Goal: Complete Application Form: Complete application form

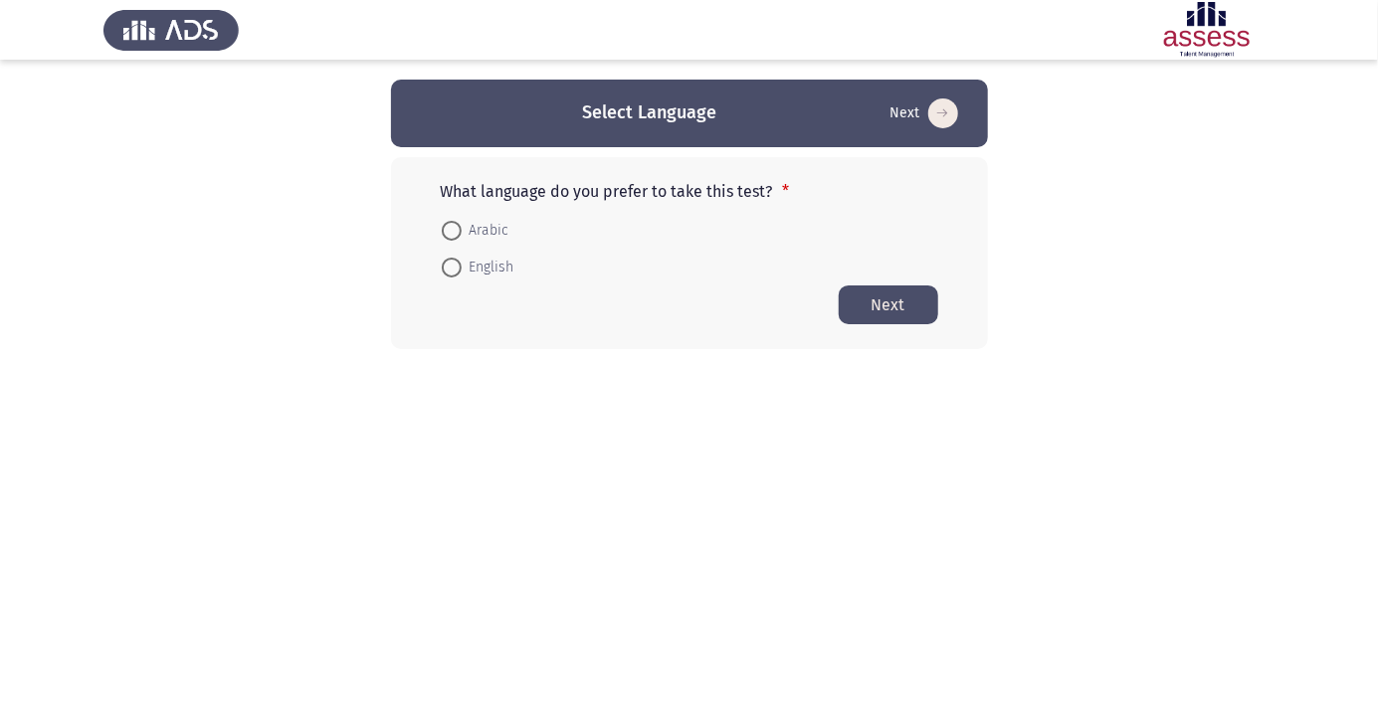
click at [451, 231] on span at bounding box center [451, 231] width 0 height 0
click at [451, 230] on input "Arabic" at bounding box center [452, 231] width 20 height 20
radio input "true"
click at [901, 309] on button "Next" at bounding box center [889, 304] width 100 height 39
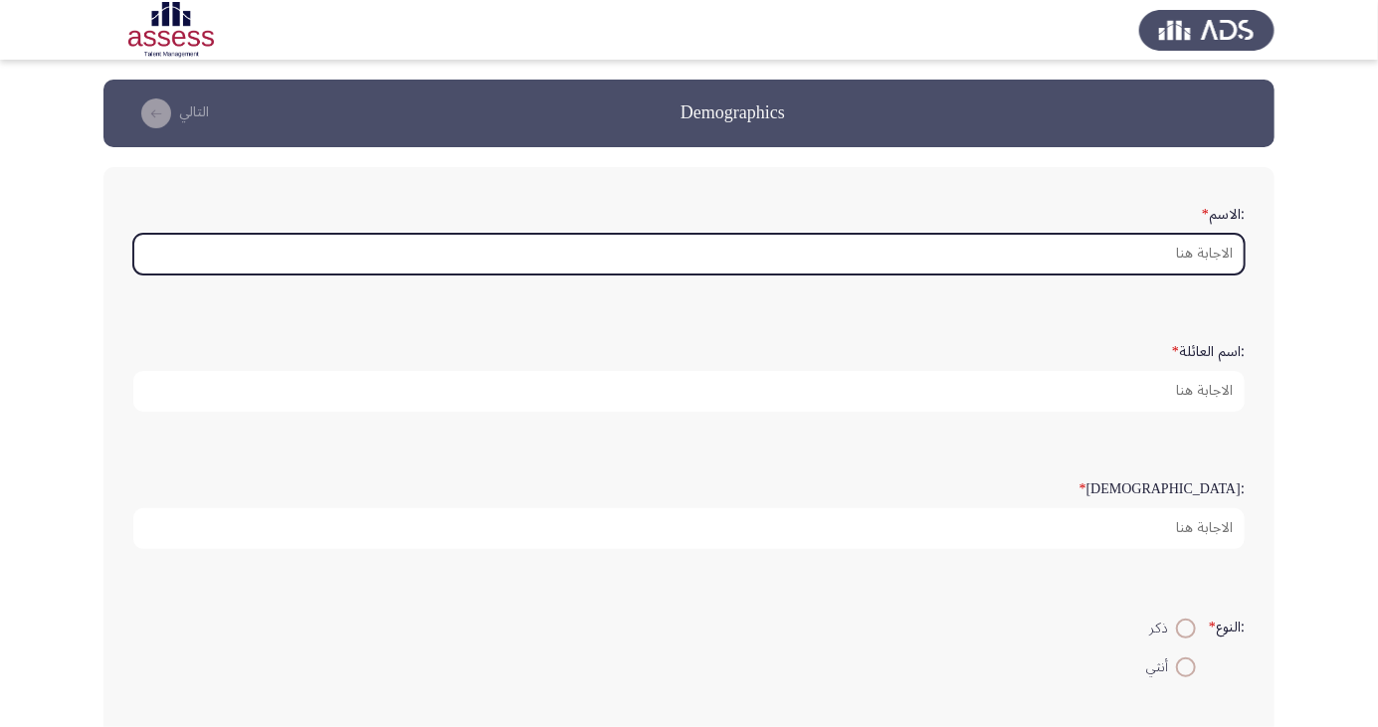
click at [1190, 251] on input ":الاسم *" at bounding box center [688, 254] width 1111 height 41
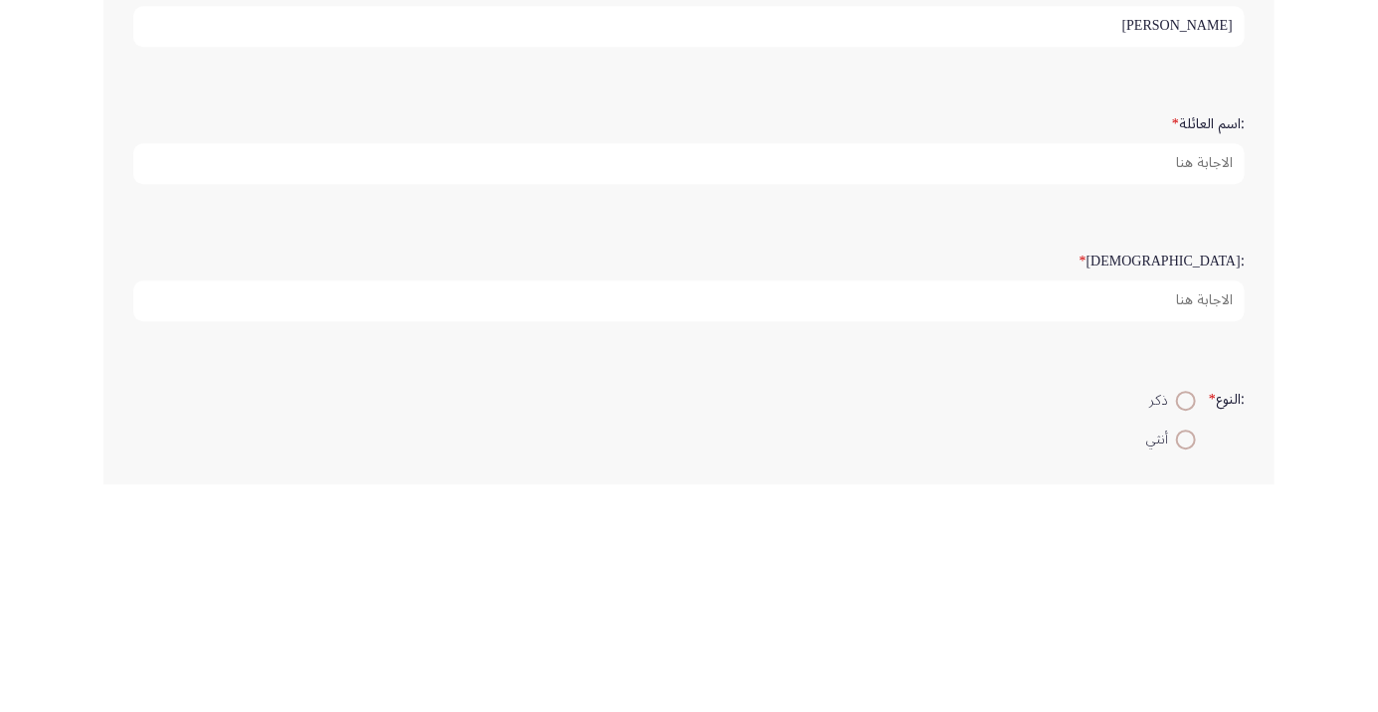
type input "ياسر فكري محمد"
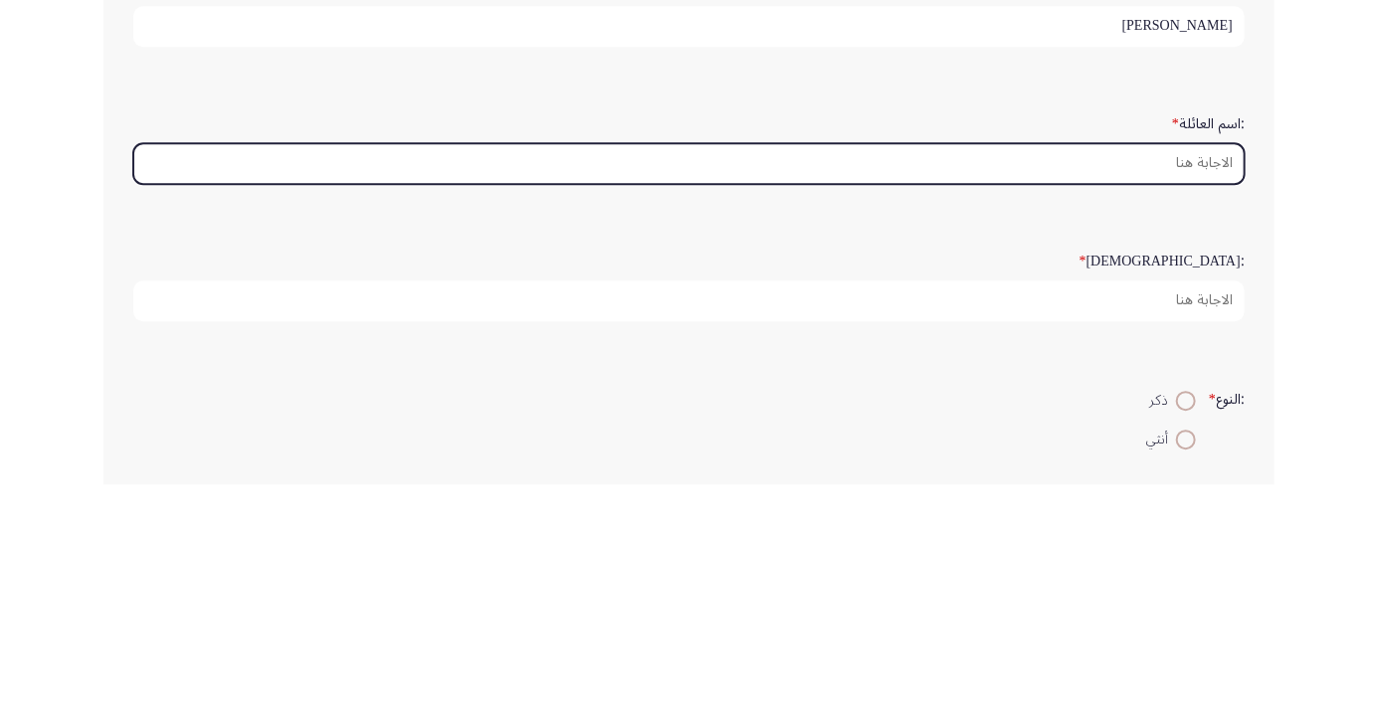
click at [1200, 385] on input ":اسم العائلة *" at bounding box center [688, 391] width 1111 height 41
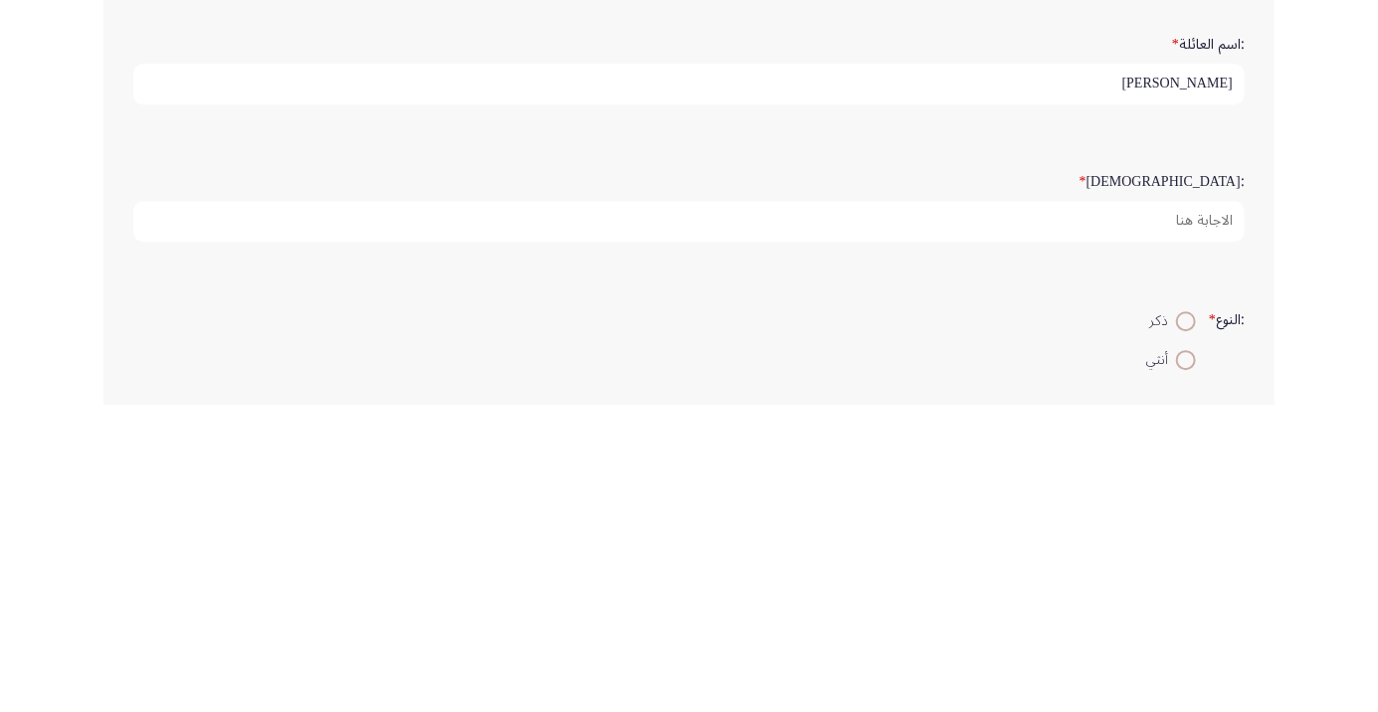
type input "احمد"
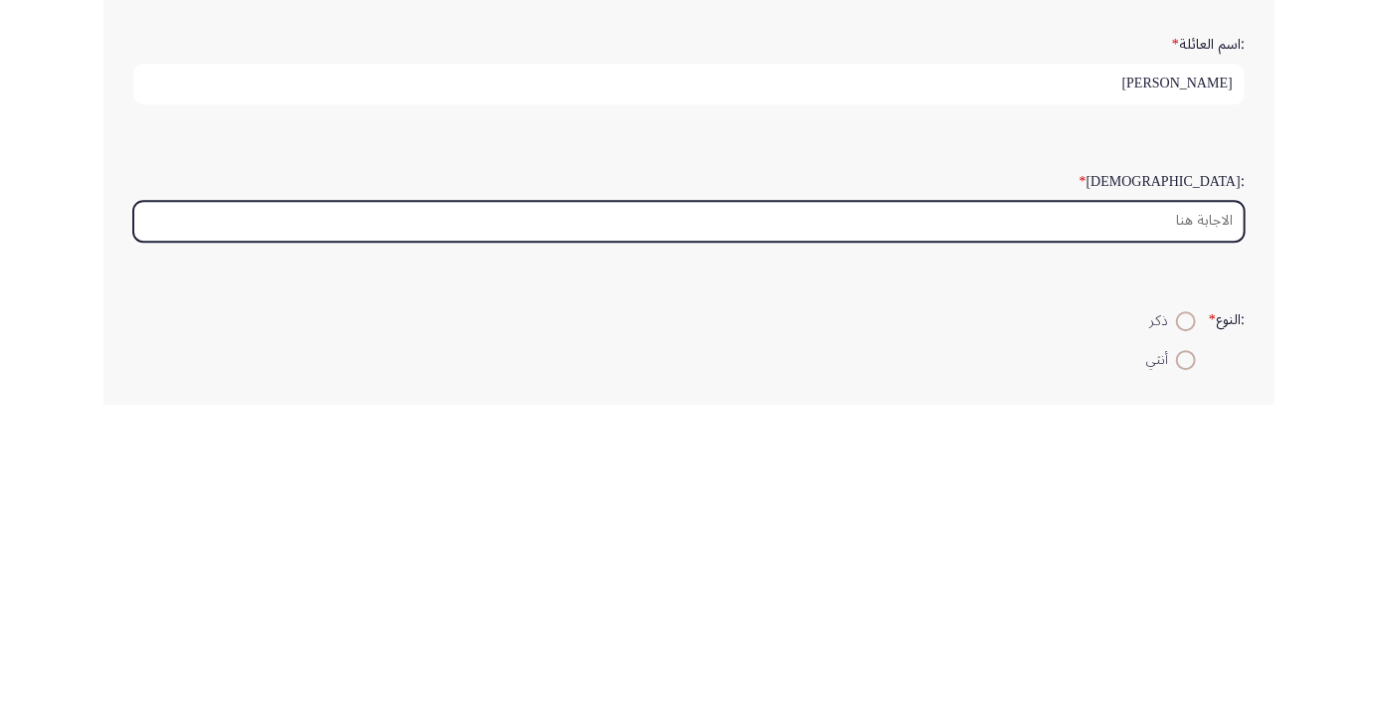
click at [1189, 522] on input ":السن *" at bounding box center [688, 528] width 1111 height 41
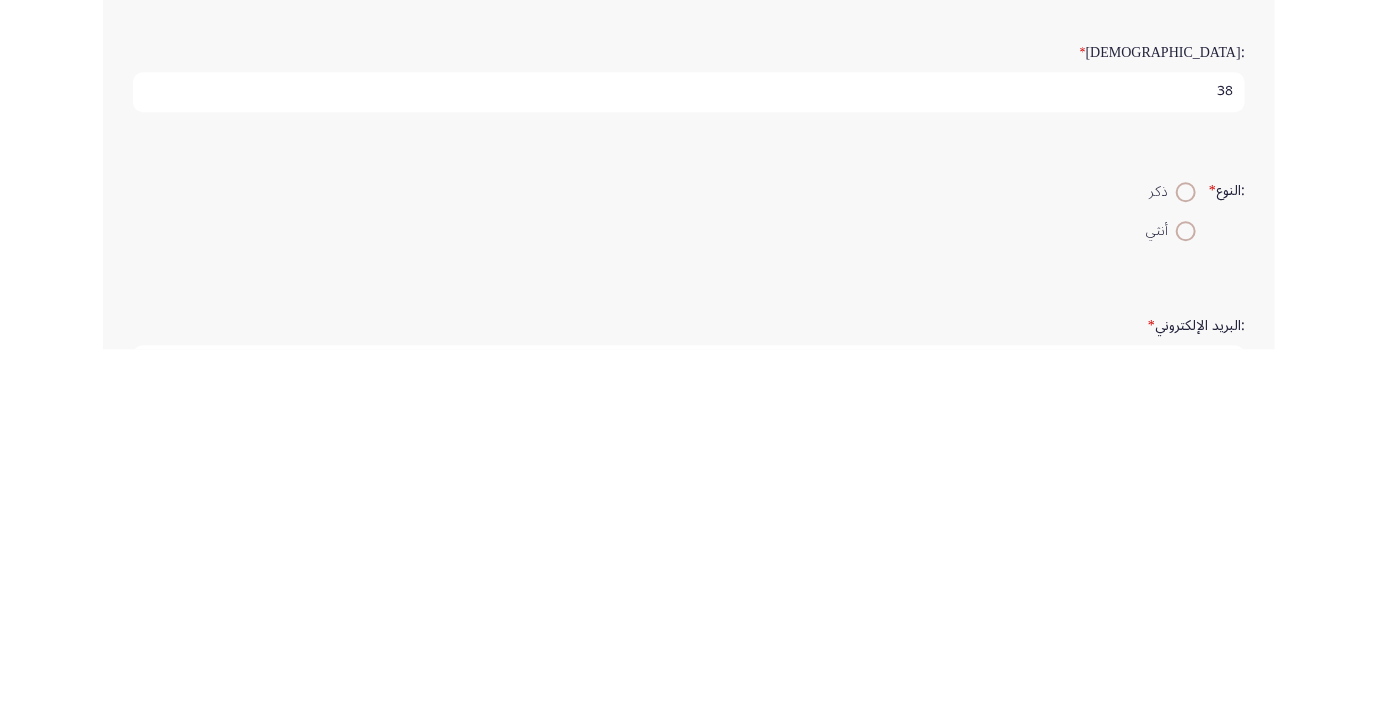
scroll to position [74, 0]
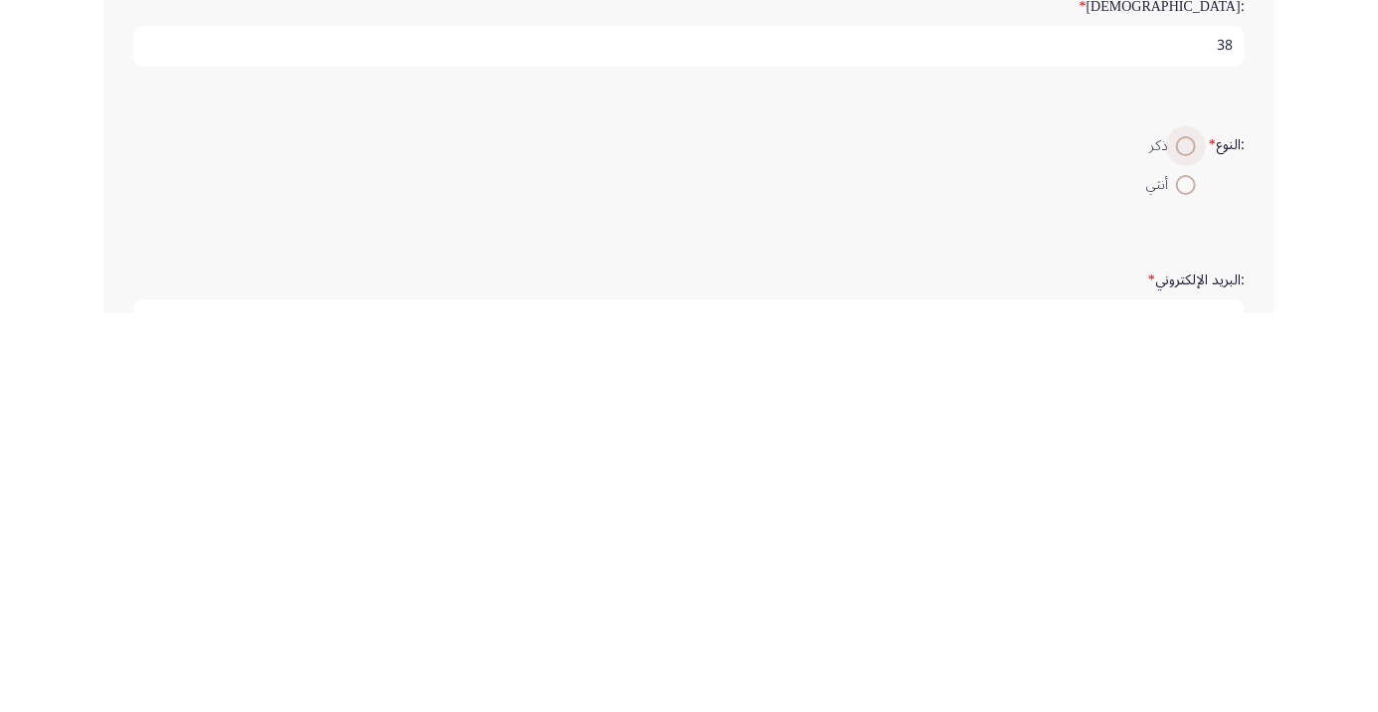
type input "38"
click at [1186, 545] on span at bounding box center [1186, 545] width 0 height 0
click at [1183, 541] on input "ذكر" at bounding box center [1186, 545] width 20 height 20
radio input "true"
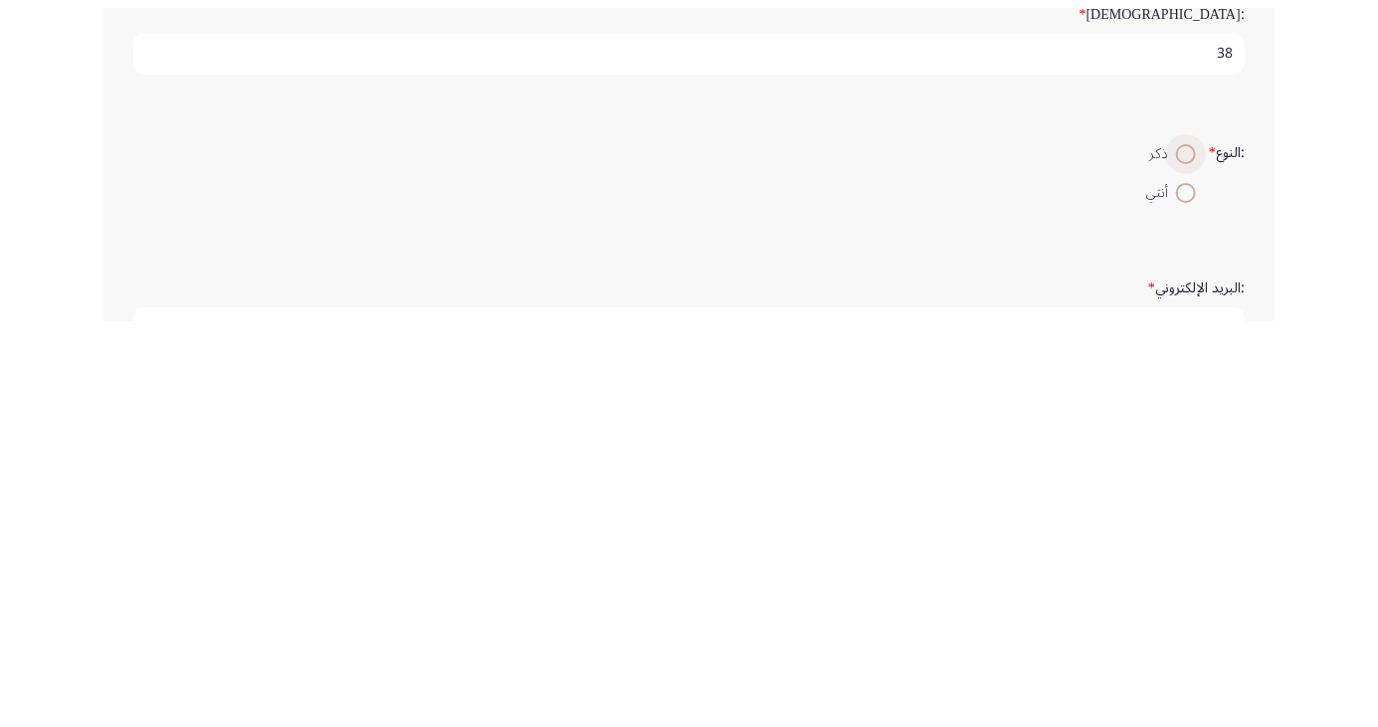
scroll to position [84, 0]
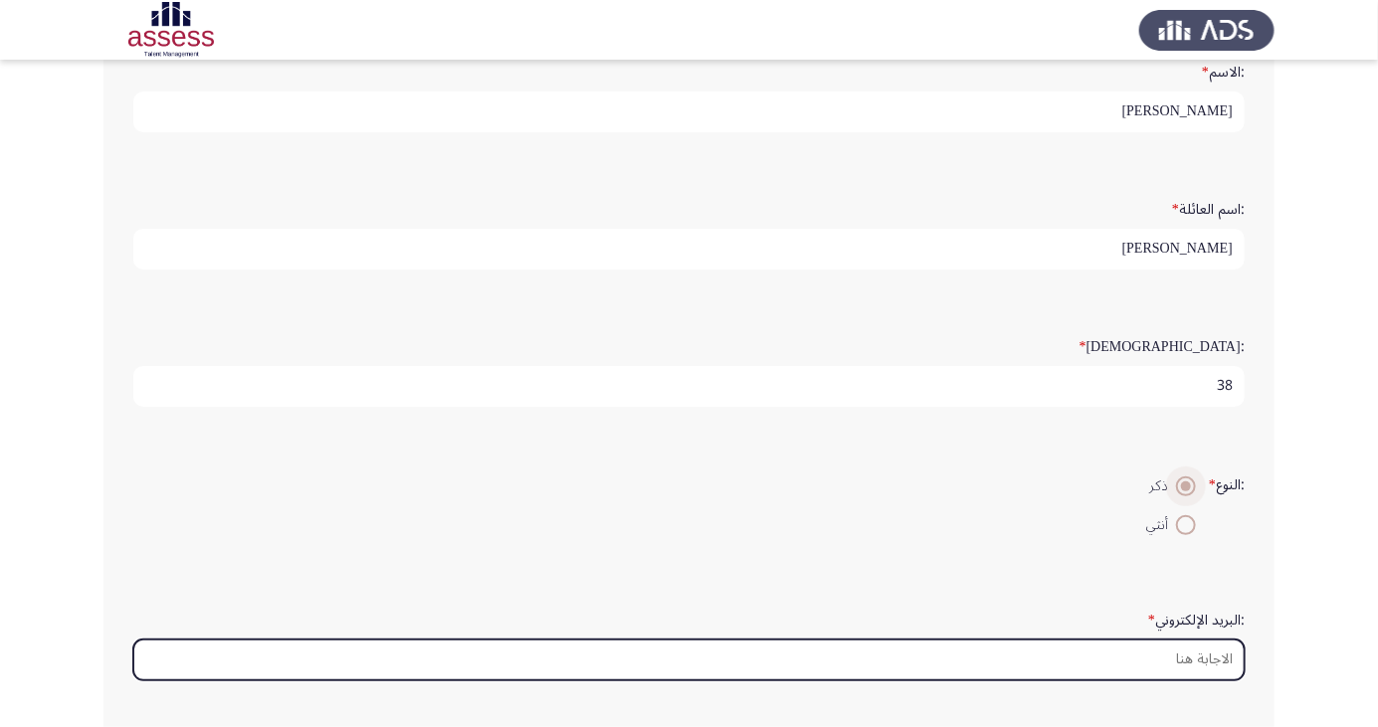
click at [1192, 656] on input ":البريد الإلكتروني *" at bounding box center [688, 660] width 1111 height 41
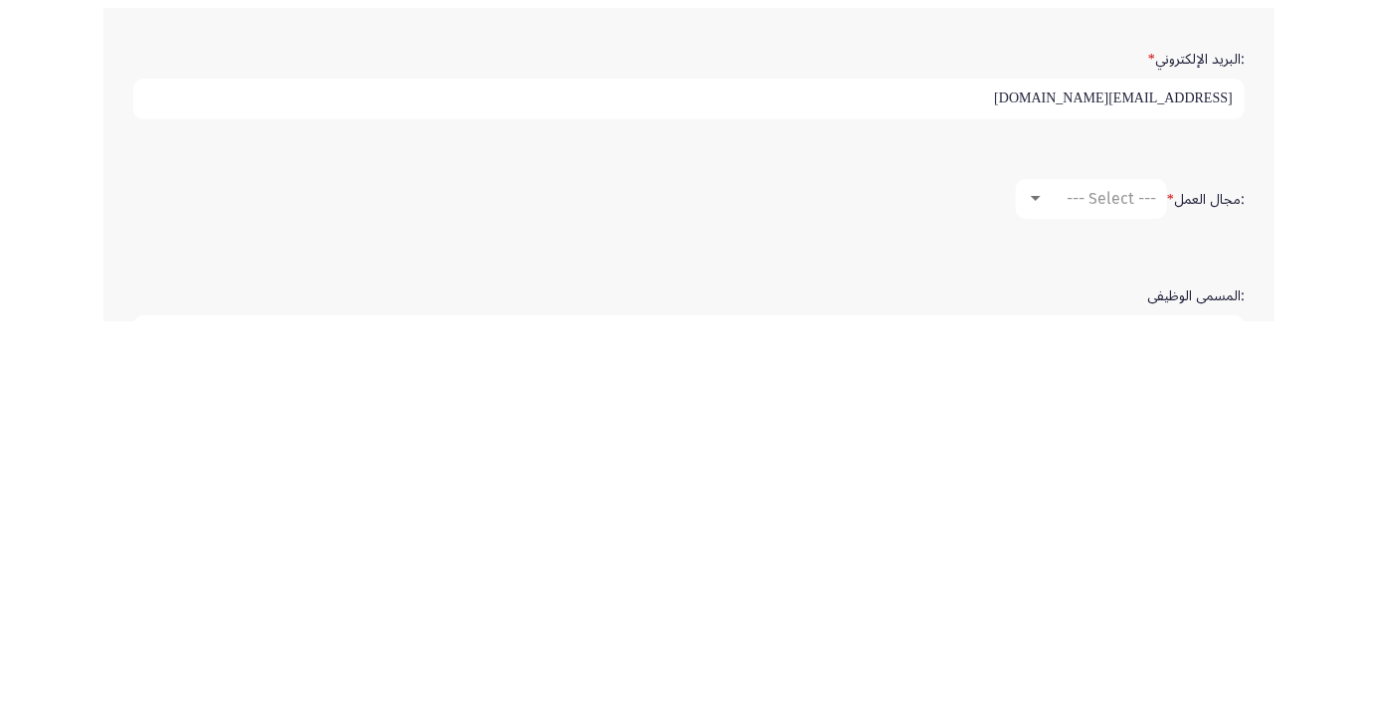
scroll to position [313, 0]
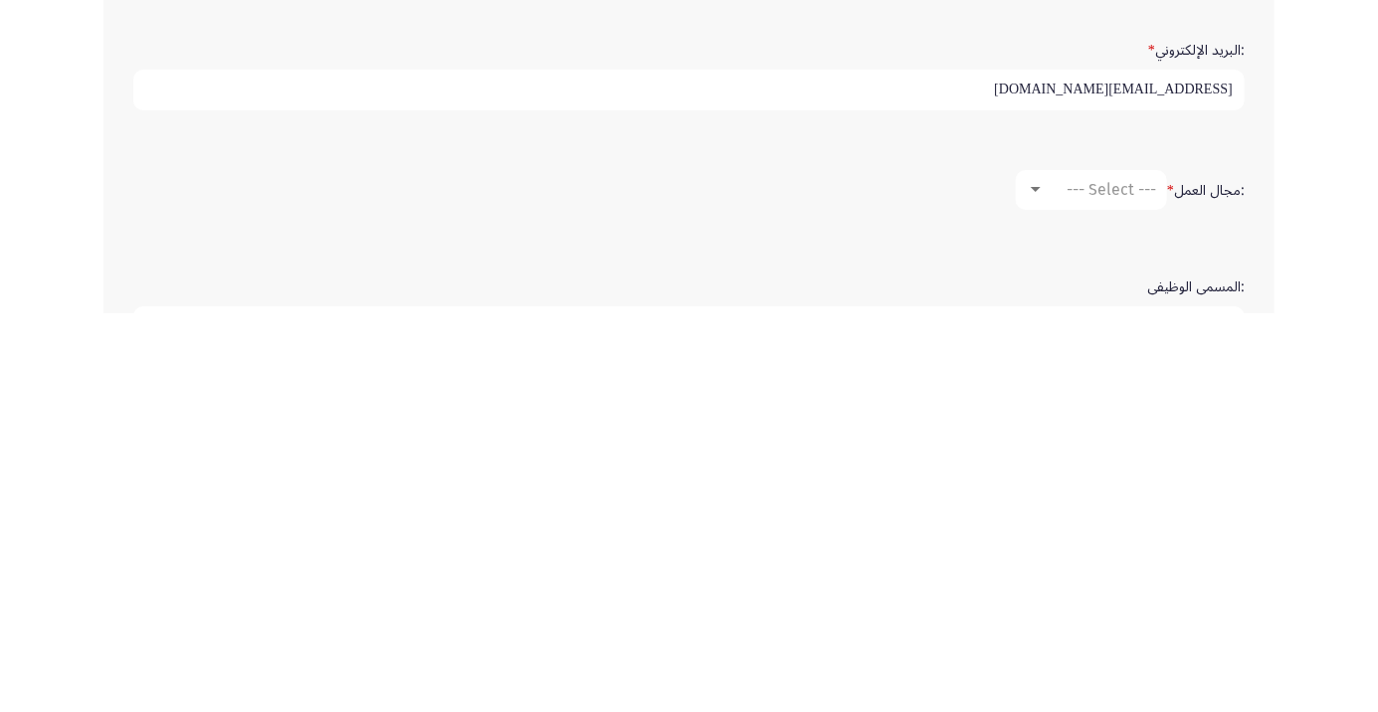
type input "Yasser.fekry@ibnsinapharma.com"
click at [1042, 582] on div at bounding box center [1036, 589] width 18 height 16
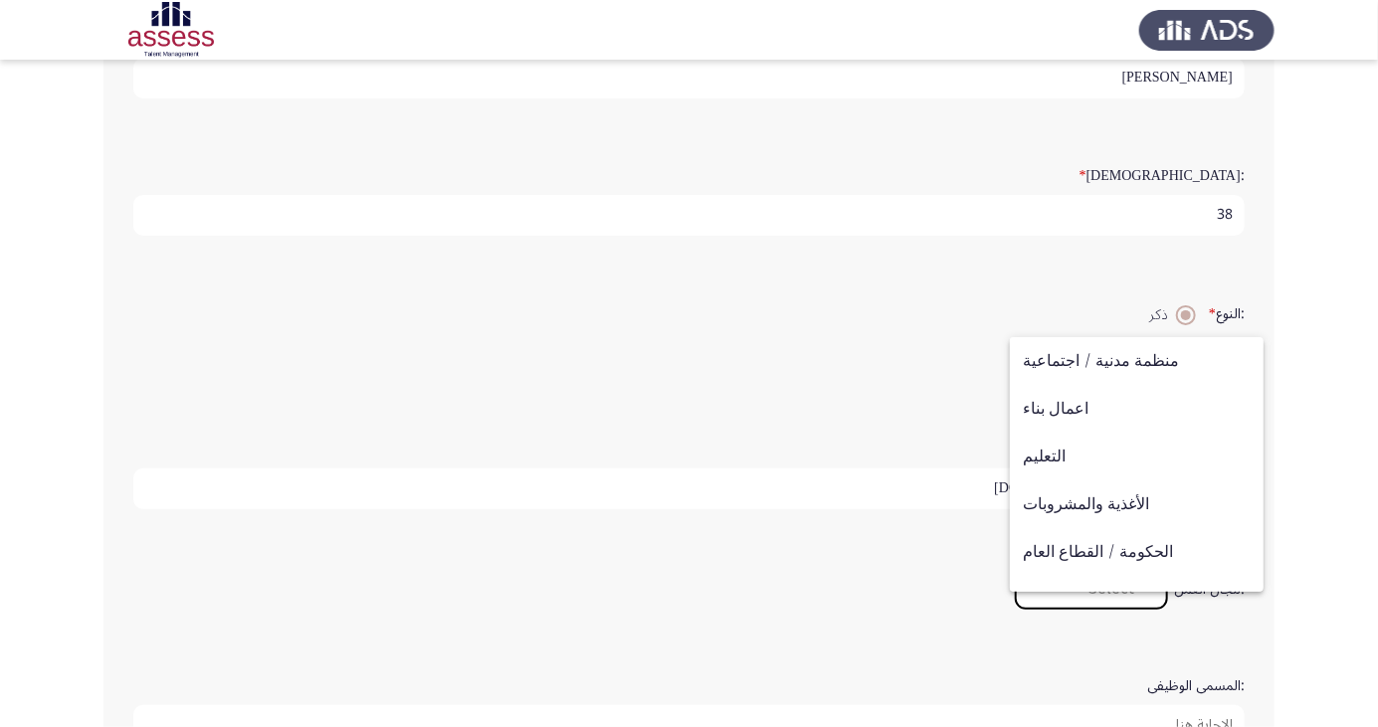
scroll to position [250, 0]
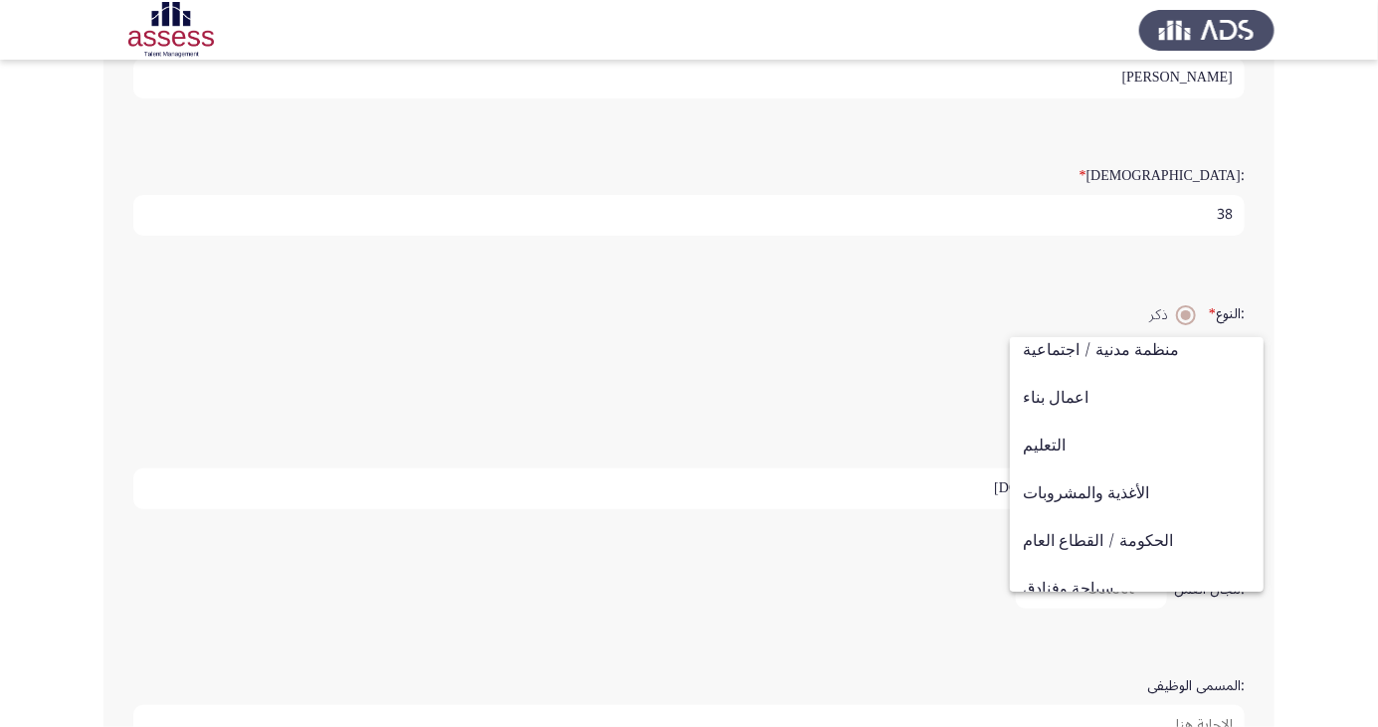
click at [932, 427] on div at bounding box center [689, 363] width 1378 height 727
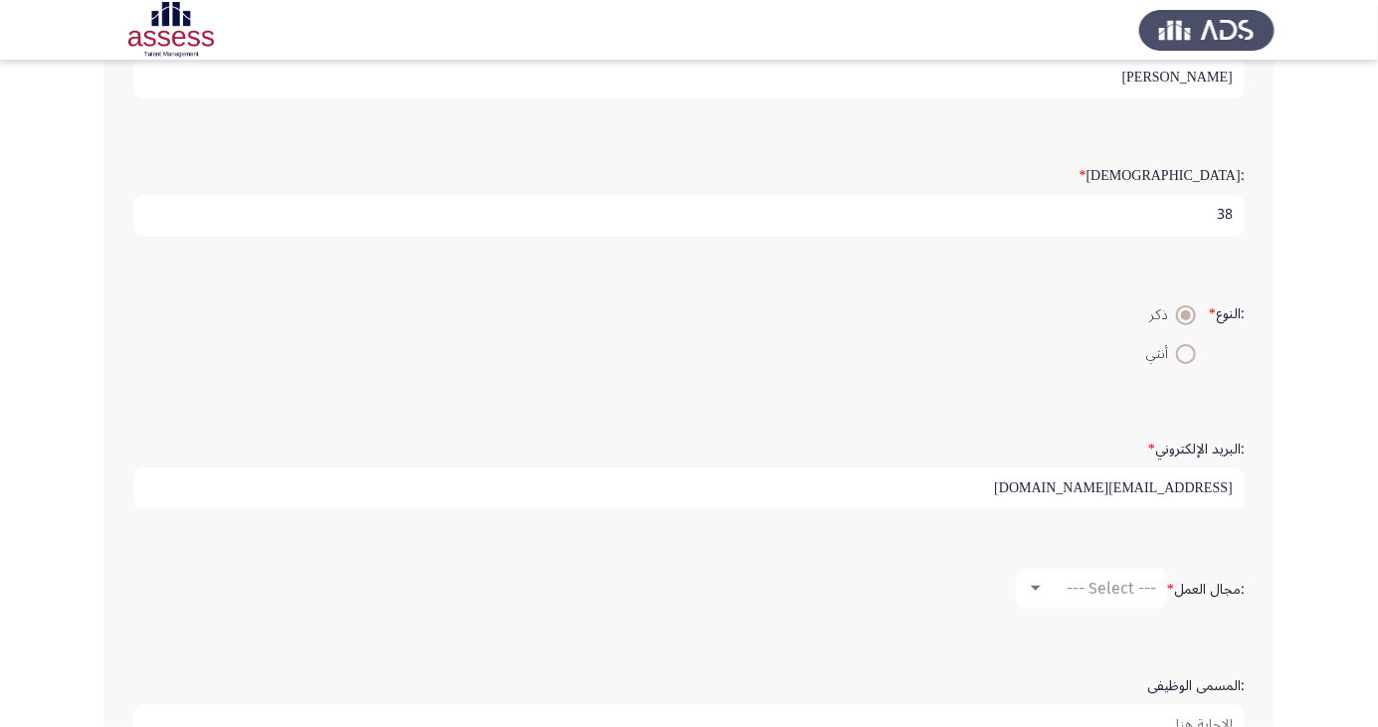
scroll to position [6, 0]
click at [1047, 585] on div "--- Select ---" at bounding box center [1100, 588] width 111 height 19
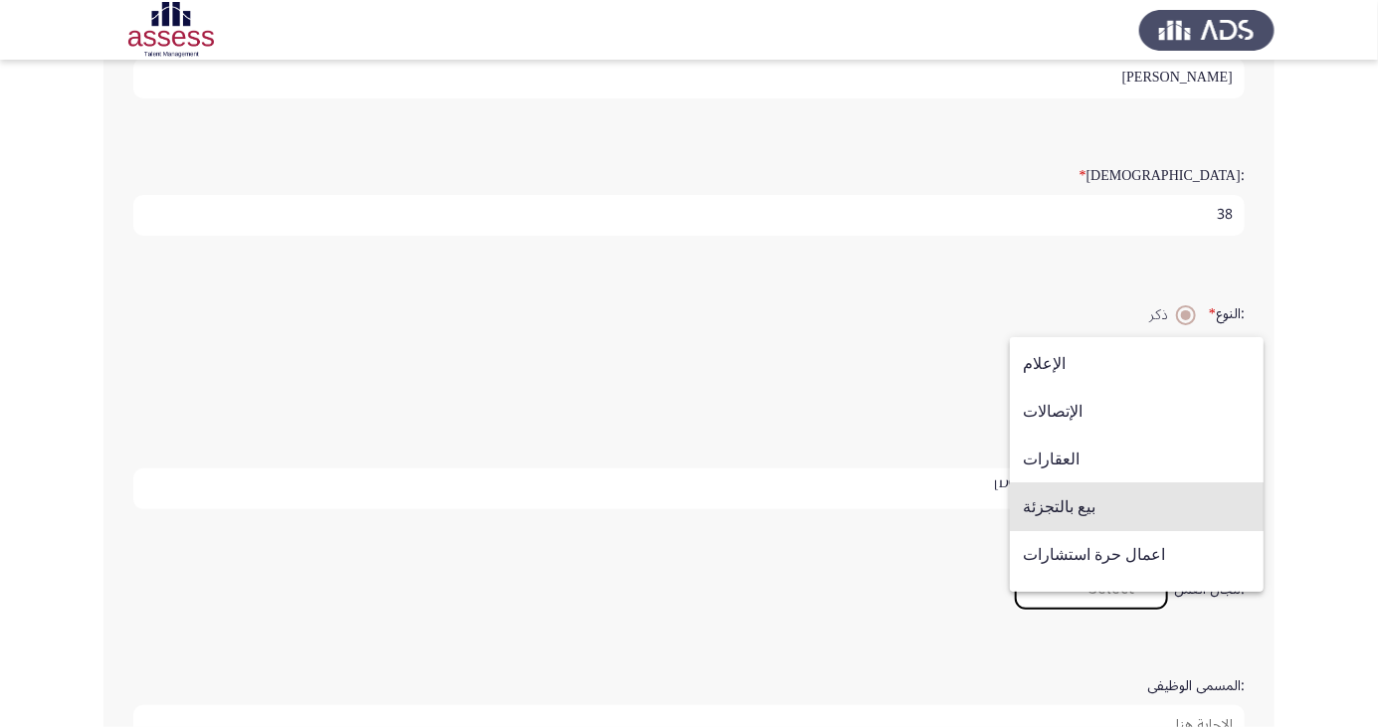
scroll to position [566, 0]
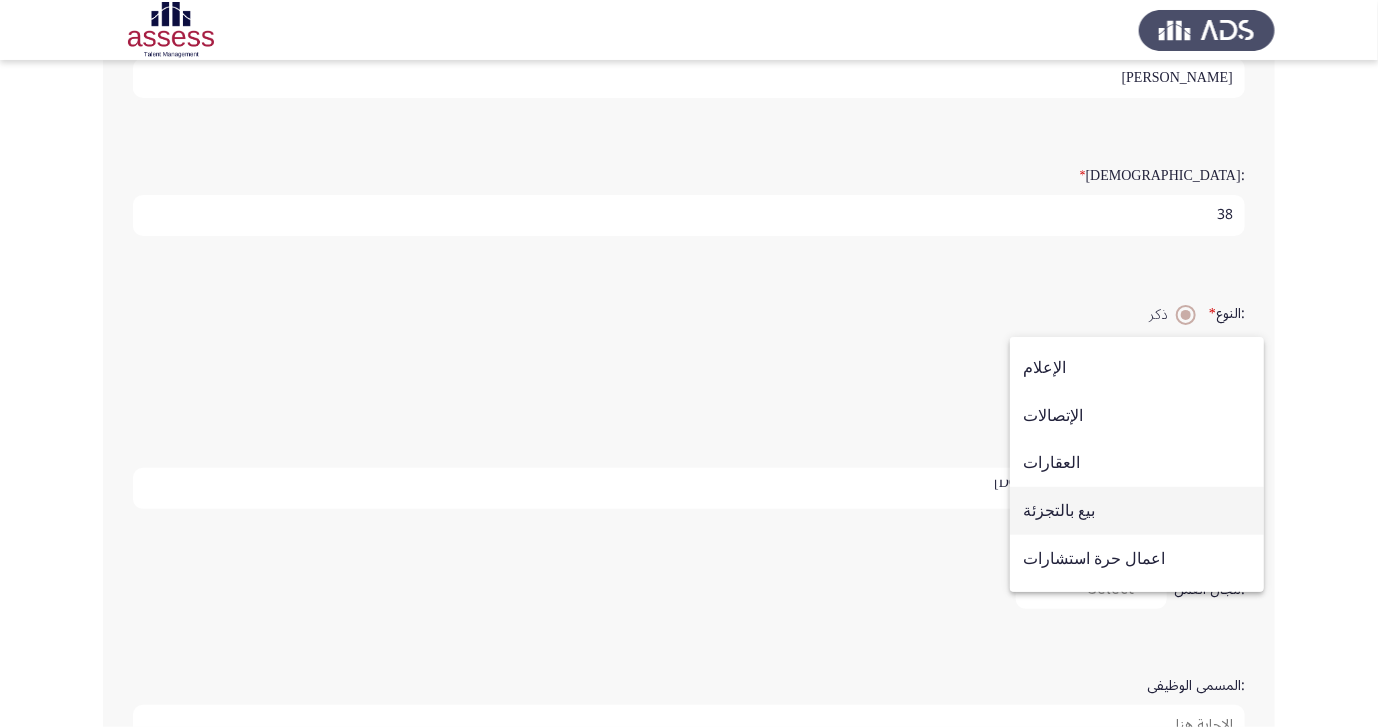
click at [1086, 514] on span "بيع بالتجزئة" at bounding box center [1137, 512] width 228 height 48
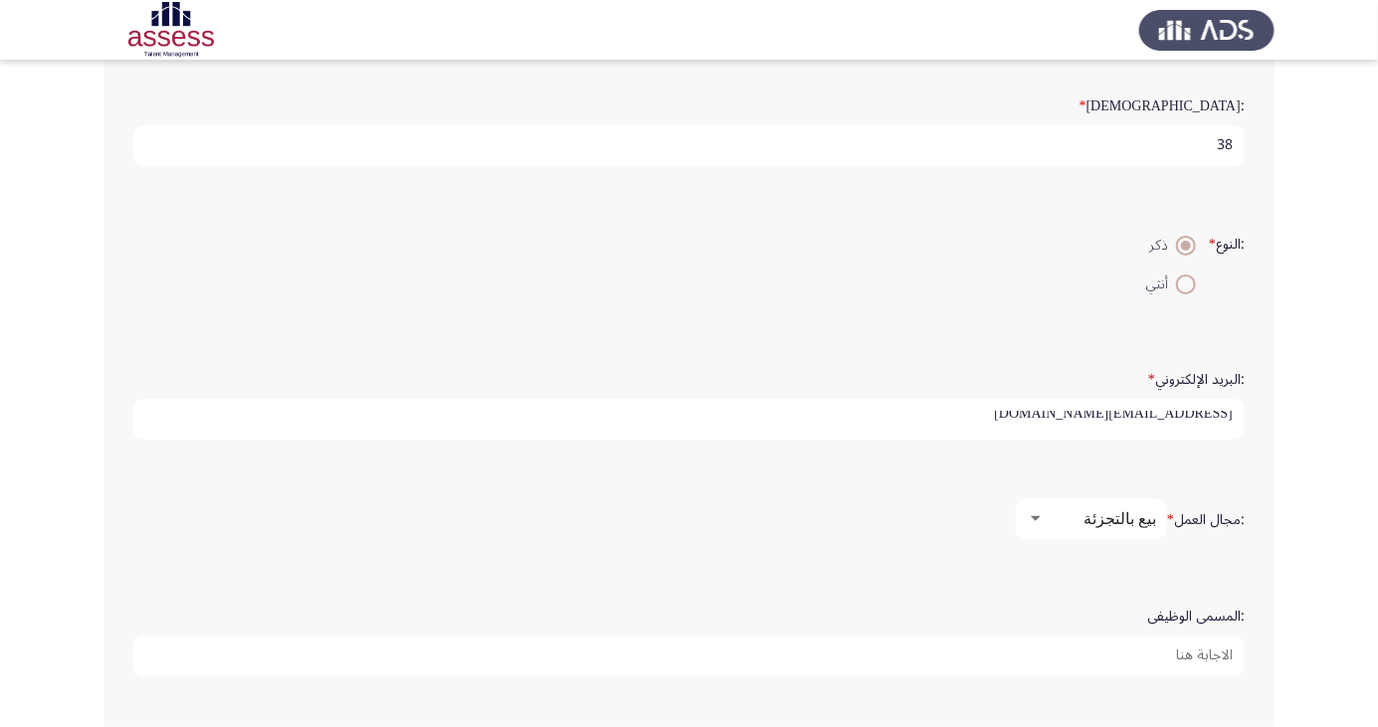
click at [1190, 646] on input ":المسمى الوظيفى" at bounding box center [688, 656] width 1111 height 41
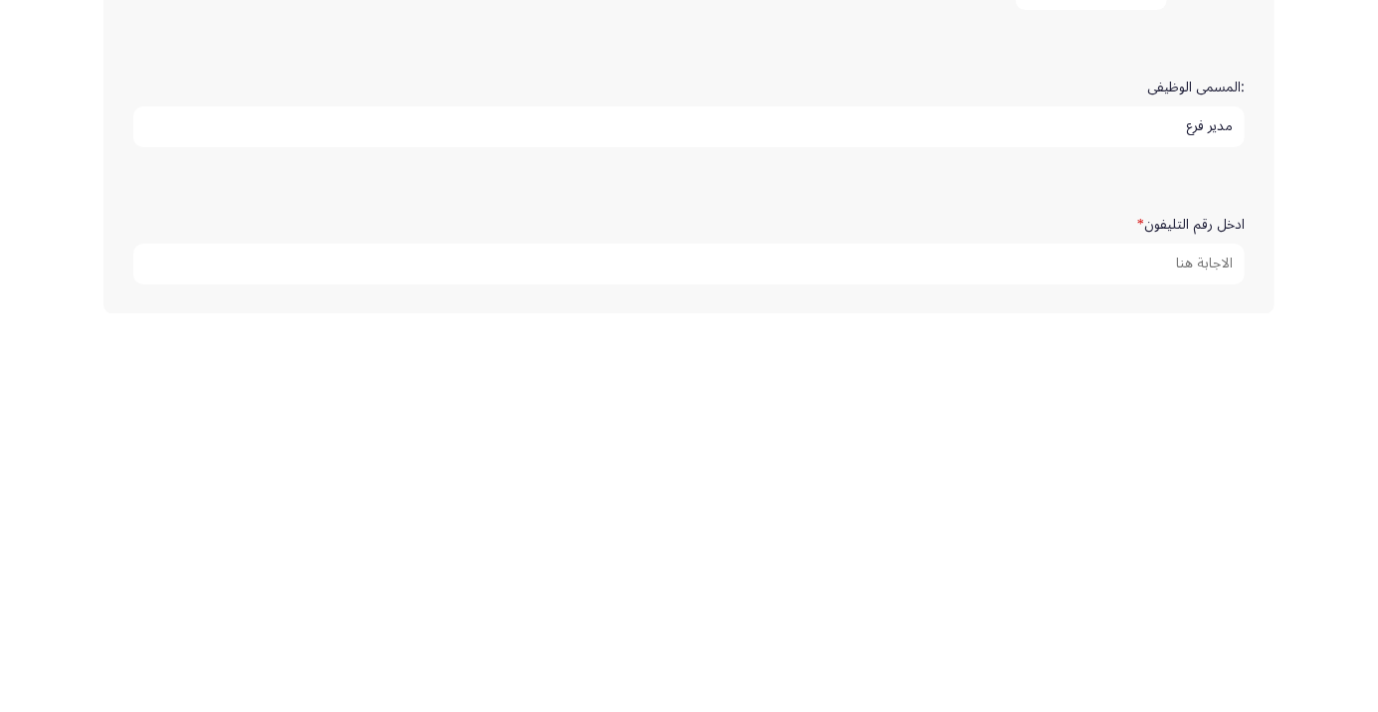
scroll to position [530, 0]
type input "مدير فرع"
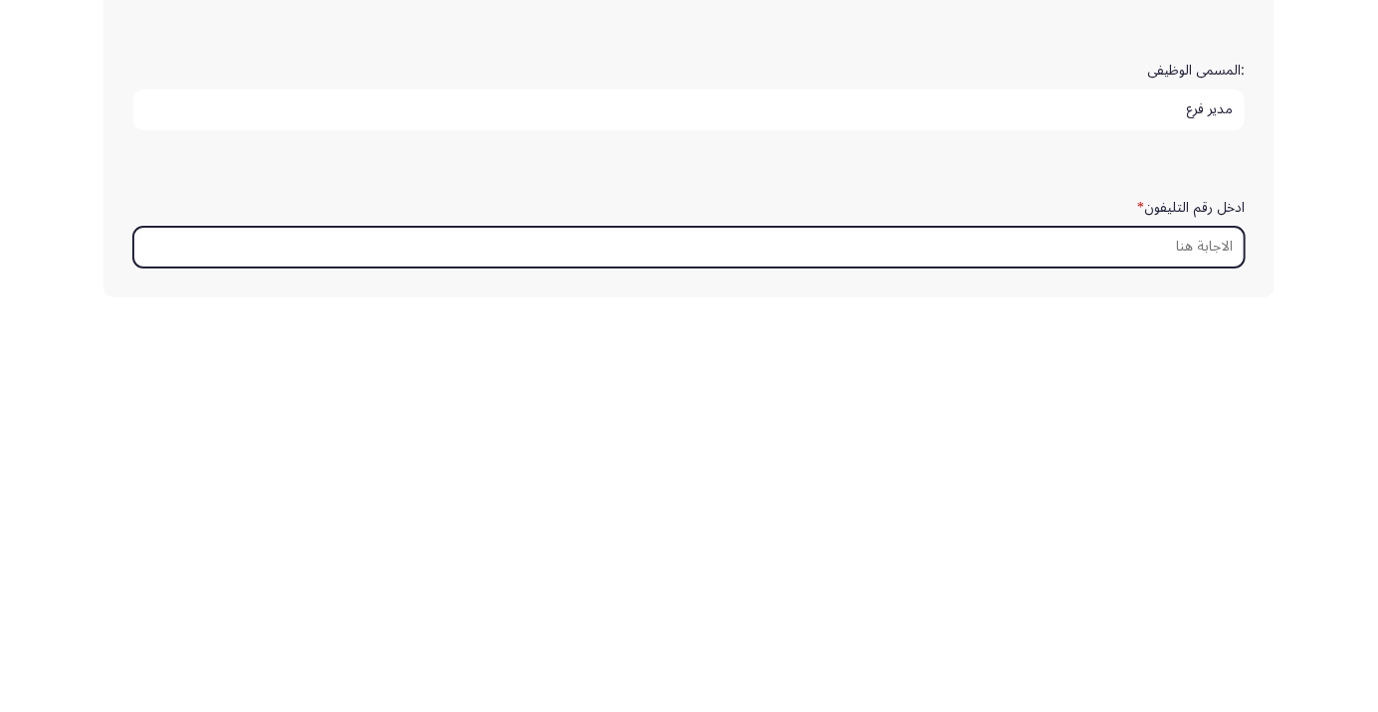
click at [1195, 632] on input "ادخل رقم التليفون *" at bounding box center [688, 646] width 1111 height 41
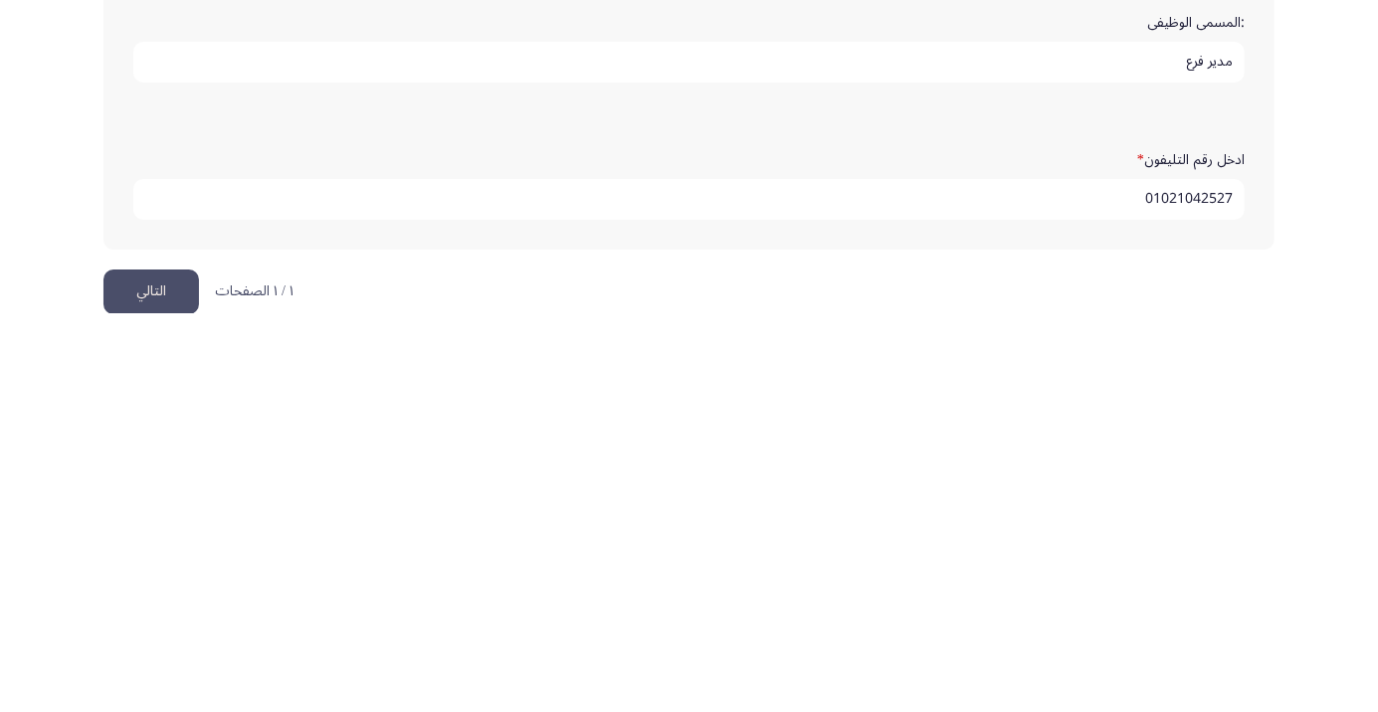
scroll to position [606, 0]
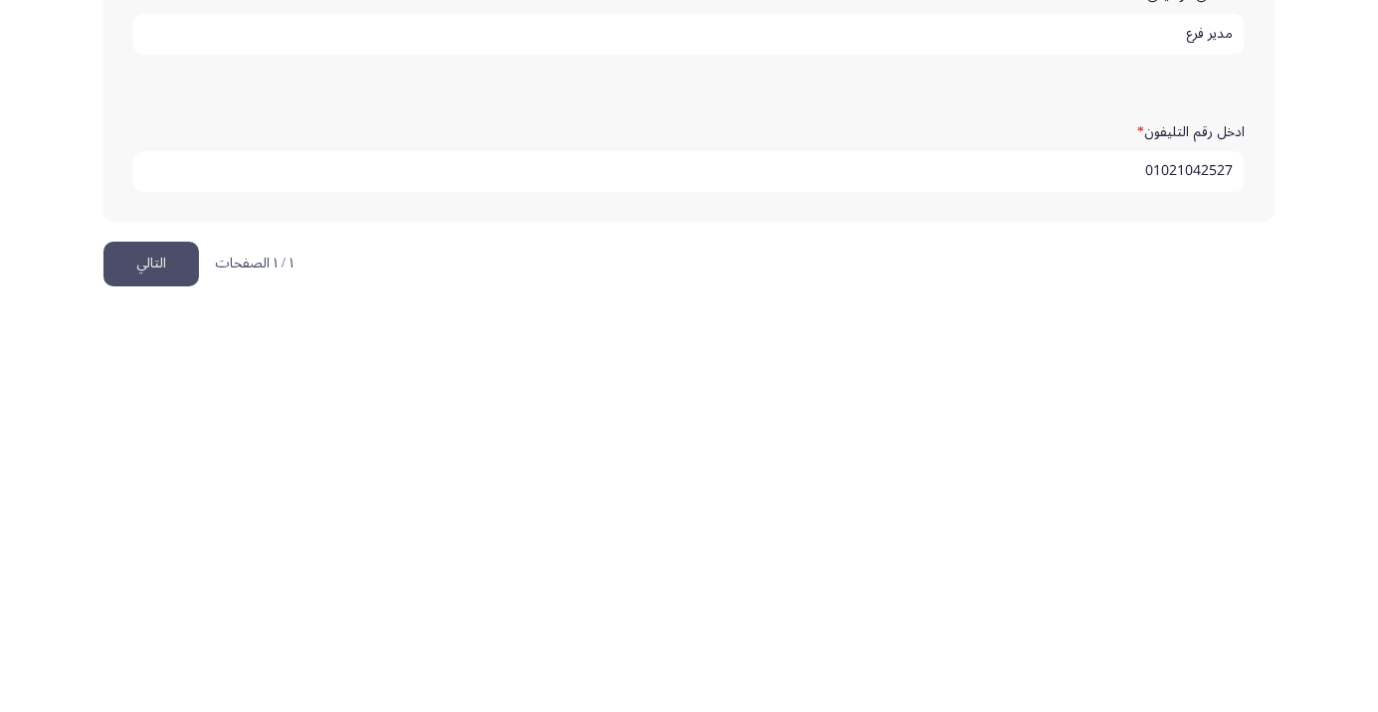
type input "01021042527"
click at [137, 663] on button "التالي" at bounding box center [151, 663] width 96 height 45
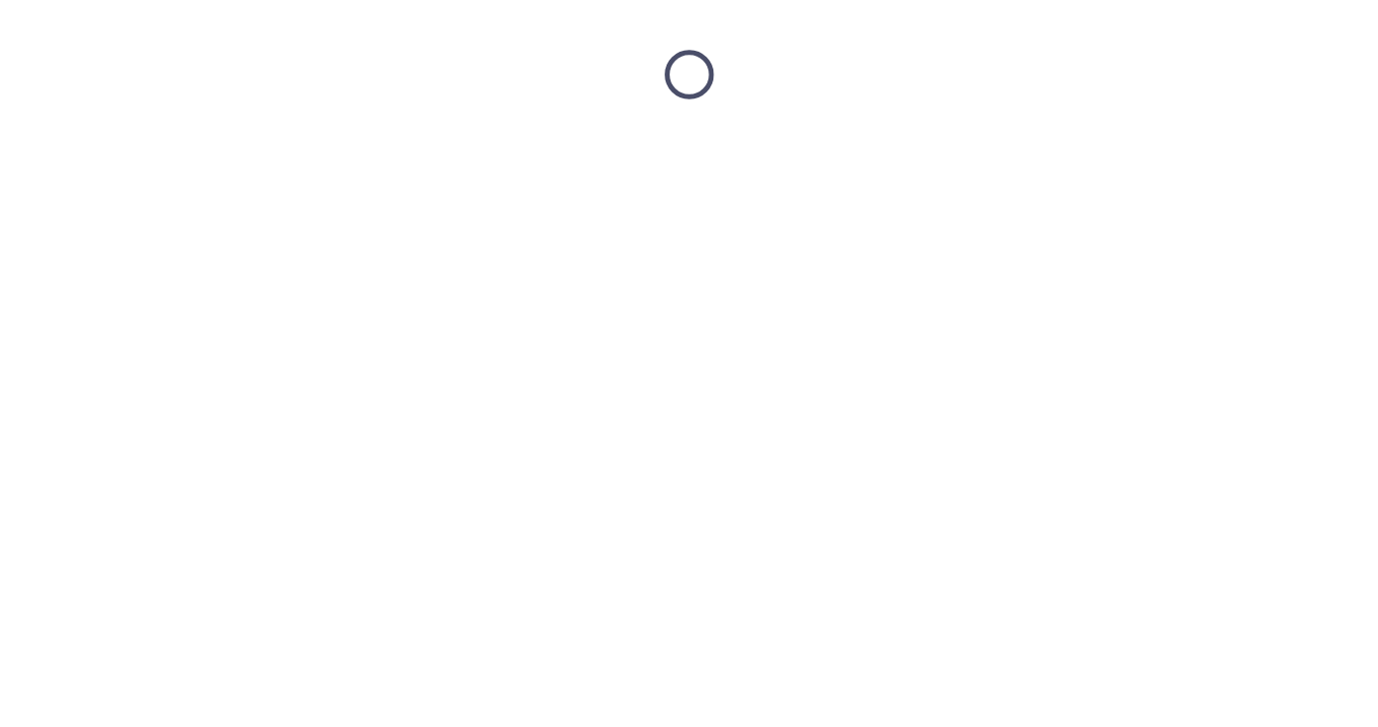
scroll to position [0, 0]
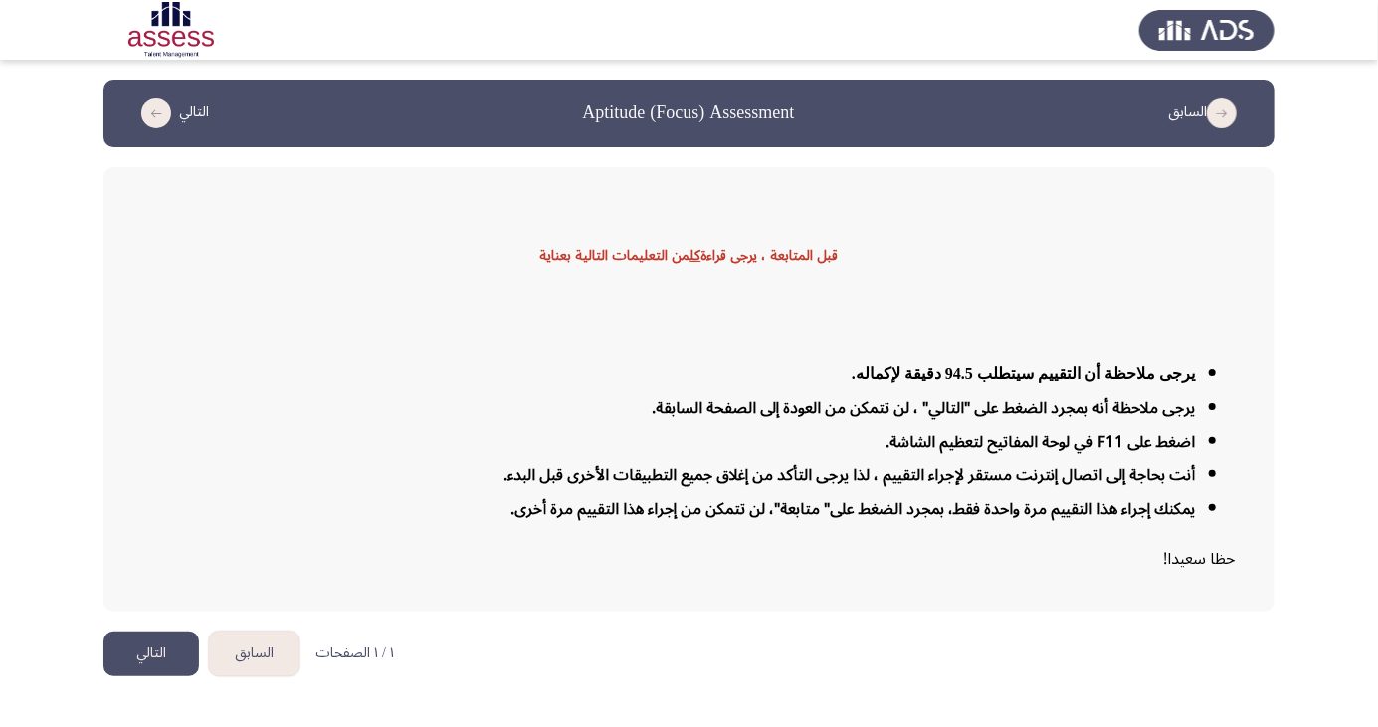
click at [154, 677] on button "التالي" at bounding box center [151, 654] width 96 height 45
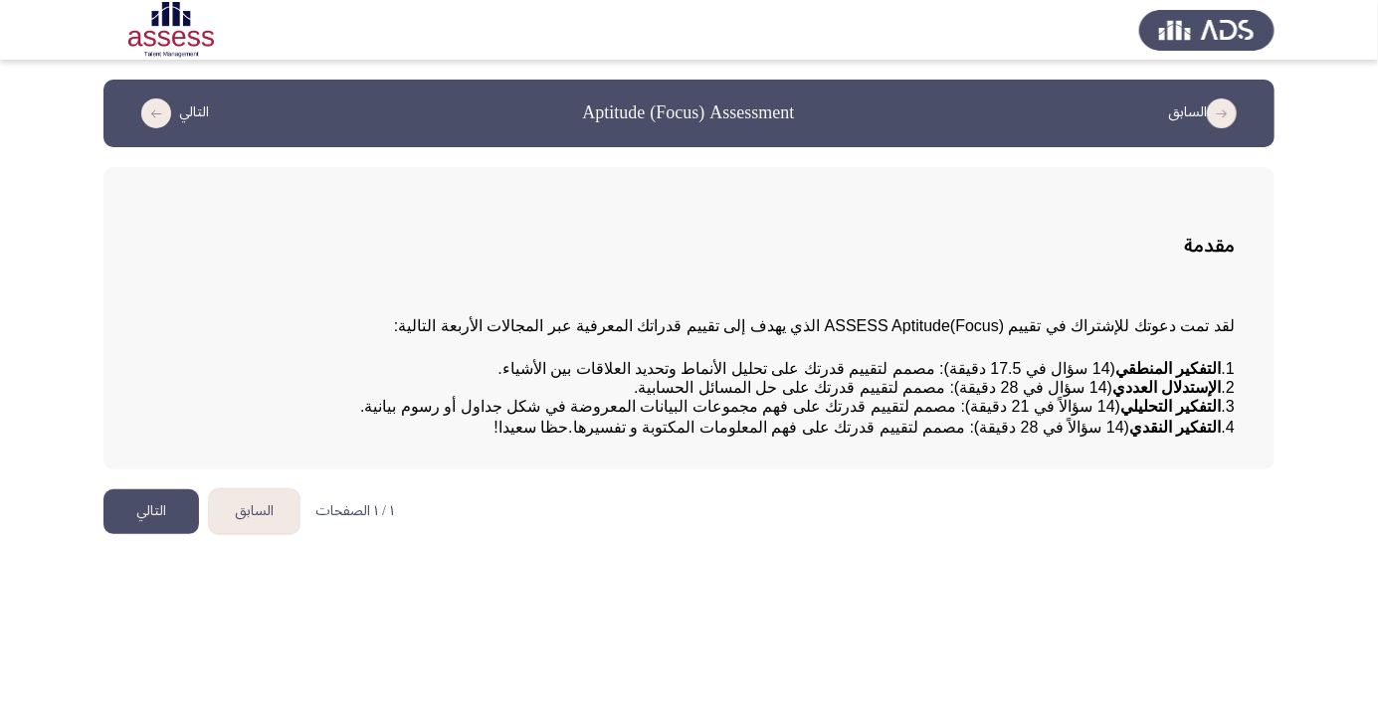
click at [146, 534] on button "التالي" at bounding box center [151, 512] width 96 height 45
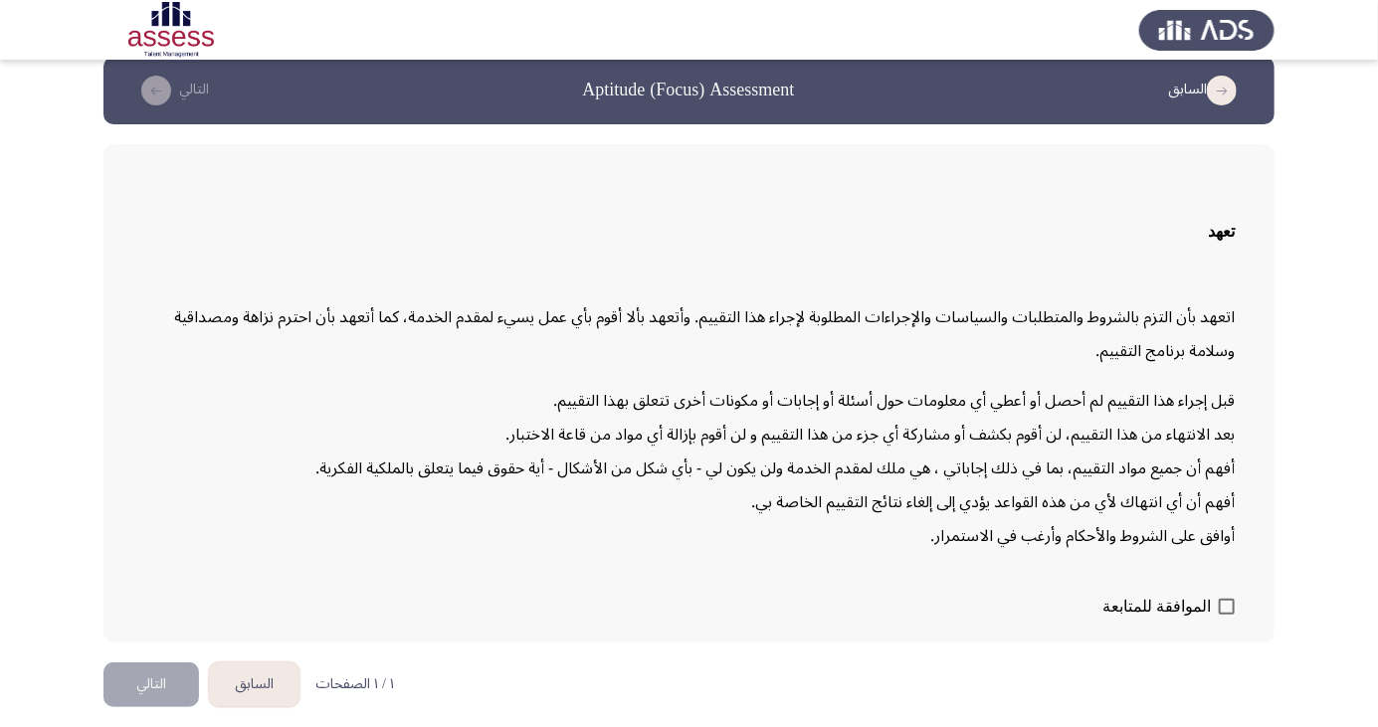
scroll to position [42, 0]
click at [1228, 615] on span at bounding box center [1227, 607] width 16 height 16
click at [1227, 616] on input "الموافقة للمتابعة" at bounding box center [1226, 615] width 1 height 1
checkbox input "true"
click at [137, 707] on button "التالي" at bounding box center [151, 685] width 96 height 45
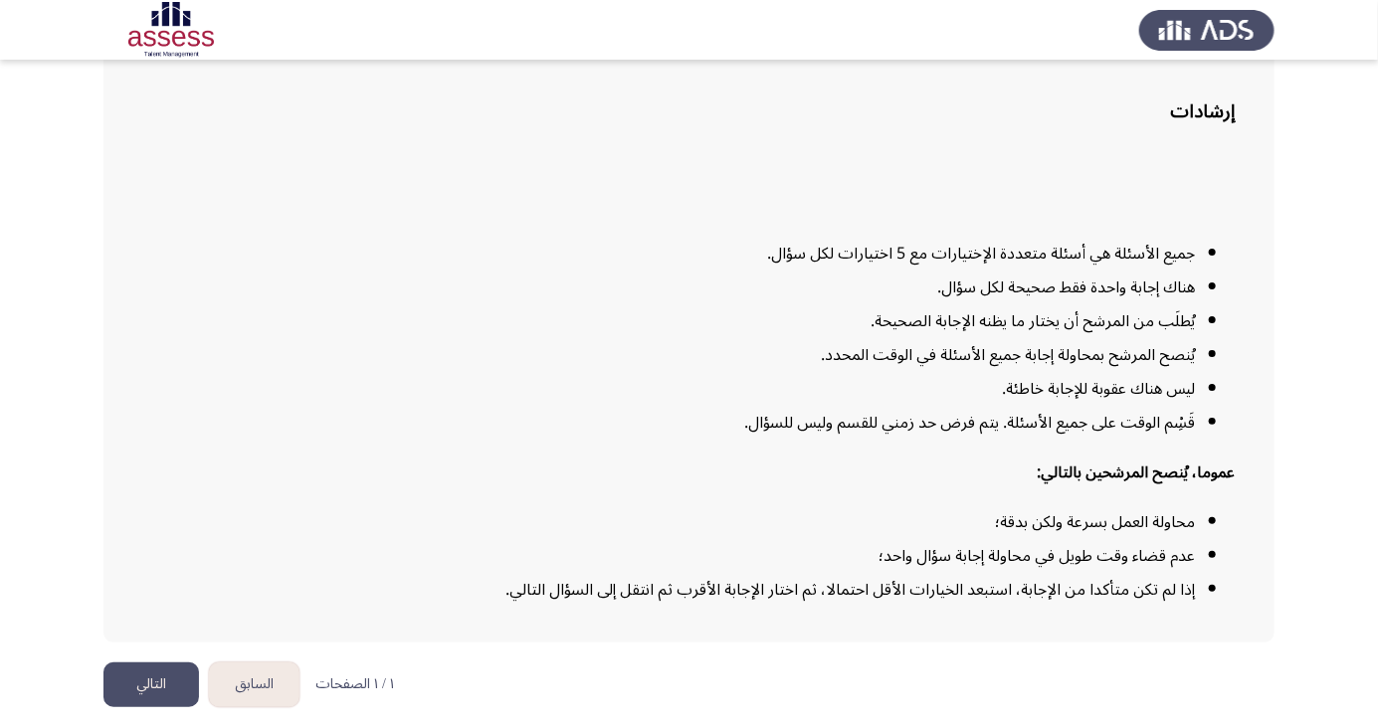
scroll to position [146, 0]
click at [154, 707] on button "التالي" at bounding box center [151, 685] width 96 height 45
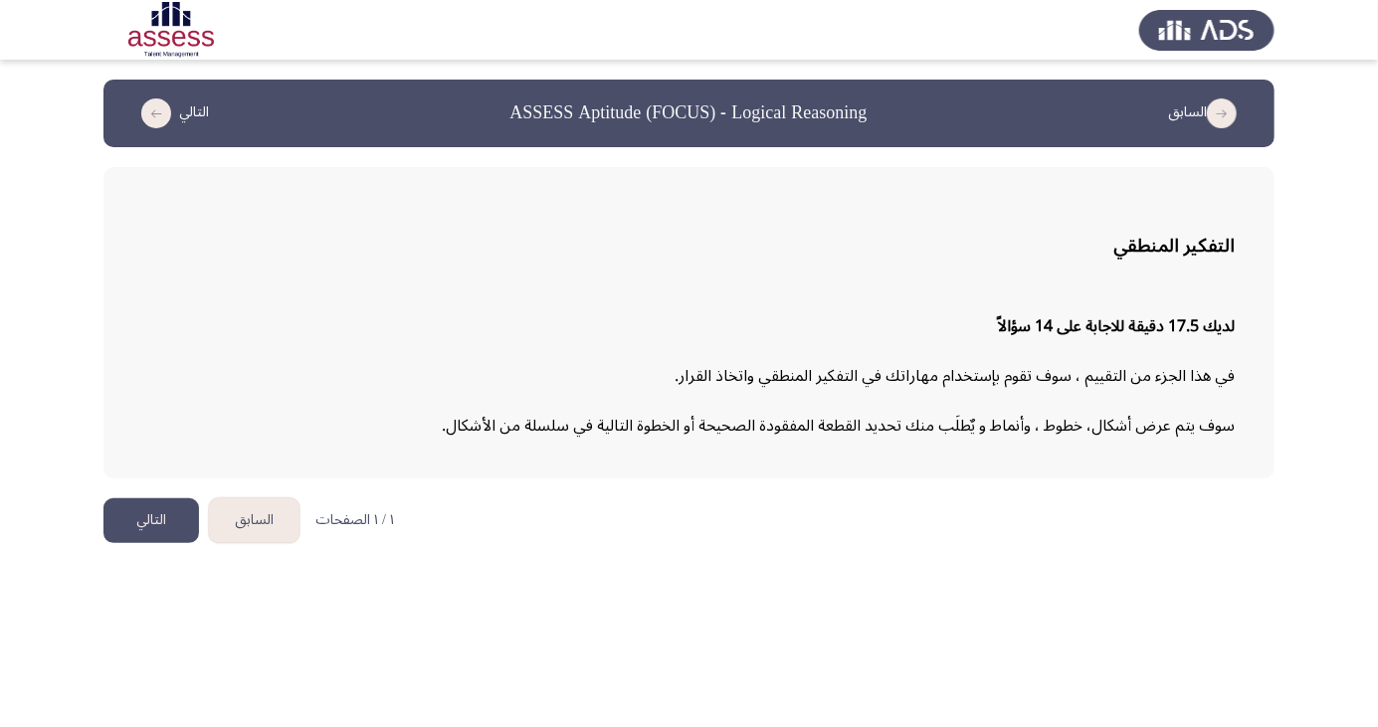
click at [143, 521] on button "التالي" at bounding box center [151, 521] width 96 height 45
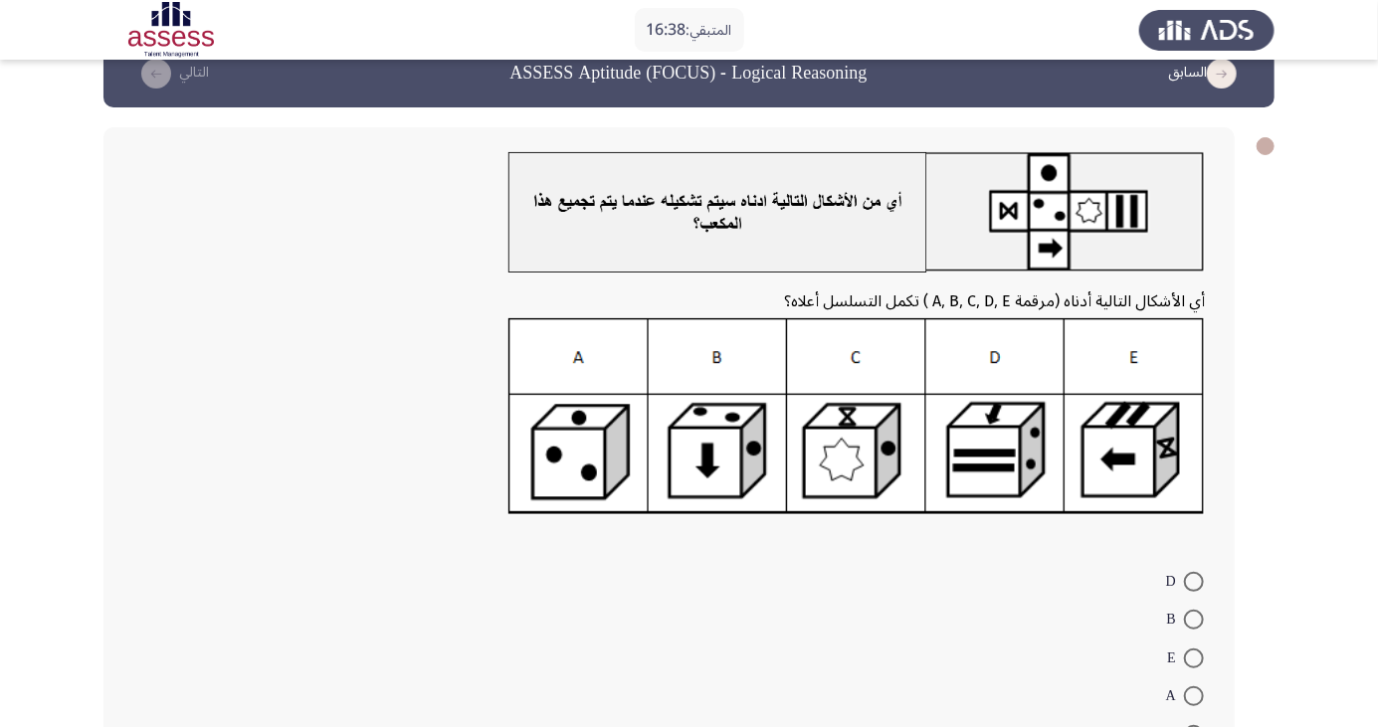
scroll to position [40, 0]
click at [1194, 581] on span at bounding box center [1194, 582] width 20 height 20
click at [1194, 581] on input "D" at bounding box center [1194, 582] width 20 height 20
radio input "true"
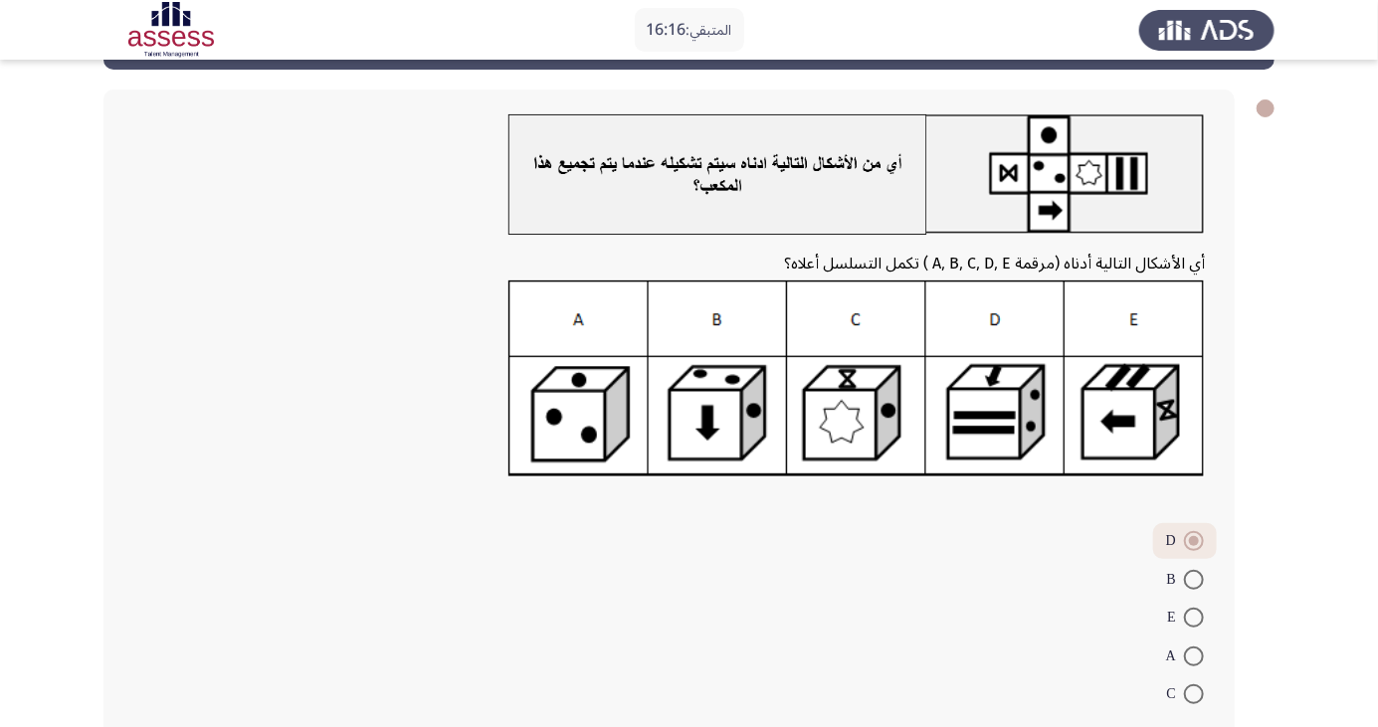
scroll to position [92, 0]
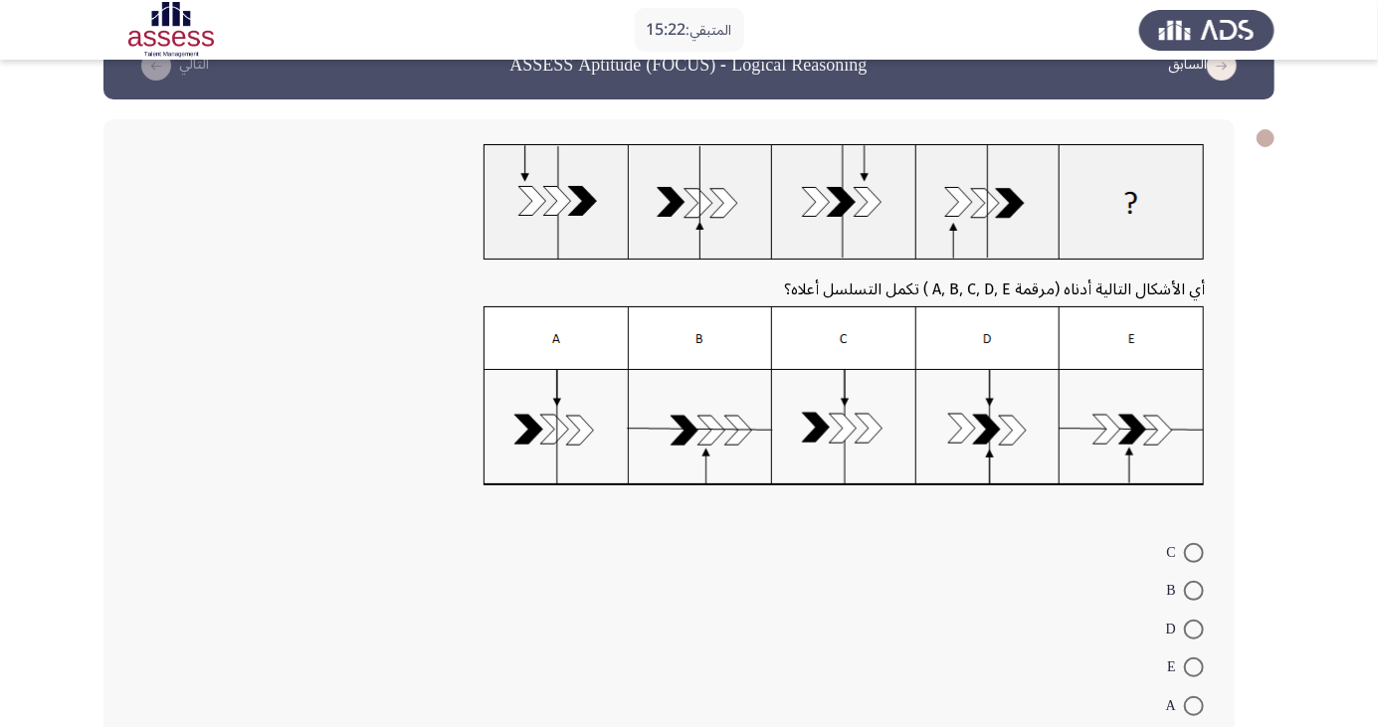
scroll to position [44, 0]
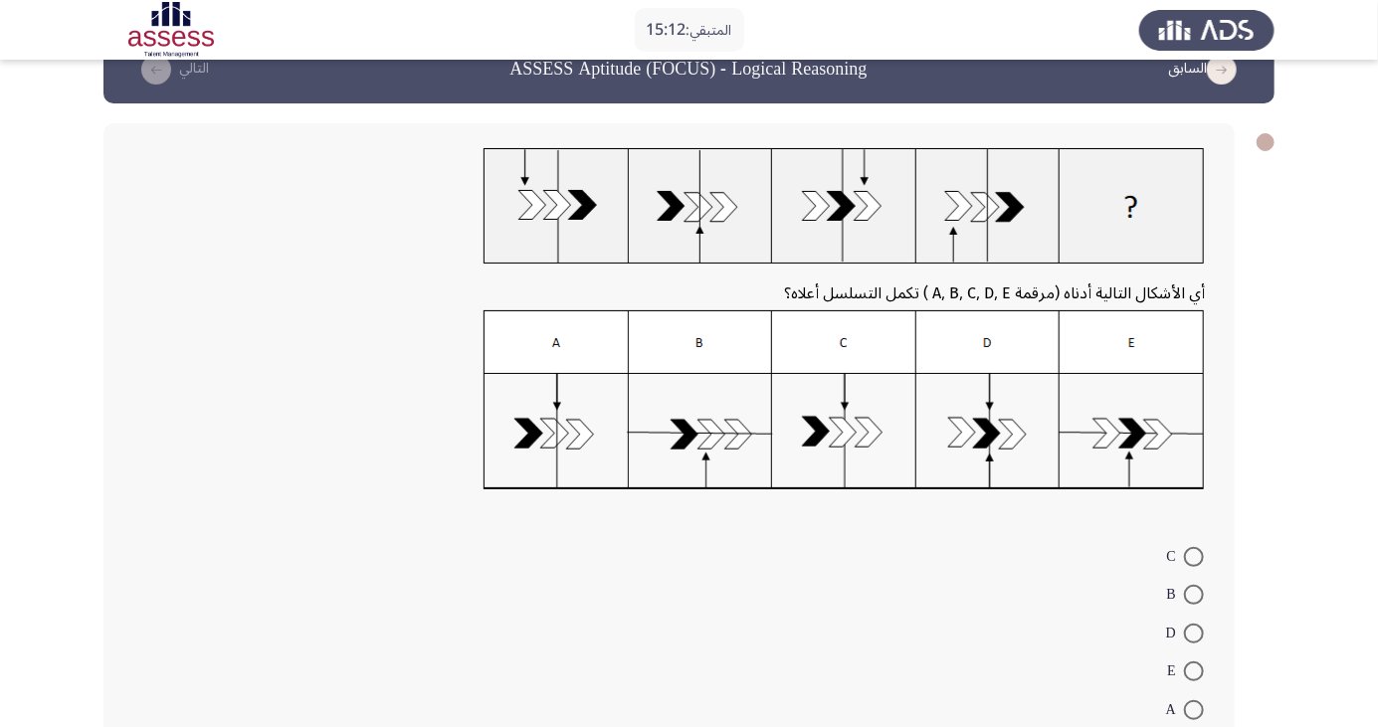
click at [1194, 708] on span at bounding box center [1194, 710] width 20 height 20
click at [1194, 708] on input "A" at bounding box center [1194, 710] width 20 height 20
radio input "true"
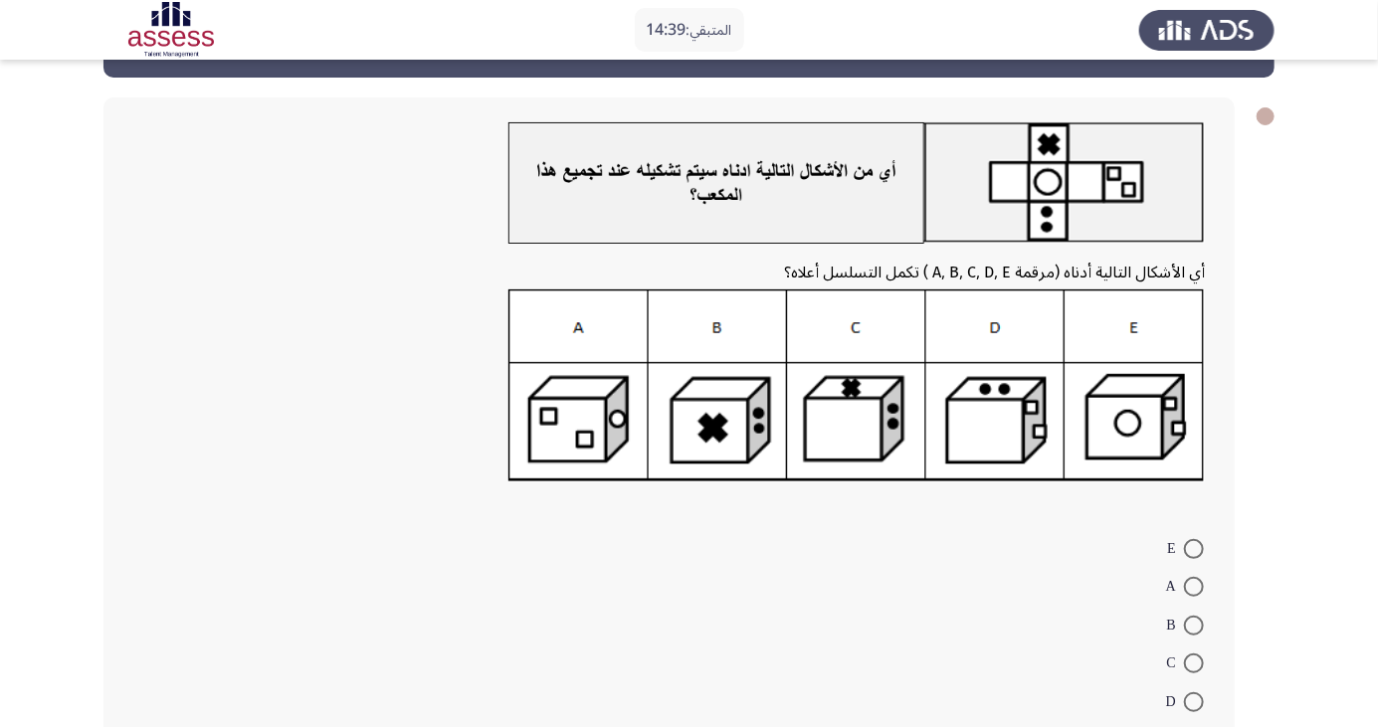
scroll to position [68, 0]
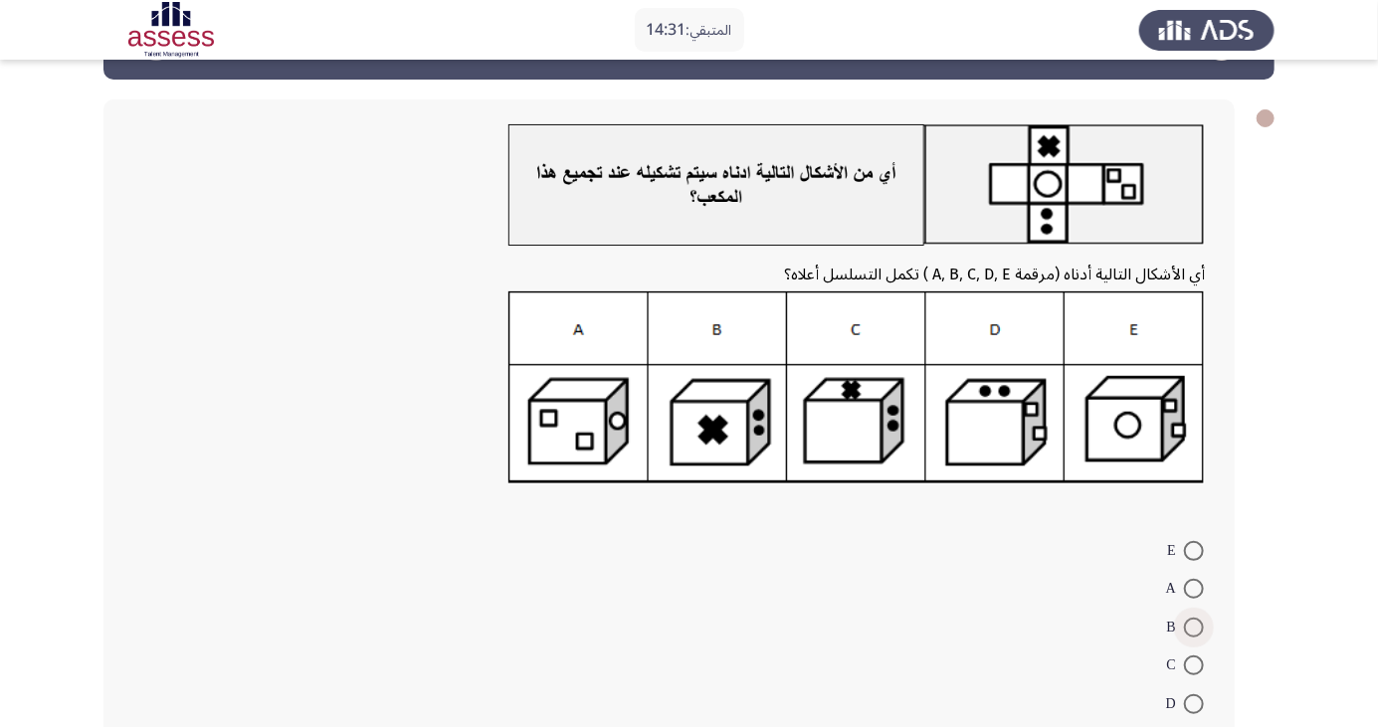
click at [1194, 626] on span at bounding box center [1194, 628] width 20 height 20
click at [1194, 626] on input "B" at bounding box center [1194, 628] width 20 height 20
radio input "true"
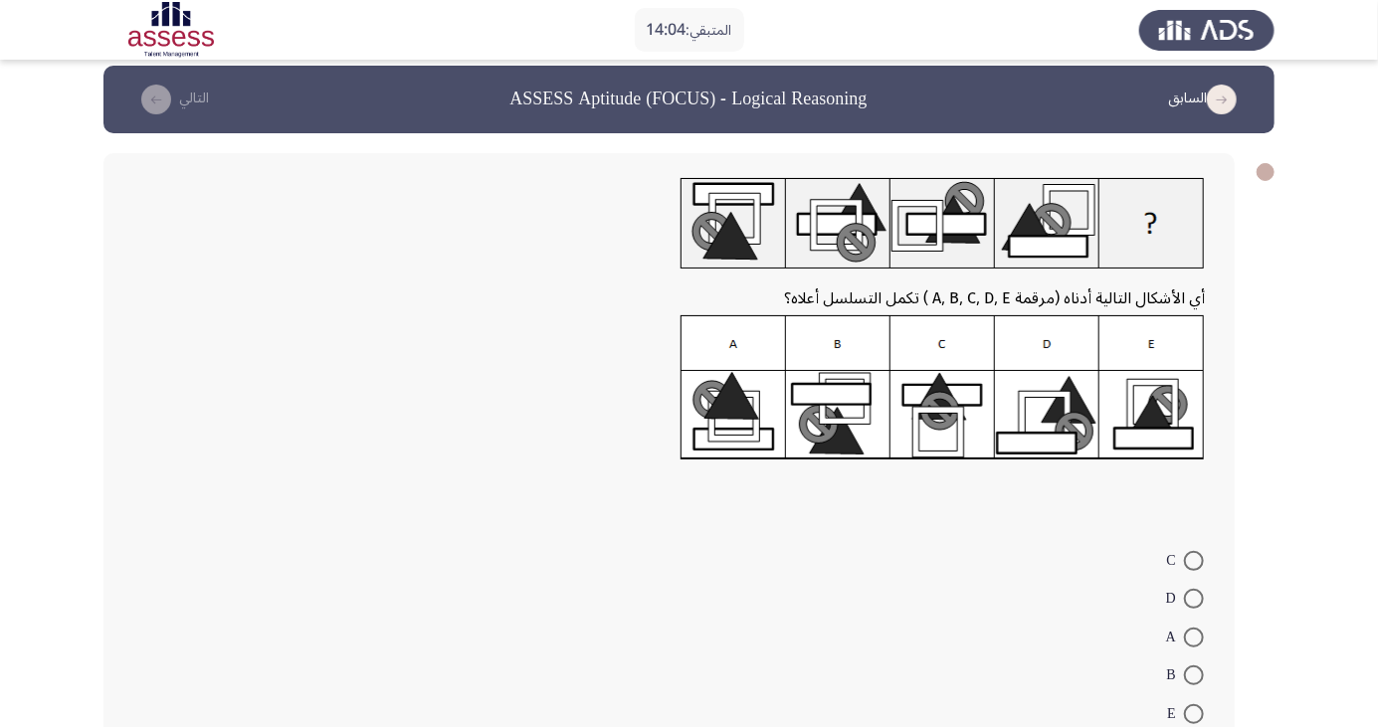
scroll to position [23, 0]
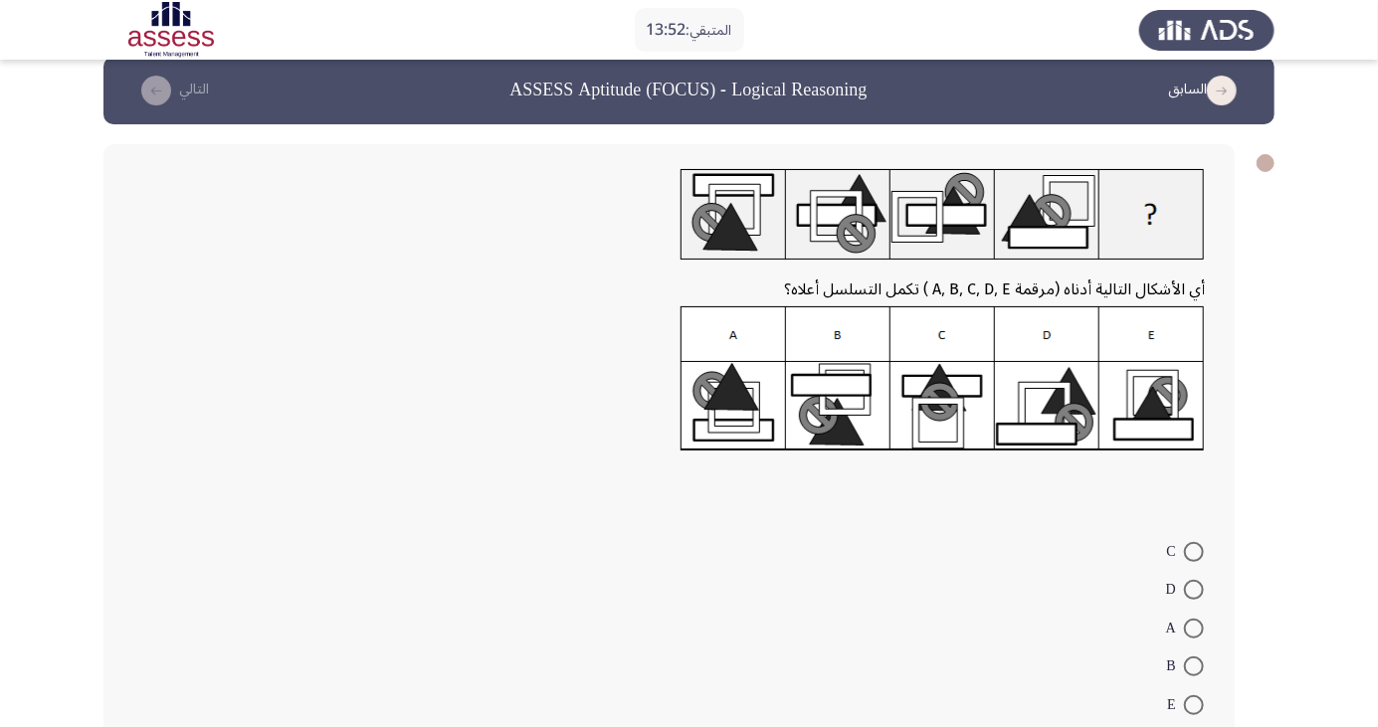
click at [1194, 628] on span at bounding box center [1194, 629] width 20 height 20
click at [1194, 628] on input "A" at bounding box center [1194, 629] width 20 height 20
radio input "true"
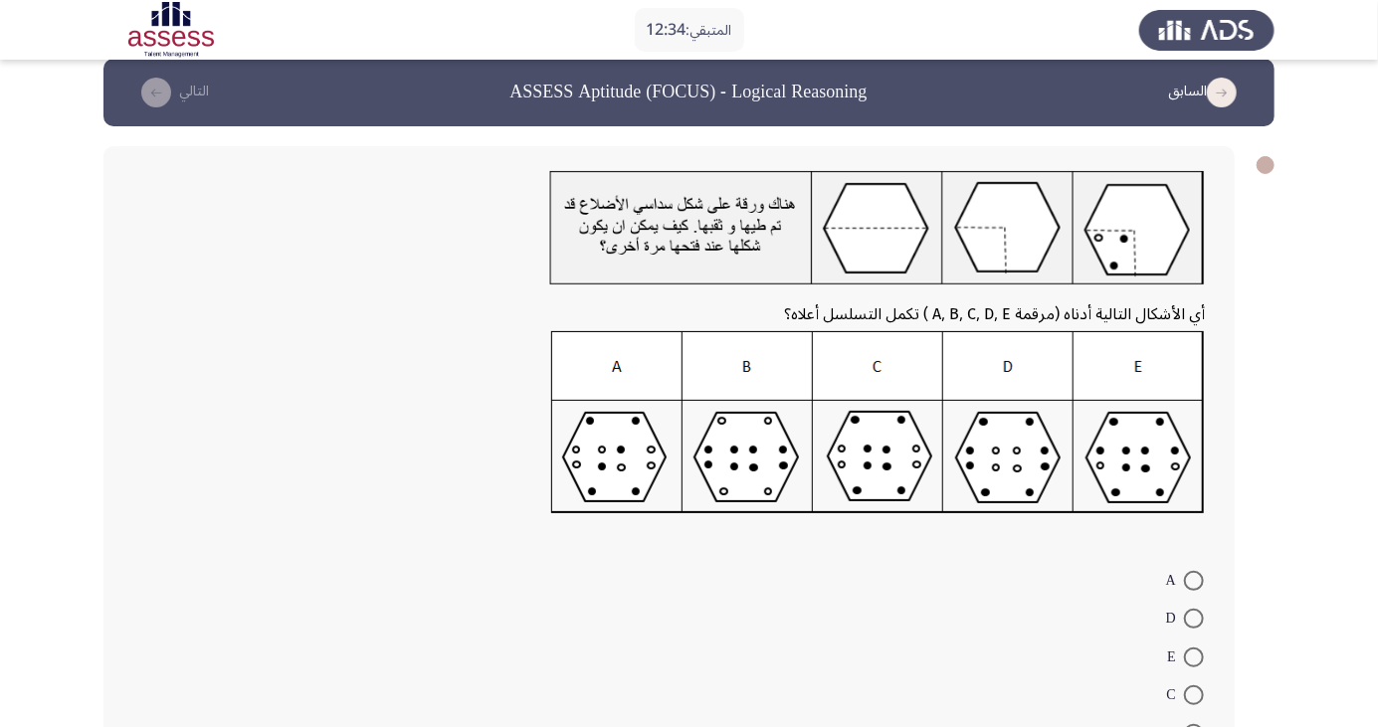
scroll to position [19, 0]
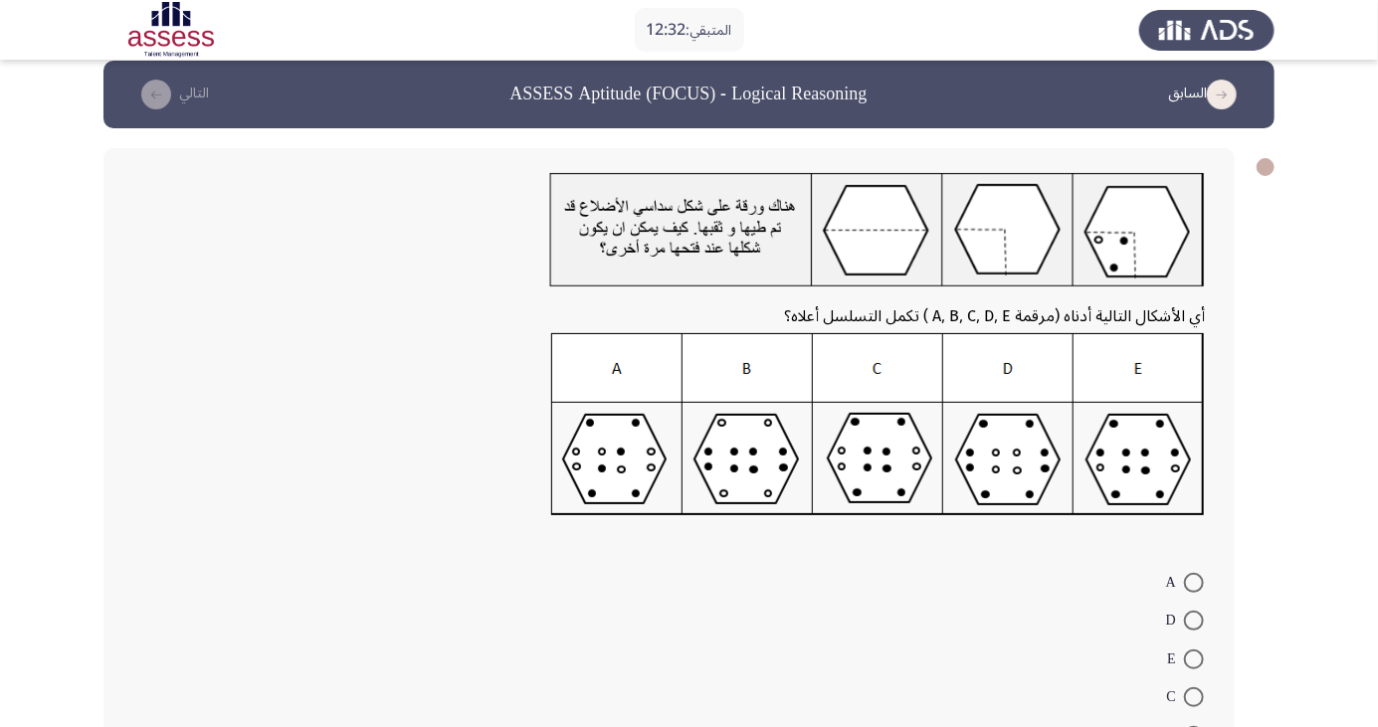
click at [1194, 582] on span at bounding box center [1194, 583] width 20 height 20
click at [1194, 582] on input "A" at bounding box center [1194, 583] width 20 height 20
radio input "true"
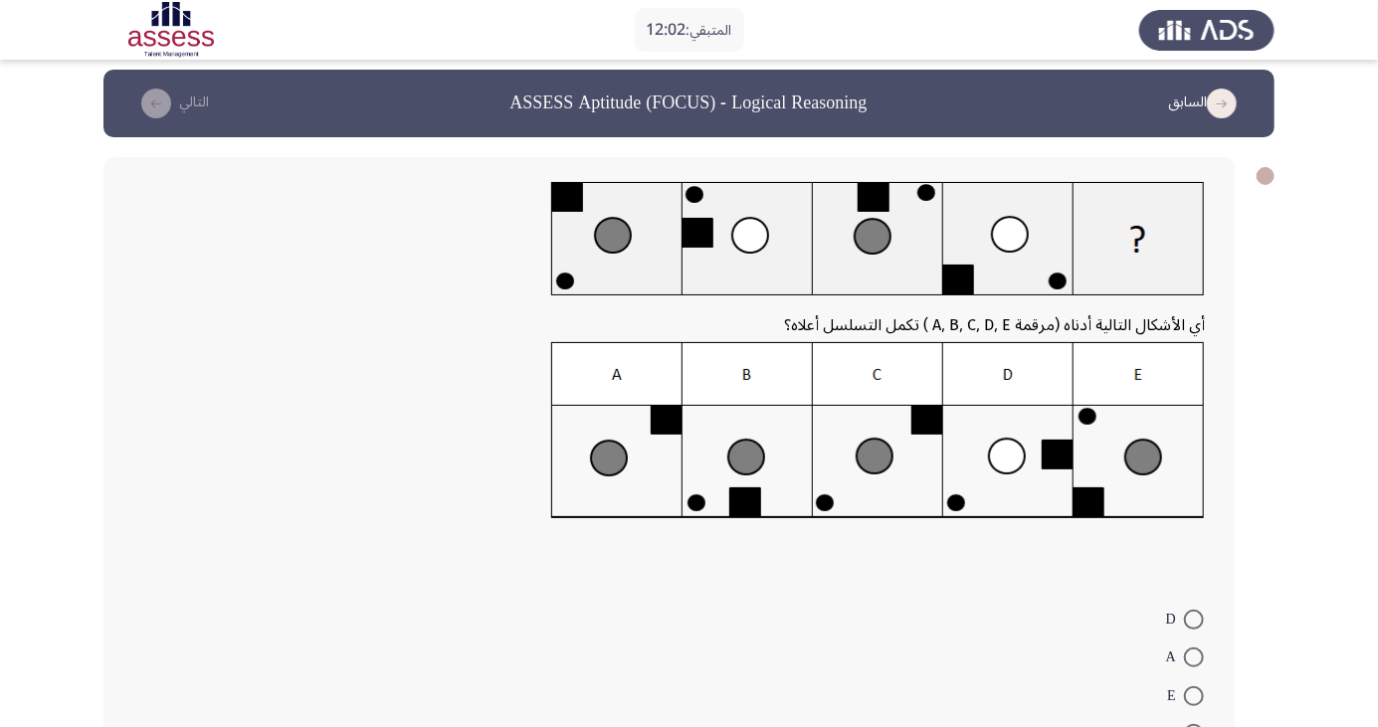
scroll to position [13, 0]
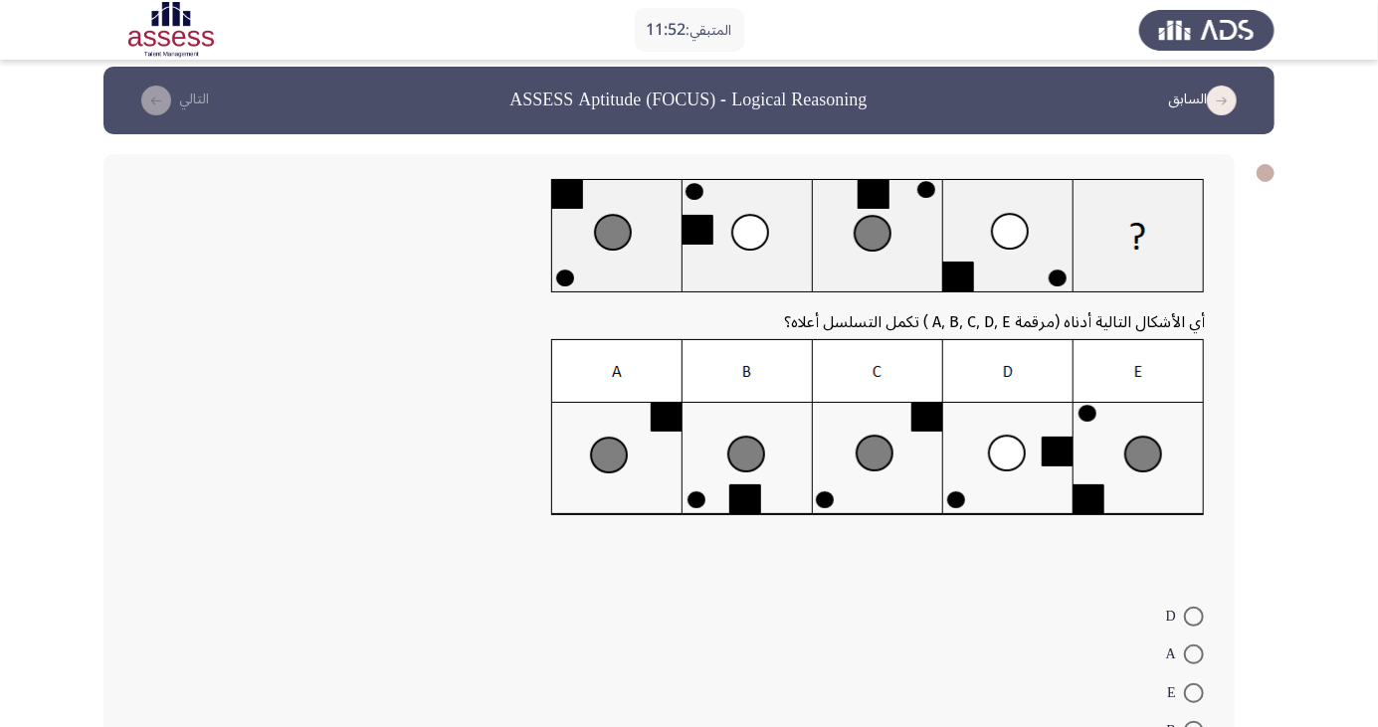
click at [919, 472] on img at bounding box center [878, 427] width 654 height 177
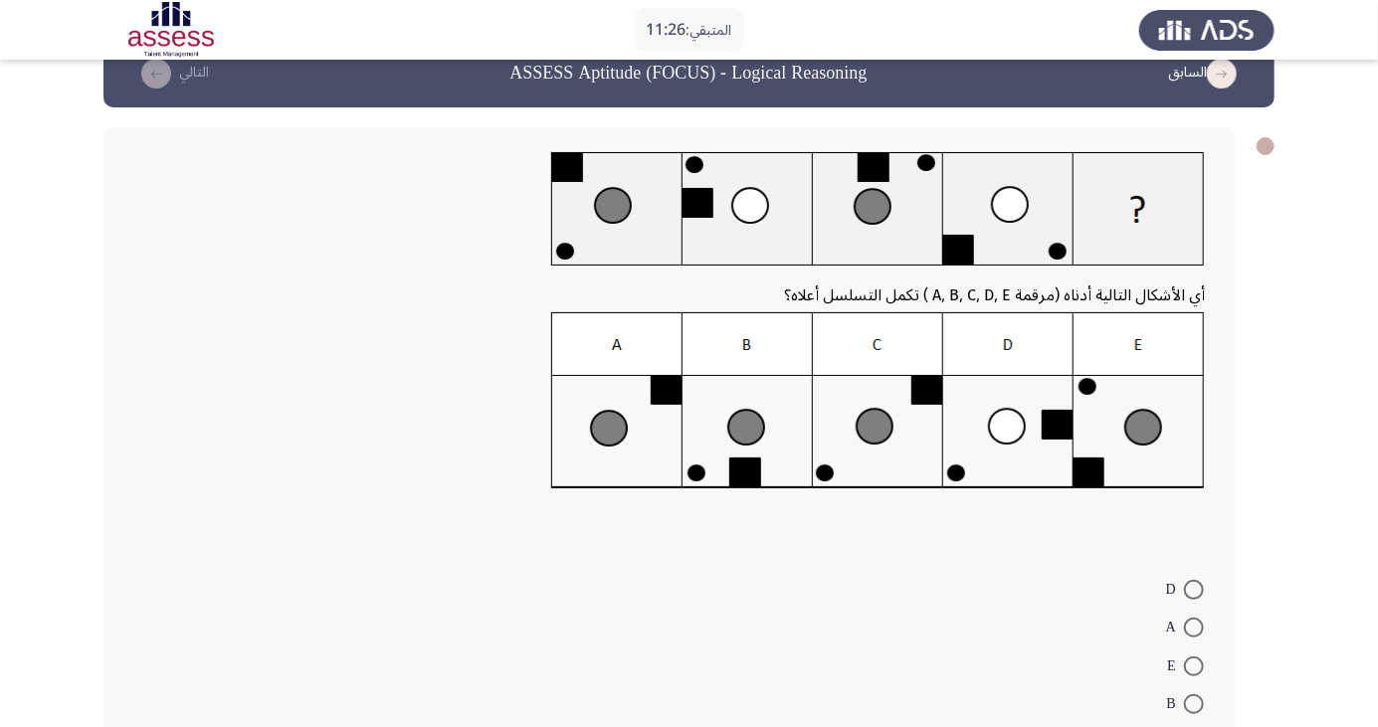
scroll to position [20, 0]
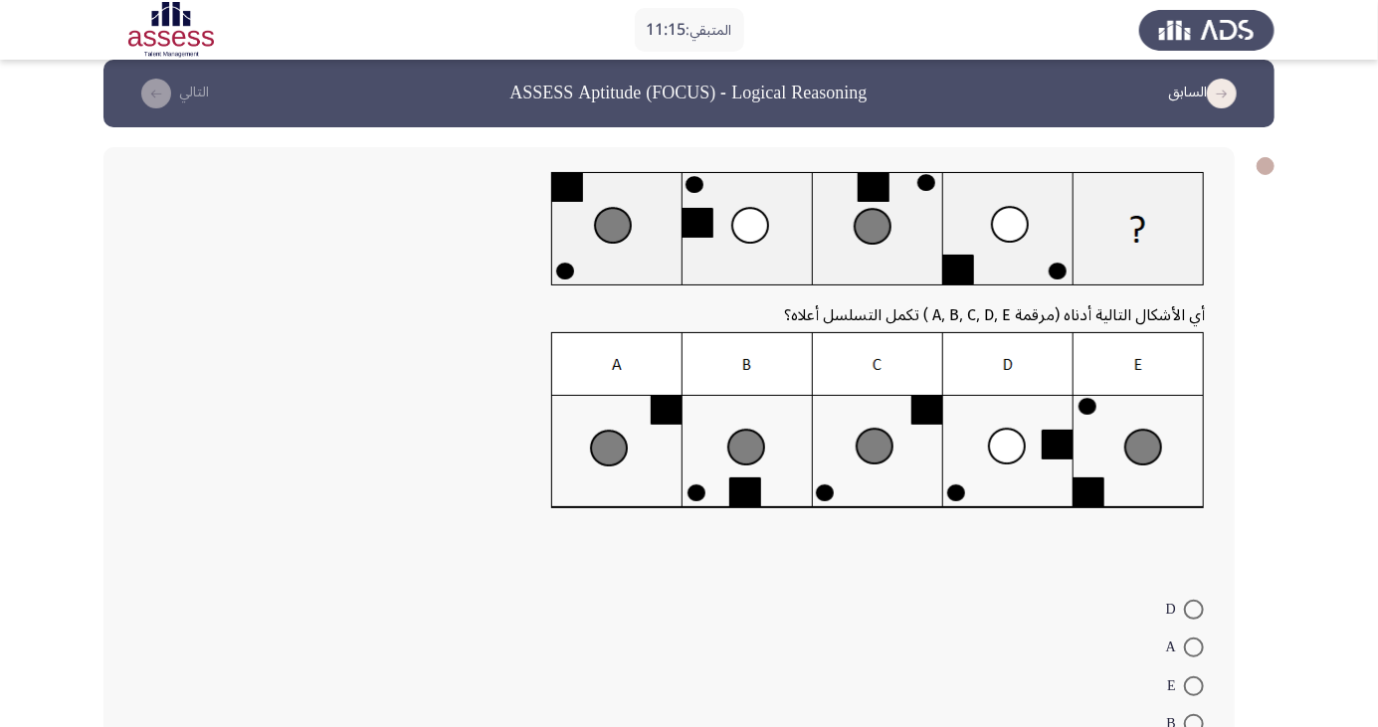
radio input "true"
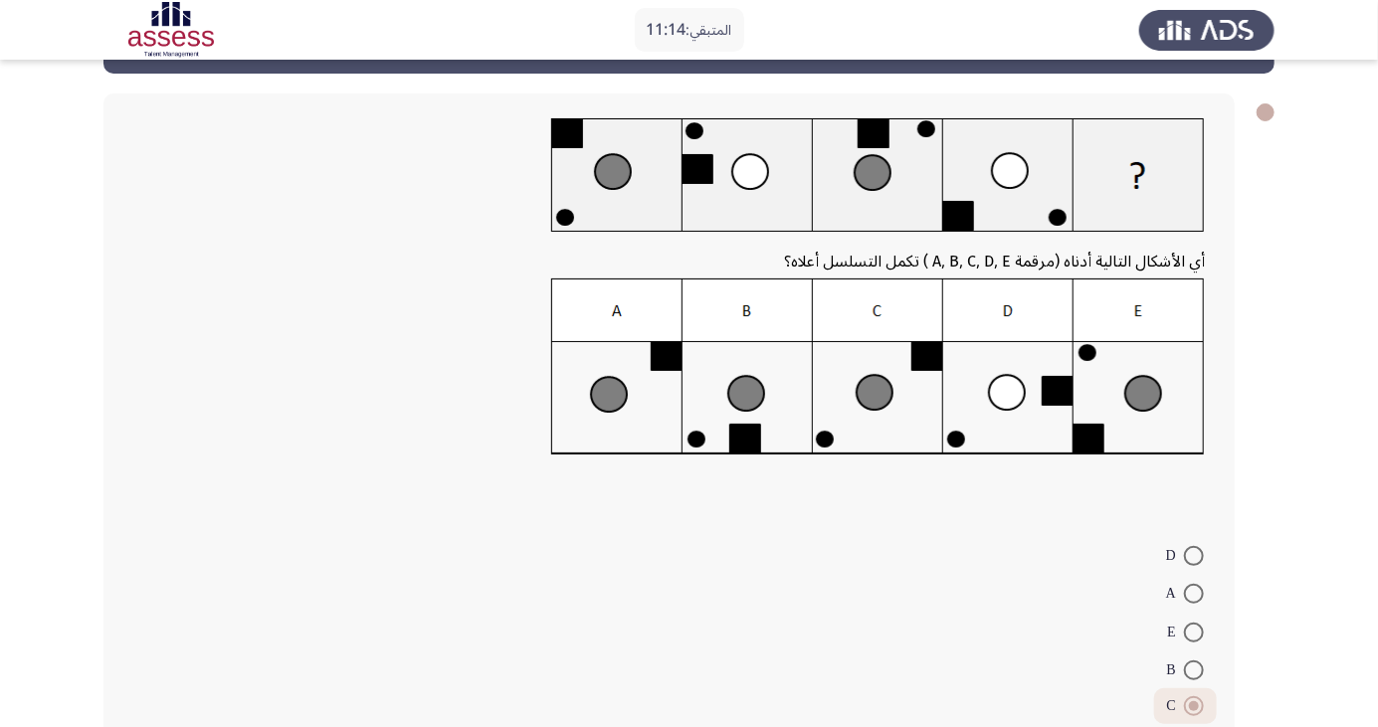
scroll to position [100, 0]
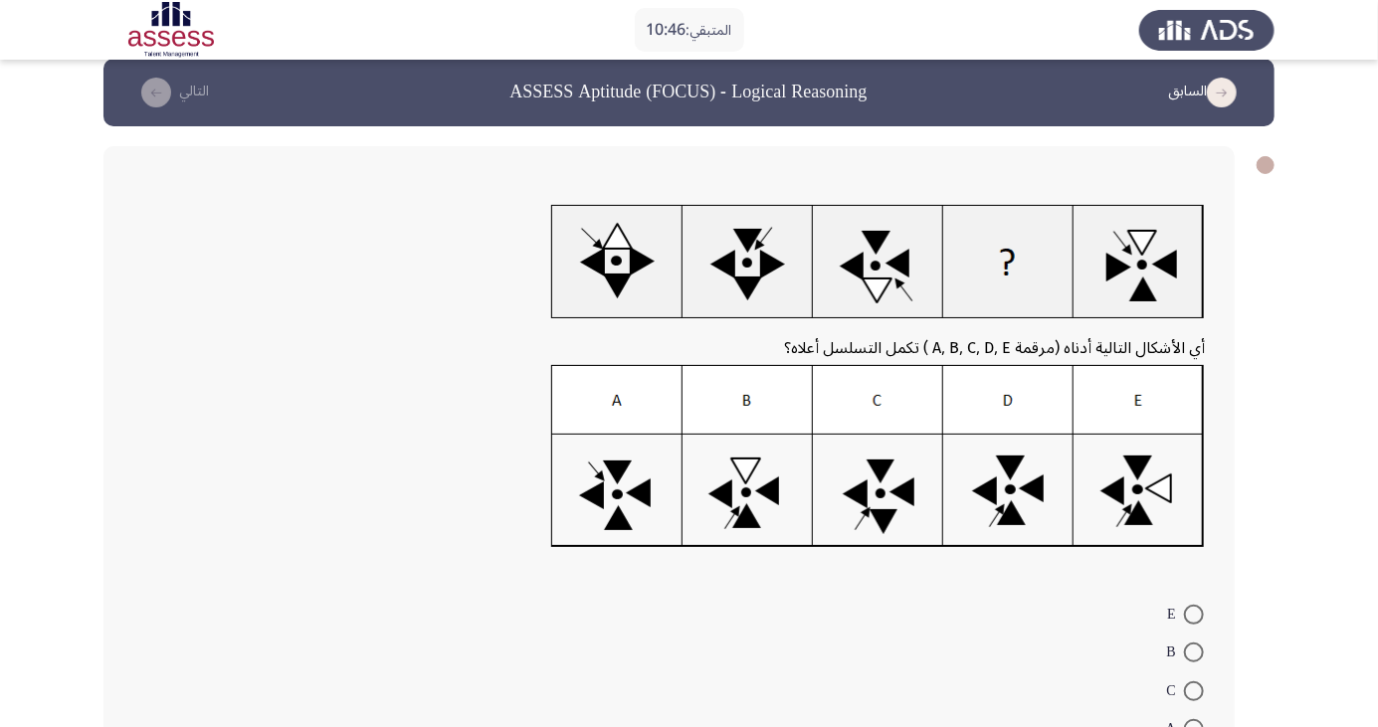
scroll to position [22, 0]
radio input "true"
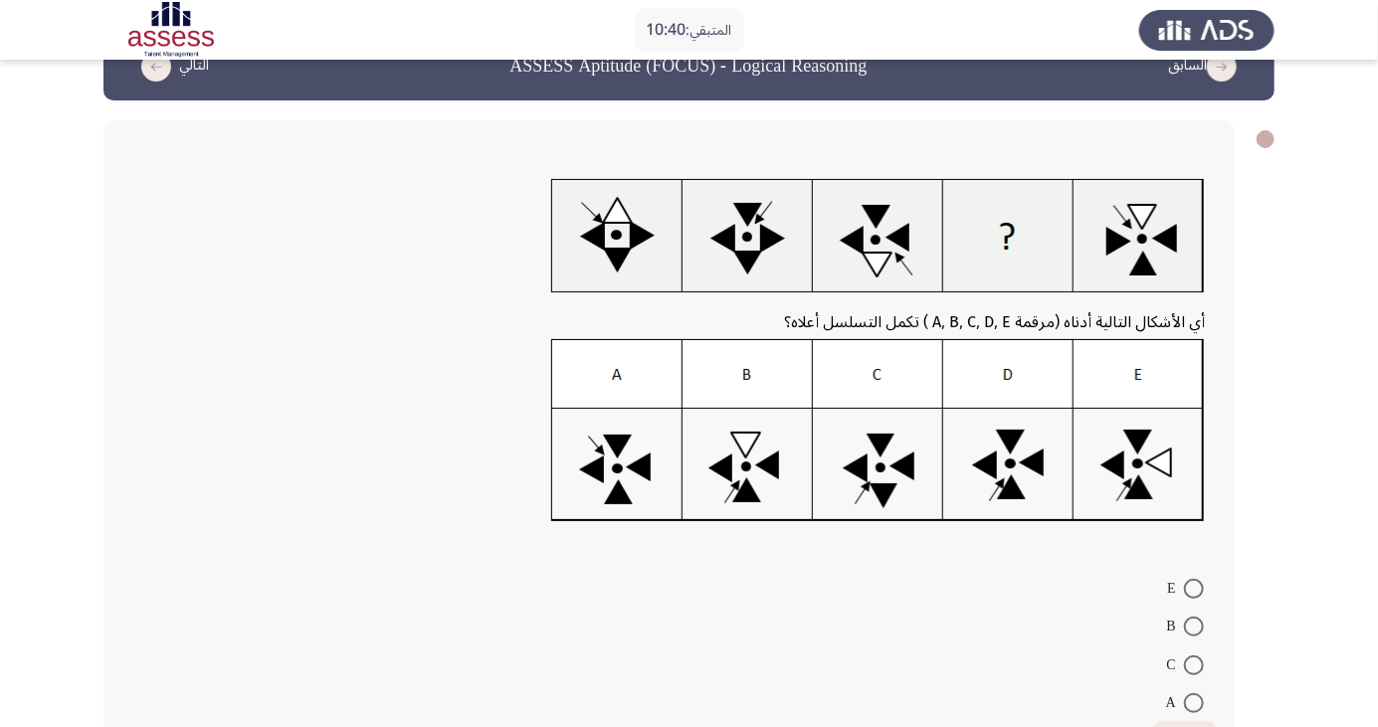
scroll to position [105, 0]
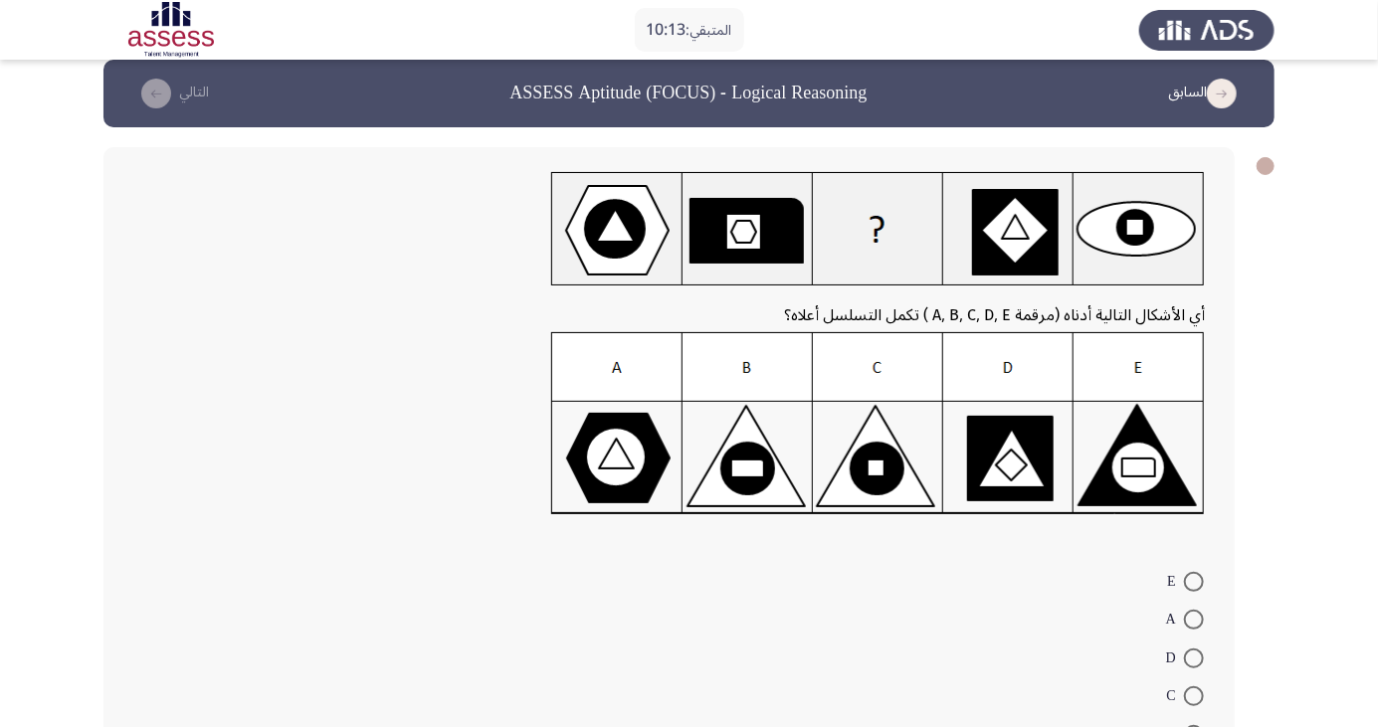
scroll to position [16, 0]
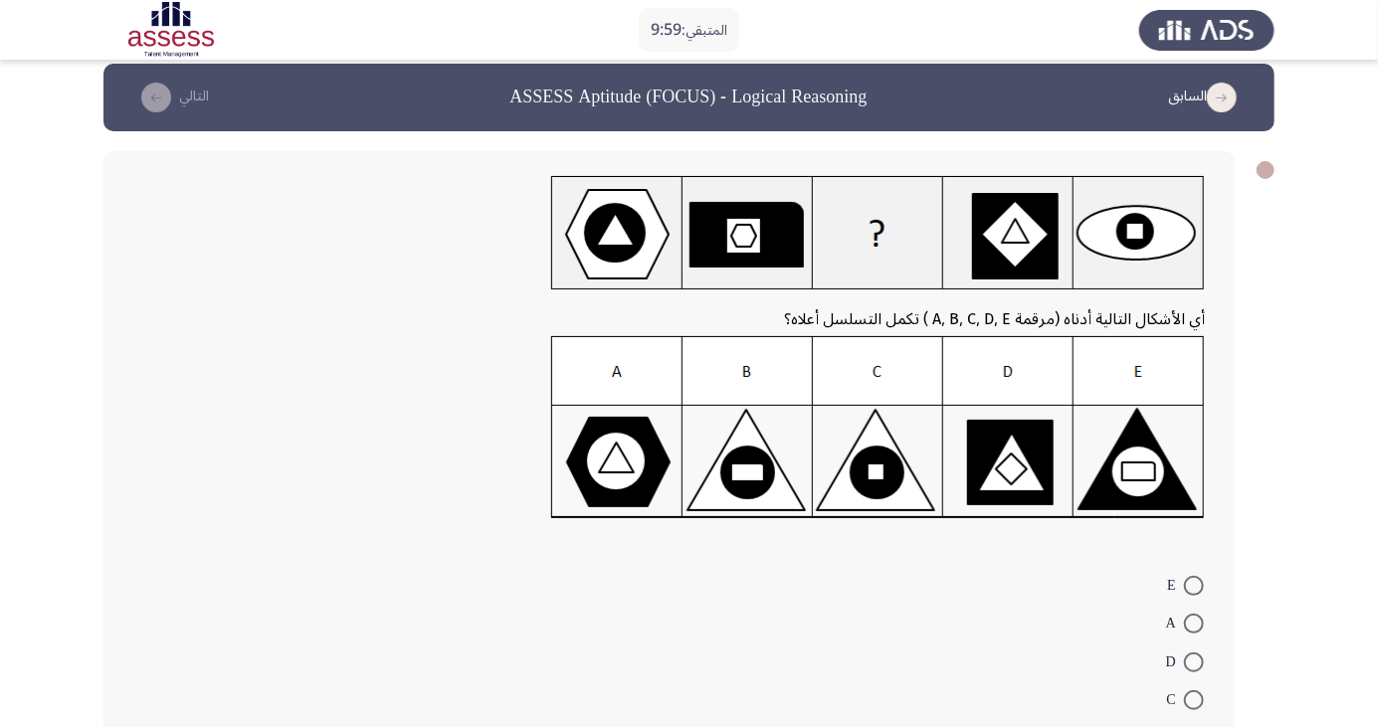
click at [1194, 661] on span at bounding box center [1194, 663] width 20 height 20
click at [1194, 661] on input "D" at bounding box center [1194, 663] width 20 height 20
radio input "true"
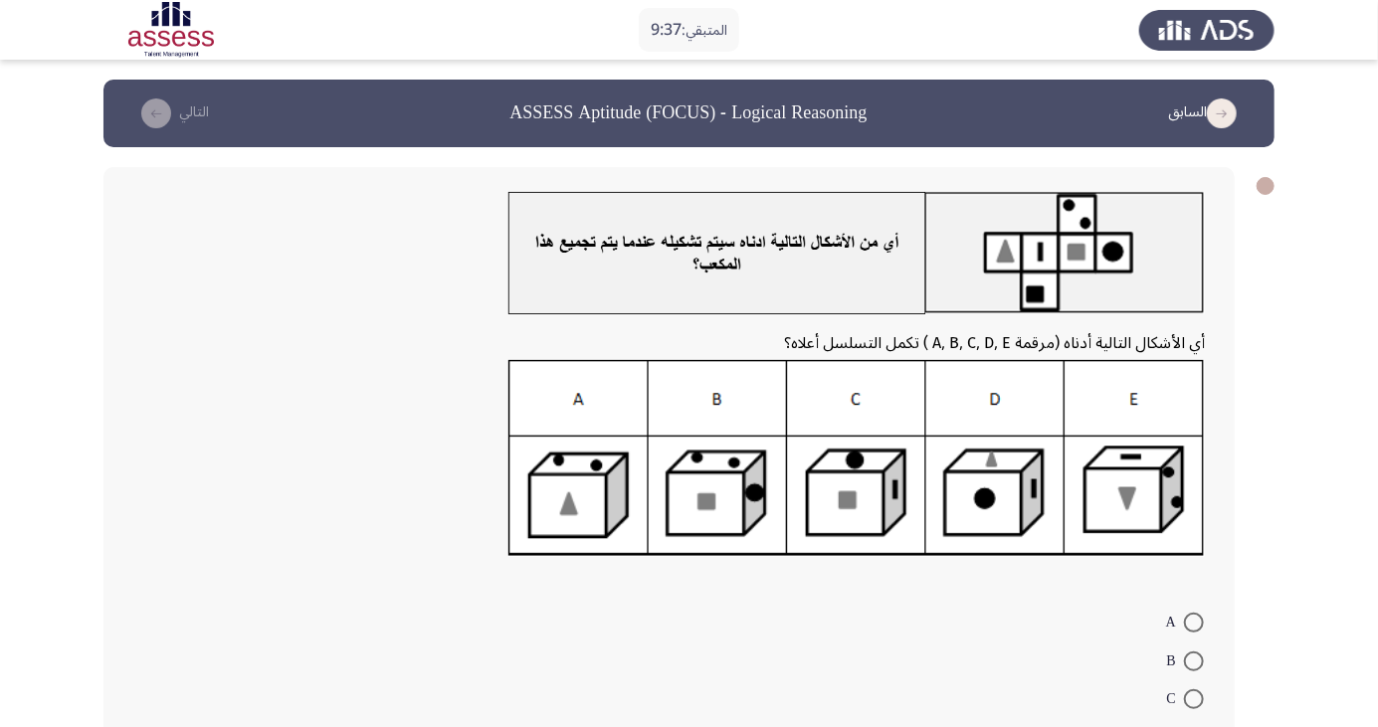
radio input "true"
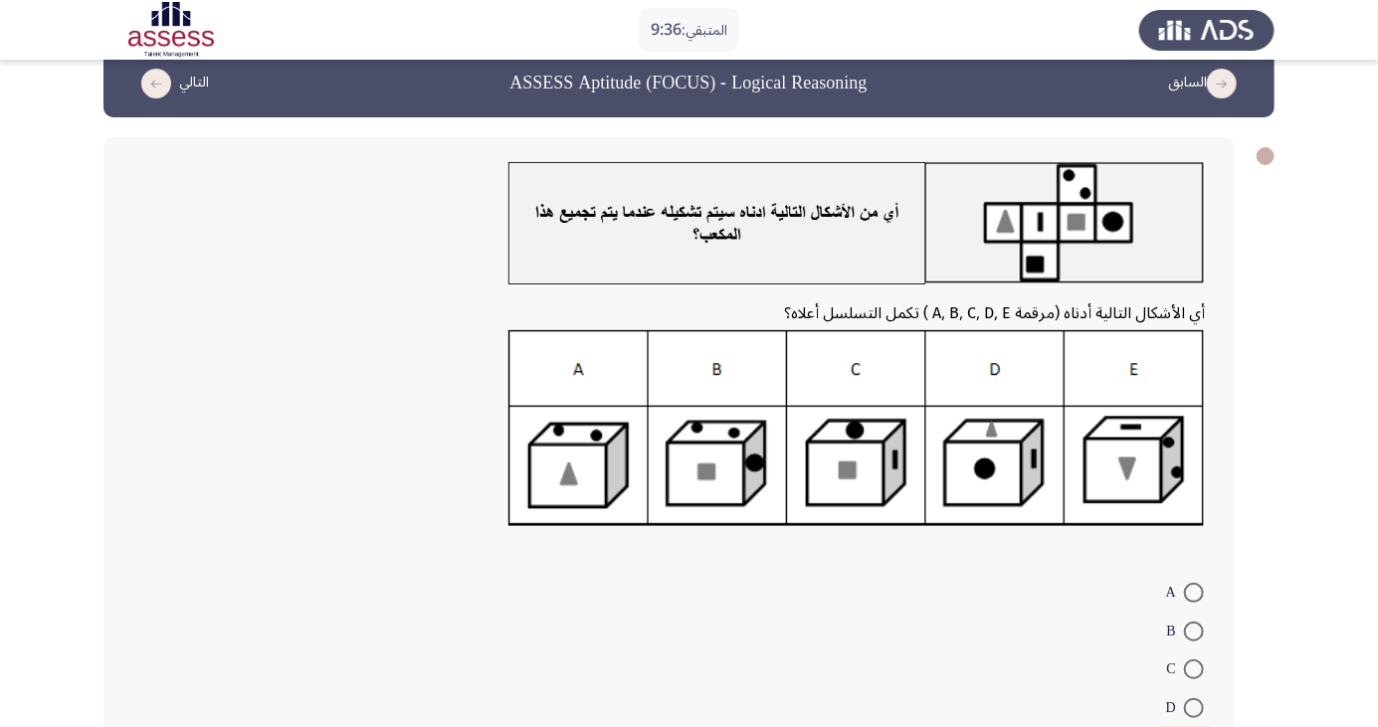
scroll to position [94, 0]
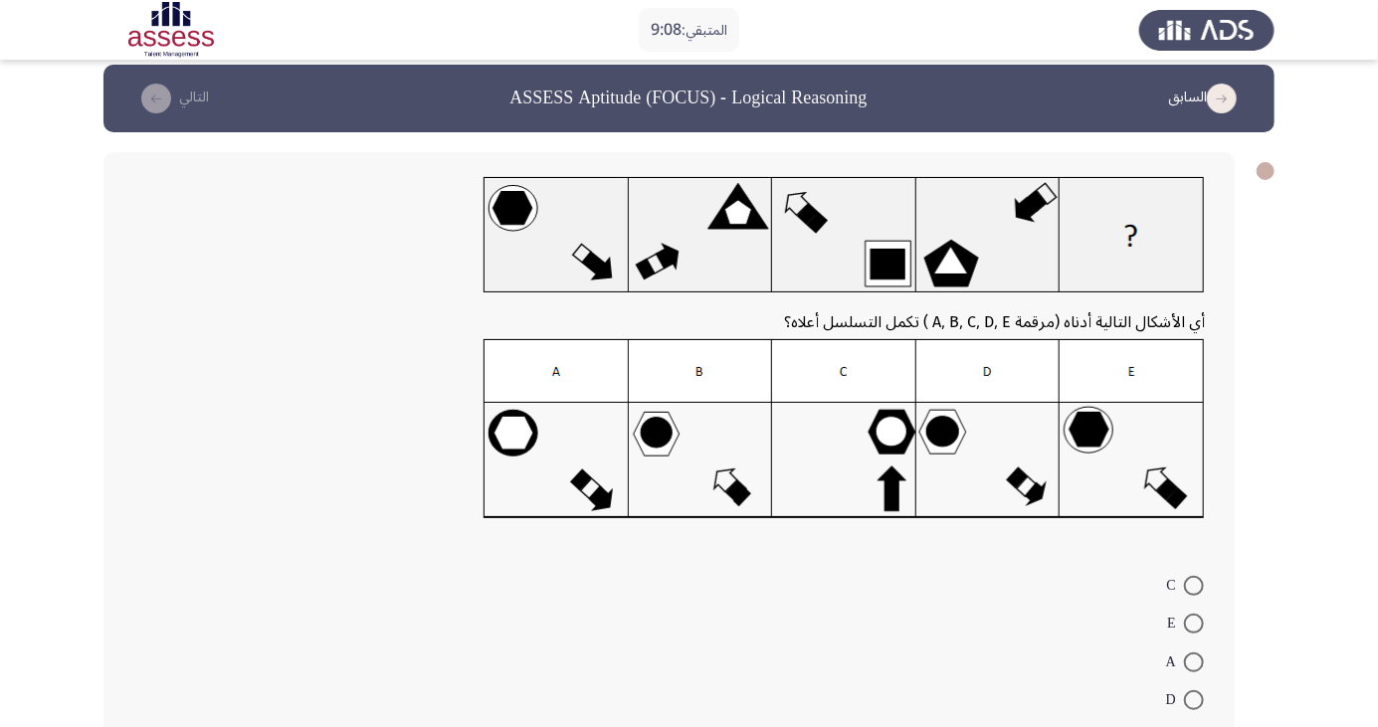
scroll to position [16, 0]
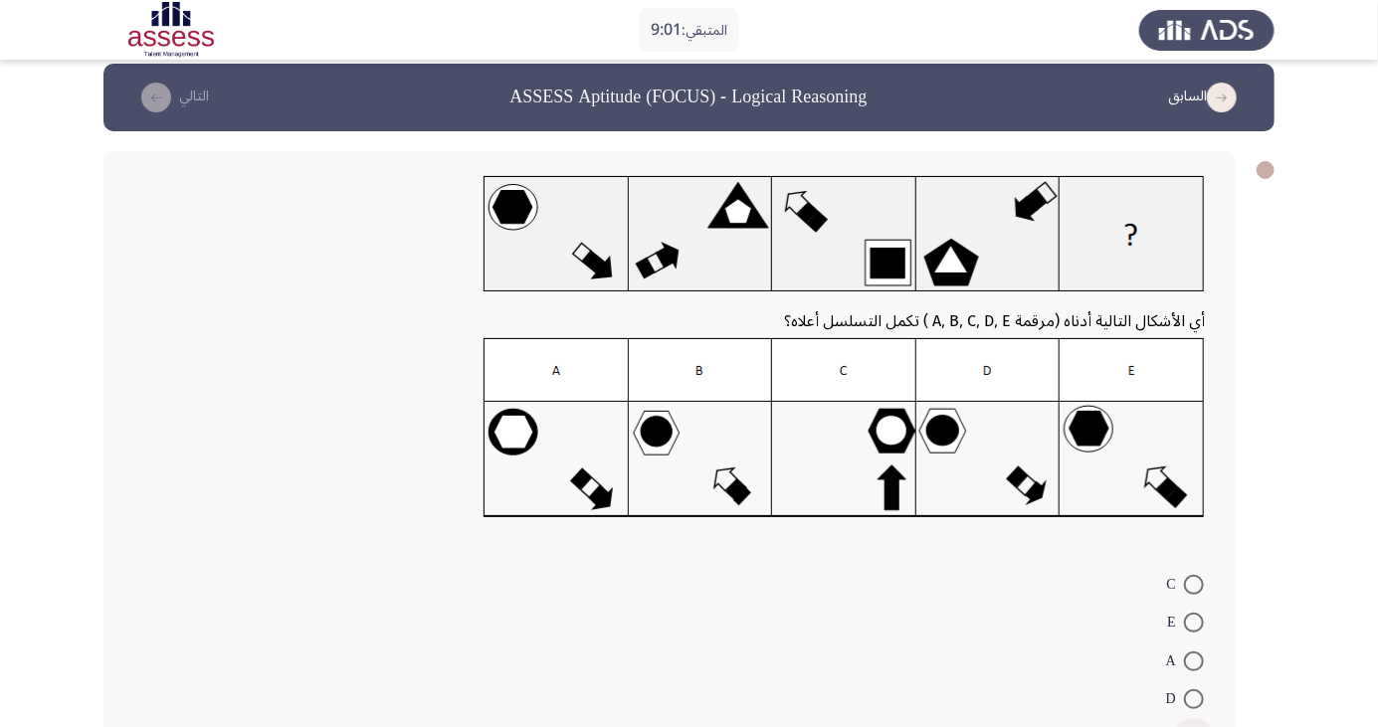
click at [1194, 726] on span at bounding box center [1194, 738] width 20 height 20
click at [1194, 726] on input "B" at bounding box center [1194, 738] width 20 height 20
radio input "true"
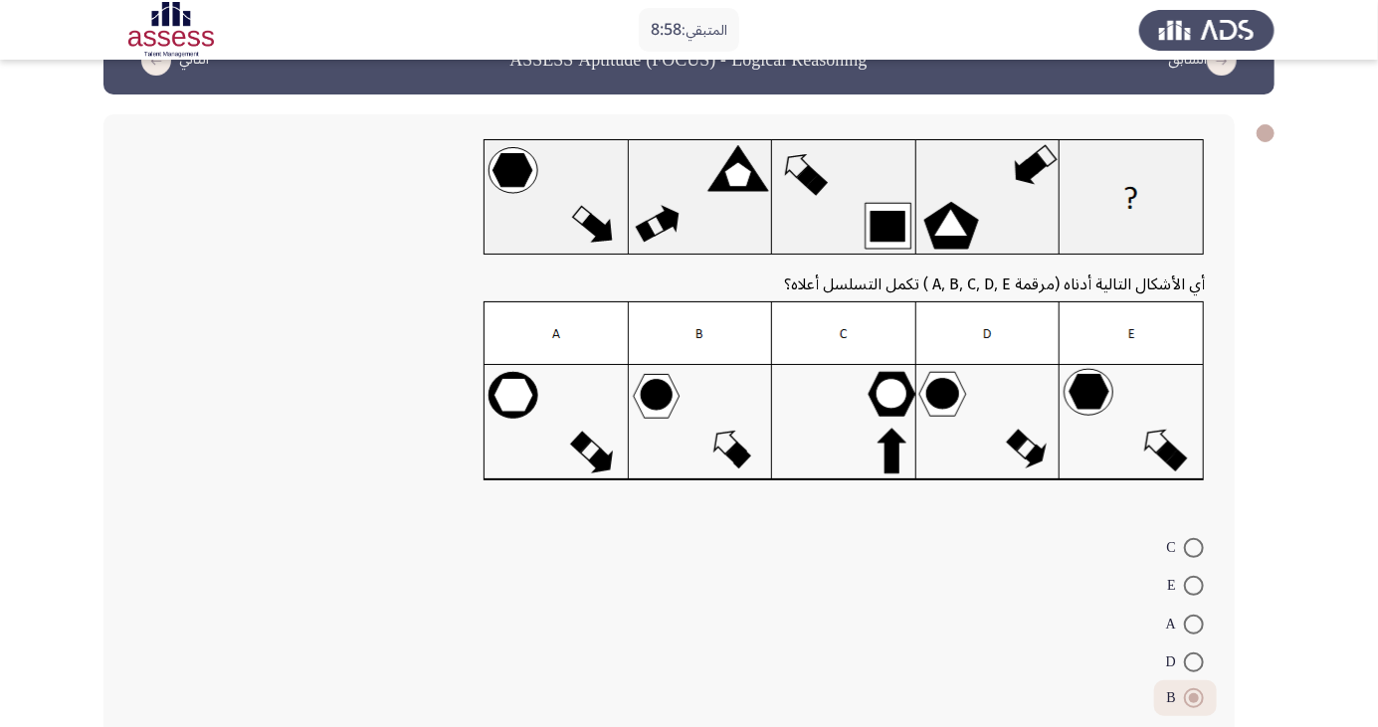
scroll to position [71, 0]
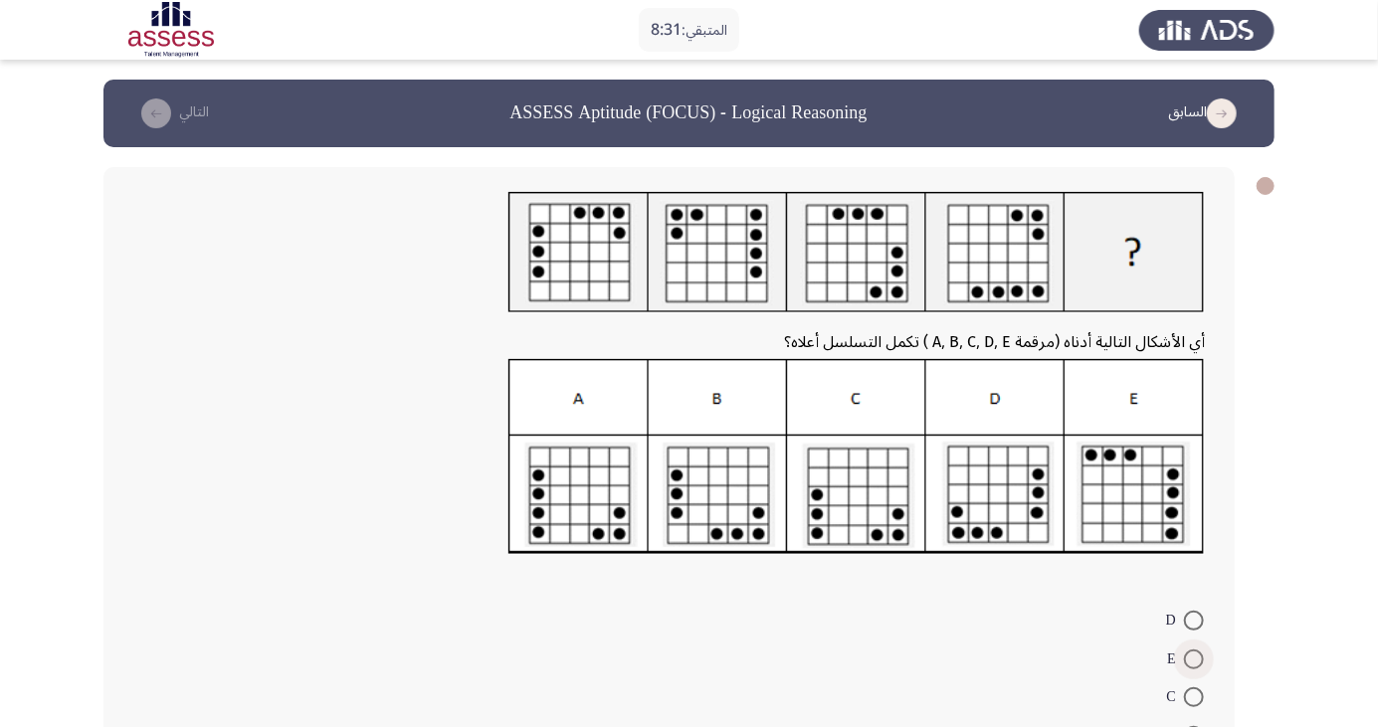
click at [1194, 659] on span at bounding box center [1194, 660] width 20 height 20
click at [1194, 659] on input "E" at bounding box center [1194, 660] width 20 height 20
radio input "true"
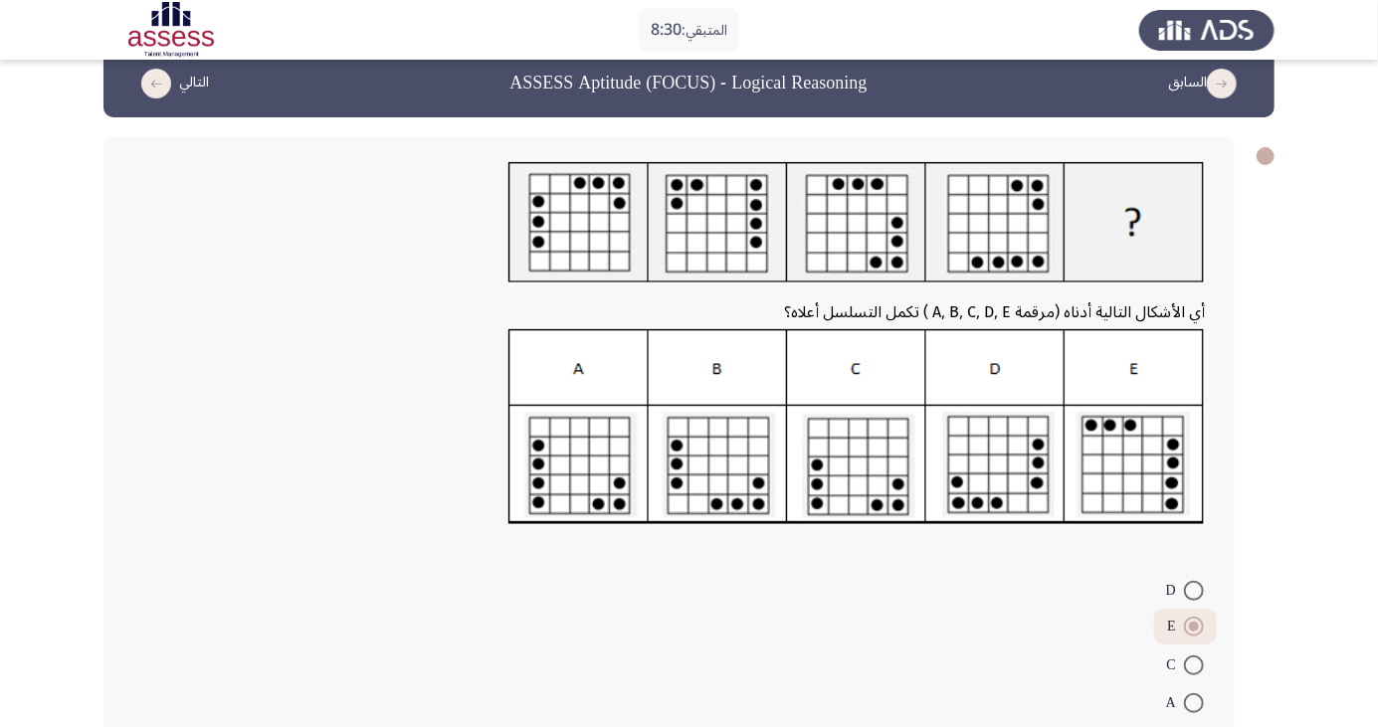
scroll to position [92, 0]
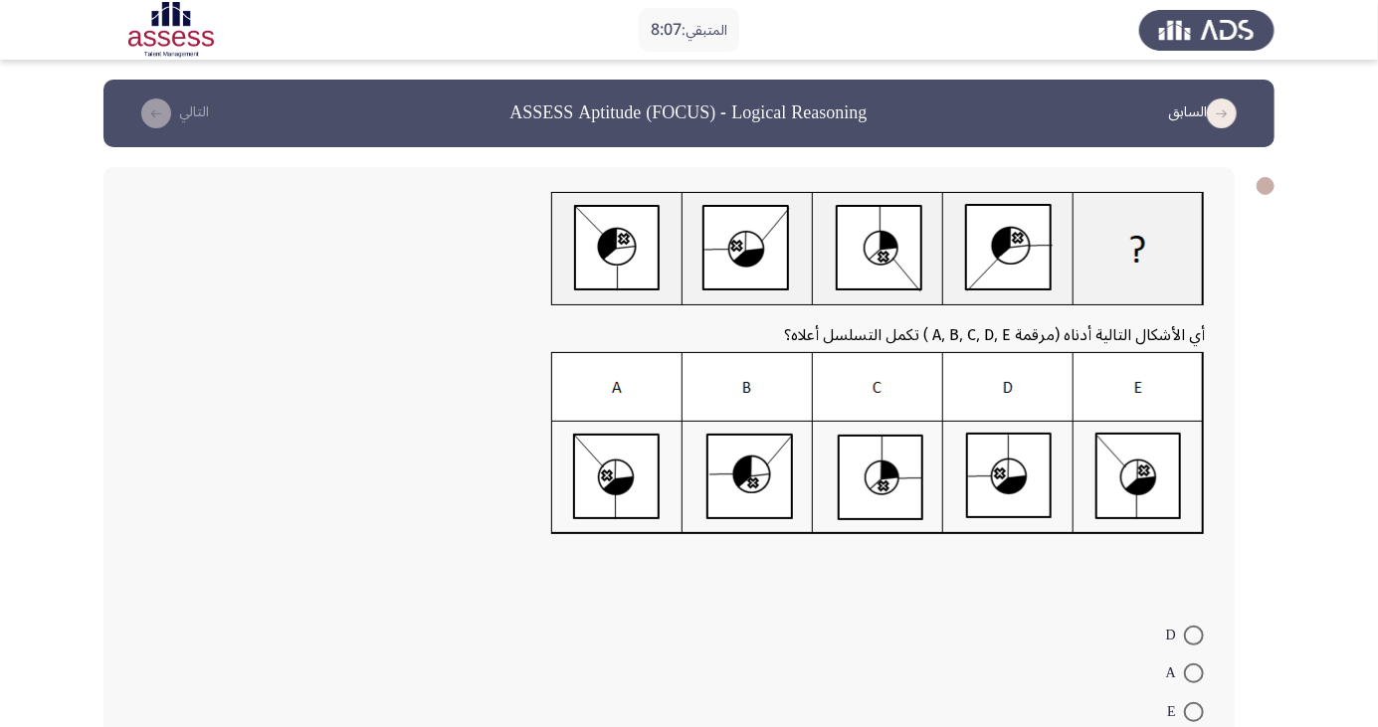
radio input "true"
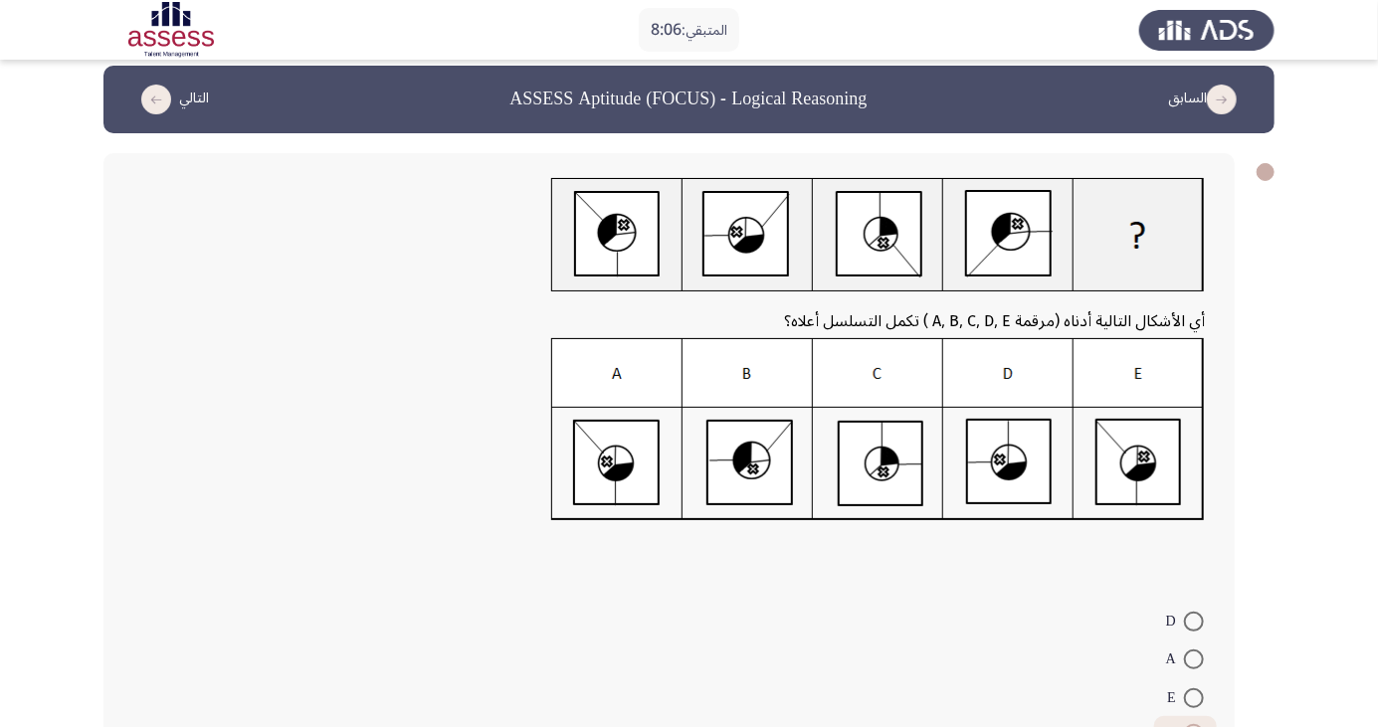
scroll to position [105, 0]
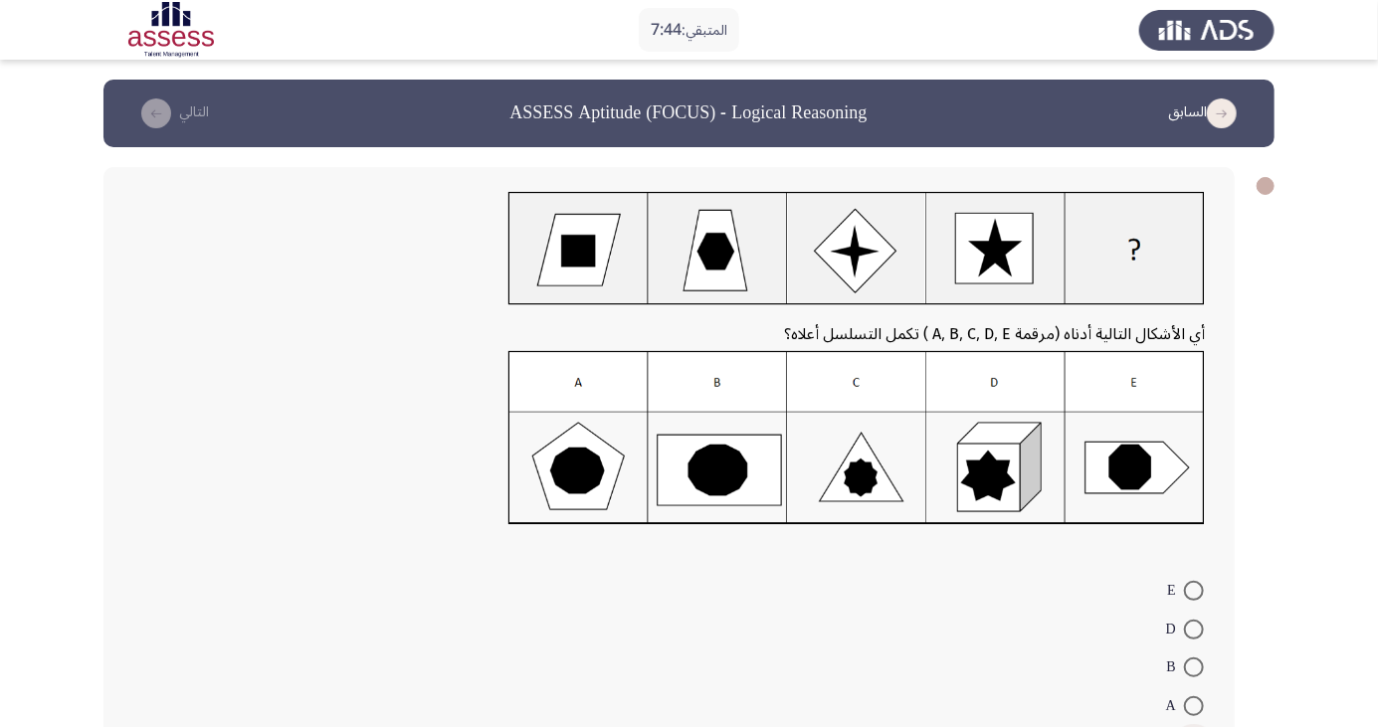
radio input "true"
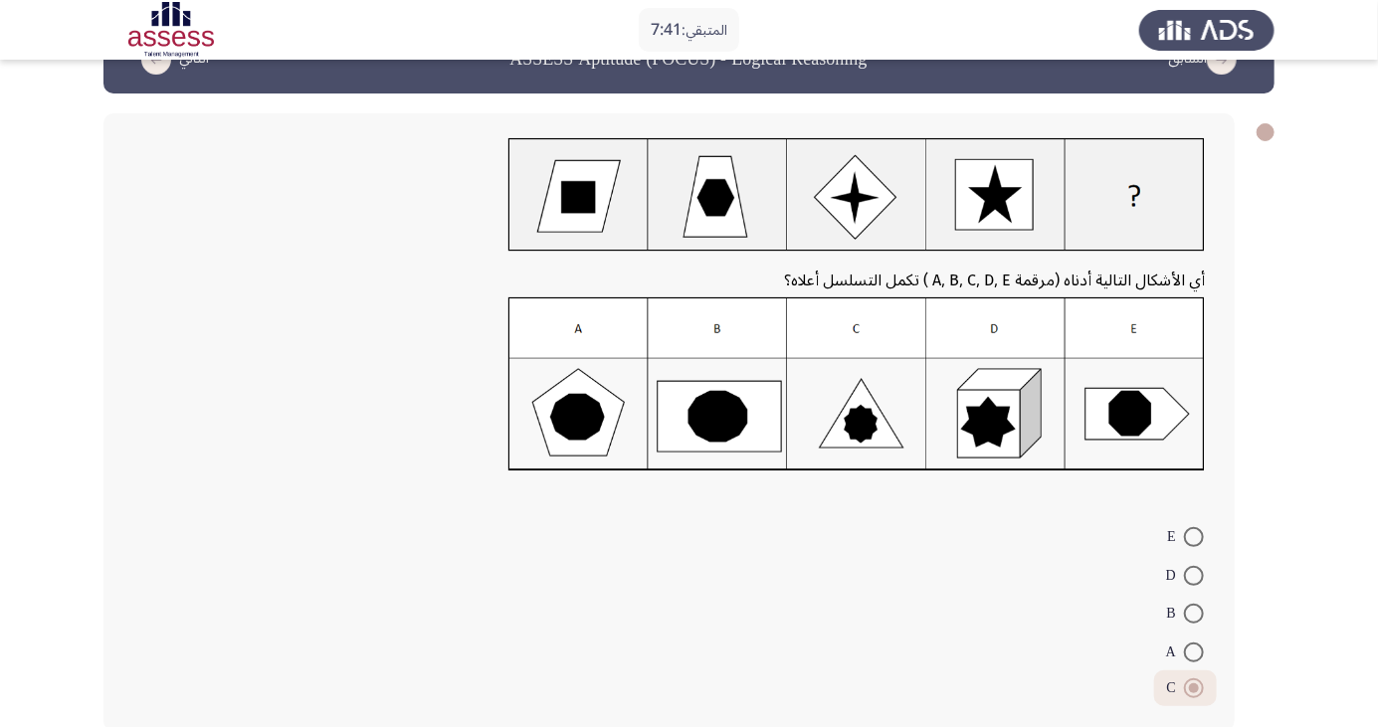
scroll to position [62, 0]
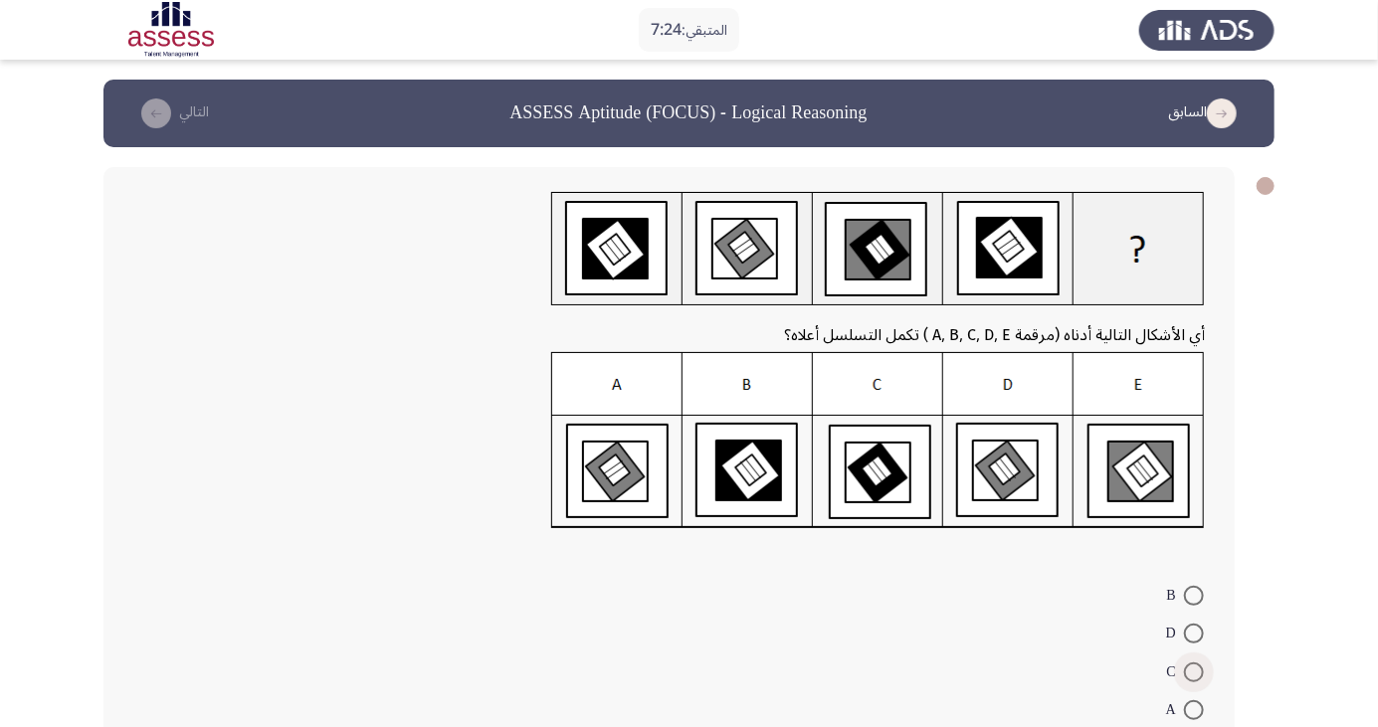
click at [1194, 672] on span at bounding box center [1194, 673] width 20 height 20
click at [1194, 672] on input "C" at bounding box center [1194, 673] width 20 height 20
radio input "true"
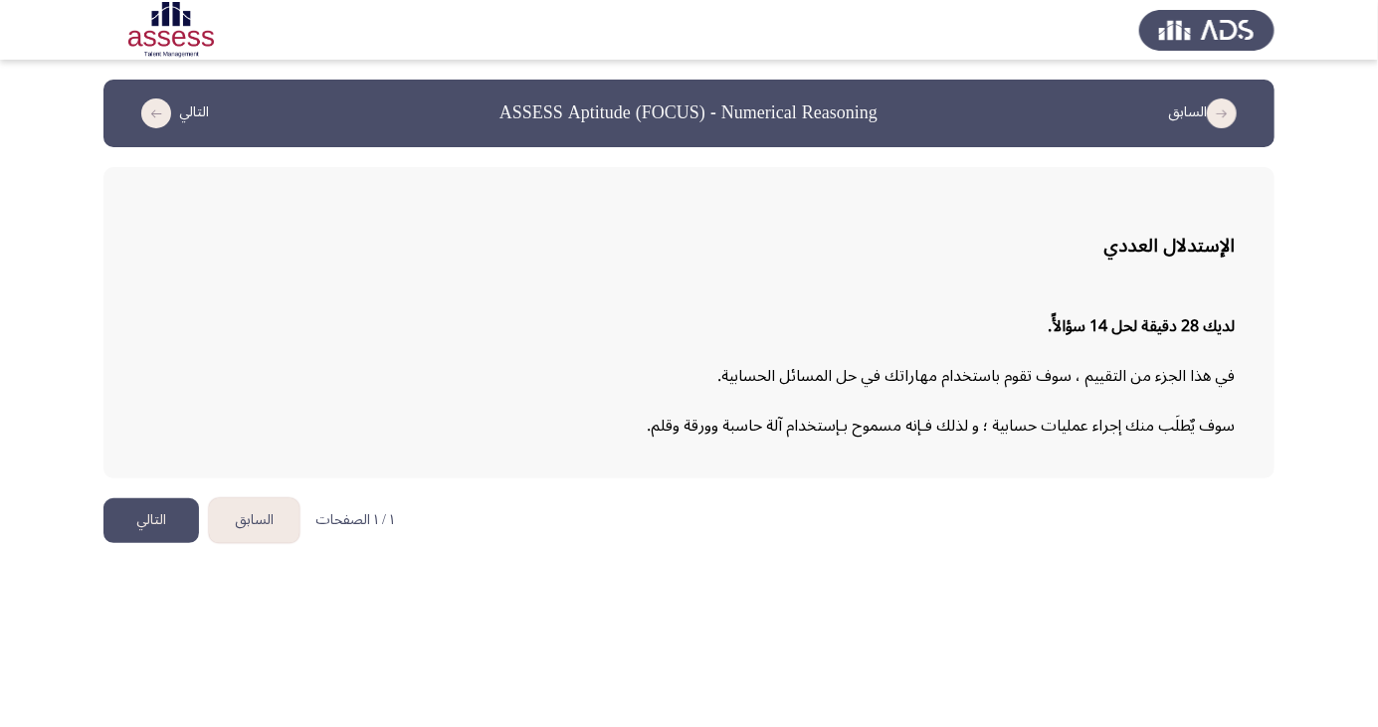
click at [150, 512] on button "التالي" at bounding box center [151, 521] width 96 height 45
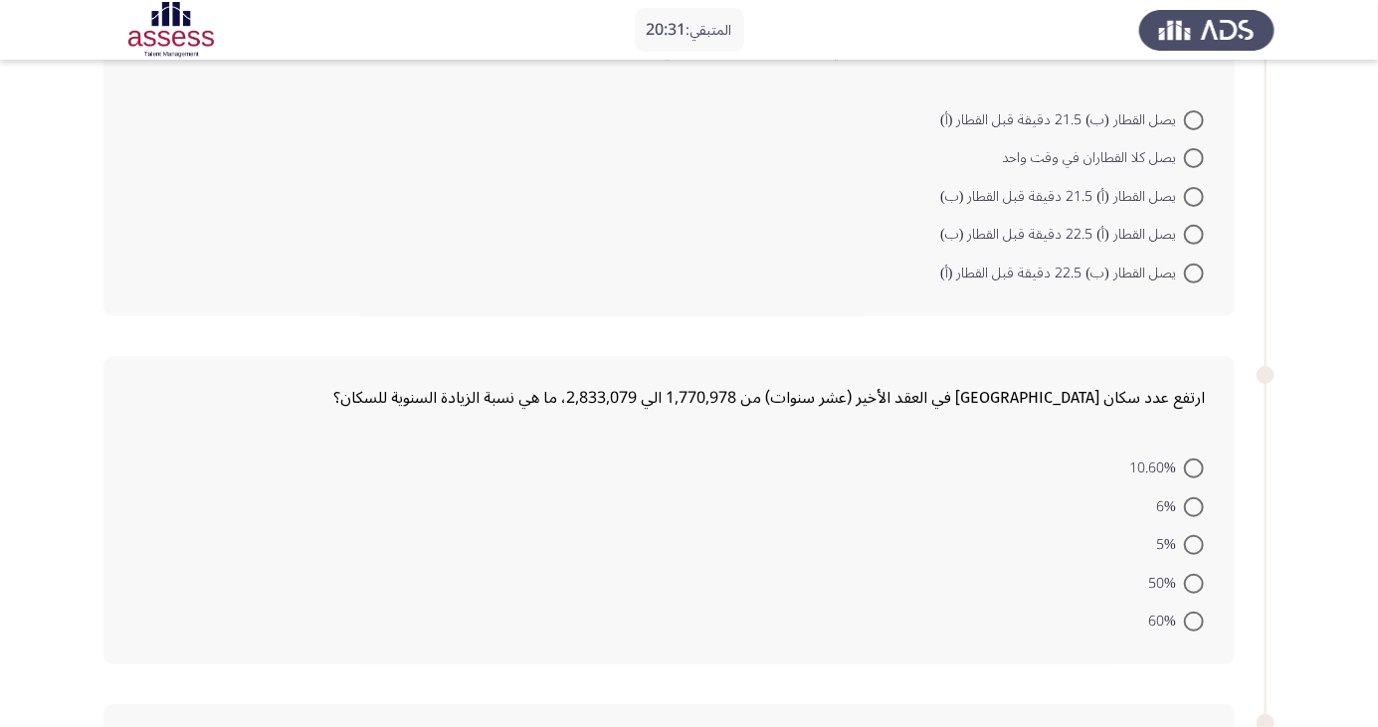
scroll to position [201, 0]
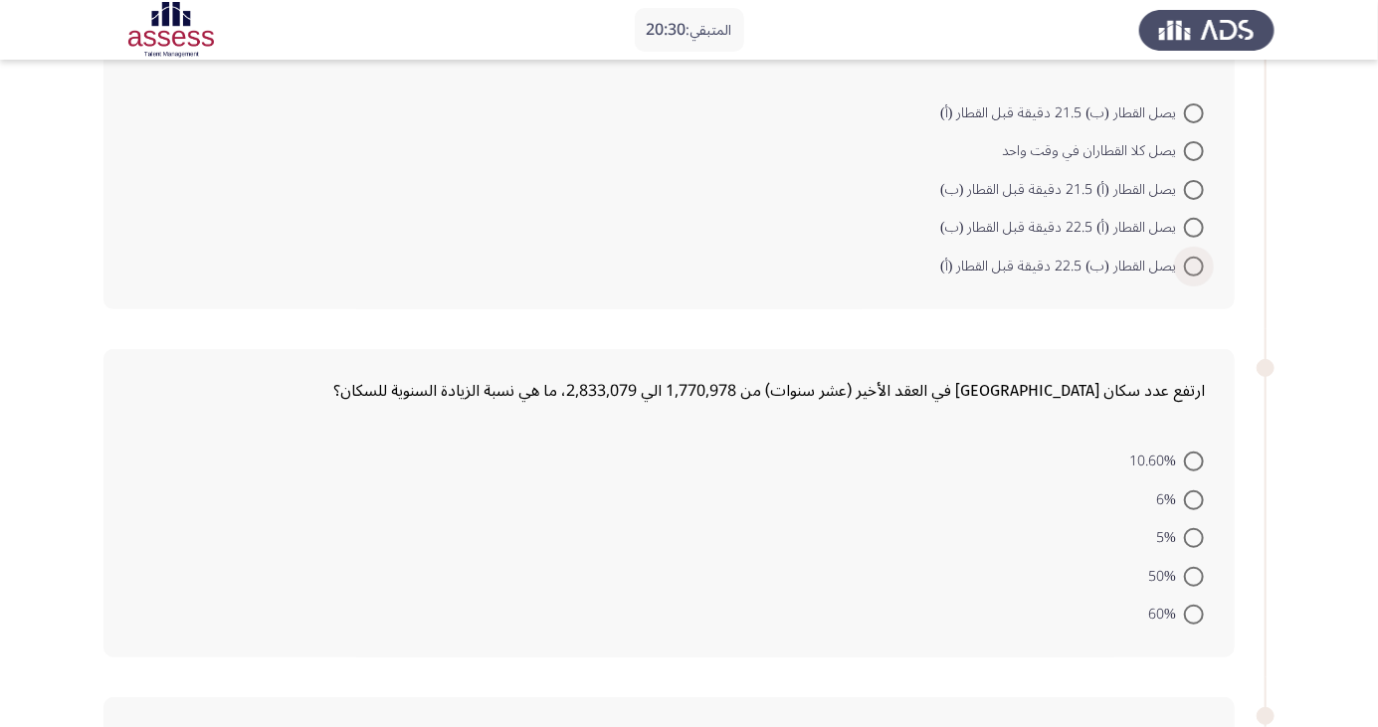
click at [965, 255] on span "يصل القطار (ب) 22.5 دقيقة قبل القطار (أ)" at bounding box center [1062, 267] width 244 height 24
click at [1184, 257] on input "يصل القطار (ب) 22.5 دقيقة قبل القطار (أ)" at bounding box center [1194, 267] width 20 height 20
radio input "true"
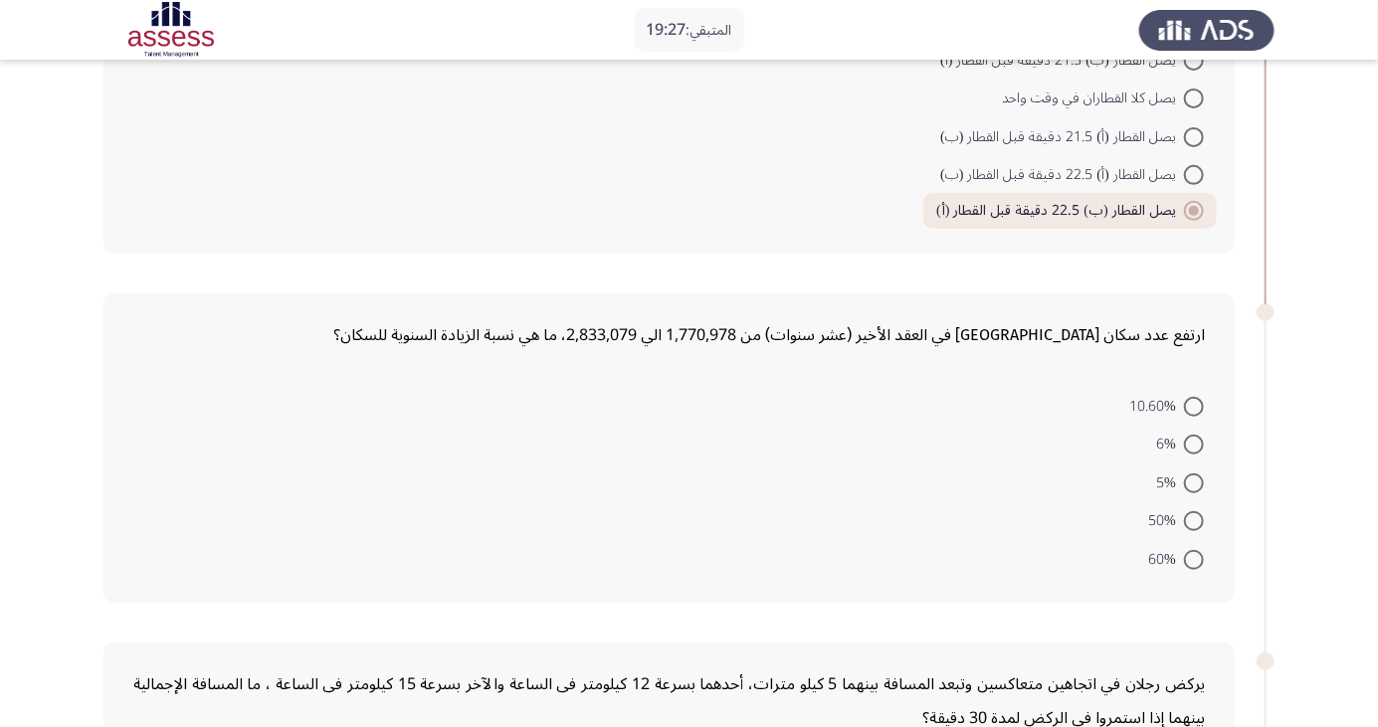
scroll to position [249, 0]
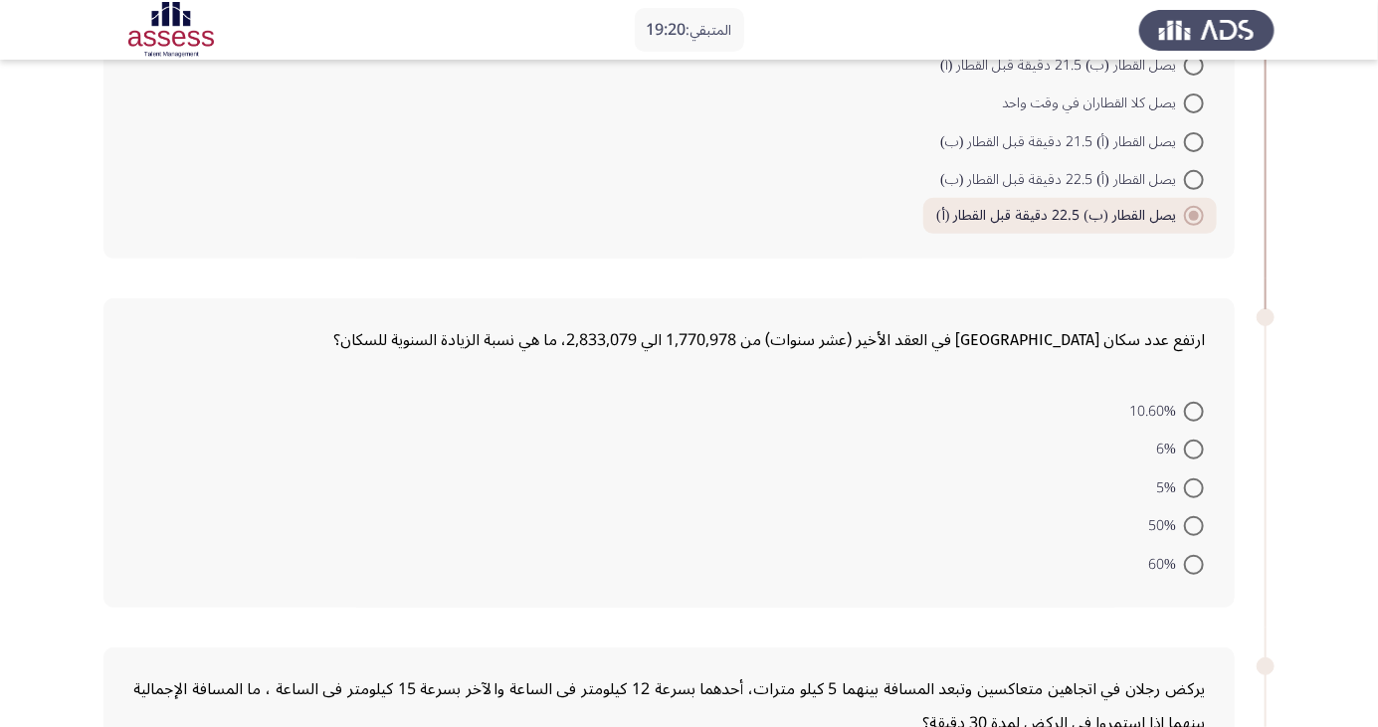
click at [1194, 562] on span at bounding box center [1194, 565] width 20 height 20
click at [1194, 562] on input "60%" at bounding box center [1194, 565] width 20 height 20
radio input "true"
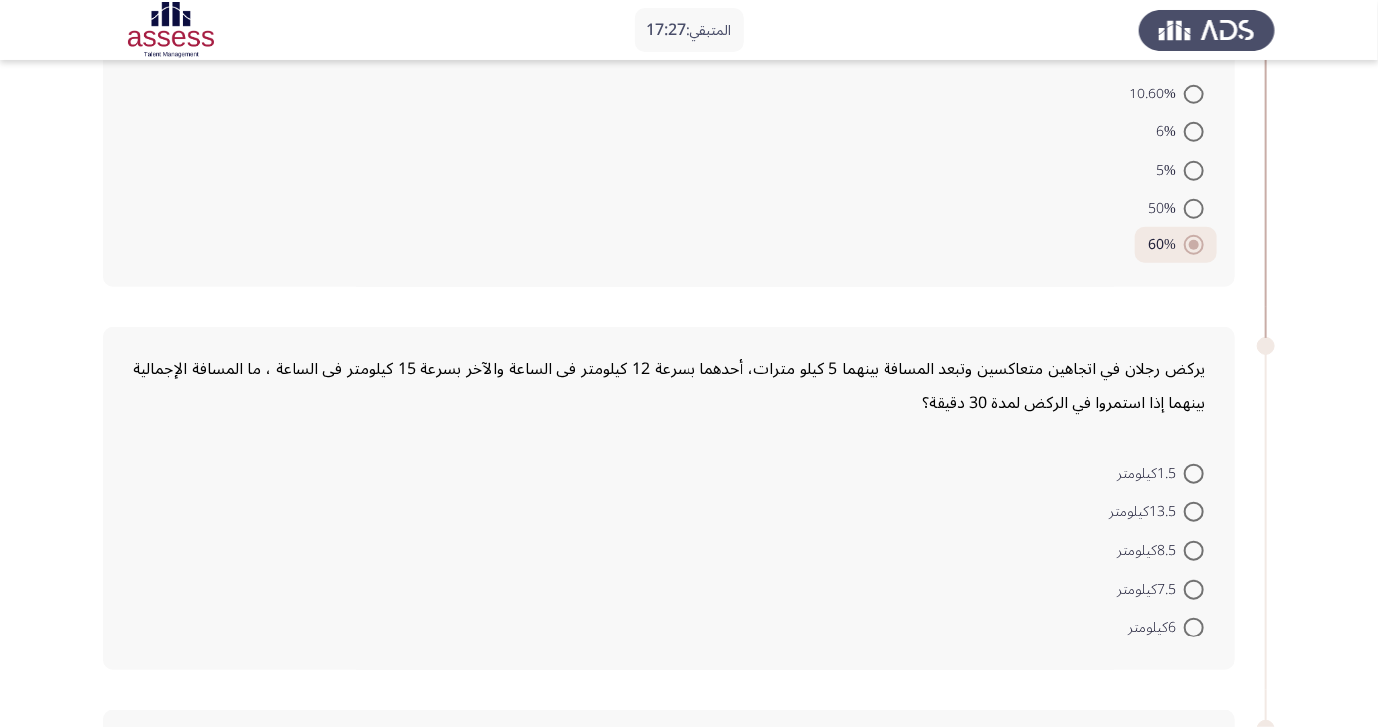
scroll to position [559, 0]
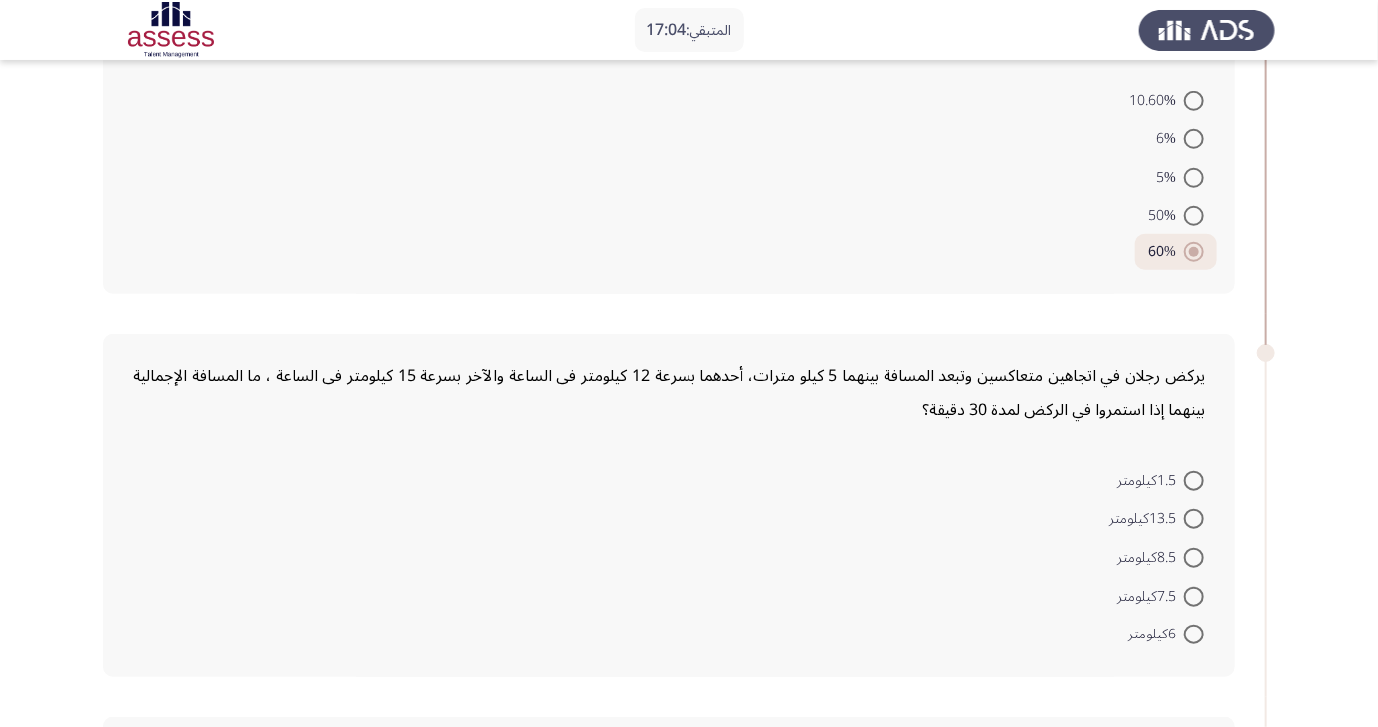
click at [1194, 479] on span at bounding box center [1194, 482] width 20 height 20
click at [1194, 479] on input "1.5كيلومتر" at bounding box center [1194, 482] width 20 height 20
radio input "true"
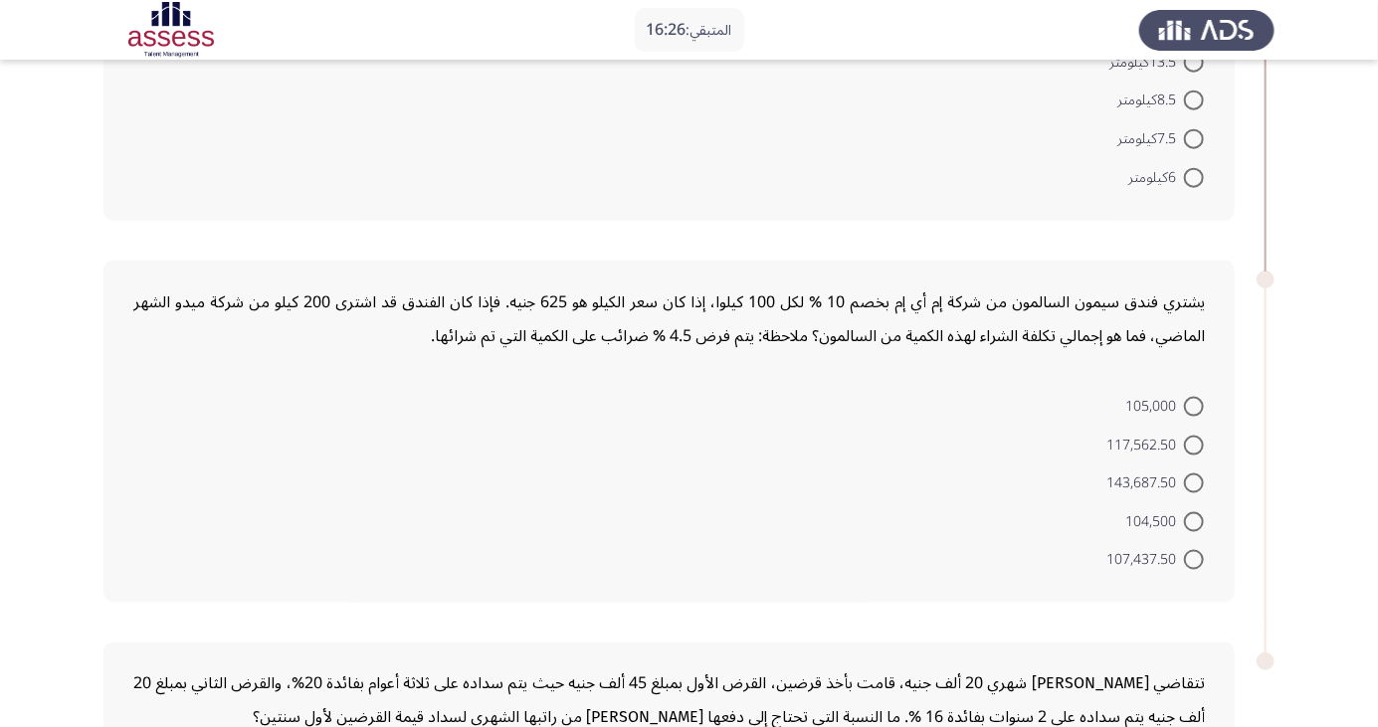
scroll to position [1014, 0]
click at [1194, 557] on span at bounding box center [1194, 560] width 20 height 20
click at [1194, 557] on input "107,437.50" at bounding box center [1194, 560] width 20 height 20
radio input "true"
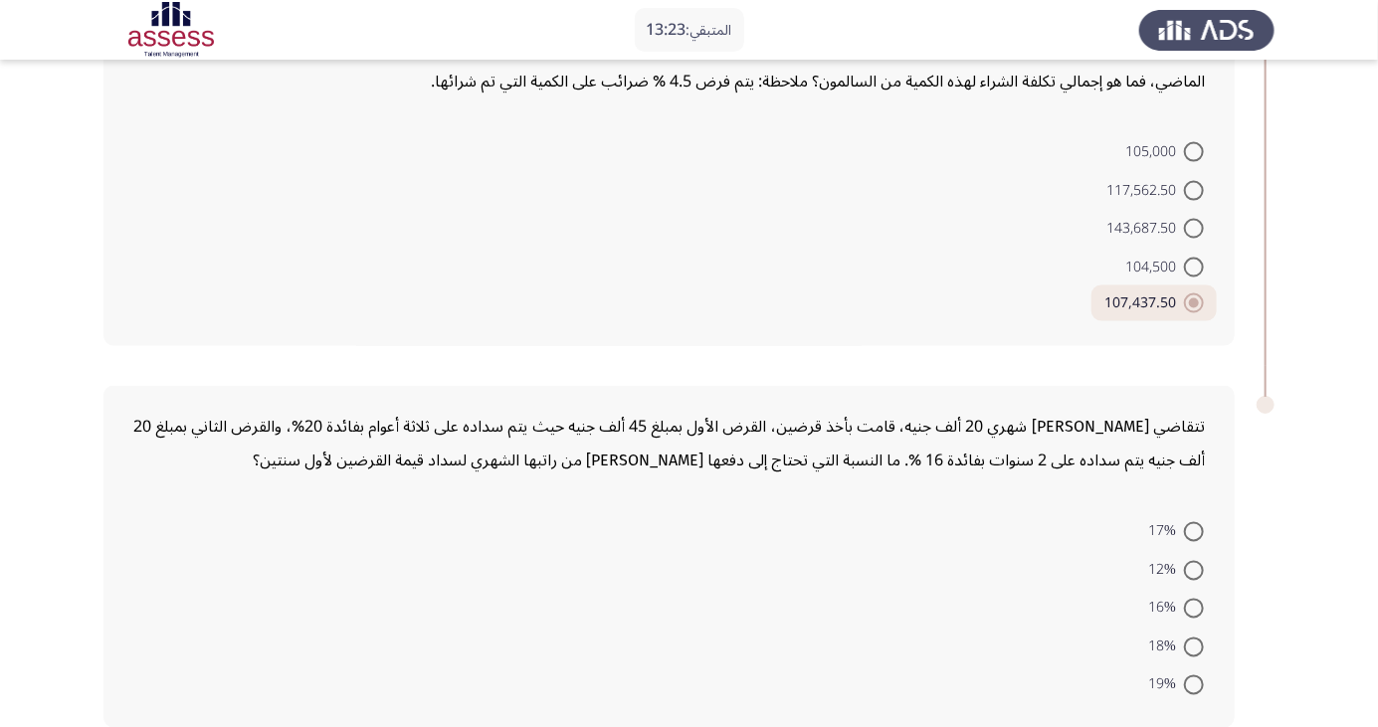
scroll to position [1271, 0]
click at [1194, 526] on span at bounding box center [1194, 530] width 20 height 20
click at [1194, 526] on input "17%" at bounding box center [1194, 530] width 20 height 20
radio input "true"
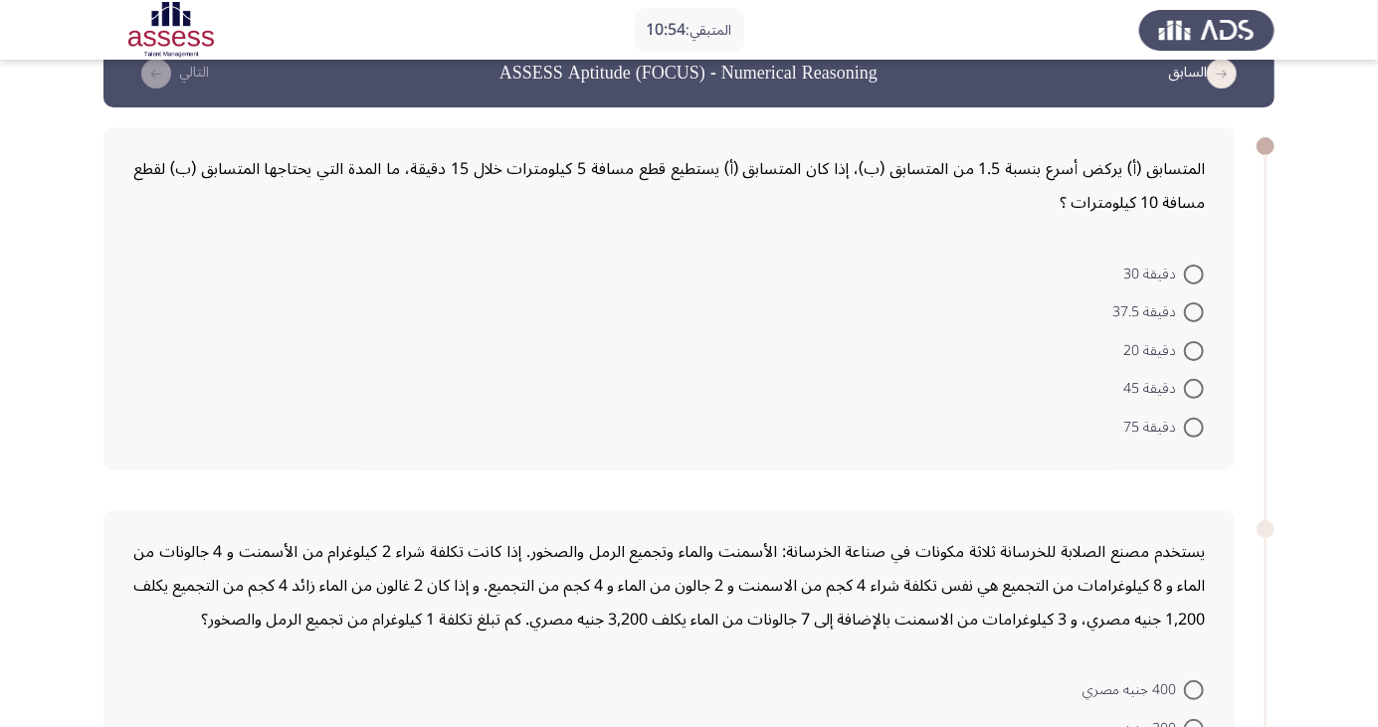
scroll to position [52, 0]
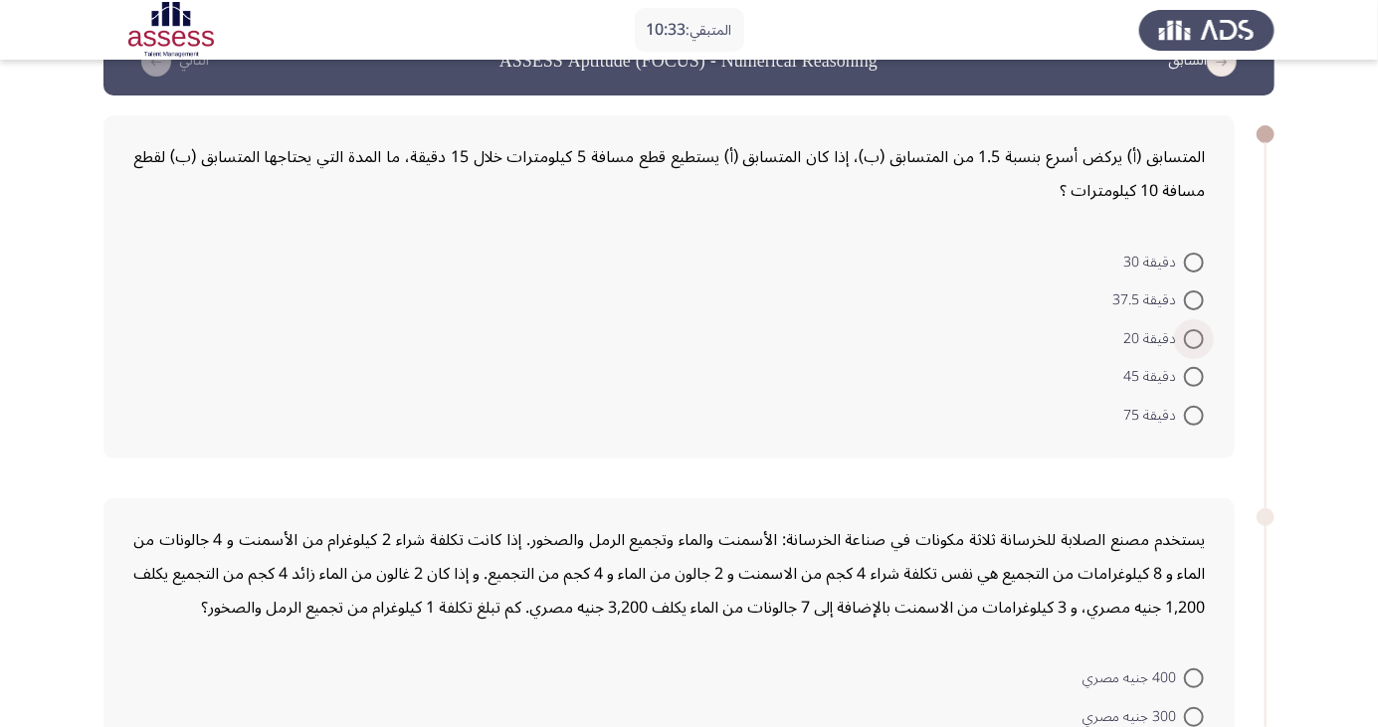
click at [1194, 337] on span at bounding box center [1194, 339] width 20 height 20
click at [1194, 337] on input "دقيقة 20" at bounding box center [1194, 339] width 20 height 20
radio input "true"
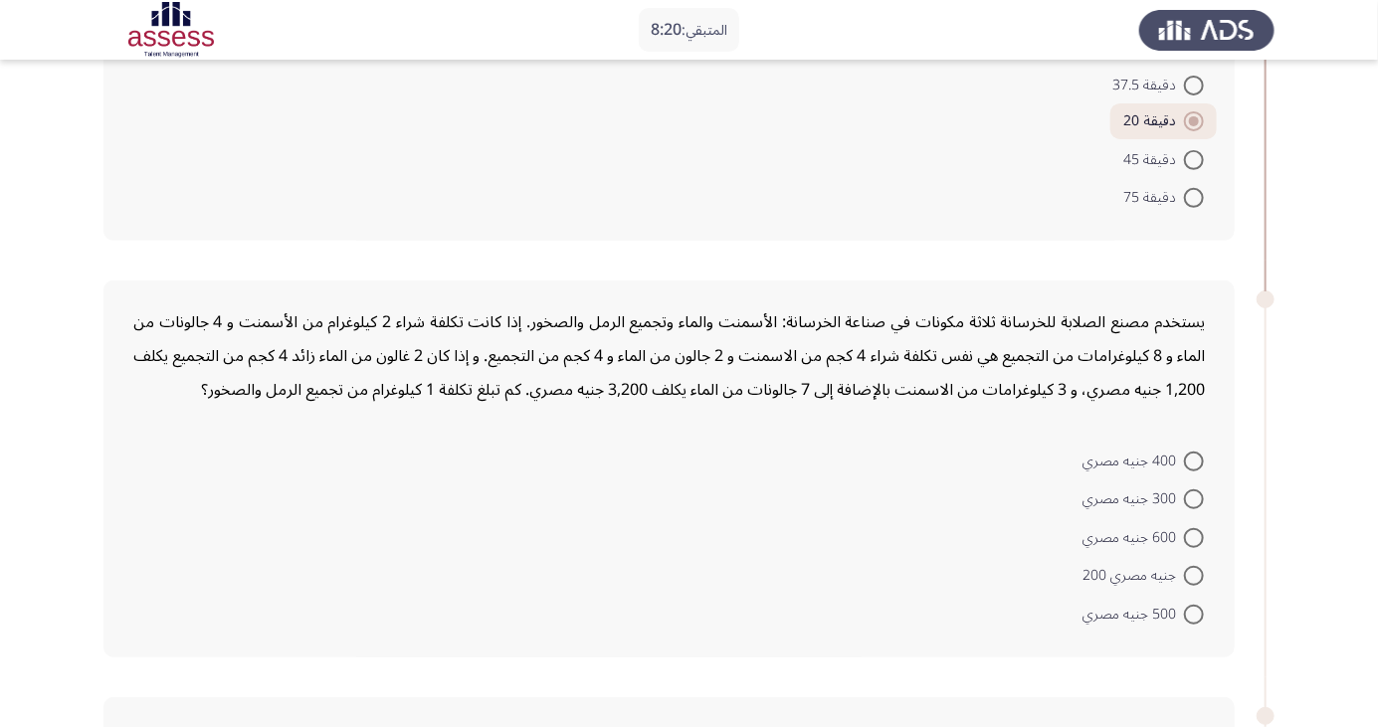
scroll to position [266, 0]
click at [1194, 499] on span at bounding box center [1194, 501] width 20 height 20
click at [1194, 499] on input "300 جنيه مصري" at bounding box center [1194, 501] width 20 height 20
radio input "true"
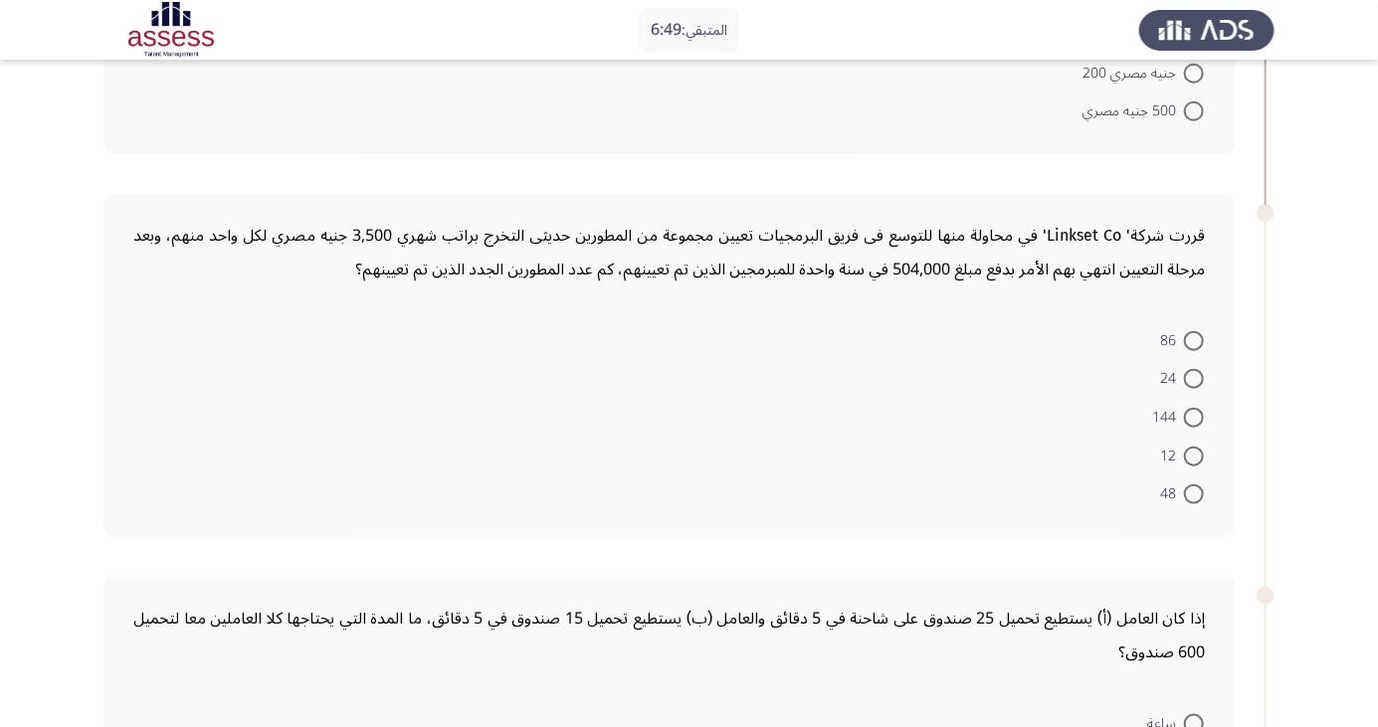
scroll to position [766, 0]
click at [1194, 454] on span at bounding box center [1194, 458] width 20 height 20
click at [1194, 454] on input "12" at bounding box center [1194, 458] width 20 height 20
radio input "true"
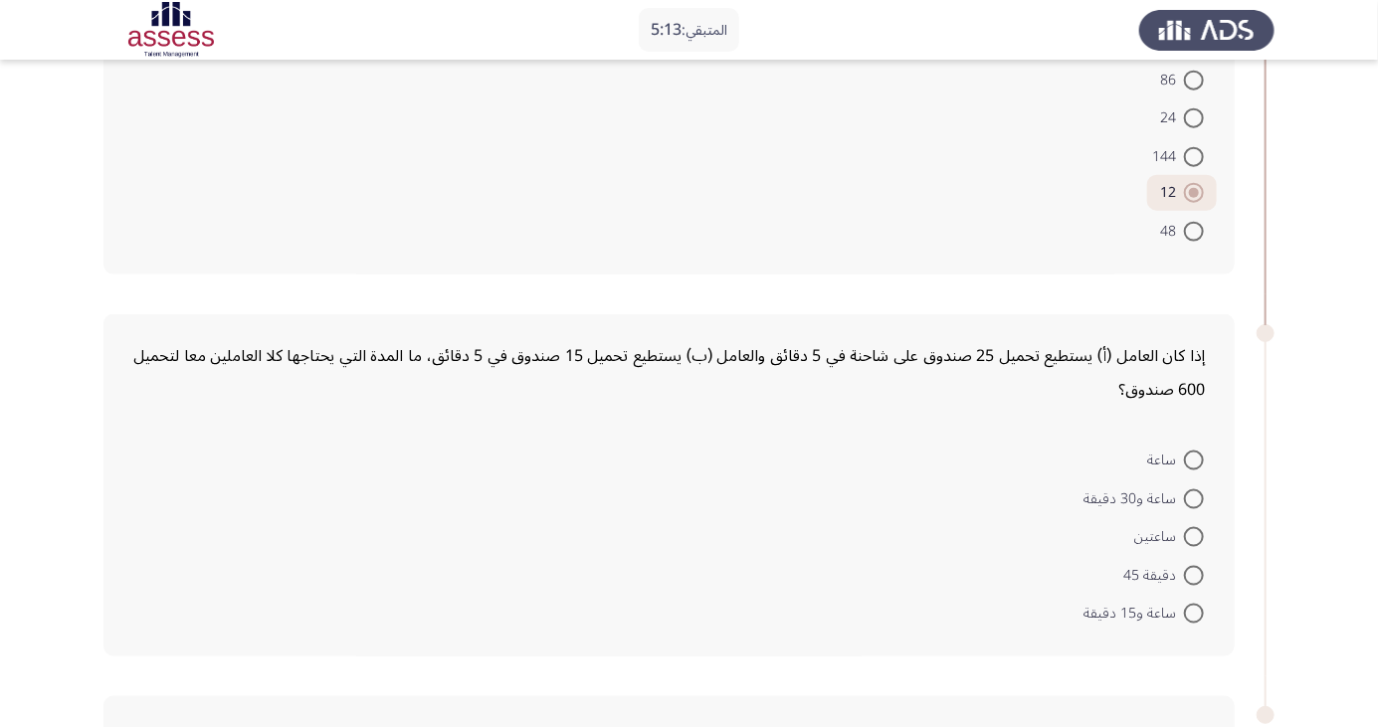
scroll to position [1034, 0]
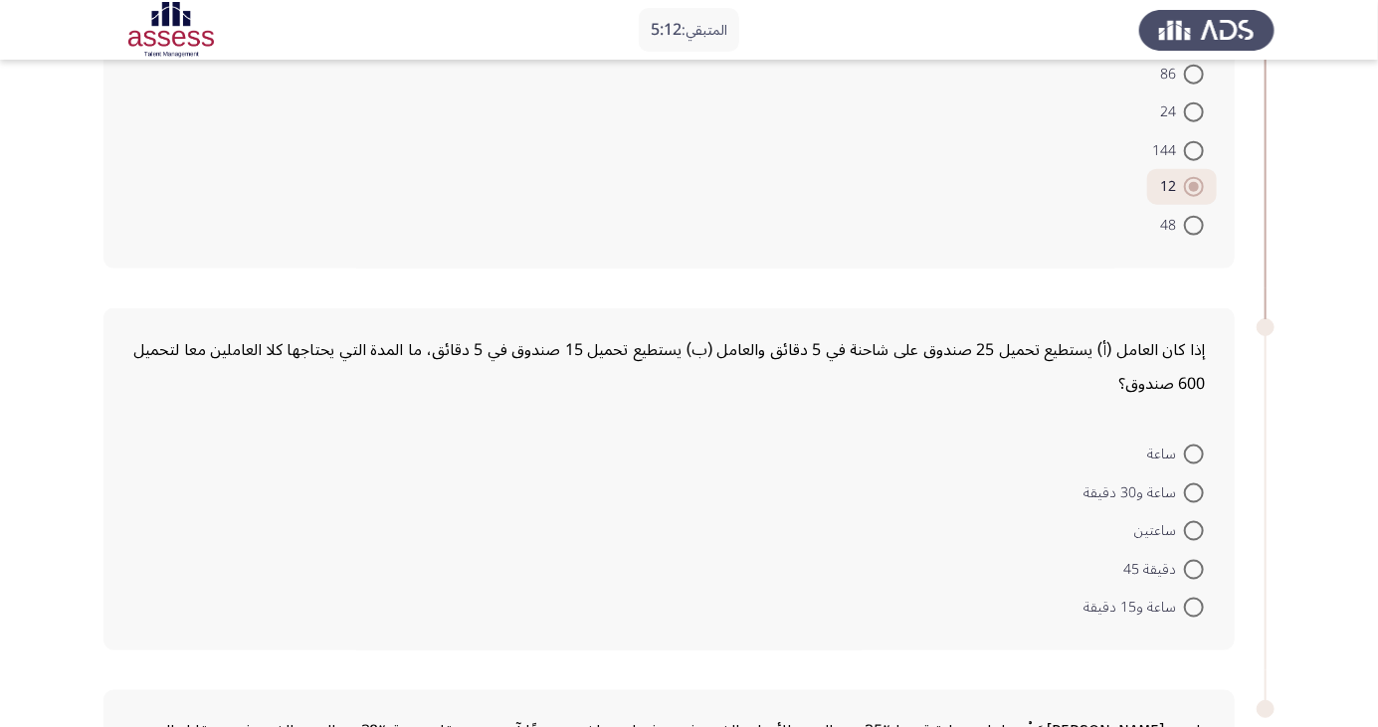
click at [1194, 605] on span at bounding box center [1194, 608] width 20 height 20
click at [1194, 605] on input "ساعة و15 دقيقة" at bounding box center [1194, 608] width 20 height 20
radio input "true"
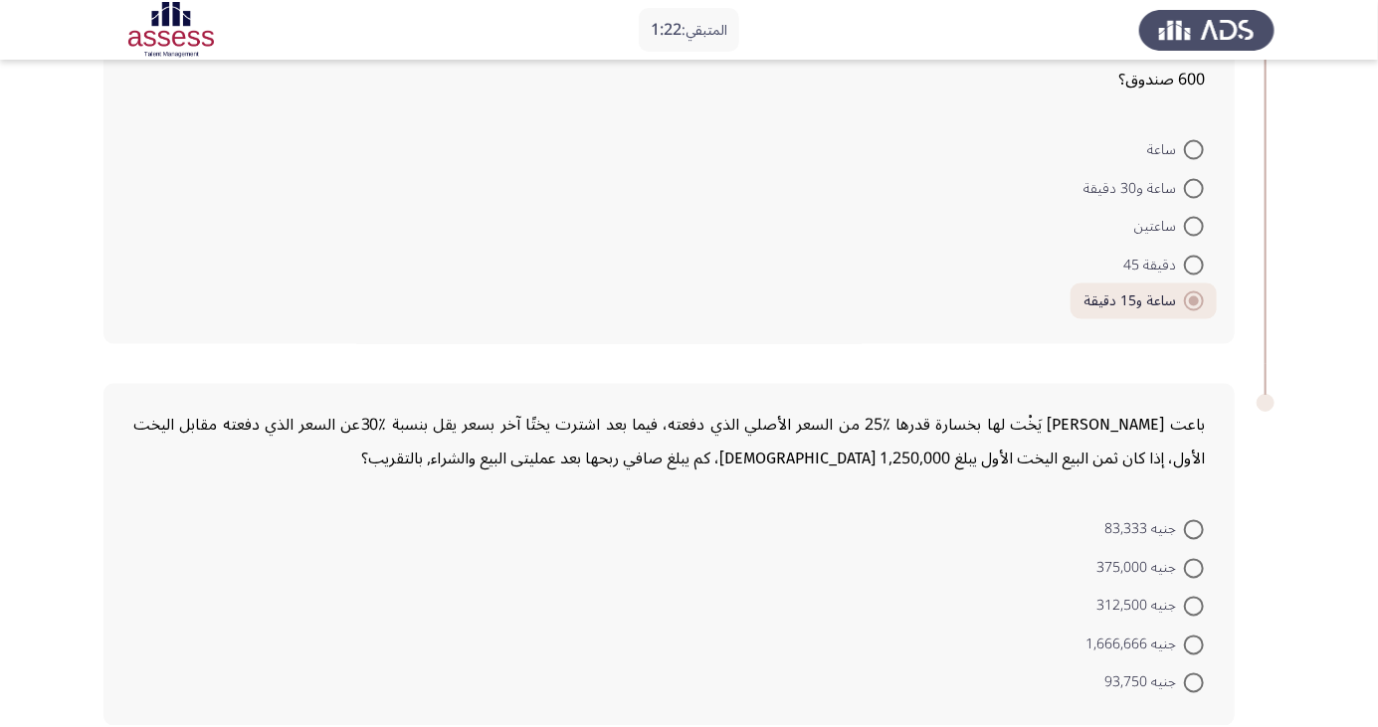
scroll to position [1338, 0]
click at [1194, 565] on span at bounding box center [1194, 569] width 20 height 20
click at [1194, 565] on input "جنيه 375,000" at bounding box center [1194, 569] width 20 height 20
radio input "true"
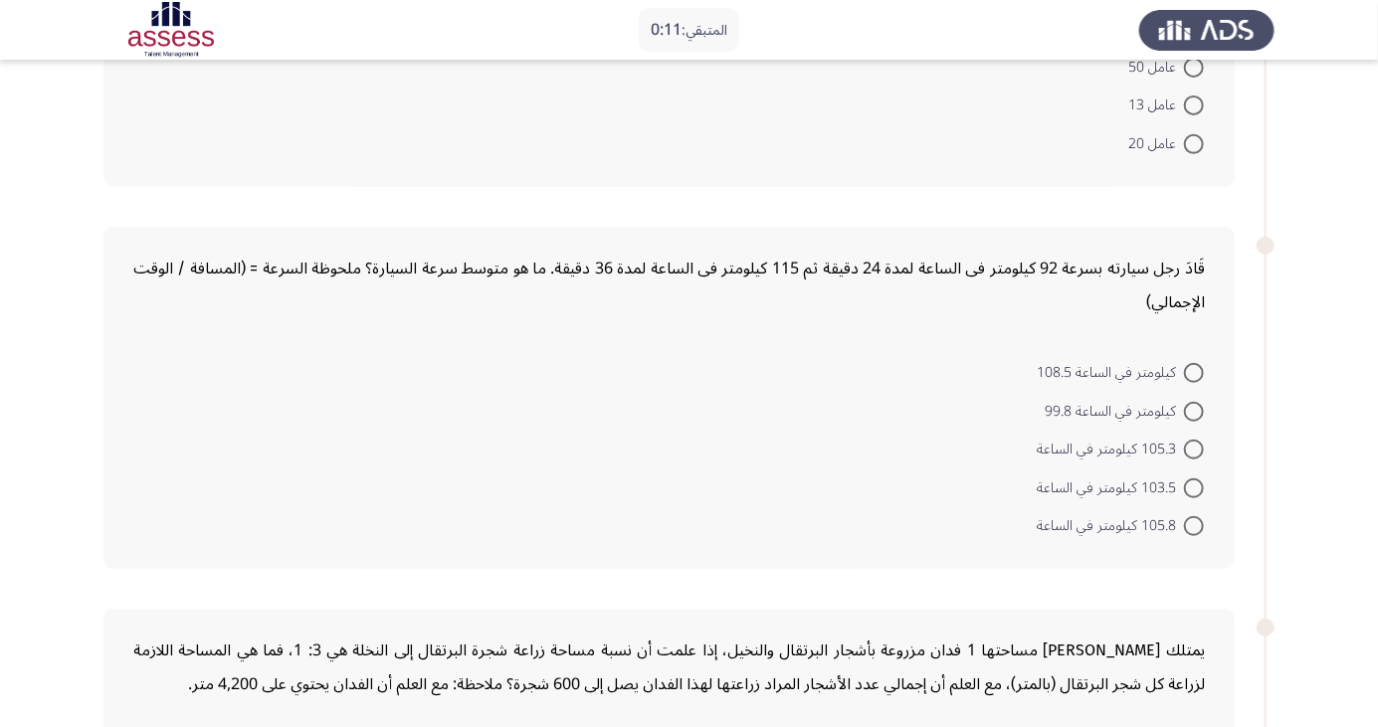
scroll to position [0, 0]
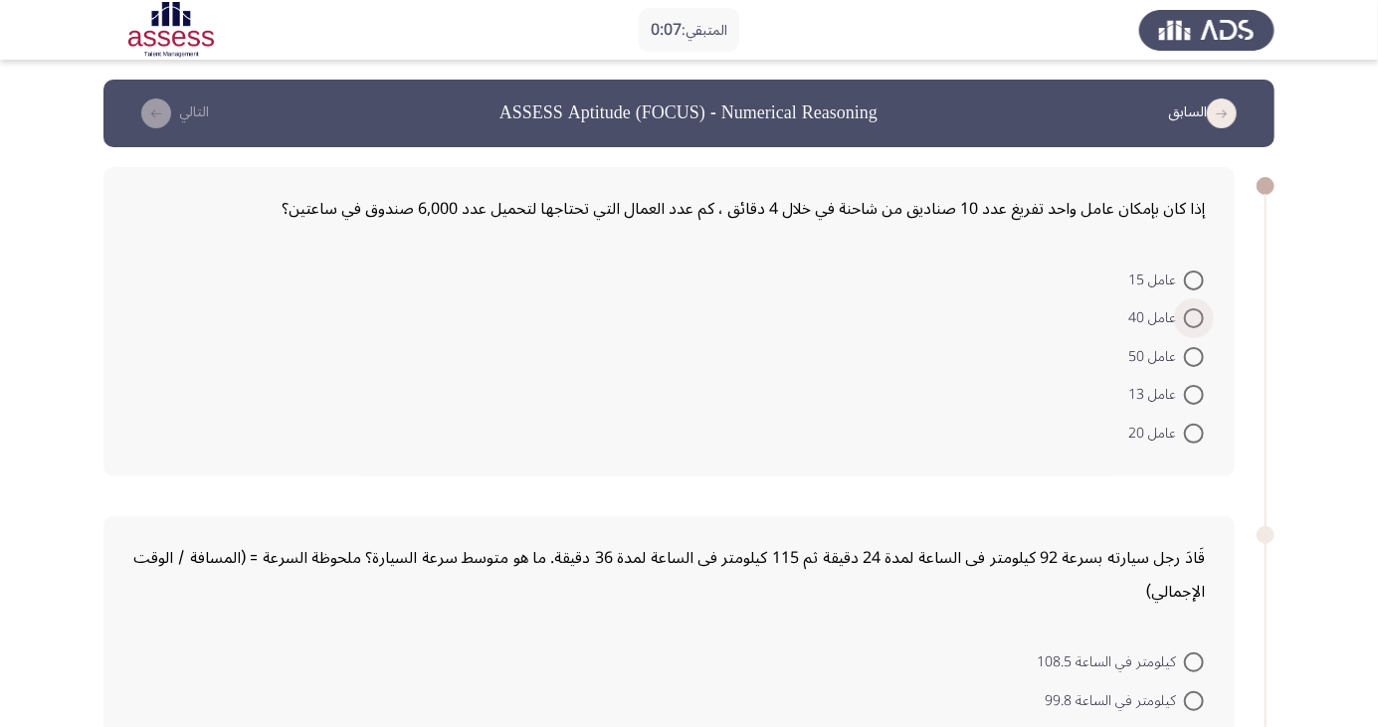
click at [1194, 317] on span at bounding box center [1194, 318] width 20 height 20
click at [1194, 317] on input "عامل 40" at bounding box center [1194, 318] width 20 height 20
radio input "true"
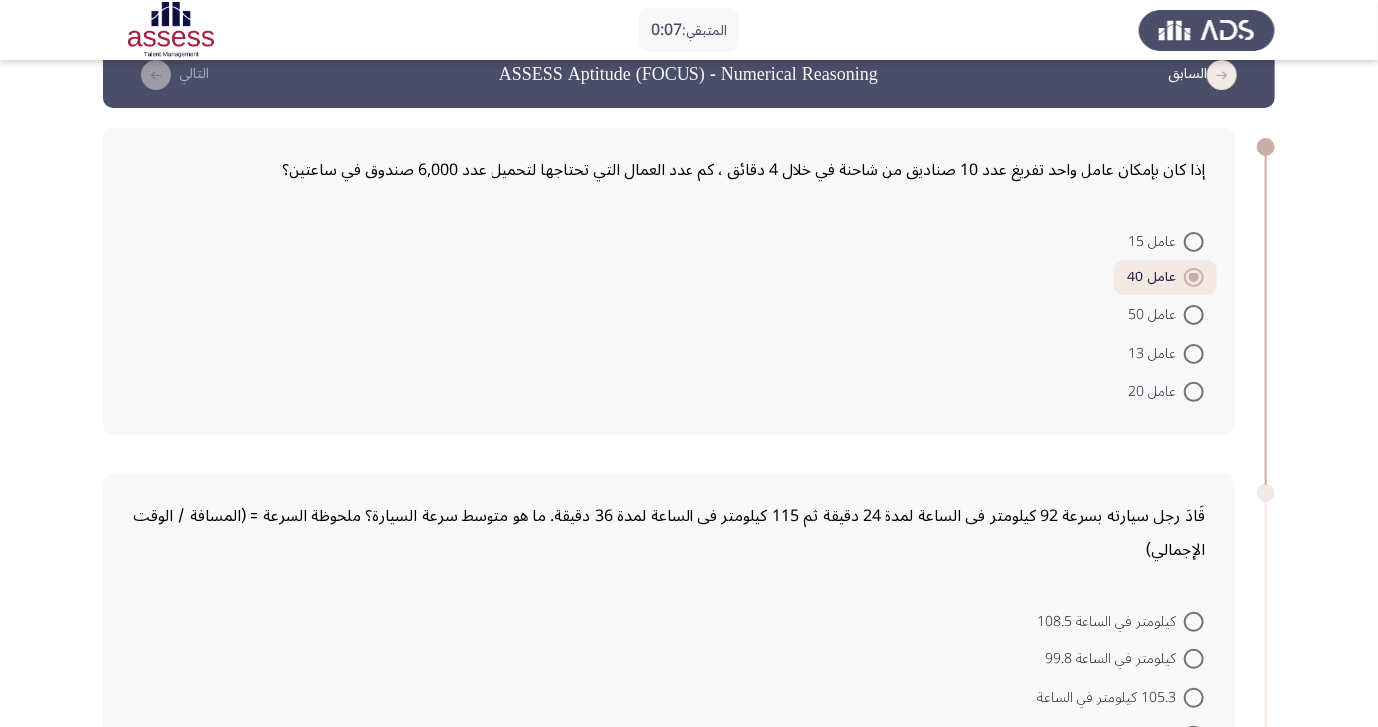
scroll to position [125, 0]
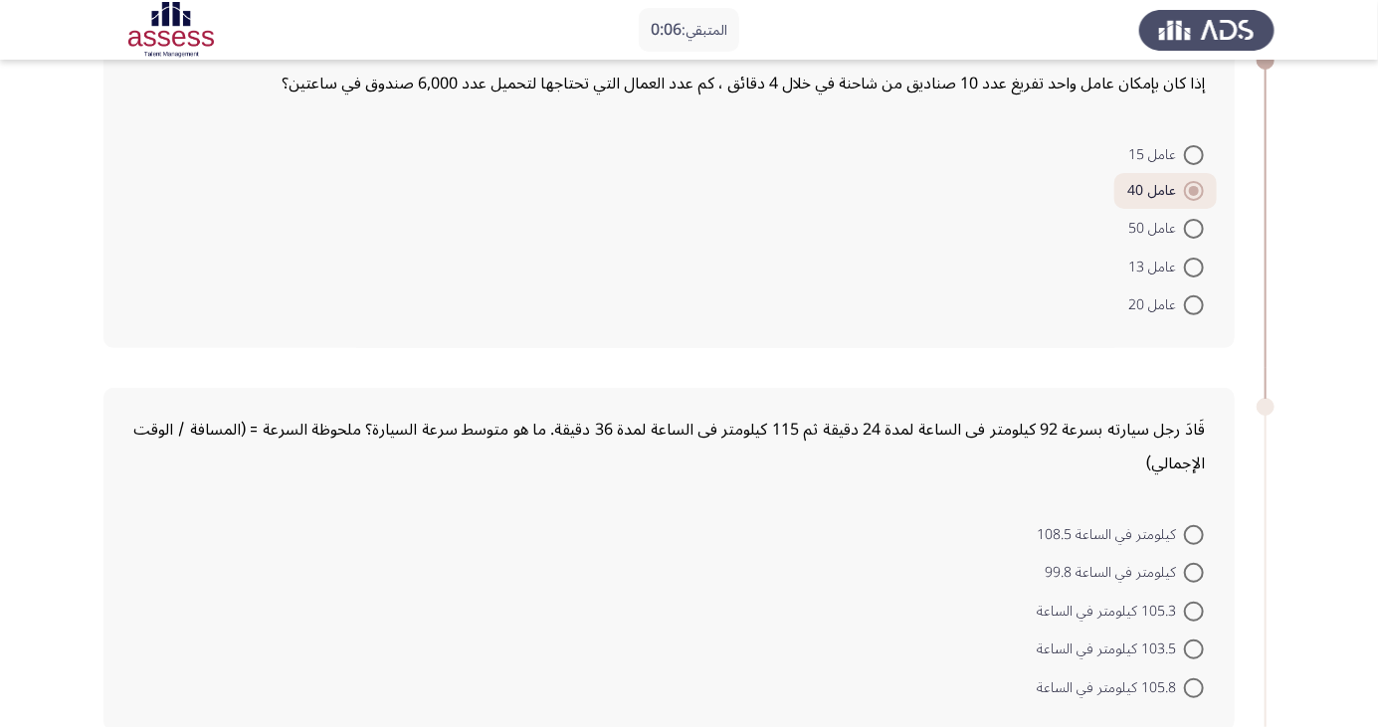
click at [1194, 648] on span at bounding box center [1194, 650] width 20 height 20
click at [1194, 648] on input "103.5 كيلومتر في الساعة" at bounding box center [1194, 650] width 20 height 20
radio input "true"
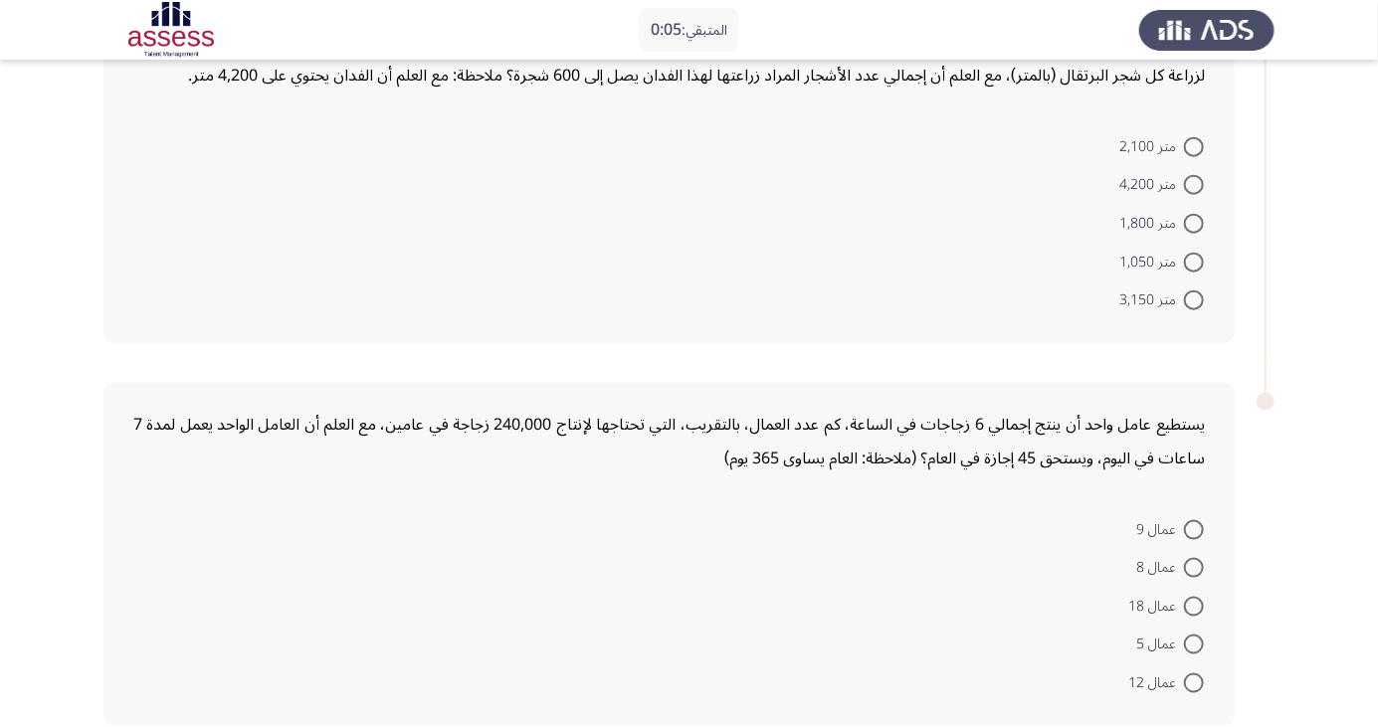
click at [1199, 253] on span at bounding box center [1194, 263] width 20 height 20
click at [1199, 253] on input "متر 1,050" at bounding box center [1194, 263] width 20 height 20
radio input "true"
click at [1194, 526] on span at bounding box center [1194, 529] width 20 height 20
click at [1194, 526] on input "عمال 9" at bounding box center [1194, 529] width 20 height 20
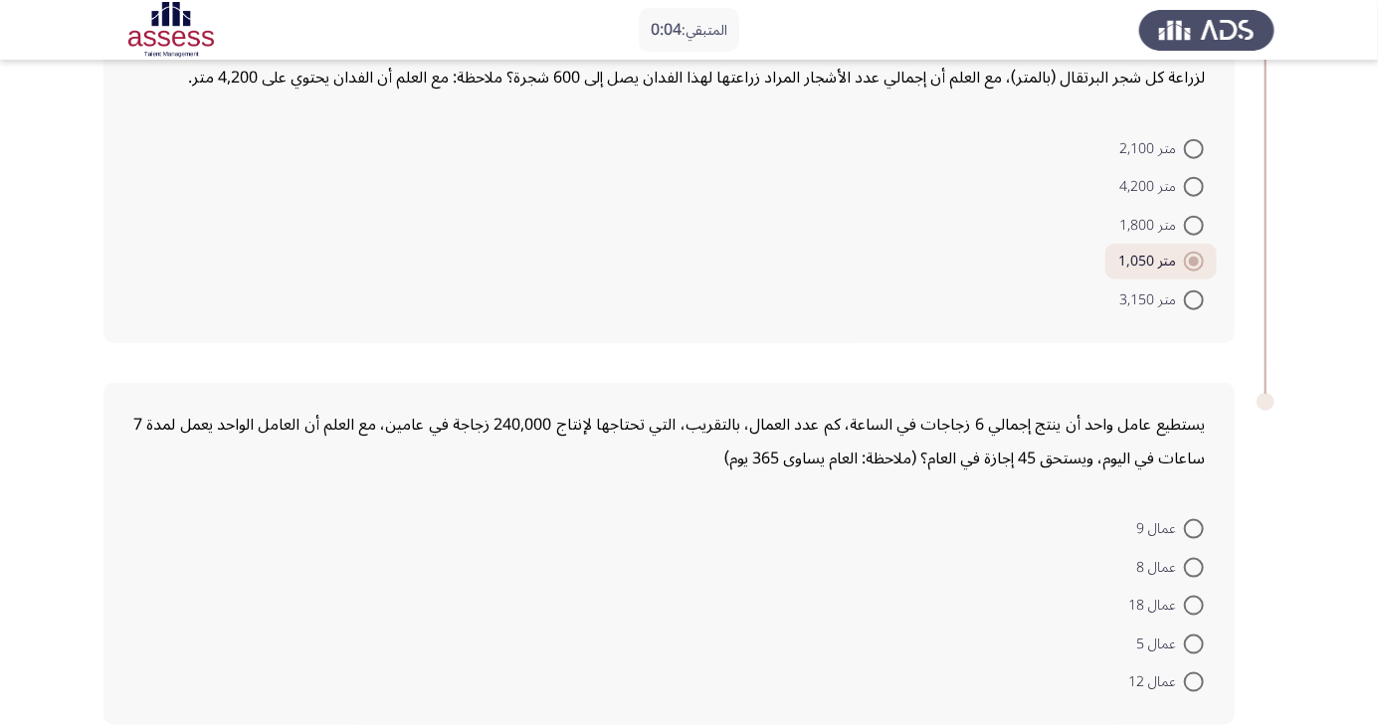
radio input "true"
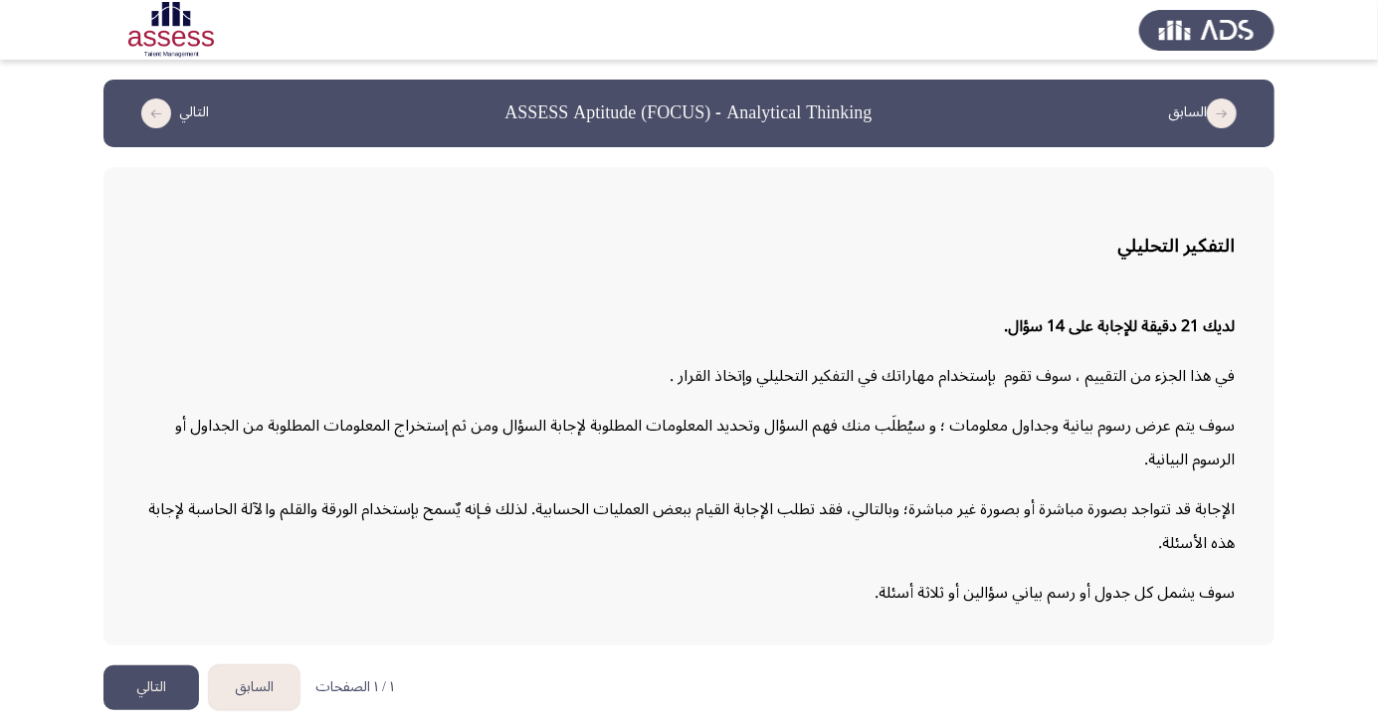
click at [133, 710] on button "التالي" at bounding box center [151, 688] width 96 height 45
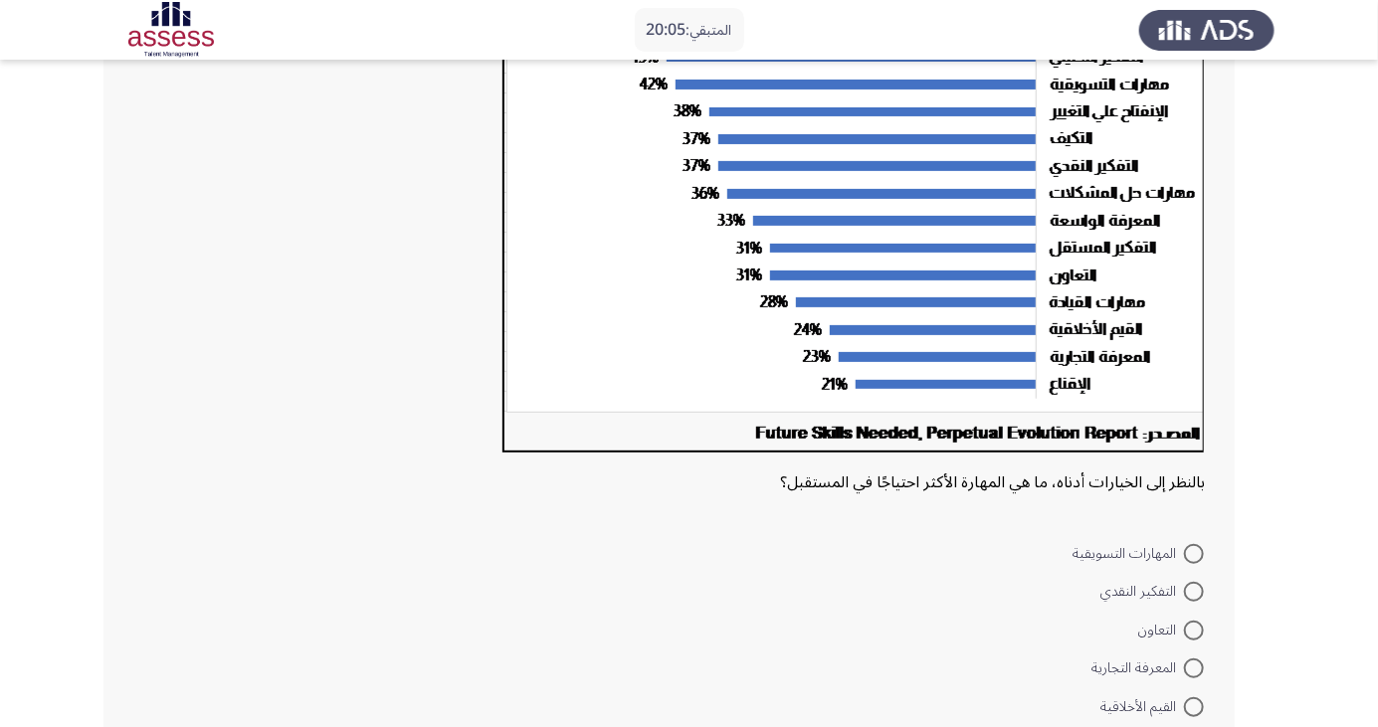
scroll to position [272, 0]
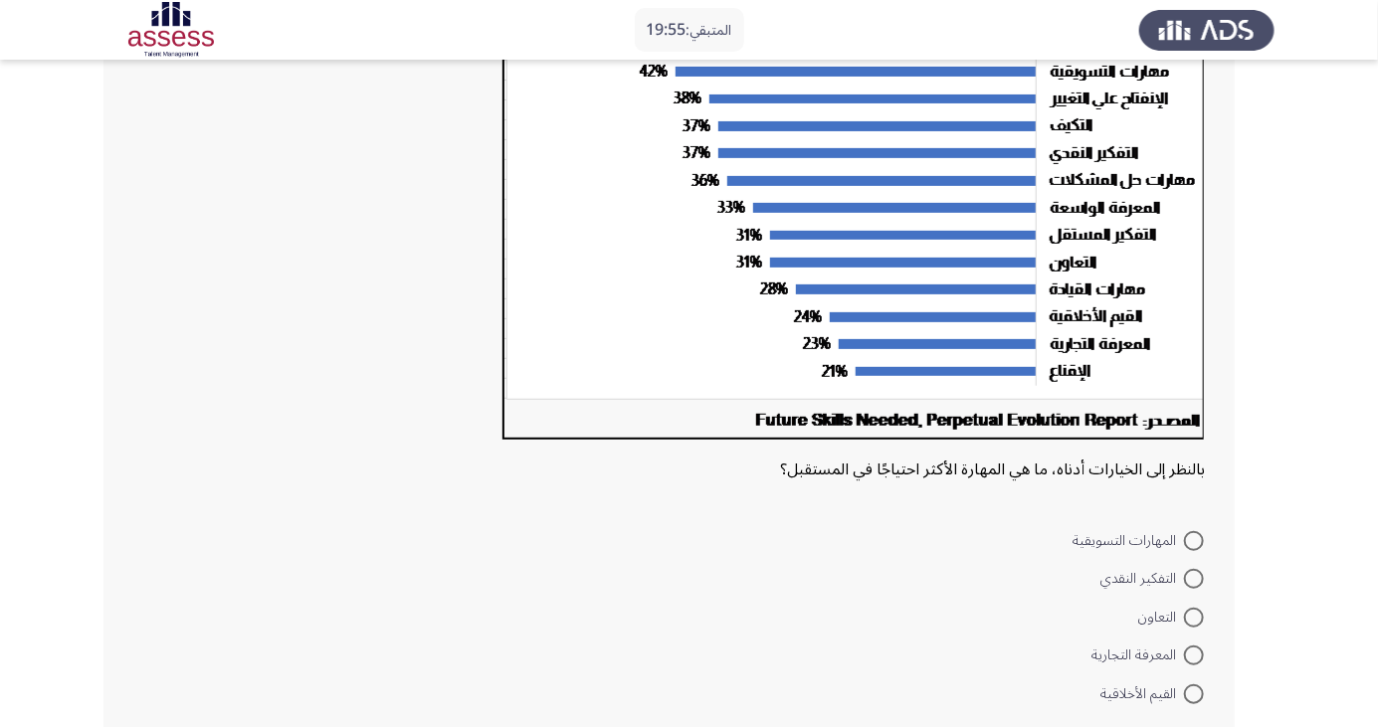
click at [1194, 540] on span at bounding box center [1194, 541] width 20 height 20
click at [1194, 540] on input "المهارات التسويقية" at bounding box center [1194, 541] width 20 height 20
radio input "true"
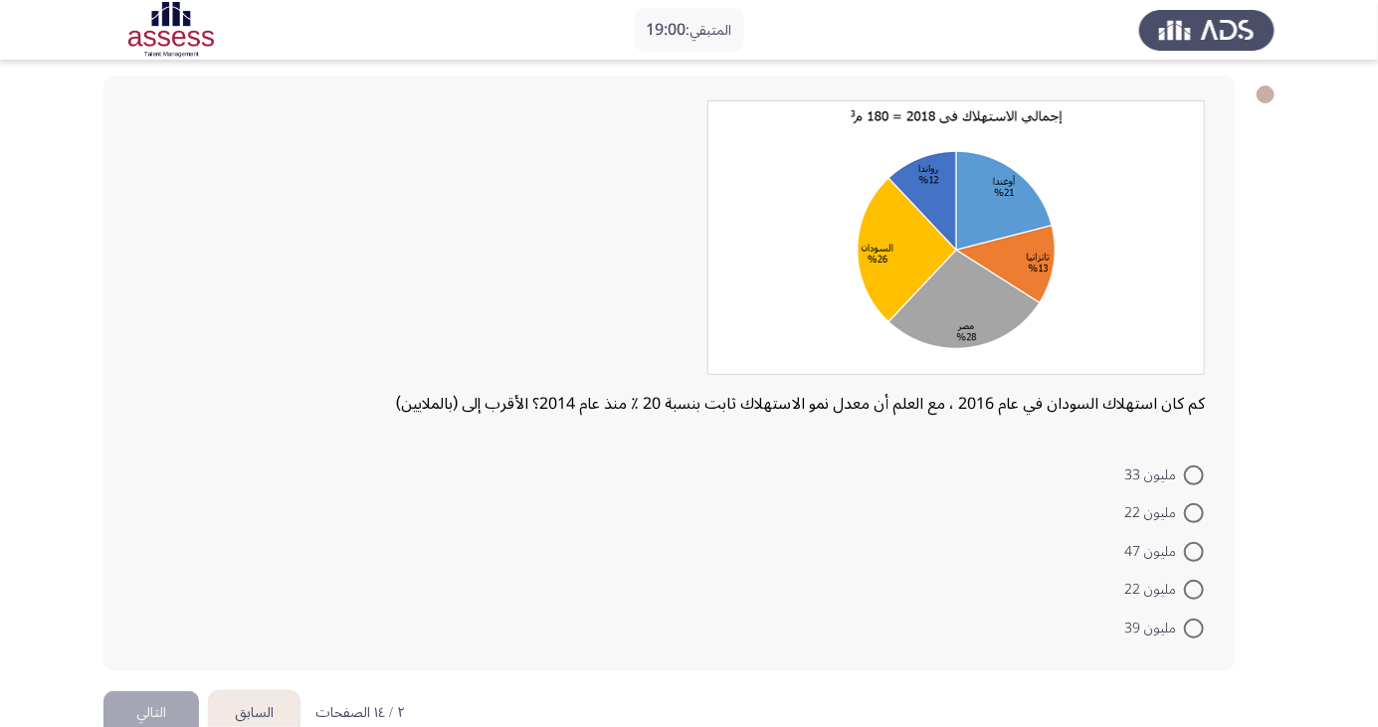
scroll to position [107, 0]
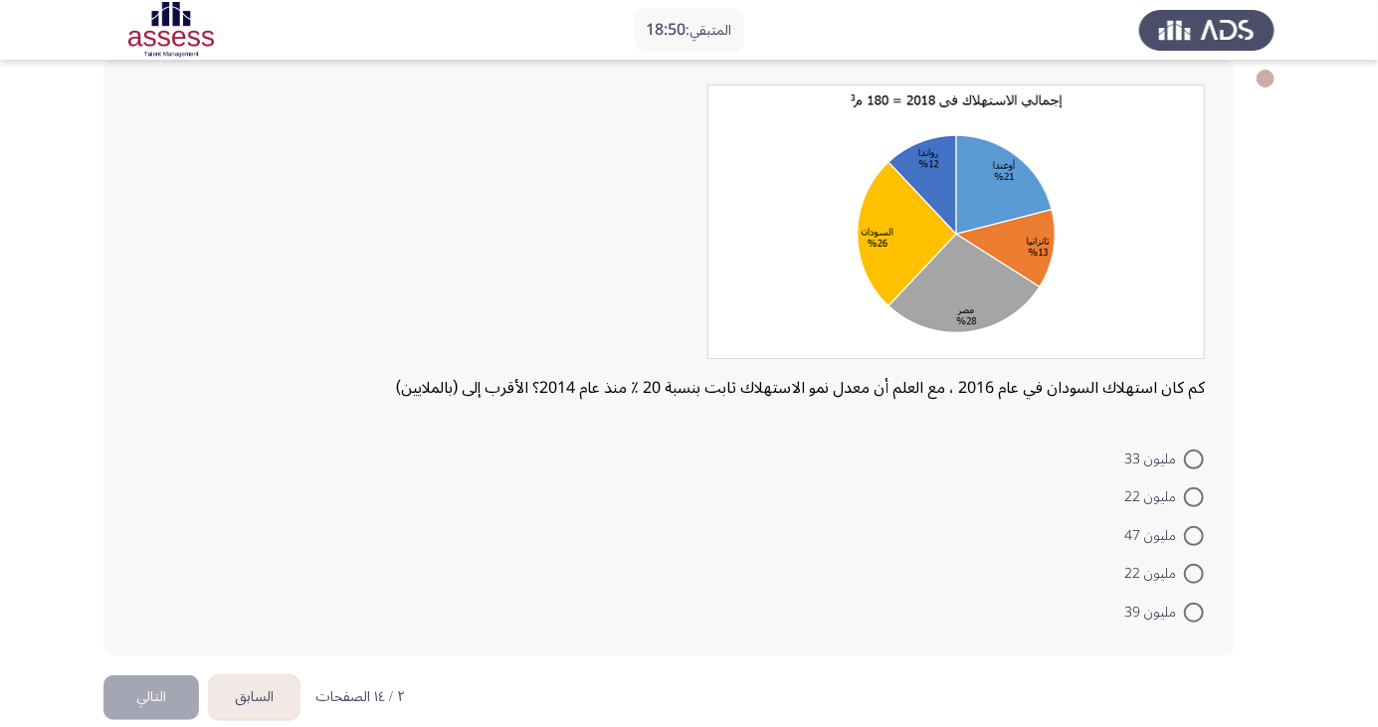
click at [1194, 534] on span at bounding box center [1194, 536] width 20 height 20
click at [1194, 534] on input "مليون 47" at bounding box center [1194, 536] width 20 height 20
radio input "true"
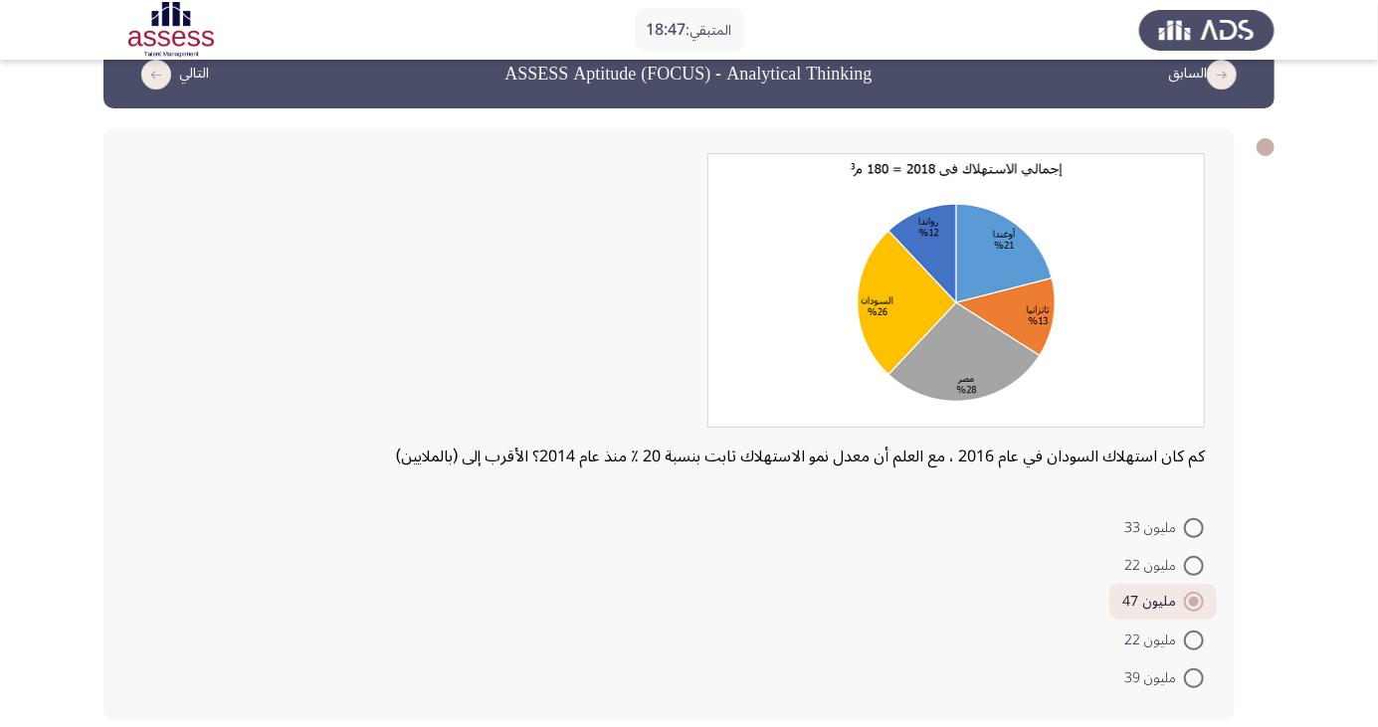
scroll to position [31, 0]
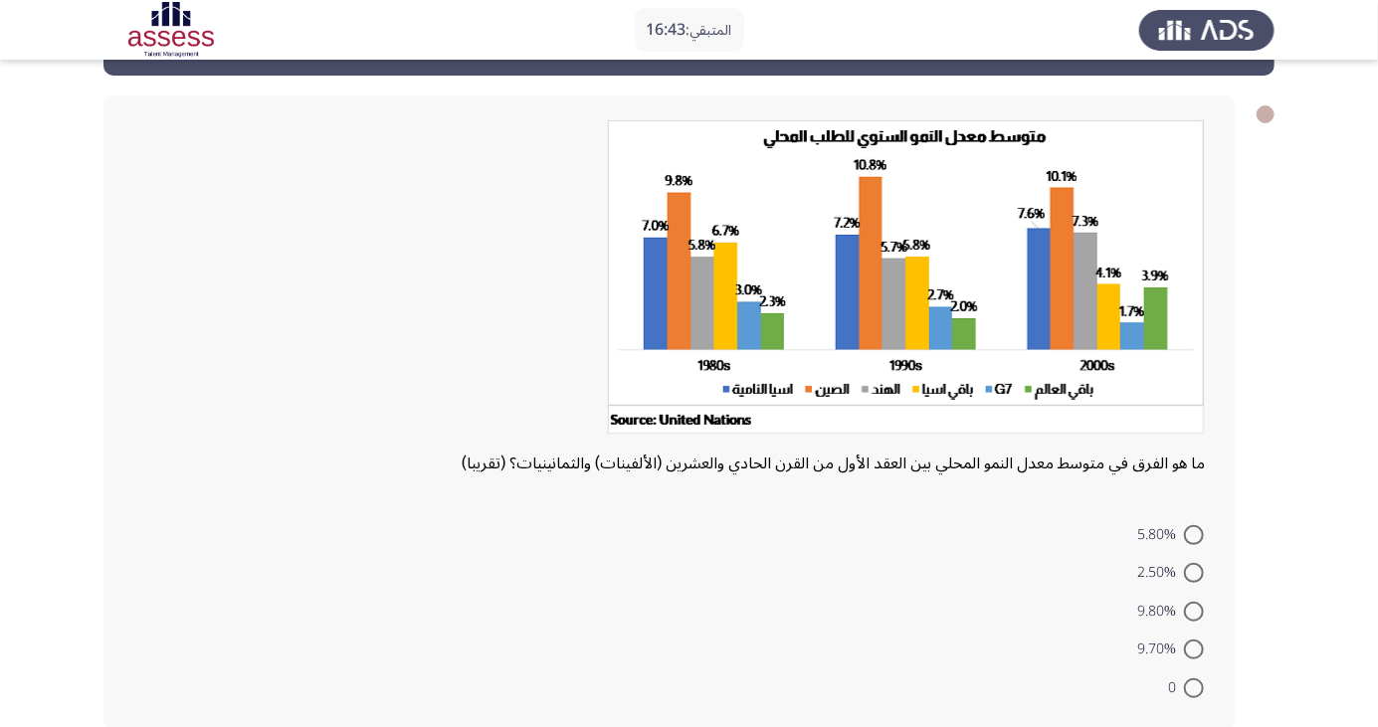
scroll to position [79, 0]
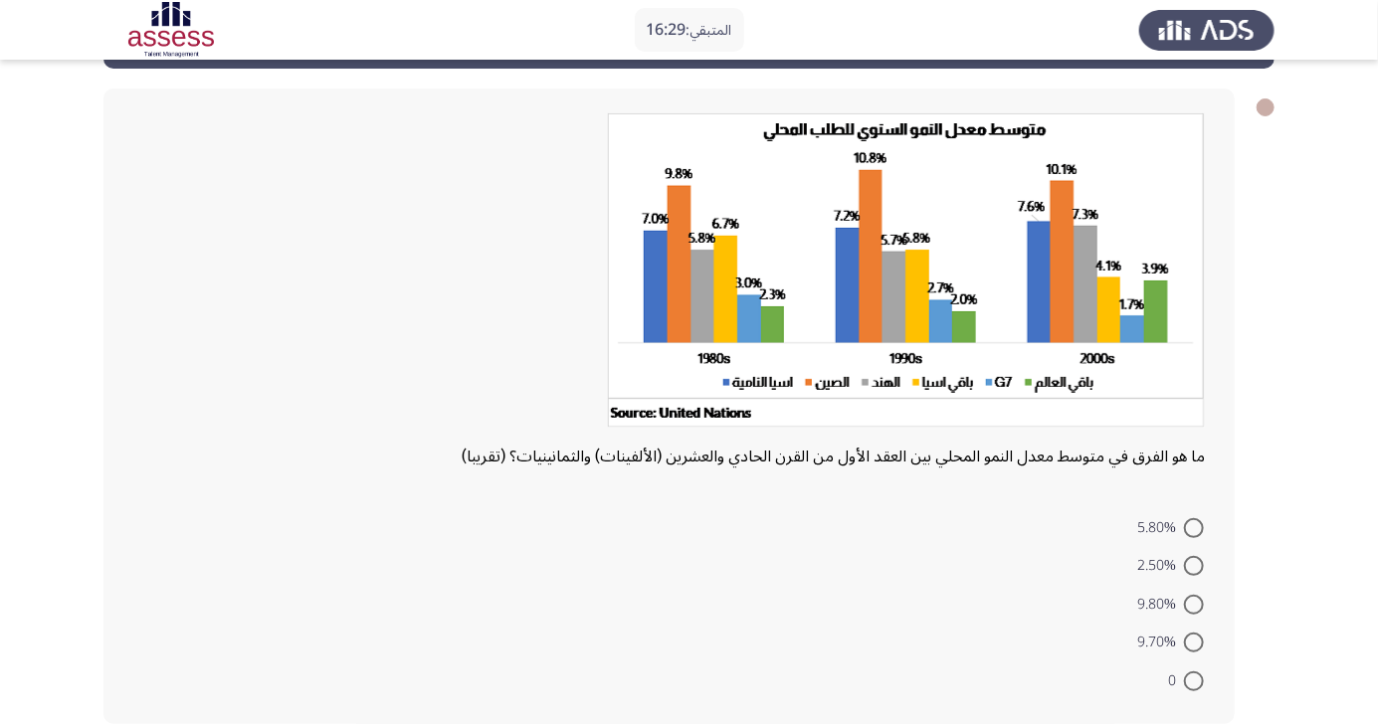
click at [1194, 680] on span at bounding box center [1194, 682] width 20 height 20
click at [1194, 680] on input "0" at bounding box center [1194, 682] width 20 height 20
radio input "true"
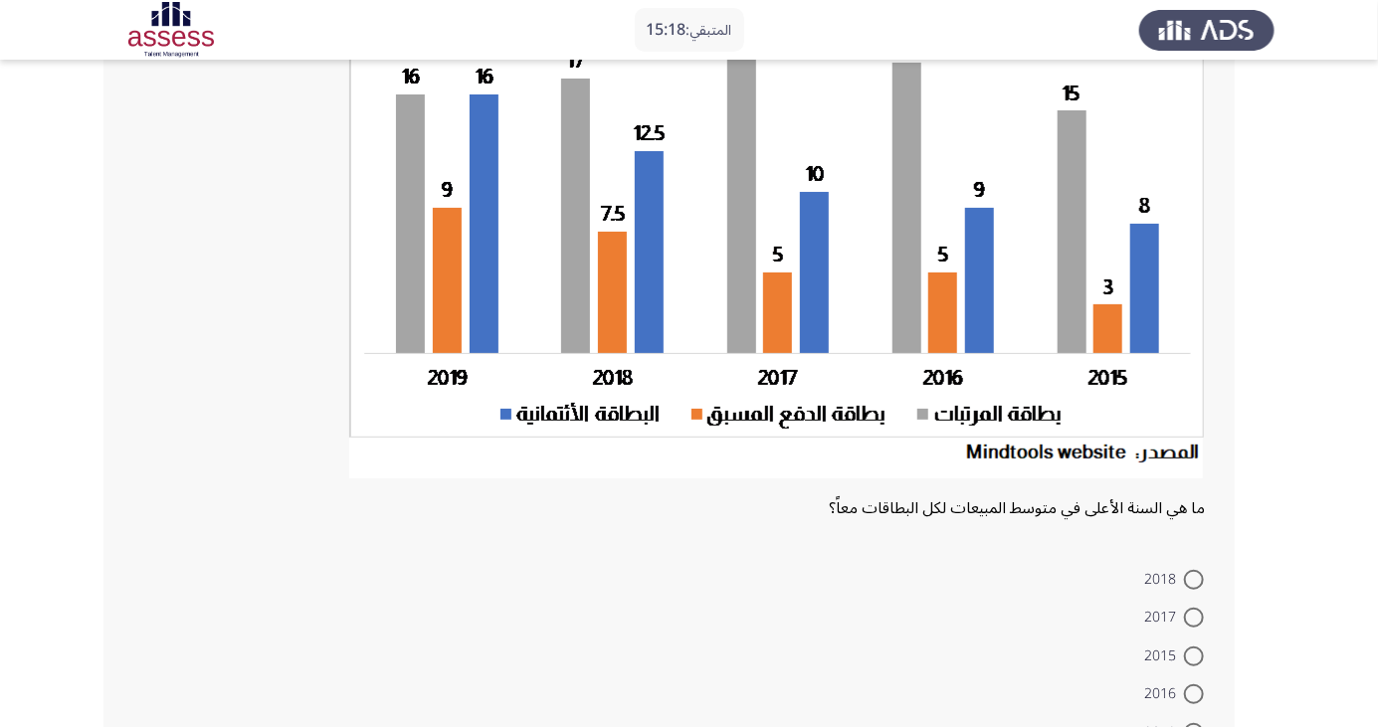
scroll to position [221, 0]
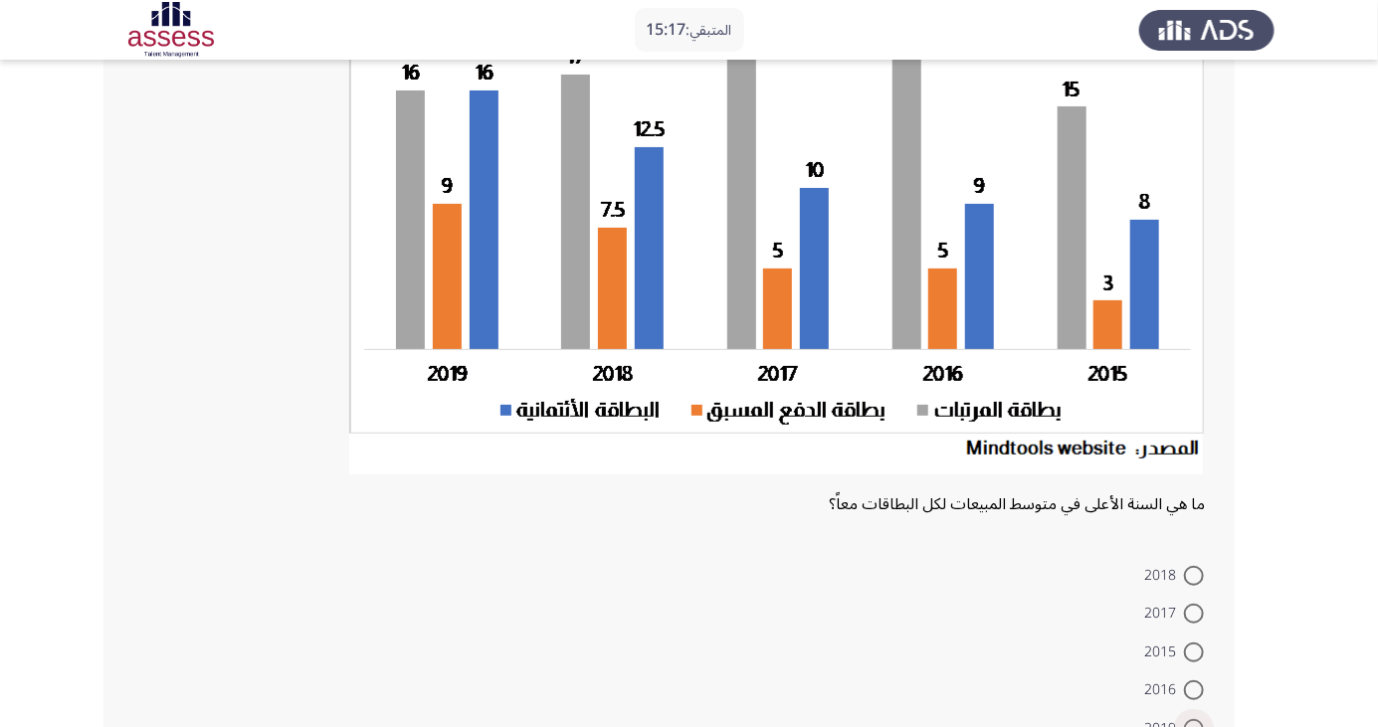
click at [1194, 726] on span at bounding box center [1194, 729] width 20 height 20
click at [1194, 726] on input "2019" at bounding box center [1194, 729] width 20 height 20
radio input "true"
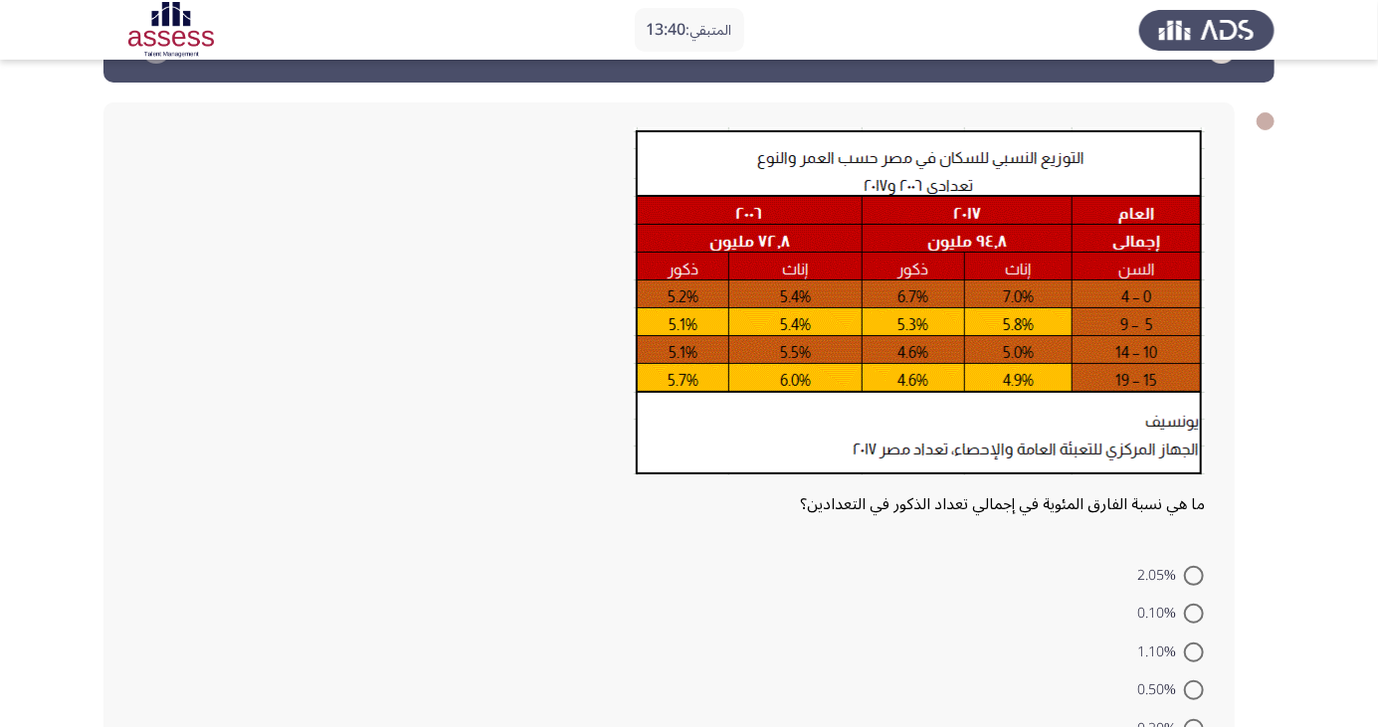
scroll to position [62, 0]
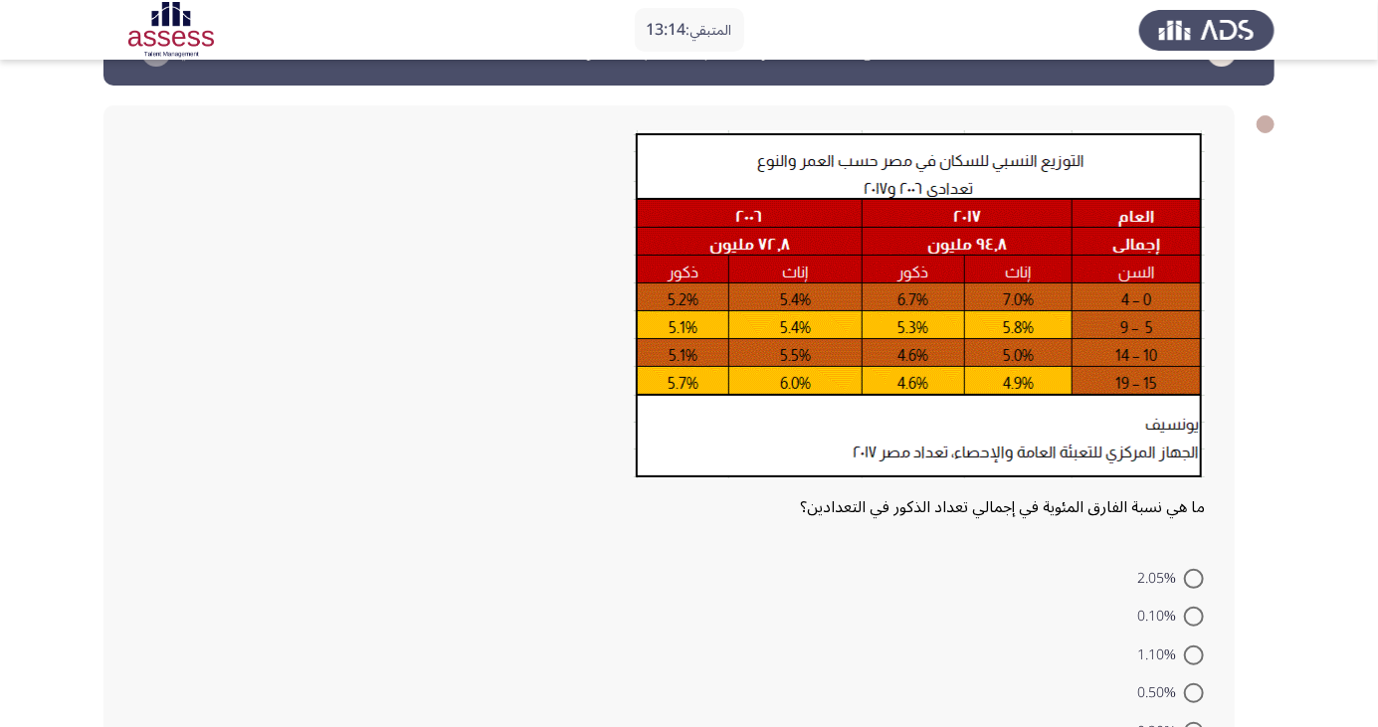
click at [295, 531] on div "ما هي نسبة الفارق المئوية في إجمالي تعداد الذكور في التعدادين؟ 2.05% 0.10% 1.10…" at bounding box center [668, 440] width 1131 height 670
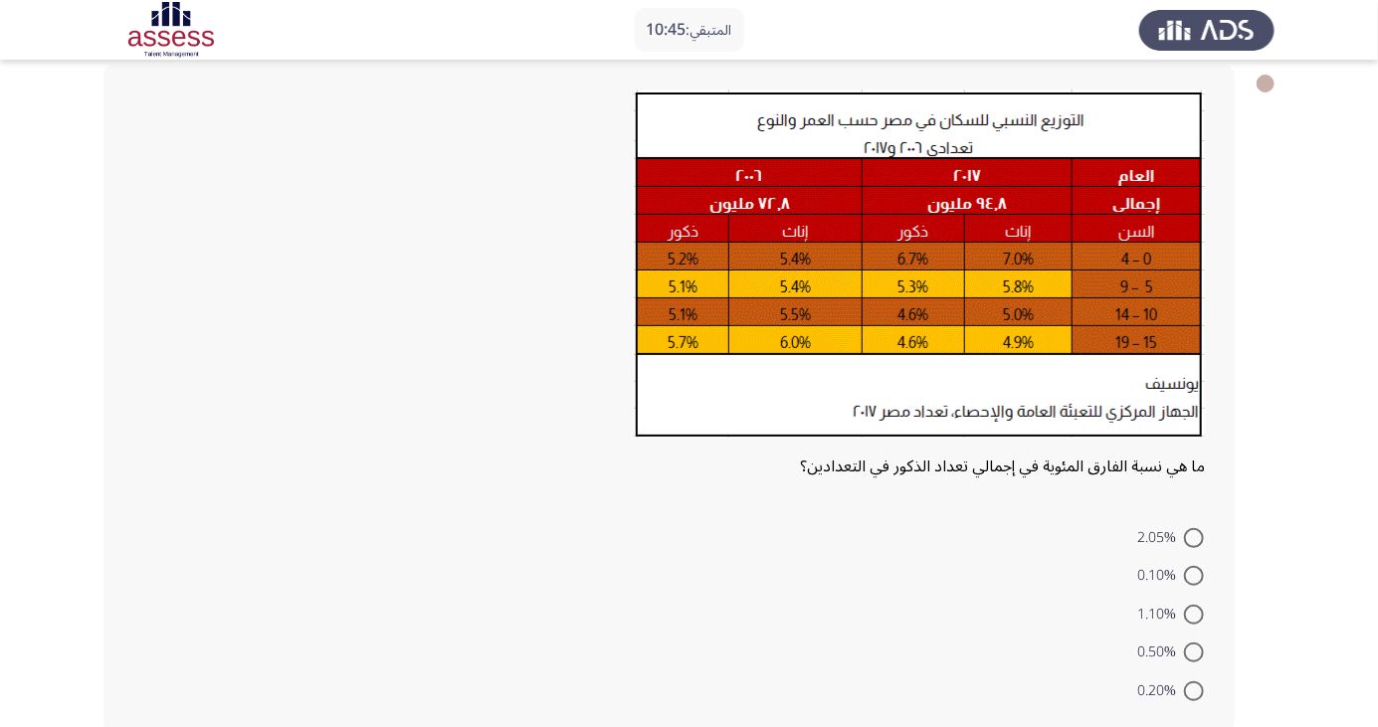
scroll to position [96, 0]
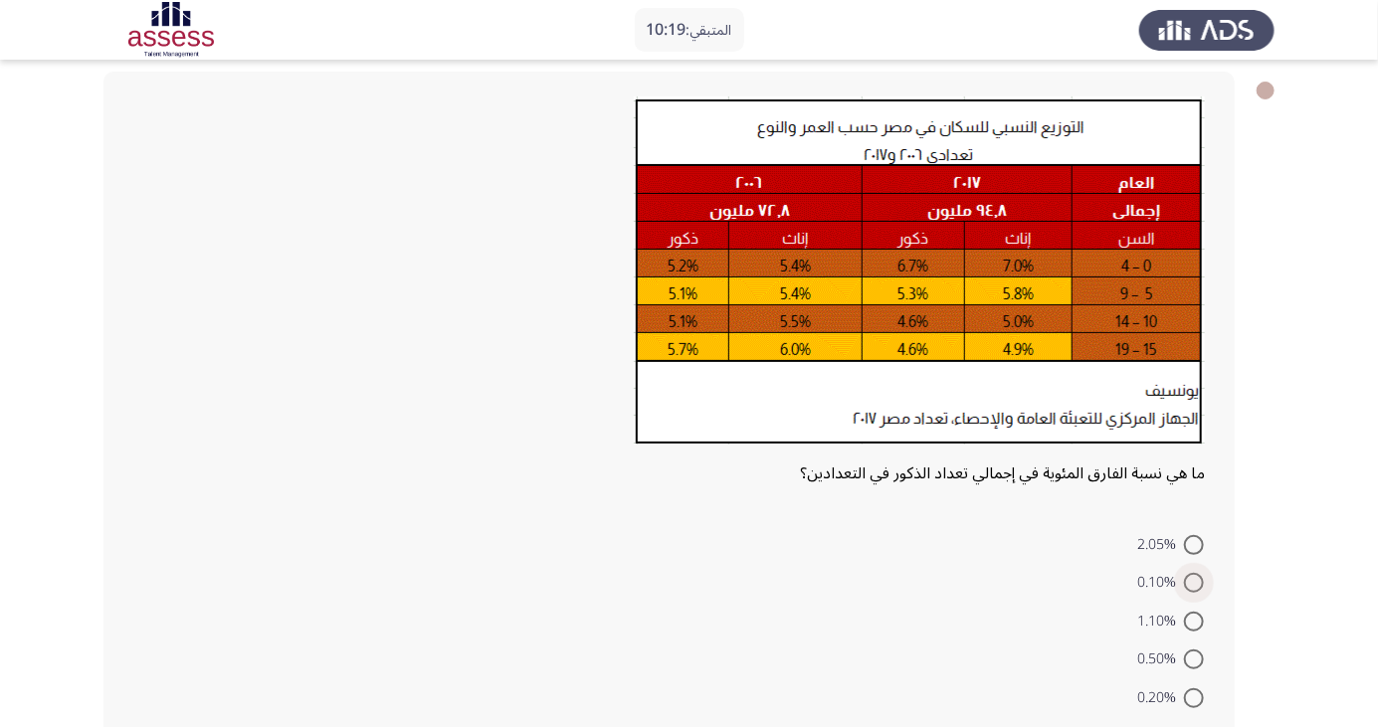
click at [1194, 582] on span at bounding box center [1194, 583] width 20 height 20
click at [1194, 582] on input "0.10%" at bounding box center [1194, 583] width 20 height 20
radio input "true"
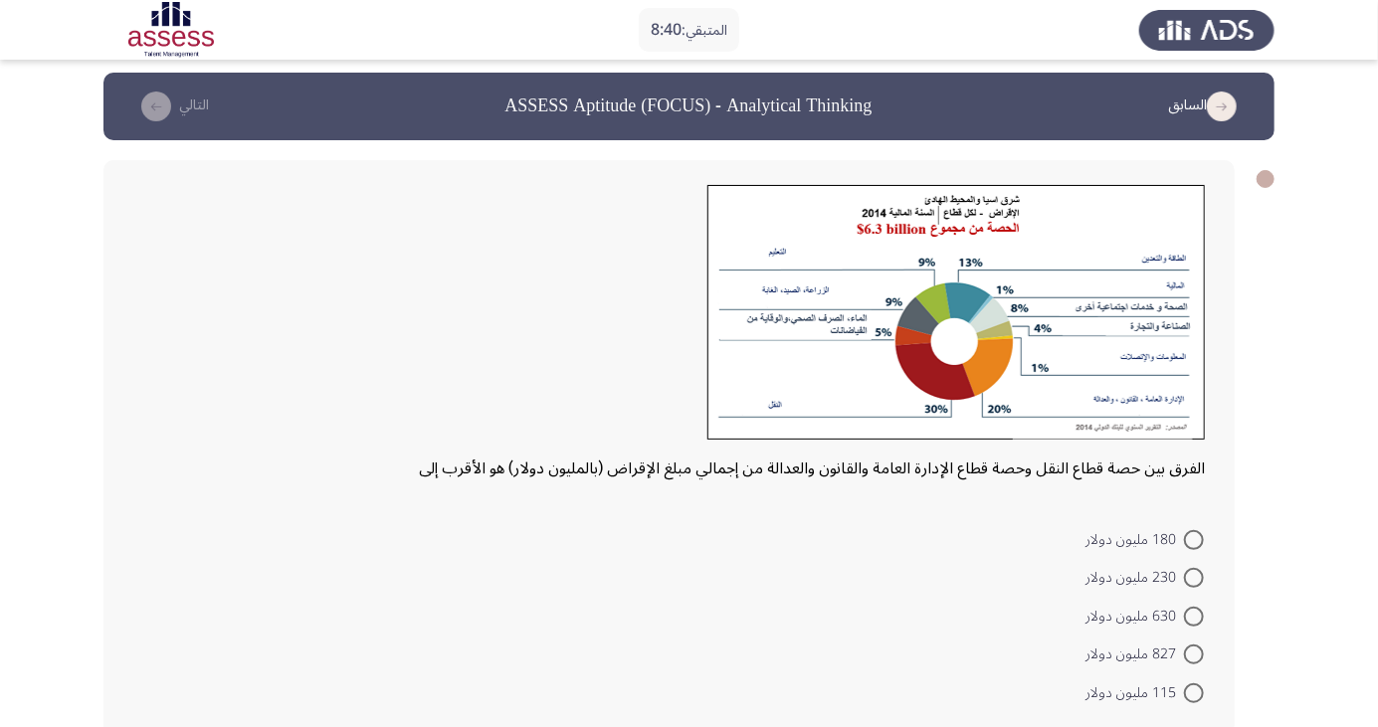
scroll to position [19, 0]
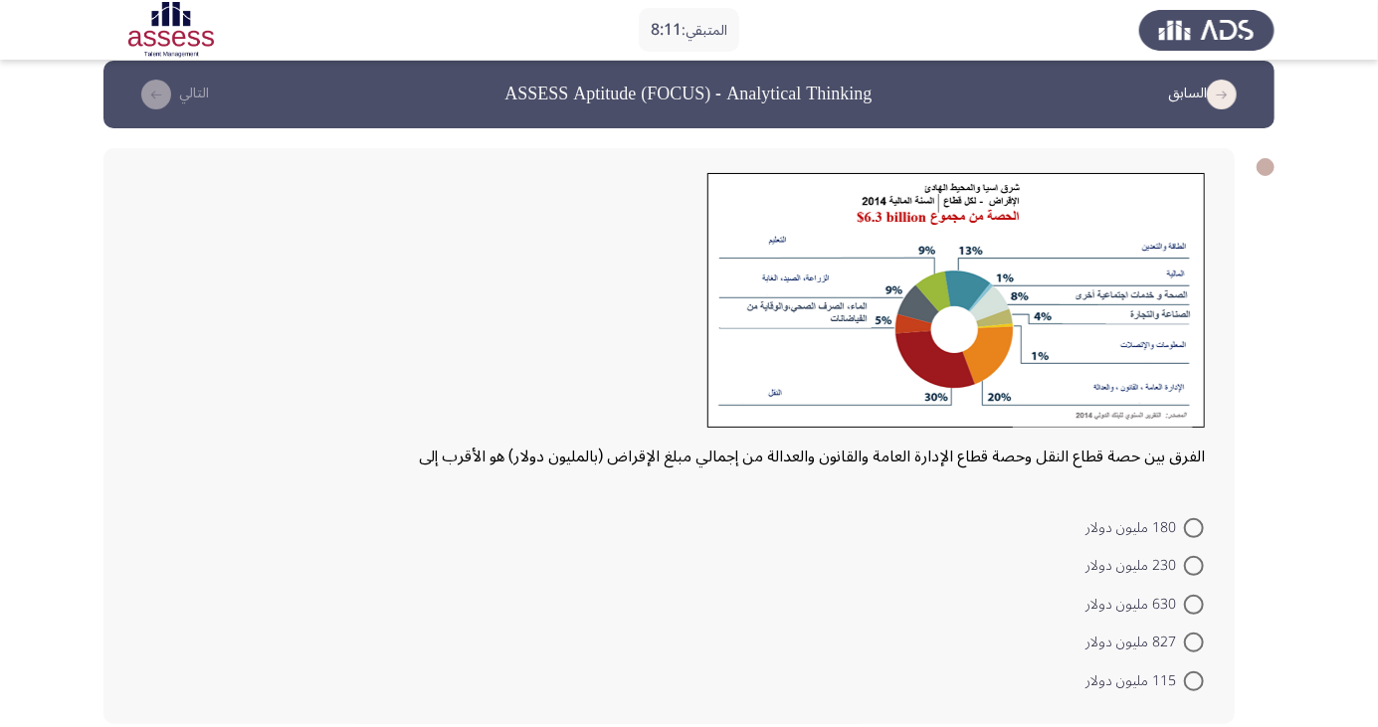
click at [1194, 603] on span at bounding box center [1194, 605] width 20 height 20
click at [1194, 603] on input "630 مليون دولار" at bounding box center [1194, 605] width 20 height 20
radio input "true"
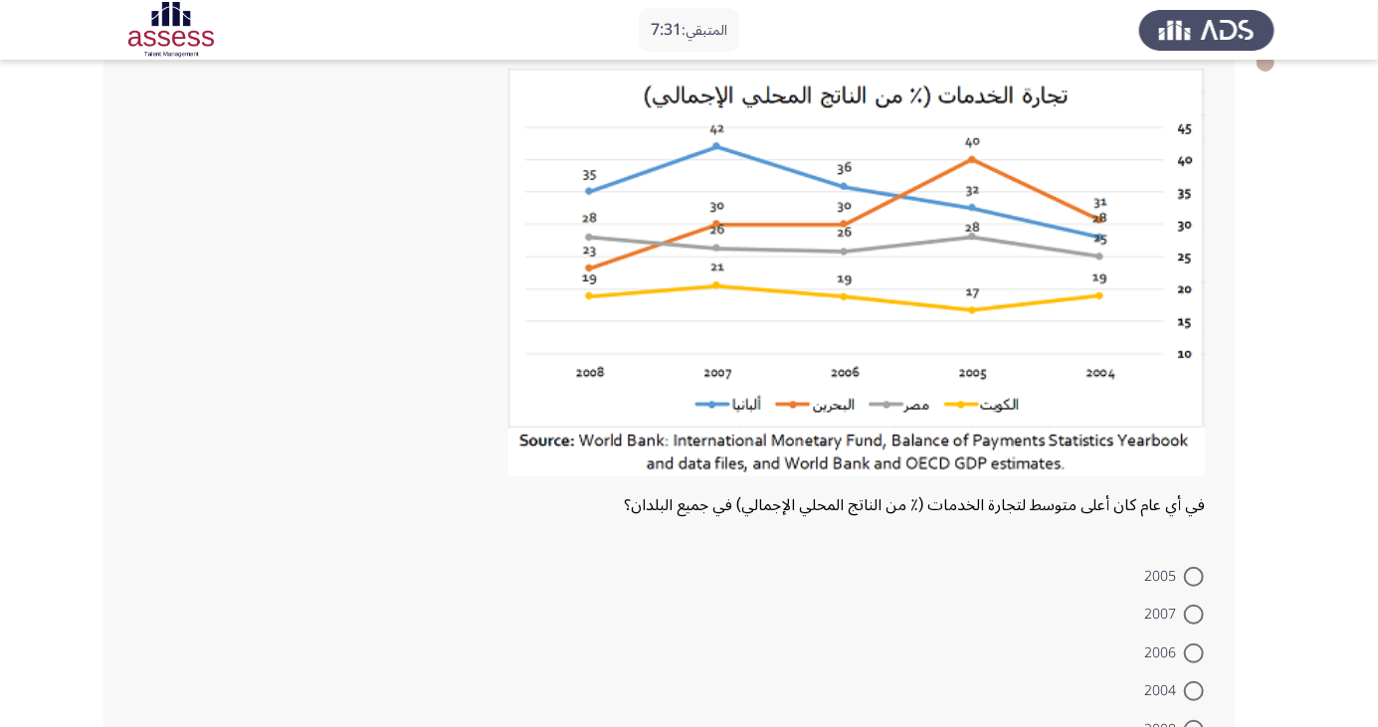
scroll to position [124, 0]
click at [1024, 575] on form "2005 2007 2006 2004 2008" at bounding box center [669, 651] width 1072 height 192
click at [1029, 573] on form "2005 2007 2006 2004 2008" at bounding box center [669, 651] width 1072 height 192
click at [1029, 572] on form "2005 2007 2006 2004 2008" at bounding box center [669, 651] width 1072 height 192
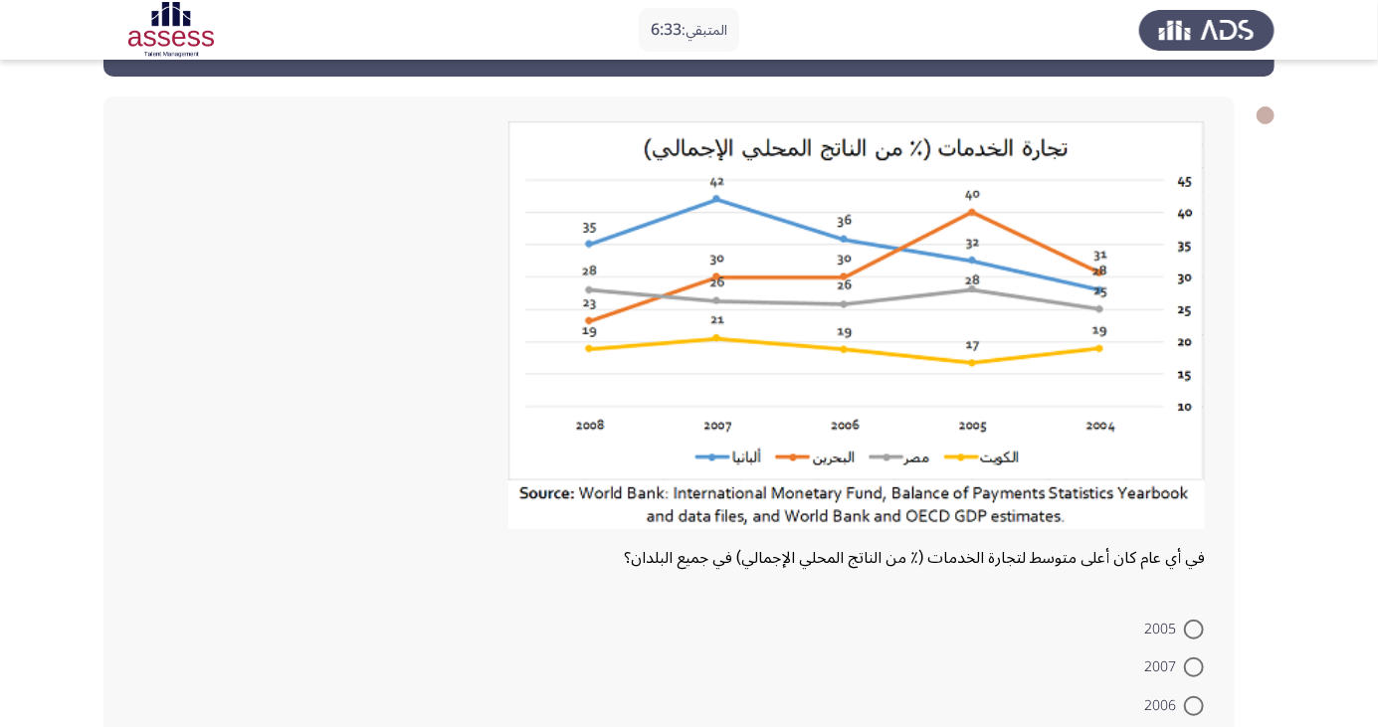
scroll to position [84, 0]
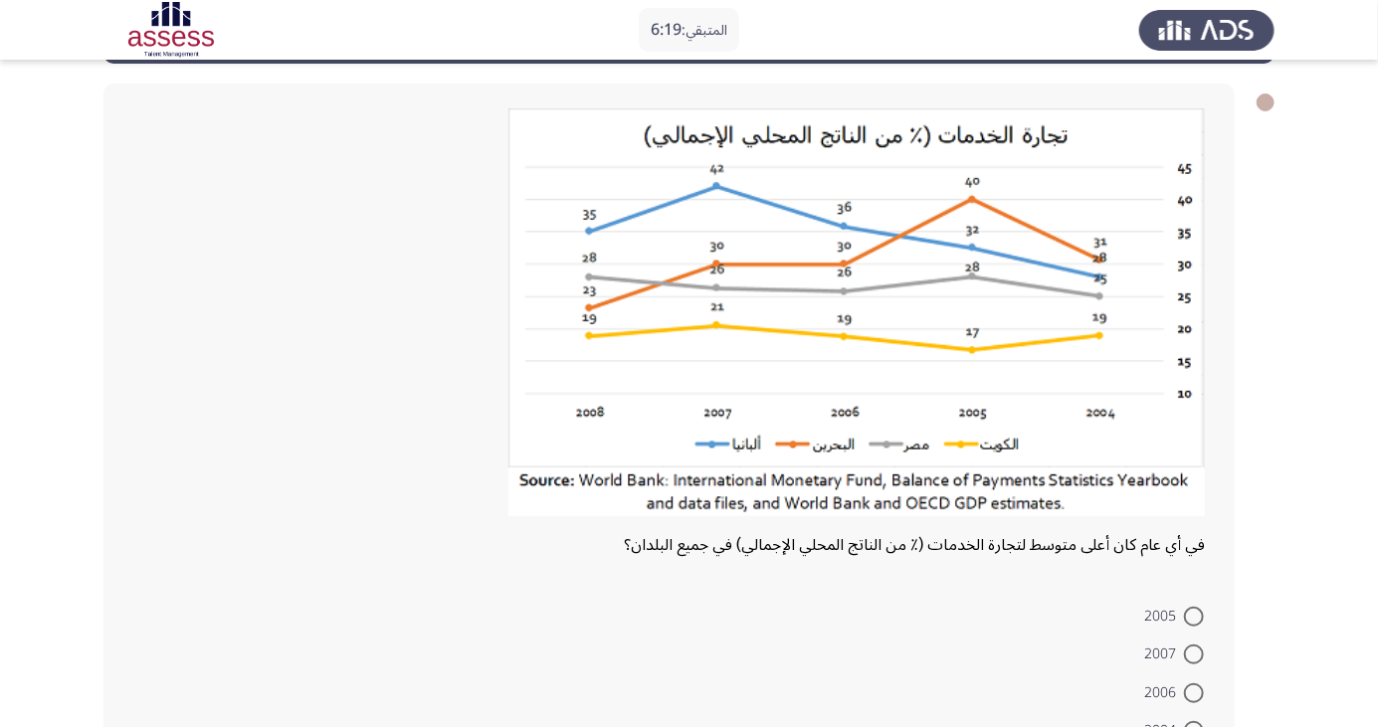
click at [1194, 654] on span at bounding box center [1194, 655] width 20 height 20
click at [1194, 654] on input "2007" at bounding box center [1194, 655] width 20 height 20
radio input "true"
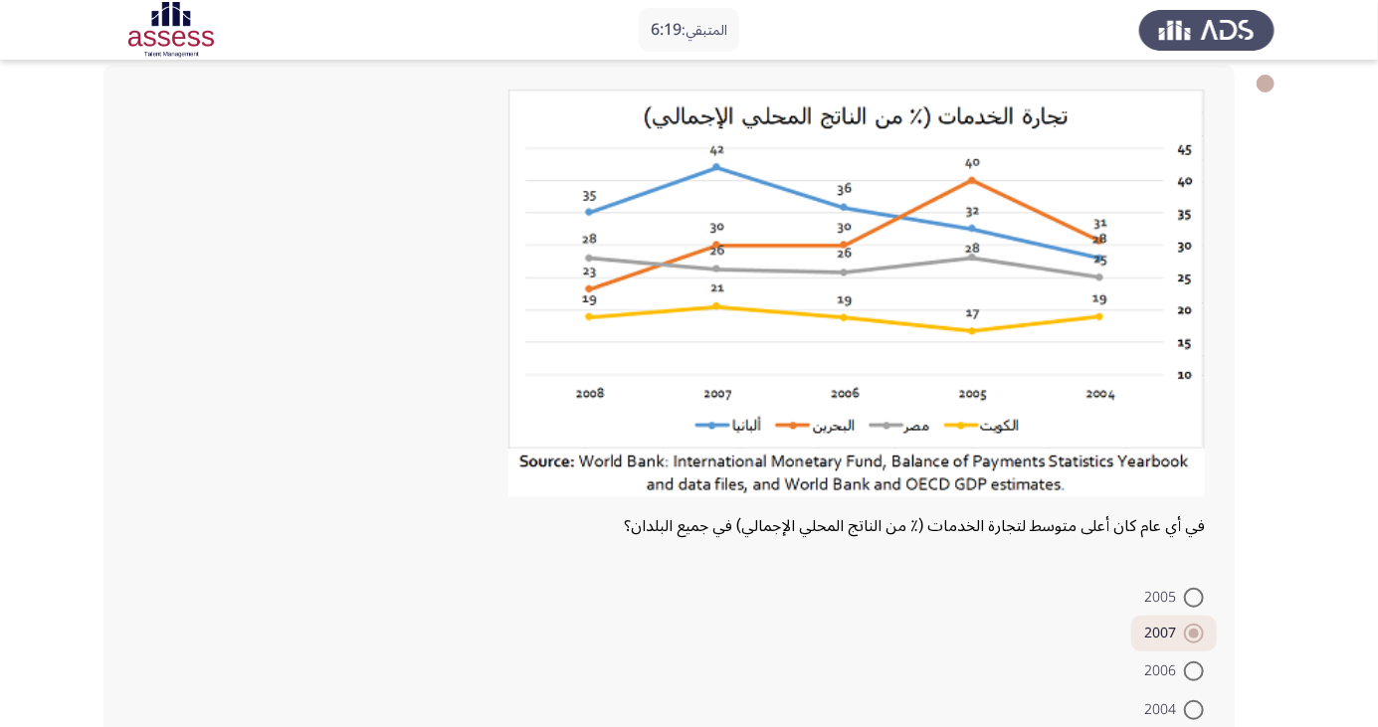
scroll to position [170, 0]
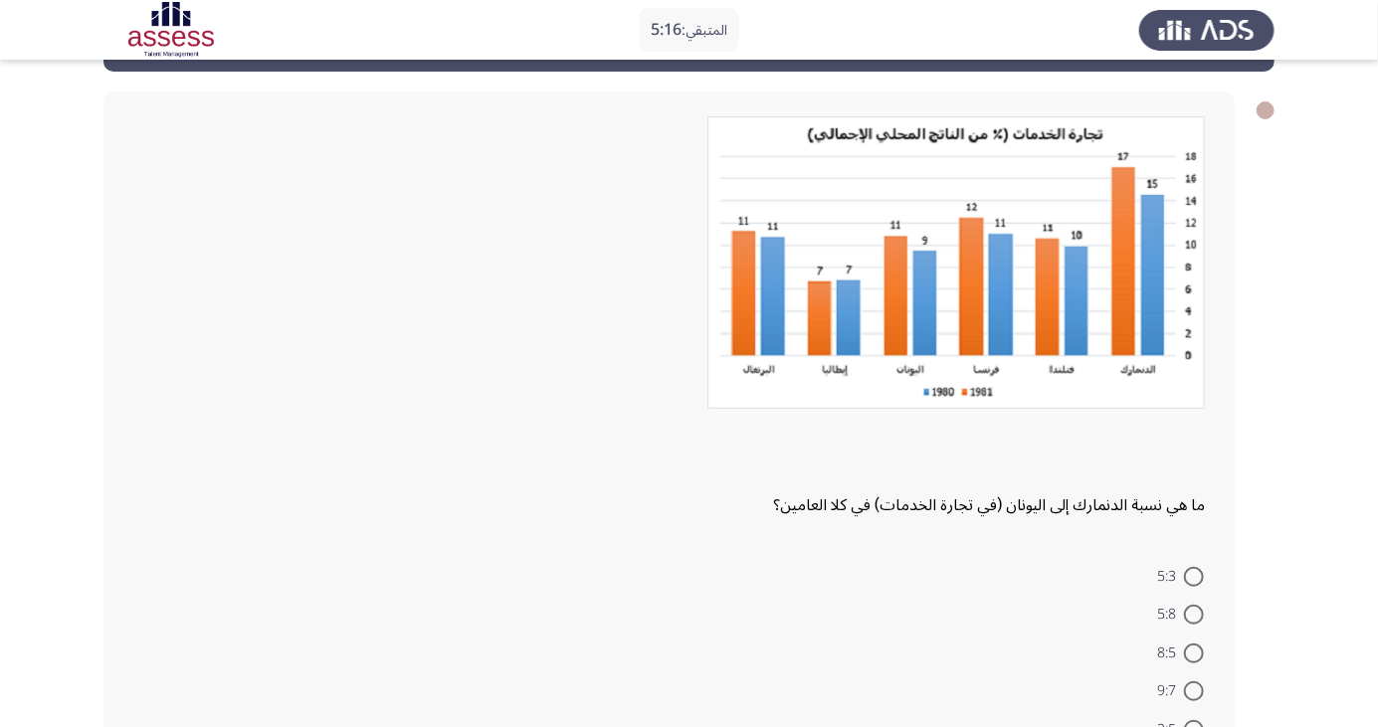
scroll to position [74, 0]
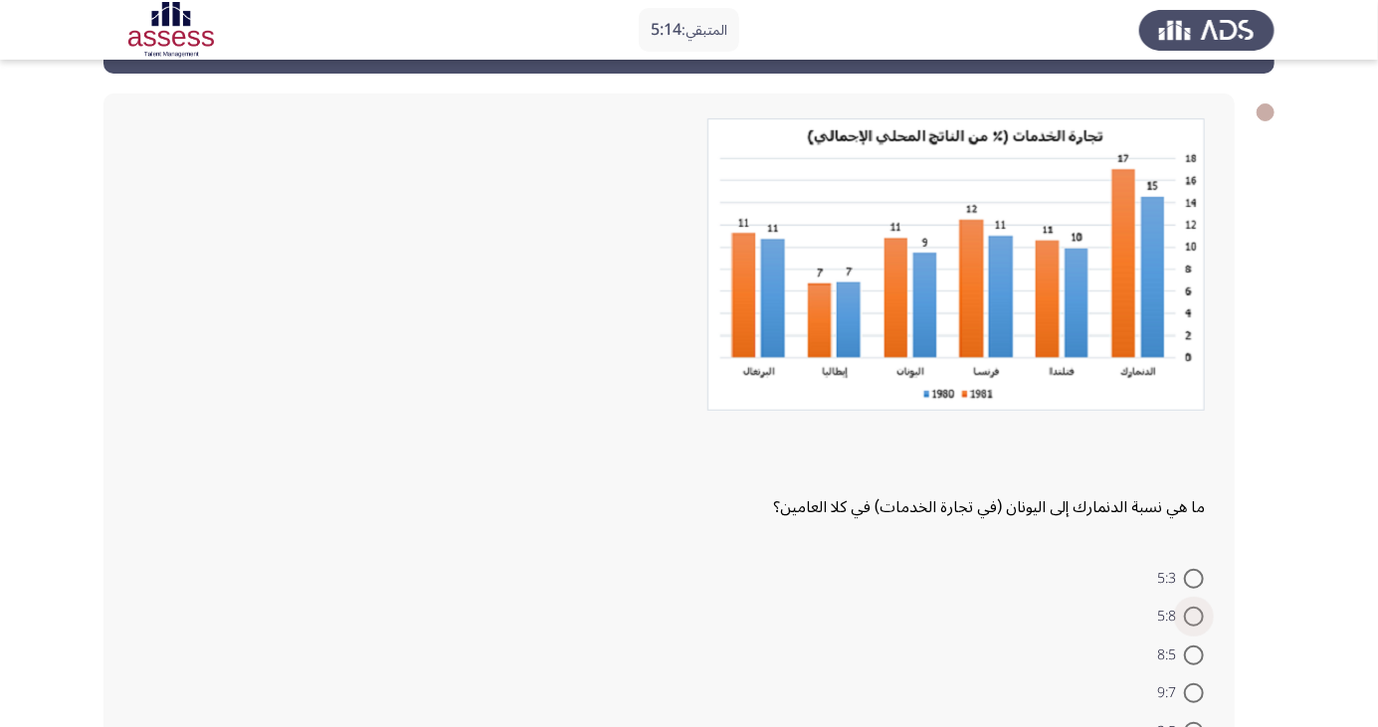
click at [1194, 616] on span at bounding box center [1194, 617] width 20 height 20
click at [1194, 616] on input "5:8" at bounding box center [1194, 617] width 20 height 20
radio input "true"
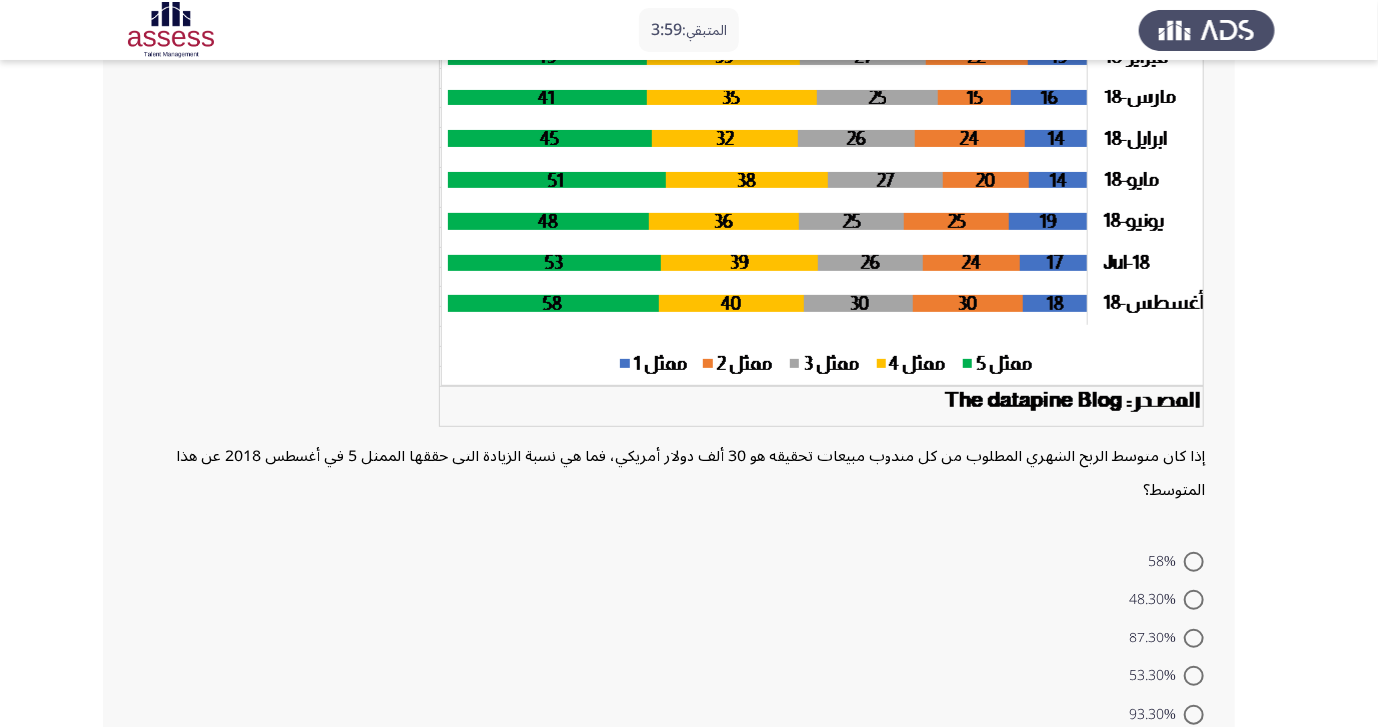
scroll to position [245, 0]
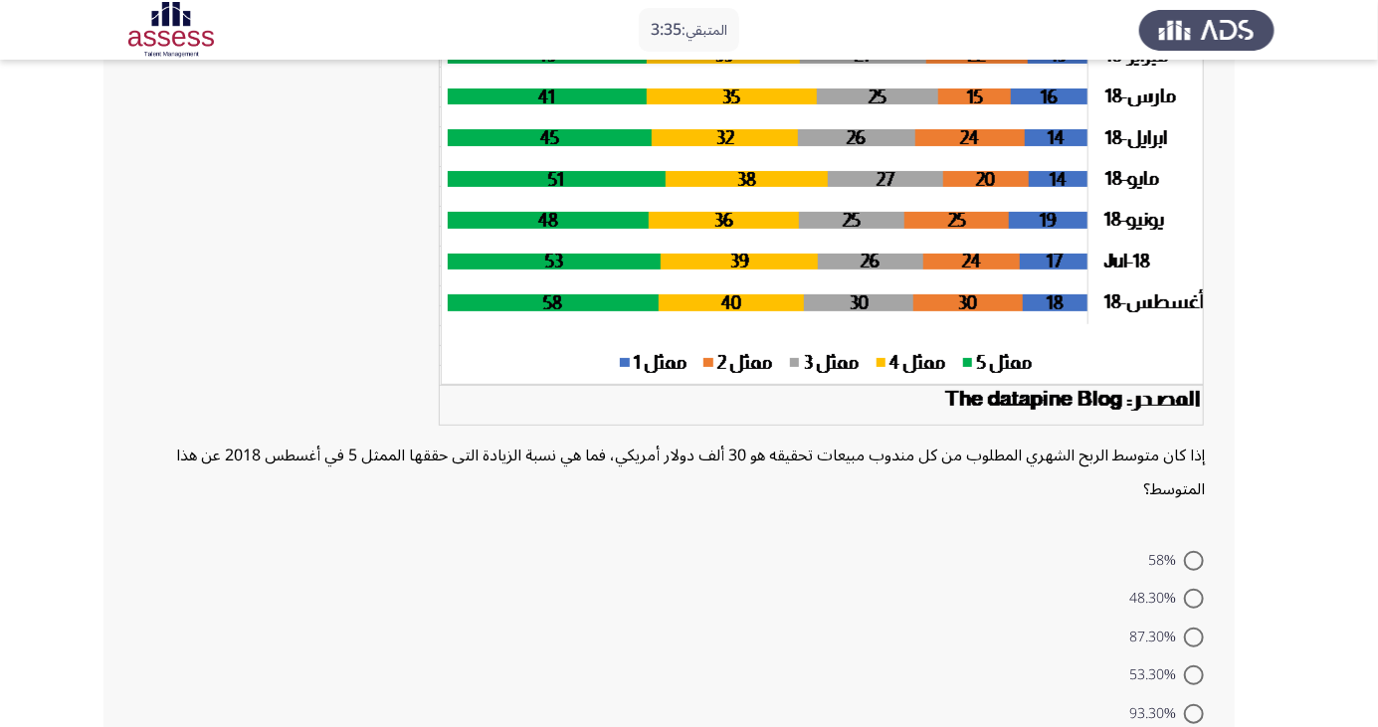
click at [1194, 598] on span at bounding box center [1194, 599] width 20 height 20
click at [1194, 598] on input "48.30%" at bounding box center [1194, 599] width 20 height 20
radio input "true"
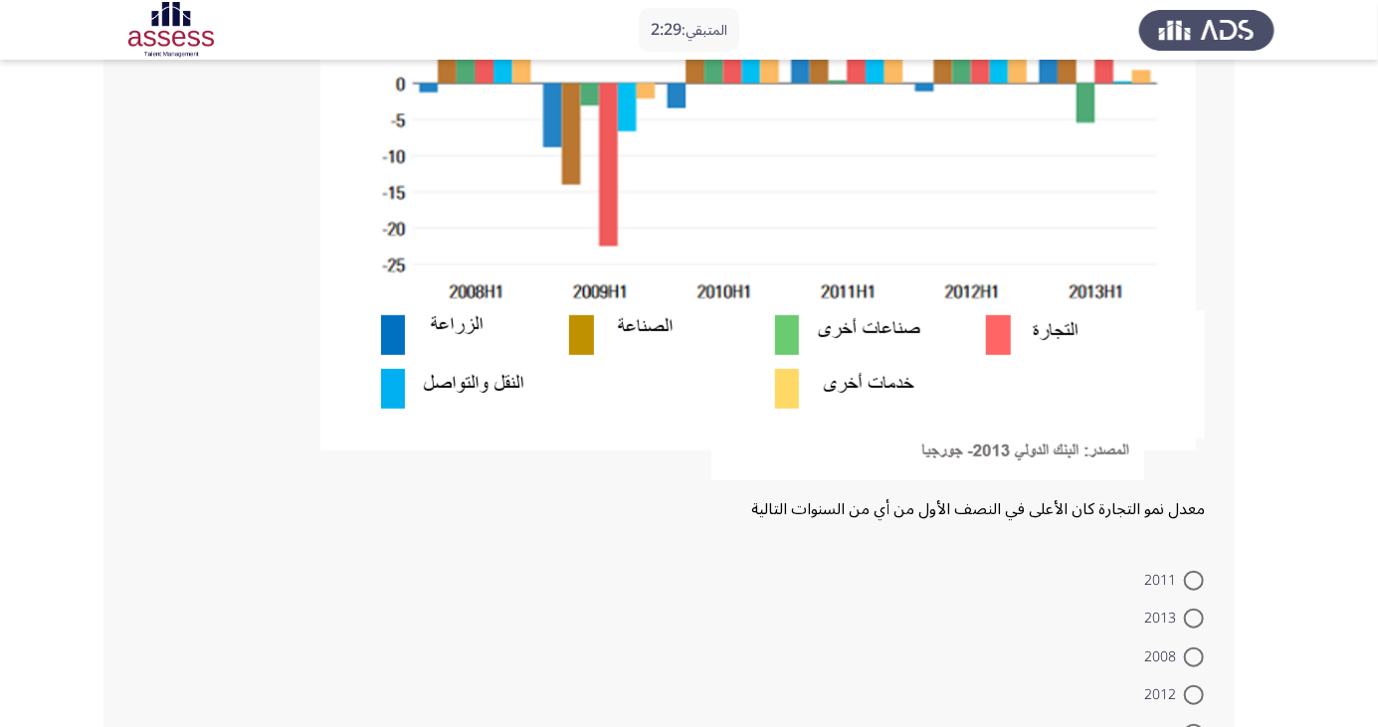
scroll to position [453, 0]
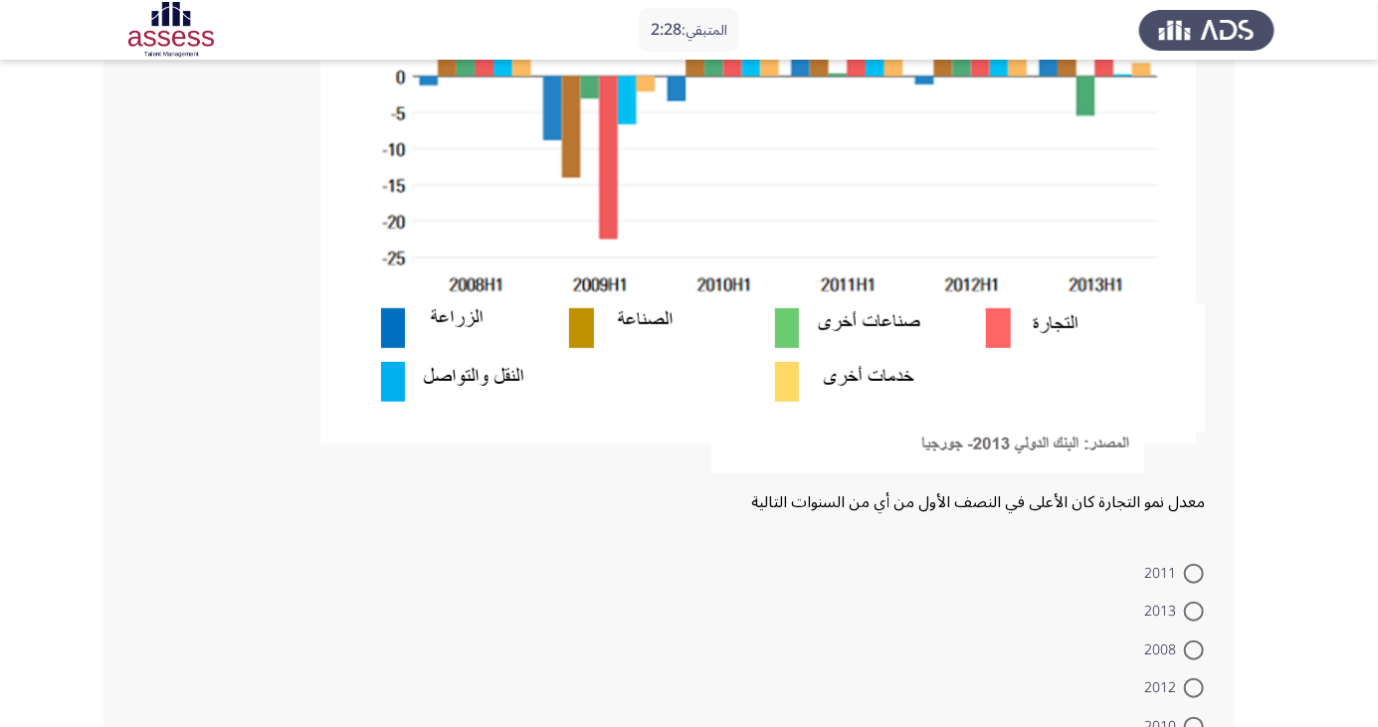
click at [1194, 649] on span at bounding box center [1194, 651] width 20 height 20
click at [1194, 649] on input "2008" at bounding box center [1194, 651] width 20 height 20
radio input "true"
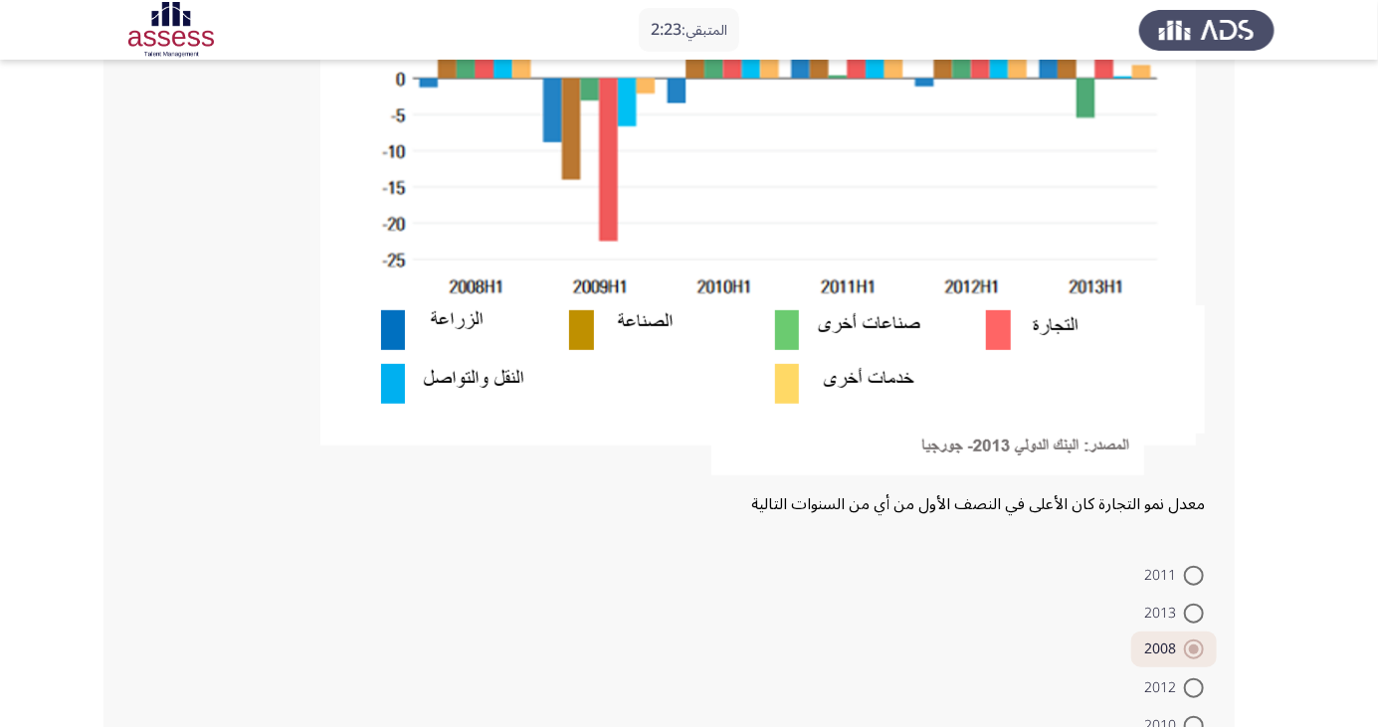
scroll to position [461, 0]
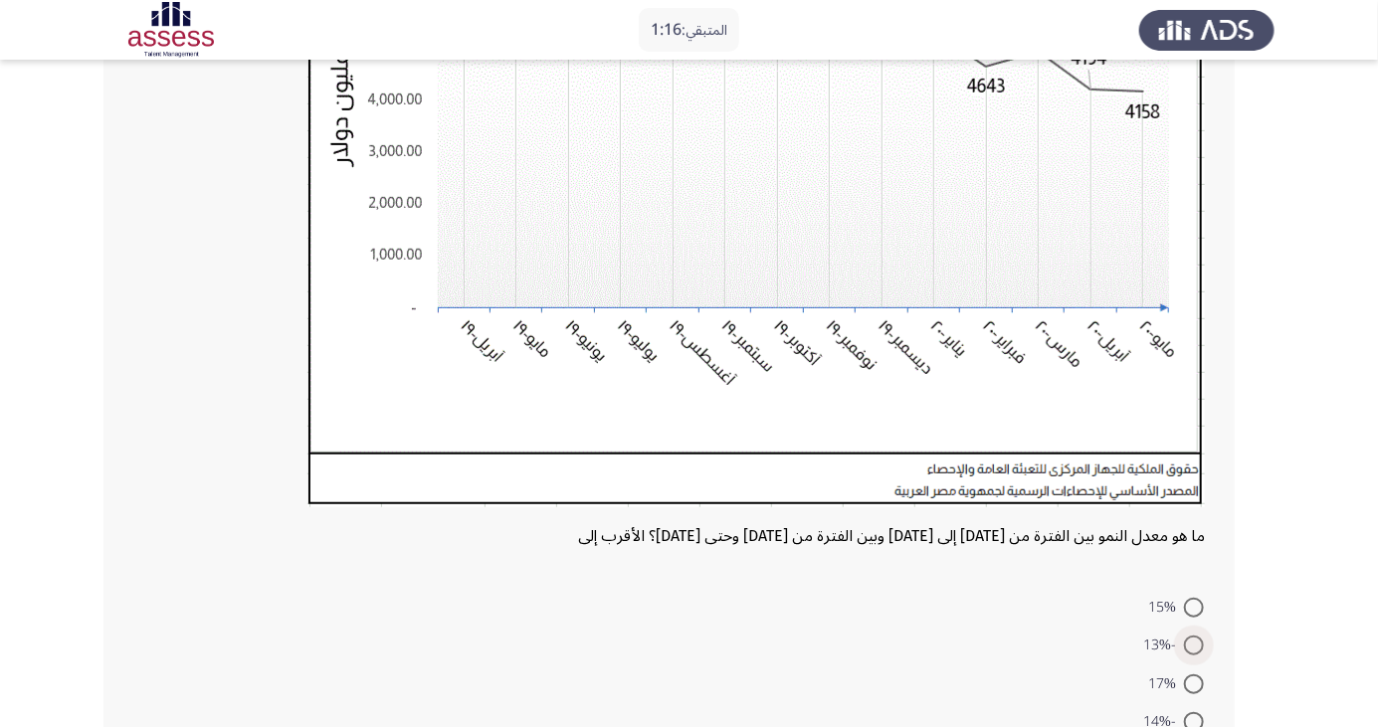
scroll to position [390, 0]
click at [1194, 606] on span at bounding box center [1194, 608] width 20 height 20
click at [1194, 606] on input "15%" at bounding box center [1194, 608] width 20 height 20
radio input "true"
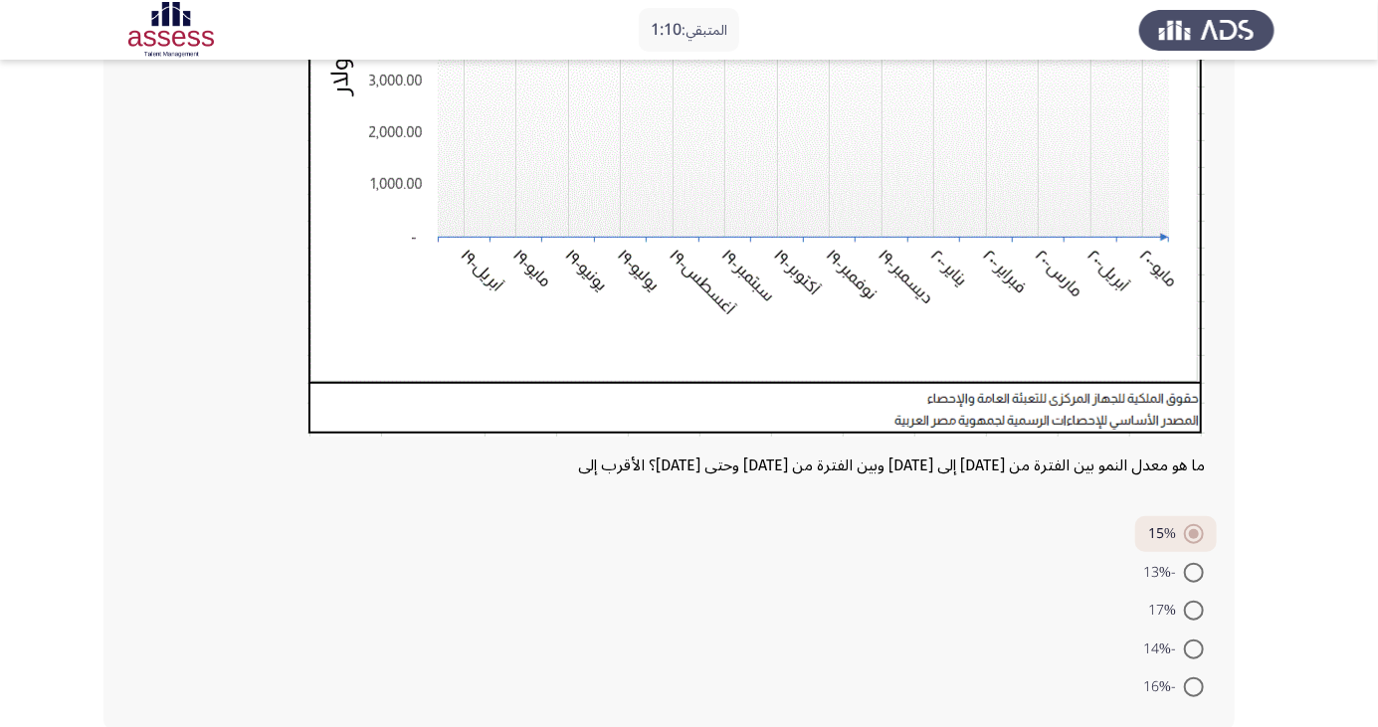
scroll to position [468, 0]
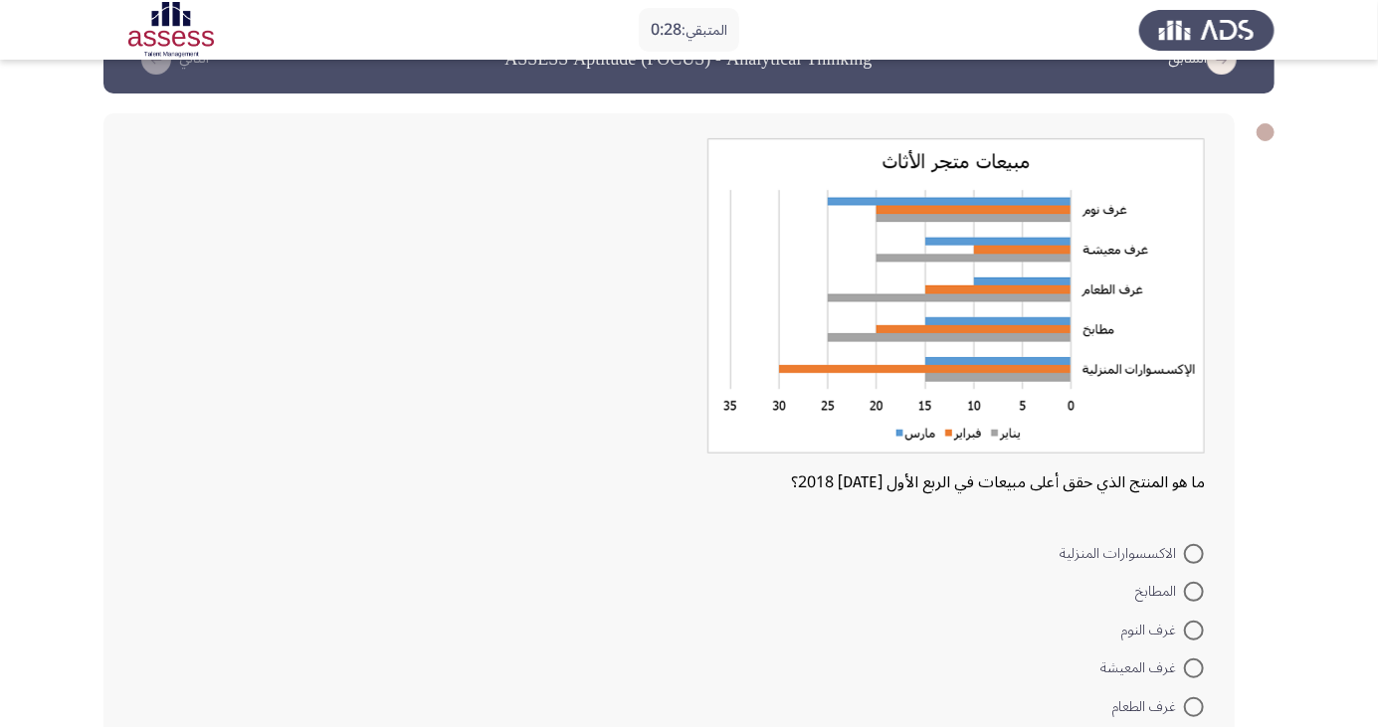
scroll to position [80, 0]
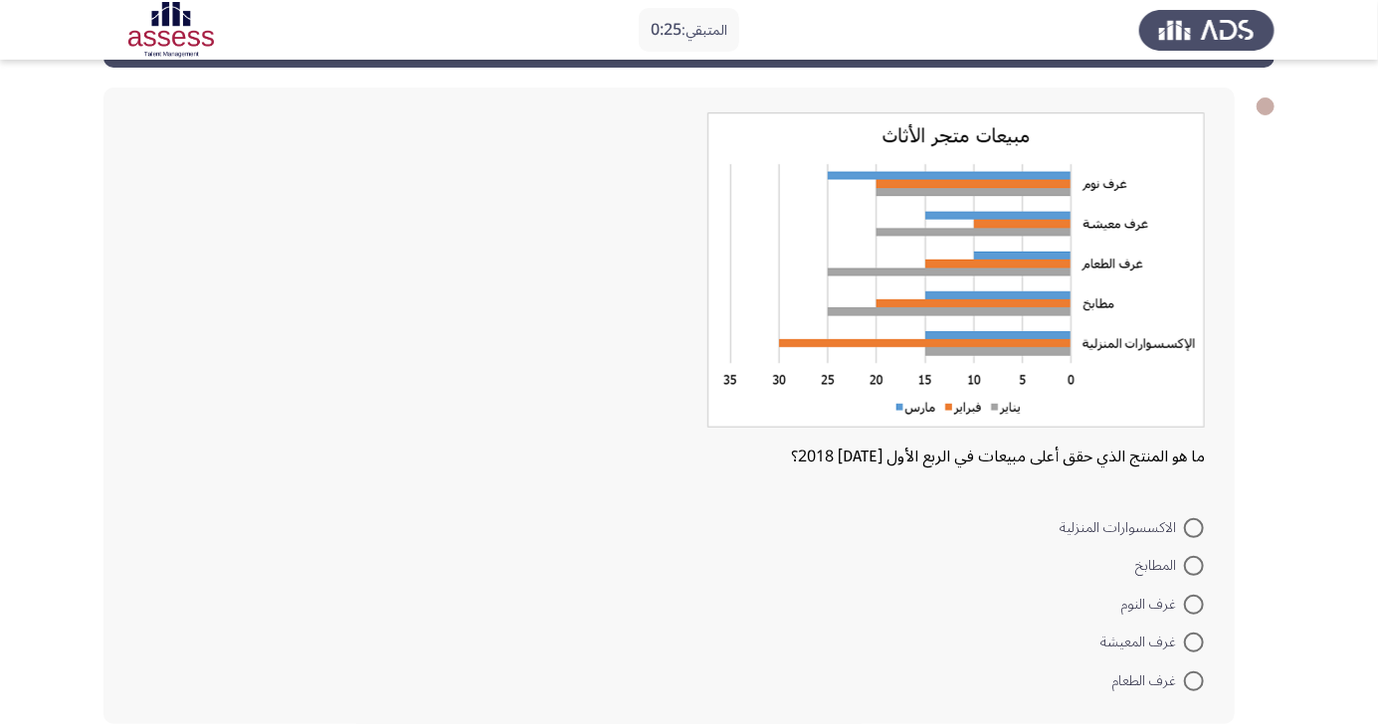
click at [1194, 526] on span at bounding box center [1194, 528] width 20 height 20
click at [1194, 526] on input "الاكسسوارات المنزلية" at bounding box center [1194, 528] width 20 height 20
radio input "true"
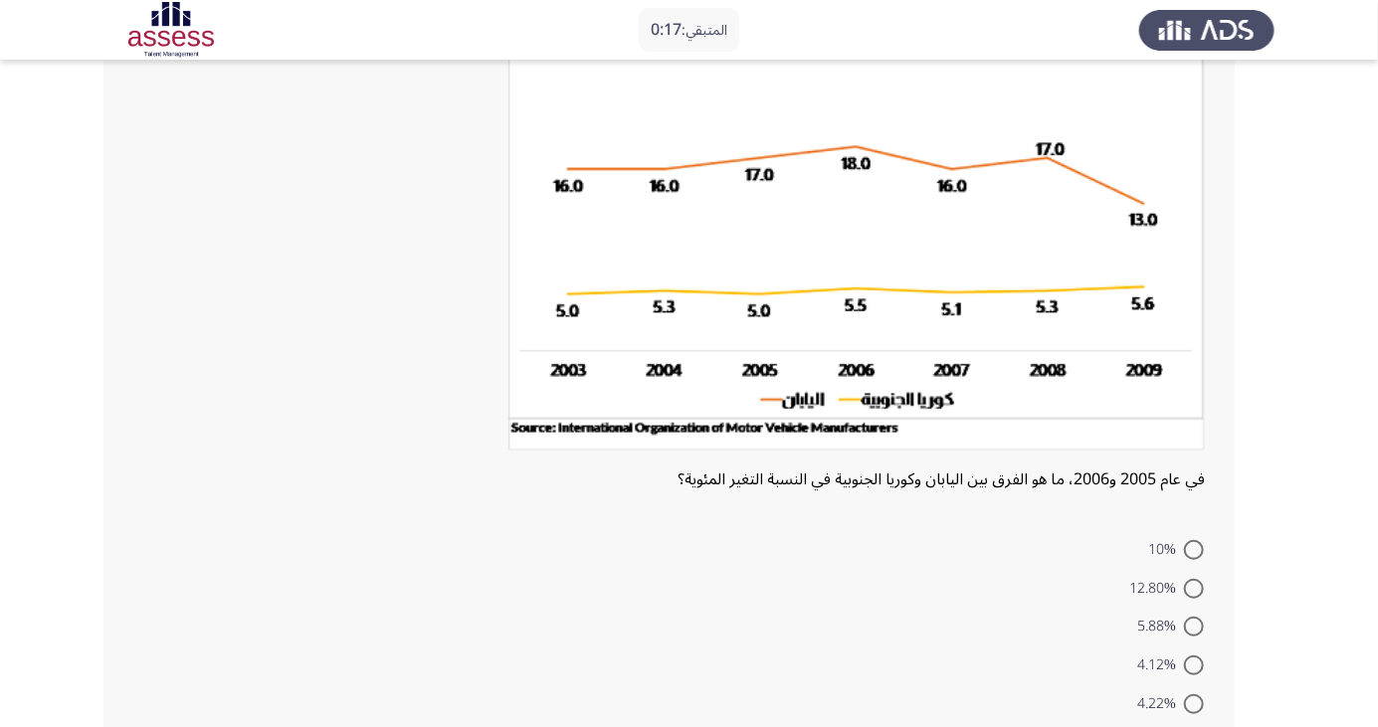
scroll to position [169, 0]
click at [1194, 626] on span at bounding box center [1194, 627] width 20 height 20
click at [1194, 626] on input "5.88%" at bounding box center [1194, 627] width 20 height 20
radio input "true"
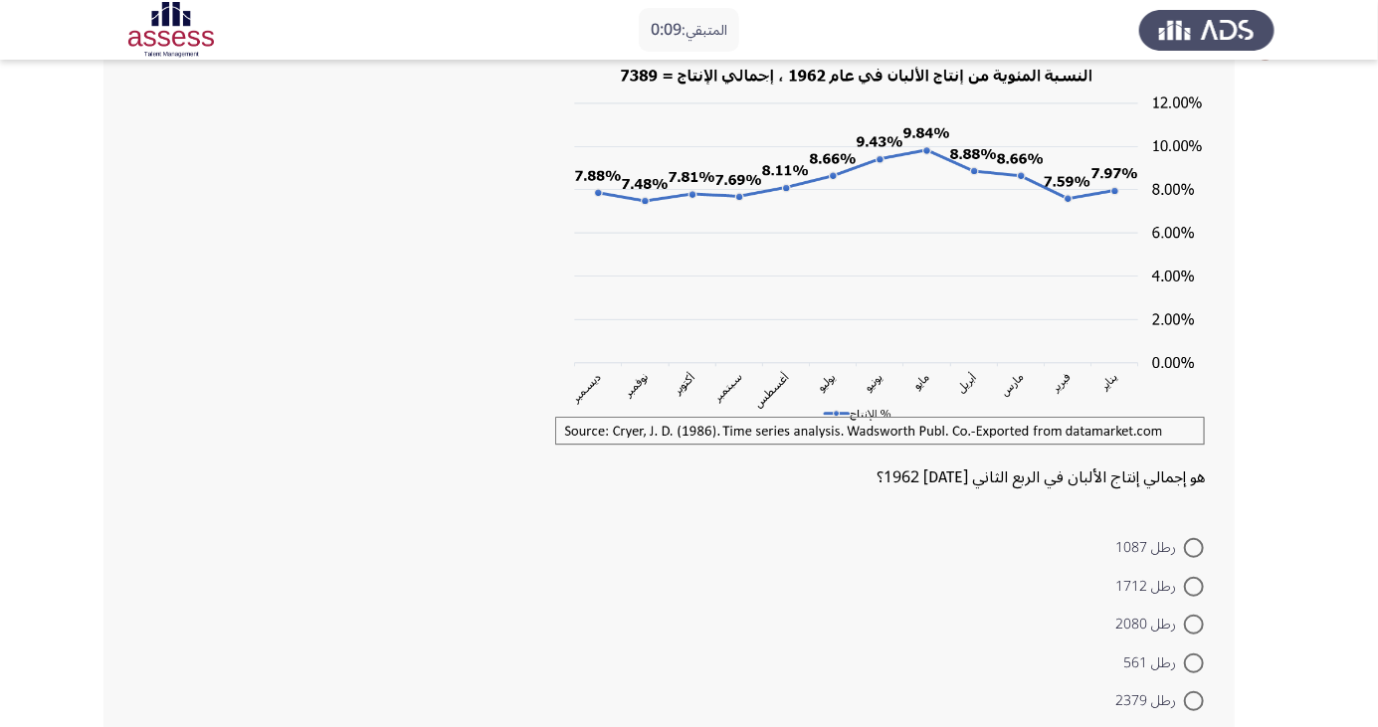
scroll to position [155, 0]
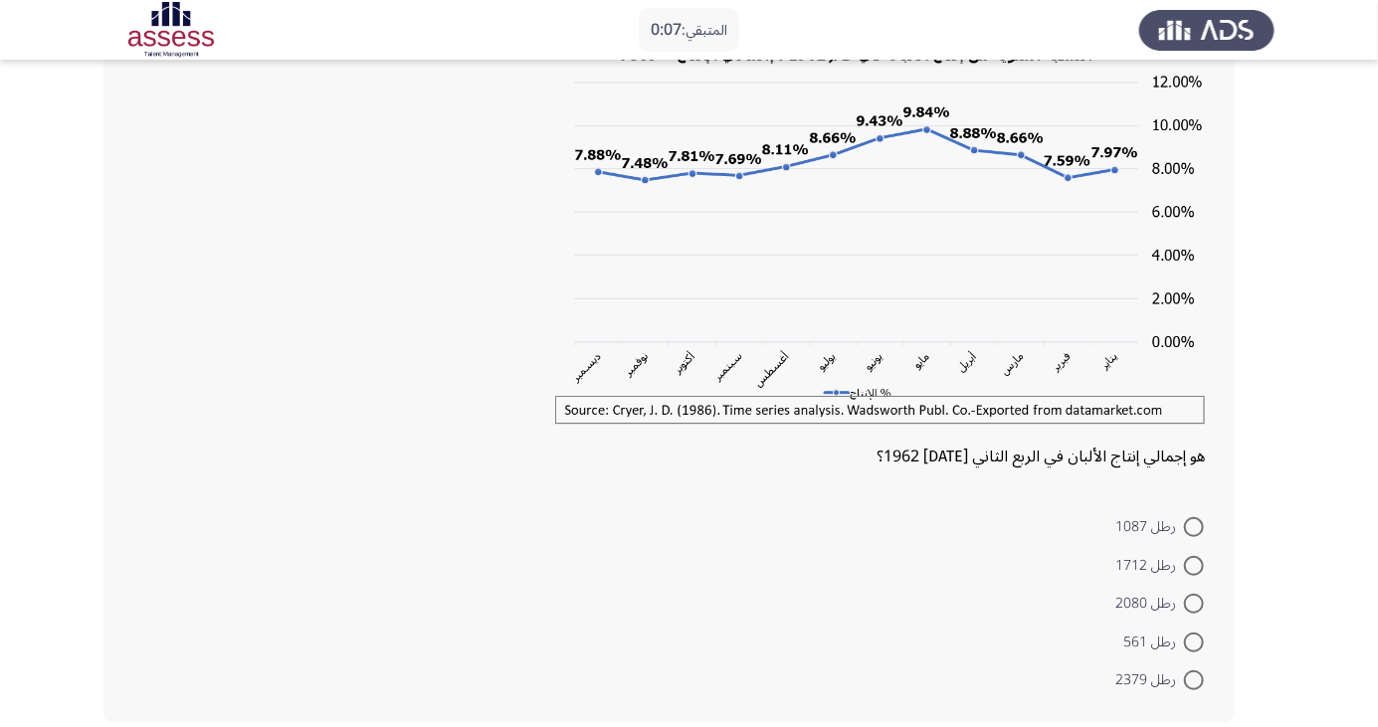
click at [1194, 603] on span at bounding box center [1194, 604] width 20 height 20
click at [1194, 603] on input "رطل 2080" at bounding box center [1194, 604] width 20 height 20
radio input "true"
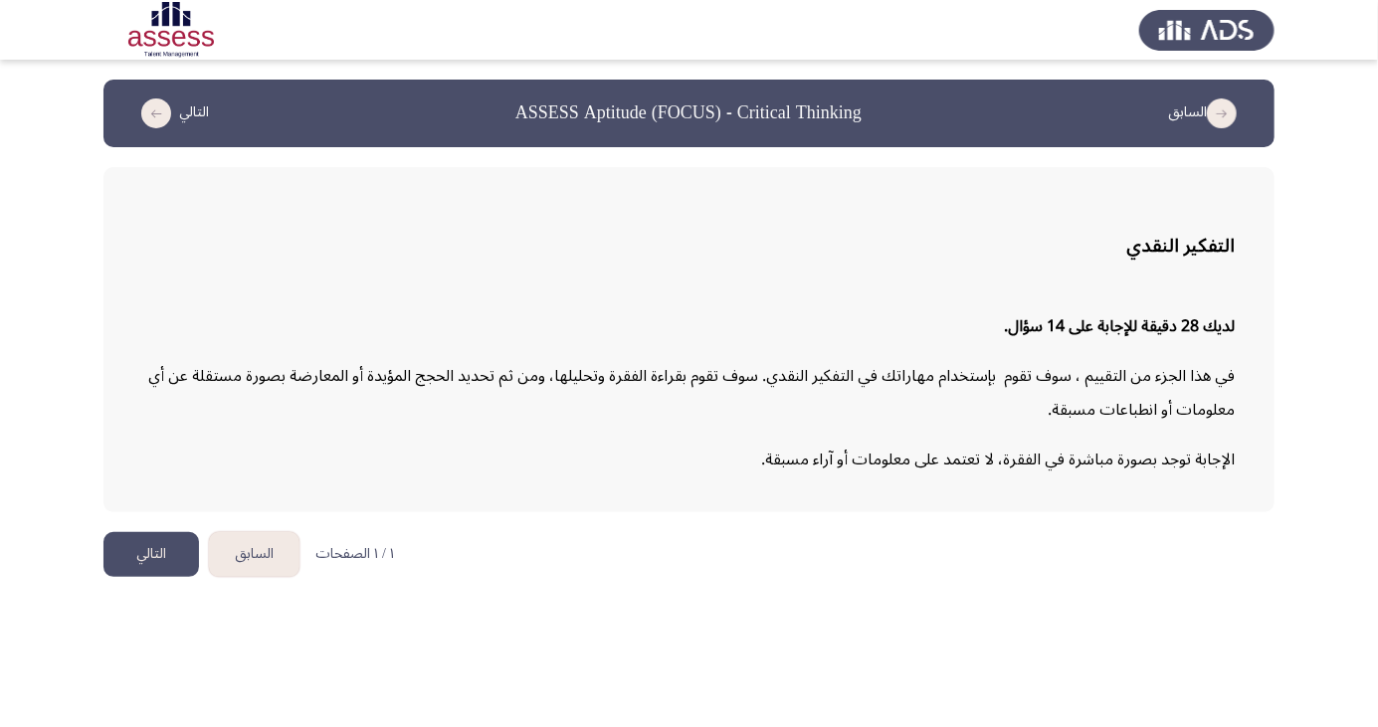
click at [137, 549] on button "التالي" at bounding box center [151, 554] width 96 height 45
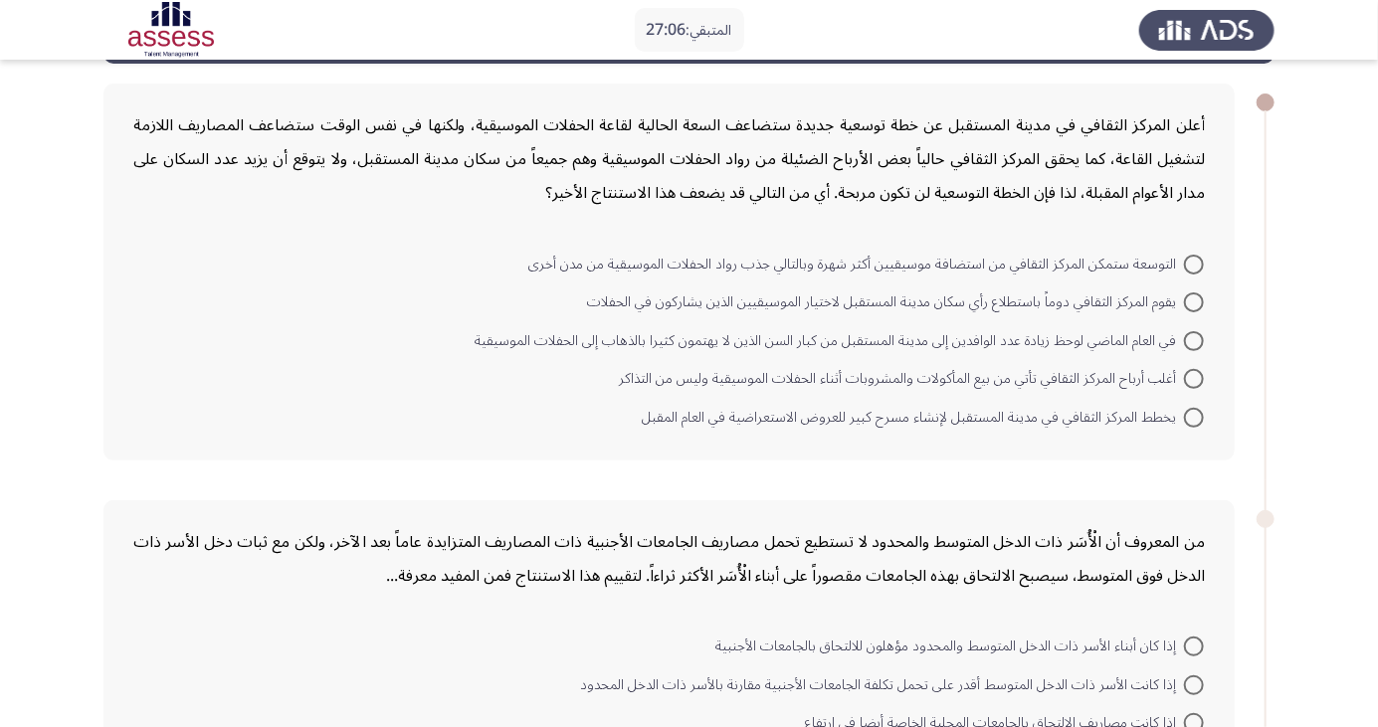
scroll to position [85, 0]
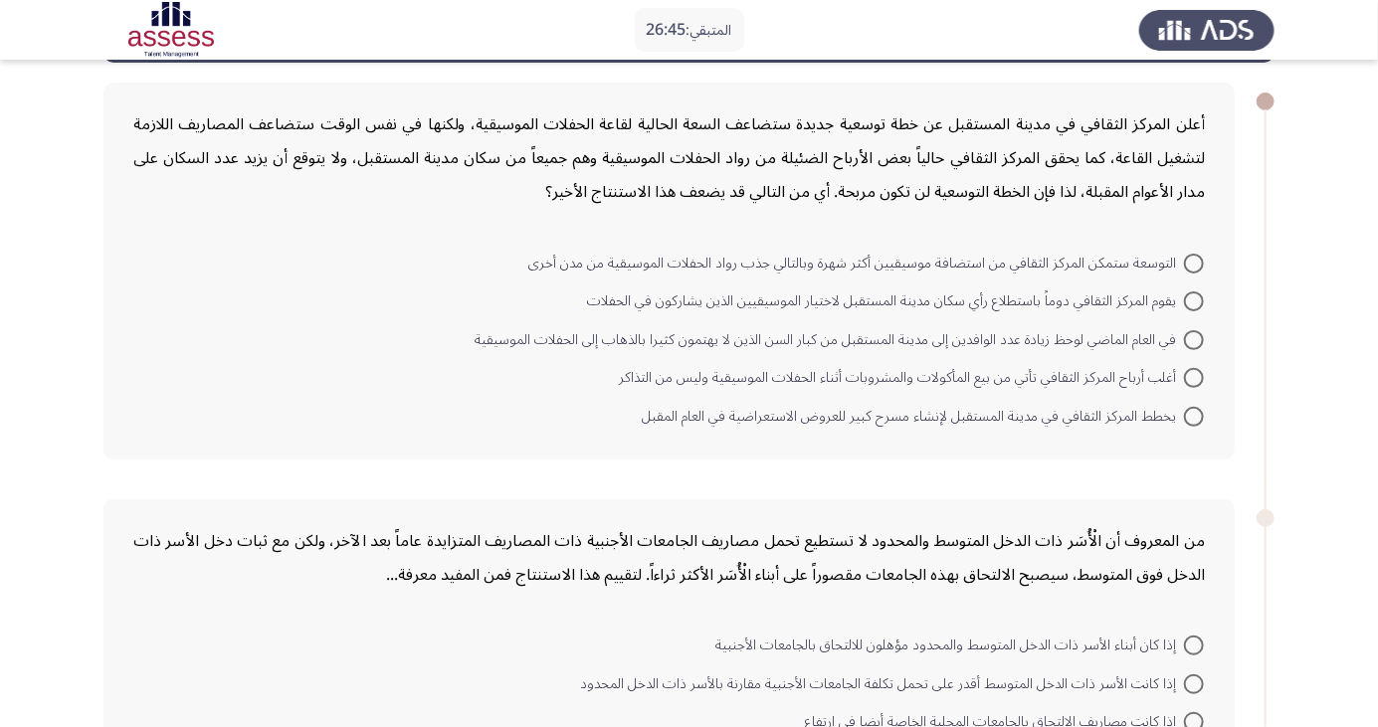
click at [1194, 262] on span at bounding box center [1194, 264] width 20 height 20
click at [1194, 262] on input "التوسعة ستمكن المركز الثقافي من استضافة موسيقيين أكثر شهرة وبالتالي جذب رواد ال…" at bounding box center [1194, 264] width 20 height 20
radio input "true"
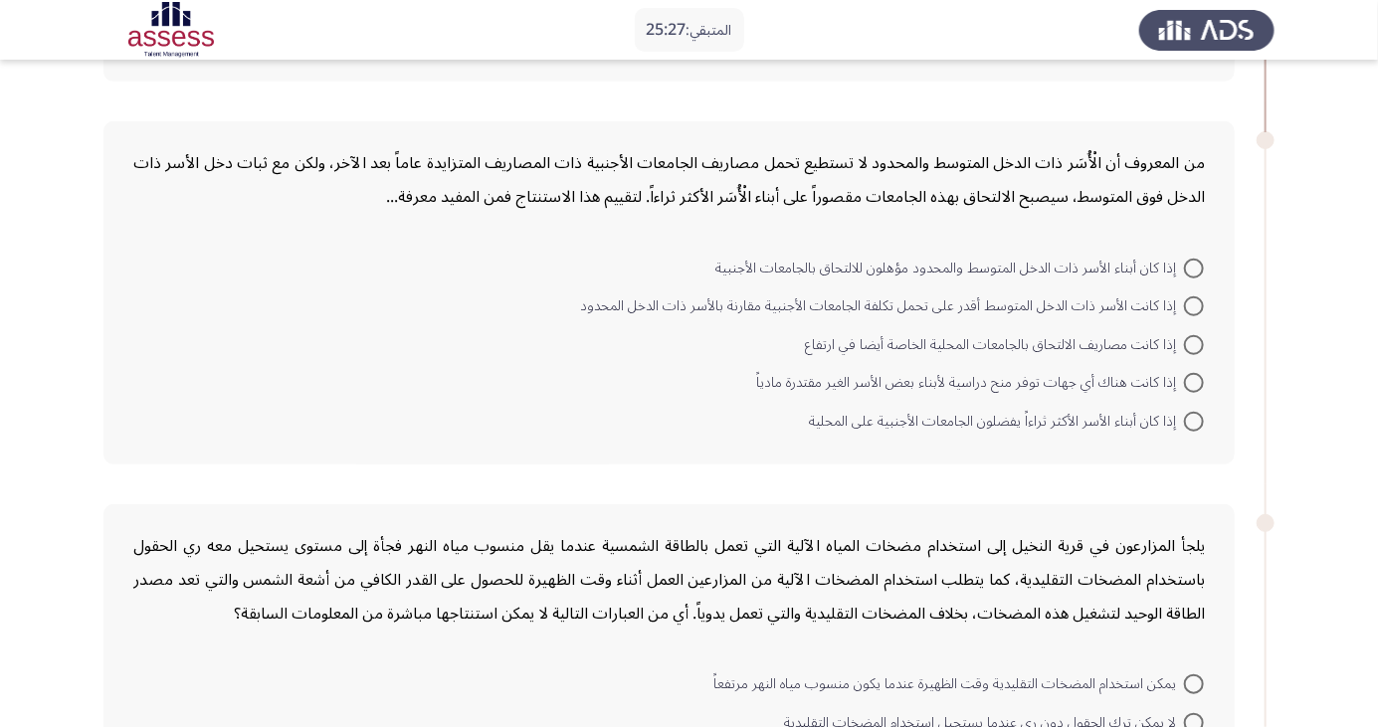
scroll to position [462, 0]
click at [1194, 417] on span at bounding box center [1194, 420] width 20 height 20
click at [1194, 417] on input "إذا كان أبناء الأسر الأكثر ثراءاً يفضلون الجامعات الأجنبية على المحلية" at bounding box center [1194, 420] width 20 height 20
radio input "true"
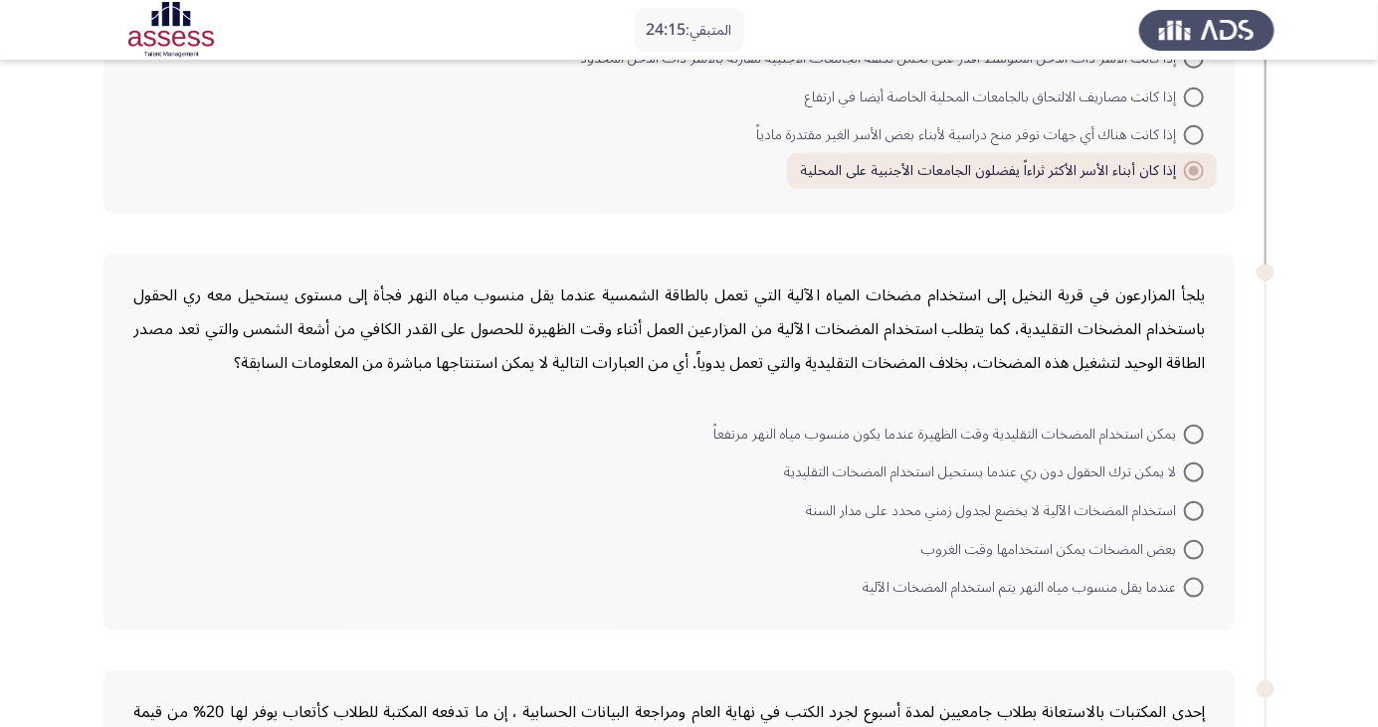
scroll to position [707, 0]
click at [1194, 470] on span at bounding box center [1194, 473] width 20 height 20
click at [1194, 470] on input "لا يمكن ترك الحقول دون ري عندما يستحيل استخدام المضخات التقليدية" at bounding box center [1194, 473] width 20 height 20
radio input "true"
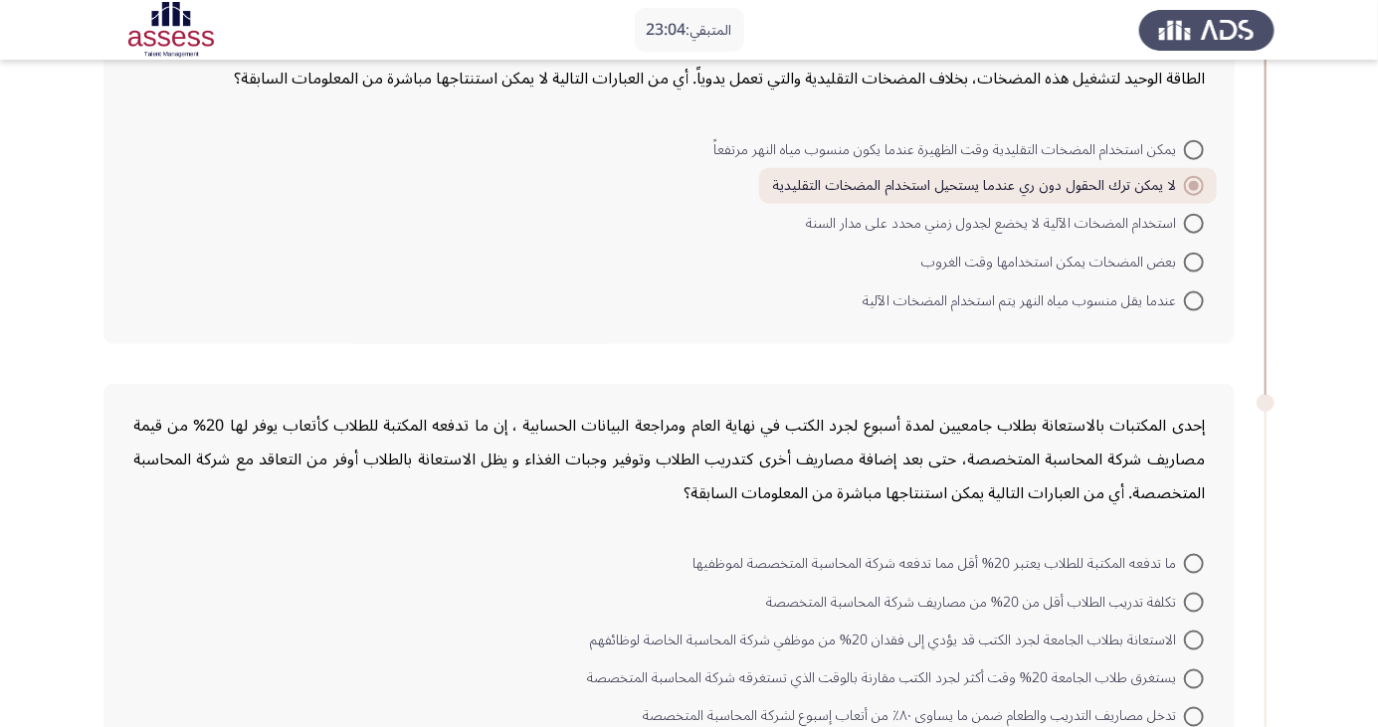
scroll to position [998, 0]
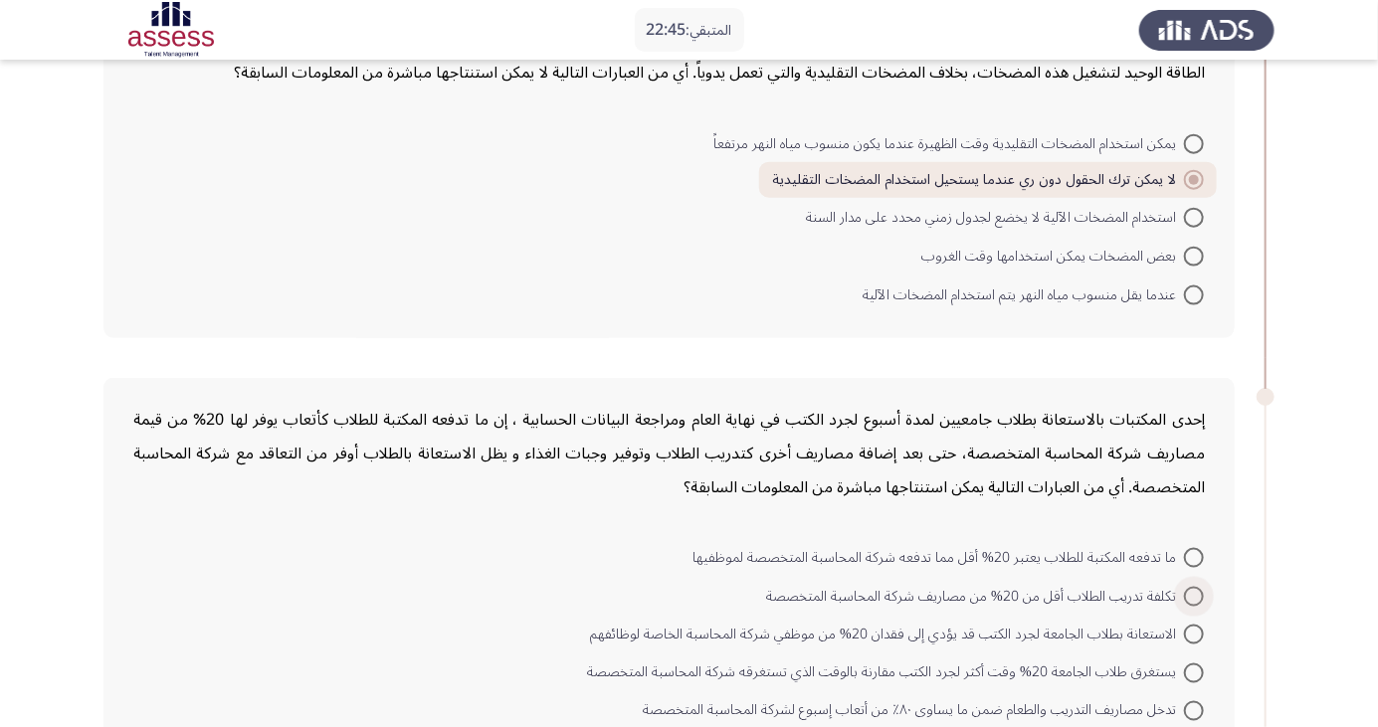
click at [1194, 593] on span at bounding box center [1194, 597] width 20 height 20
click at [1194, 593] on input "تكلفة تدريب الطلاب أقل من 20% من مصاريف شركة المحاسبة المتخصصة" at bounding box center [1194, 597] width 20 height 20
radio input "true"
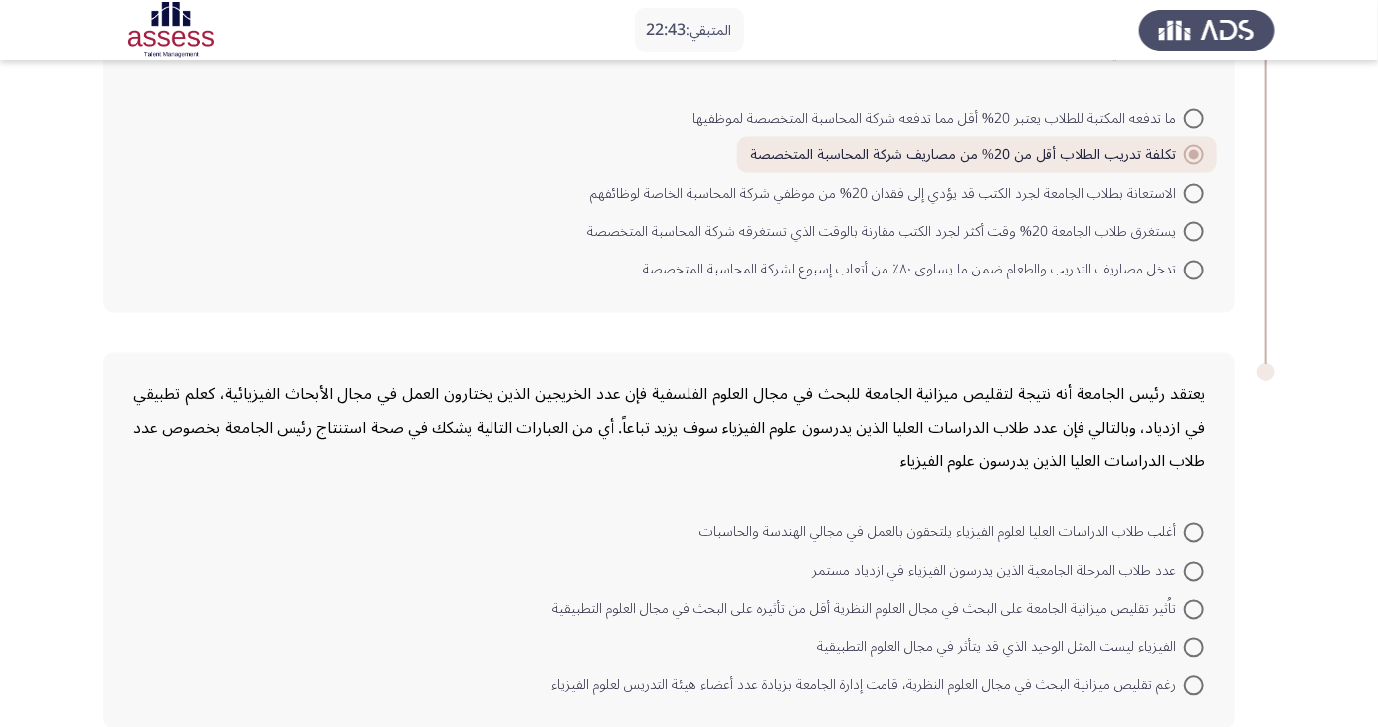
scroll to position [1440, 0]
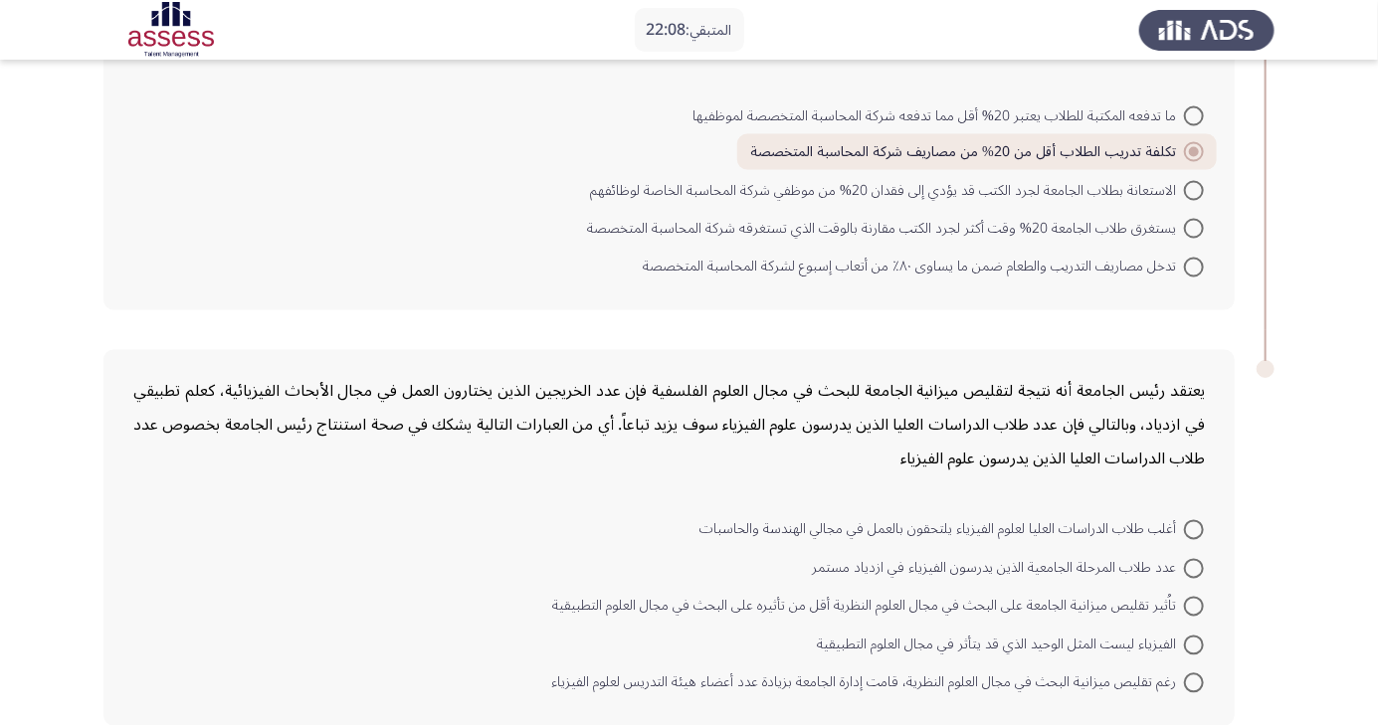
click at [1194, 680] on span at bounding box center [1194, 684] width 20 height 20
click at [1194, 680] on input "رغم تقليص ميزانية البحث في مجال العلوم النظرية، قامت إدارة الجامعة بزيادة عدد أ…" at bounding box center [1194, 684] width 20 height 20
radio input "true"
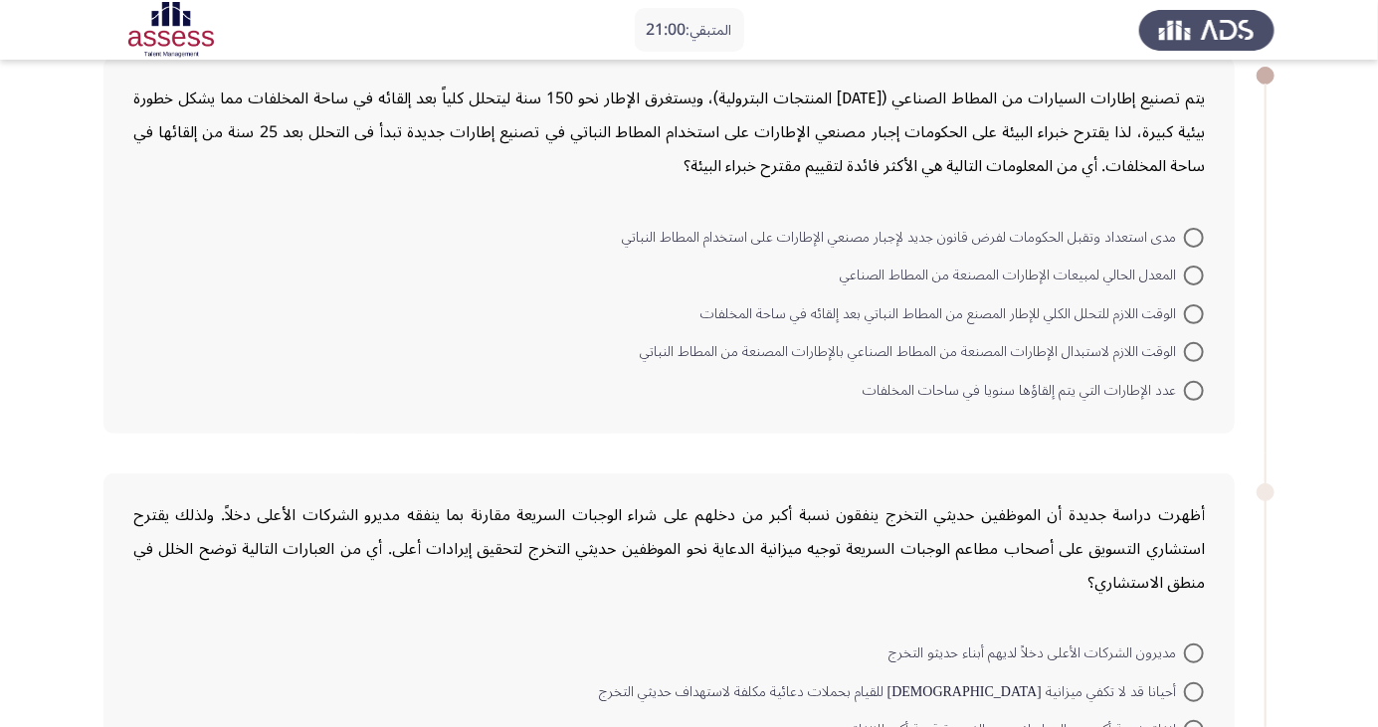
scroll to position [111, 0]
click at [1194, 350] on span at bounding box center [1194, 351] width 20 height 20
click at [1194, 350] on input "الوقت اللازم لاستبدال الإطارات المصنعة من المطاط الصناعي بالإطارات المصنعة من ا…" at bounding box center [1194, 351] width 20 height 20
radio input "true"
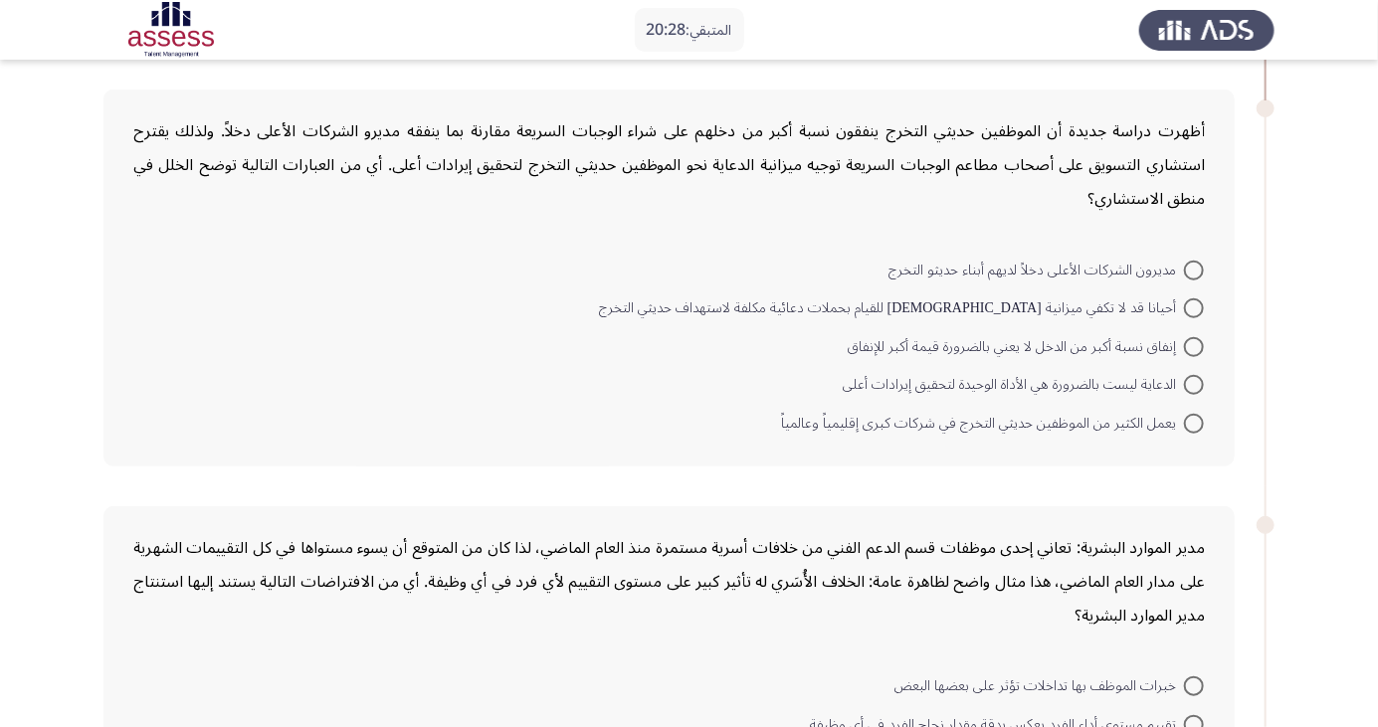
scroll to position [501, 0]
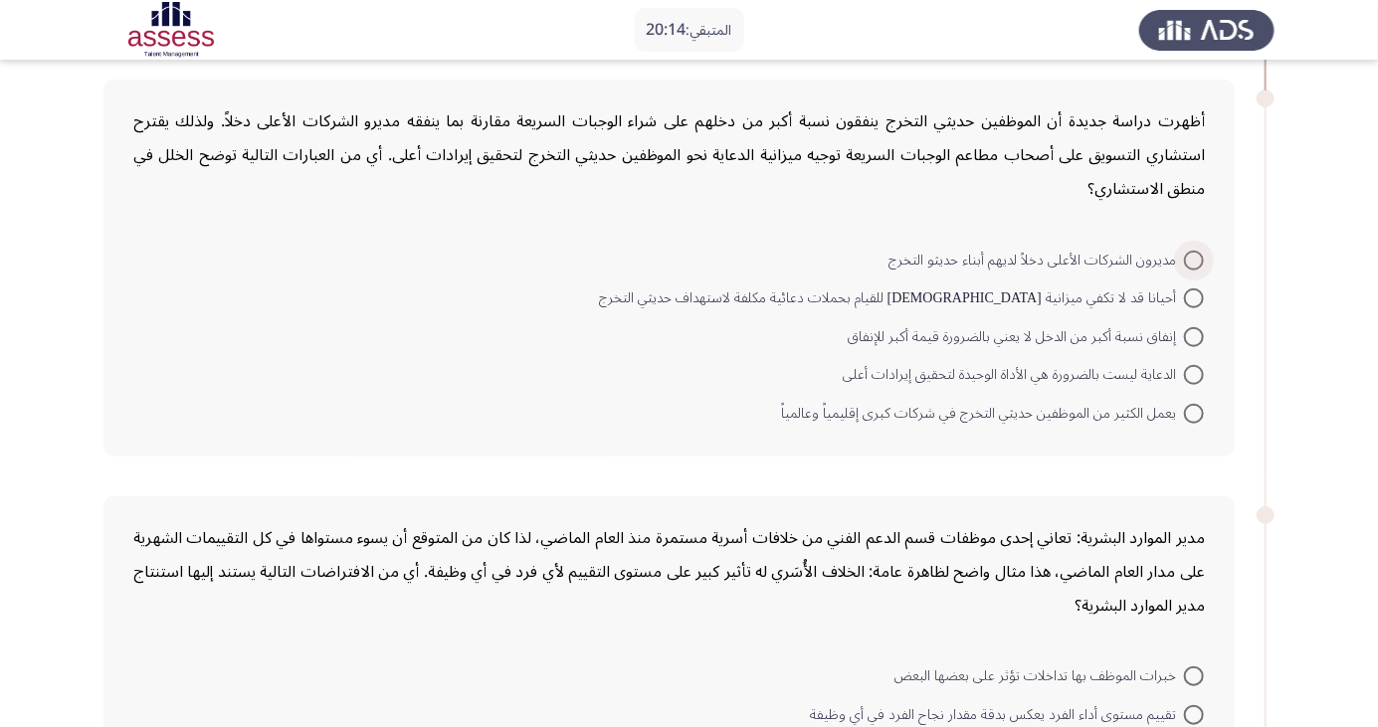
click at [1194, 258] on span at bounding box center [1194, 261] width 20 height 20
click at [1194, 258] on input "مديرون الشركات الأعلى دخلاً لديهم أبناء حديثو التخرج" at bounding box center [1194, 261] width 20 height 20
radio input "true"
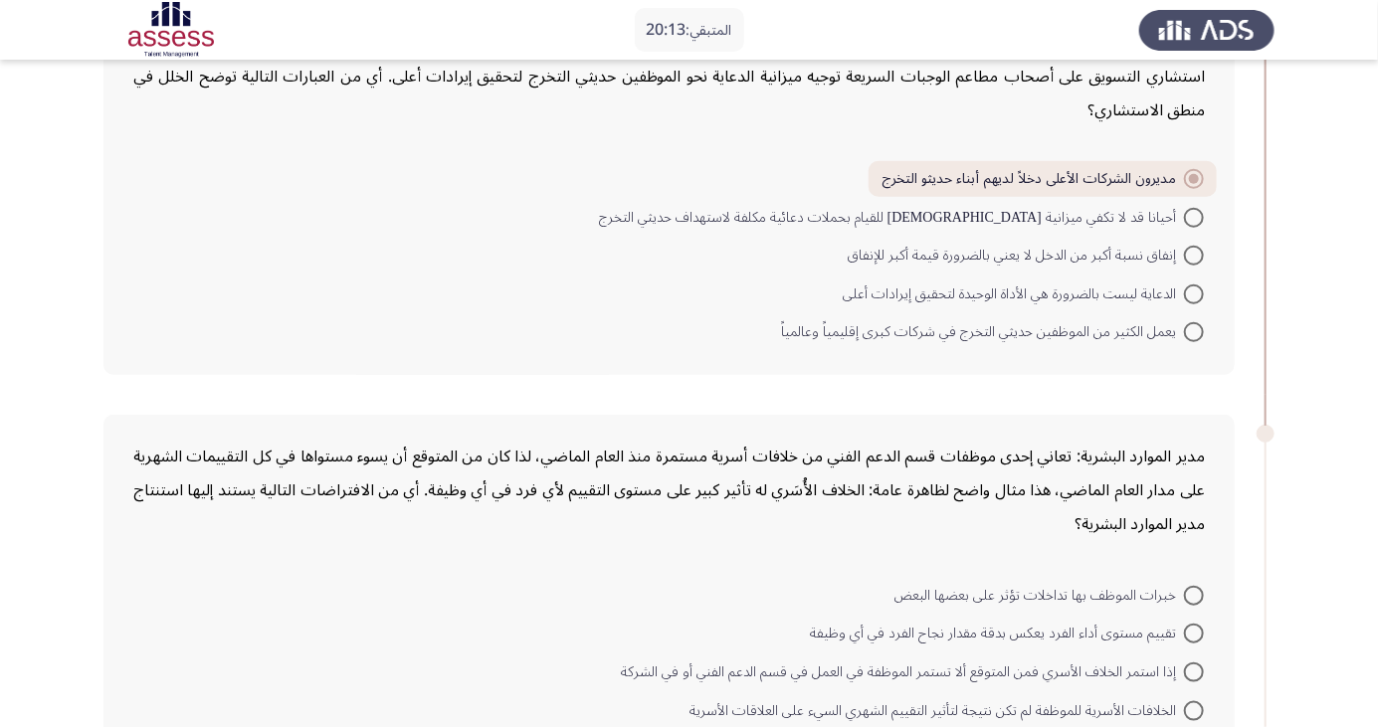
scroll to position [581, 0]
click at [1194, 214] on span at bounding box center [1194, 217] width 20 height 20
click at [1194, 214] on input "أحيانا قد لا تكفي ميزانية الدعاية للقيام بحملات دعائية مكلفة لاستهداف حديثي الت…" at bounding box center [1194, 217] width 20 height 20
radio input "true"
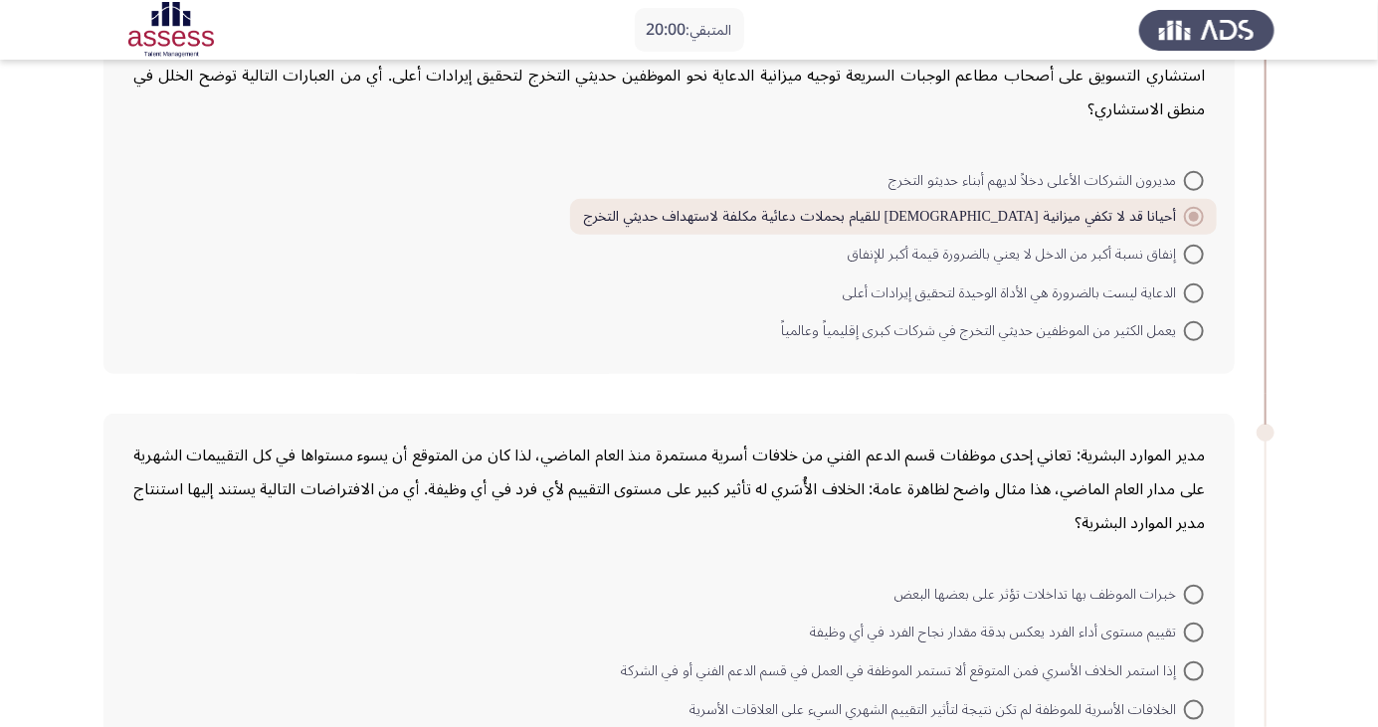
click at [1194, 291] on span at bounding box center [1194, 294] width 20 height 20
click at [1194, 291] on input "الدعاية ليست بالضرورة هي الأداة الوحيدة لتحقيق إيرادات أعلى" at bounding box center [1194, 294] width 20 height 20
radio input "true"
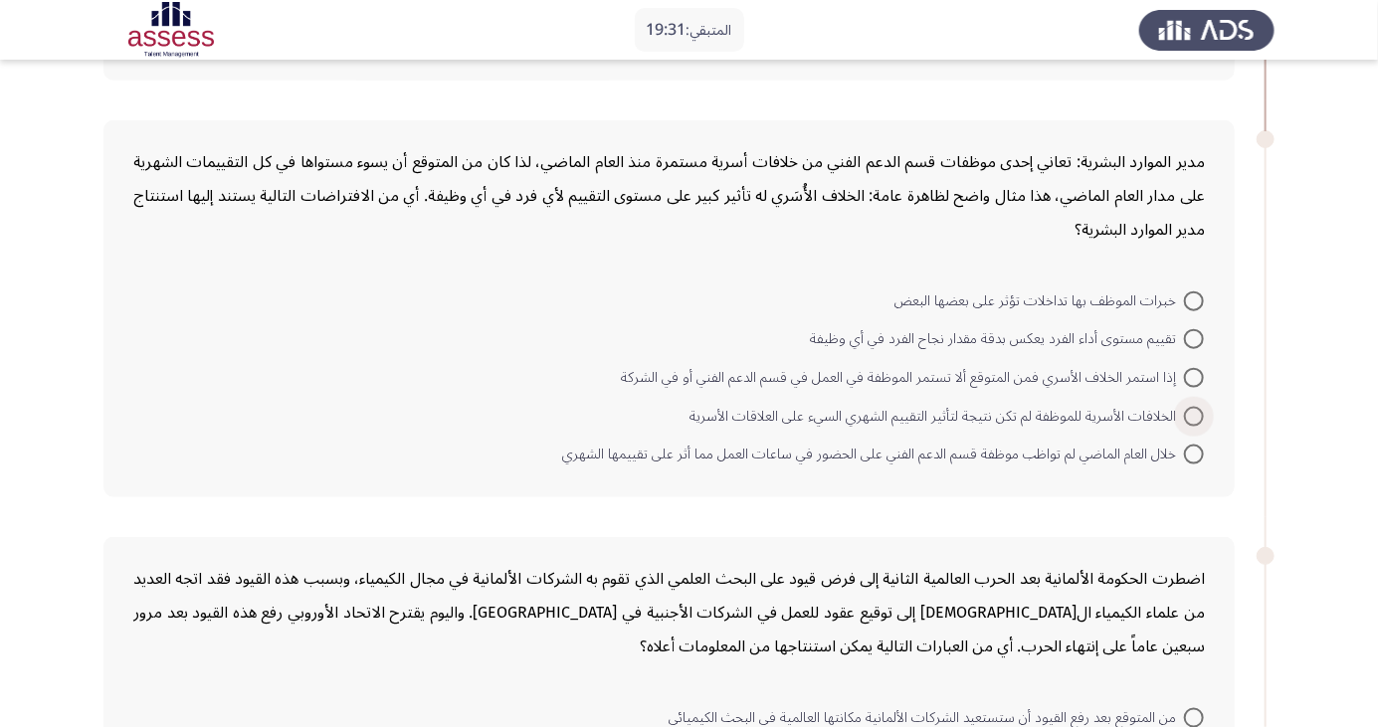
scroll to position [879, 0]
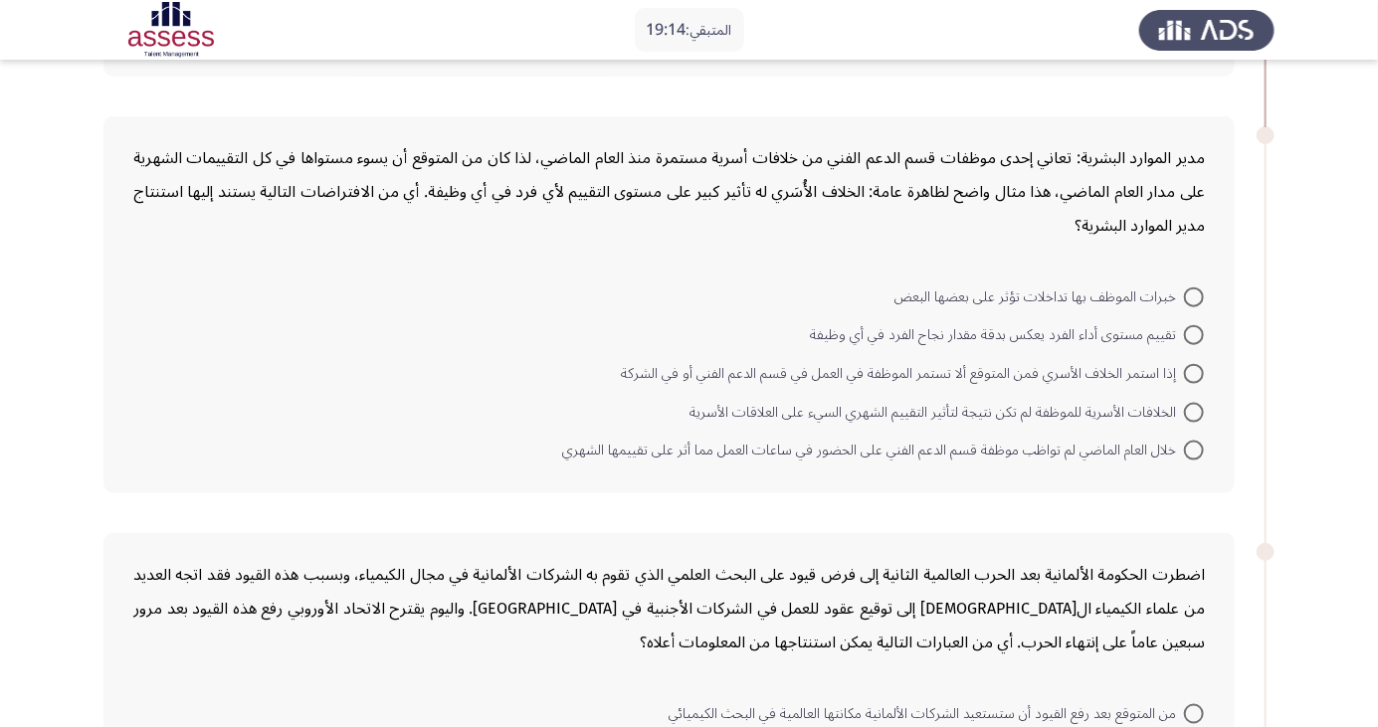
click at [1194, 371] on span at bounding box center [1194, 374] width 20 height 20
click at [1194, 371] on input "إذا استمر الخلاف الأسري فمن المتوقع ألا تستمر الموظفة في العمل في قسم الدعم الف…" at bounding box center [1194, 374] width 20 height 20
radio input "true"
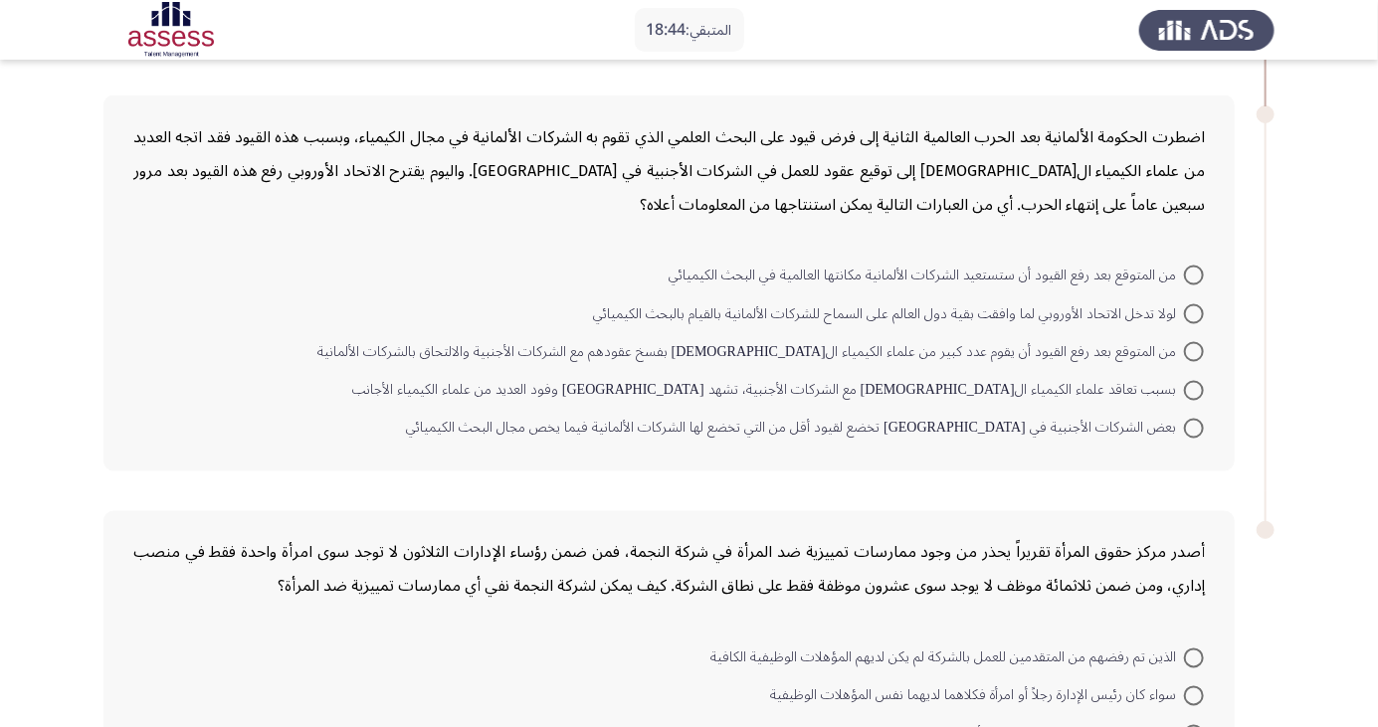
scroll to position [1320, 0]
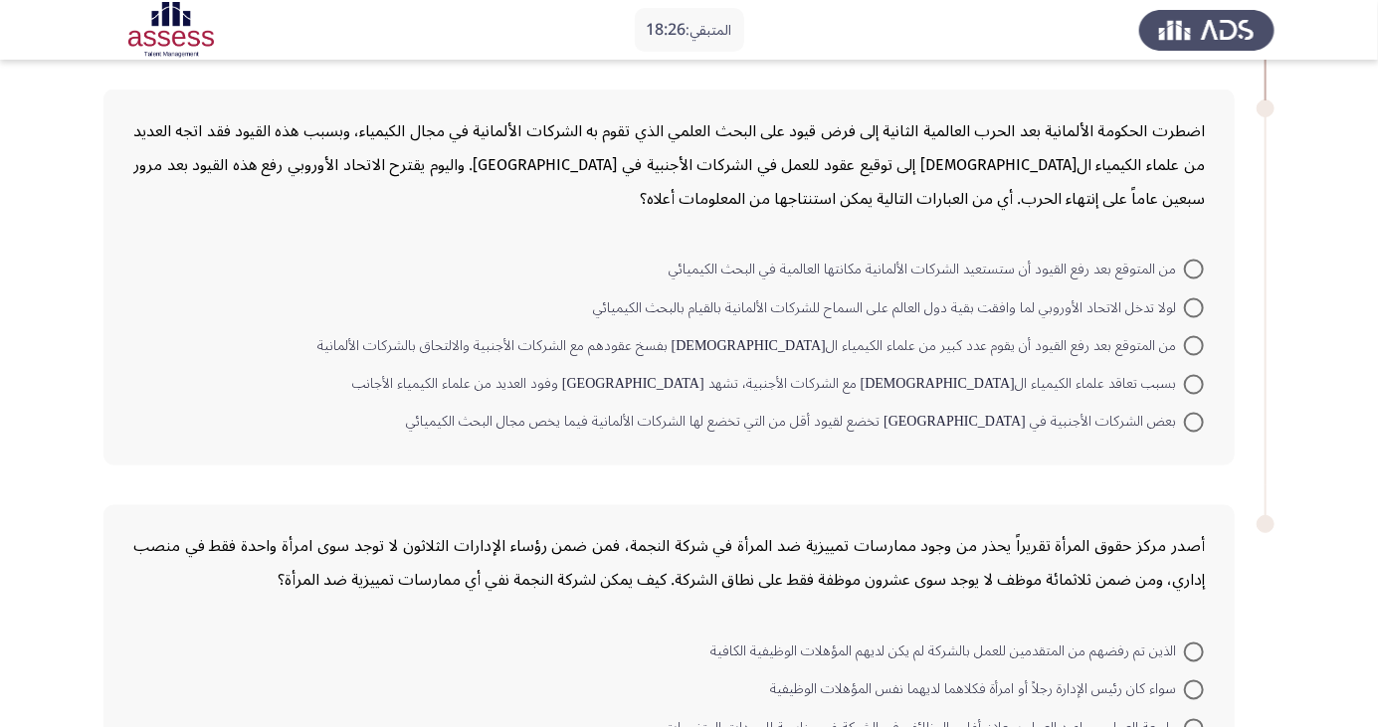
click at [1193, 289] on mat-radio-button "لولا تدخل الاتحاد الأوروبي لما وافقت بقية دول العالم على السماح للشركات الألمان…" at bounding box center [898, 307] width 637 height 39
click at [1201, 265] on span at bounding box center [1194, 270] width 20 height 20
click at [1201, 265] on input "من المتوقع بعد رفع القيود أن ستستعيد الشركات الألمانية مكانتها العالمية في البح…" at bounding box center [1194, 270] width 20 height 20
radio input "true"
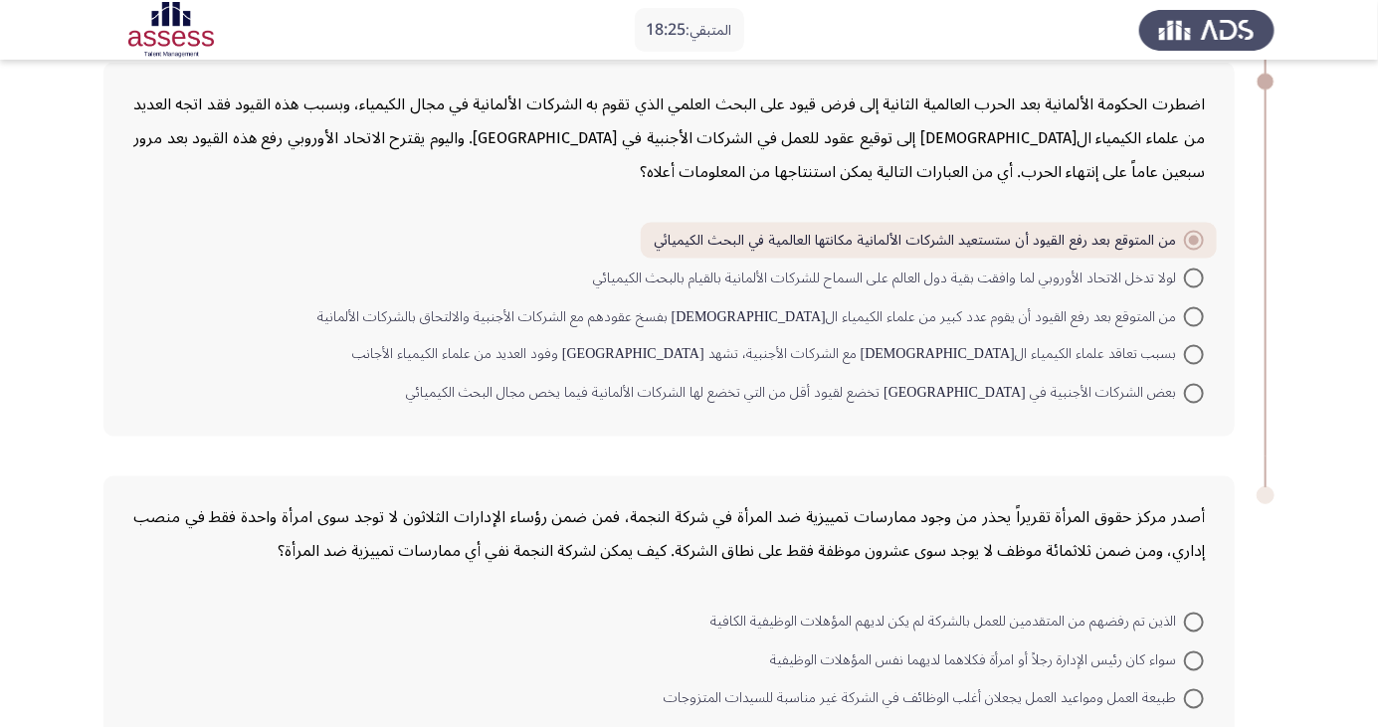
scroll to position [1440, 0]
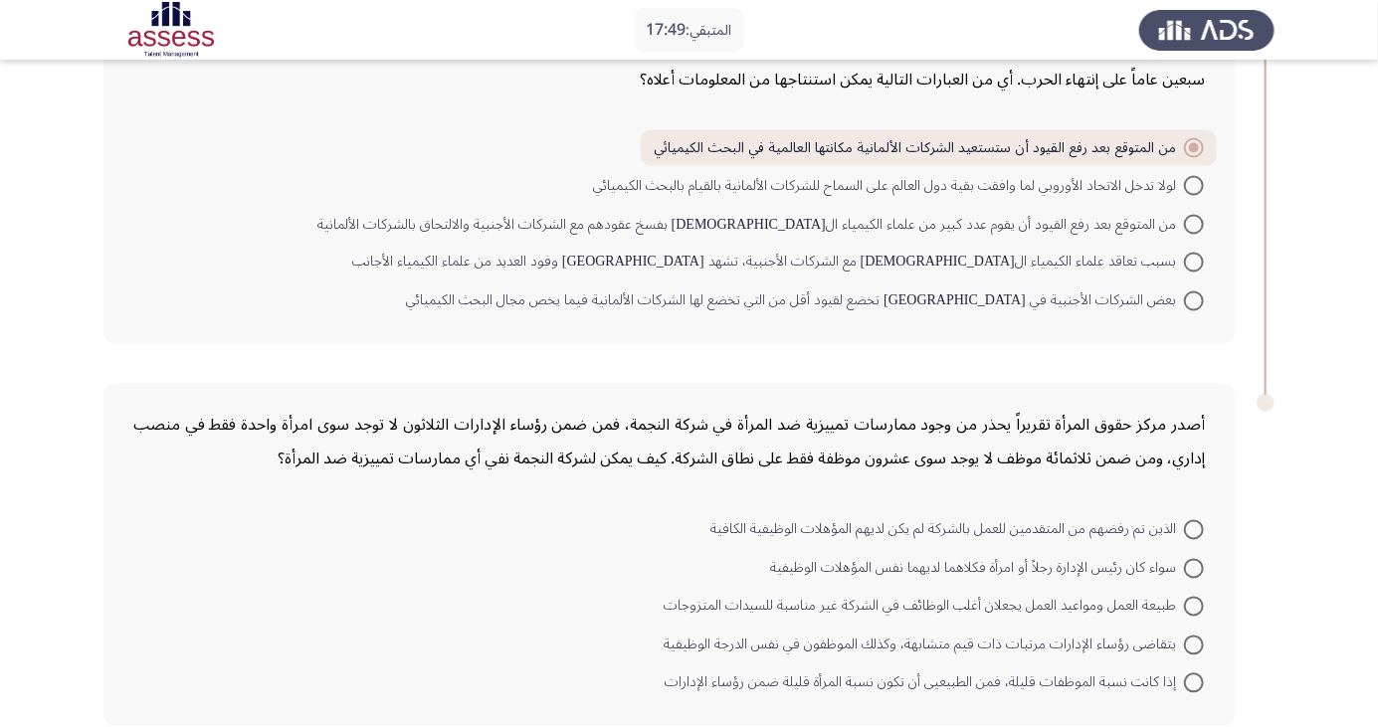
click at [1194, 604] on span at bounding box center [1194, 607] width 20 height 20
click at [1194, 604] on input "طبيعة العمل ومواعيد العمل يجعلان أغلب الوظائف في الشركة غير مناسبة للسيدات المت…" at bounding box center [1194, 607] width 20 height 20
radio input "true"
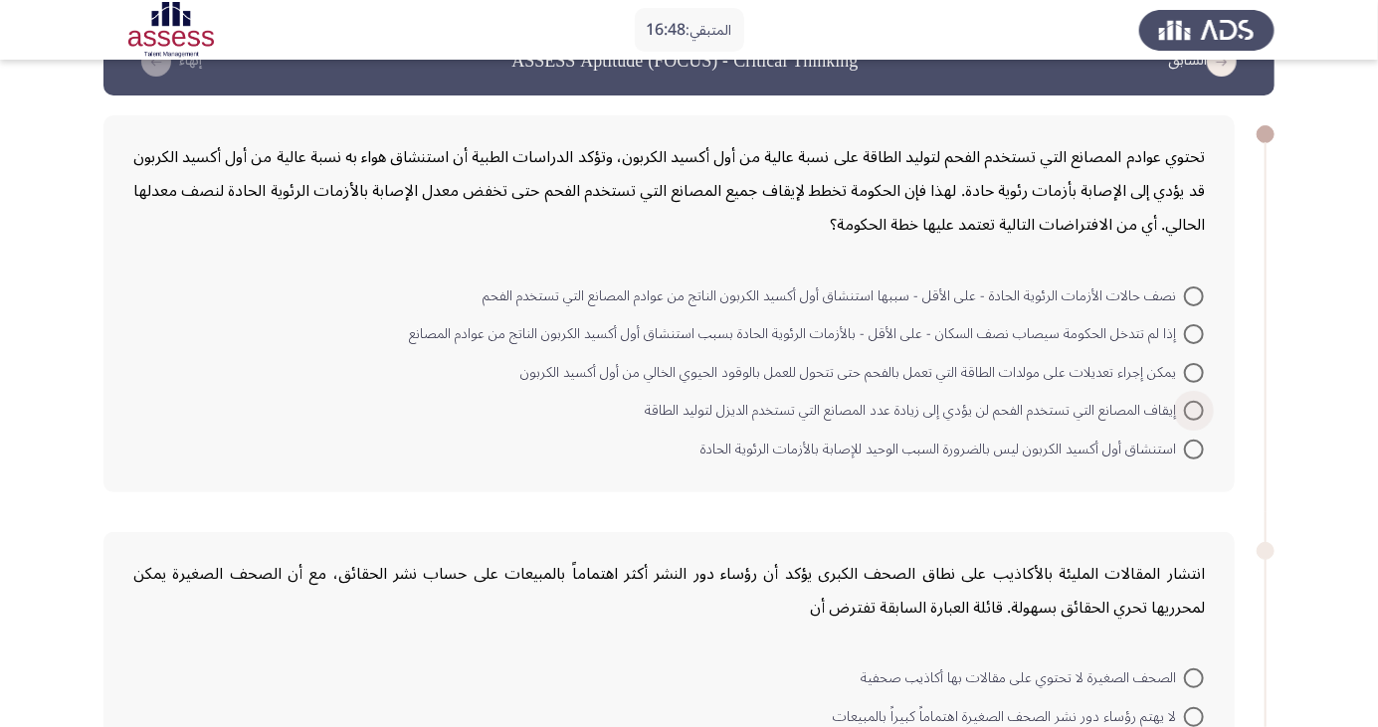
scroll to position [53, 0]
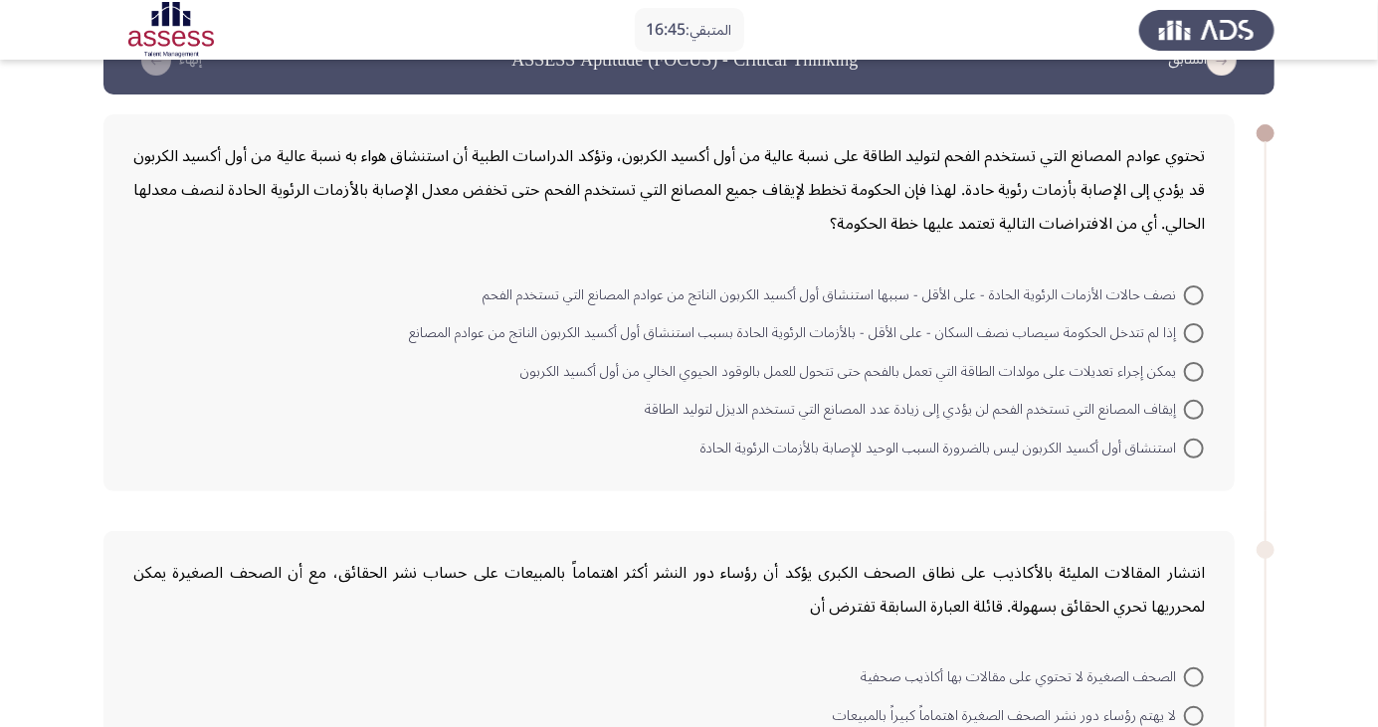
click at [1194, 370] on span at bounding box center [1194, 372] width 20 height 20
click at [1194, 370] on input "يمكن إجراء تعديلات على مولدات الطاقة التي تعمل بالفحم حتى تتحول للعمل بالوقود ا…" at bounding box center [1194, 372] width 20 height 20
radio input "true"
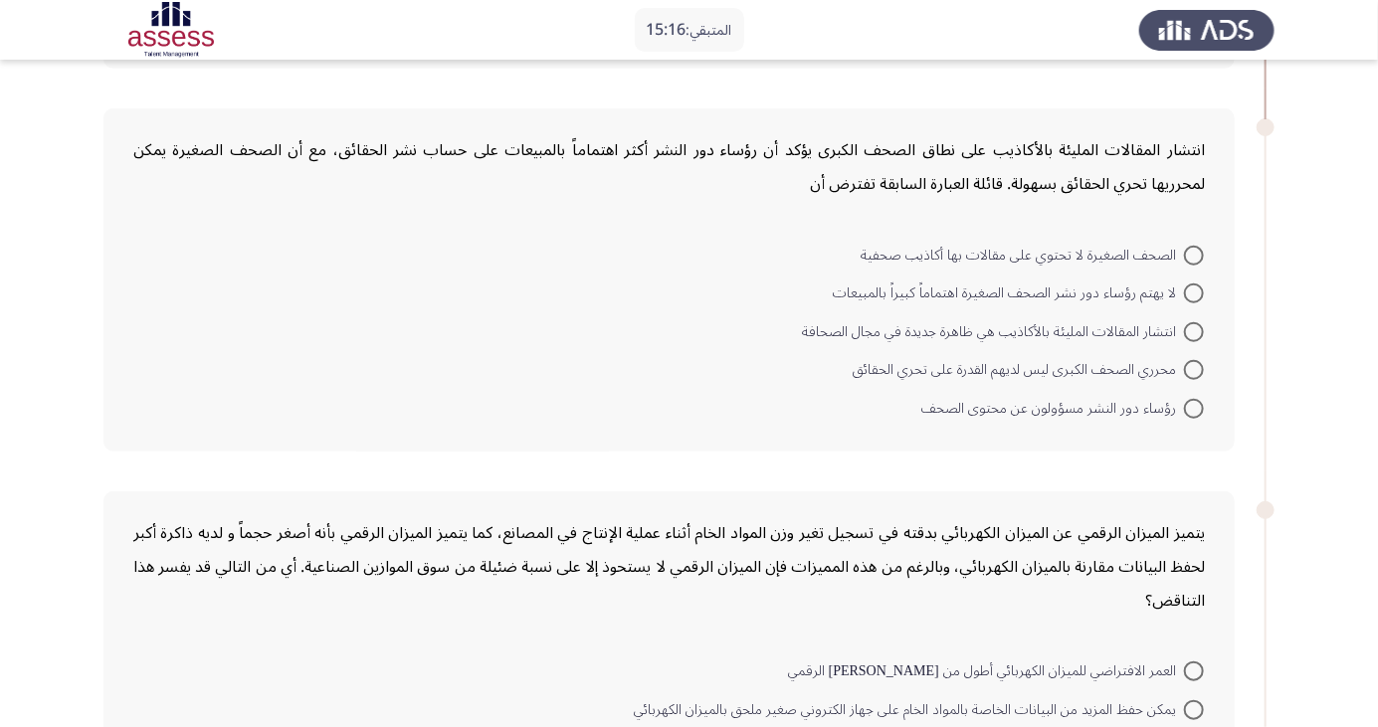
scroll to position [475, 0]
click at [1194, 328] on span at bounding box center [1194, 330] width 20 height 20
click at [1194, 328] on input "انتشار المقالات المليئة بالأكاذيب هي ظاهرة جديدة في مجال الصحافة" at bounding box center [1194, 330] width 20 height 20
radio input "true"
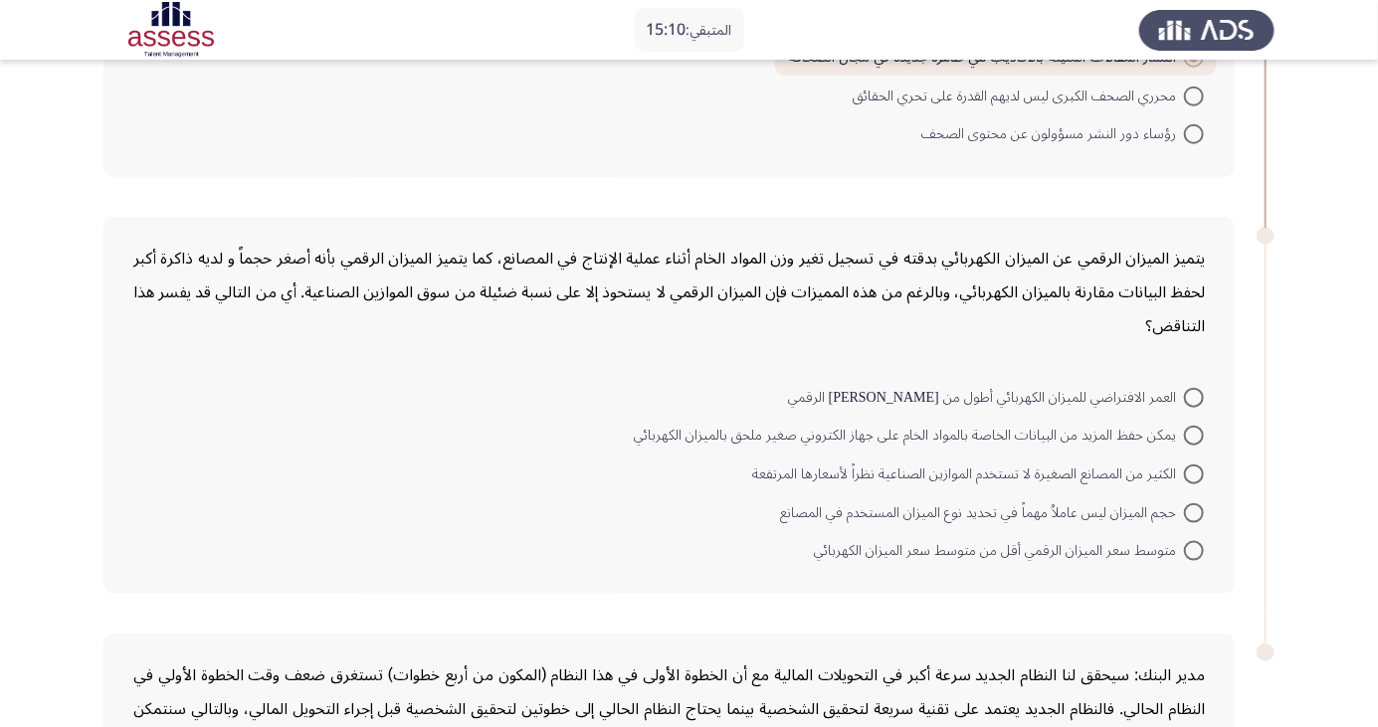
scroll to position [744, 0]
click at [1203, 388] on span at bounding box center [1194, 398] width 20 height 20
click at [1203, 388] on input "العمر الافتراضي للميزان الكهربائي أطول من عمر نظيره الرقمي" at bounding box center [1194, 398] width 20 height 20
radio input "true"
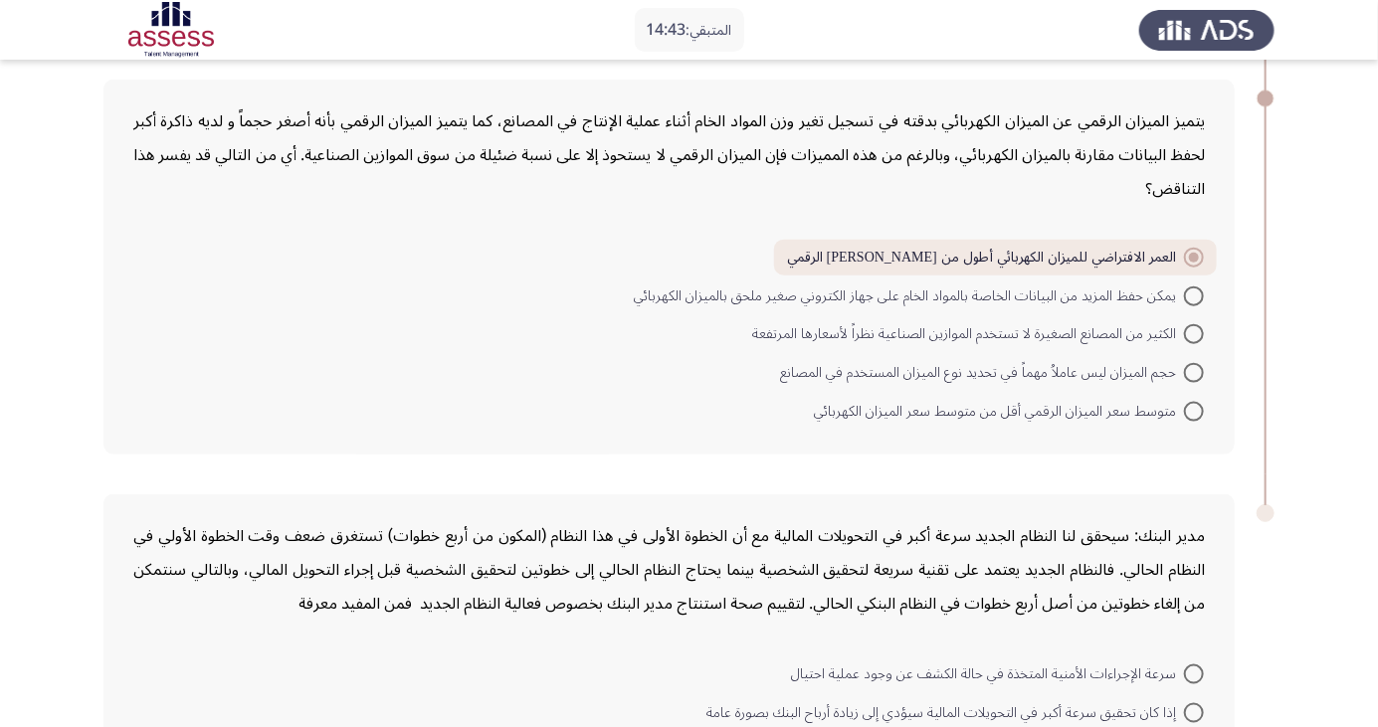
scroll to position [1027, 0]
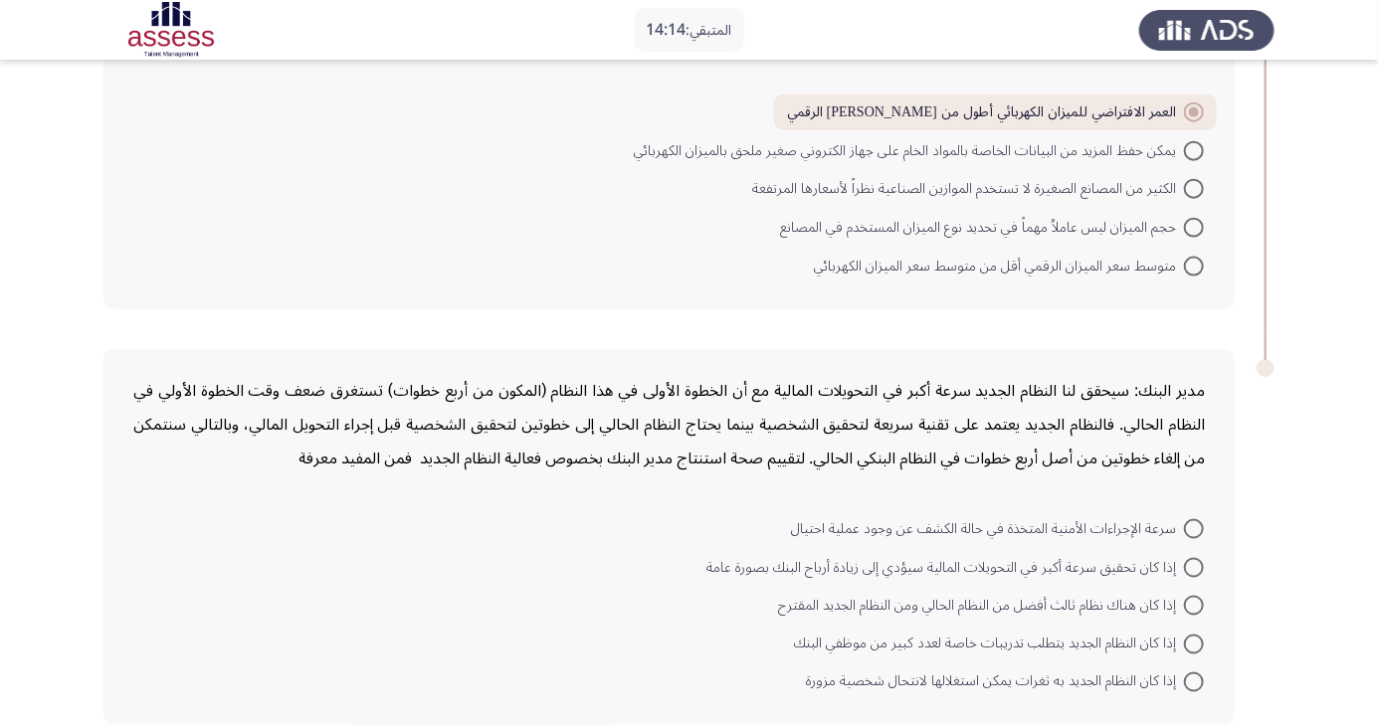
click at [1194, 565] on span at bounding box center [1194, 568] width 20 height 20
click at [1194, 565] on input "إذا كان تحقيق سرعة أكبر في التحويلات المالية سيؤدي إلى زيادة أرباح البنك بصورة …" at bounding box center [1194, 568] width 20 height 20
radio input "true"
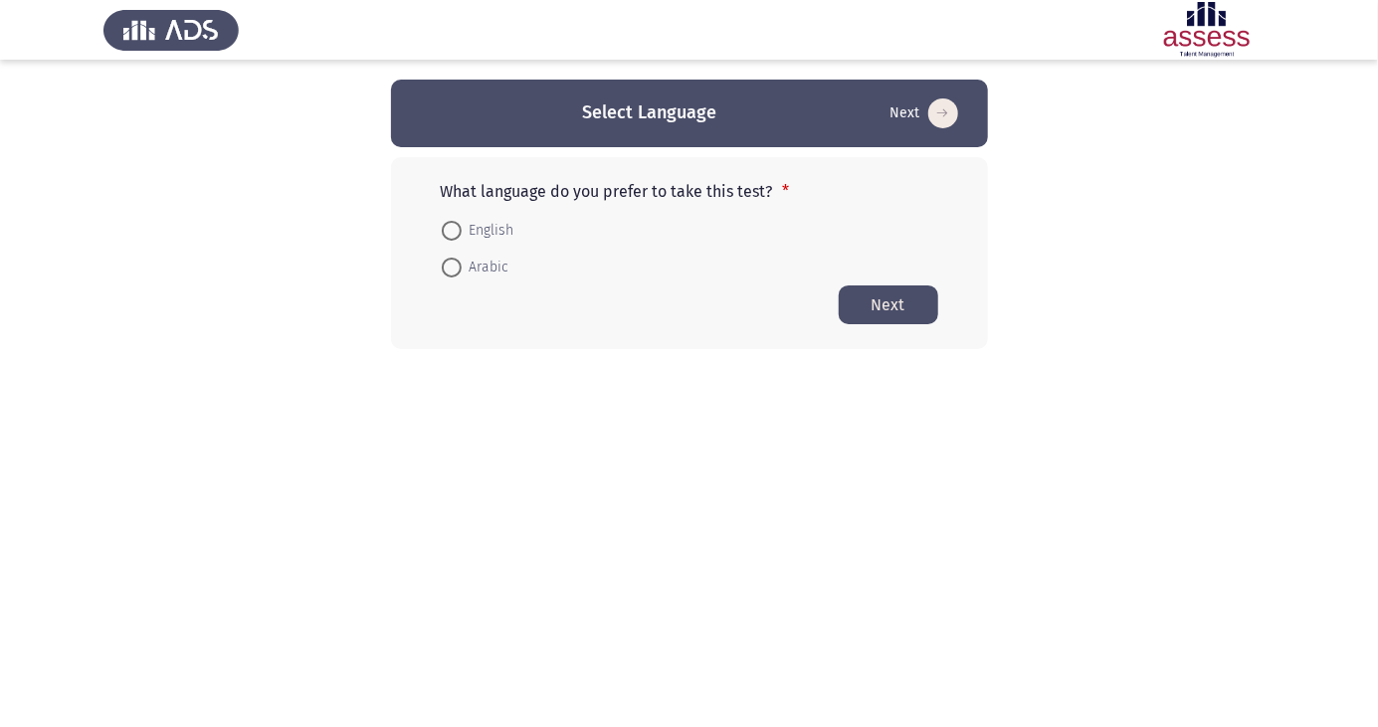
click at [461, 267] on span at bounding box center [452, 268] width 20 height 20
click at [461, 267] on input "Arabic" at bounding box center [452, 268] width 20 height 20
radio input "true"
click at [895, 316] on button "Next" at bounding box center [889, 304] width 100 height 39
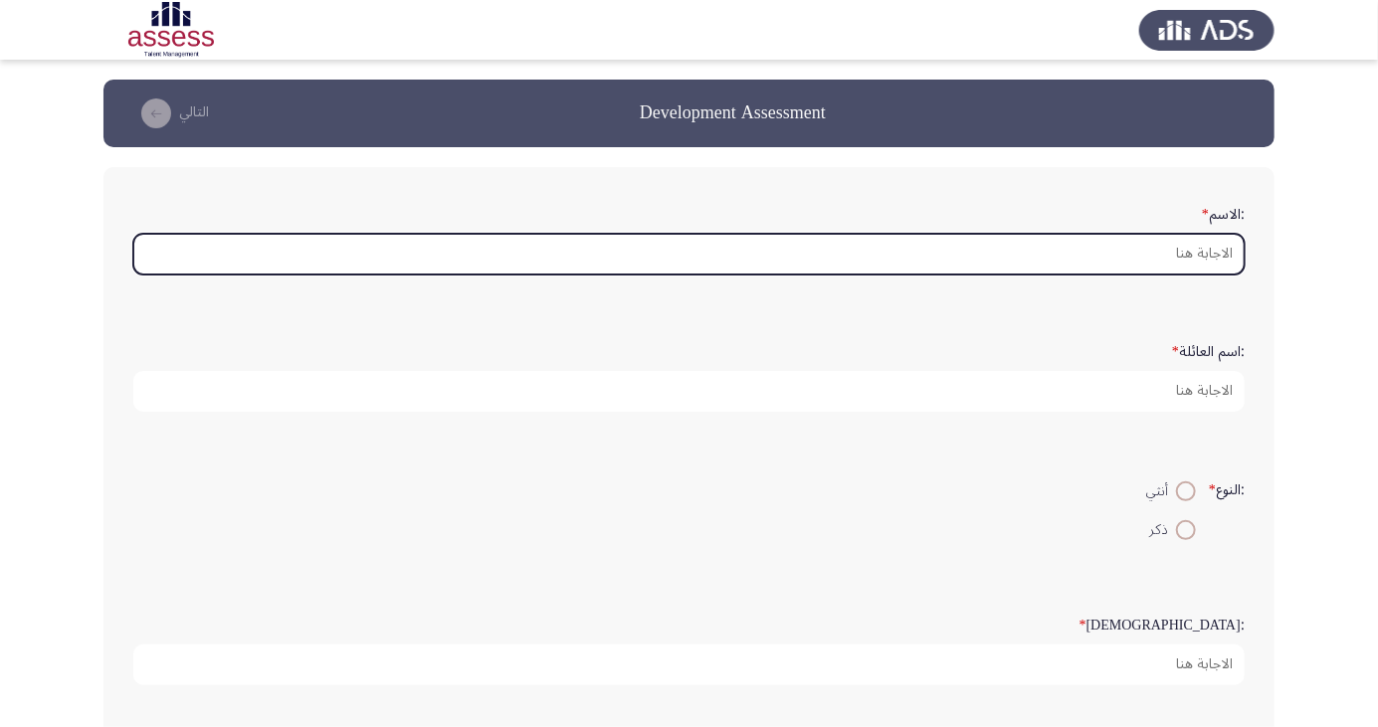
click at [1204, 260] on input ":الاسم *" at bounding box center [688, 254] width 1111 height 41
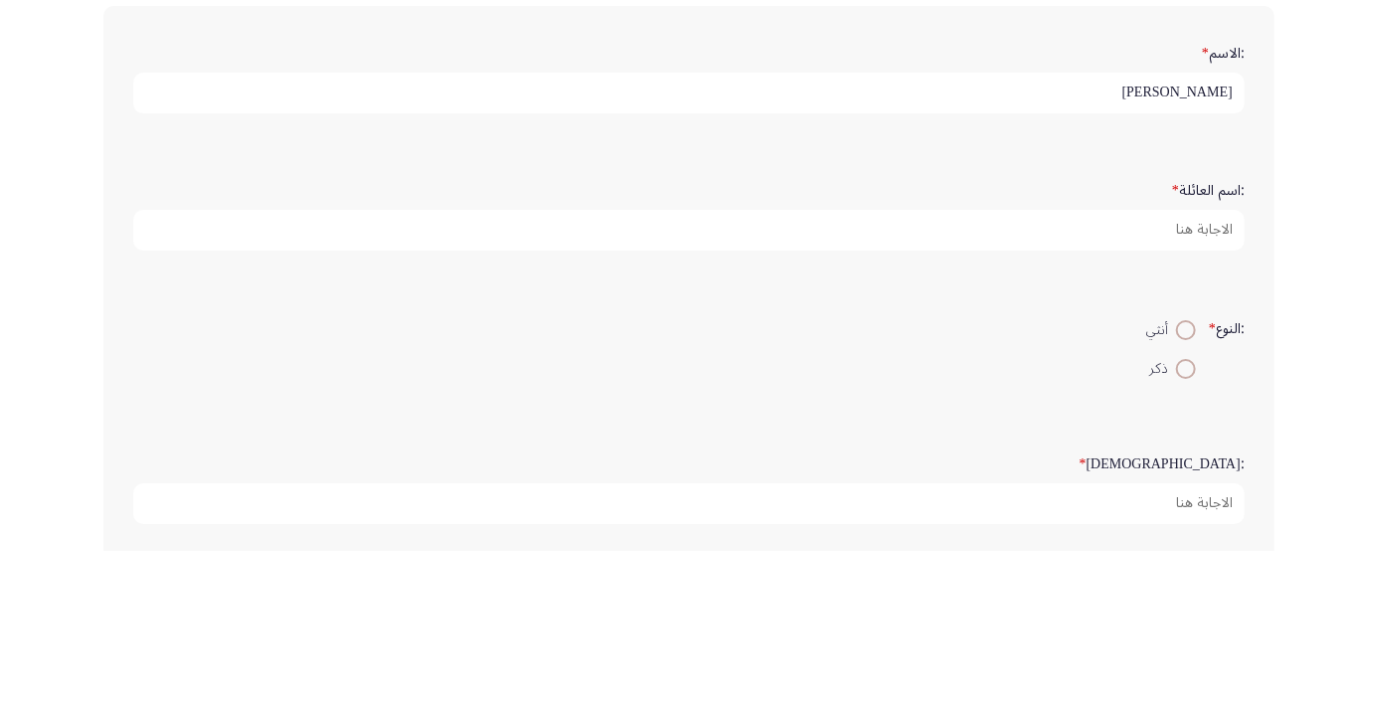
type input "[PERSON_NAME]"
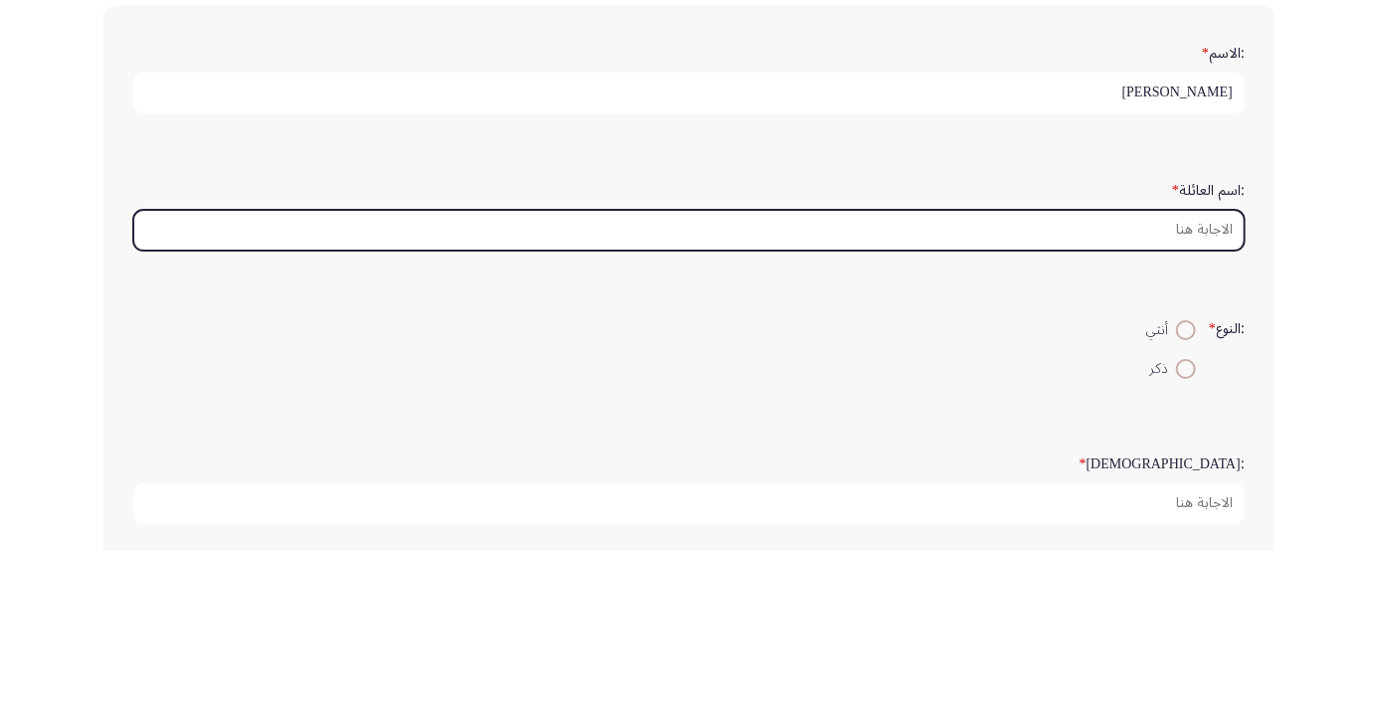
click at [1186, 391] on input ":اسم العائلة *" at bounding box center [688, 391] width 1111 height 41
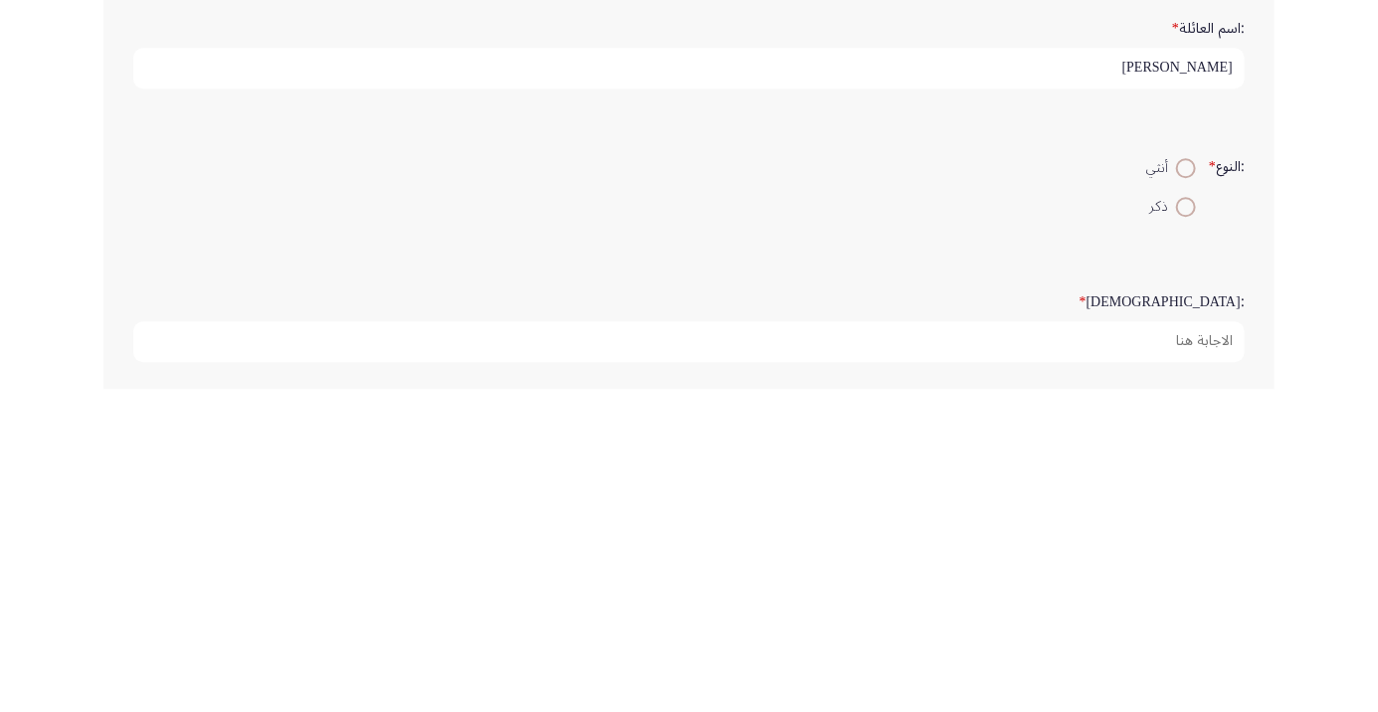
type input "[PERSON_NAME]"
click at [1186, 530] on span at bounding box center [1186, 530] width 0 height 0
click at [1183, 527] on input "ذكر" at bounding box center [1186, 530] width 20 height 20
radio input "true"
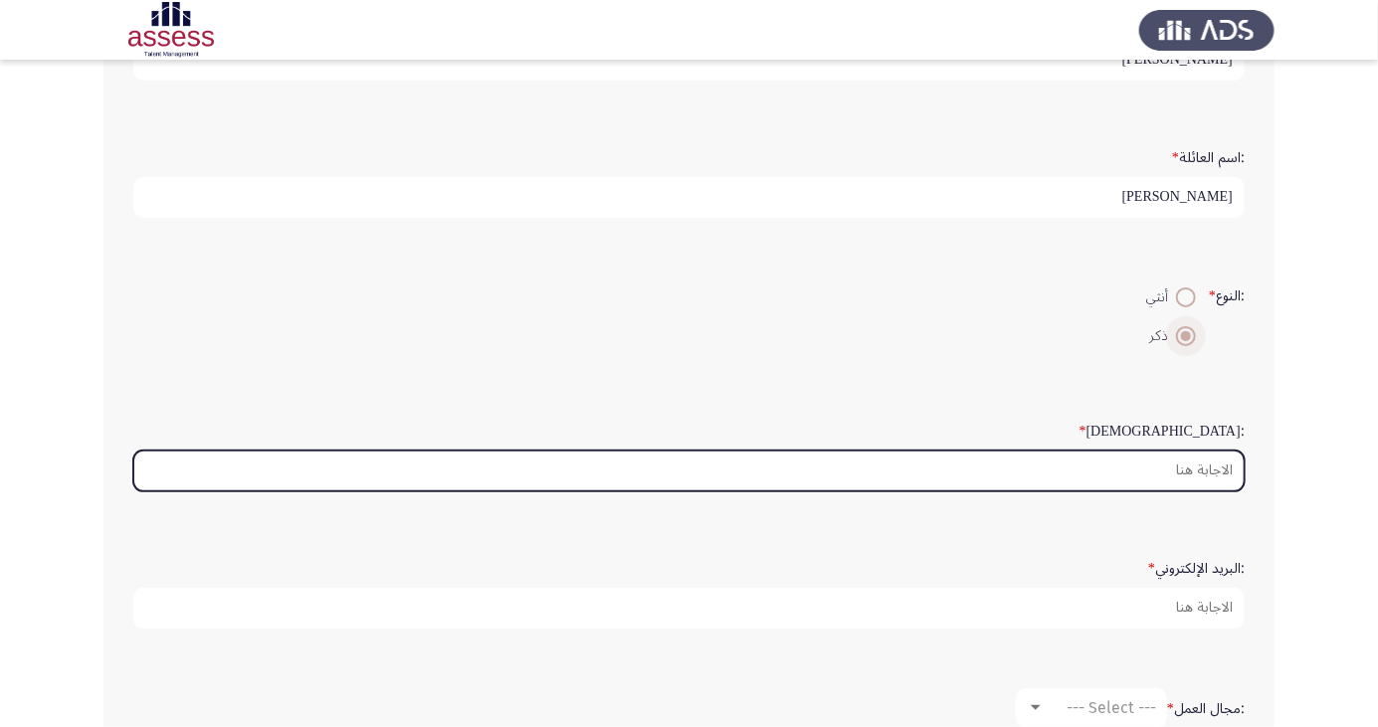
click at [1205, 462] on input ":السن *" at bounding box center [688, 471] width 1111 height 41
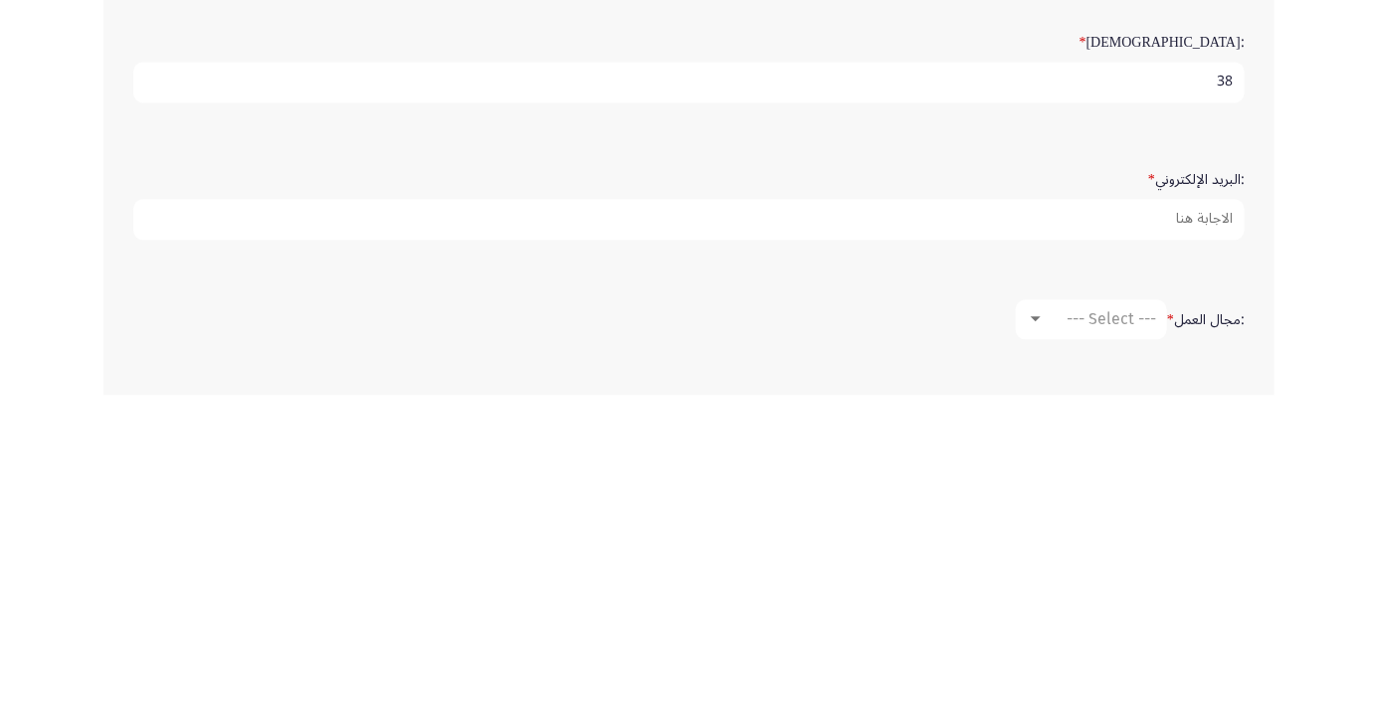
scroll to position [266, 0]
type input "38"
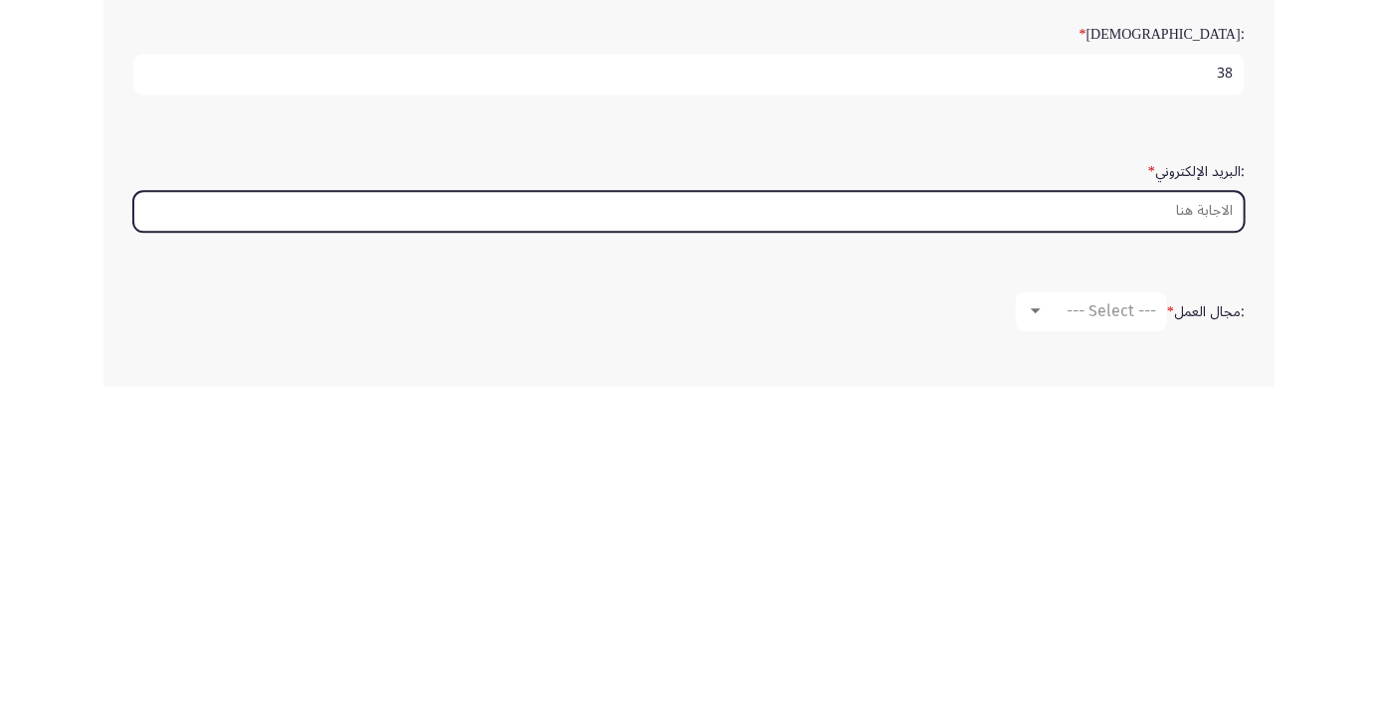
click at [1197, 524] on input ":البريد الإلكتروني *" at bounding box center [688, 536] width 1111 height 41
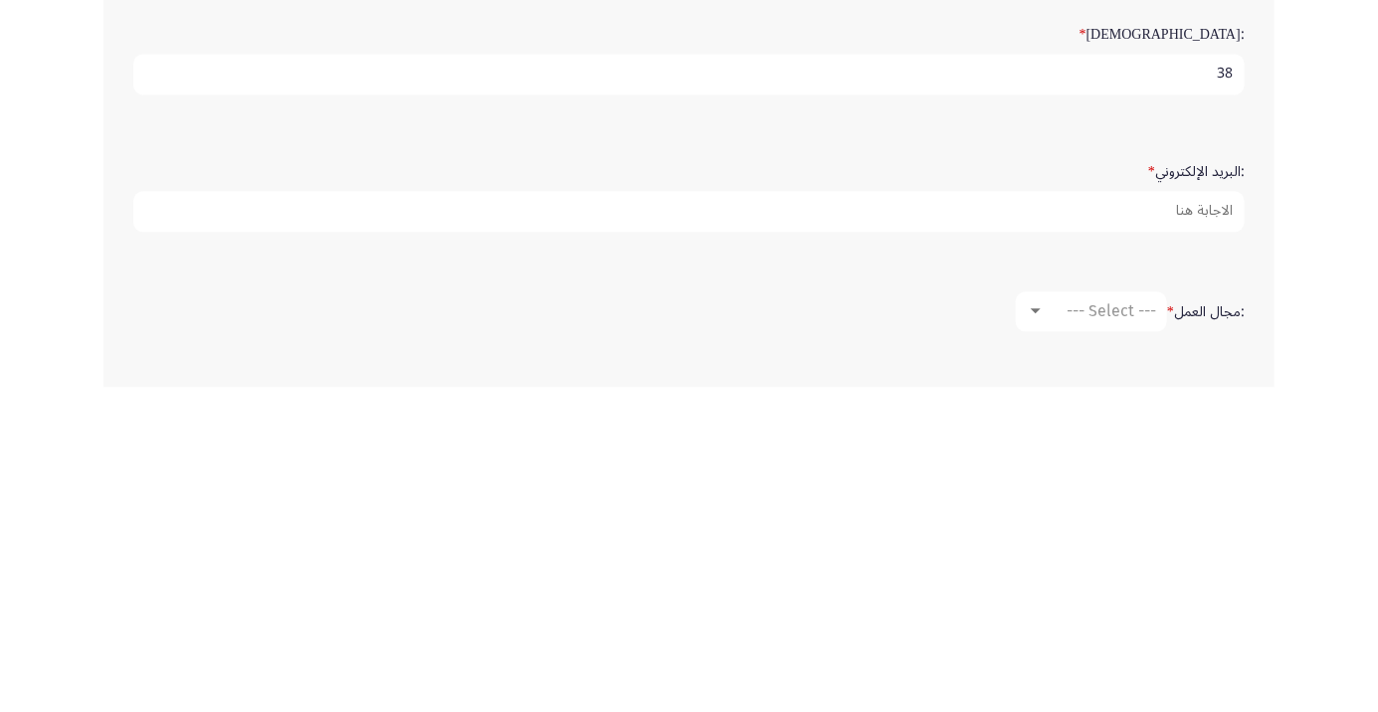
click at [1294, 585] on app-assessment-container "Development Assessment التالي :الاسم * [PERSON_NAME] :اسم العائلة * [PERSON_NAM…" at bounding box center [689, 397] width 1378 height 1167
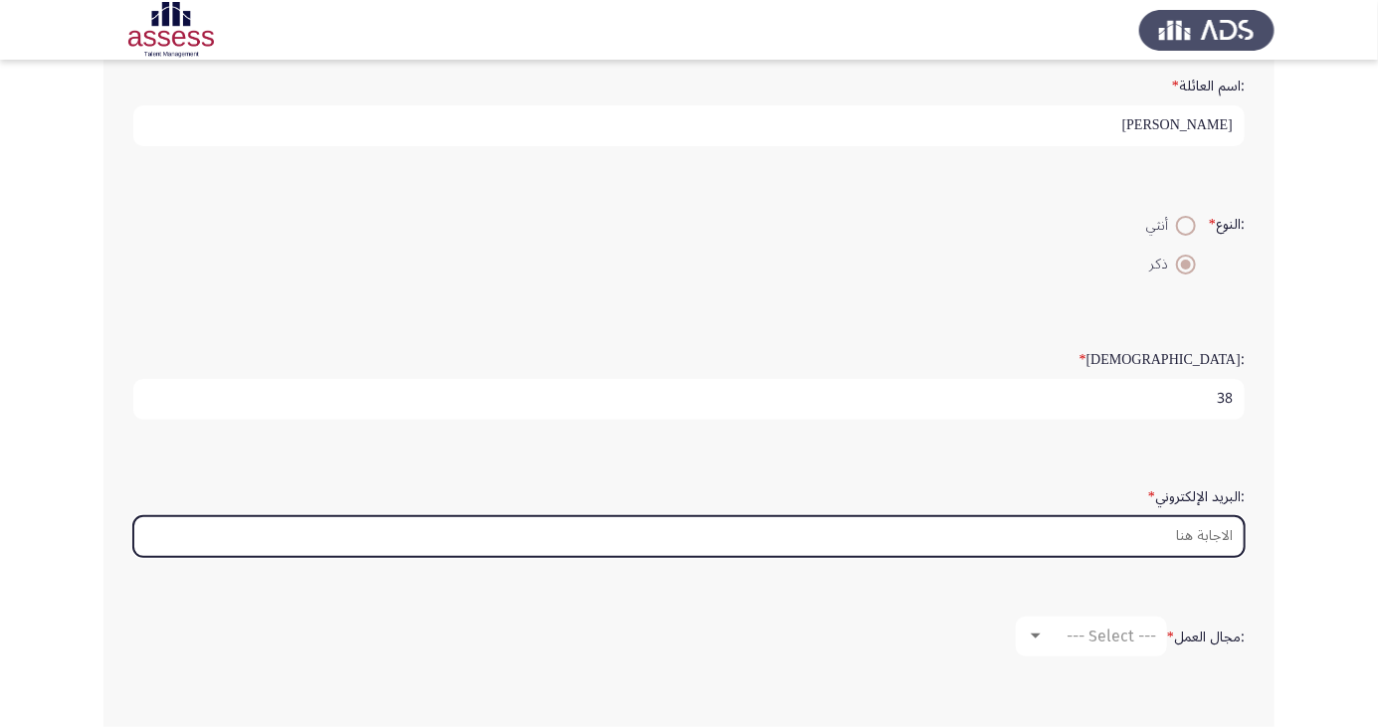
click at [1191, 531] on input ":البريد الإلكتروني *" at bounding box center [688, 536] width 1111 height 41
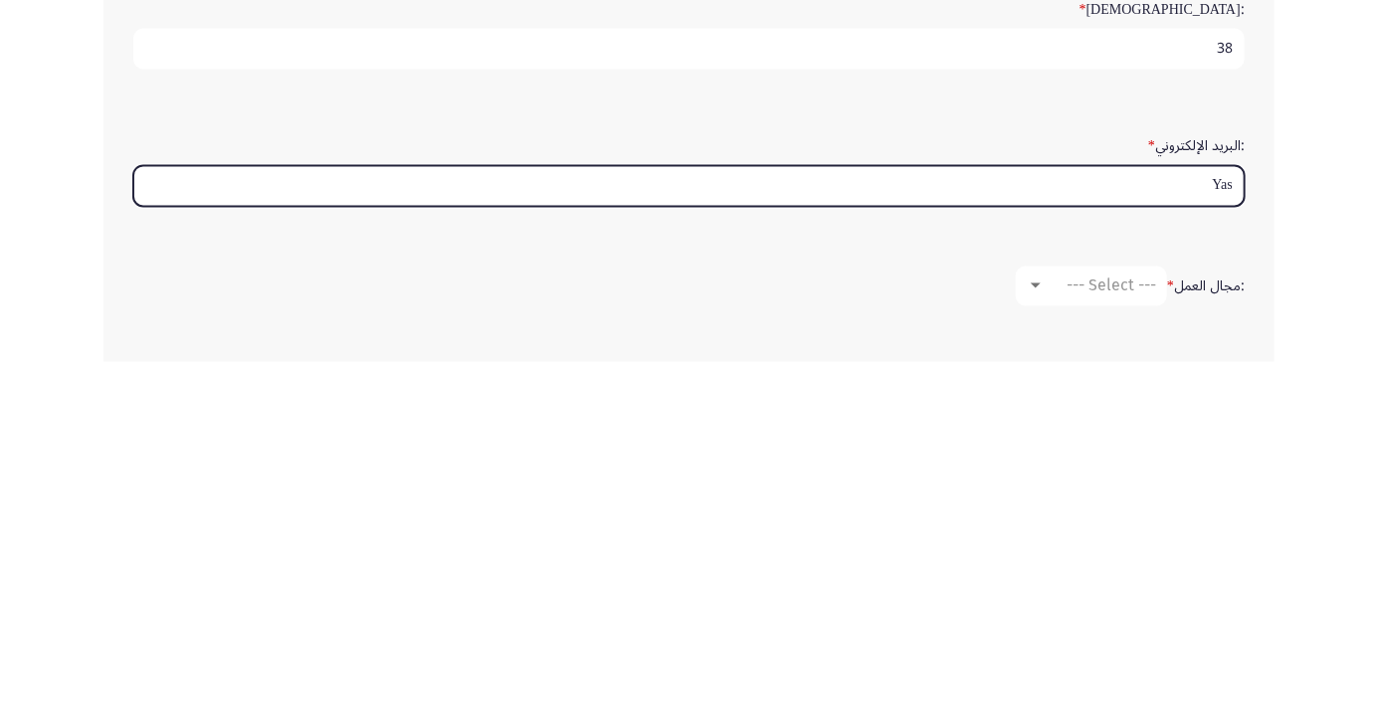
type input "Yass"
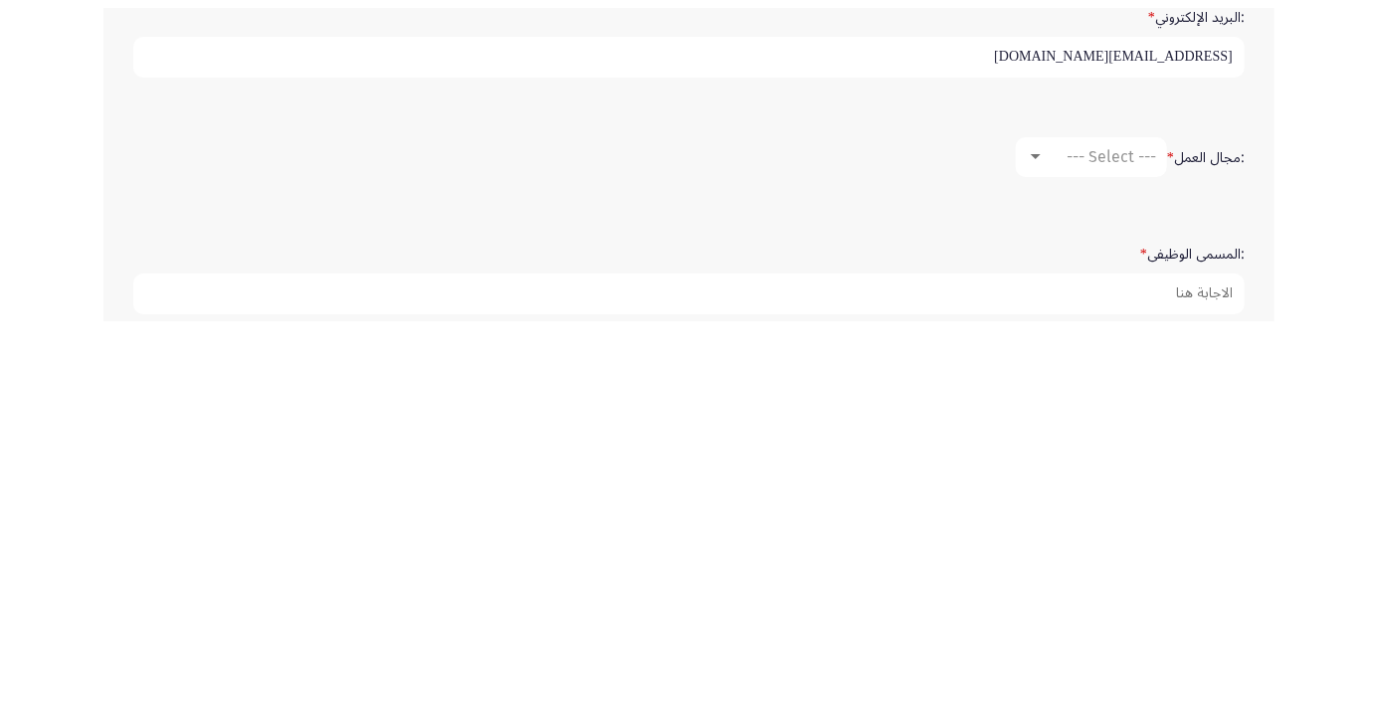
scroll to position [361, 0]
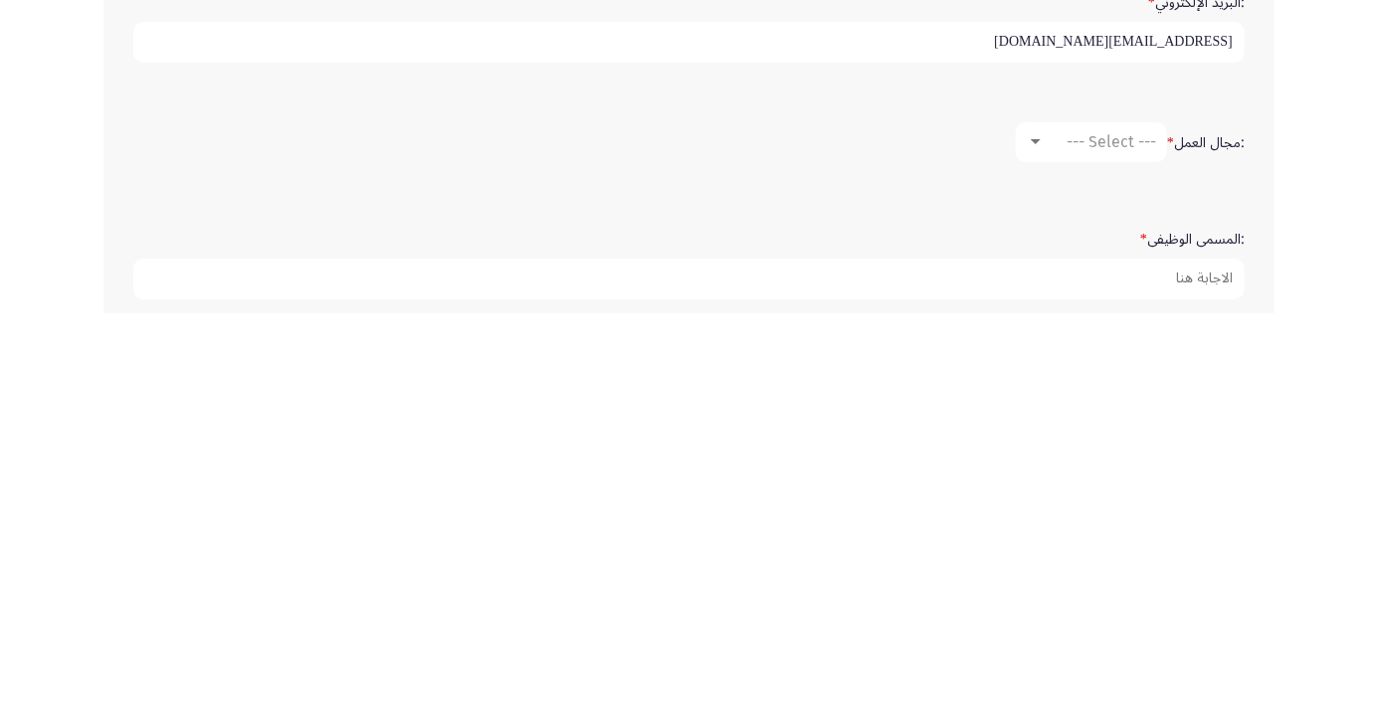
type input "[EMAIL_ADDRESS][DOMAIN_NAME]"
click at [1047, 531] on div "--- Select ---" at bounding box center [1100, 540] width 111 height 19
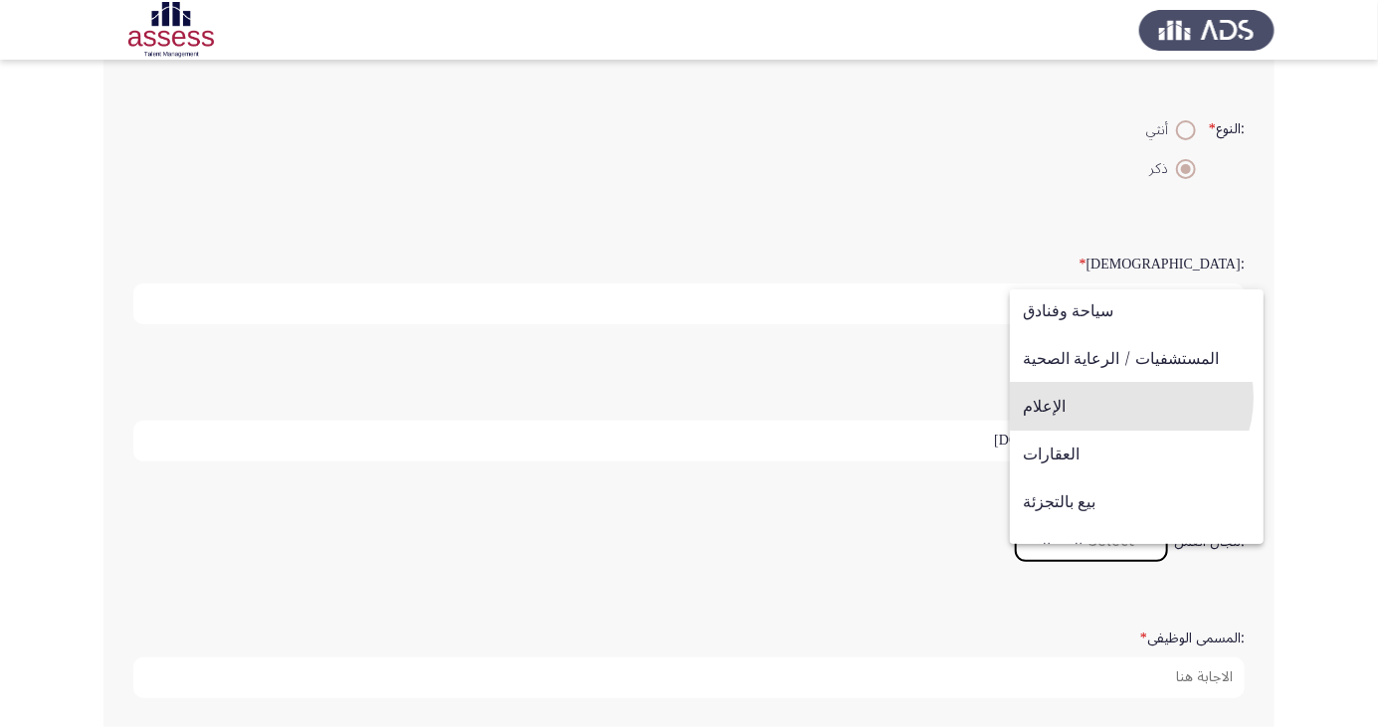
scroll to position [627, 0]
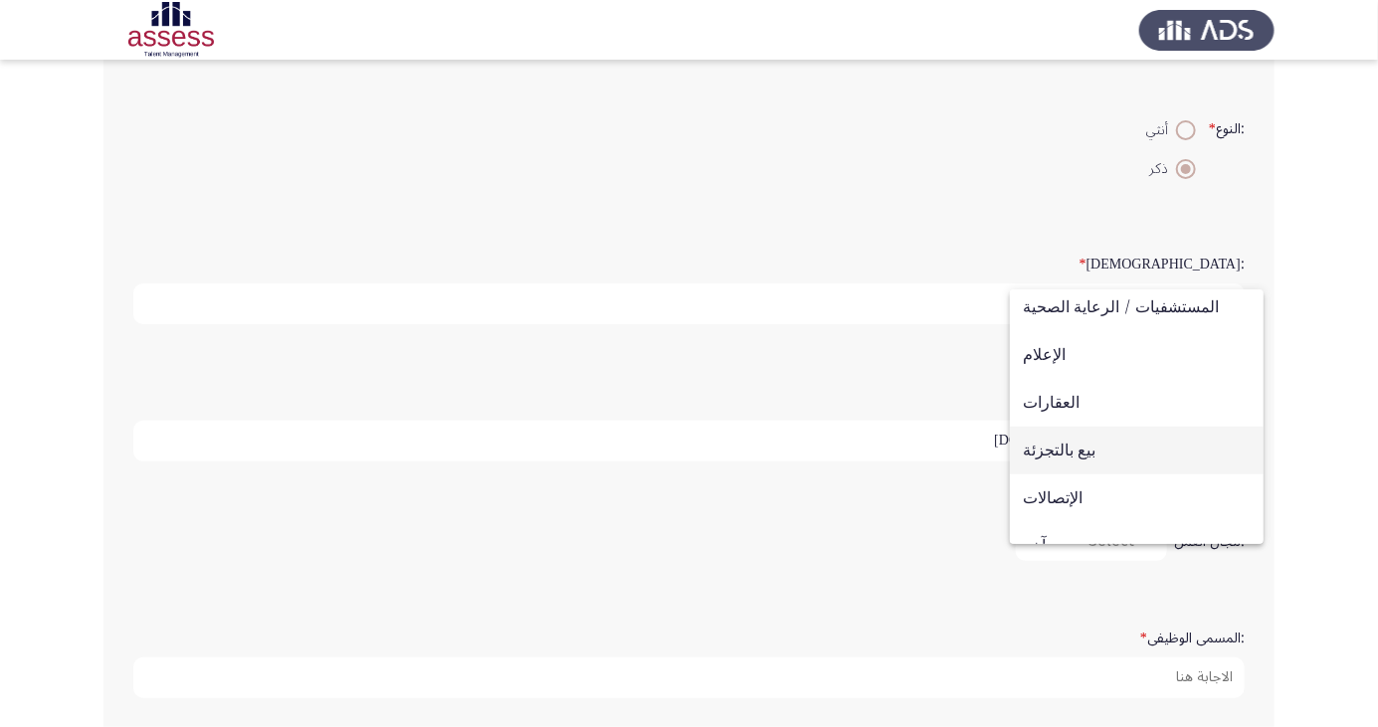
click at [1091, 455] on span "بيع بالتجزئة" at bounding box center [1137, 451] width 228 height 48
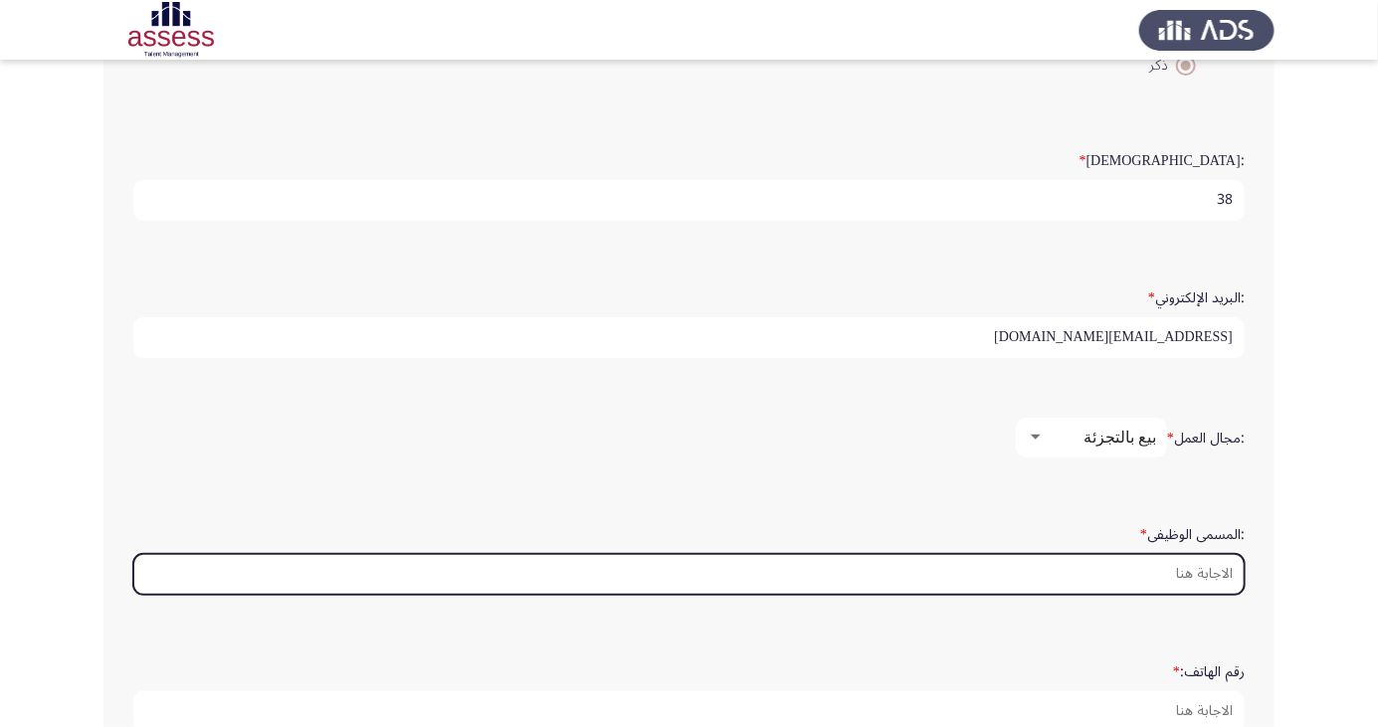
click at [1180, 563] on input ":المسمى الوظيفى *" at bounding box center [688, 574] width 1111 height 41
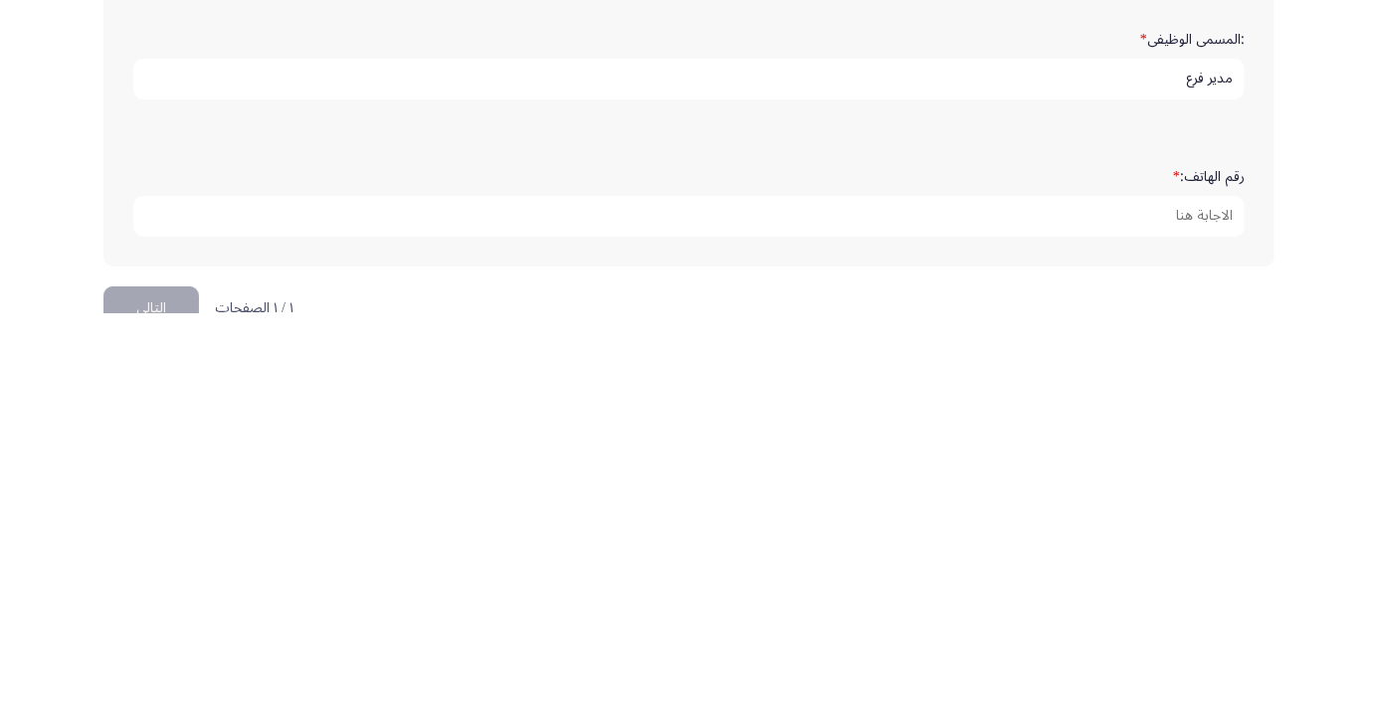
scroll to position [565, 0]
type input "مدير فرع"
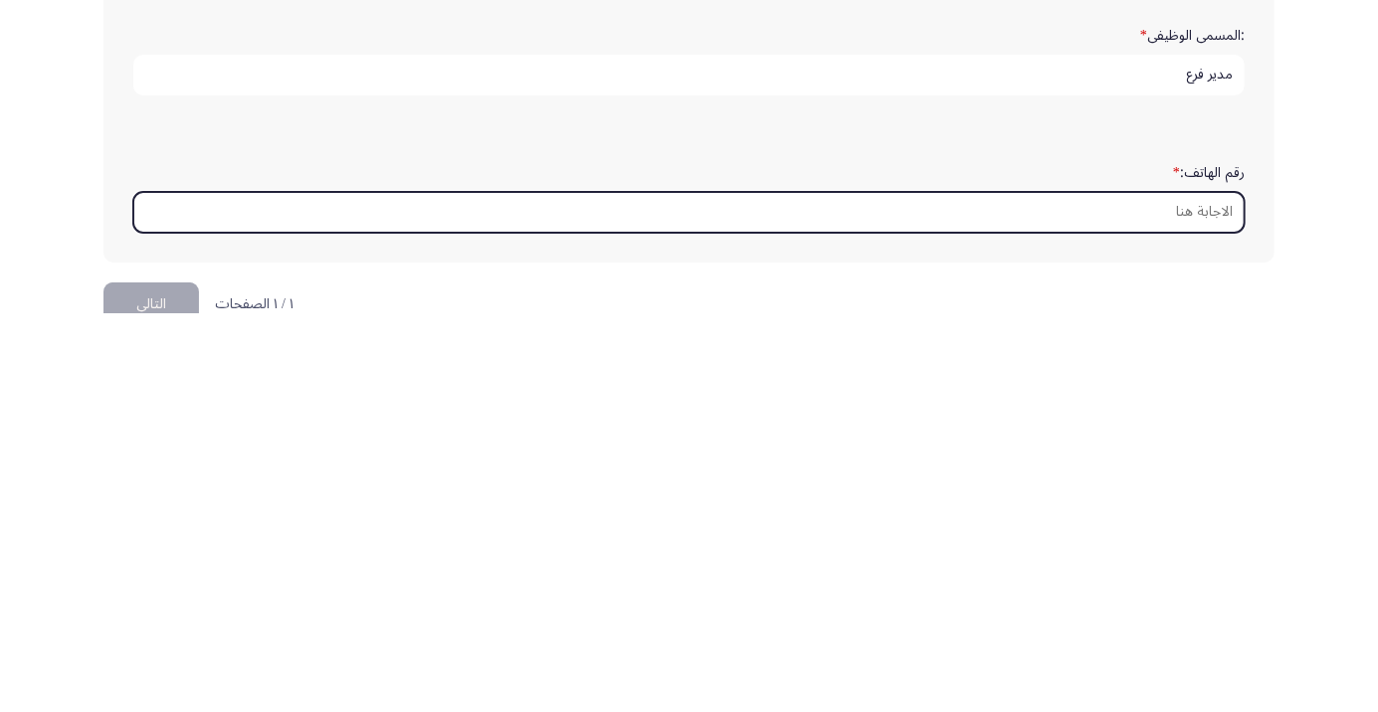
click at [1199, 599] on input "رقم الهاتف: *" at bounding box center [688, 611] width 1111 height 41
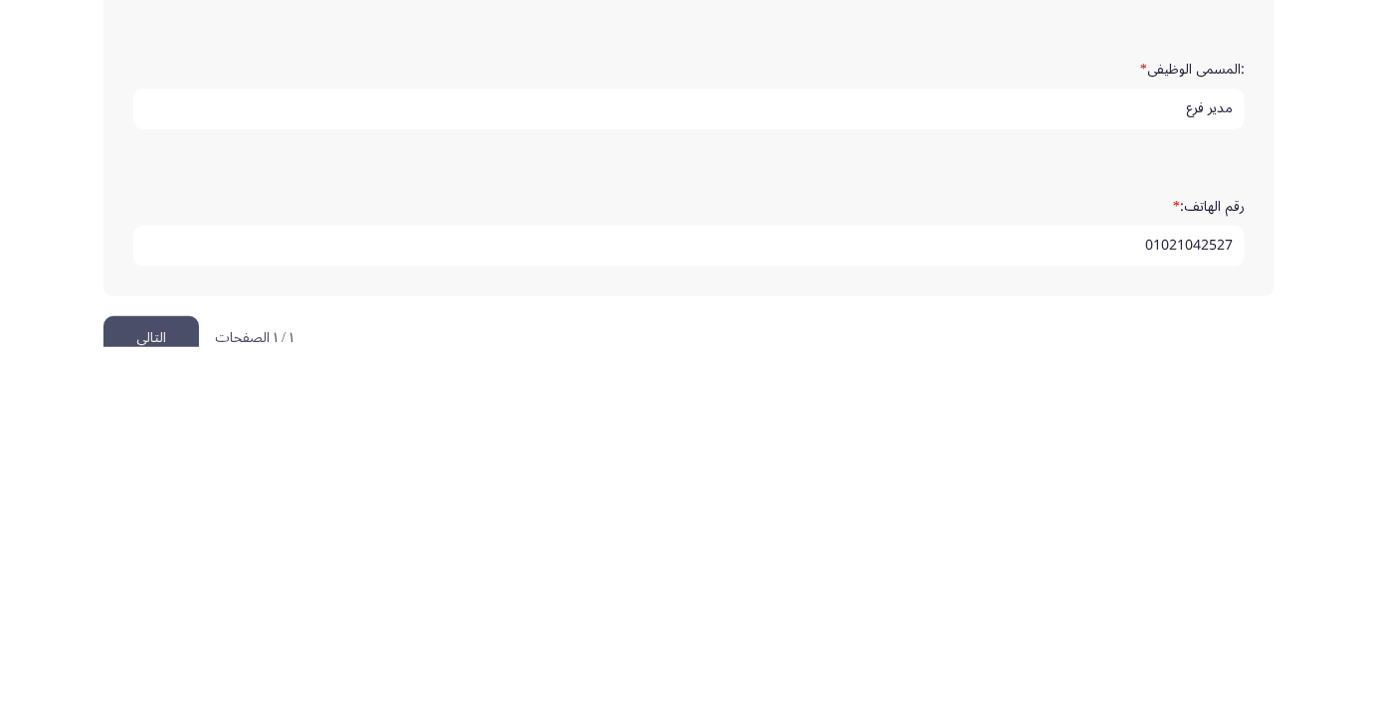
scroll to position [606, 0]
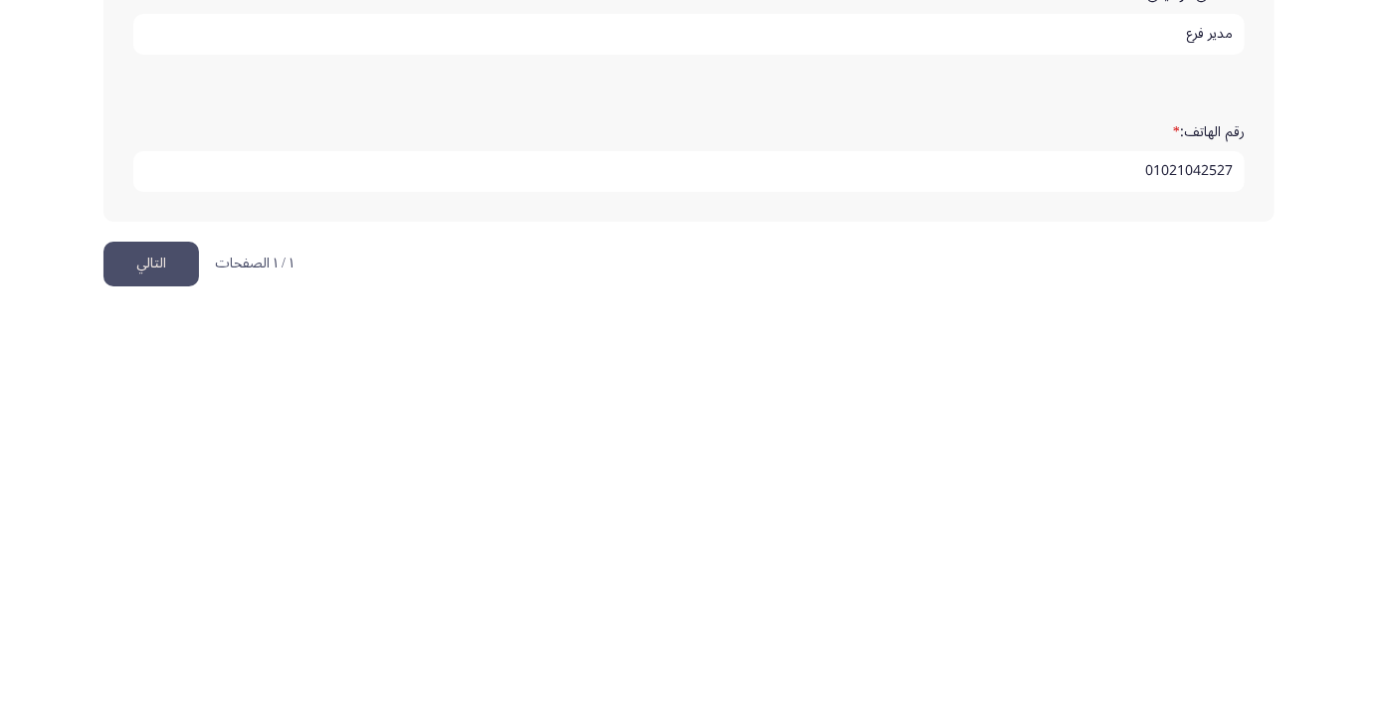
type input "01021042527"
click at [157, 673] on button "التالي" at bounding box center [151, 663] width 96 height 45
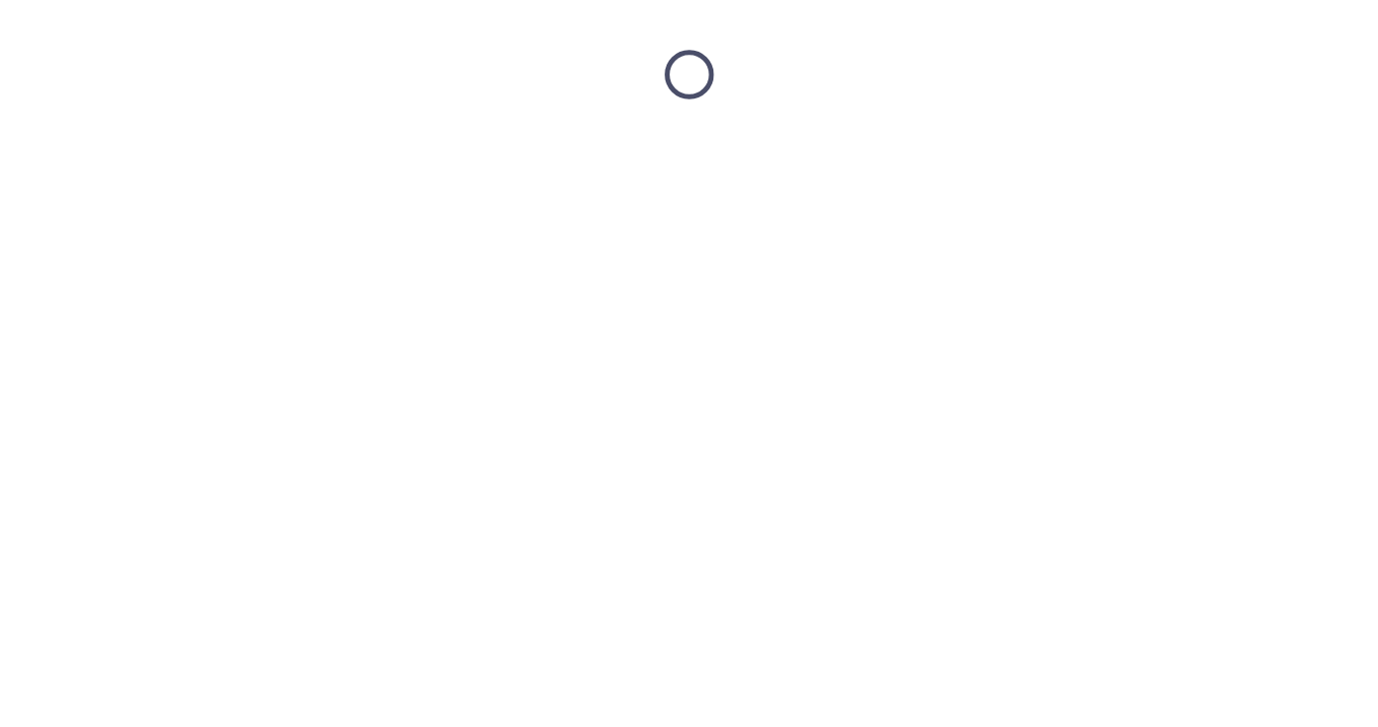
scroll to position [0, 0]
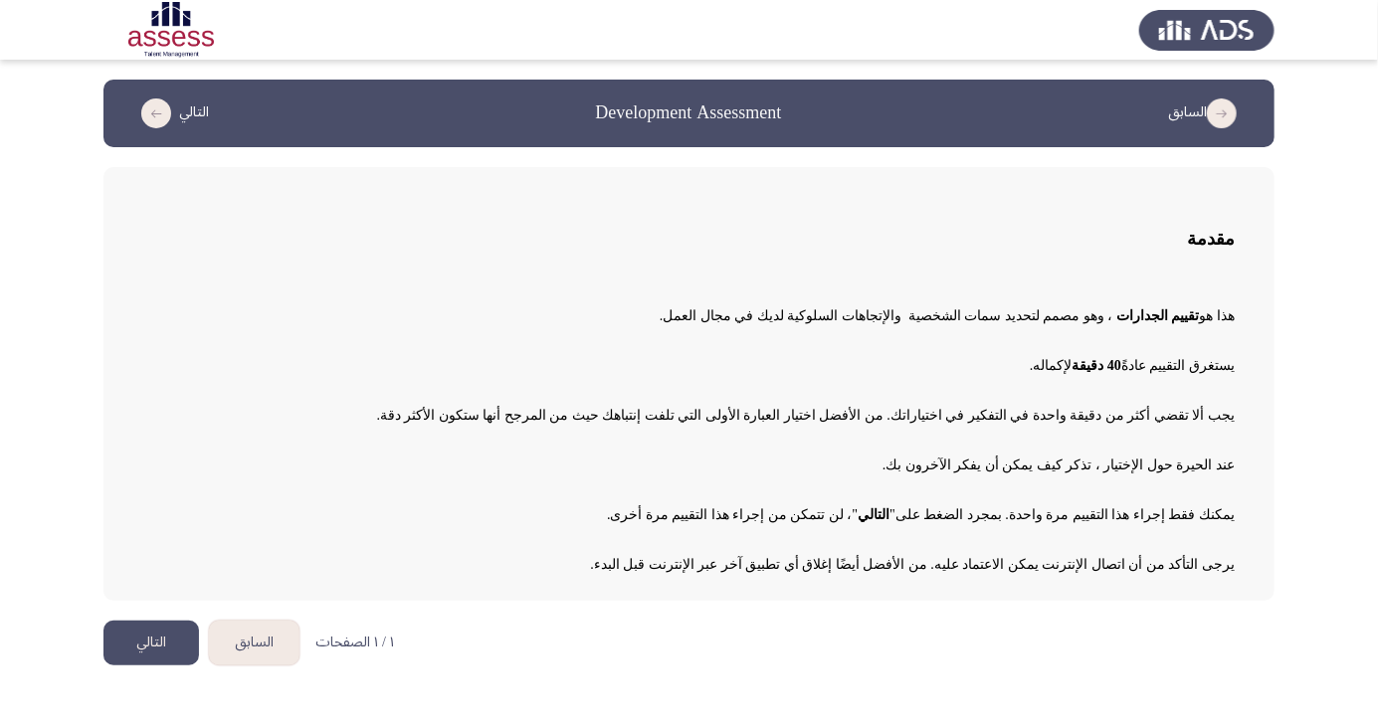
click at [146, 650] on button "التالي" at bounding box center [151, 643] width 96 height 45
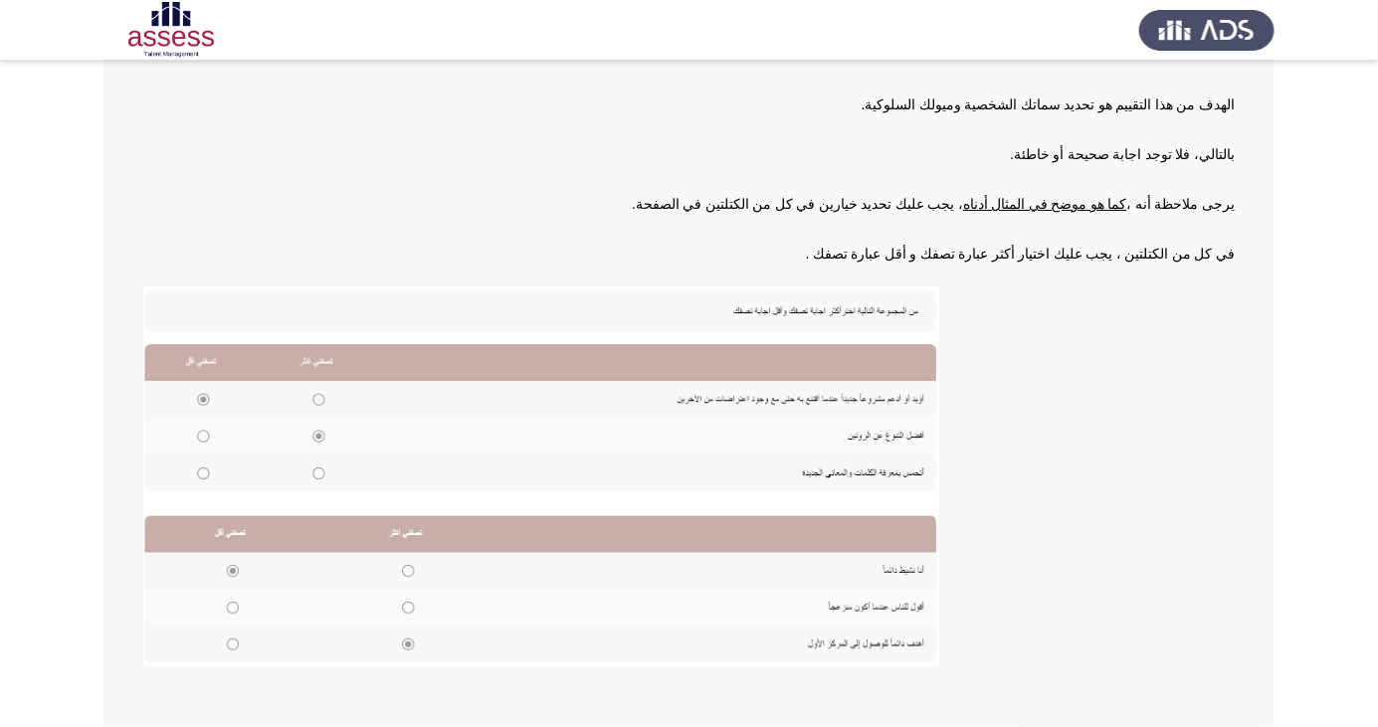
scroll to position [204, 0]
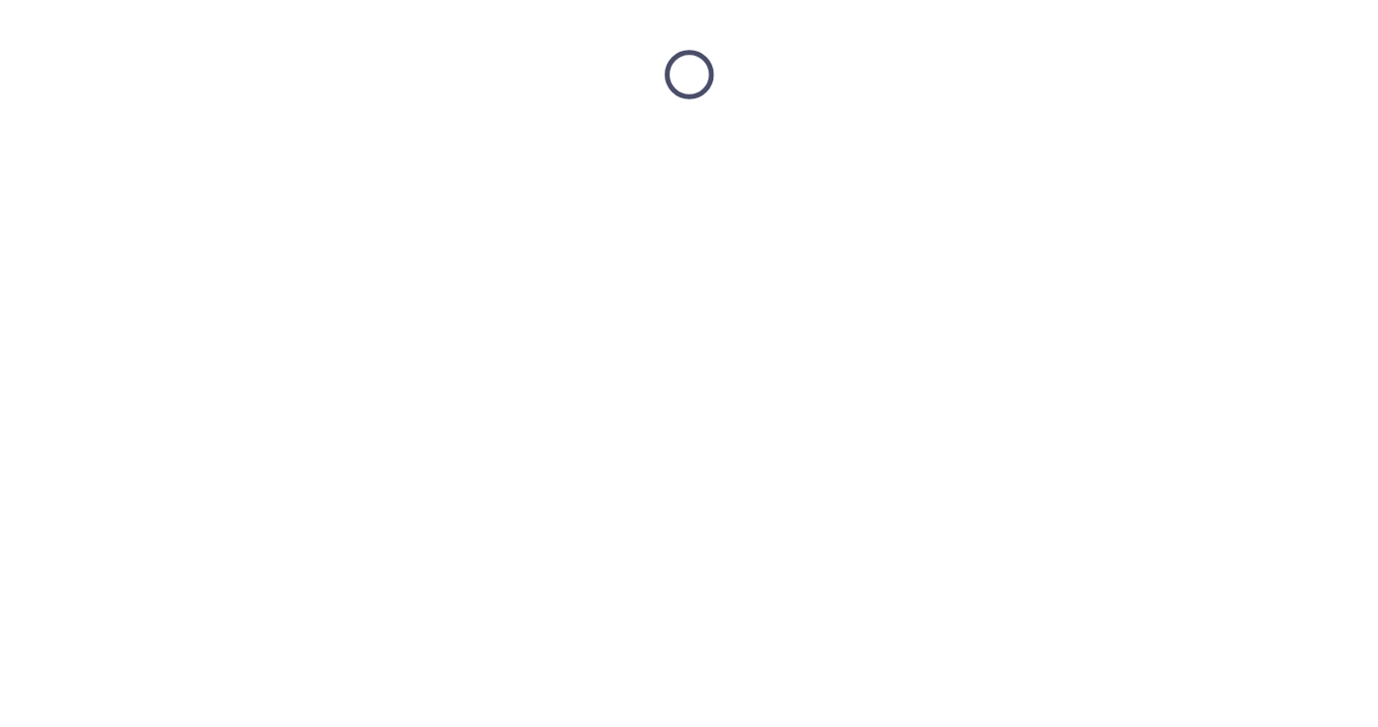
scroll to position [0, 0]
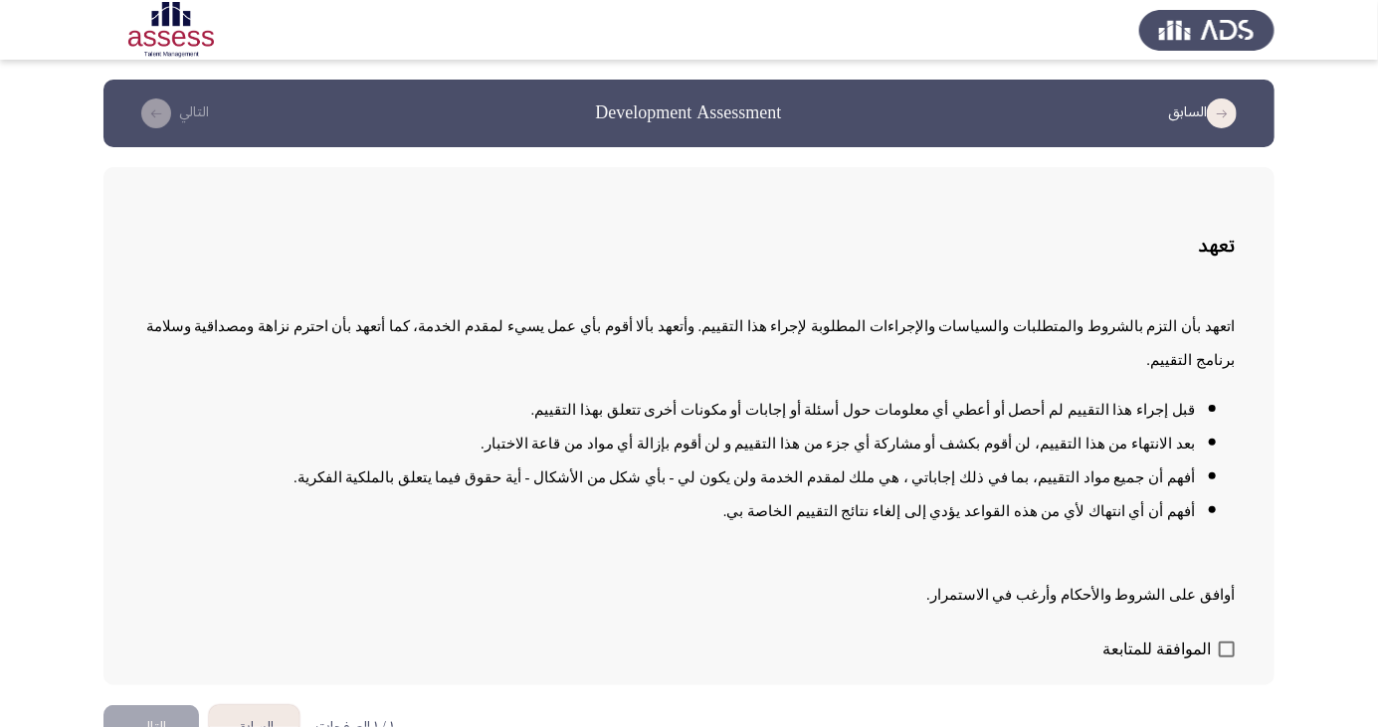
click at [1221, 658] on span at bounding box center [1227, 650] width 16 height 16
click at [1226, 659] on input "الموافقة للمتابعة" at bounding box center [1226, 658] width 1 height 1
checkbox input "true"
click at [156, 726] on button "التالي" at bounding box center [151, 727] width 96 height 45
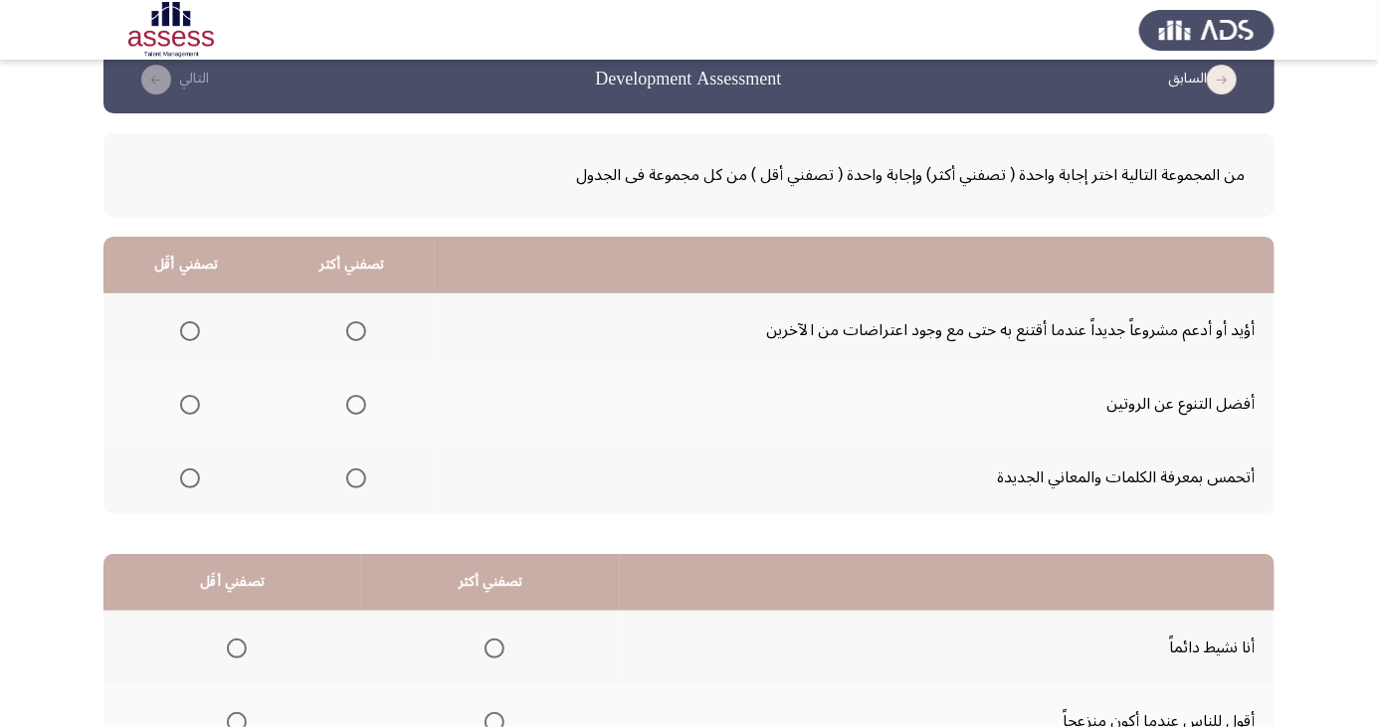
scroll to position [33, 0]
click at [190, 332] on span "Select an option" at bounding box center [190, 332] width 0 height 0
click at [189, 330] on input "Select an option" at bounding box center [190, 332] width 20 height 20
click at [350, 398] on span "Select an option" at bounding box center [356, 406] width 20 height 20
click at [350, 398] on input "Select an option" at bounding box center [356, 406] width 20 height 20
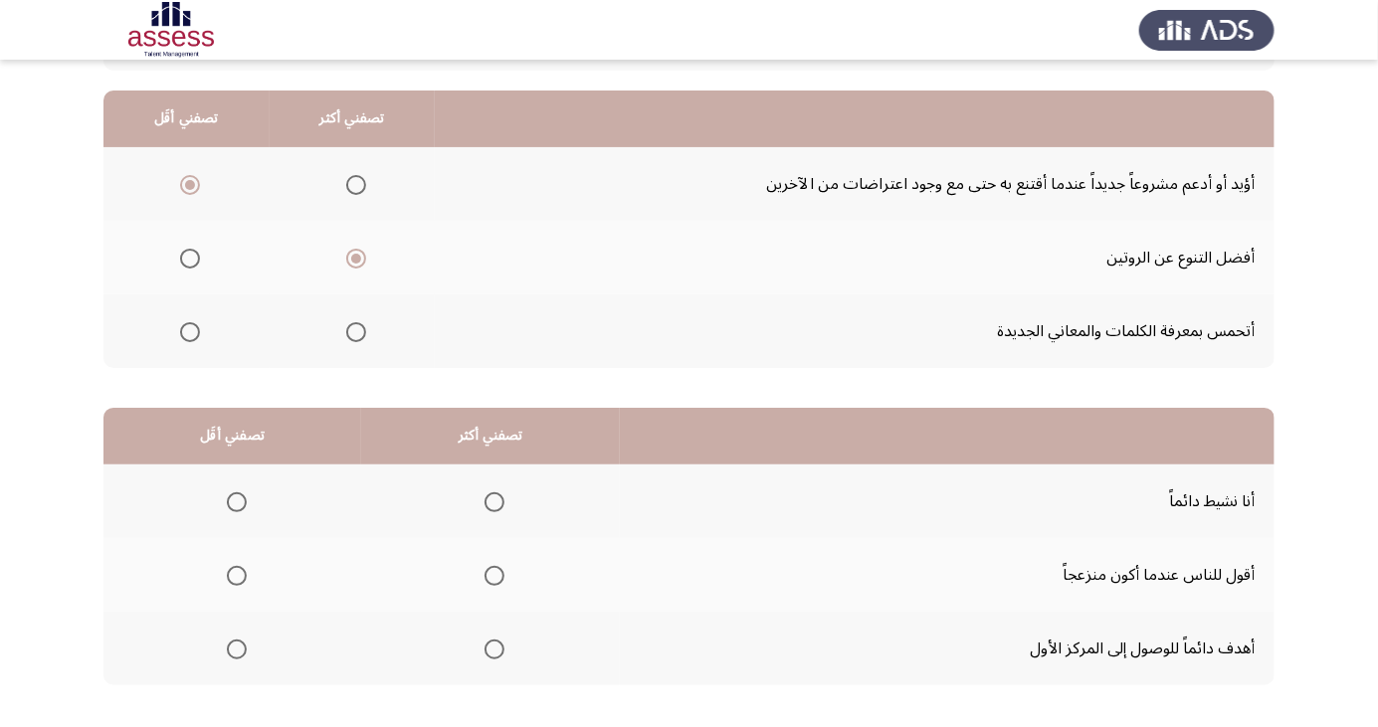
scroll to position [181, 0]
click at [495, 501] on span "Select an option" at bounding box center [495, 501] width 0 height 0
click at [492, 499] on input "Select an option" at bounding box center [495, 502] width 20 height 20
click at [495, 649] on span "Select an option" at bounding box center [495, 649] width 0 height 0
click at [492, 647] on input "Select an option" at bounding box center [495, 649] width 20 height 20
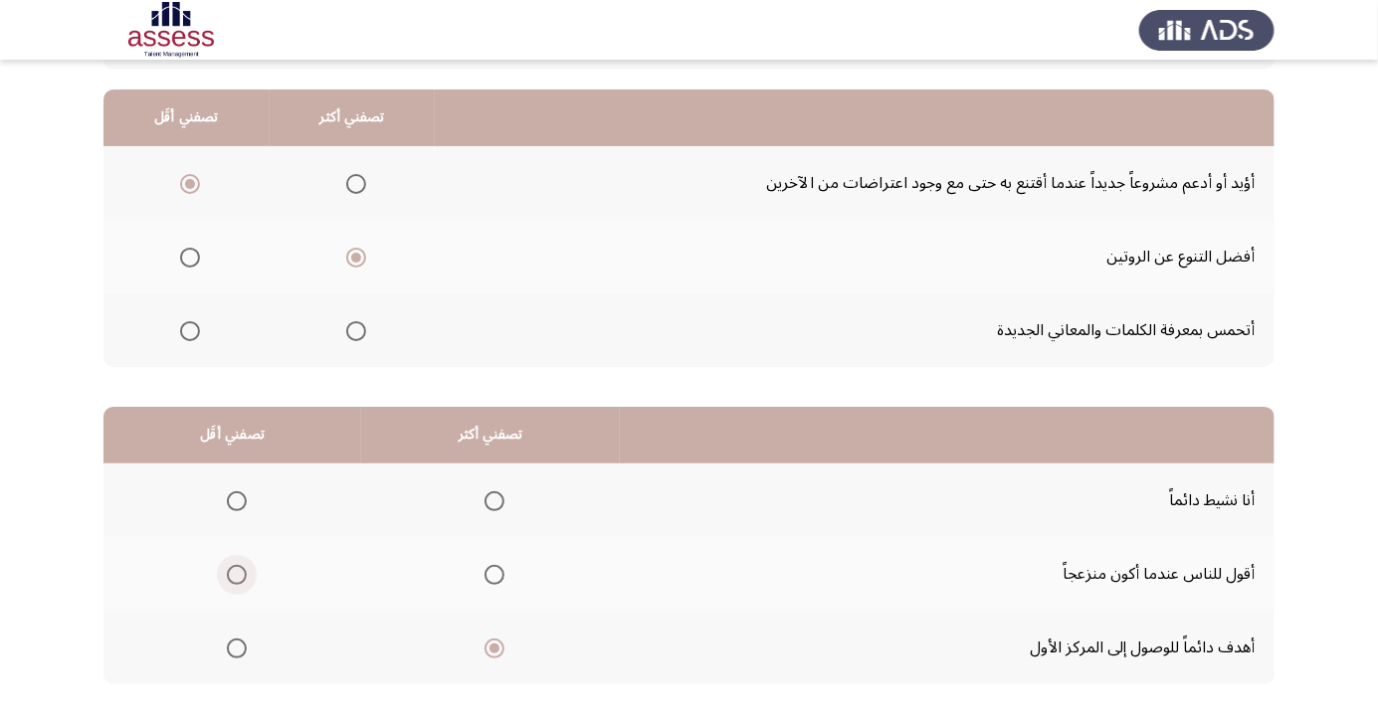
click at [237, 575] on span "Select an option" at bounding box center [237, 575] width 0 height 0
click at [235, 573] on input "Select an option" at bounding box center [237, 575] width 20 height 20
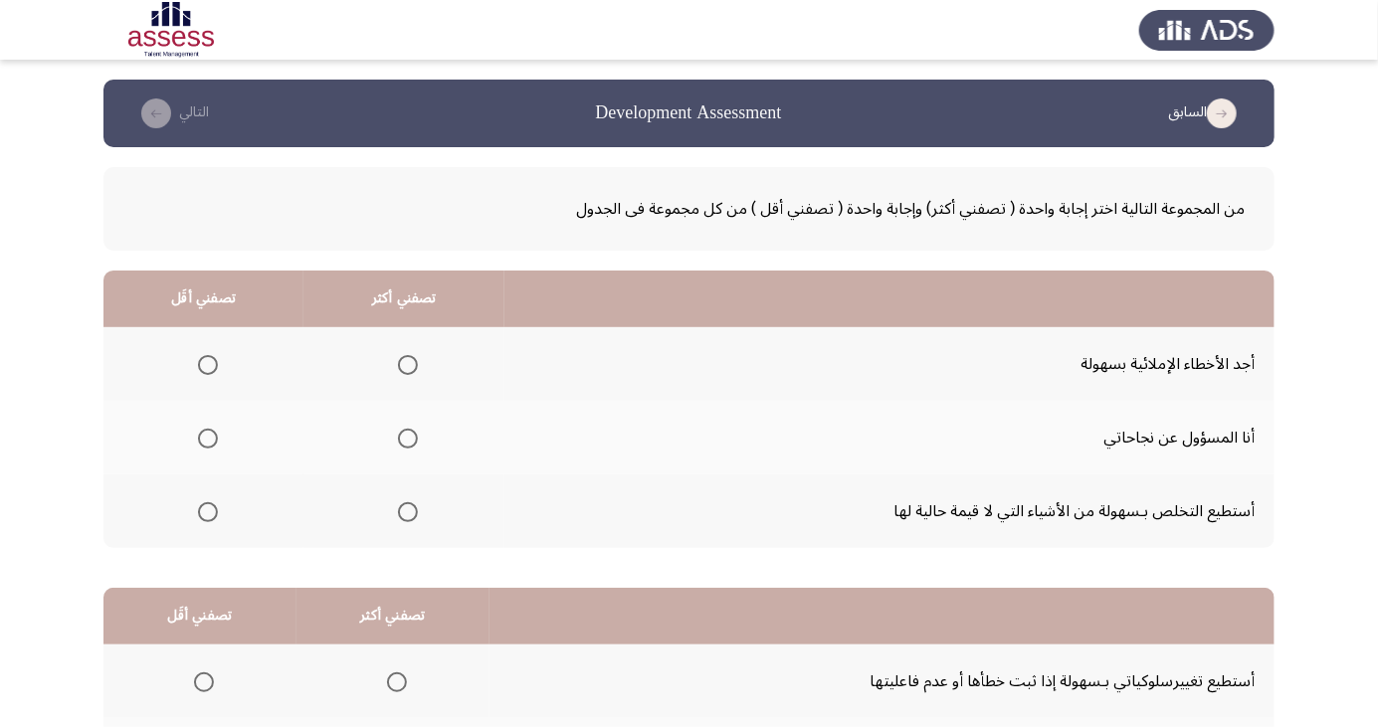
click at [408, 365] on span "Select an option" at bounding box center [408, 365] width 0 height 0
click at [404, 364] on input "Select an option" at bounding box center [408, 365] width 20 height 20
click at [212, 438] on span "Select an option" at bounding box center [208, 439] width 20 height 20
click at [212, 438] on input "Select an option" at bounding box center [208, 439] width 20 height 20
click at [206, 510] on span "Select an option" at bounding box center [208, 512] width 20 height 20
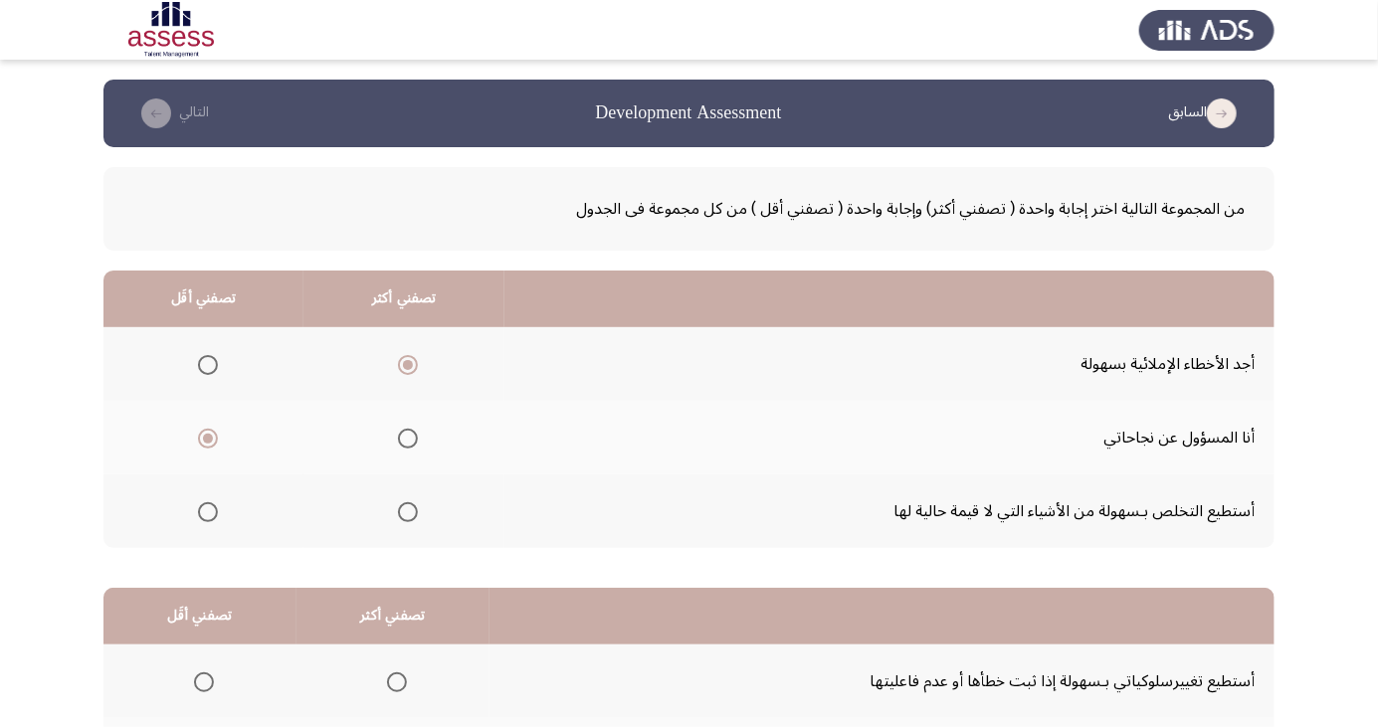
click at [206, 510] on input "Select an option" at bounding box center [208, 512] width 20 height 20
click at [212, 433] on span "Select an option" at bounding box center [208, 439] width 20 height 20
click at [212, 433] on input "Select an option" at bounding box center [208, 439] width 20 height 20
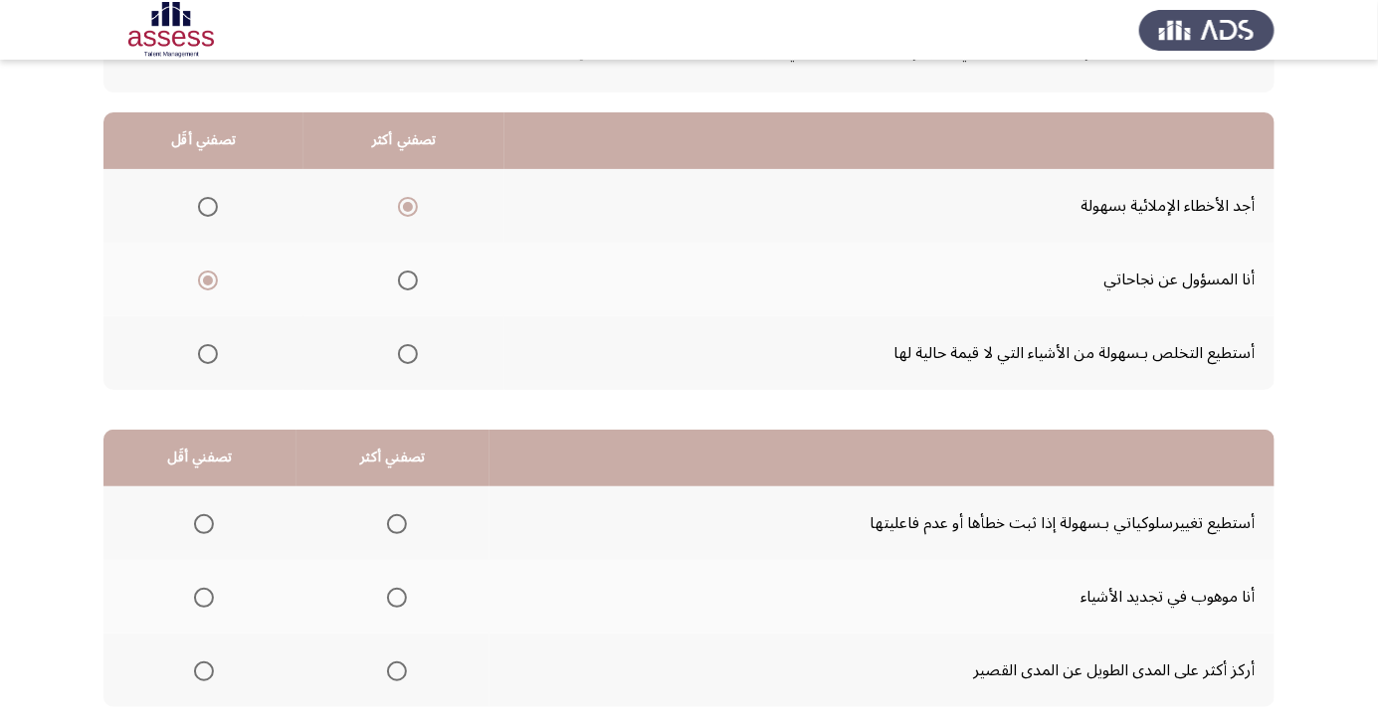
scroll to position [181, 0]
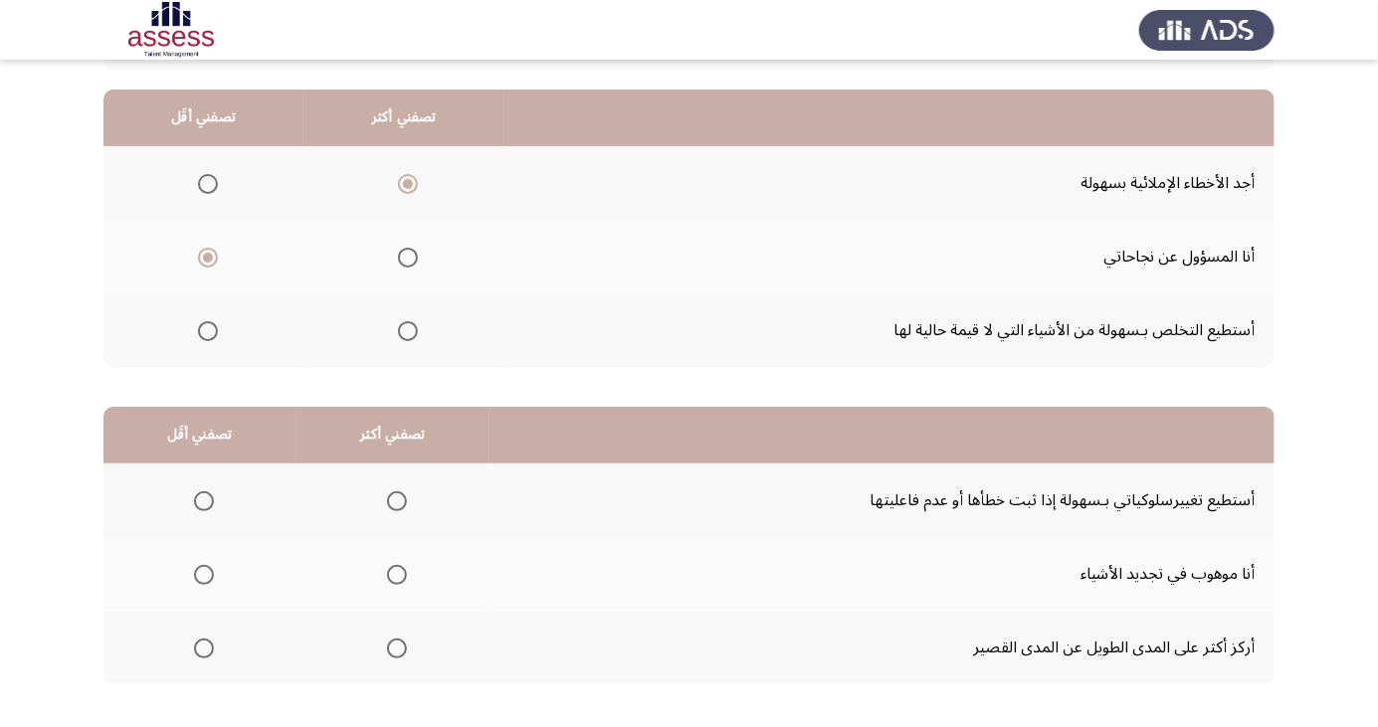
click at [392, 647] on span "Select an option" at bounding box center [397, 649] width 20 height 20
click at [392, 647] on input "Select an option" at bounding box center [397, 649] width 20 height 20
click at [204, 575] on span "Select an option" at bounding box center [204, 575] width 0 height 0
click at [202, 573] on input "Select an option" at bounding box center [204, 575] width 20 height 20
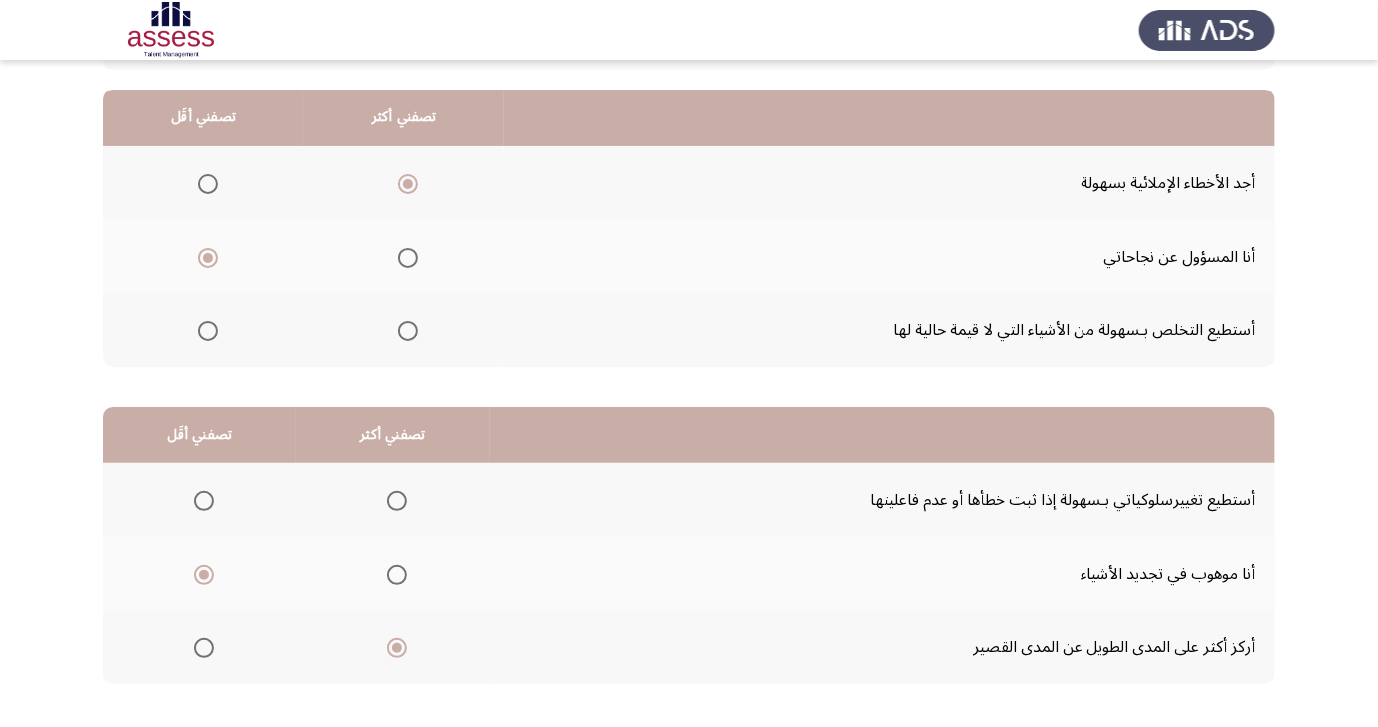
scroll to position [0, 0]
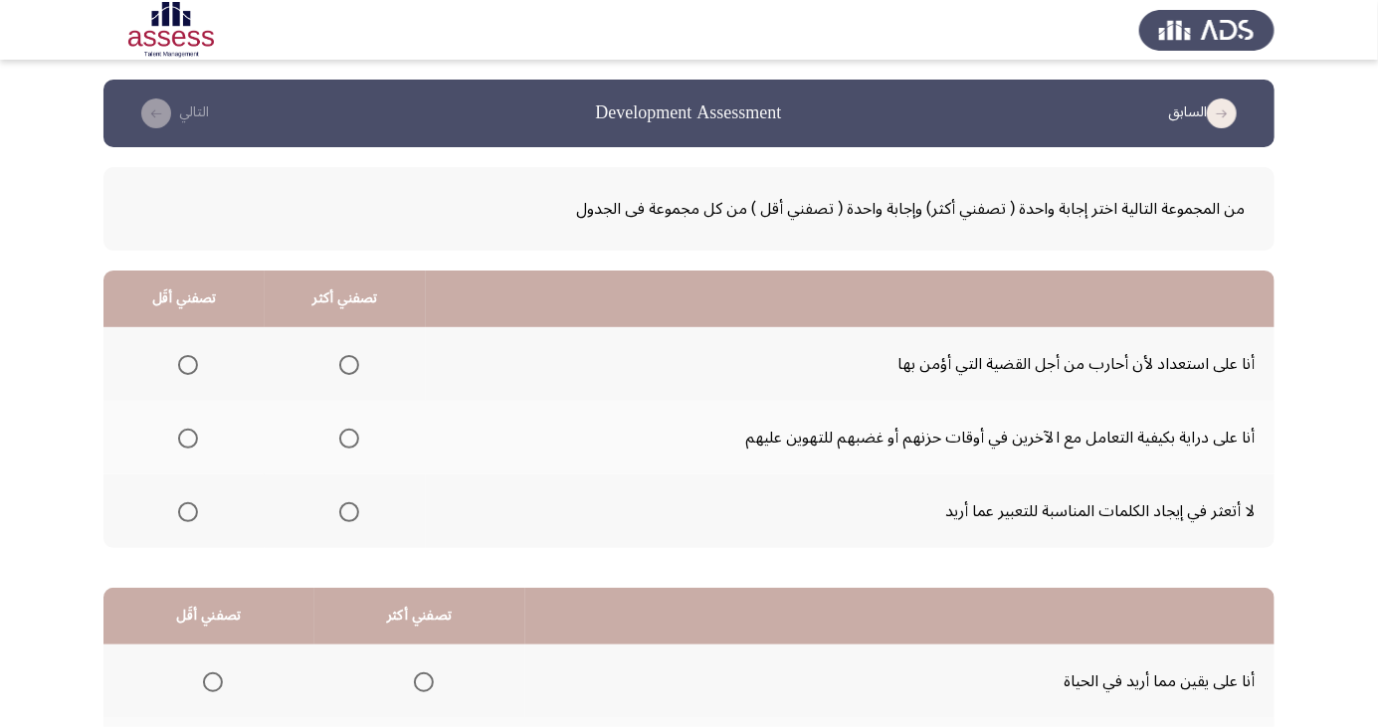
click at [340, 369] on span "Select an option" at bounding box center [349, 365] width 20 height 20
click at [340, 369] on input "Select an option" at bounding box center [349, 365] width 20 height 20
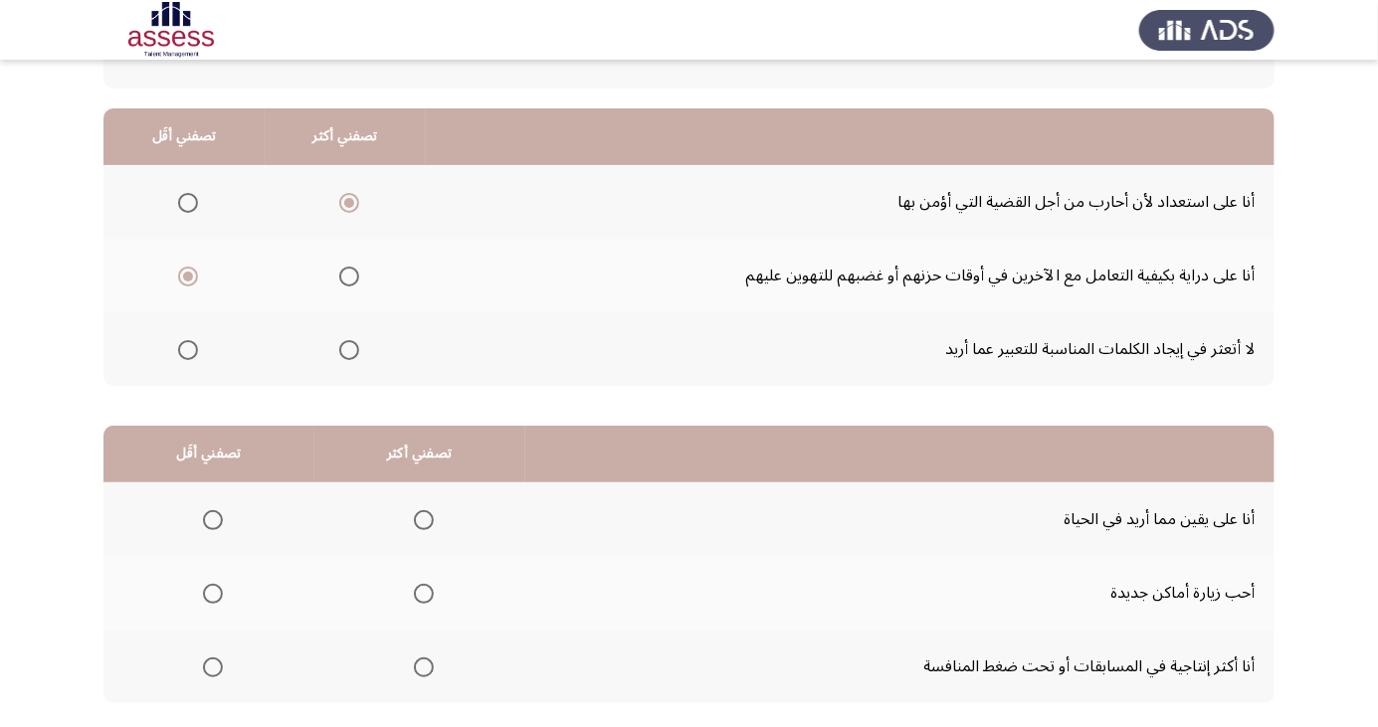
scroll to position [181, 0]
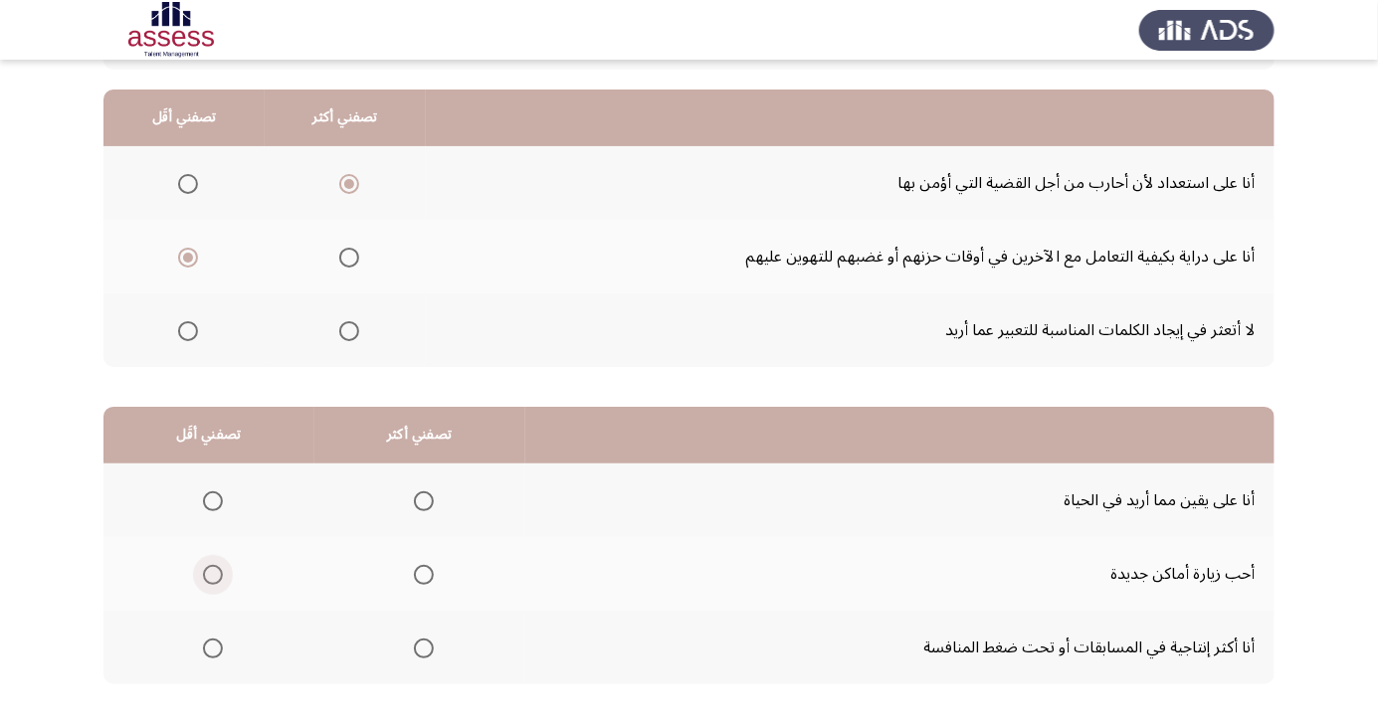
click at [219, 577] on span "Select an option" at bounding box center [213, 575] width 20 height 20
click at [219, 577] on input "Select an option" at bounding box center [213, 575] width 20 height 20
click at [423, 654] on span "Select an option" at bounding box center [424, 649] width 20 height 20
click at [423, 654] on input "Select an option" at bounding box center [424, 649] width 20 height 20
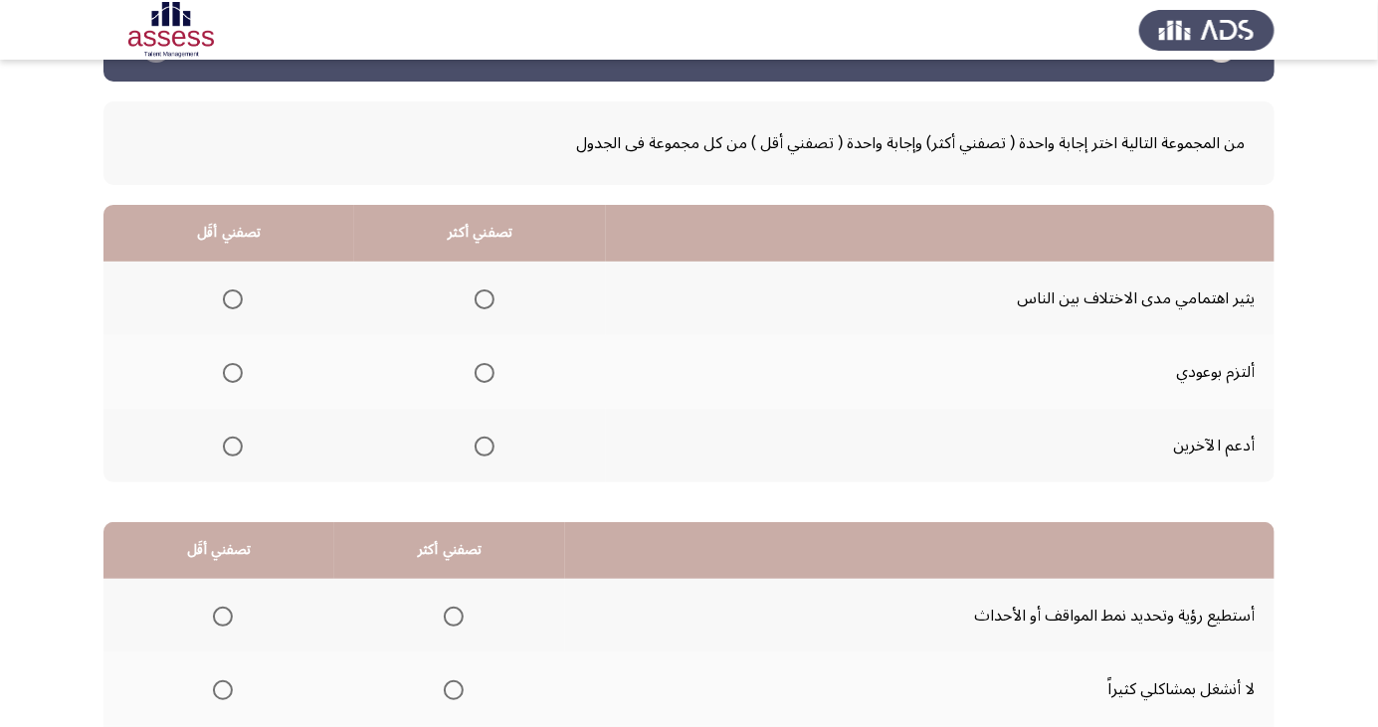
scroll to position [69, 0]
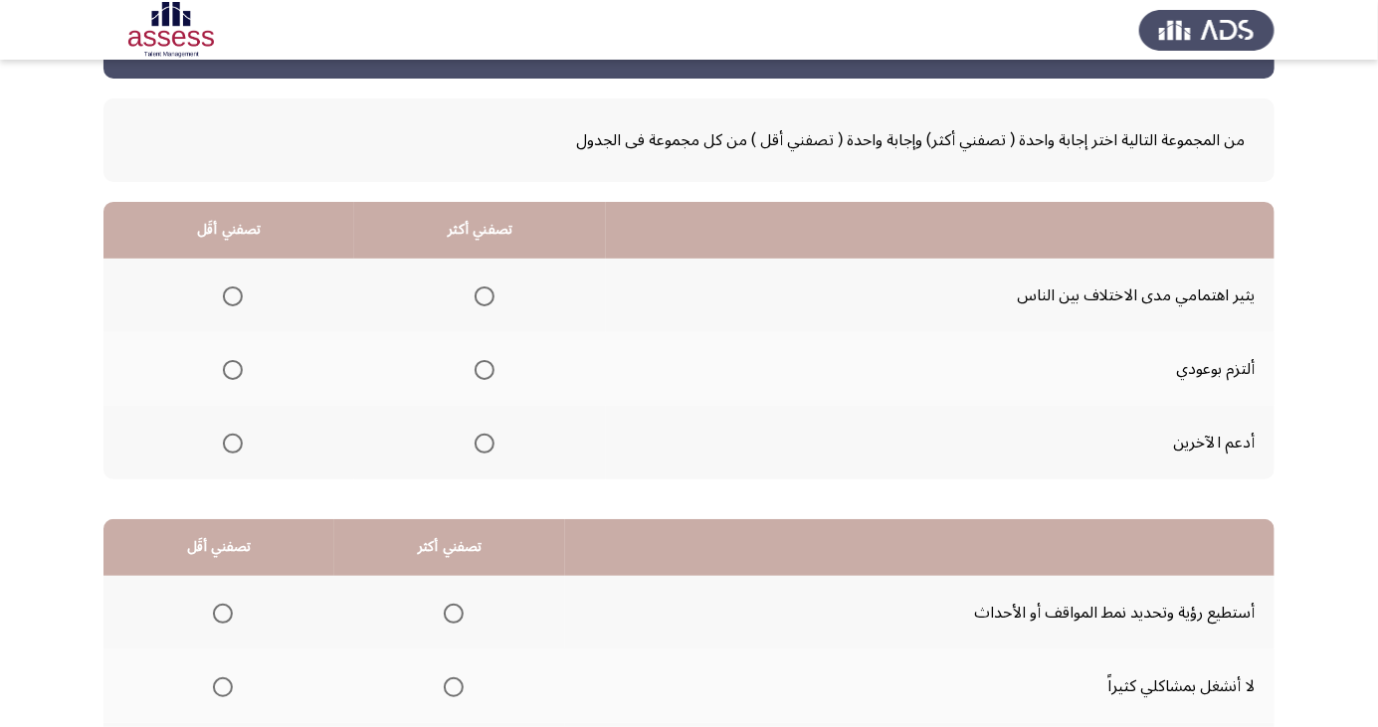
click at [239, 293] on span "Select an option" at bounding box center [233, 297] width 20 height 20
click at [239, 293] on input "Select an option" at bounding box center [233, 297] width 20 height 20
click at [480, 442] on span "Select an option" at bounding box center [485, 444] width 20 height 20
click at [480, 442] on input "Select an option" at bounding box center [485, 444] width 20 height 20
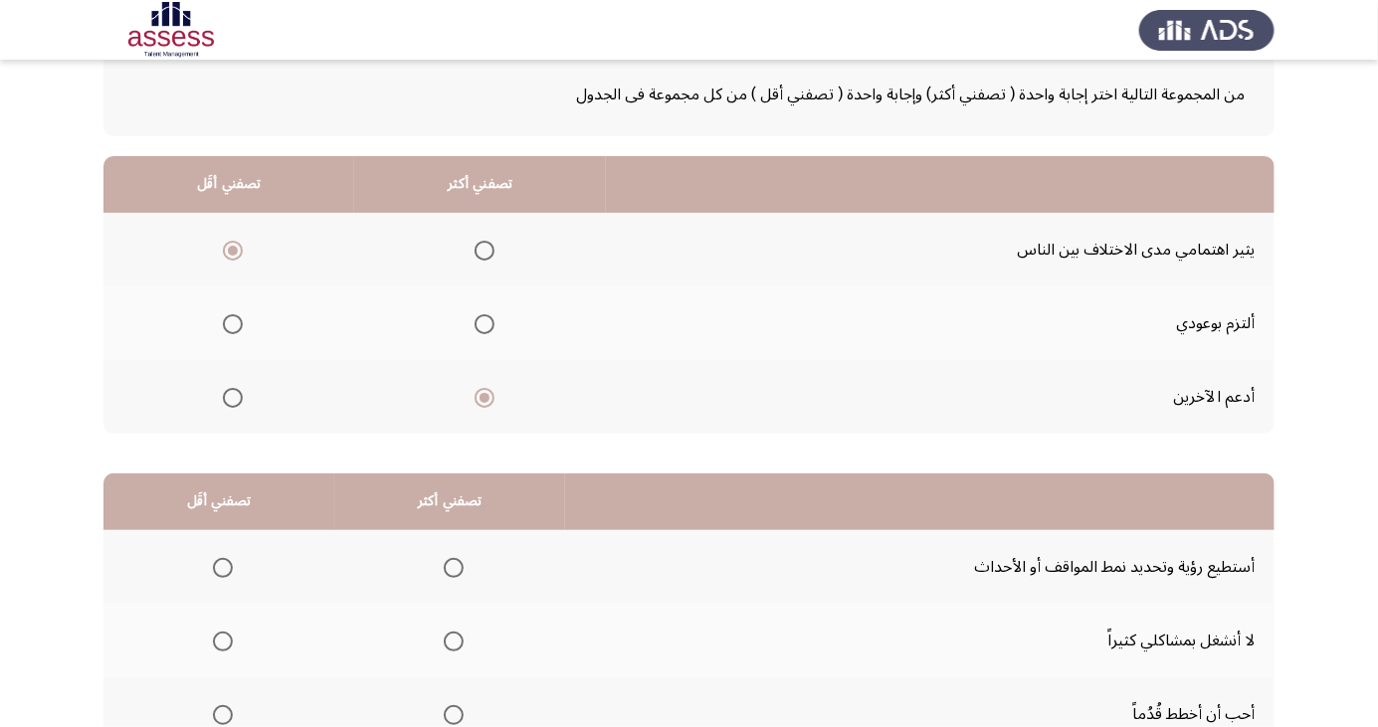
scroll to position [181, 0]
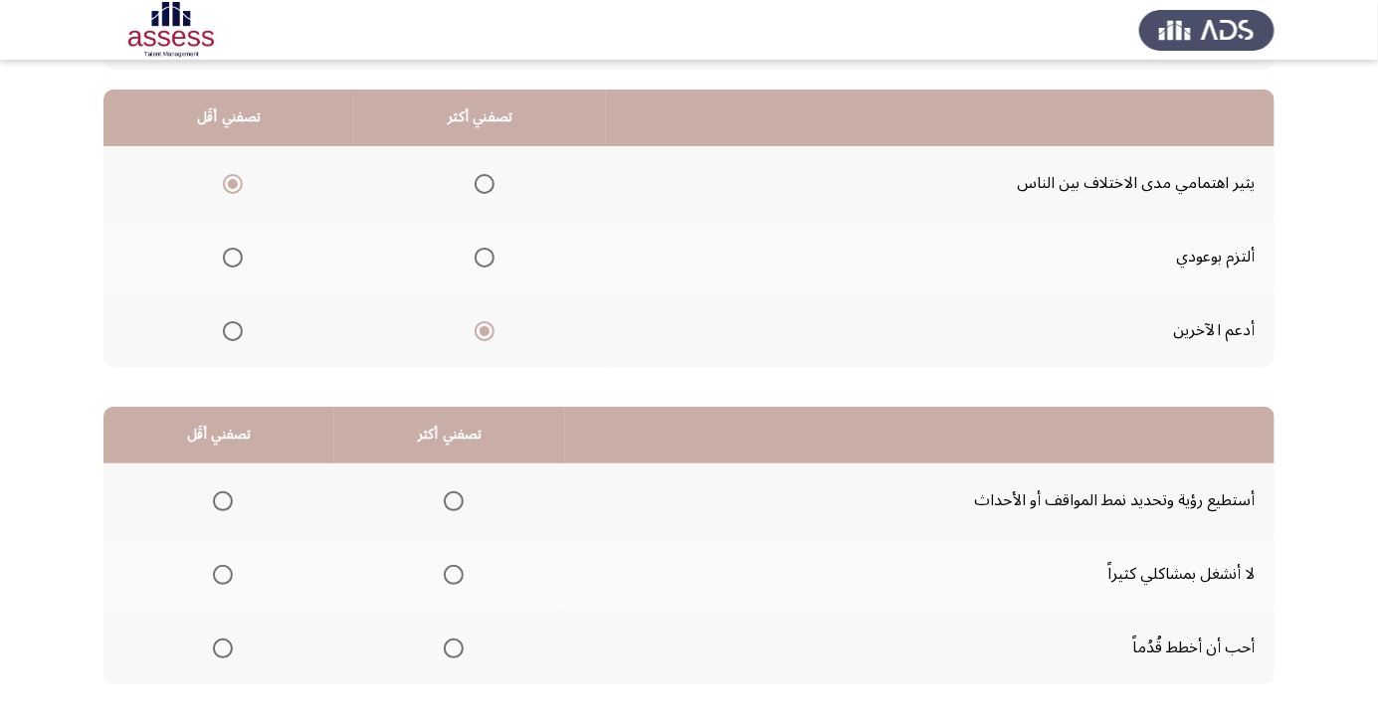
click at [223, 575] on span "Select an option" at bounding box center [223, 575] width 0 height 0
click at [221, 573] on input "Select an option" at bounding box center [223, 575] width 20 height 20
click at [454, 649] on span "Select an option" at bounding box center [454, 649] width 0 height 0
click at [448, 647] on input "Select an option" at bounding box center [454, 649] width 20 height 20
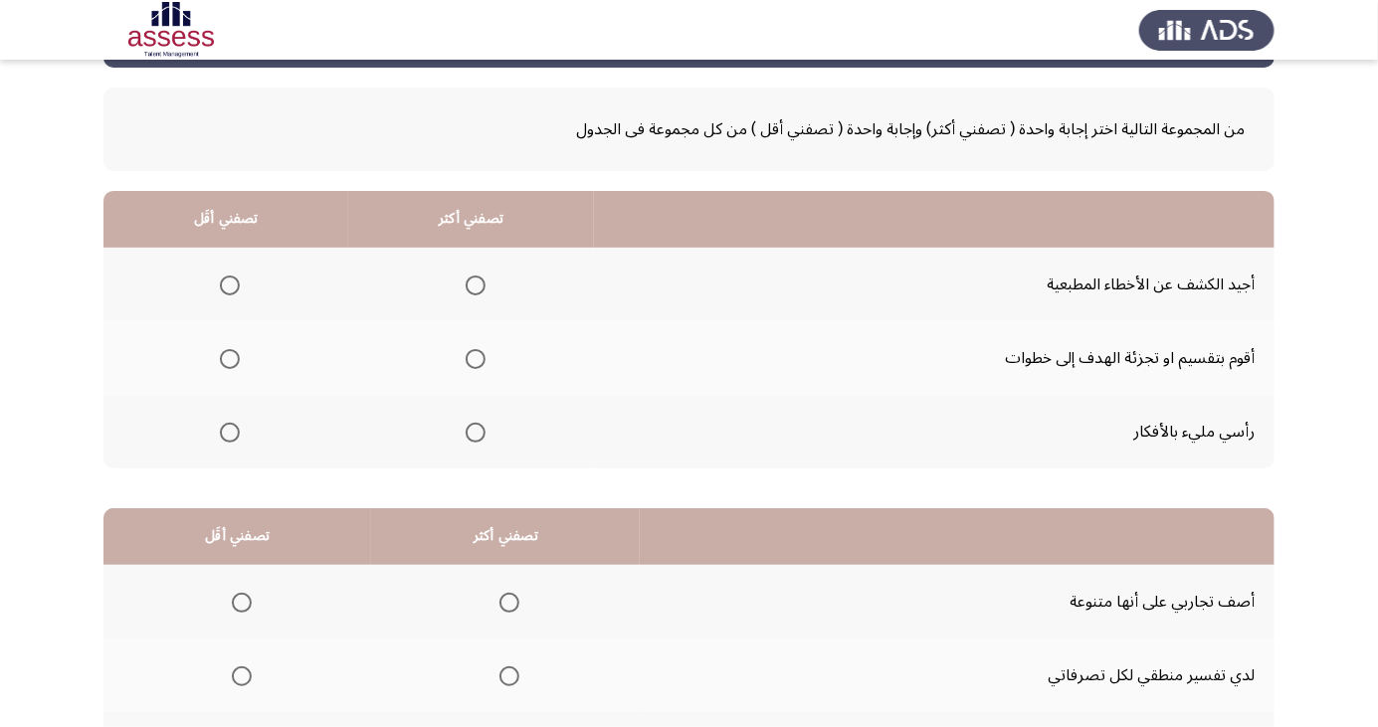
scroll to position [85, 0]
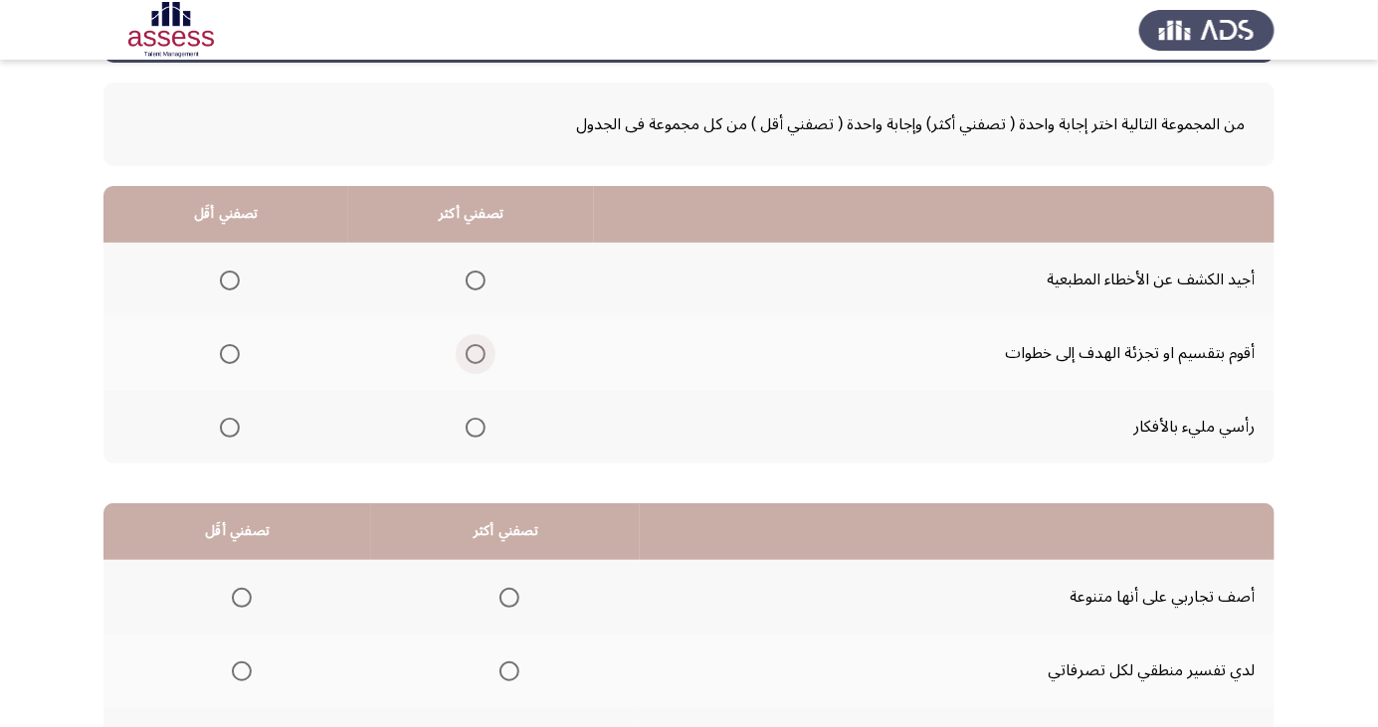
click at [476, 354] on span "Select an option" at bounding box center [476, 354] width 0 height 0
click at [472, 352] on input "Select an option" at bounding box center [476, 354] width 20 height 20
click at [228, 279] on span "Select an option" at bounding box center [230, 281] width 20 height 20
click at [228, 279] on input "Select an option" at bounding box center [230, 281] width 20 height 20
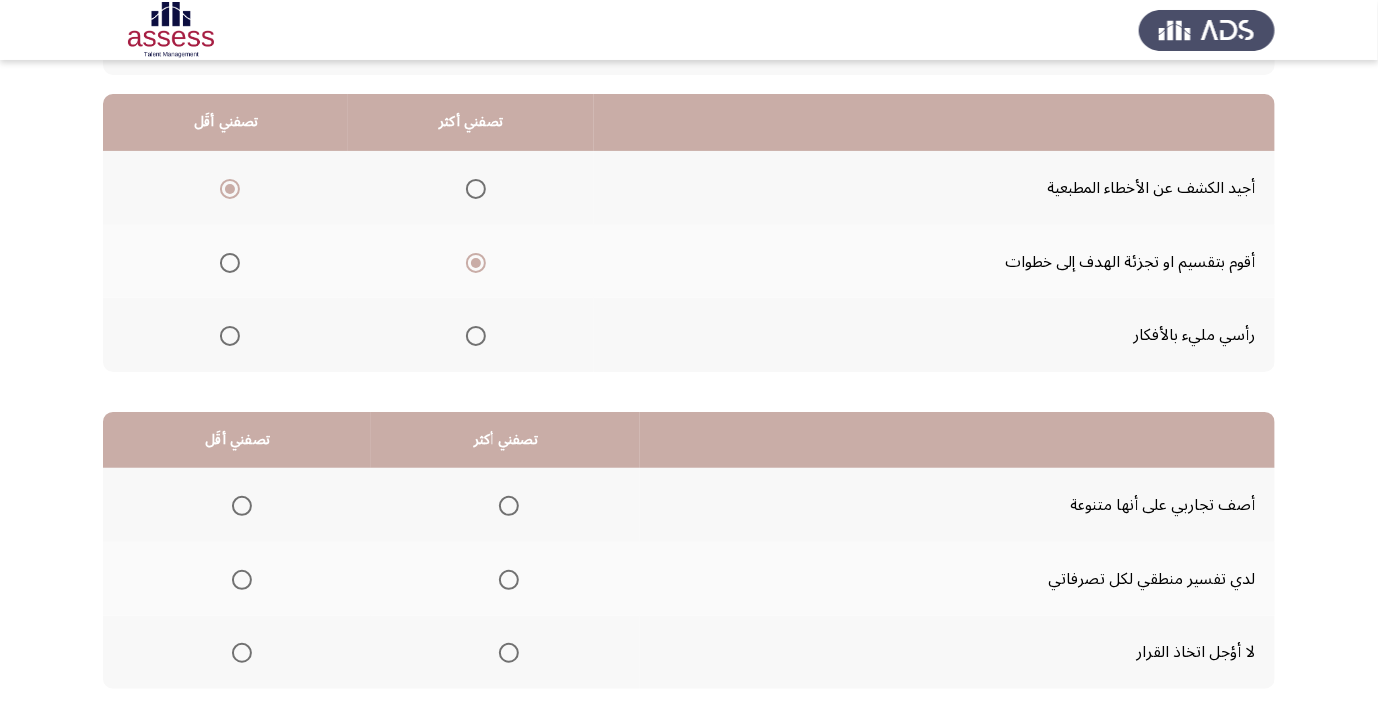
scroll to position [181, 0]
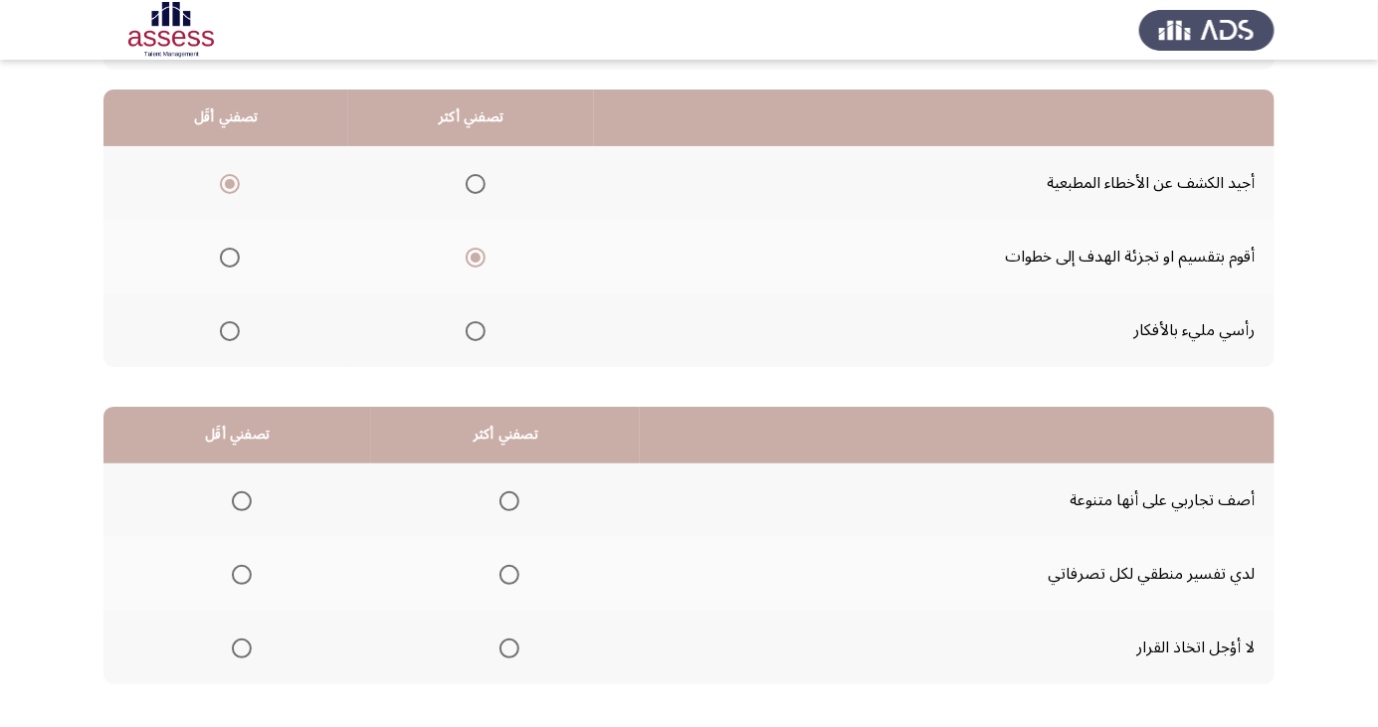
click at [509, 647] on span "Select an option" at bounding box center [509, 649] width 20 height 20
click at [509, 647] on input "Select an option" at bounding box center [509, 649] width 20 height 20
click at [241, 499] on span "Select an option" at bounding box center [242, 502] width 20 height 20
click at [241, 499] on input "Select an option" at bounding box center [242, 502] width 20 height 20
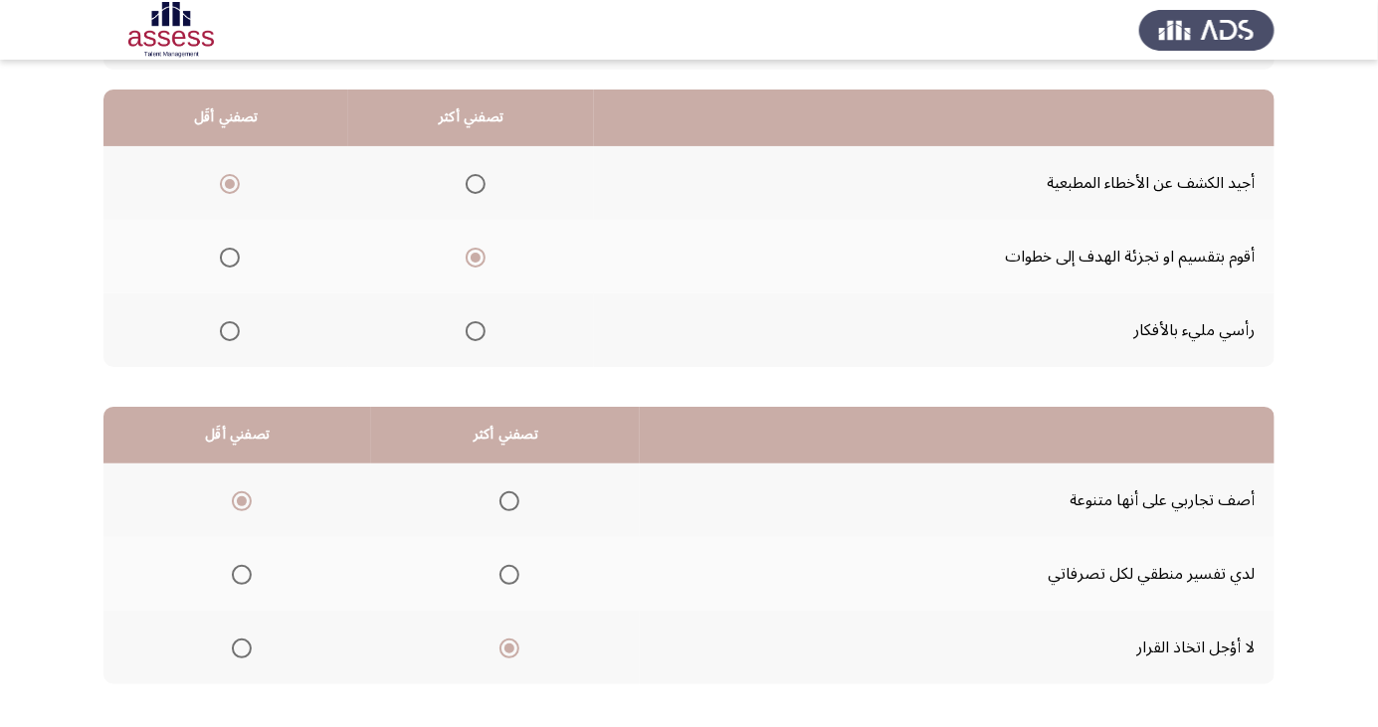
scroll to position [0, 0]
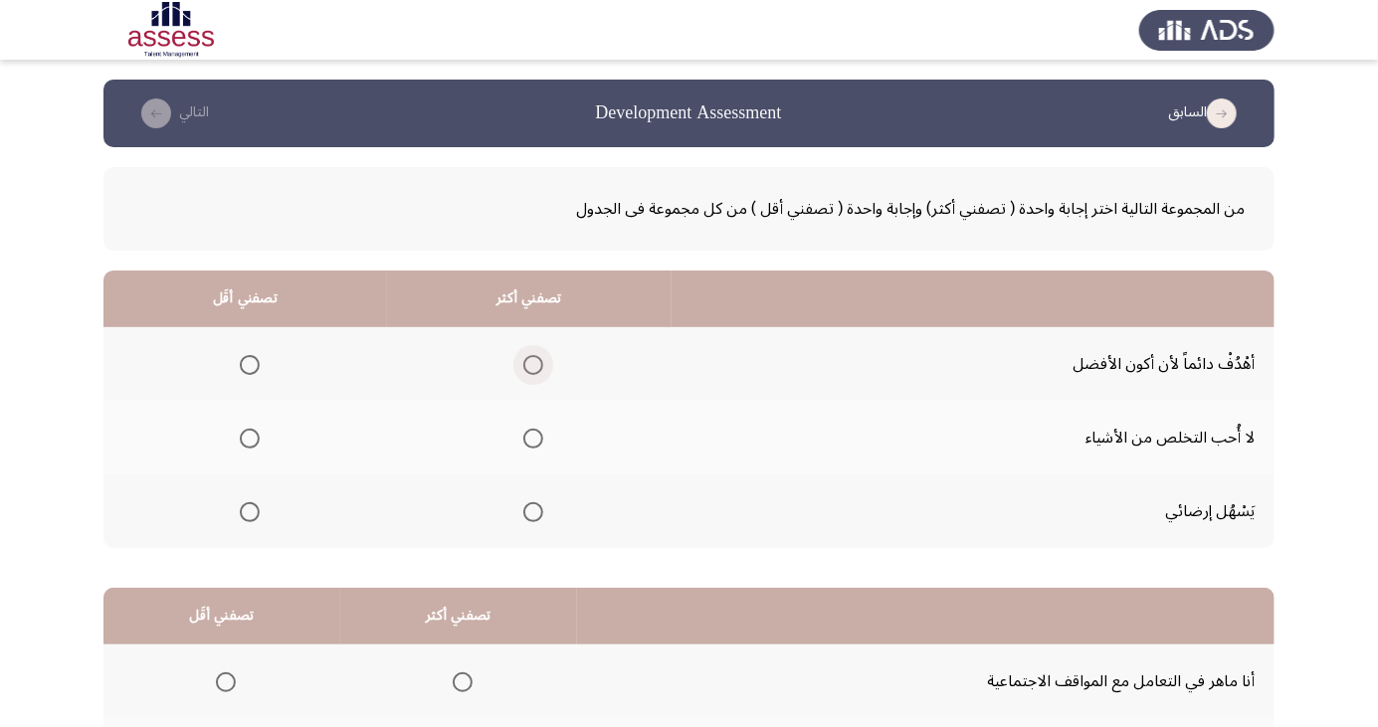
click at [533, 365] on span "Select an option" at bounding box center [533, 365] width 0 height 0
click at [532, 364] on input "Select an option" at bounding box center [533, 365] width 20 height 20
click at [255, 442] on span "Select an option" at bounding box center [250, 439] width 20 height 20
click at [255, 442] on input "Select an option" at bounding box center [250, 439] width 20 height 20
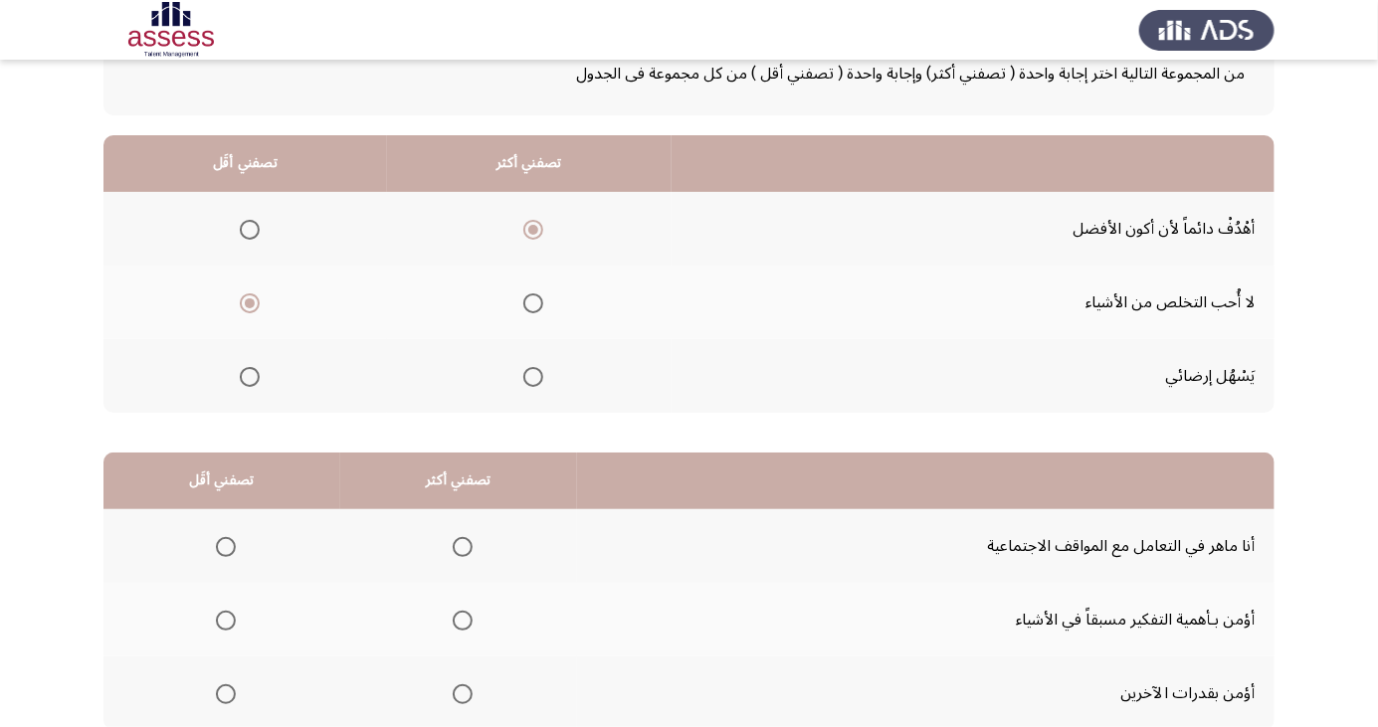
scroll to position [181, 0]
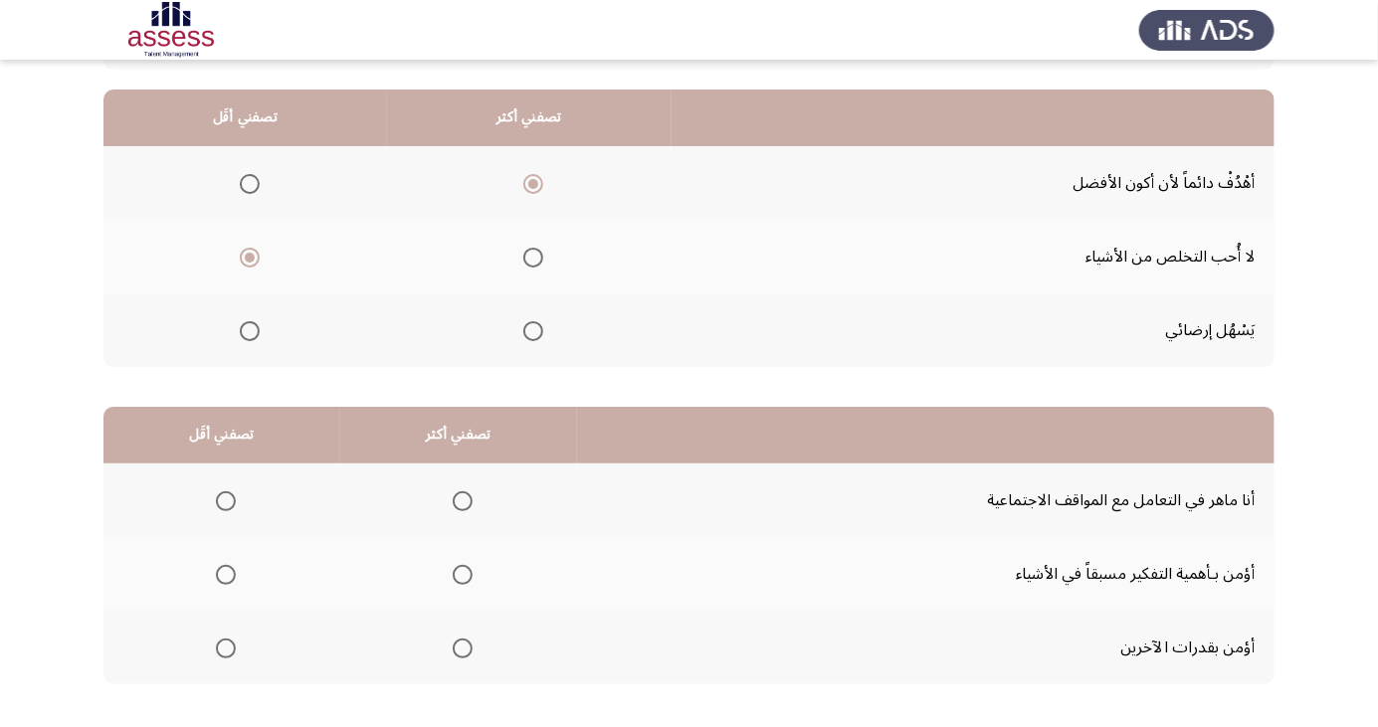
click at [463, 501] on span "Select an option" at bounding box center [463, 501] width 0 height 0
click at [460, 499] on input "Select an option" at bounding box center [463, 502] width 20 height 20
click at [238, 547] on th at bounding box center [221, 574] width 237 height 74
click at [226, 575] on span "Select an option" at bounding box center [226, 575] width 0 height 0
click at [224, 573] on input "Select an option" at bounding box center [226, 575] width 20 height 20
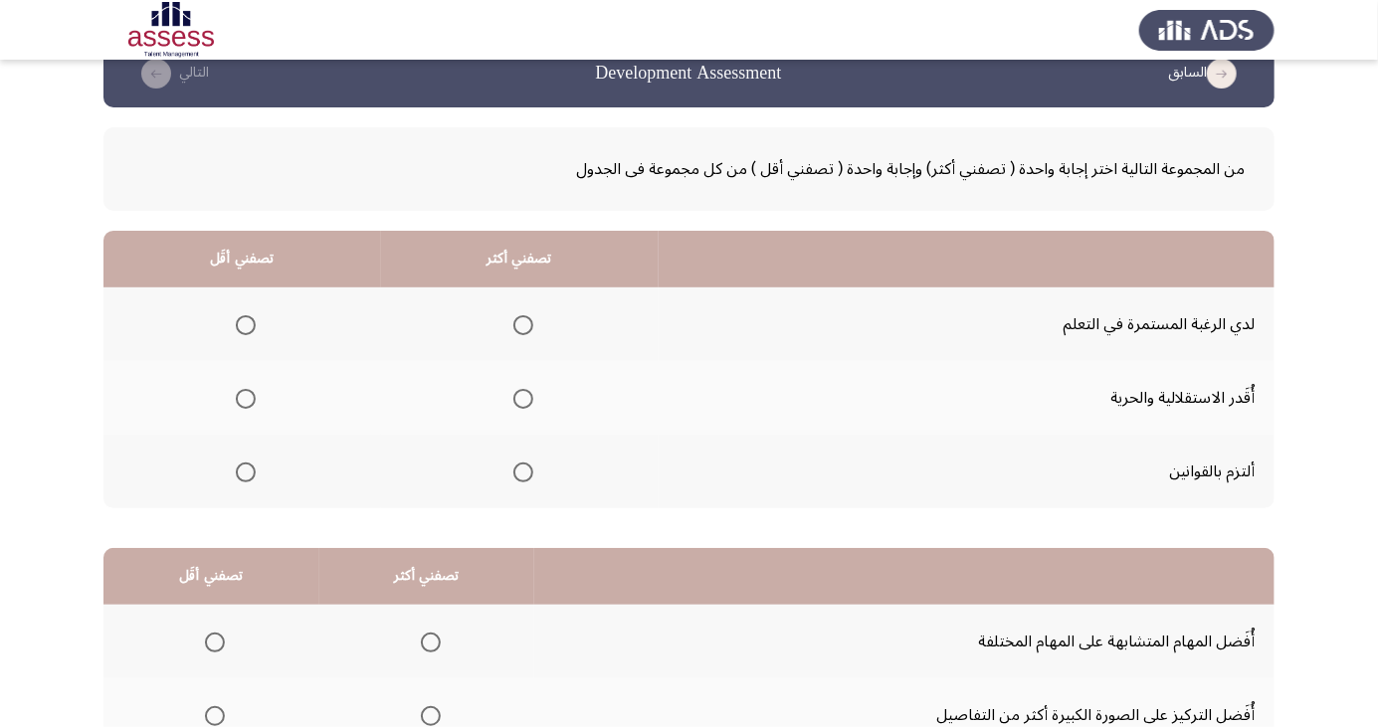
scroll to position [62, 0]
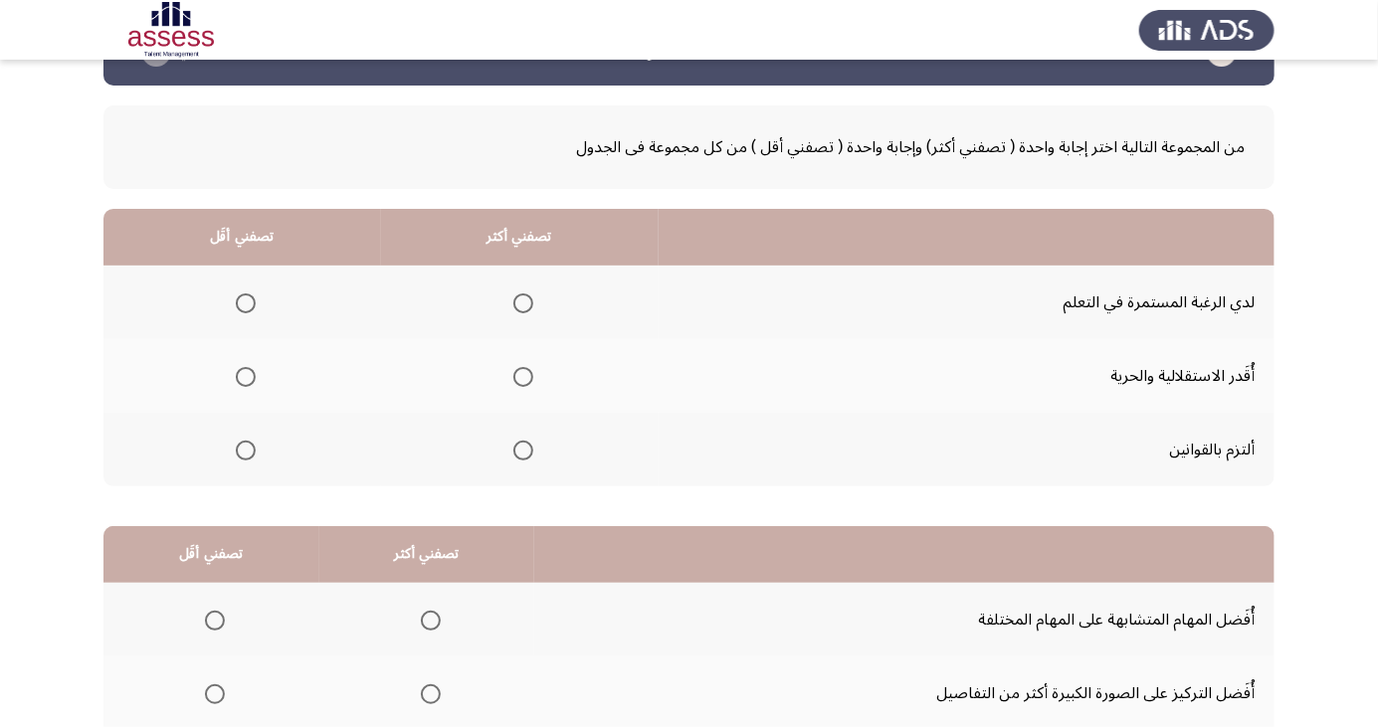
click at [520, 449] on span "Select an option" at bounding box center [523, 451] width 20 height 20
click at [520, 449] on input "Select an option" at bounding box center [523, 451] width 20 height 20
click at [246, 377] on span "Select an option" at bounding box center [246, 377] width 0 height 0
click at [245, 375] on input "Select an option" at bounding box center [246, 377] width 20 height 20
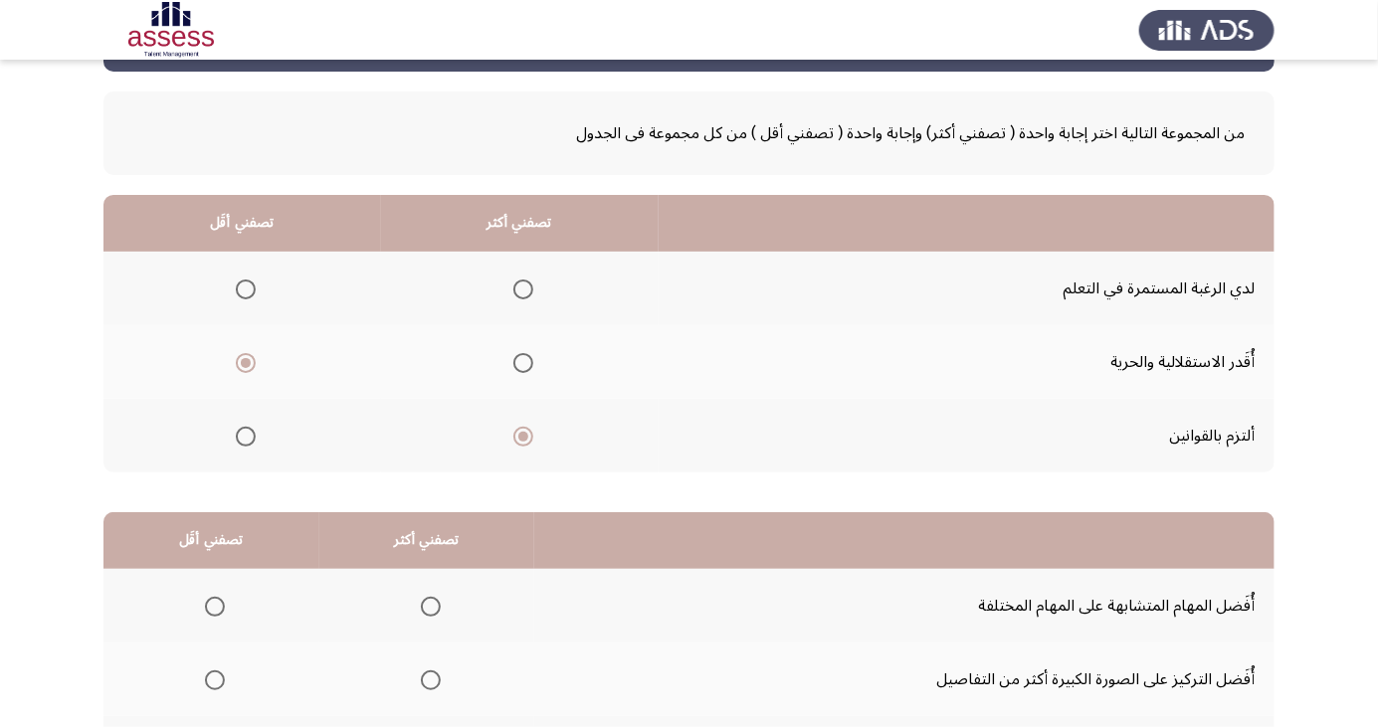
scroll to position [181, 0]
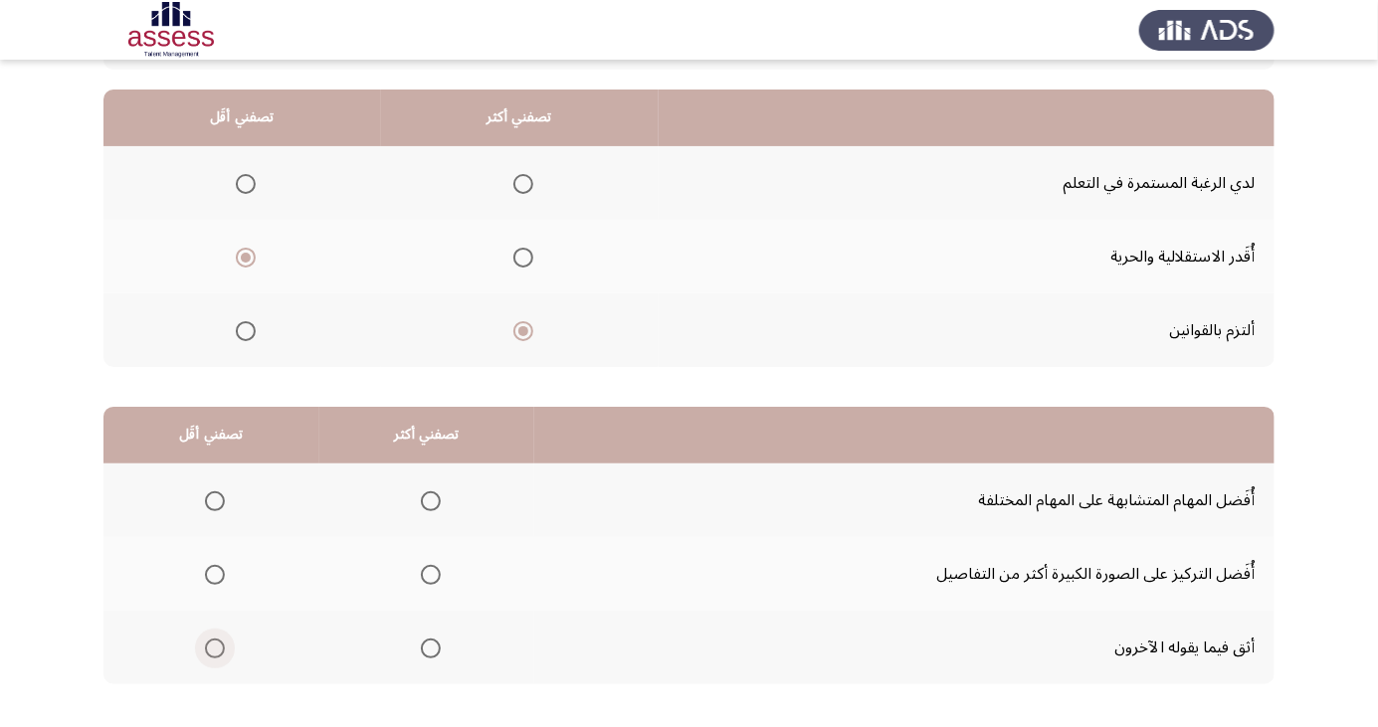
click at [214, 647] on span "Select an option" at bounding box center [215, 649] width 20 height 20
click at [214, 647] on input "Select an option" at bounding box center [215, 649] width 20 height 20
click at [431, 575] on span "Select an option" at bounding box center [431, 575] width 0 height 0
click at [429, 573] on input "Select an option" at bounding box center [431, 575] width 20 height 20
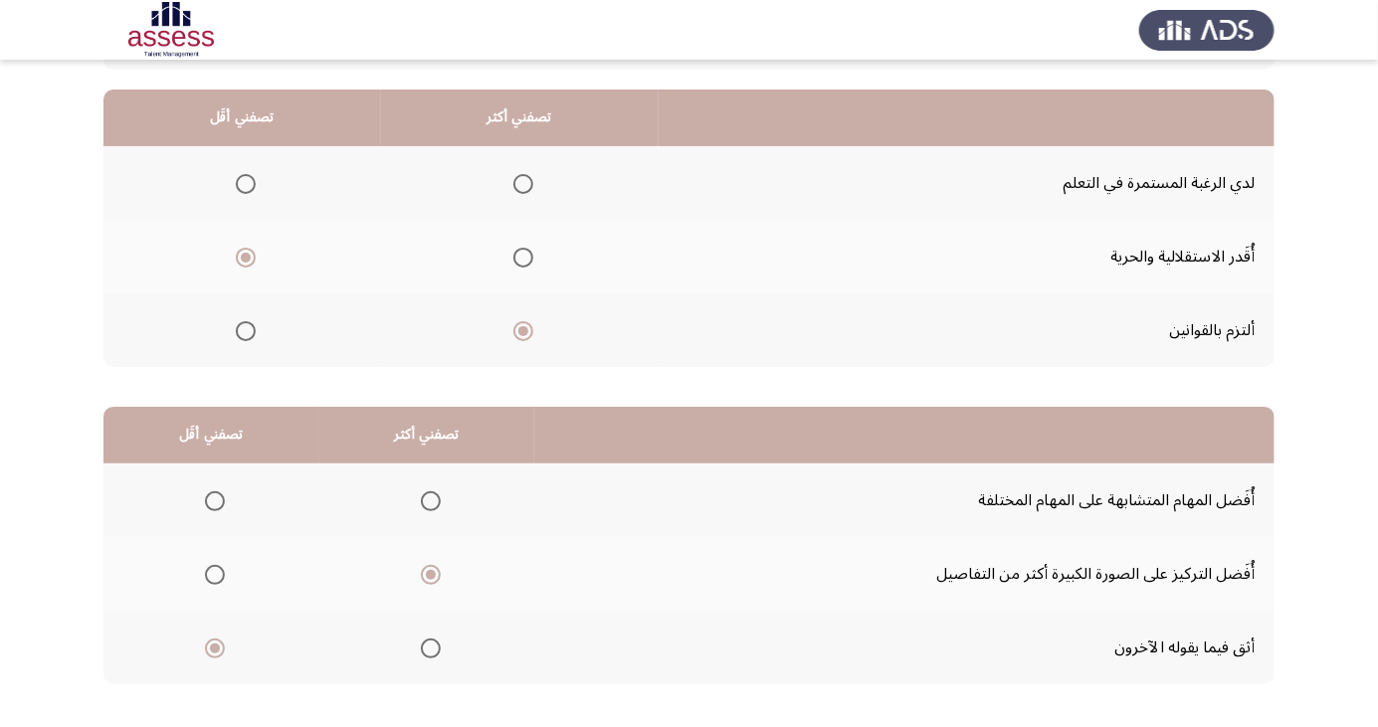
scroll to position [0, 0]
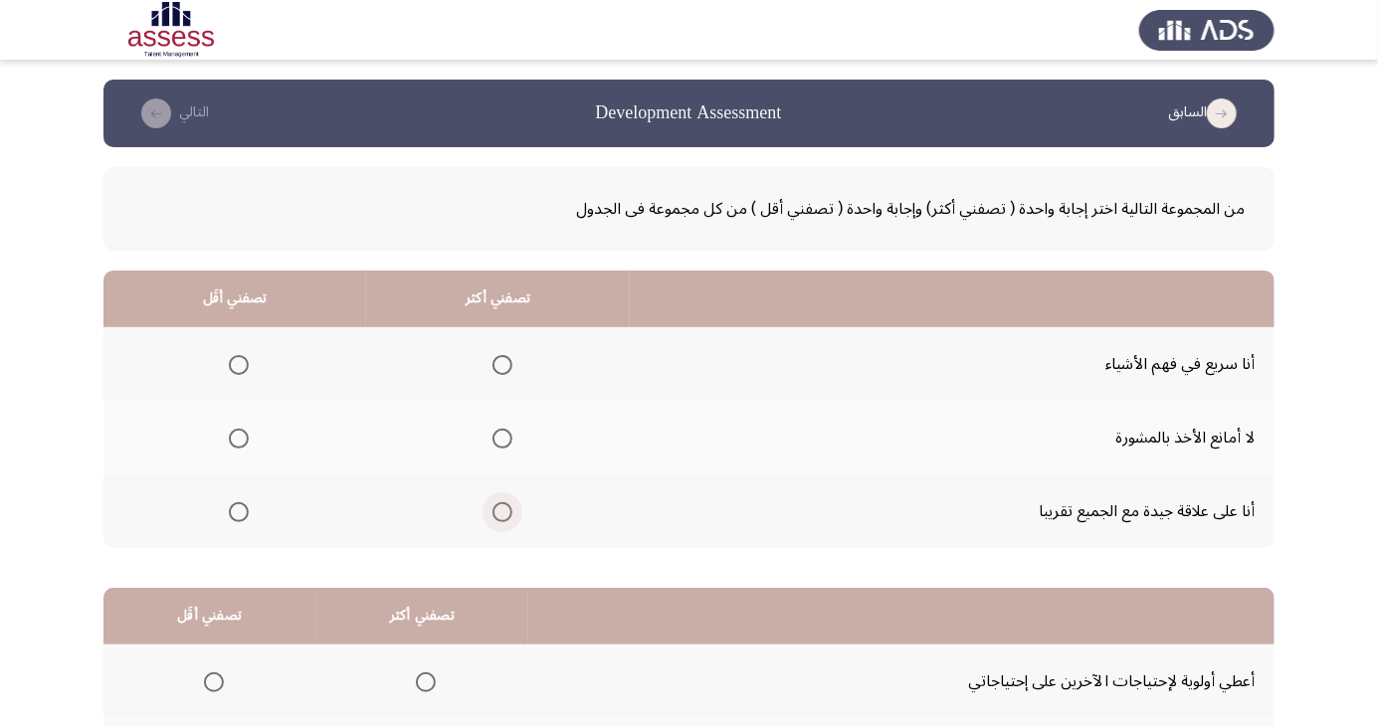
click at [502, 512] on span "Select an option" at bounding box center [502, 512] width 0 height 0
click at [497, 510] on input "Select an option" at bounding box center [503, 512] width 20 height 20
click at [239, 439] on span "Select an option" at bounding box center [239, 439] width 0 height 0
click at [237, 438] on input "Select an option" at bounding box center [239, 439] width 20 height 20
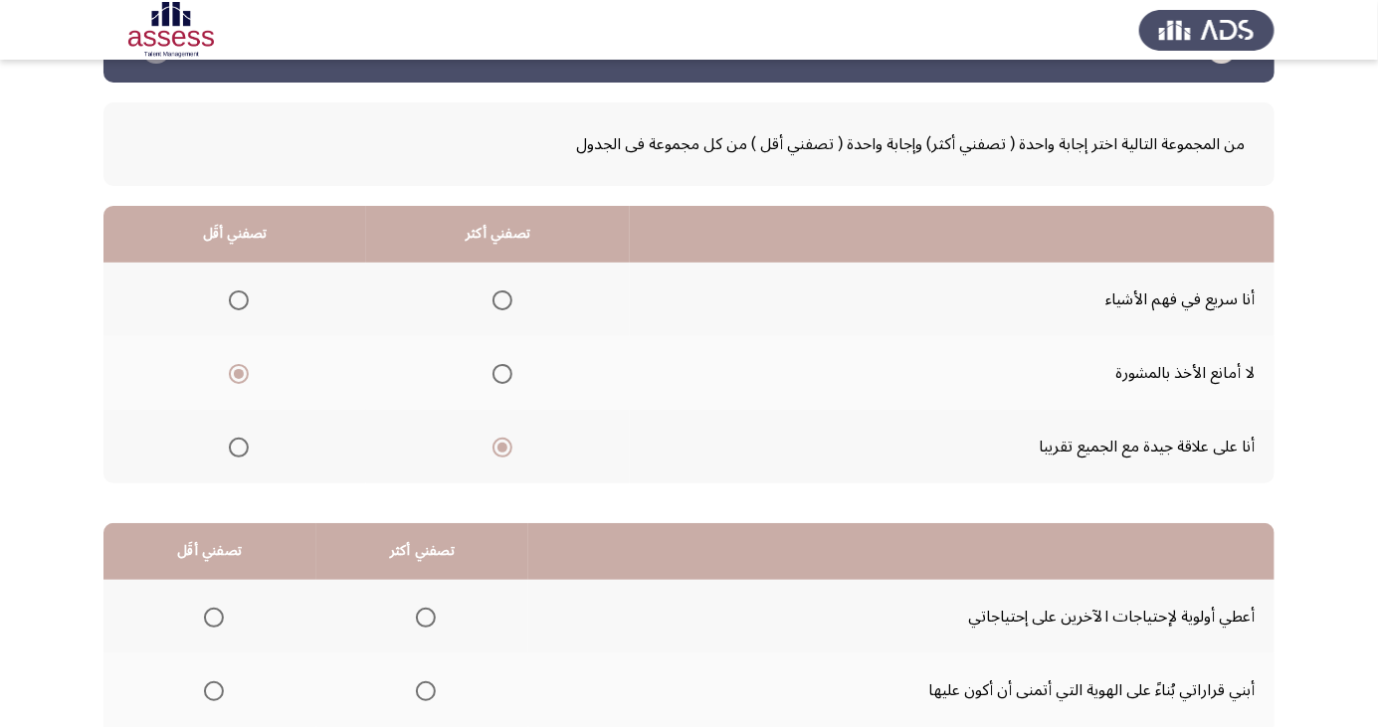
scroll to position [181, 0]
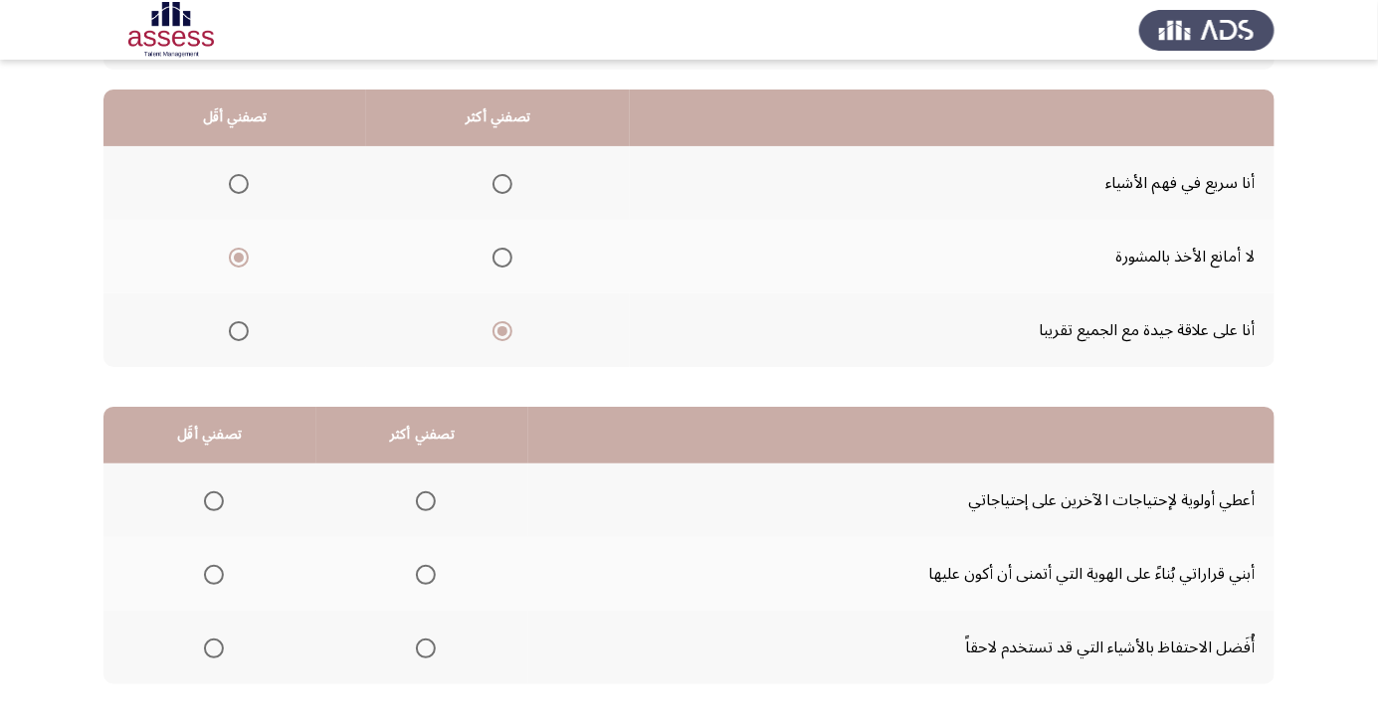
click at [426, 649] on span "Select an option" at bounding box center [426, 649] width 0 height 0
click at [424, 647] on input "Select an option" at bounding box center [426, 649] width 20 height 20
click at [214, 501] on span "Select an option" at bounding box center [214, 501] width 0 height 0
click at [213, 499] on input "Select an option" at bounding box center [214, 502] width 20 height 20
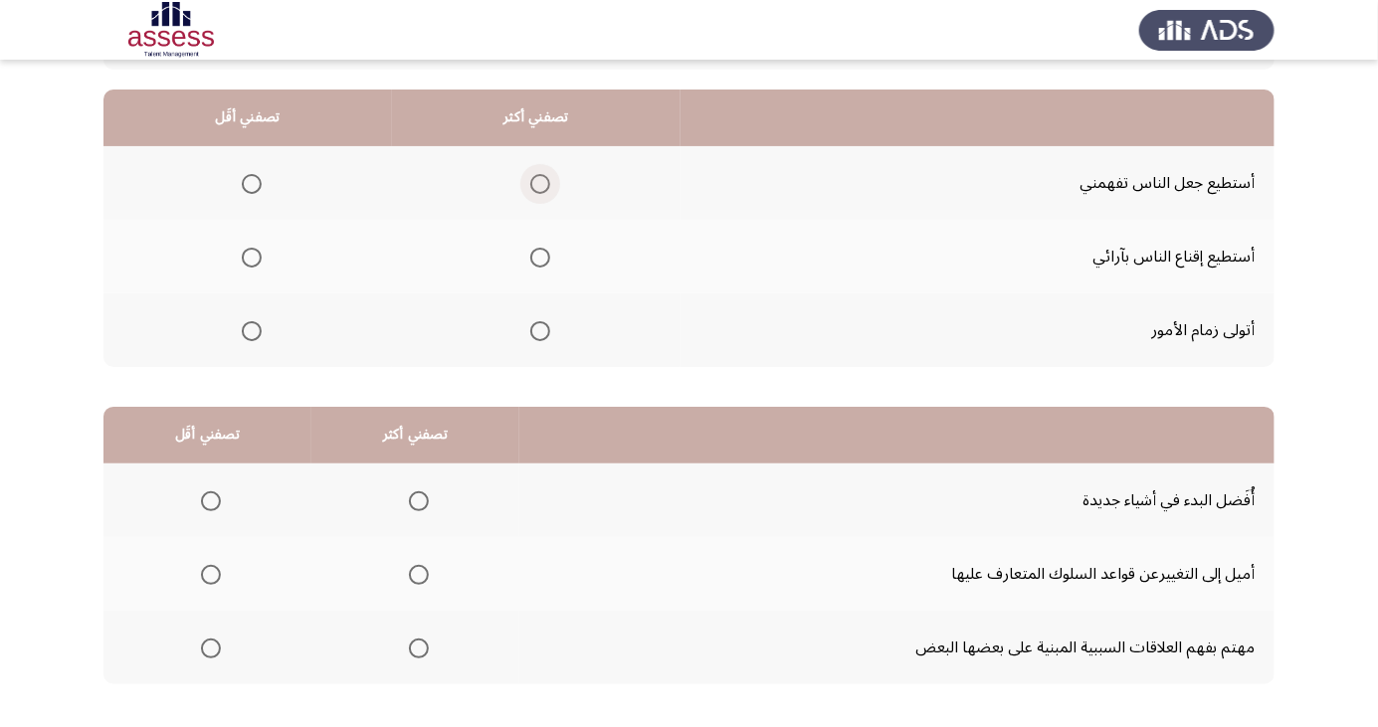
click at [536, 183] on span "Select an option" at bounding box center [540, 184] width 20 height 20
click at [536, 183] on input "Select an option" at bounding box center [540, 184] width 20 height 20
click at [211, 649] on span "Select an option" at bounding box center [211, 649] width 0 height 0
click at [210, 647] on input "Select an option" at bounding box center [211, 649] width 20 height 20
click at [424, 576] on span "Select an option" at bounding box center [419, 575] width 20 height 20
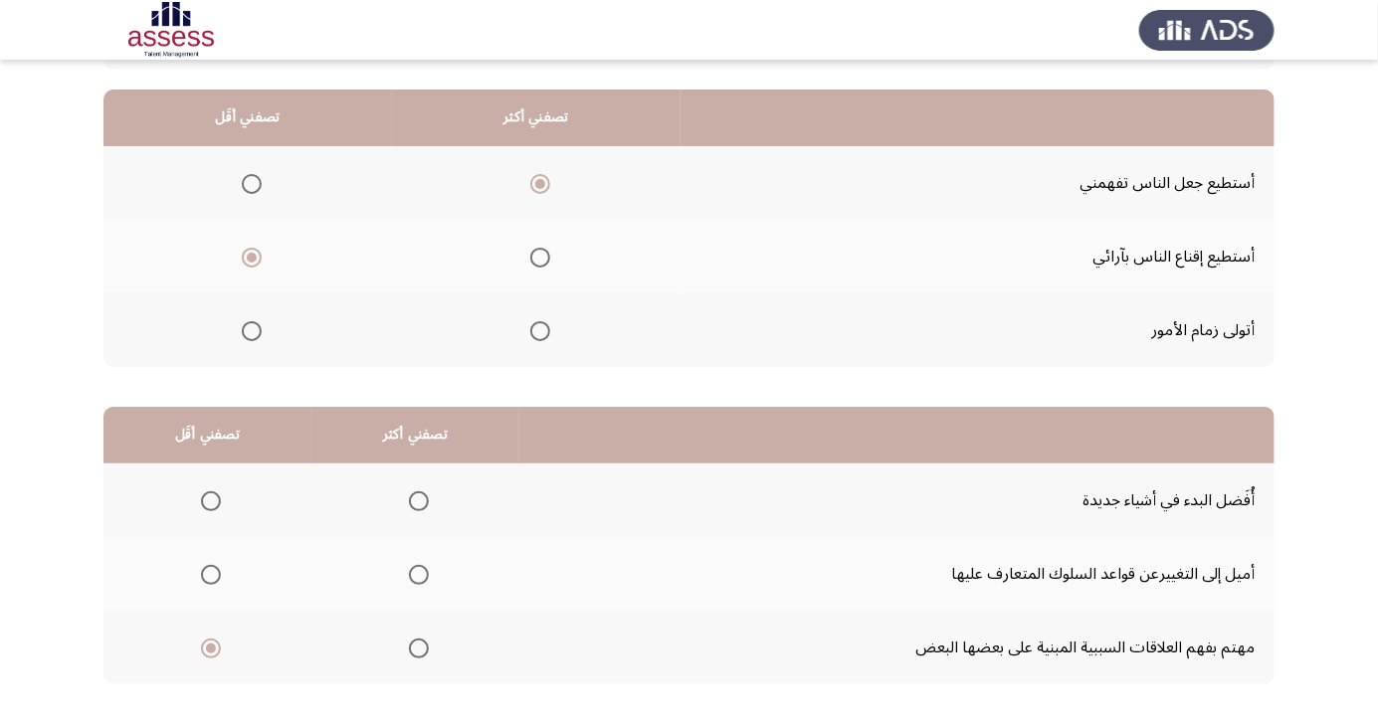
click at [424, 576] on input "Select an option" at bounding box center [419, 575] width 20 height 20
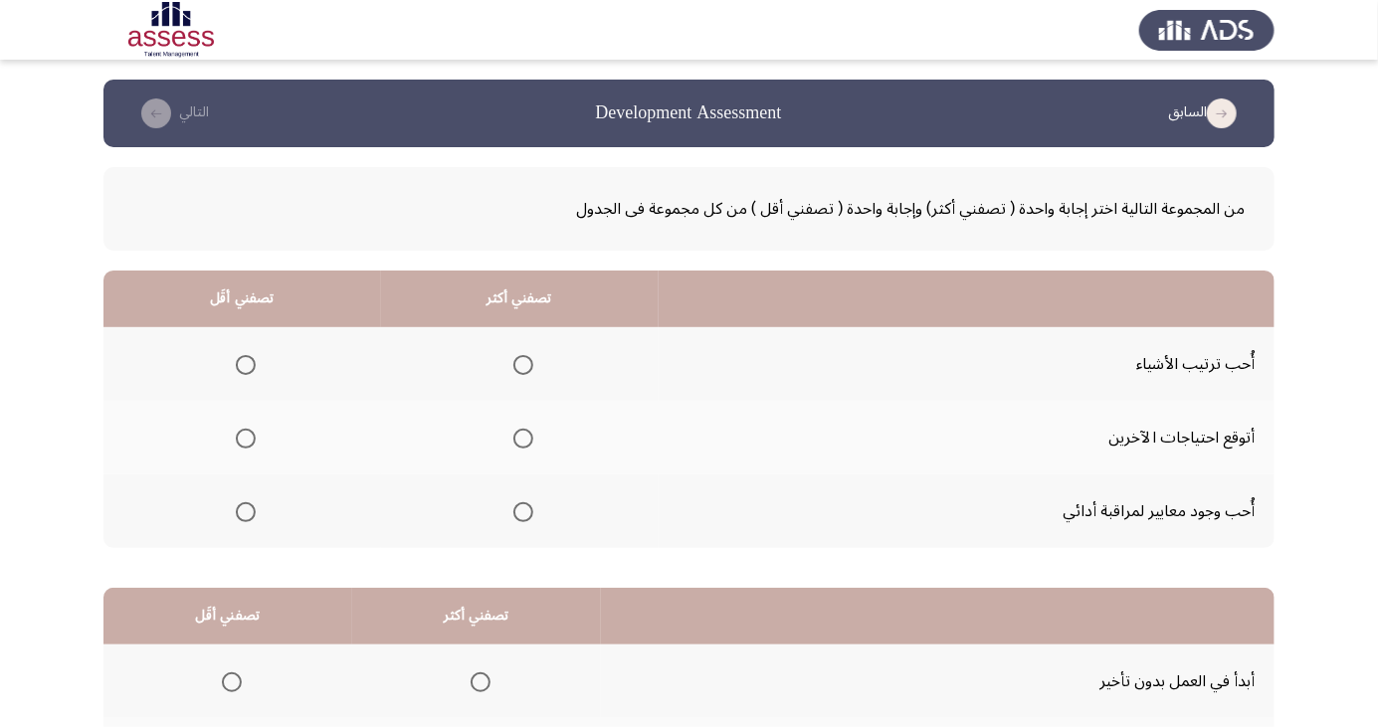
click at [523, 512] on span "Select an option" at bounding box center [523, 512] width 0 height 0
click at [519, 510] on input "Select an option" at bounding box center [523, 512] width 20 height 20
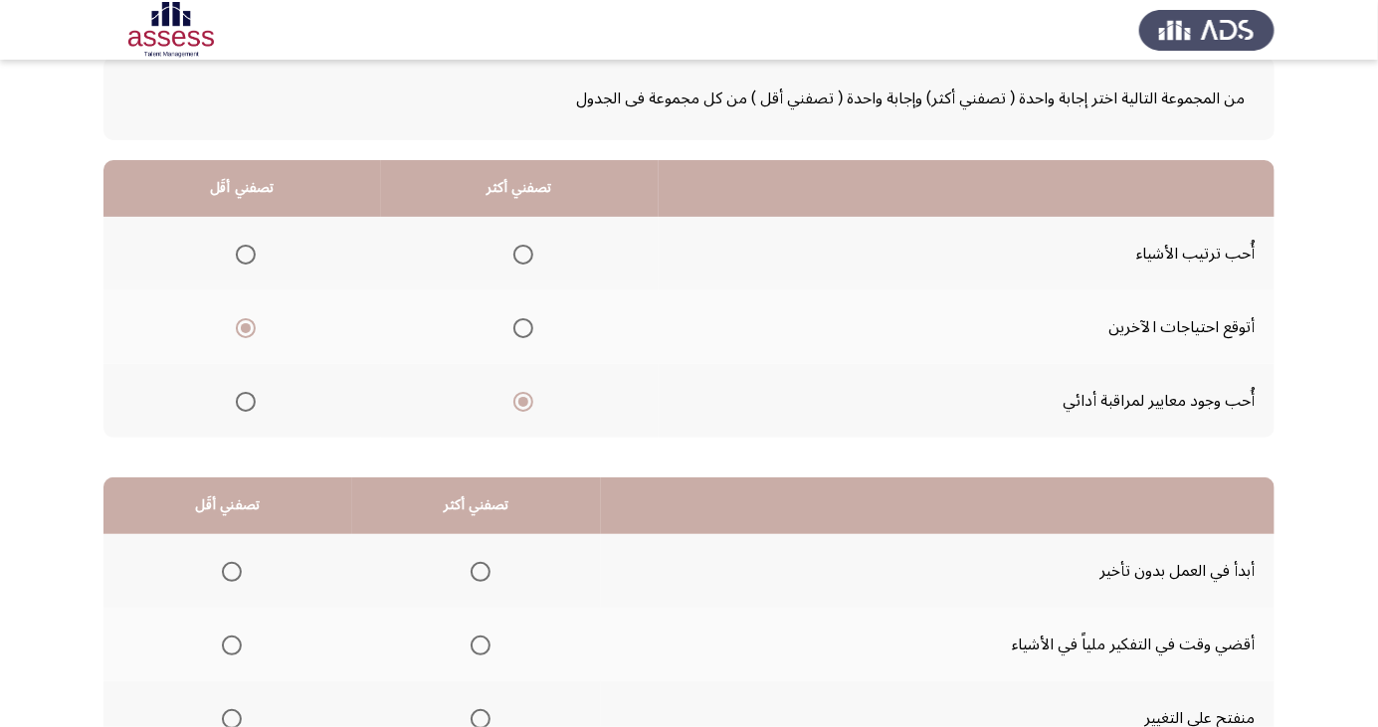
scroll to position [181, 0]
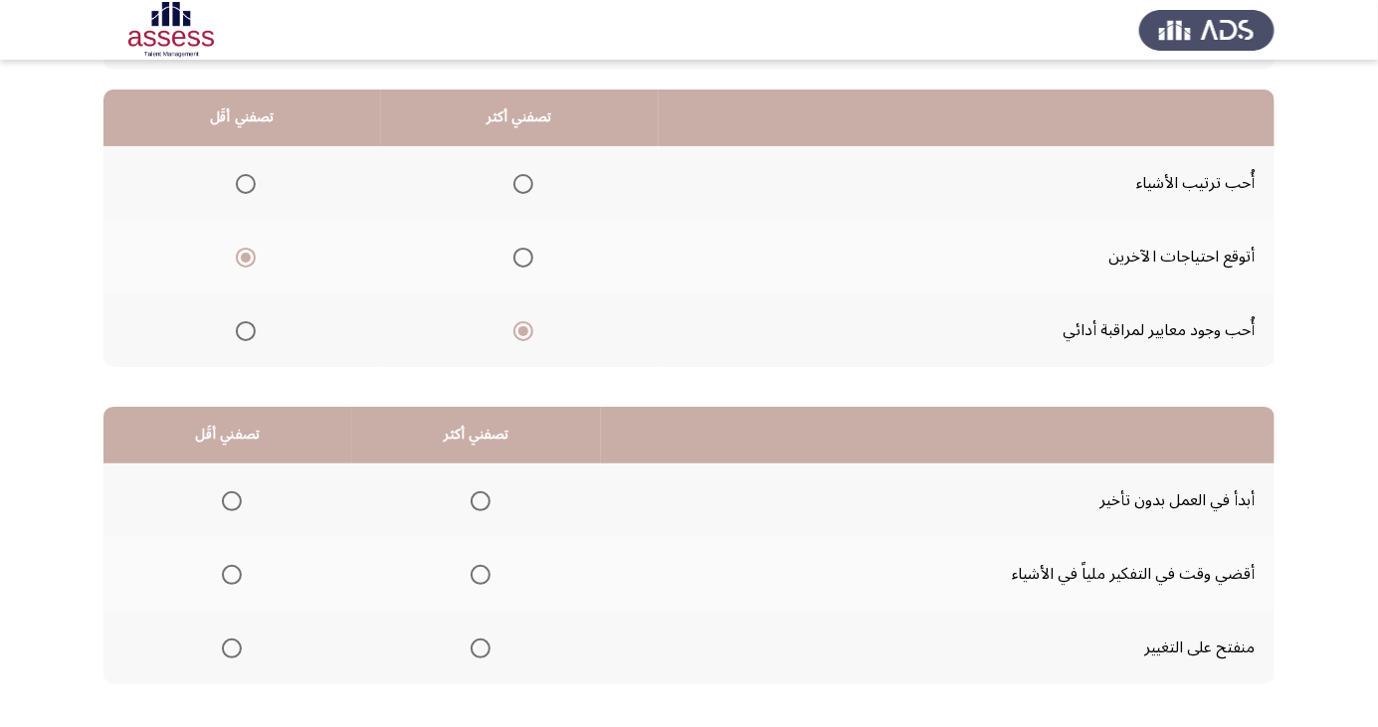
click at [239, 571] on span "Select an option" at bounding box center [232, 575] width 20 height 20
click at [239, 571] on input "Select an option" at bounding box center [232, 575] width 20 height 20
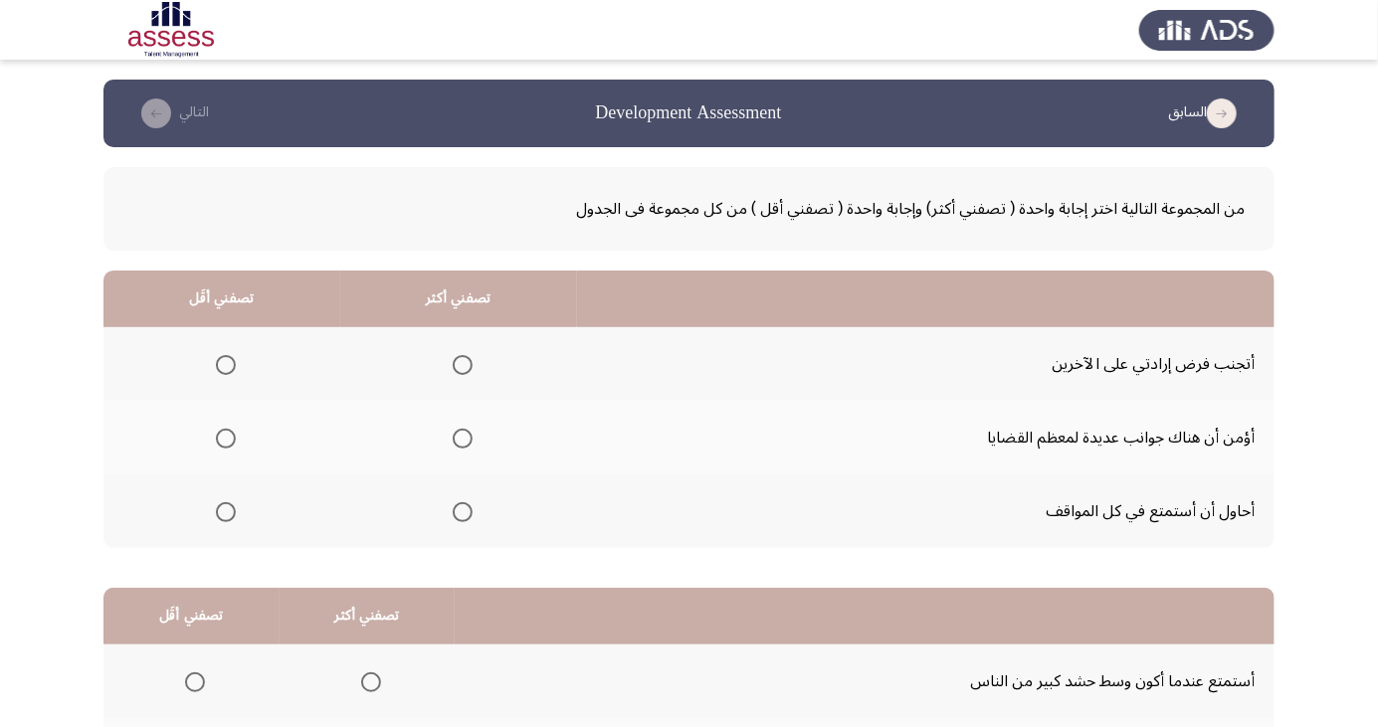
click at [457, 438] on span "Select an option" at bounding box center [463, 439] width 20 height 20
click at [457, 438] on input "Select an option" at bounding box center [463, 439] width 20 height 20
click at [223, 364] on span "Select an option" at bounding box center [226, 365] width 20 height 20
click at [223, 364] on input "Select an option" at bounding box center [226, 365] width 20 height 20
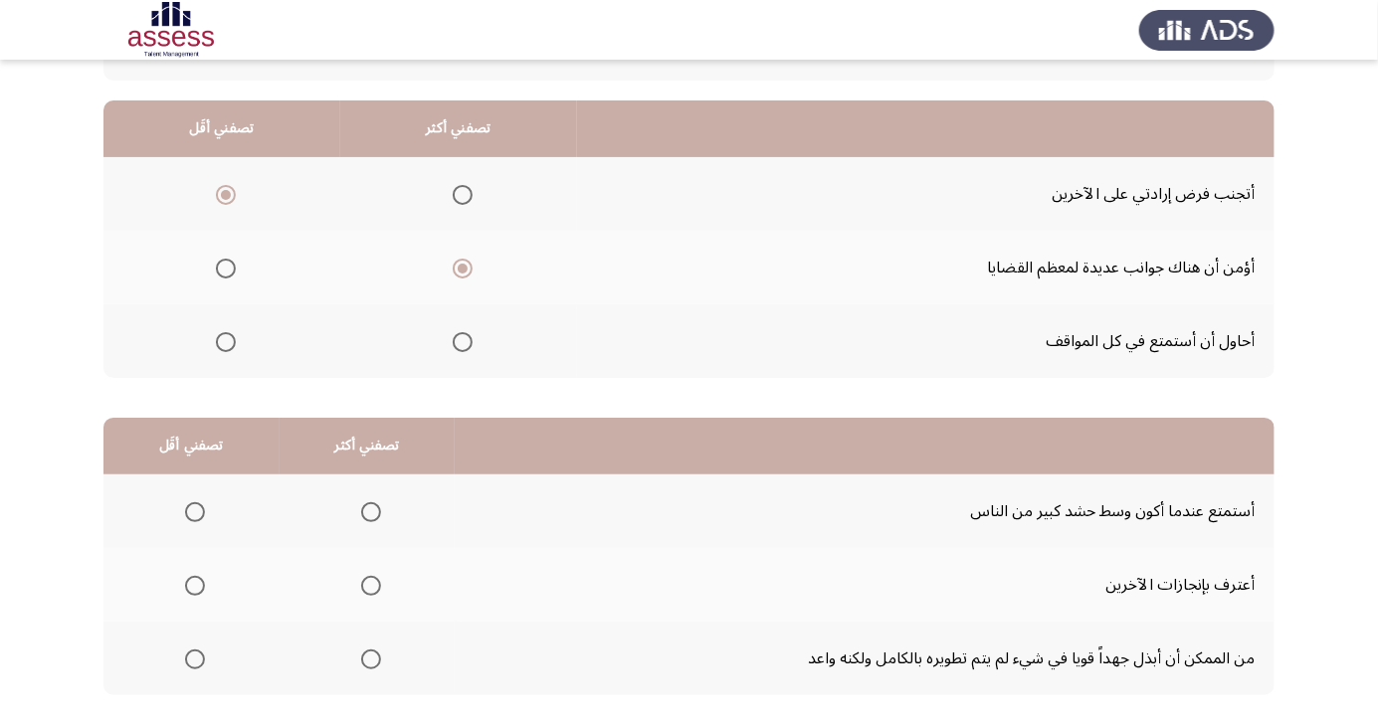
scroll to position [181, 0]
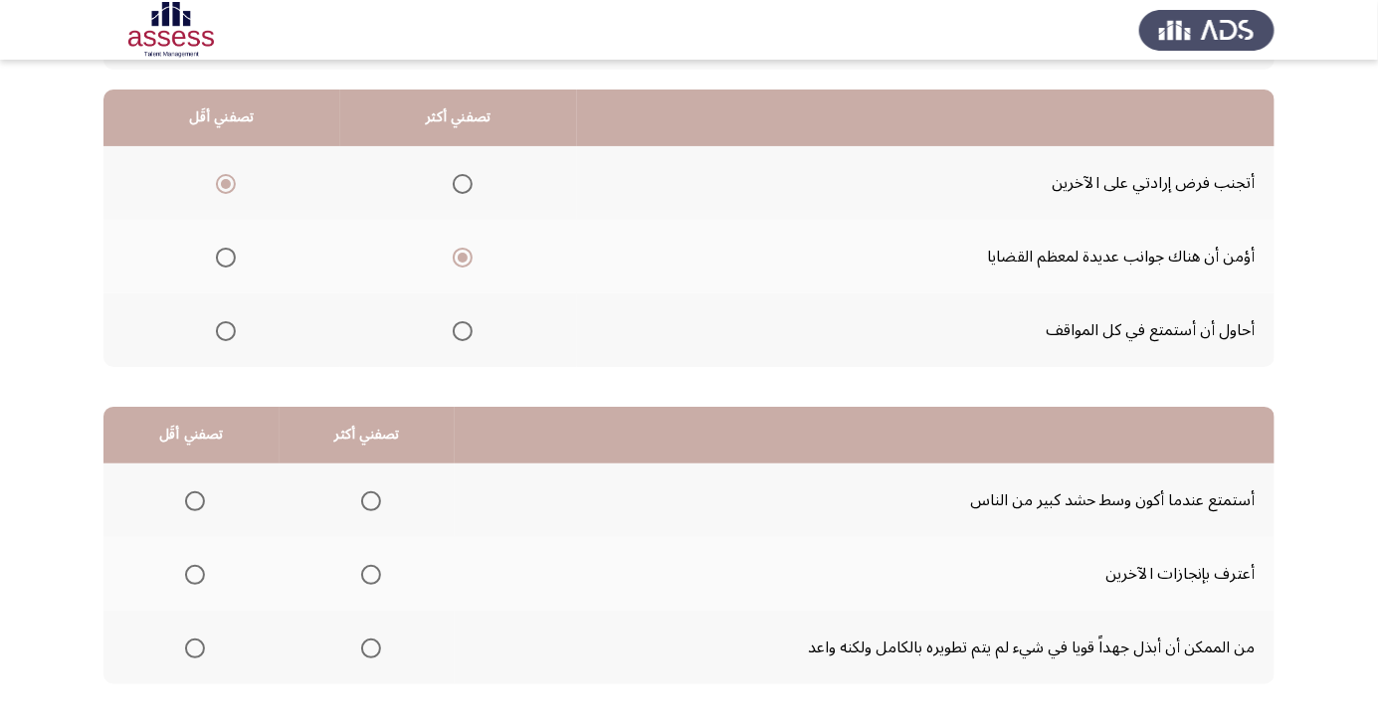
click at [371, 495] on span "Select an option" at bounding box center [371, 502] width 20 height 20
click at [371, 495] on input "Select an option" at bounding box center [371, 502] width 20 height 20
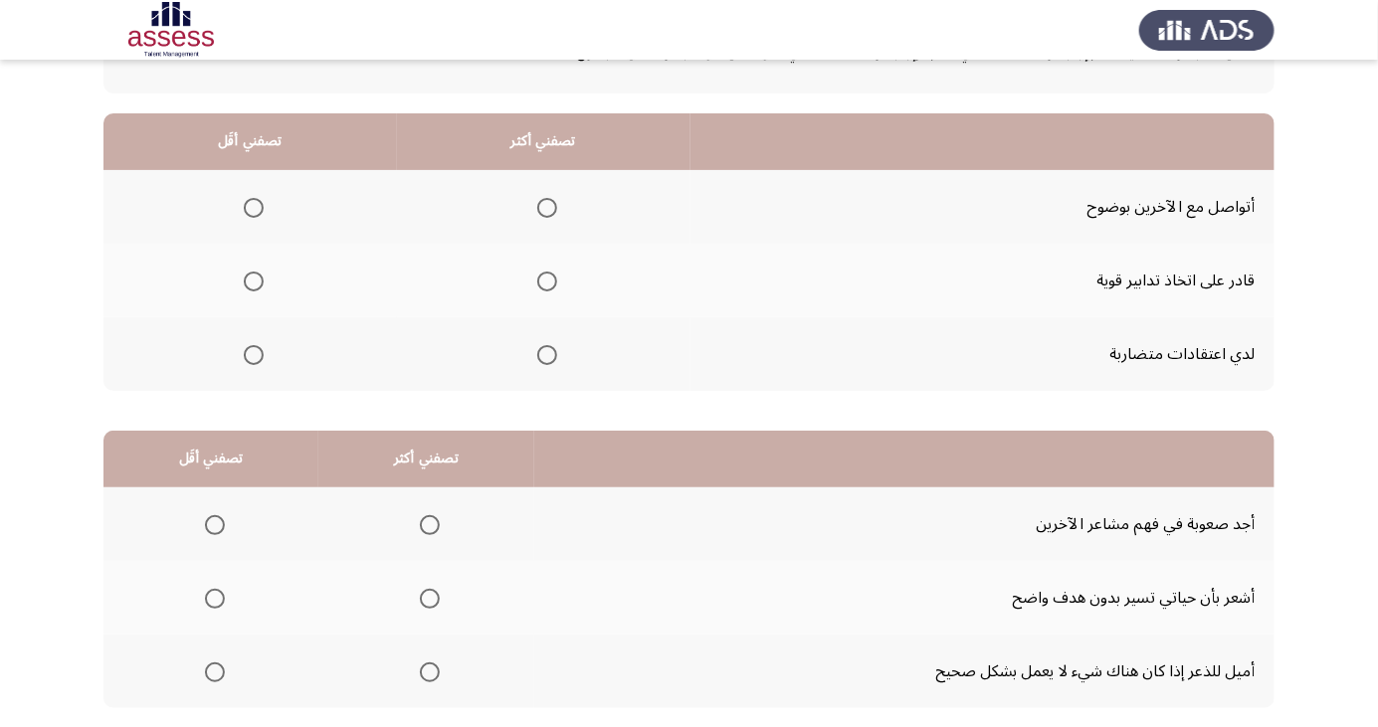
scroll to position [167, 0]
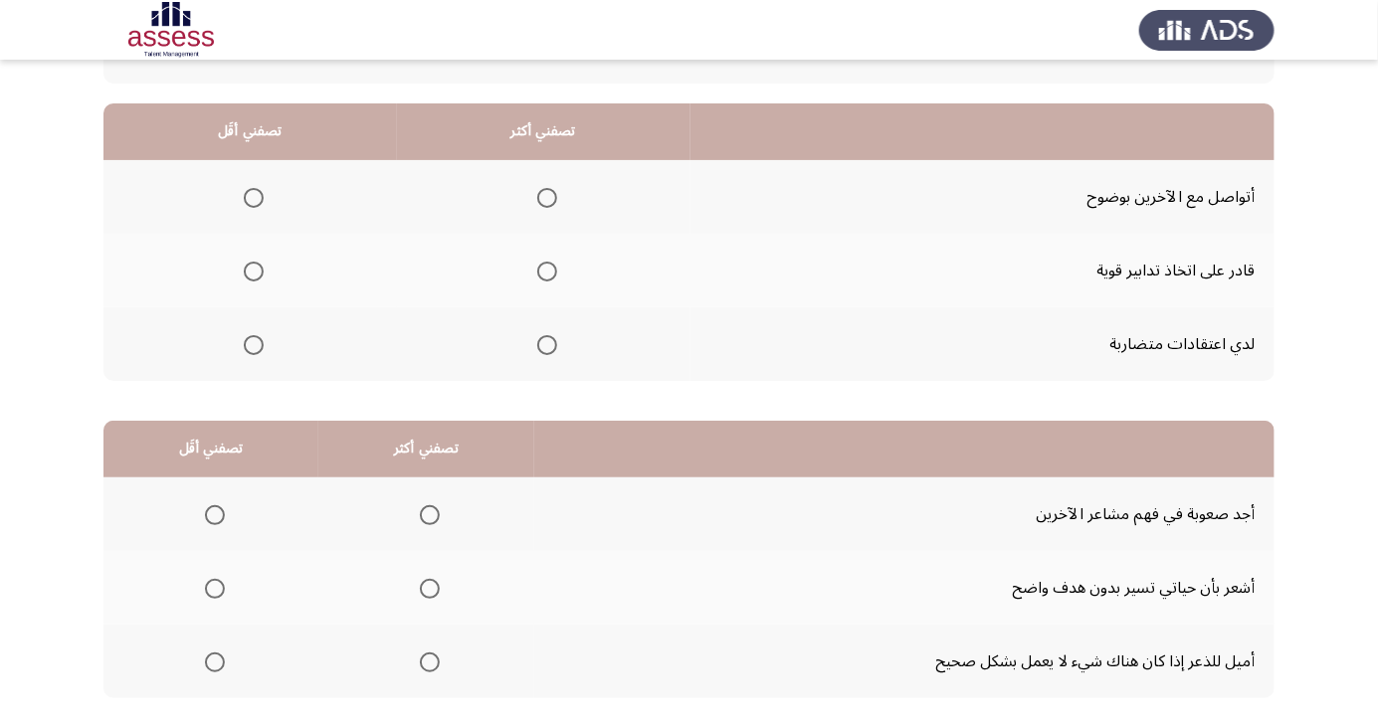
click at [547, 272] on span "Select an option" at bounding box center [547, 272] width 0 height 0
click at [545, 270] on input "Select an option" at bounding box center [547, 272] width 20 height 20
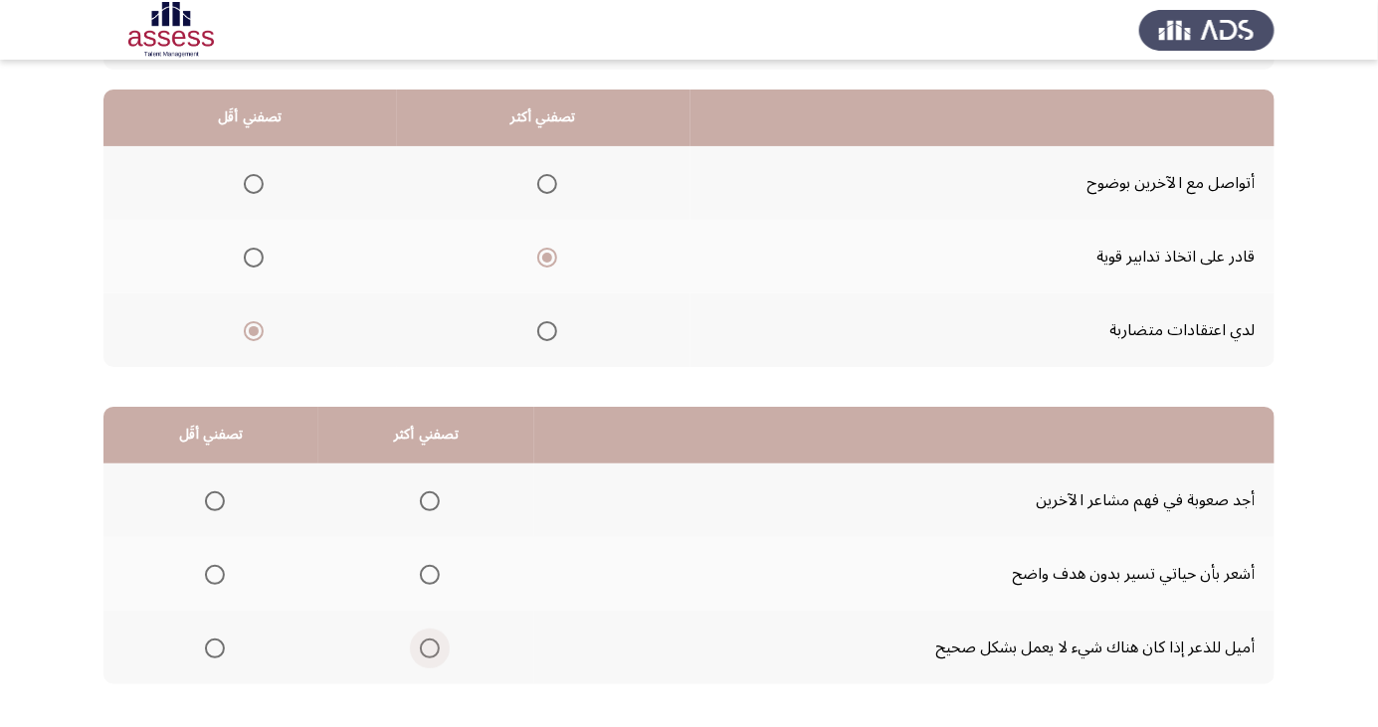
click at [430, 649] on span "Select an option" at bounding box center [430, 649] width 0 height 0
click at [425, 647] on input "Select an option" at bounding box center [430, 649] width 20 height 20
click at [213, 573] on span "Select an option" at bounding box center [215, 575] width 20 height 20
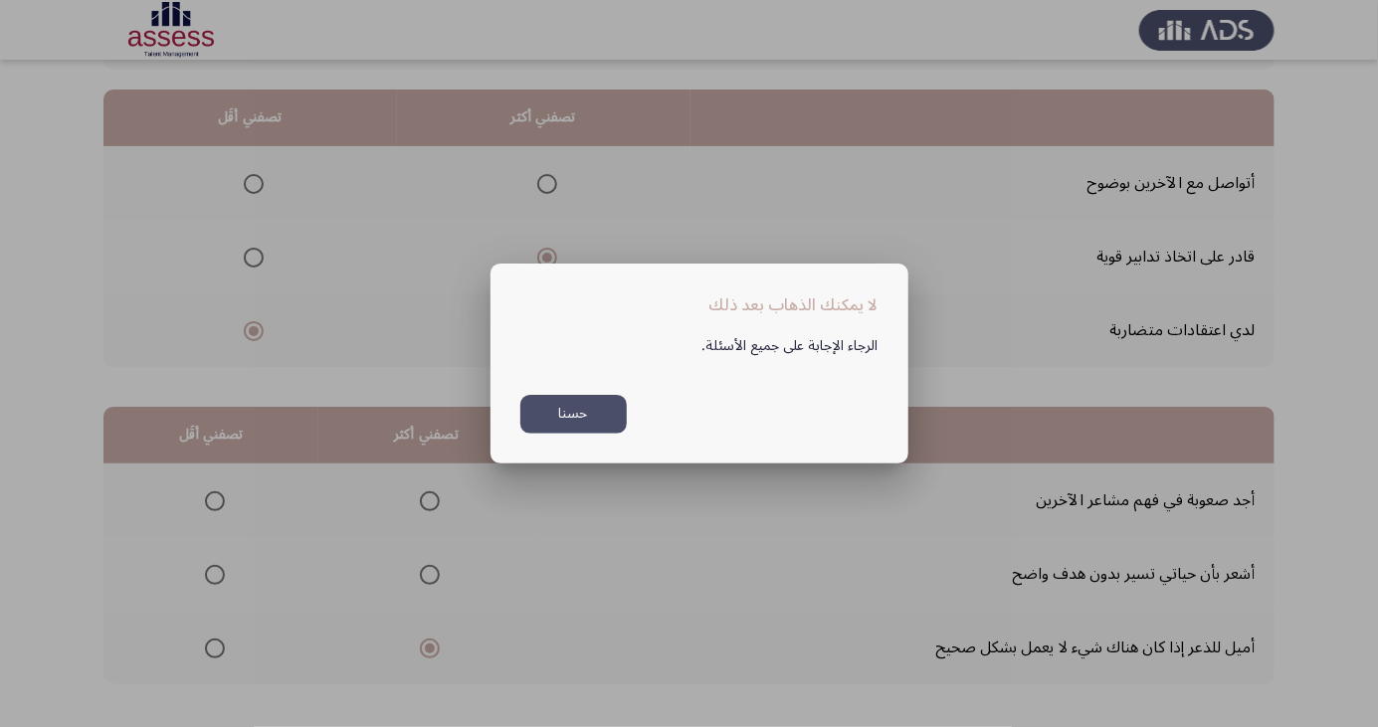
click at [582, 434] on button "حسنا" at bounding box center [573, 414] width 106 height 39
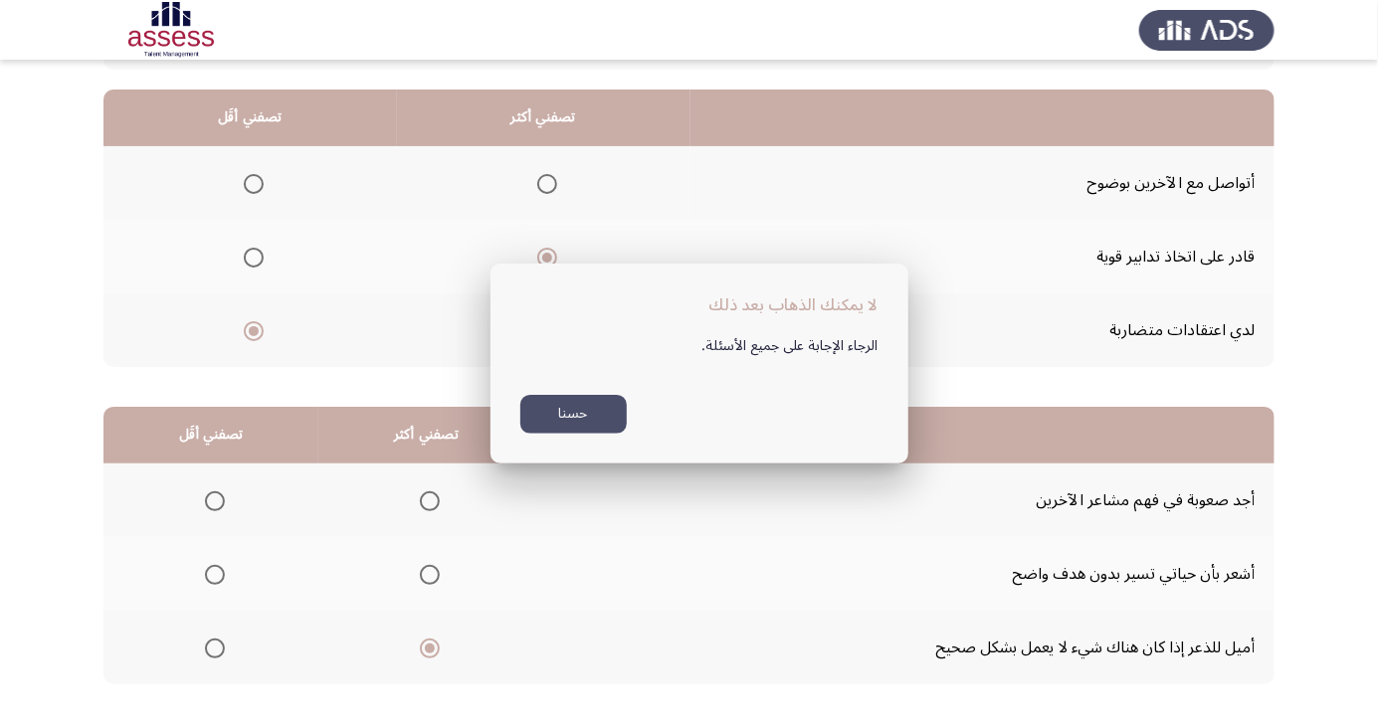
scroll to position [181, 0]
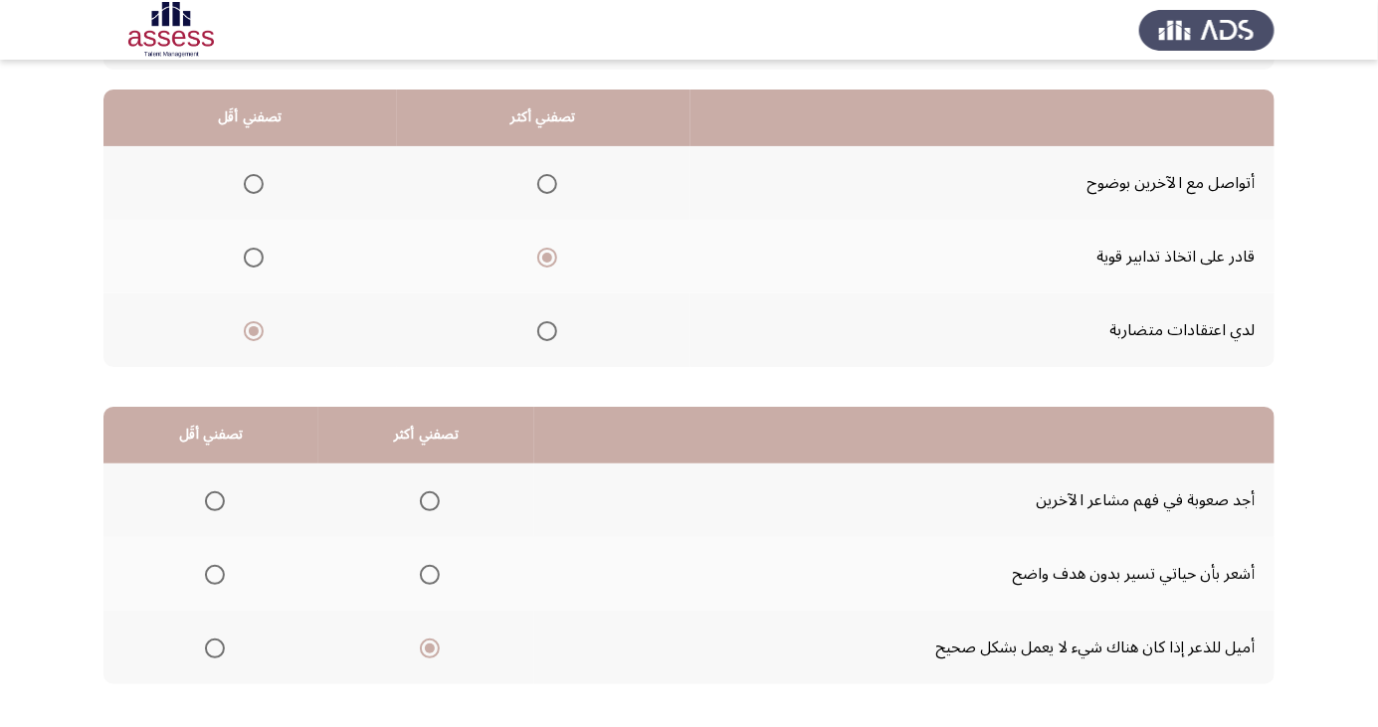
click at [234, 565] on th at bounding box center [210, 574] width 215 height 74
click at [213, 573] on span "Select an option" at bounding box center [215, 575] width 20 height 20
click at [213, 573] on input "Select an option" at bounding box center [215, 575] width 20 height 20
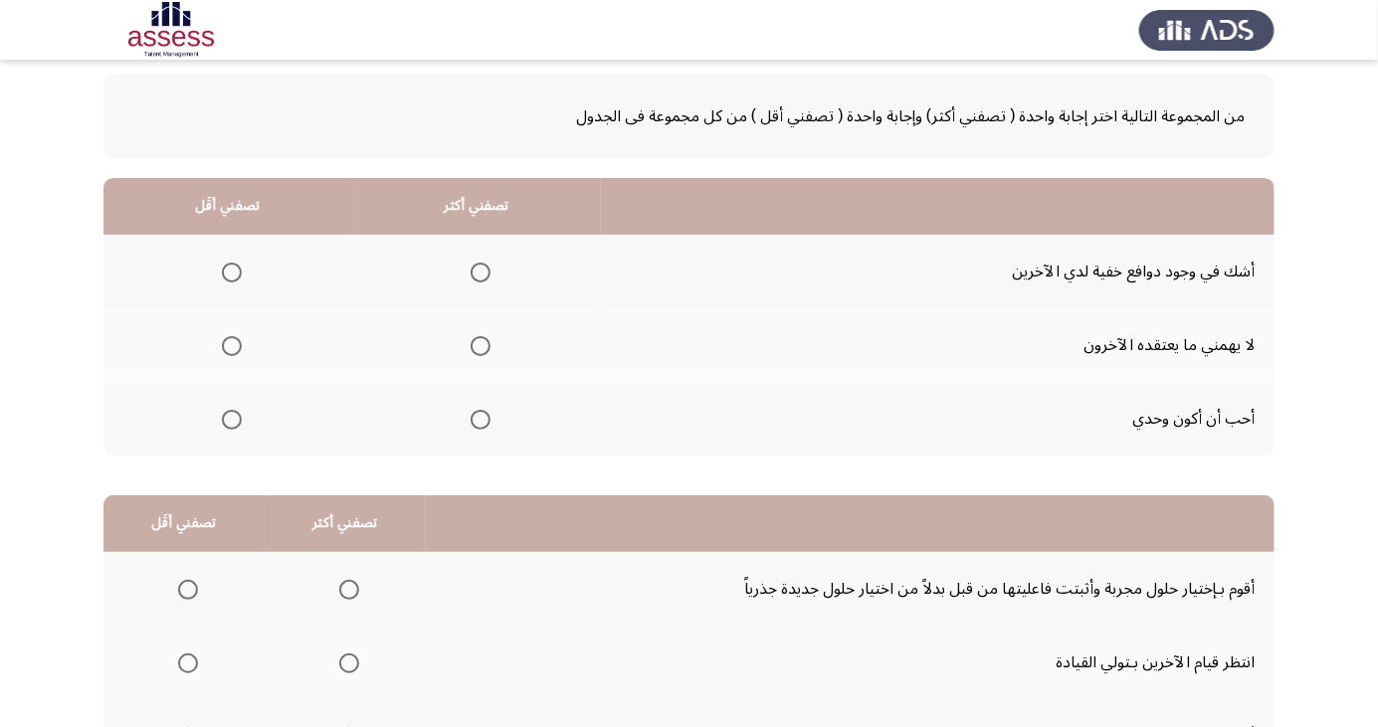
scroll to position [109, 0]
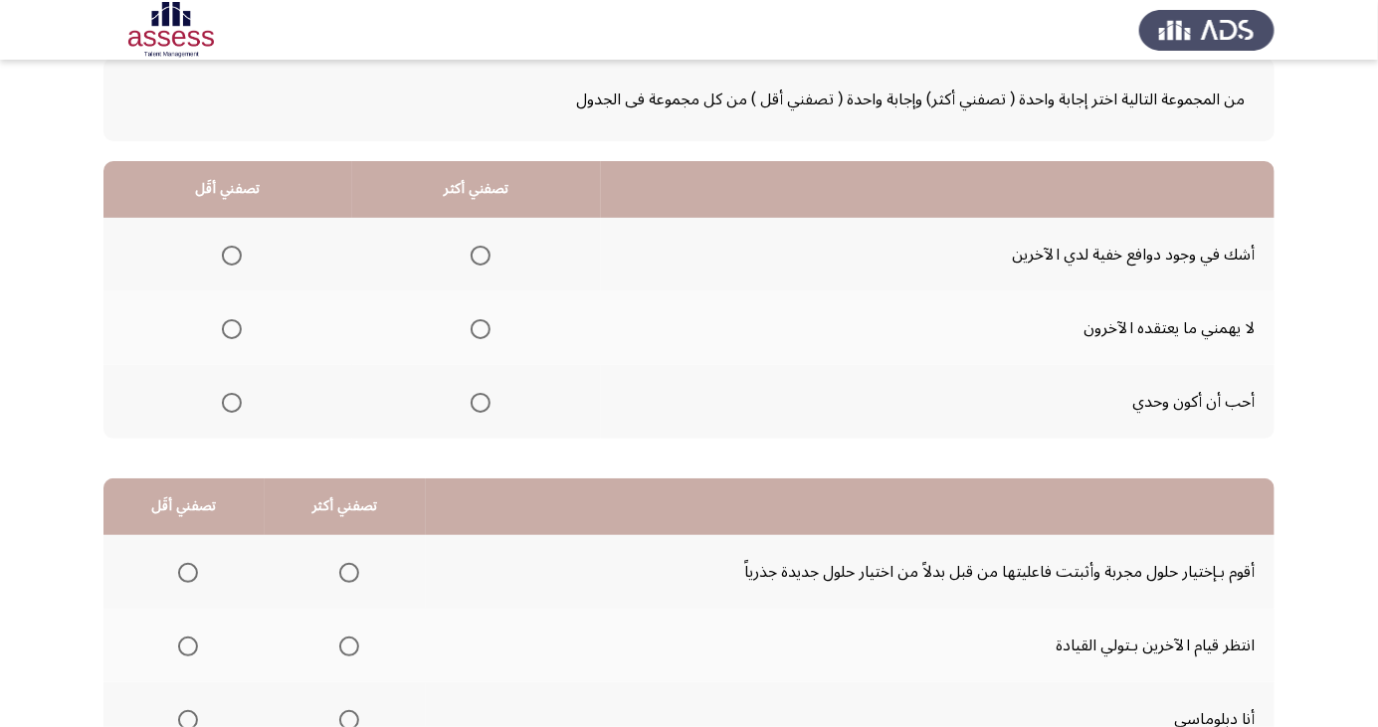
click at [232, 403] on span "Select an option" at bounding box center [232, 403] width 0 height 0
click at [230, 401] on input "Select an option" at bounding box center [232, 403] width 20 height 20
click at [481, 329] on span "Select an option" at bounding box center [481, 329] width 0 height 0
click at [477, 327] on input "Select an option" at bounding box center [481, 329] width 20 height 20
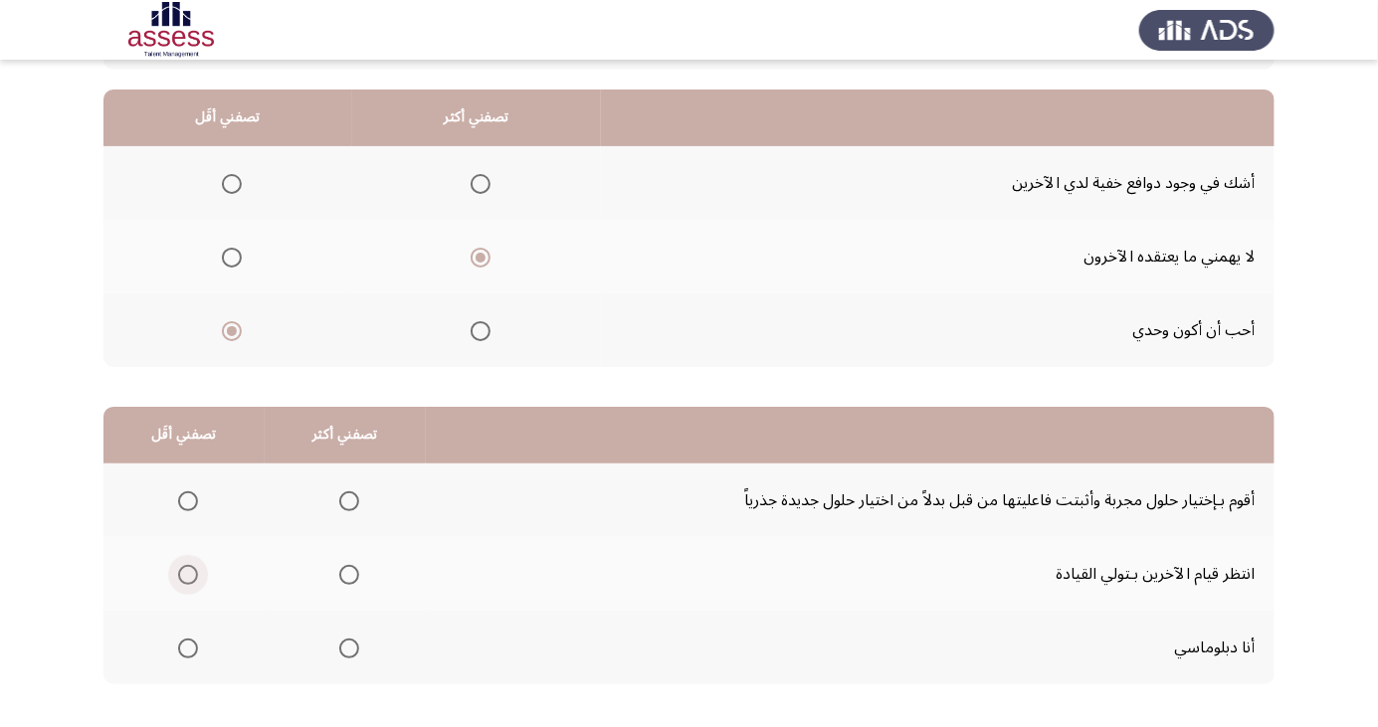
click at [188, 575] on span "Select an option" at bounding box center [188, 575] width 0 height 0
click at [186, 573] on input "Select an option" at bounding box center [188, 575] width 20 height 20
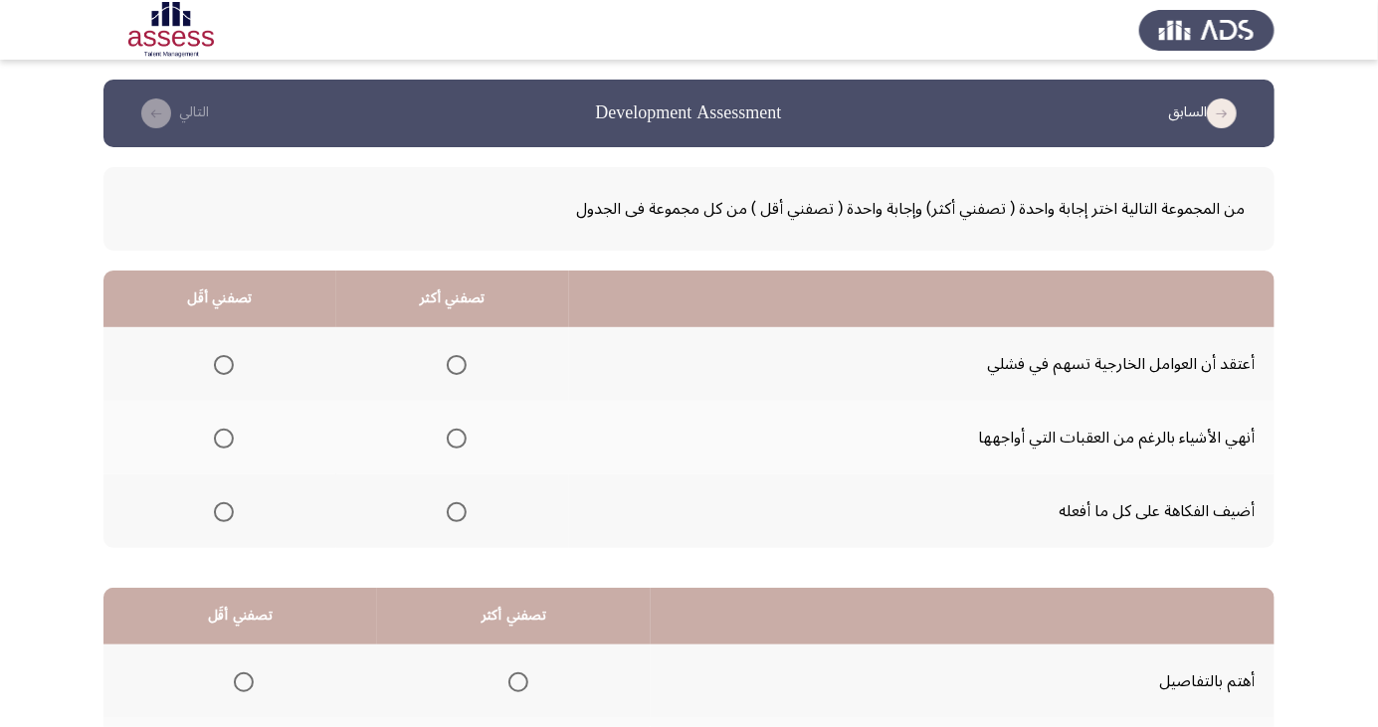
click at [224, 365] on span "Select an option" at bounding box center [224, 365] width 0 height 0
click at [223, 364] on input "Select an option" at bounding box center [224, 365] width 20 height 20
click at [457, 439] on span "Select an option" at bounding box center [457, 439] width 0 height 0
click at [455, 438] on input "Select an option" at bounding box center [457, 439] width 20 height 20
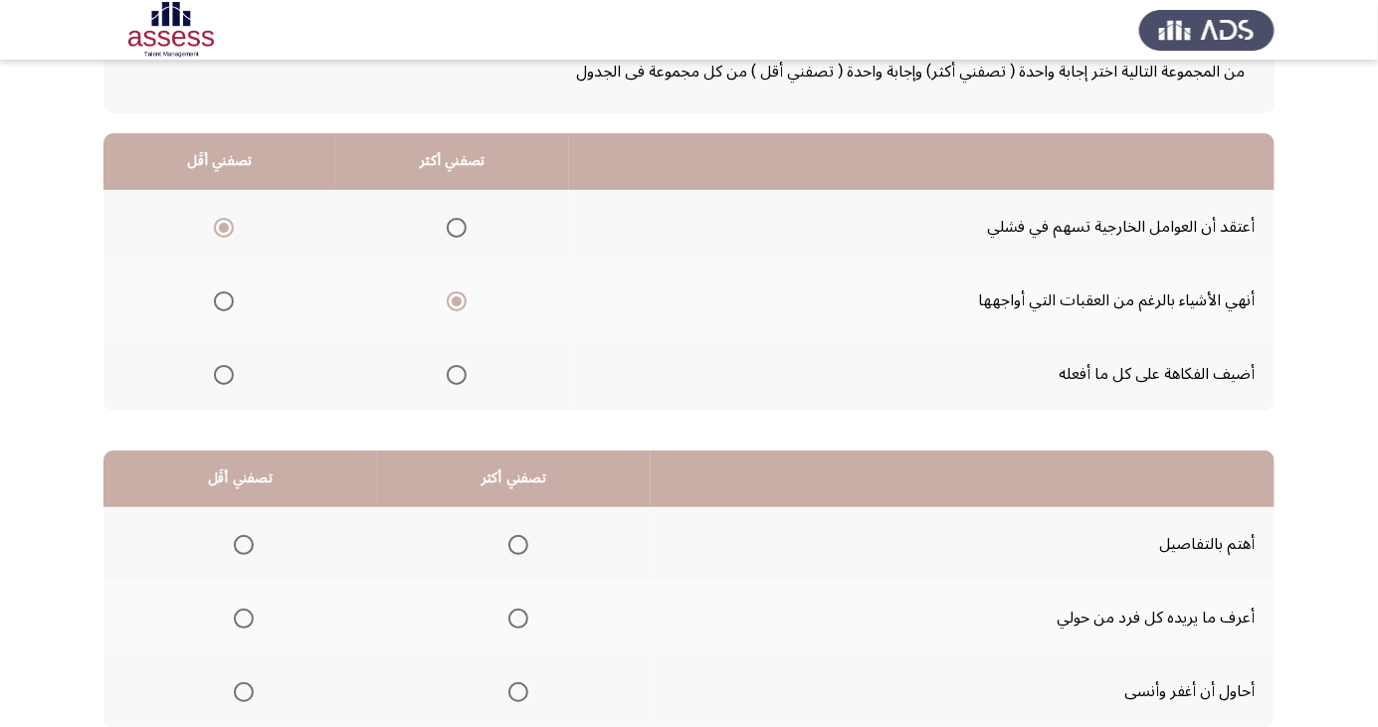
scroll to position [181, 0]
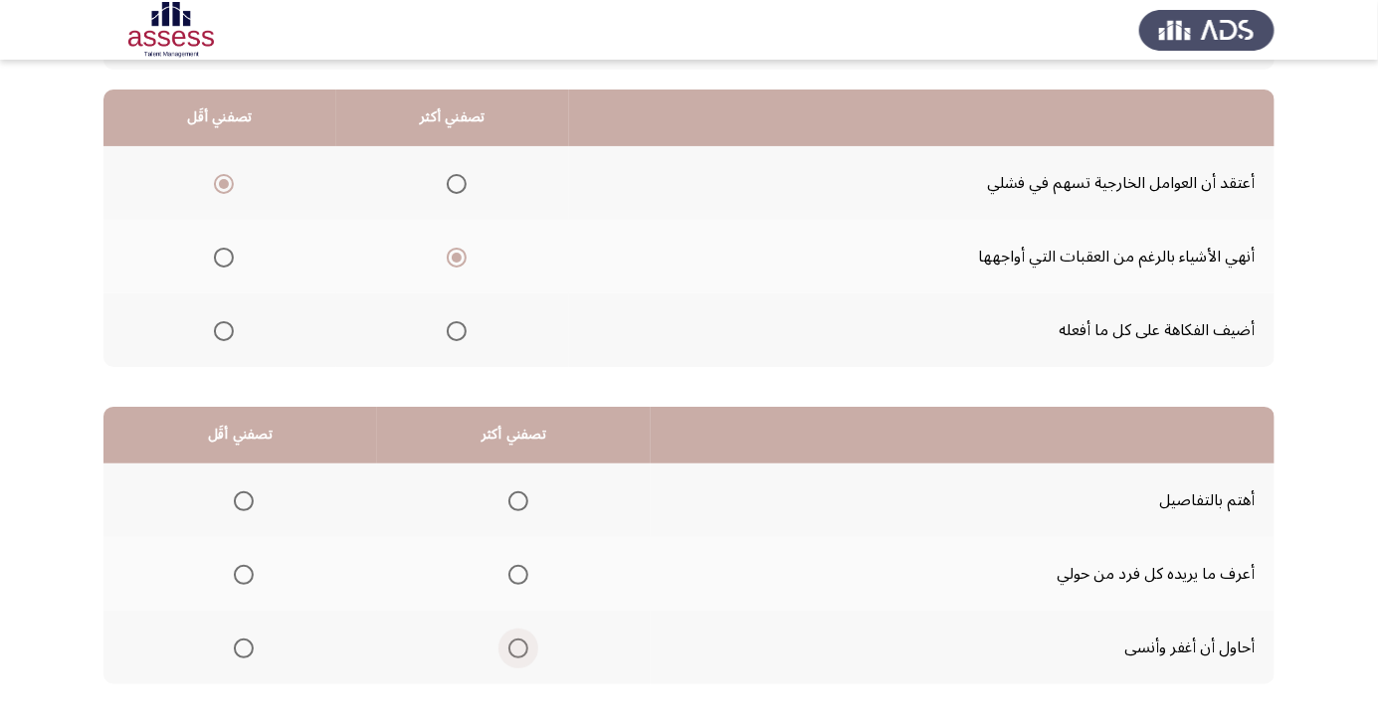
click at [518, 649] on span "Select an option" at bounding box center [518, 649] width 0 height 0
click at [517, 647] on input "Select an option" at bounding box center [518, 649] width 20 height 20
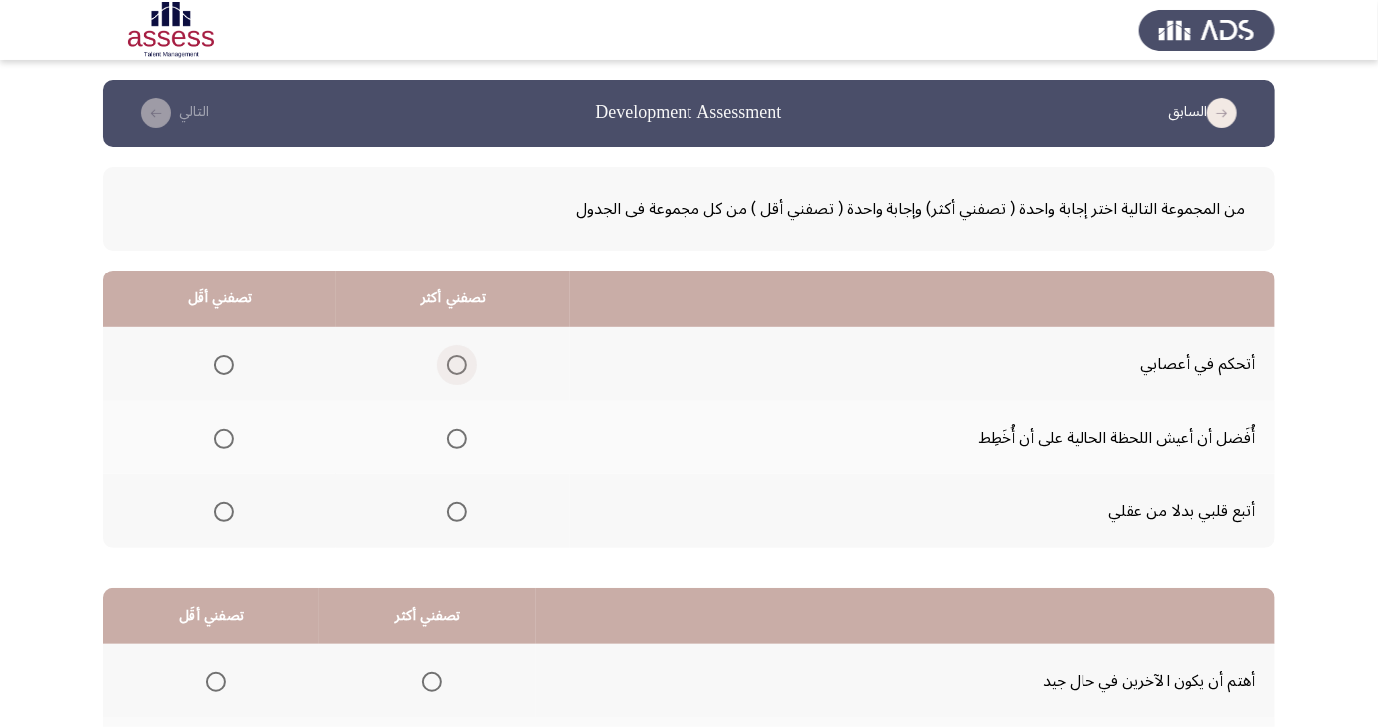
click at [457, 365] on span "Select an option" at bounding box center [457, 365] width 0 height 0
click at [451, 364] on input "Select an option" at bounding box center [457, 365] width 20 height 20
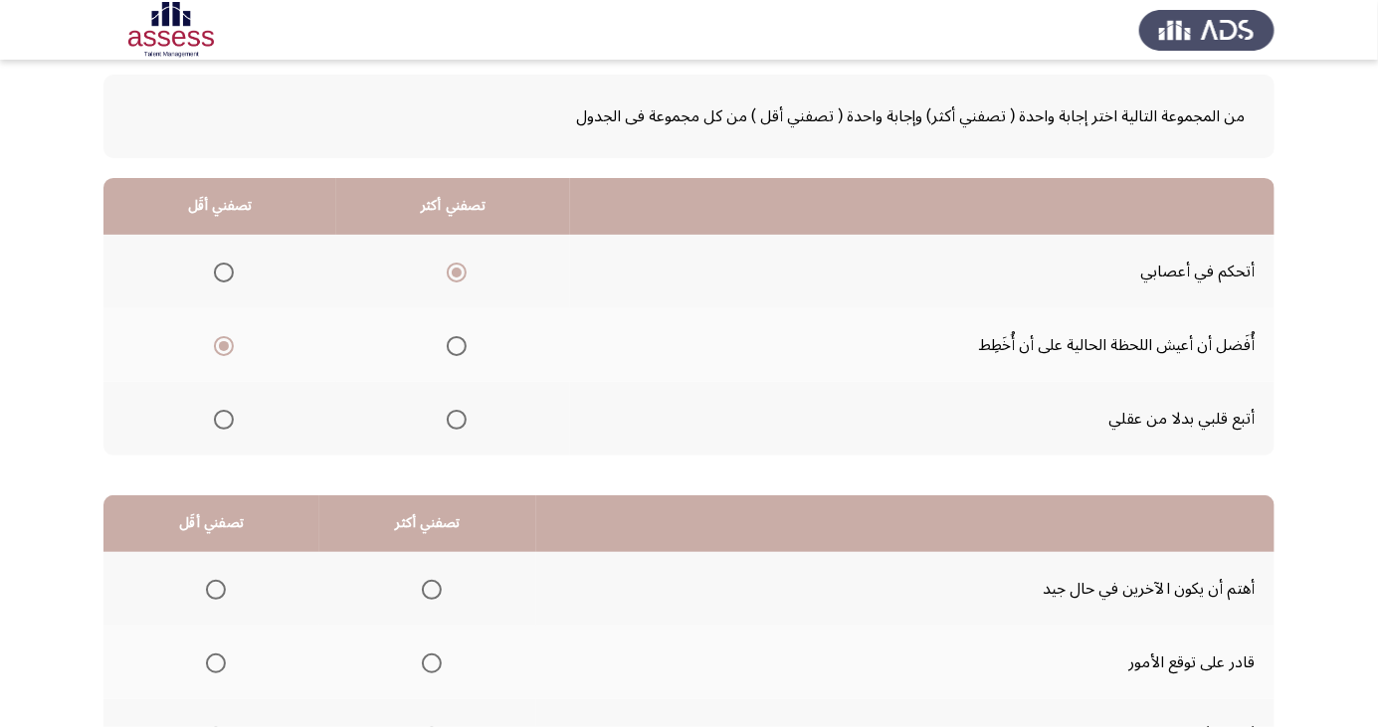
scroll to position [181, 0]
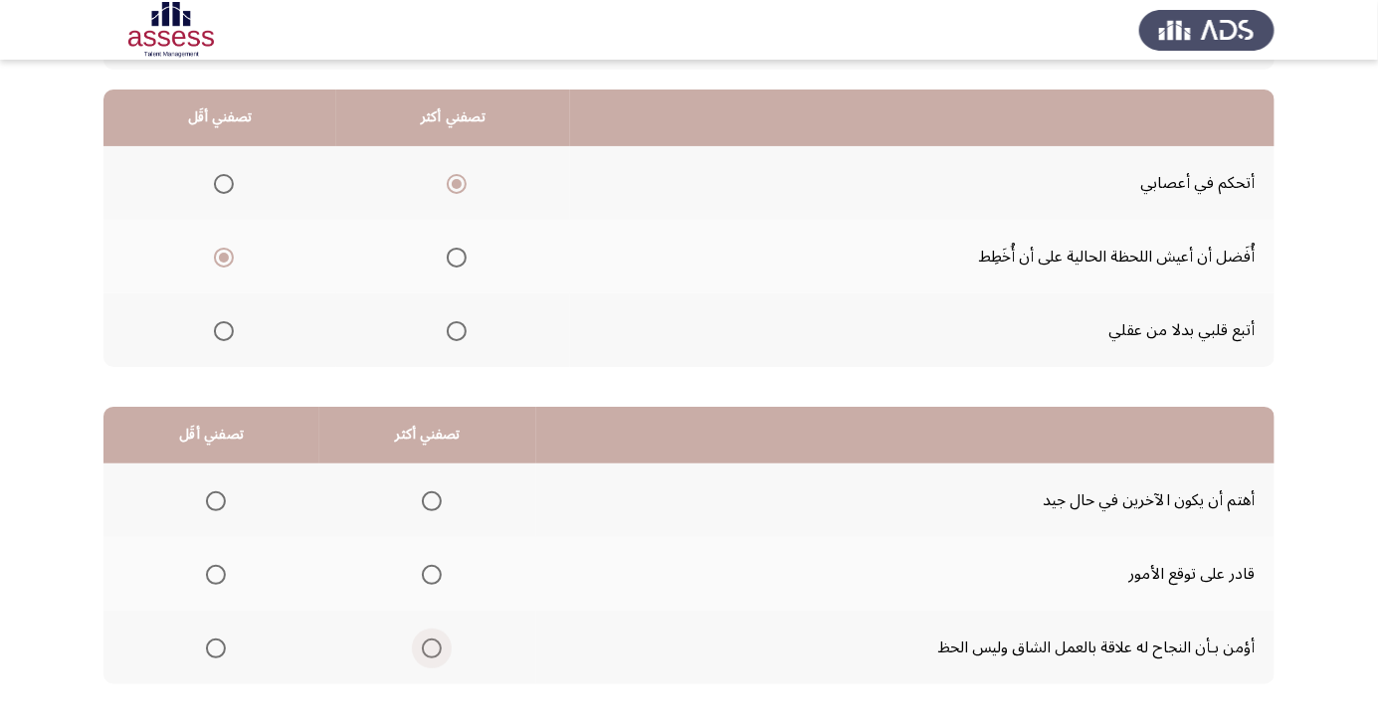
click at [432, 649] on span "Select an option" at bounding box center [432, 649] width 0 height 0
click at [426, 647] on input "Select an option" at bounding box center [432, 649] width 20 height 20
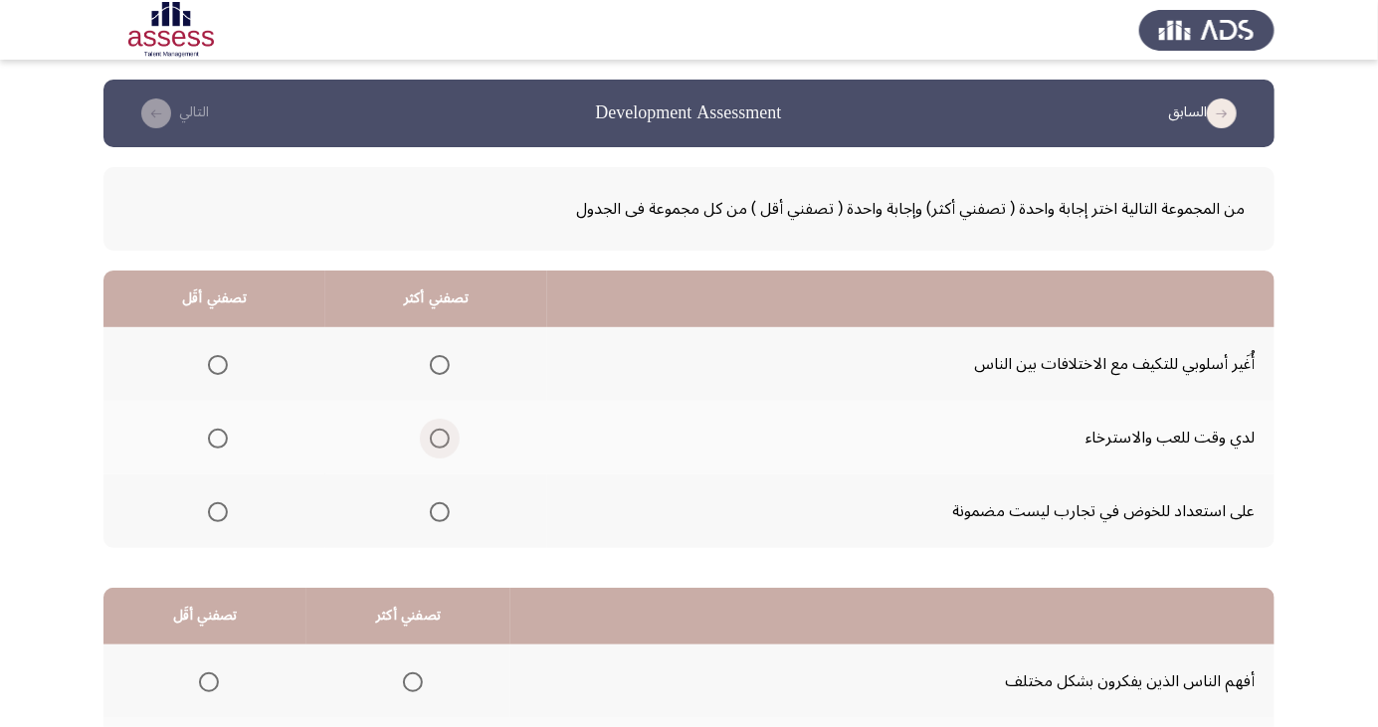
click at [437, 438] on span "Select an option" at bounding box center [440, 439] width 20 height 20
click at [437, 438] on input "Select an option" at bounding box center [440, 439] width 20 height 20
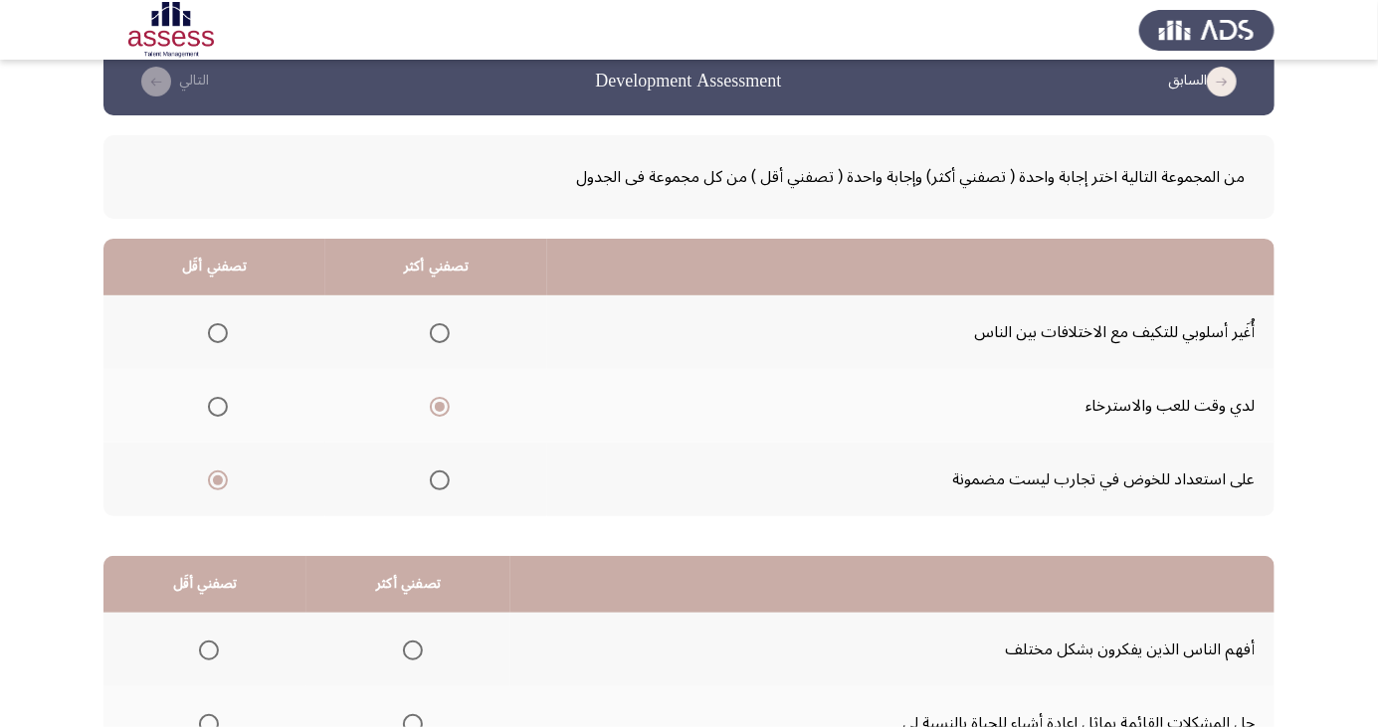
scroll to position [181, 0]
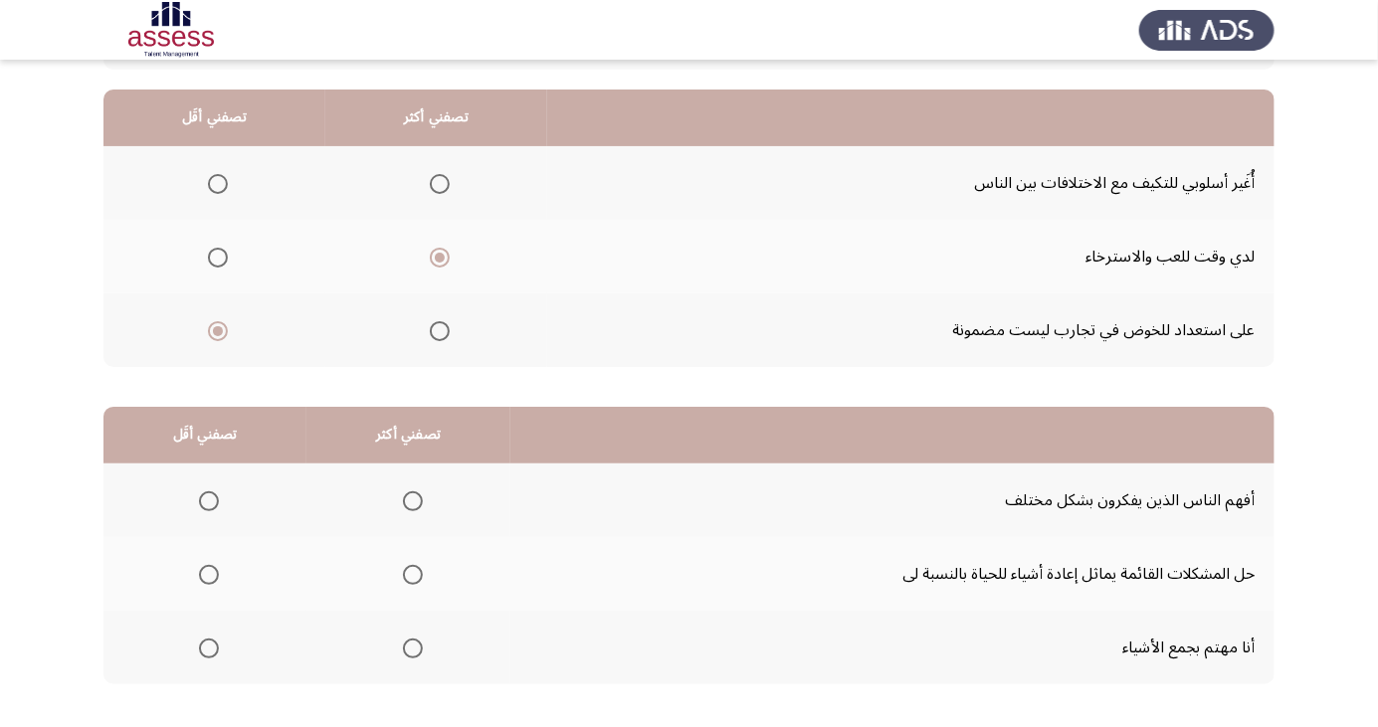
click at [414, 571] on span "Select an option" at bounding box center [413, 575] width 20 height 20
click at [414, 571] on input "Select an option" at bounding box center [413, 575] width 20 height 20
click at [215, 643] on span "Select an option" at bounding box center [209, 649] width 20 height 20
click at [215, 643] on input "Select an option" at bounding box center [209, 649] width 20 height 20
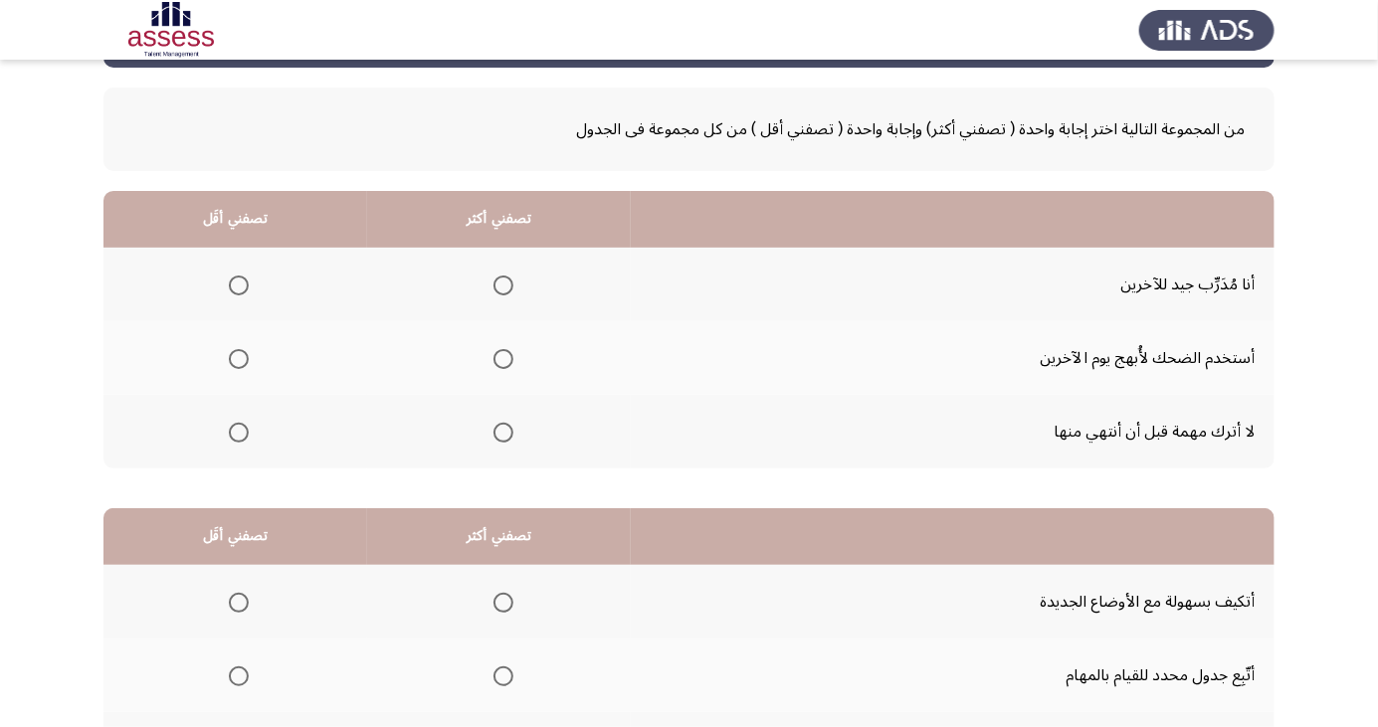
scroll to position [81, 0]
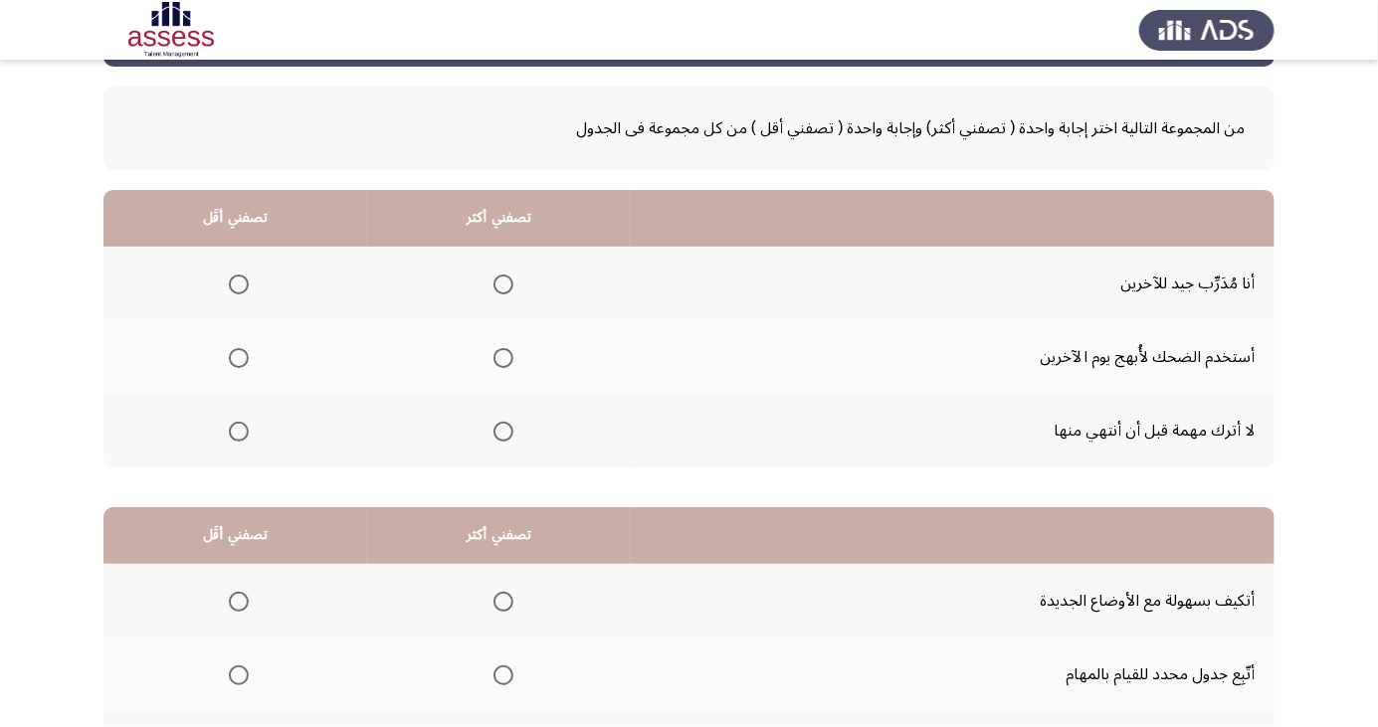
click at [502, 285] on span "Select an option" at bounding box center [502, 285] width 0 height 0
click at [501, 283] on input "Select an option" at bounding box center [504, 285] width 20 height 20
click at [244, 426] on span "Select an option" at bounding box center [239, 432] width 20 height 20
click at [244, 426] on input "Select an option" at bounding box center [239, 432] width 20 height 20
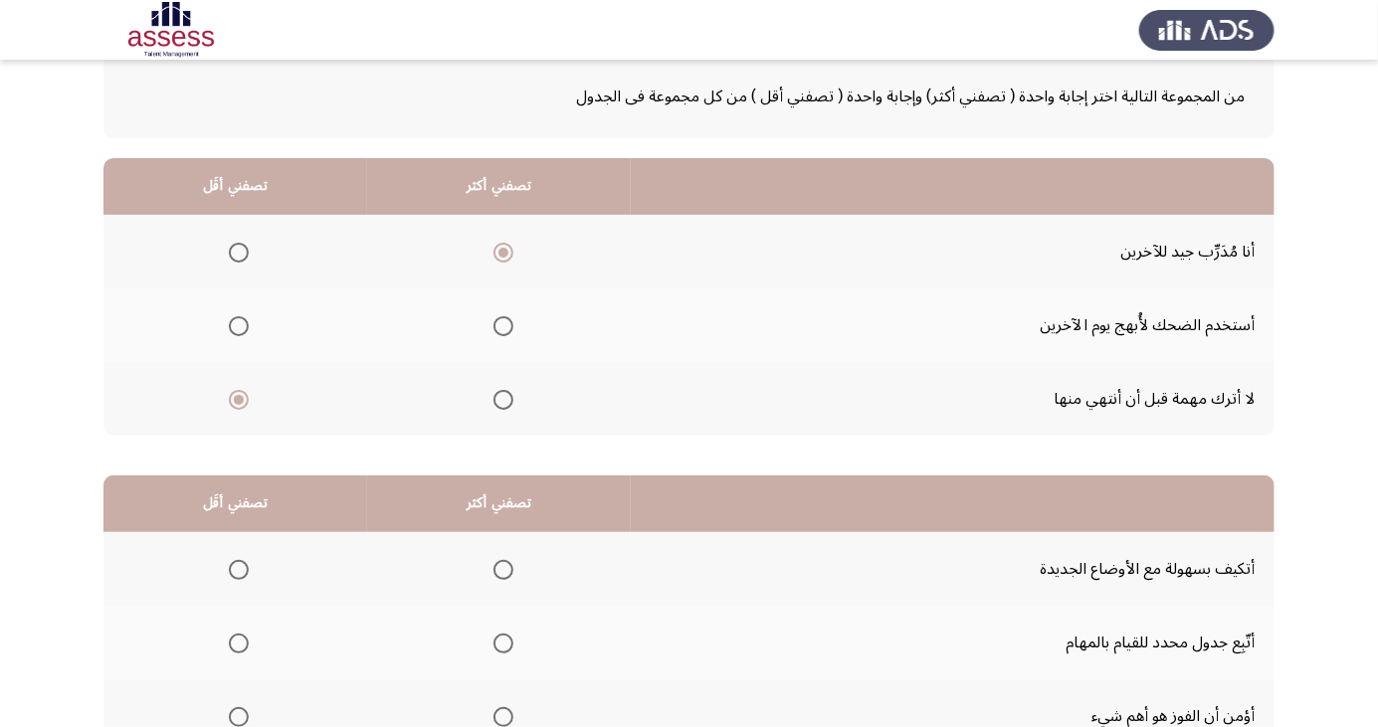
scroll to position [181, 0]
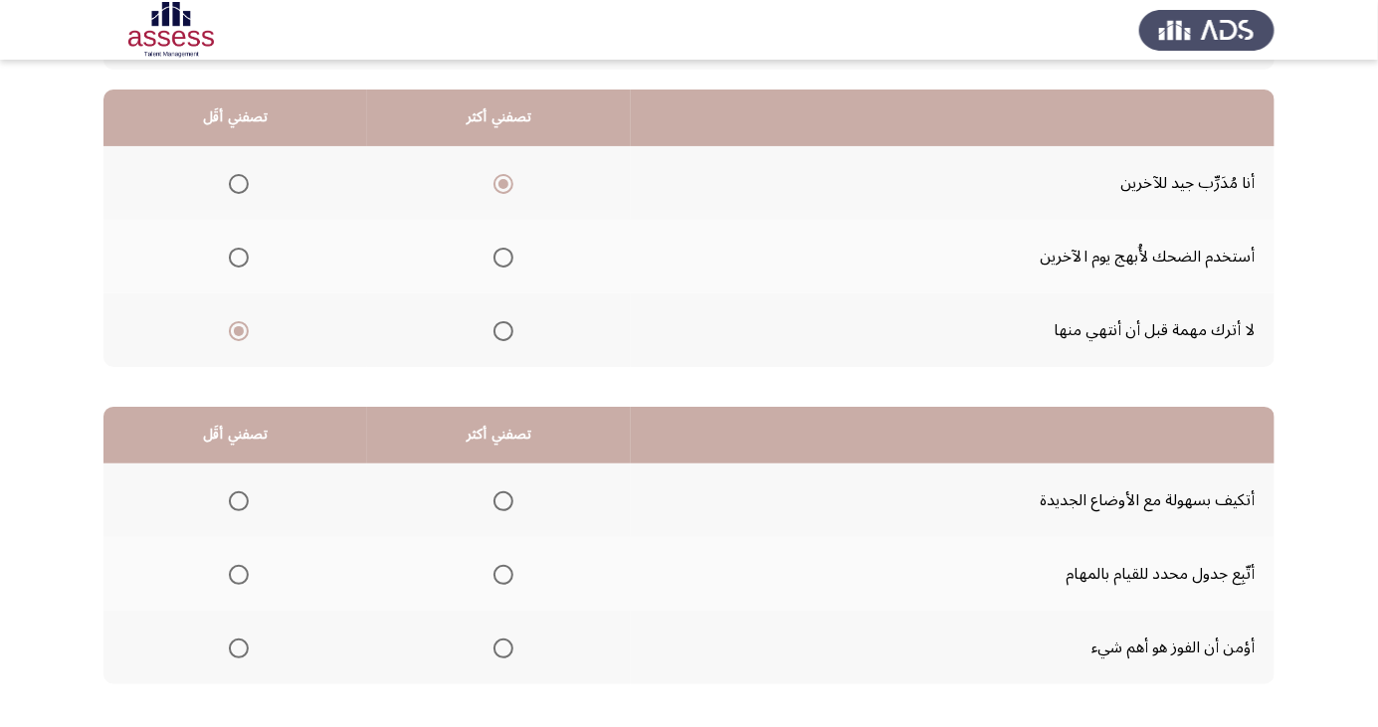
click at [240, 639] on span "Select an option" at bounding box center [239, 649] width 20 height 20
click at [240, 639] on input "Select an option" at bounding box center [239, 649] width 20 height 20
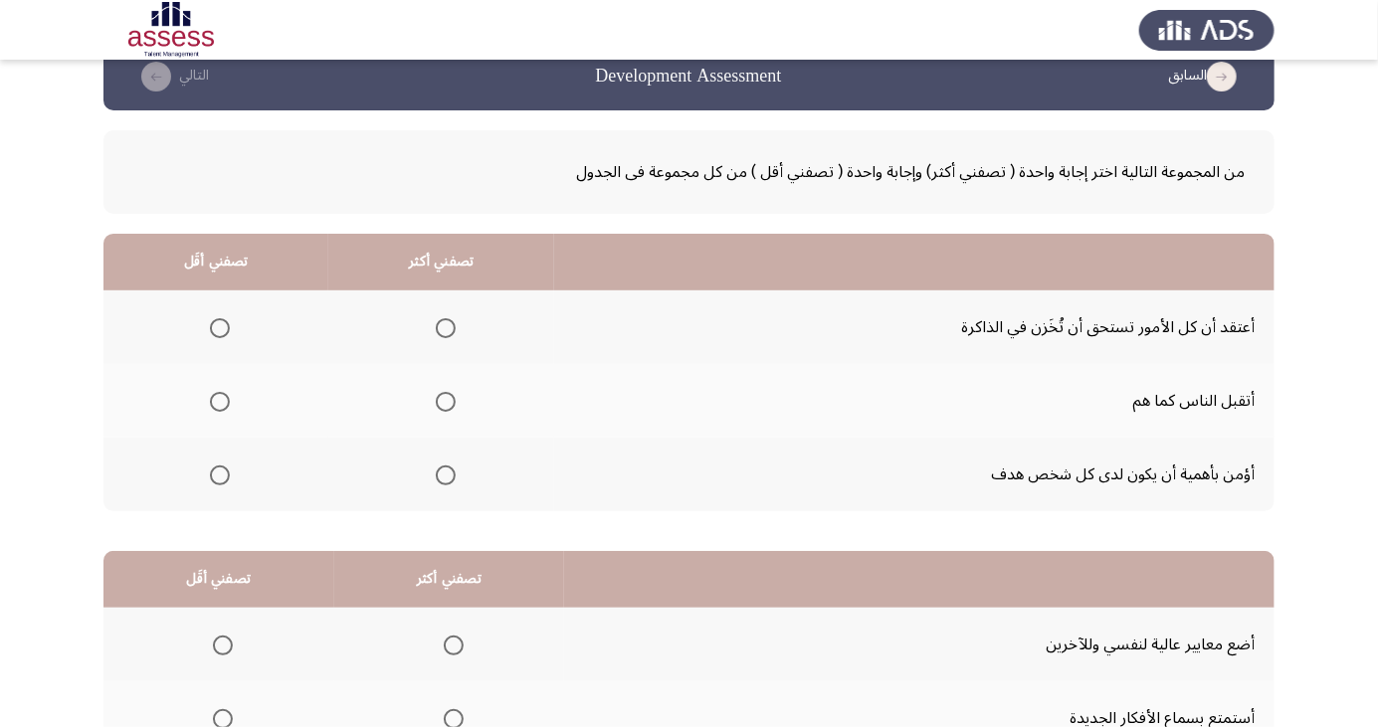
scroll to position [86, 0]
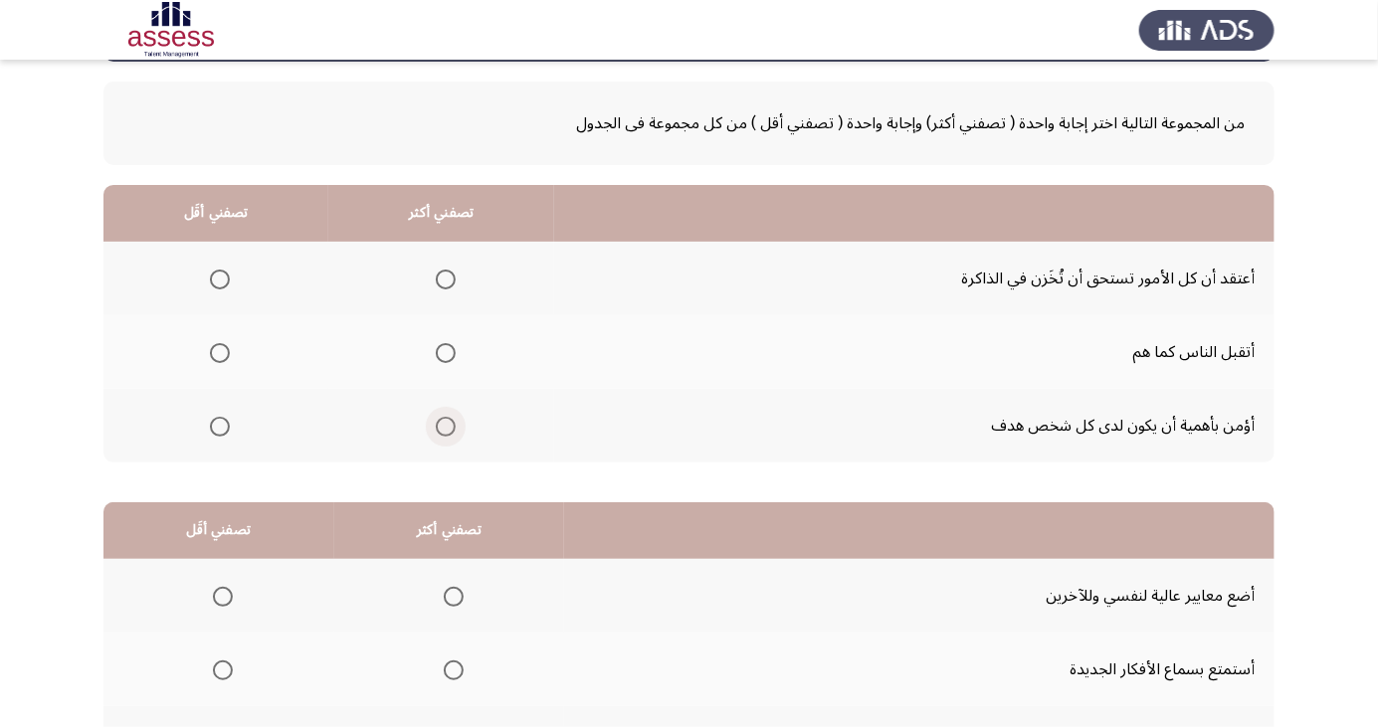
click at [446, 427] on span "Select an option" at bounding box center [446, 427] width 0 height 0
click at [446, 425] on input "Select an option" at bounding box center [446, 427] width 20 height 20
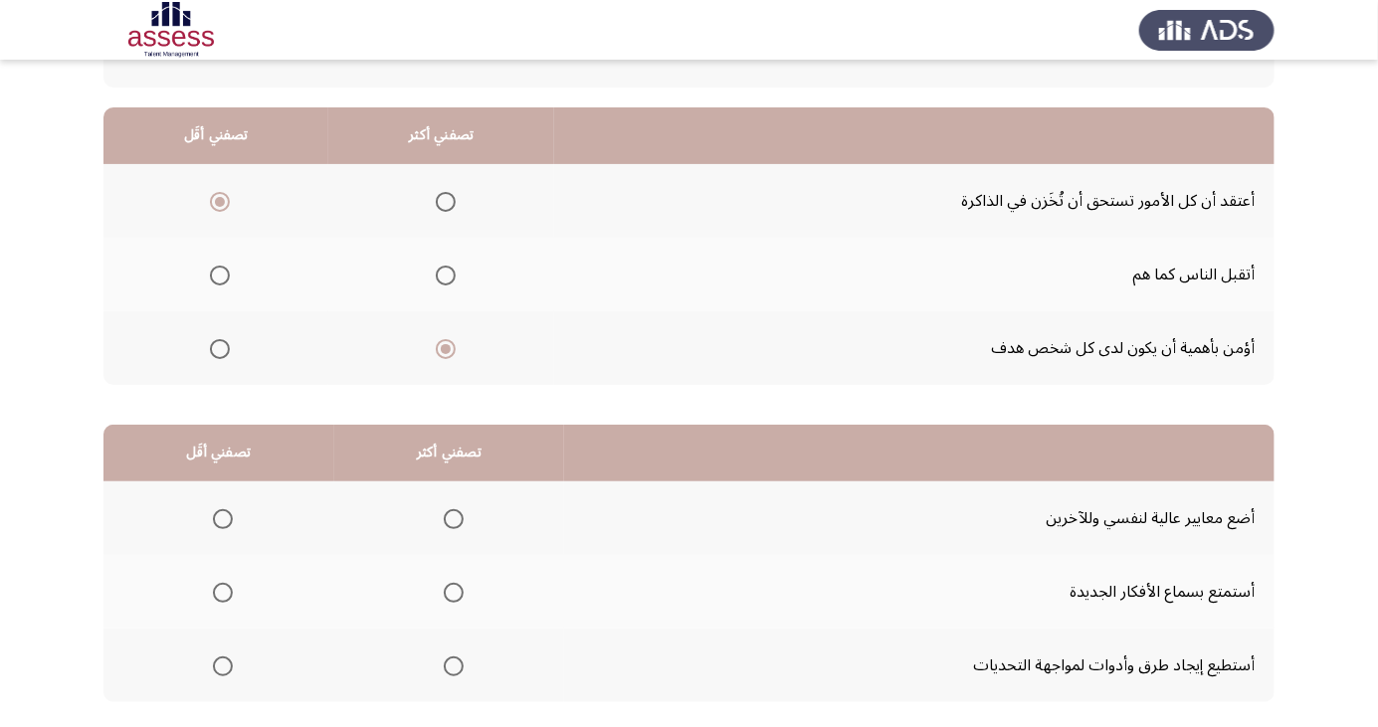
scroll to position [181, 0]
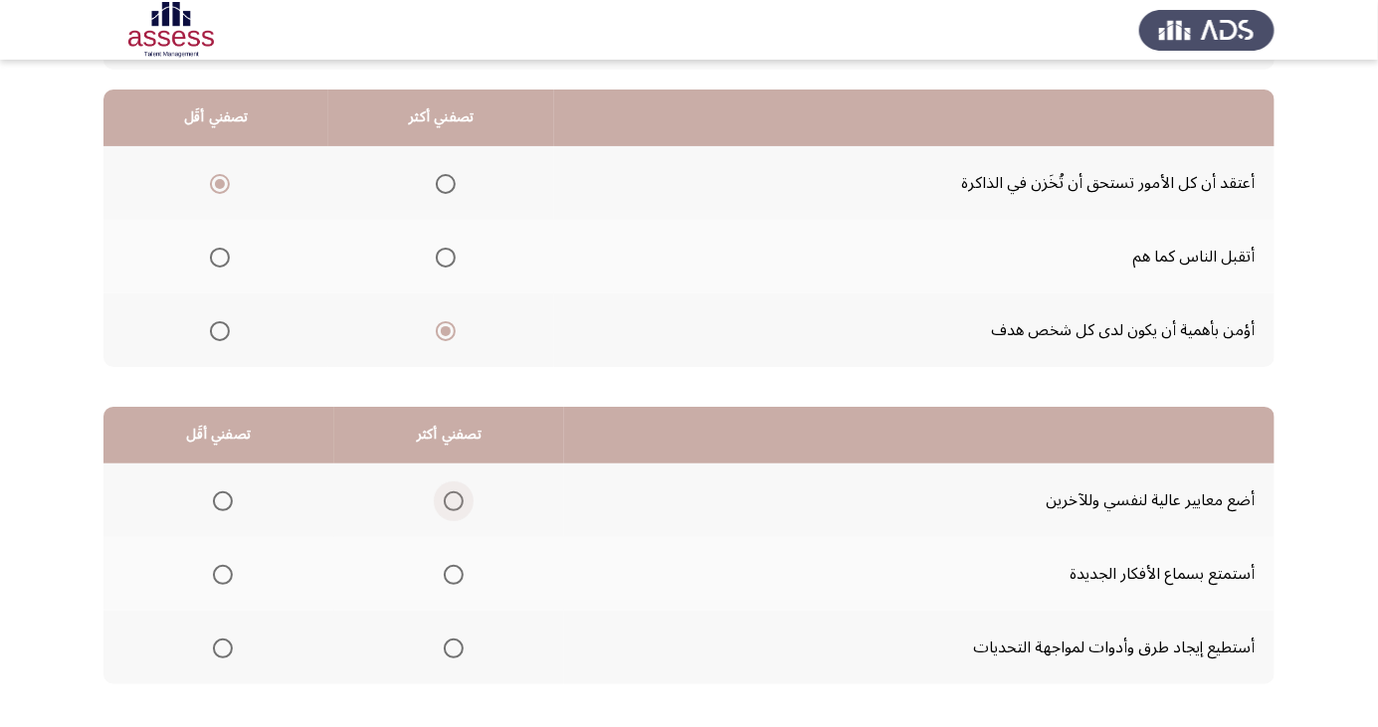
click at [454, 501] on span "Select an option" at bounding box center [454, 501] width 0 height 0
click at [449, 499] on input "Select an option" at bounding box center [454, 502] width 20 height 20
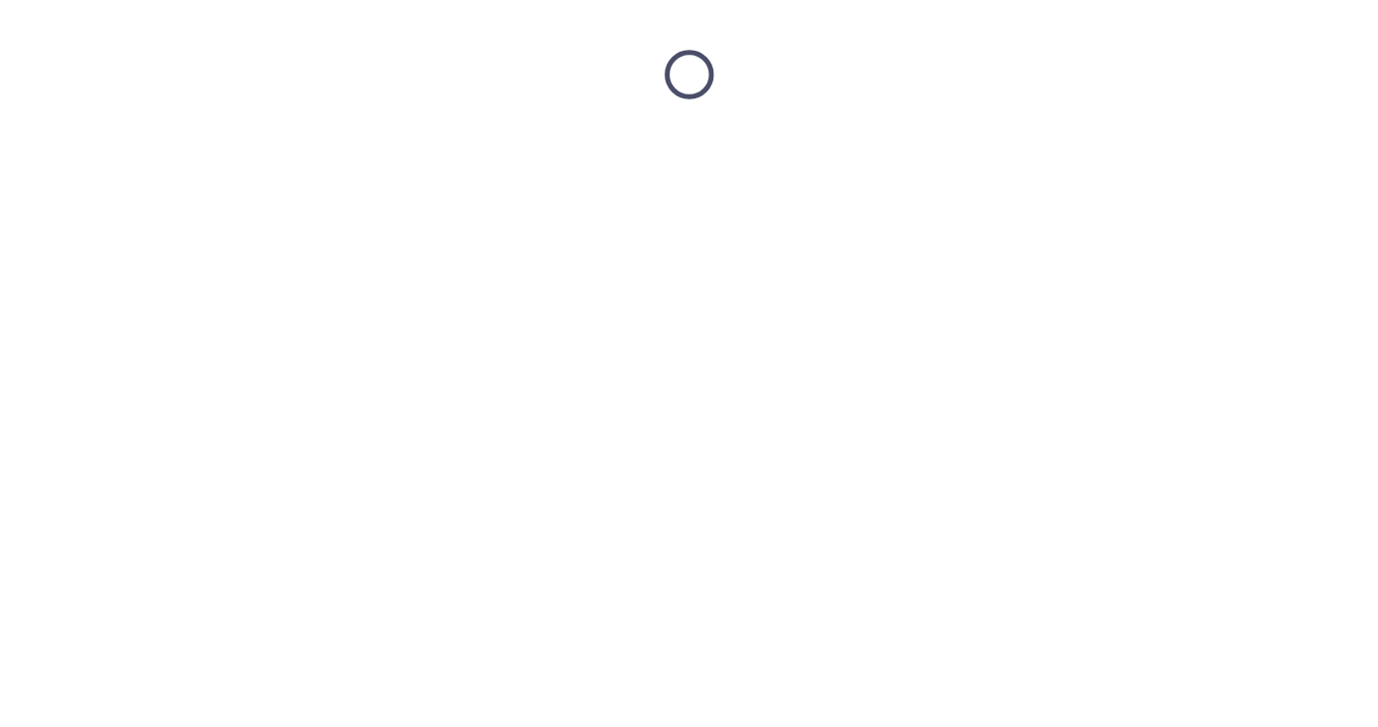
scroll to position [0, 0]
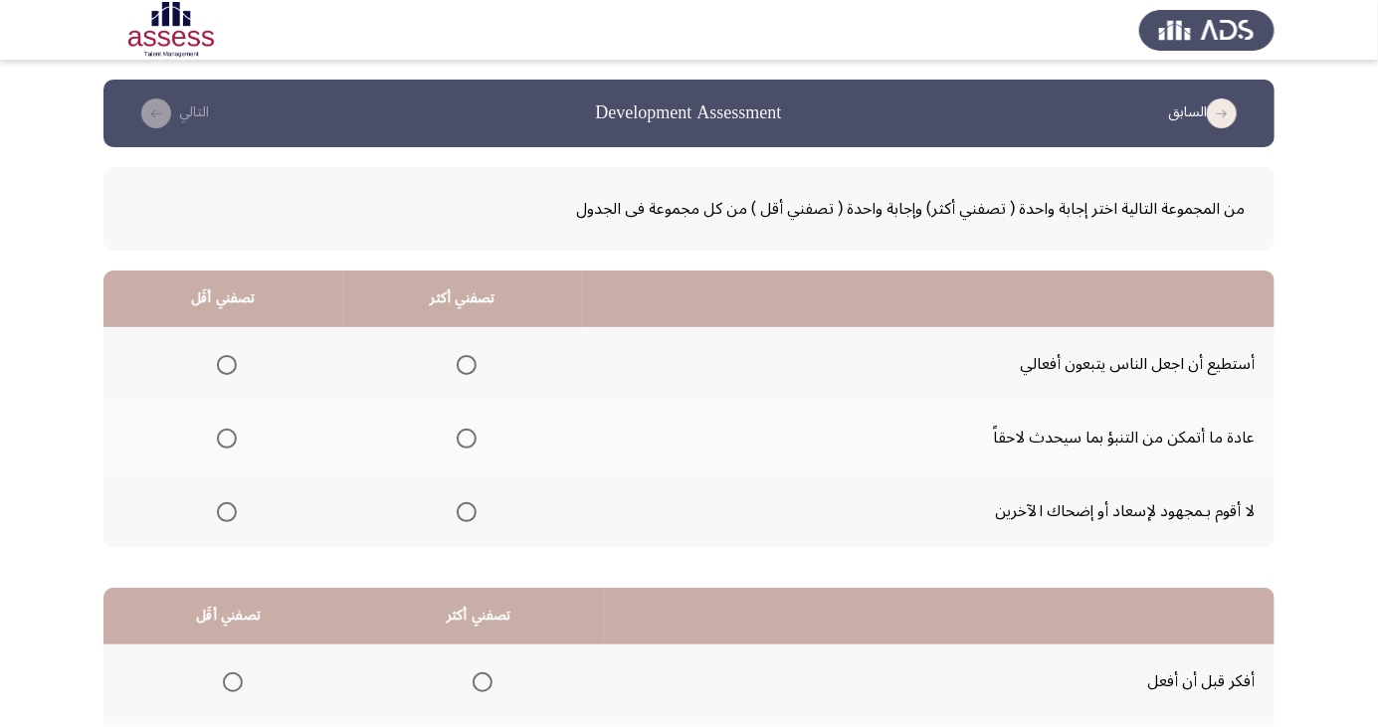
click at [231, 517] on span "Select an option" at bounding box center [227, 512] width 20 height 20
click at [231, 517] on input "Select an option" at bounding box center [227, 512] width 20 height 20
click at [467, 439] on span "Select an option" at bounding box center [467, 439] width 0 height 0
click at [463, 438] on input "Select an option" at bounding box center [467, 439] width 20 height 20
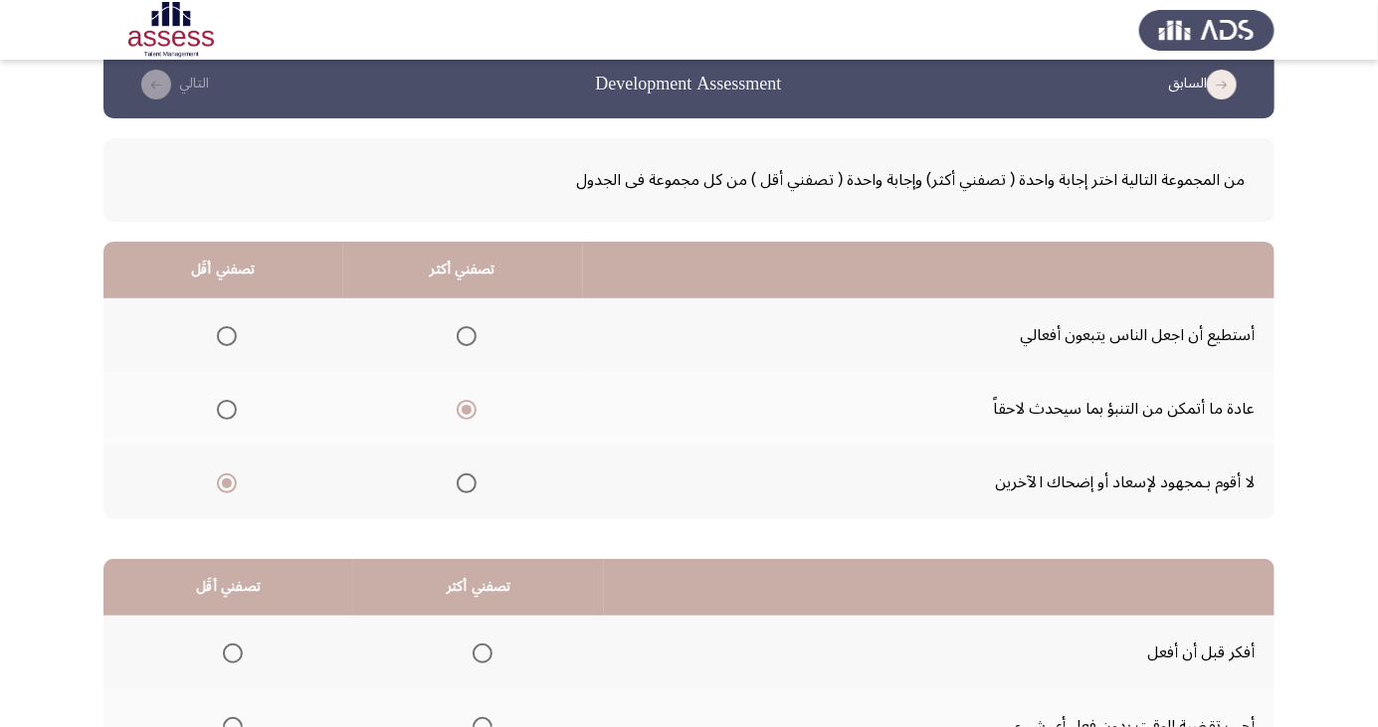
scroll to position [173, 0]
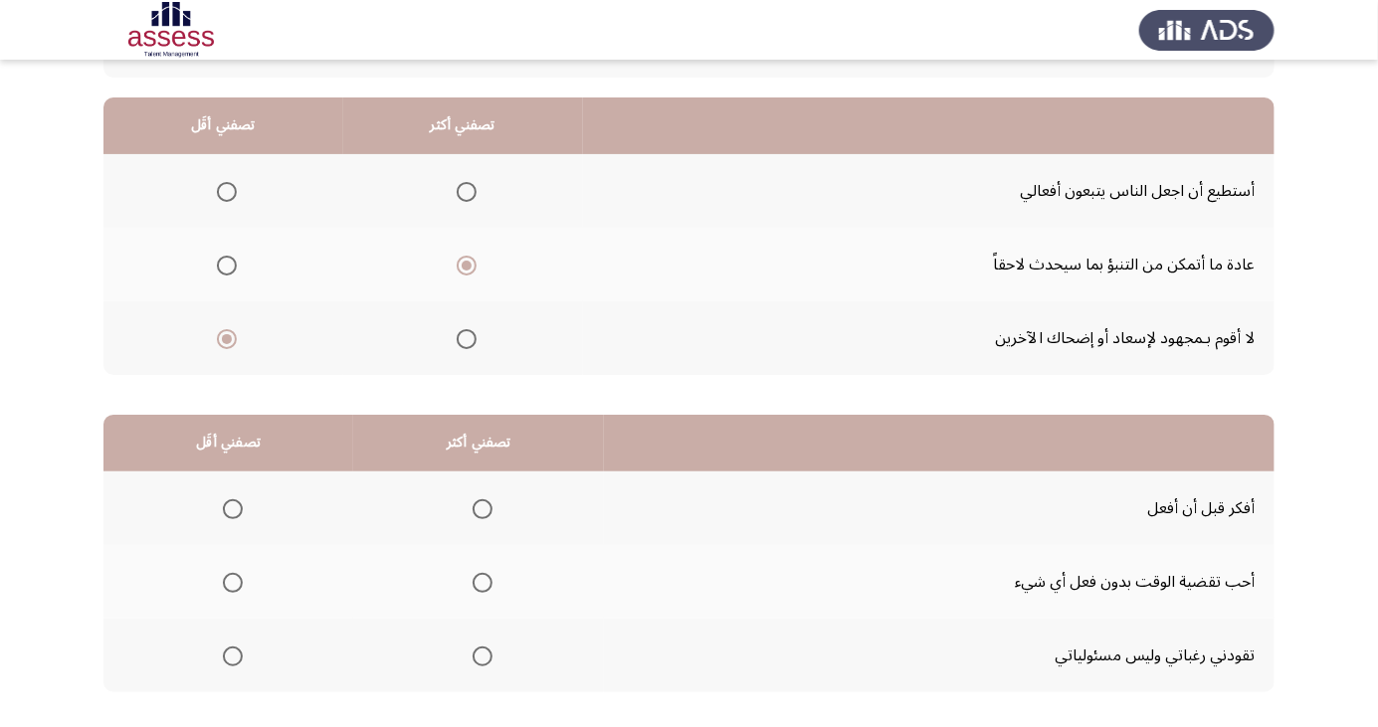
click at [473, 504] on span "Select an option" at bounding box center [483, 509] width 20 height 20
click at [473, 504] on input "Select an option" at bounding box center [483, 509] width 20 height 20
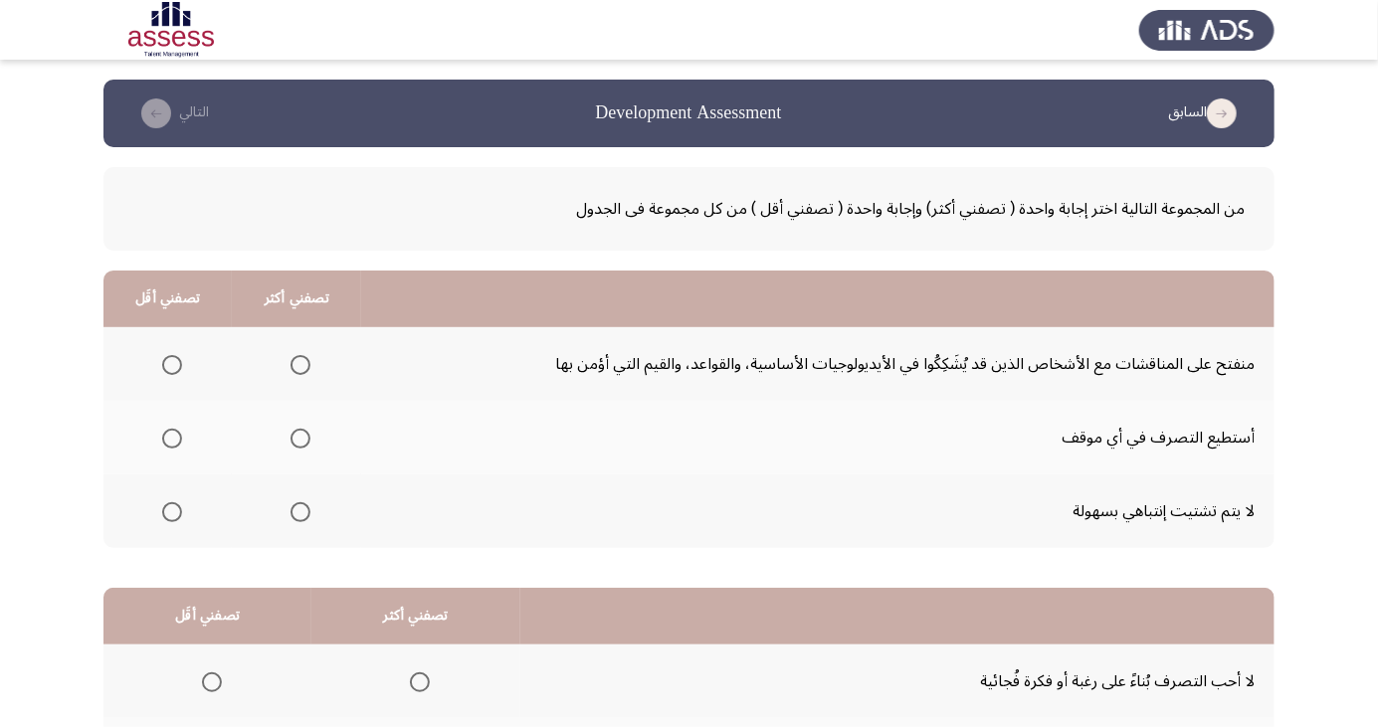
click at [172, 365] on span "Select an option" at bounding box center [172, 365] width 0 height 0
click at [170, 364] on input "Select an option" at bounding box center [172, 365] width 20 height 20
click at [300, 512] on span "Select an option" at bounding box center [300, 512] width 0 height 0
click at [298, 510] on input "Select an option" at bounding box center [301, 512] width 20 height 20
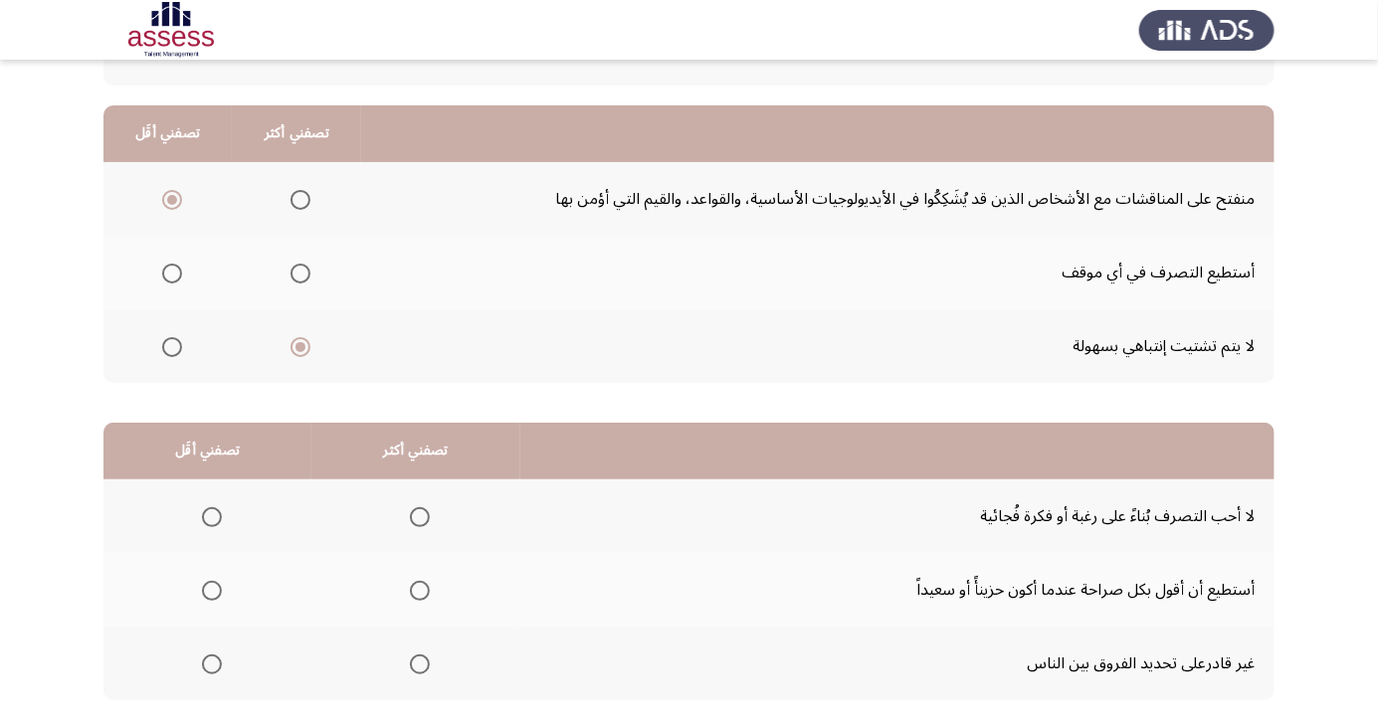
scroll to position [181, 0]
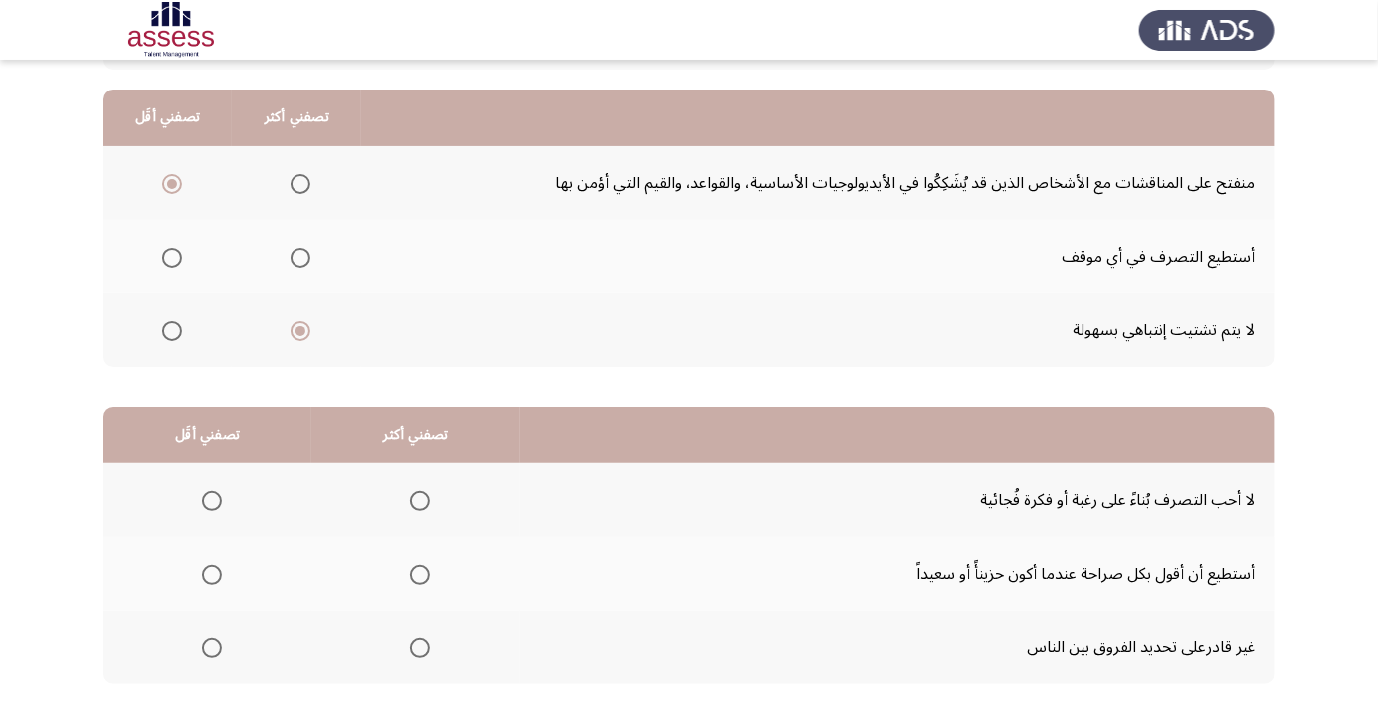
click at [203, 648] on span "Select an option" at bounding box center [212, 649] width 20 height 20
click at [203, 648] on input "Select an option" at bounding box center [212, 649] width 20 height 20
click at [437, 499] on th at bounding box center [415, 501] width 209 height 74
click at [416, 492] on span "Select an option" at bounding box center [420, 502] width 20 height 20
click at [416, 492] on input "Select an option" at bounding box center [420, 502] width 20 height 20
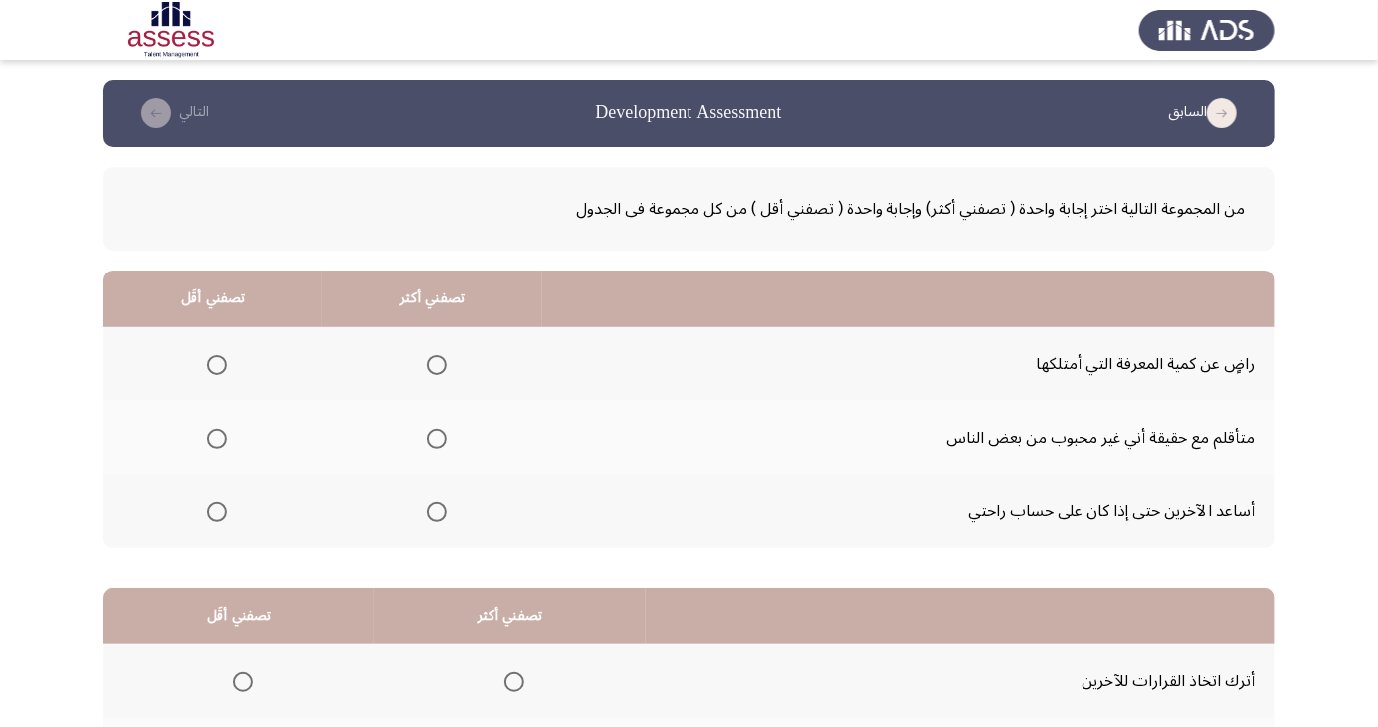
click at [437, 365] on span "Select an option" at bounding box center [437, 365] width 0 height 0
click at [433, 364] on input "Select an option" at bounding box center [437, 365] width 20 height 20
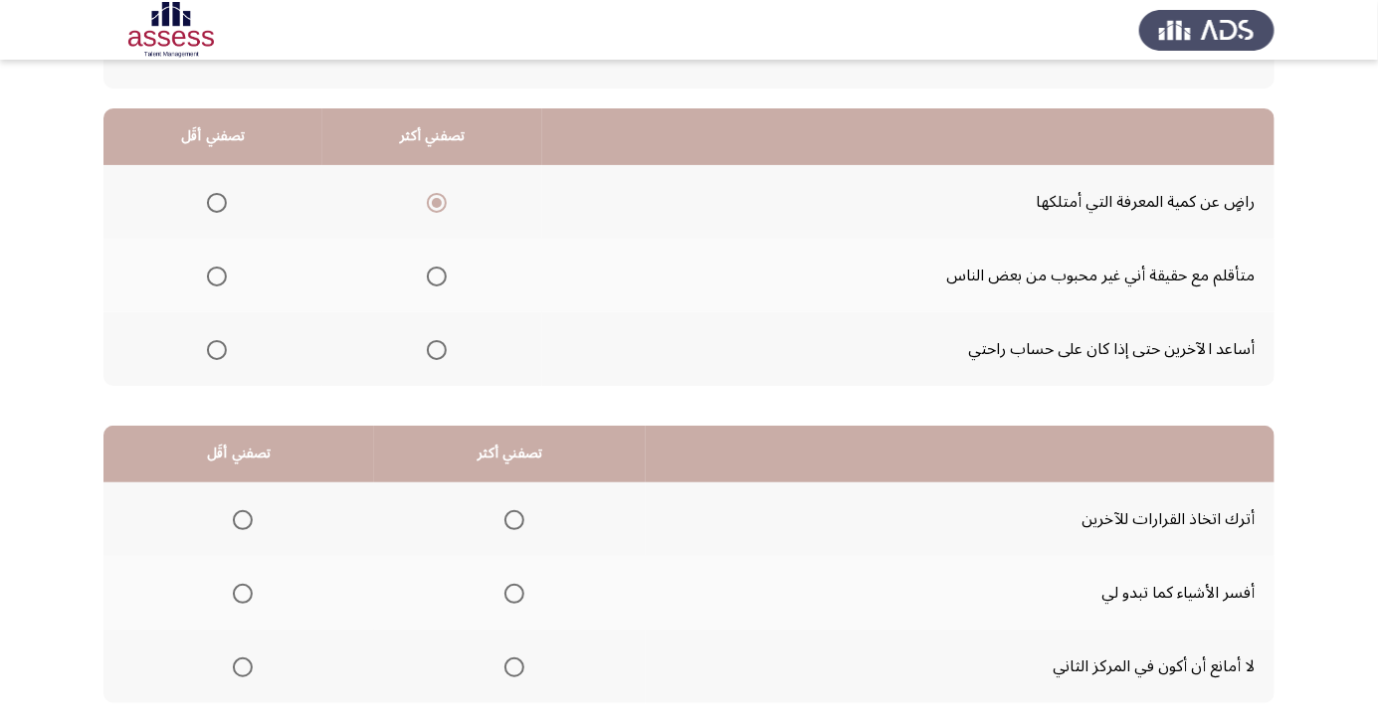
scroll to position [170, 0]
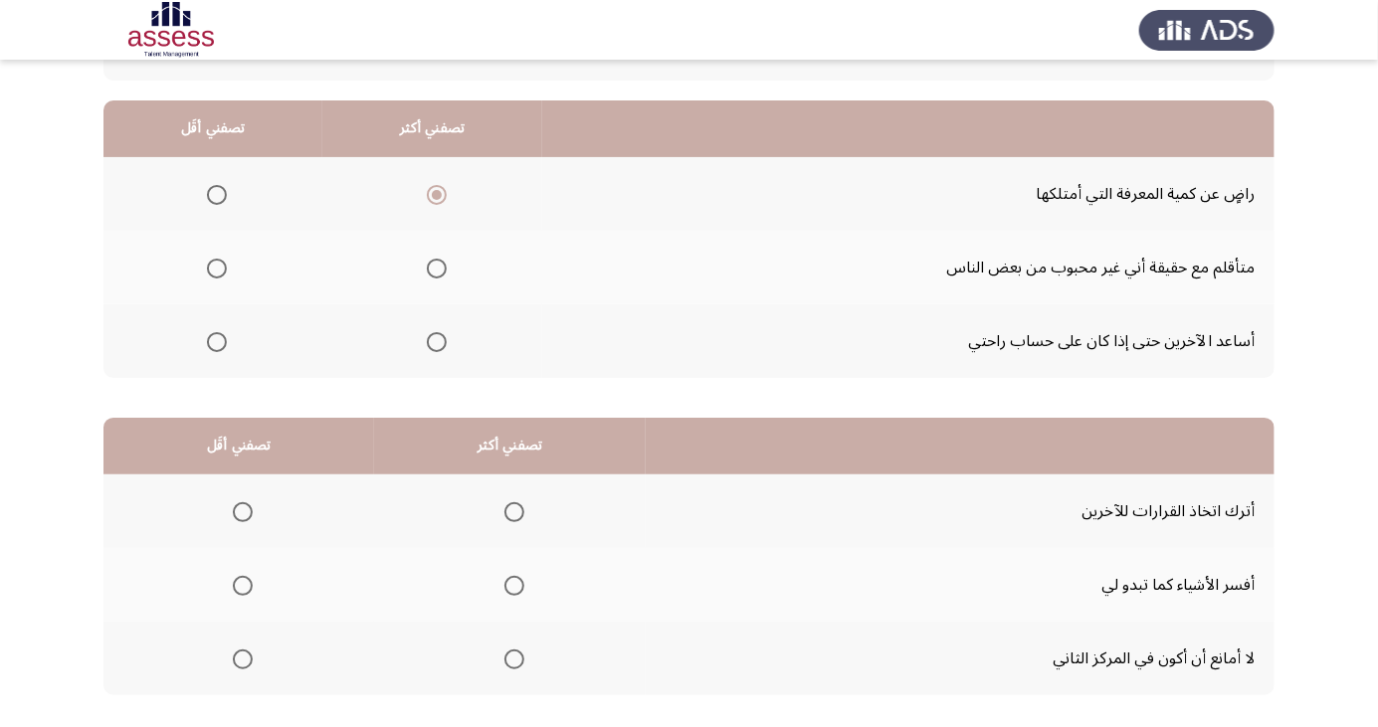
click at [499, 584] on label "Select an option" at bounding box center [511, 586] width 28 height 20
click at [504, 584] on input "Select an option" at bounding box center [514, 586] width 20 height 20
click at [235, 663] on span "Select an option" at bounding box center [243, 660] width 20 height 20
click at [235, 663] on input "Select an option" at bounding box center [243, 660] width 20 height 20
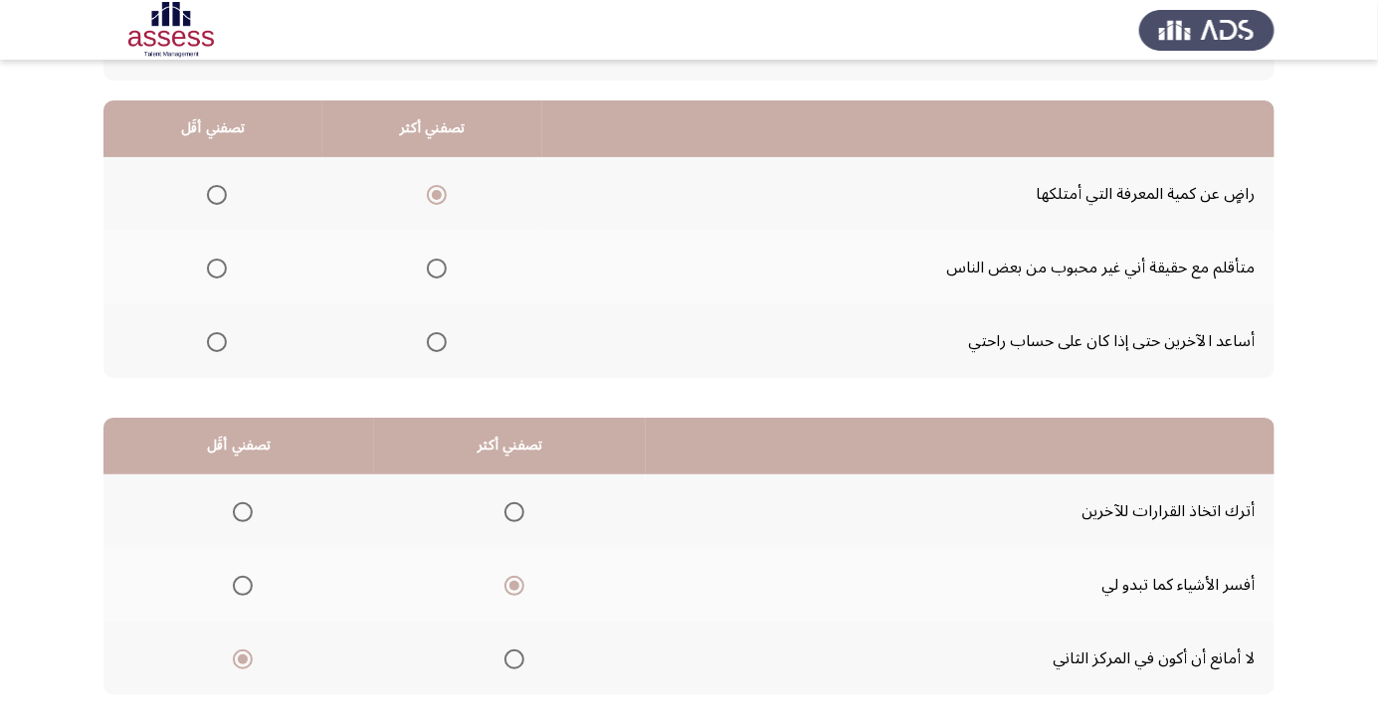
scroll to position [0, 0]
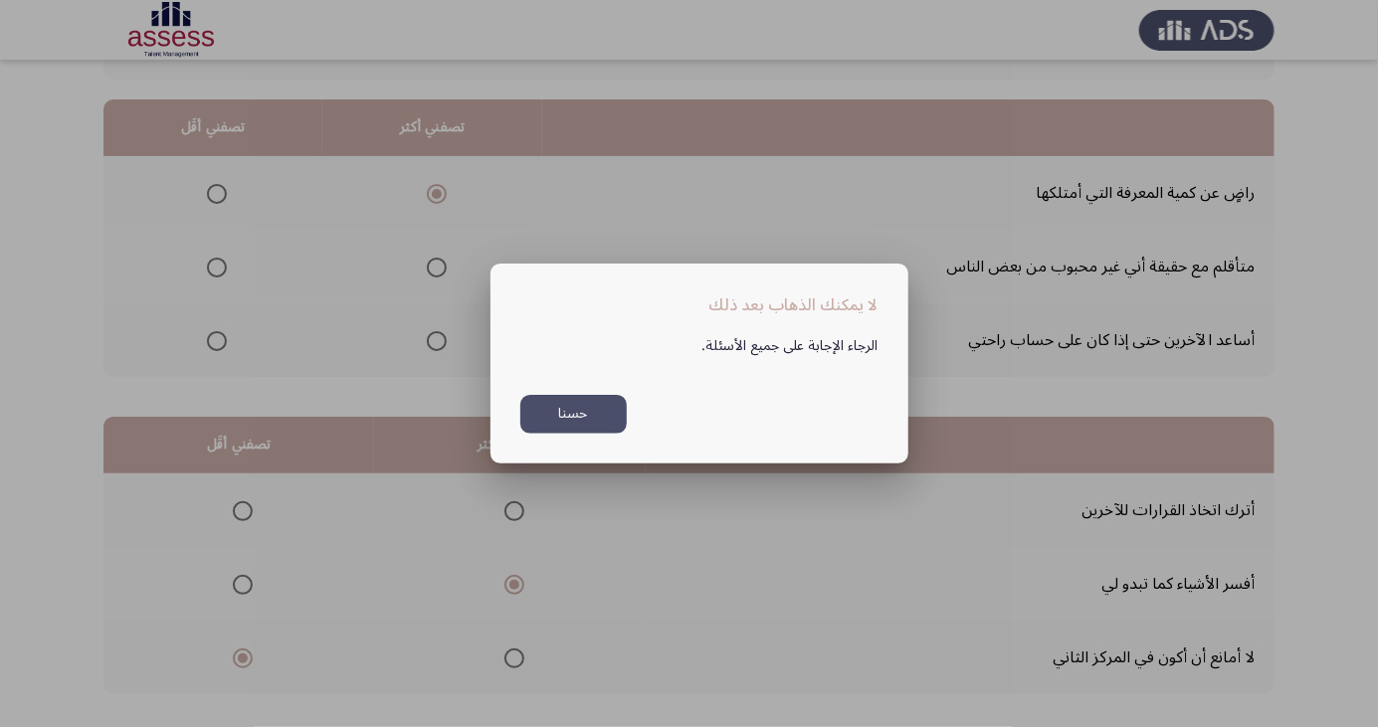
click at [596, 434] on button "حسنا" at bounding box center [573, 414] width 106 height 39
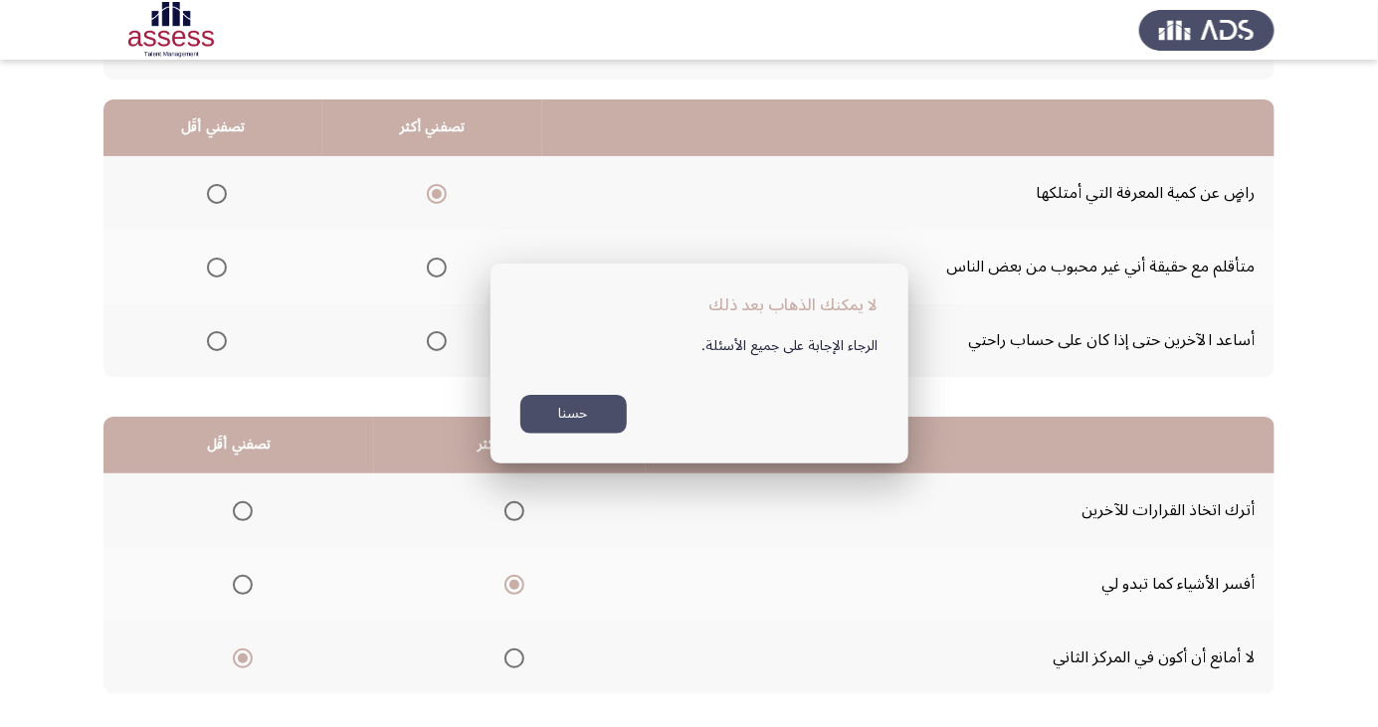
scroll to position [170, 0]
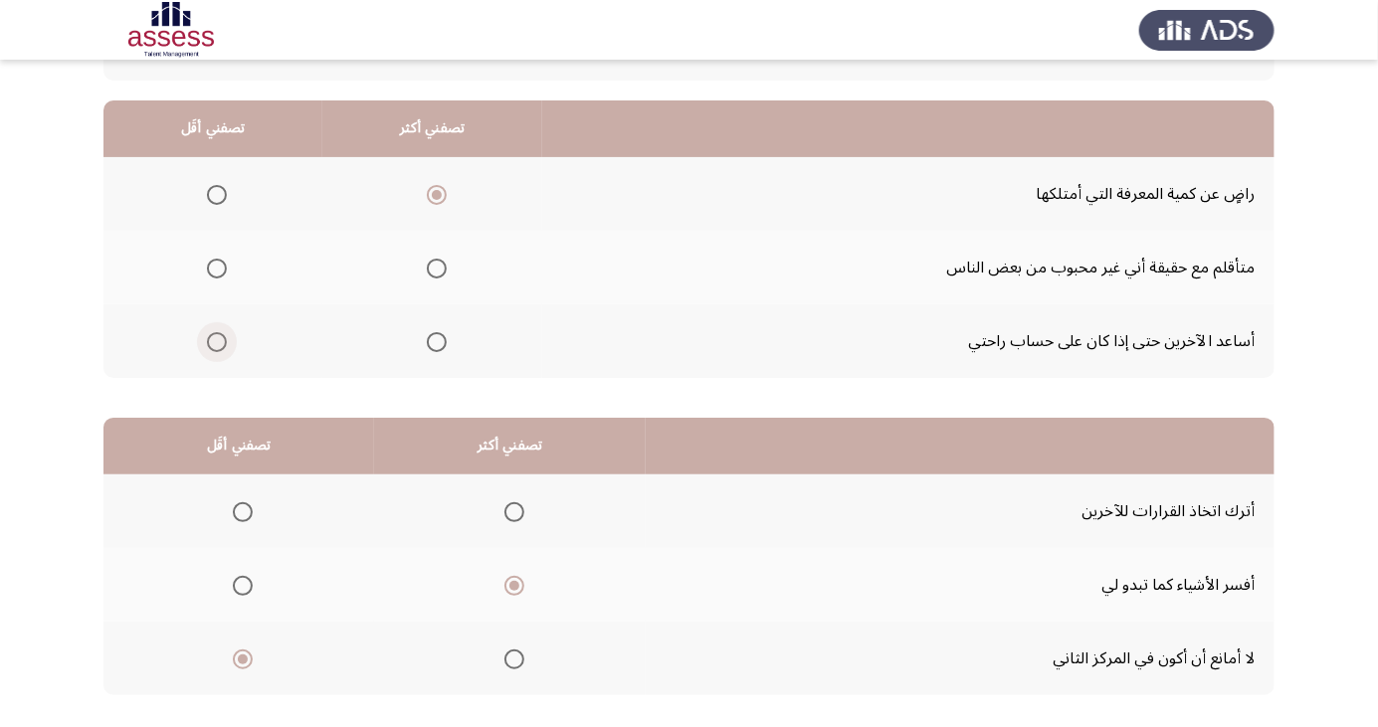
click at [217, 342] on span "Select an option" at bounding box center [217, 342] width 0 height 0
click at [215, 340] on input "Select an option" at bounding box center [217, 342] width 20 height 20
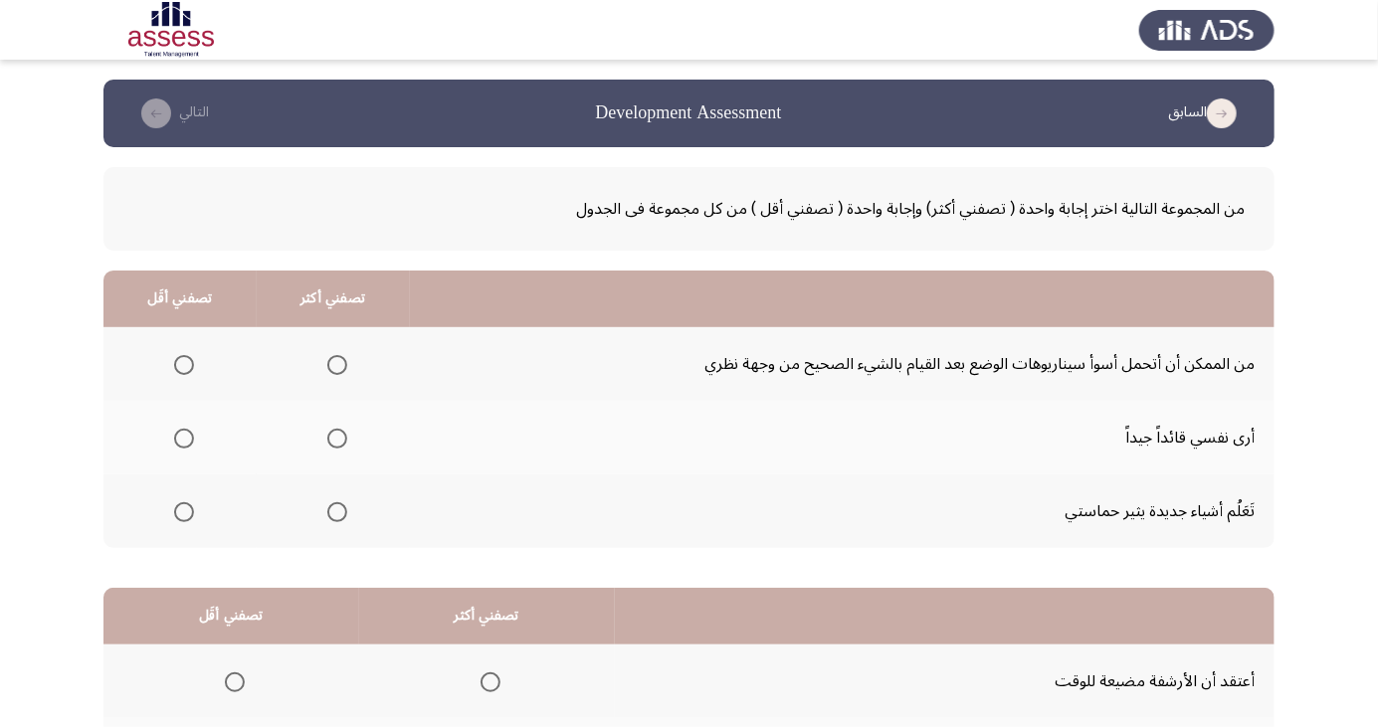
click at [337, 512] on span "Select an option" at bounding box center [337, 512] width 0 height 0
click at [333, 510] on input "Select an option" at bounding box center [337, 512] width 20 height 20
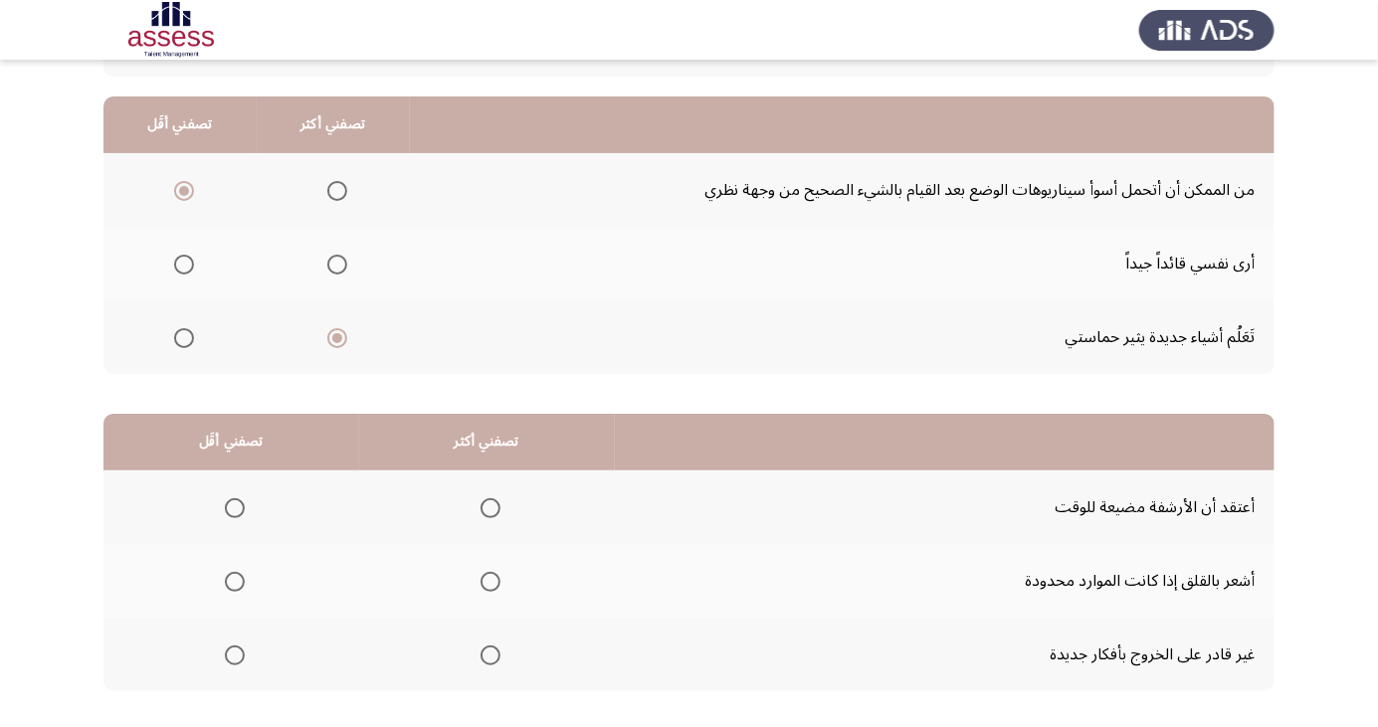
scroll to position [179, 0]
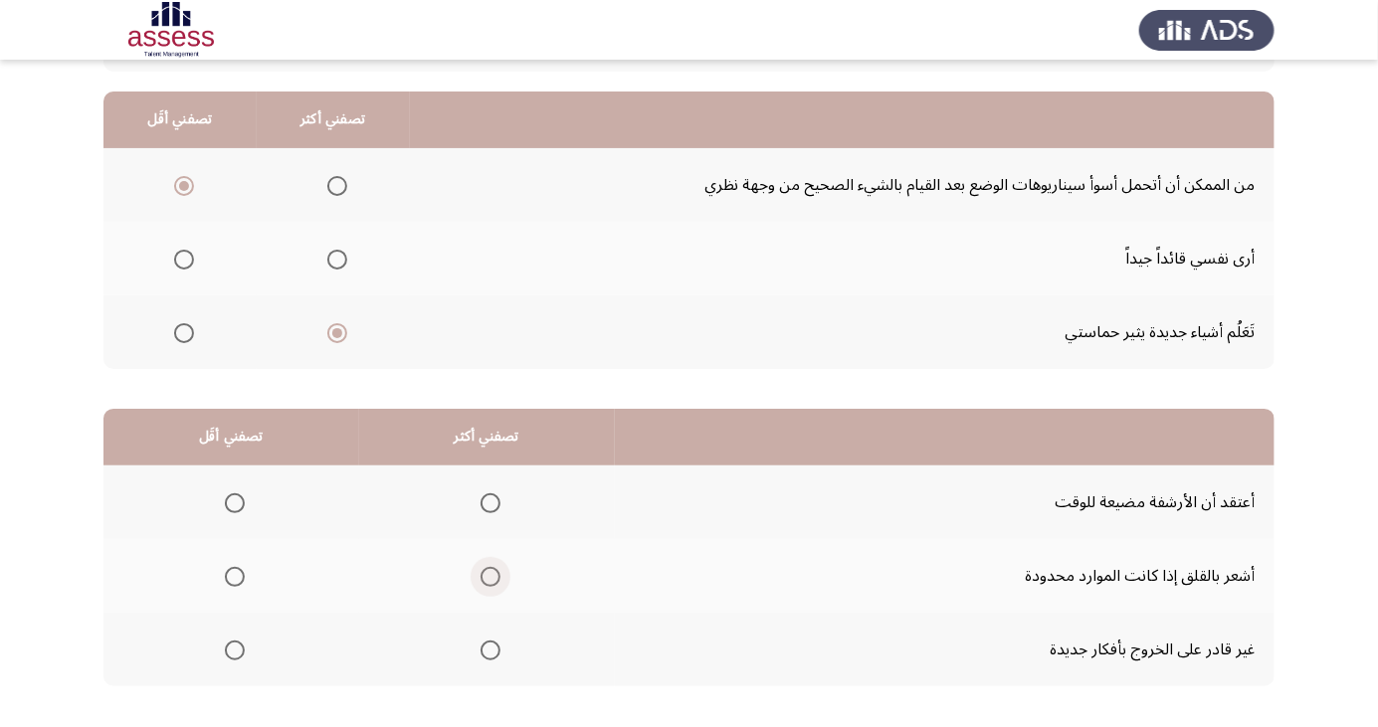
click at [473, 573] on label "Select an option" at bounding box center [487, 577] width 28 height 20
click at [481, 573] on input "Select an option" at bounding box center [491, 577] width 20 height 20
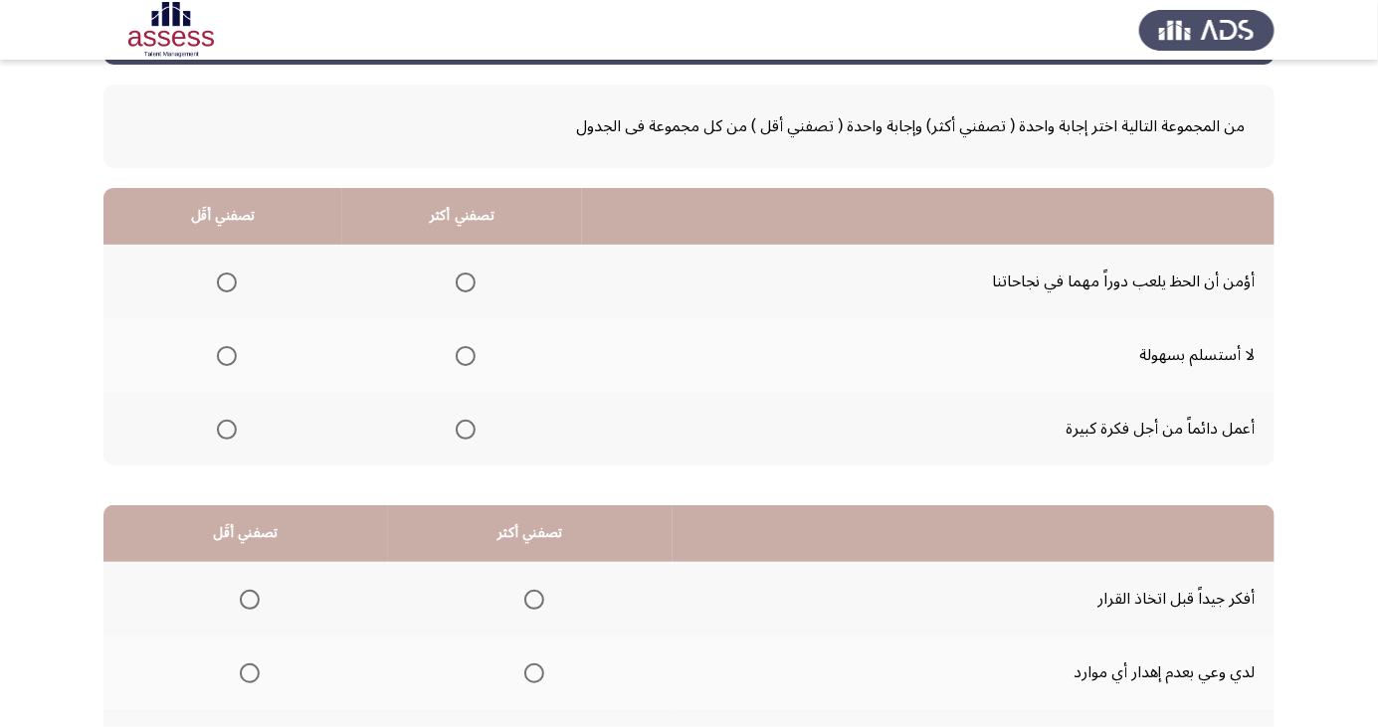
scroll to position [93, 0]
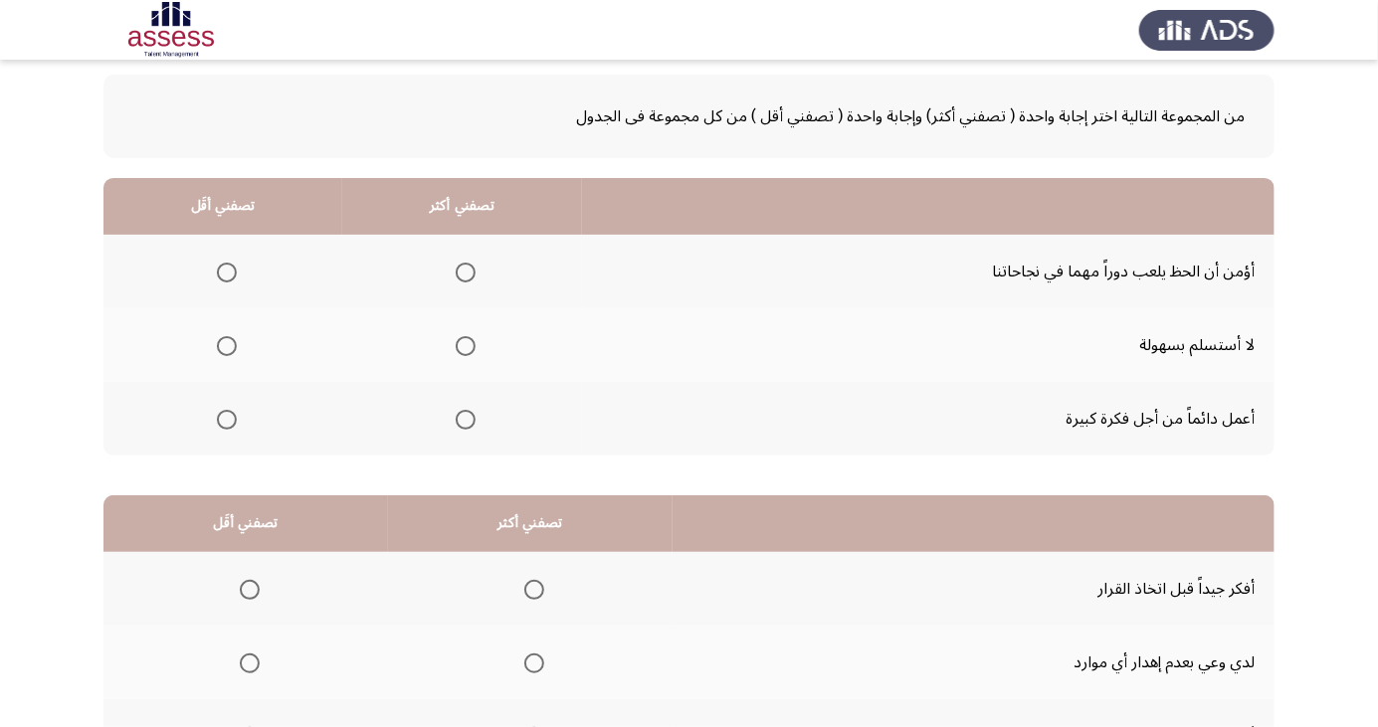
click at [466, 346] on span "Select an option" at bounding box center [466, 346] width 0 height 0
click at [462, 344] on input "Select an option" at bounding box center [466, 346] width 20 height 20
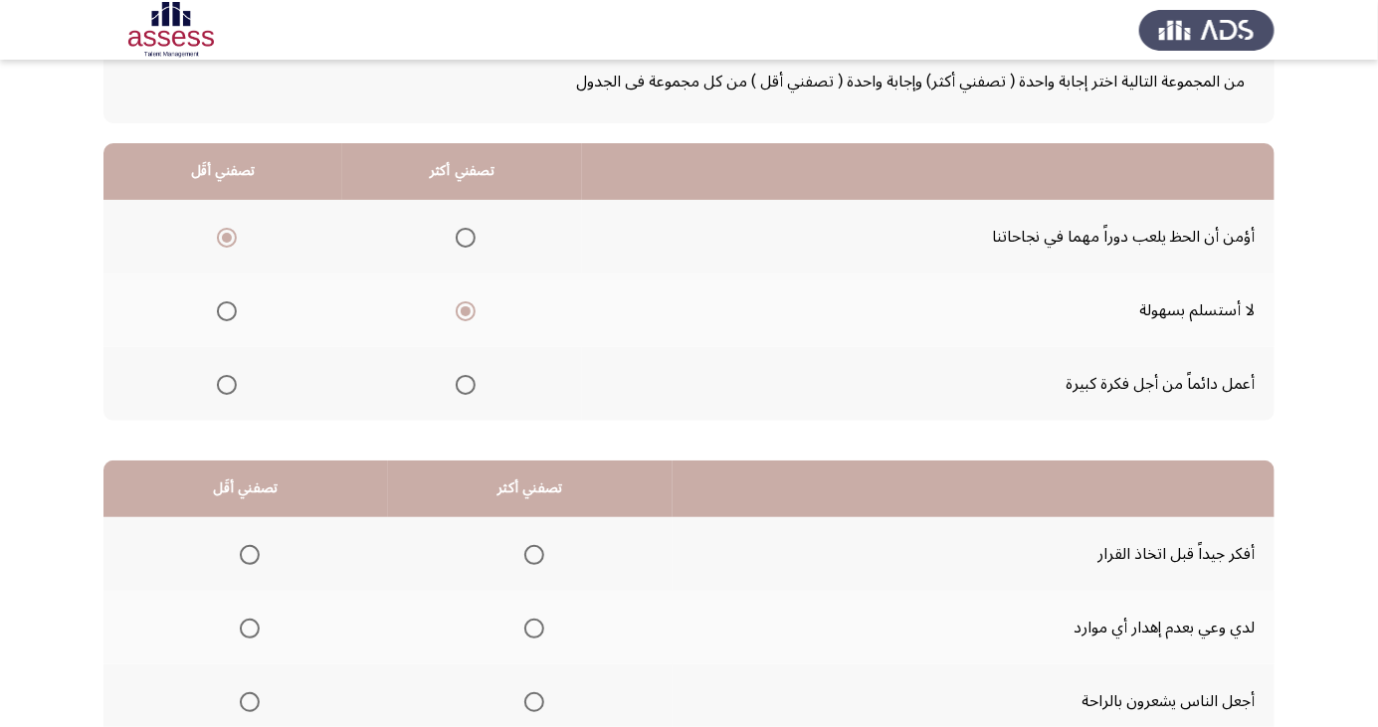
scroll to position [181, 0]
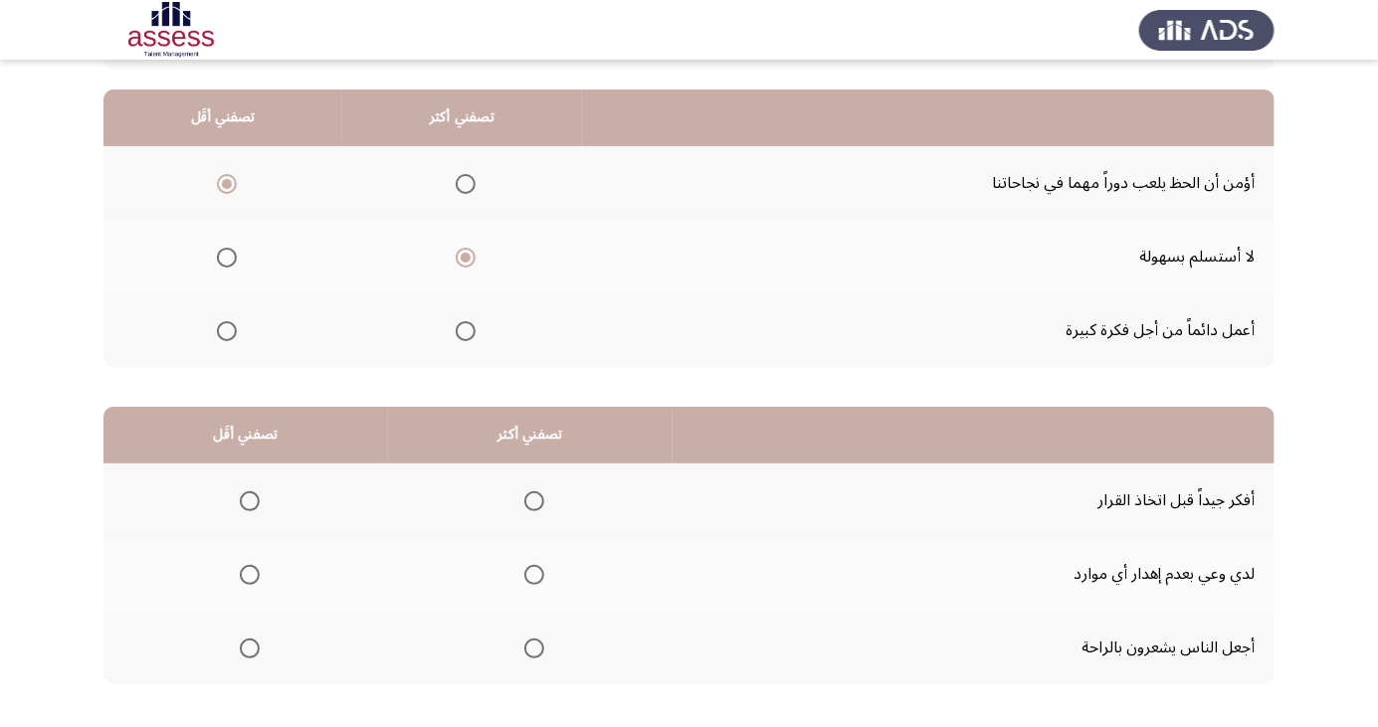
click at [534, 501] on span "Select an option" at bounding box center [534, 501] width 0 height 0
click at [529, 499] on input "Select an option" at bounding box center [534, 502] width 20 height 20
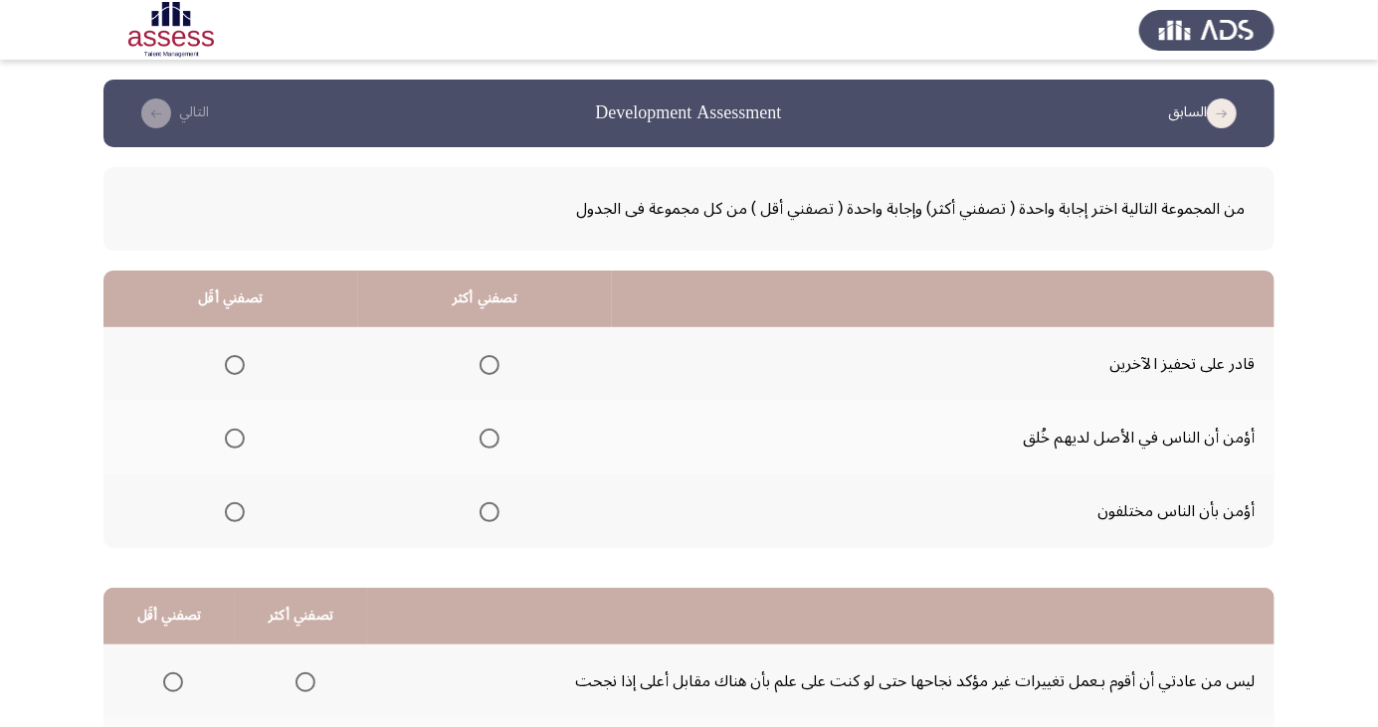
click at [482, 361] on span "Select an option" at bounding box center [490, 365] width 20 height 20
click at [482, 361] on input "Select an option" at bounding box center [490, 365] width 20 height 20
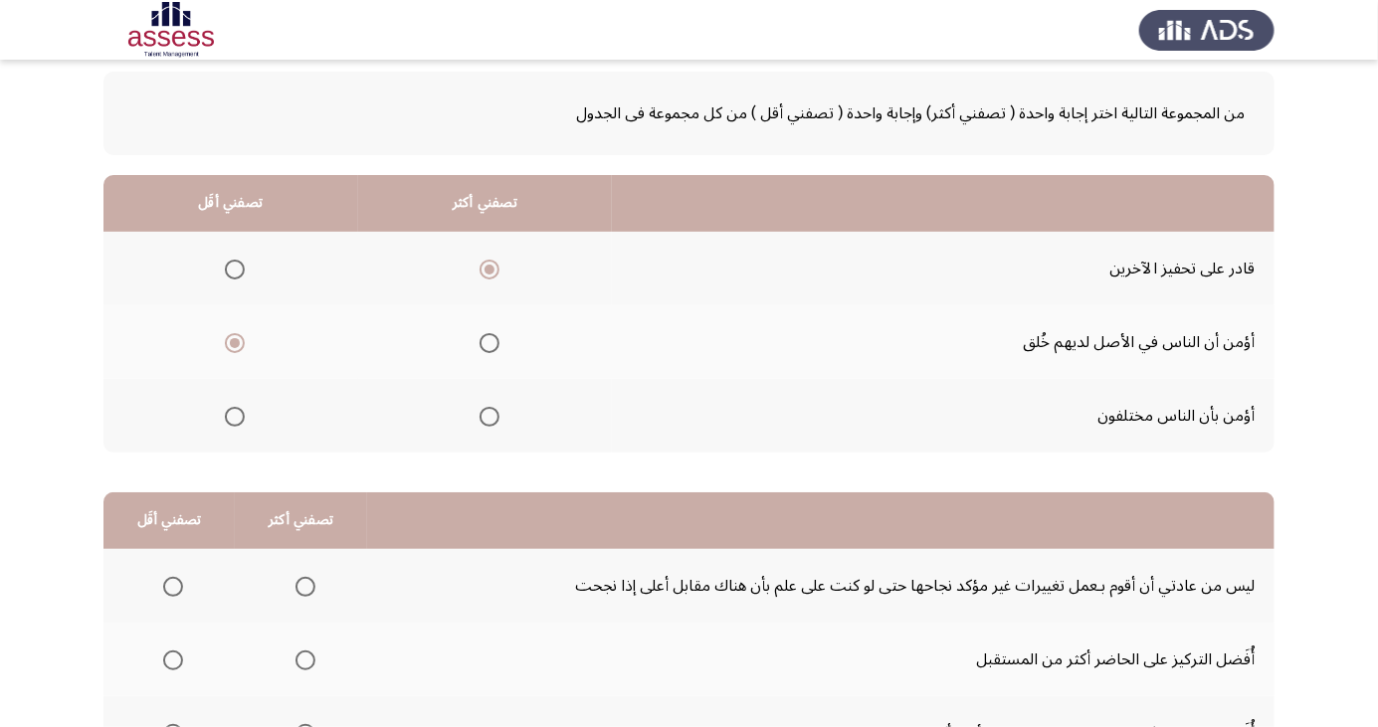
scroll to position [181, 0]
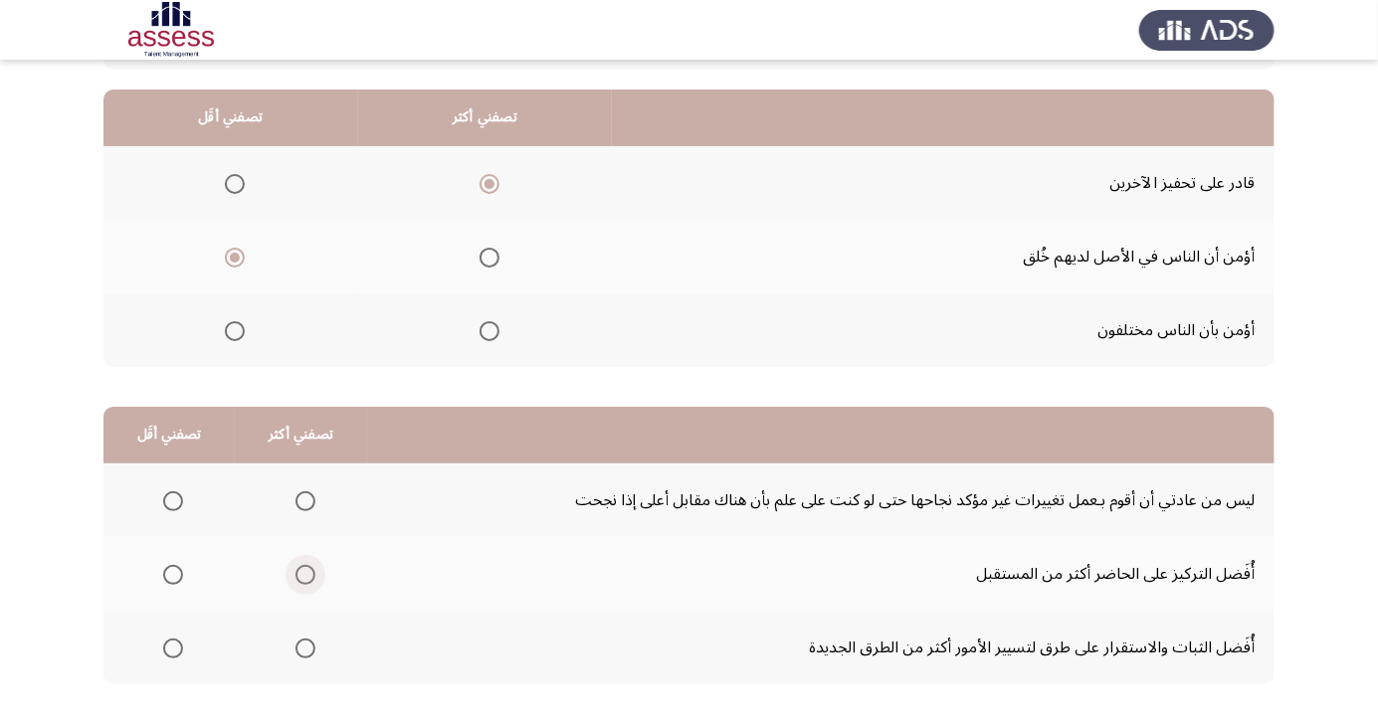
click at [298, 579] on span "Select an option" at bounding box center [306, 575] width 20 height 20
click at [298, 579] on input "Select an option" at bounding box center [306, 575] width 20 height 20
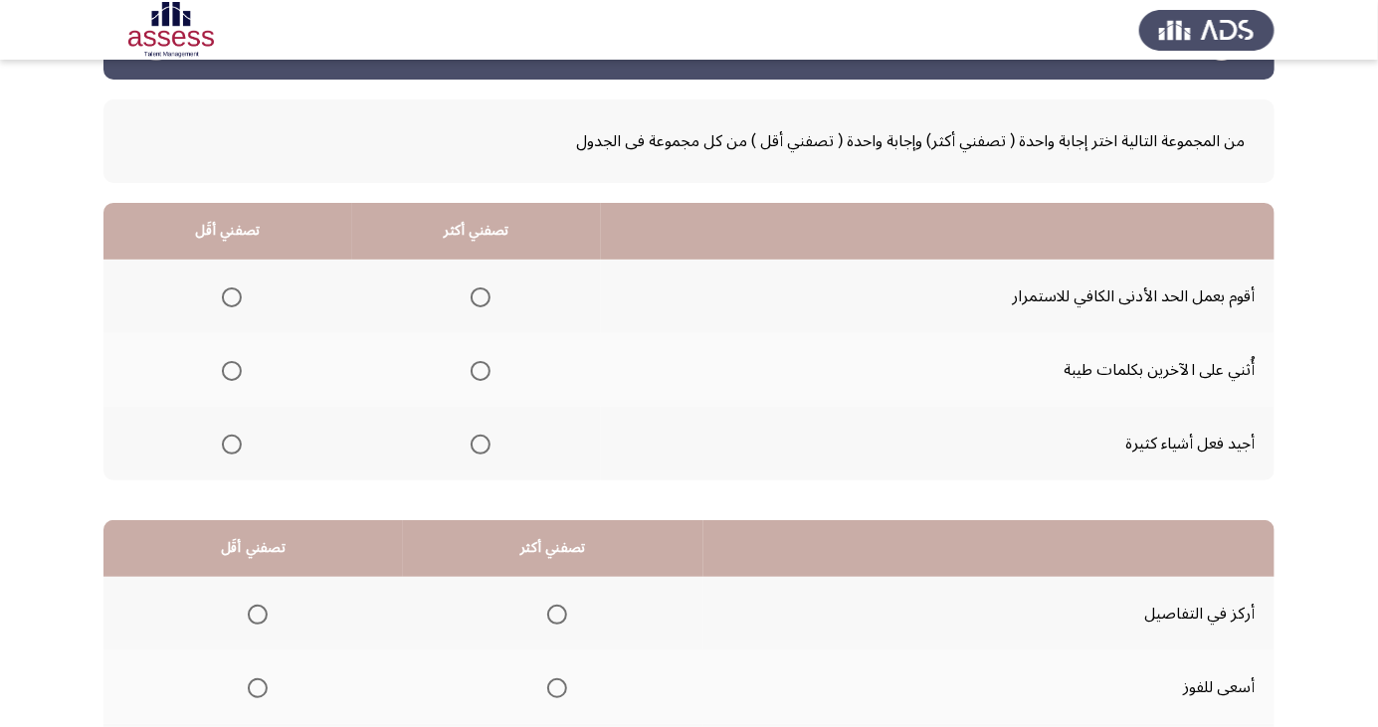
scroll to position [70, 0]
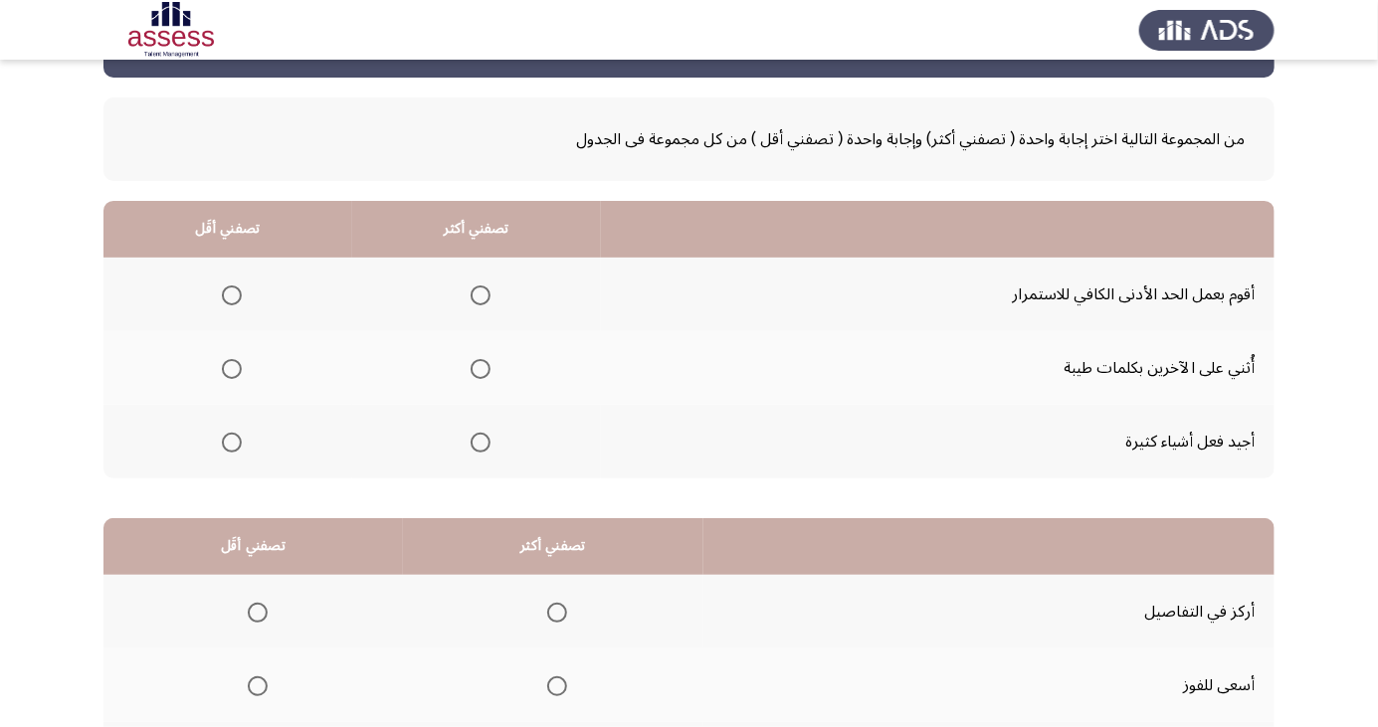
click at [488, 365] on span "Select an option" at bounding box center [481, 369] width 20 height 20
click at [488, 365] on input "Select an option" at bounding box center [481, 369] width 20 height 20
click at [987, 726] on div "من المجموعة التالية اختر إجابة واحدة ( تصفني أكثر) وإجابة واحدة ( تصفني أقل ) م…" at bounding box center [688, 457] width 1171 height 758
click at [238, 291] on span "Select an option" at bounding box center [232, 296] width 20 height 20
click at [238, 291] on input "Select an option" at bounding box center [232, 296] width 20 height 20
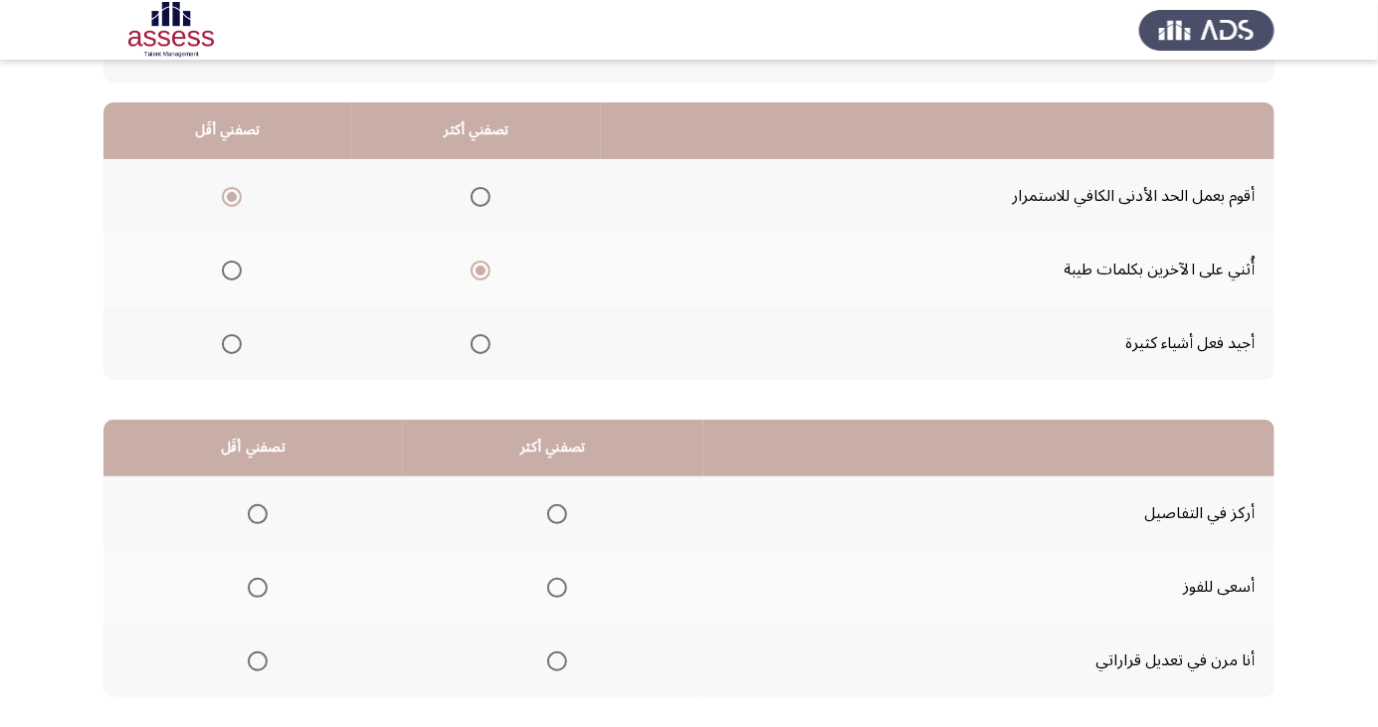
scroll to position [181, 0]
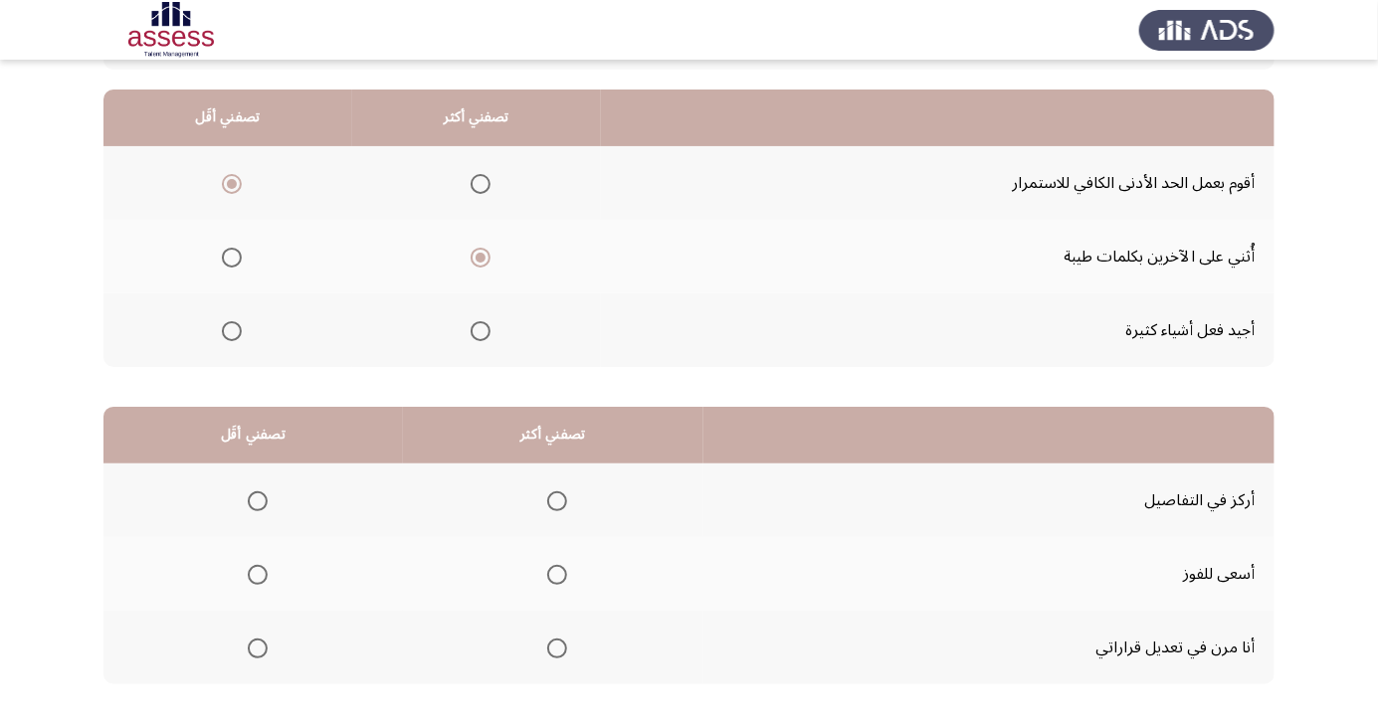
click at [557, 575] on span "Select an option" at bounding box center [557, 575] width 0 height 0
click at [552, 573] on input "Select an option" at bounding box center [557, 575] width 20 height 20
click at [257, 493] on span "Select an option" at bounding box center [258, 502] width 20 height 20
click at [257, 493] on input "Select an option" at bounding box center [258, 502] width 20 height 20
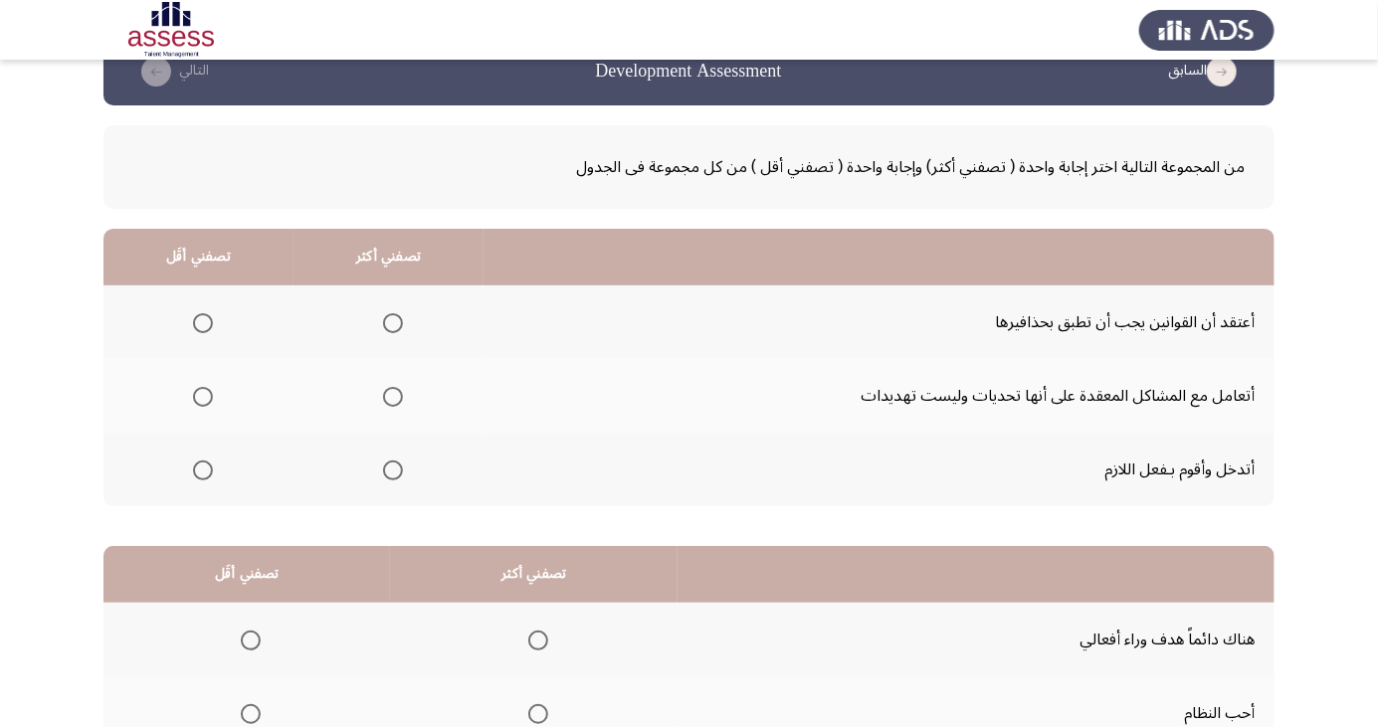
scroll to position [48, 0]
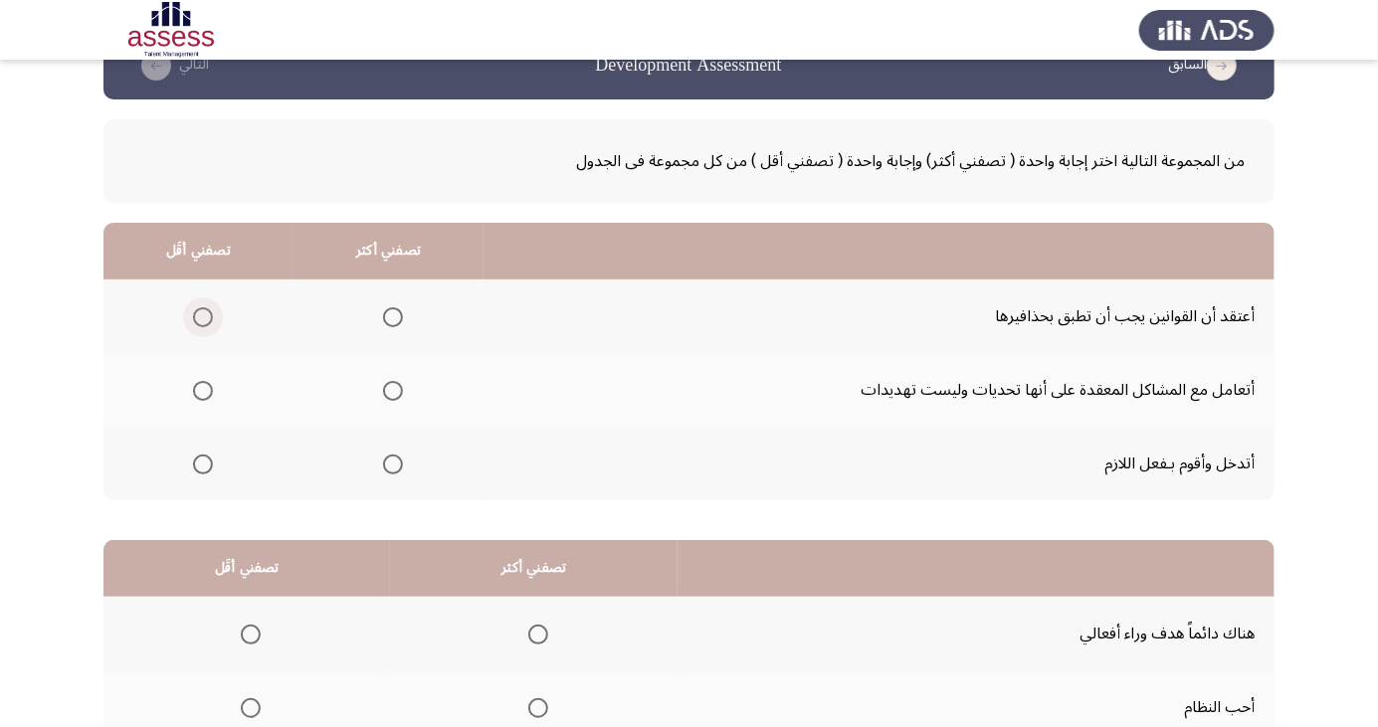
click at [203, 317] on span "Select an option" at bounding box center [203, 317] width 0 height 0
click at [201, 316] on input "Select an option" at bounding box center [203, 317] width 20 height 20
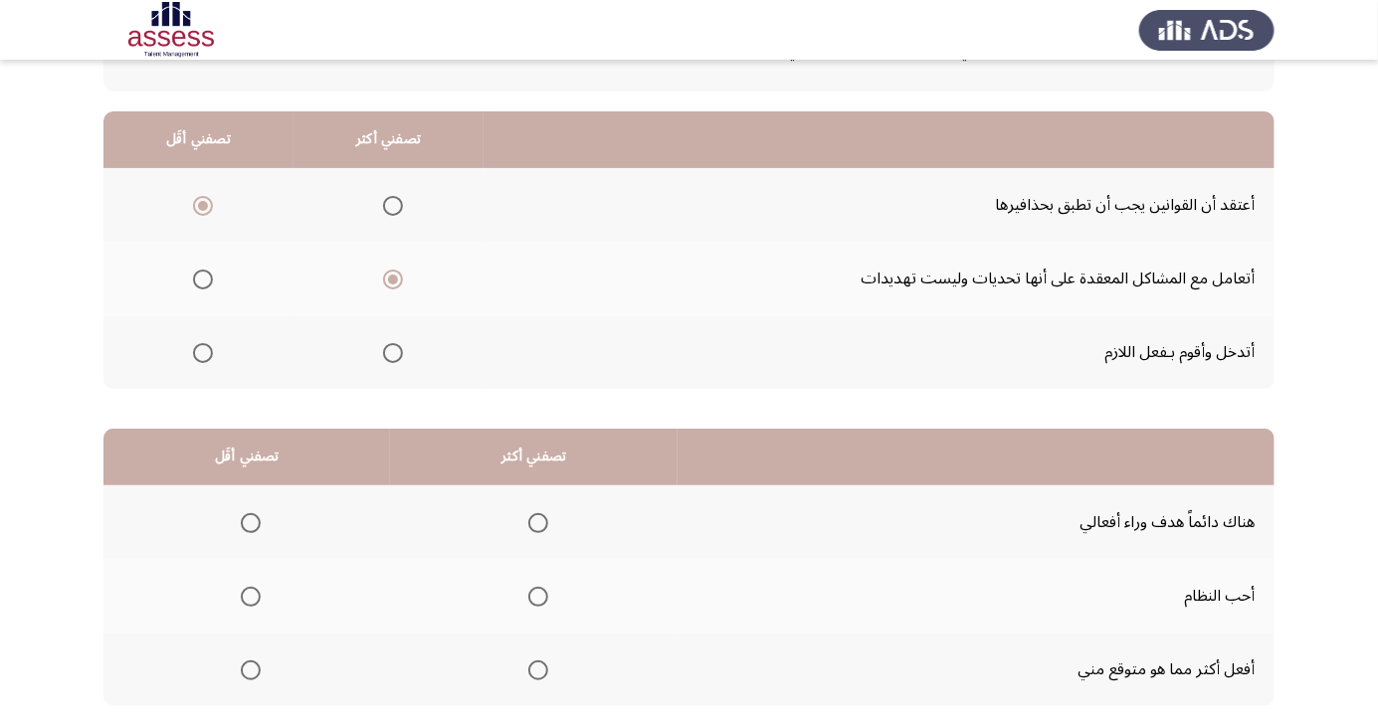
scroll to position [181, 0]
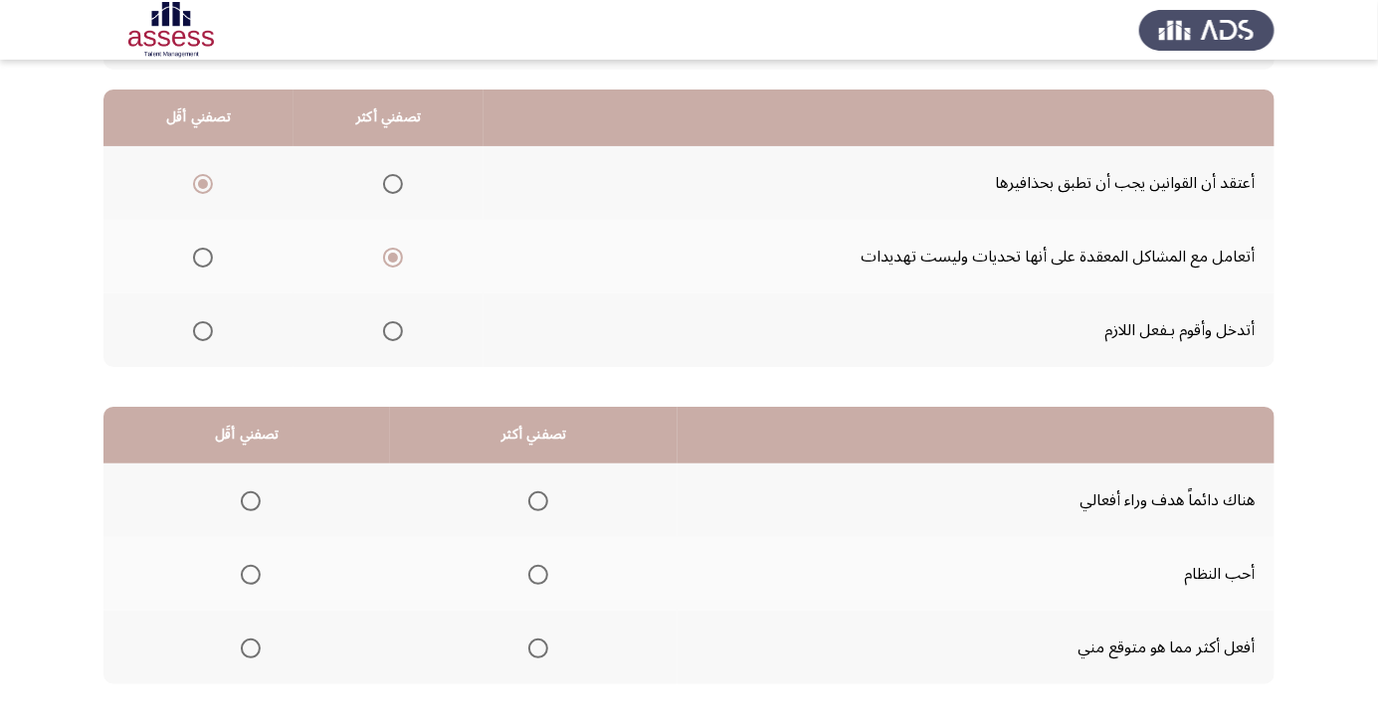
click at [272, 648] on th at bounding box center [246, 648] width 287 height 74
click at [534, 573] on span "Select an option" at bounding box center [538, 575] width 20 height 20
click at [534, 573] on input "Select an option" at bounding box center [538, 575] width 20 height 20
click at [255, 652] on span "Select an option" at bounding box center [251, 649] width 20 height 20
click at [255, 652] on input "Select an option" at bounding box center [251, 649] width 20 height 20
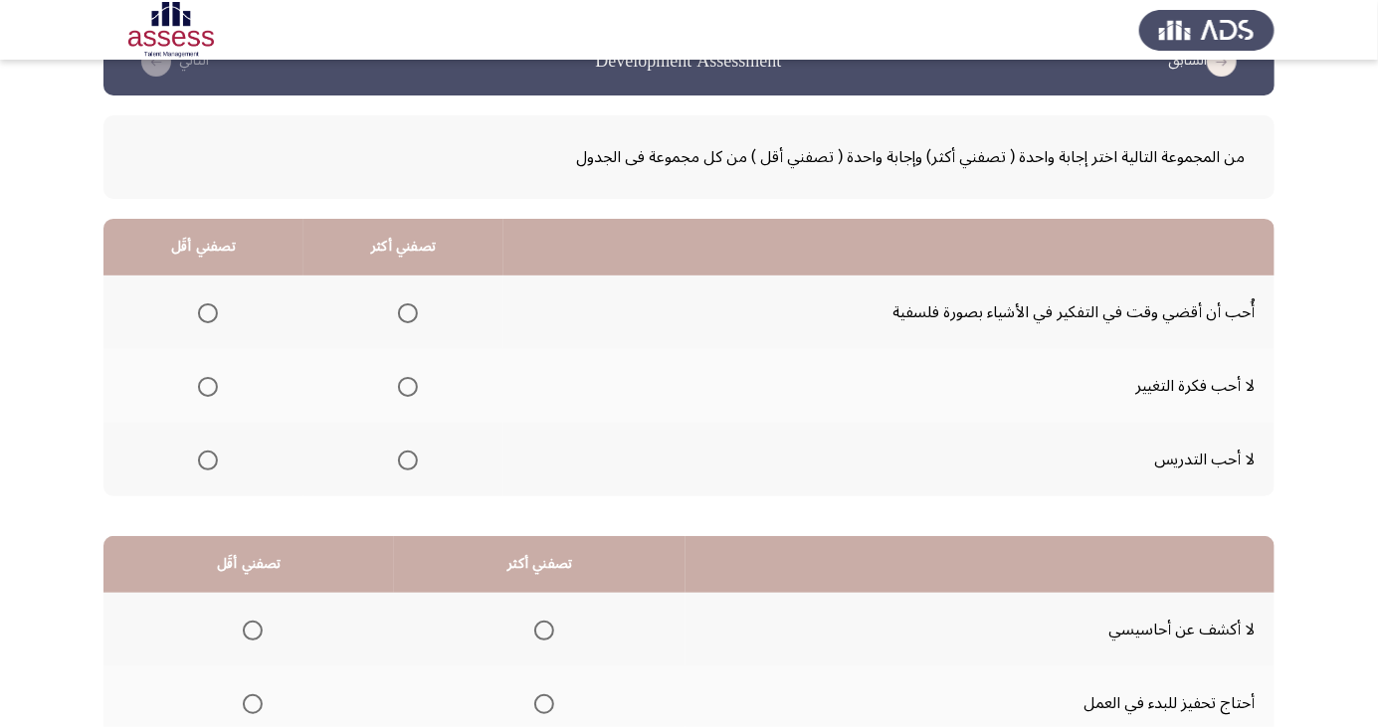
scroll to position [55, 0]
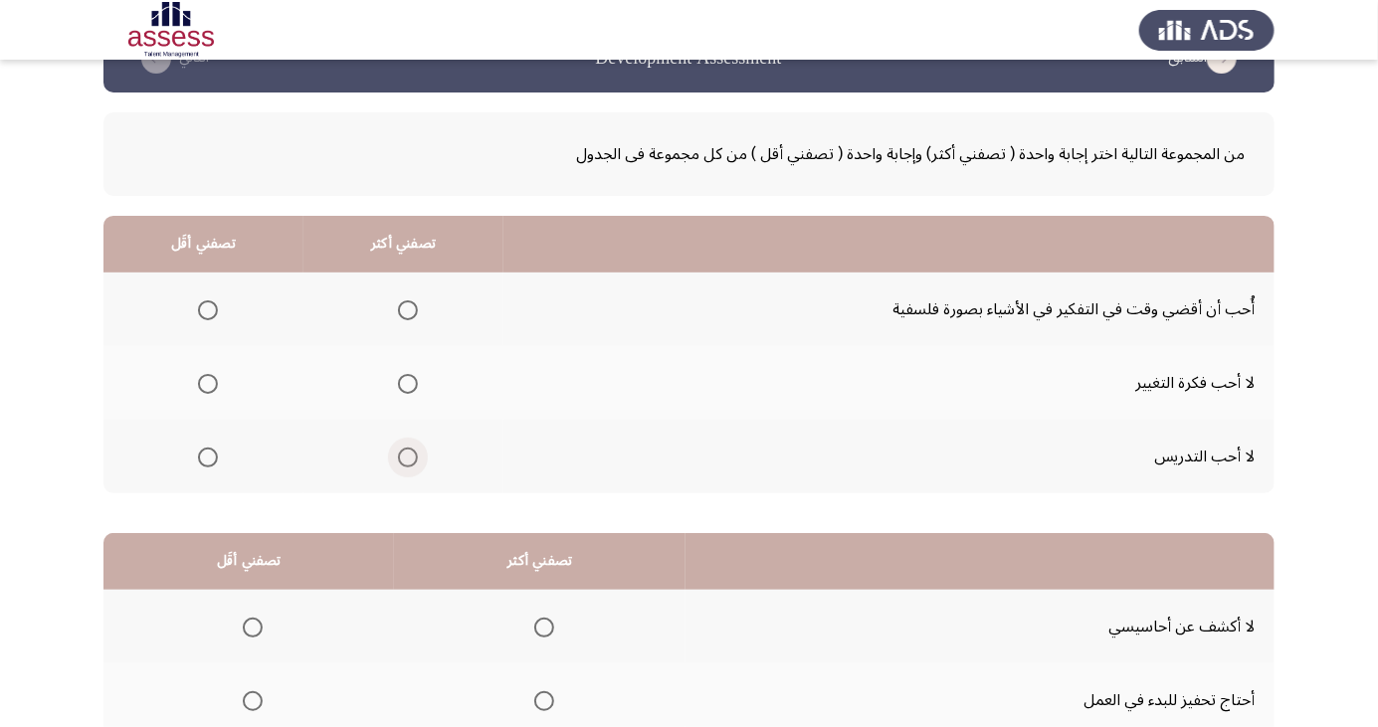
click at [404, 456] on span "Select an option" at bounding box center [408, 458] width 20 height 20
click at [404, 456] on input "Select an option" at bounding box center [408, 458] width 20 height 20
click at [199, 304] on span "Select an option" at bounding box center [208, 310] width 20 height 20
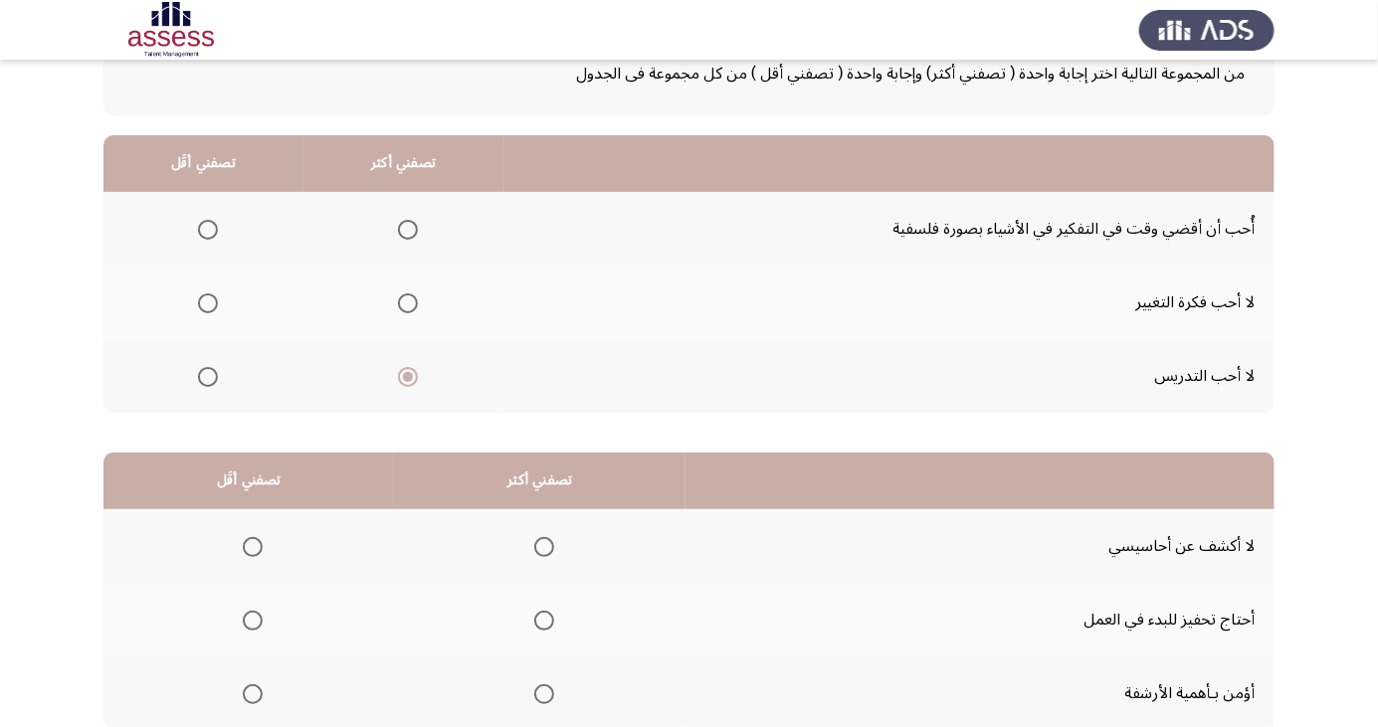
scroll to position [140, 0]
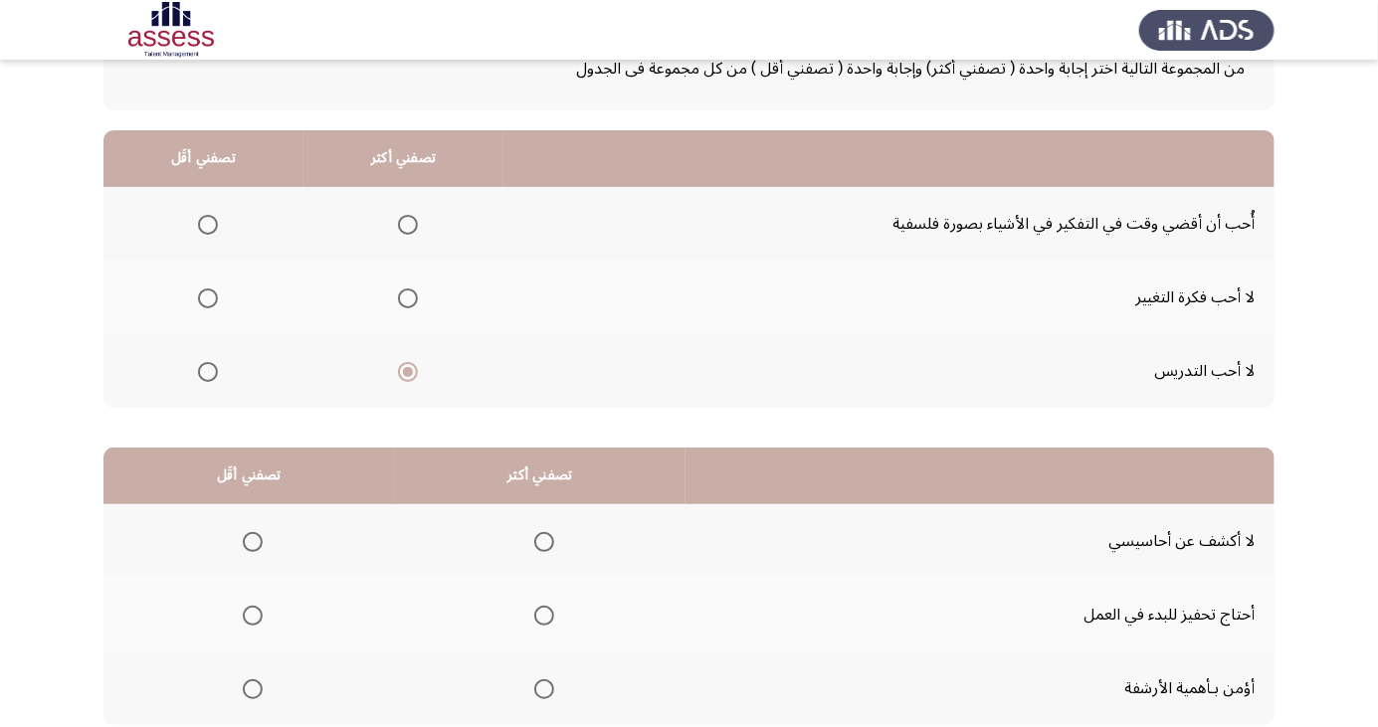
click at [207, 225] on span "Select an option" at bounding box center [207, 225] width 0 height 0
click at [206, 223] on input "Select an option" at bounding box center [208, 225] width 20 height 20
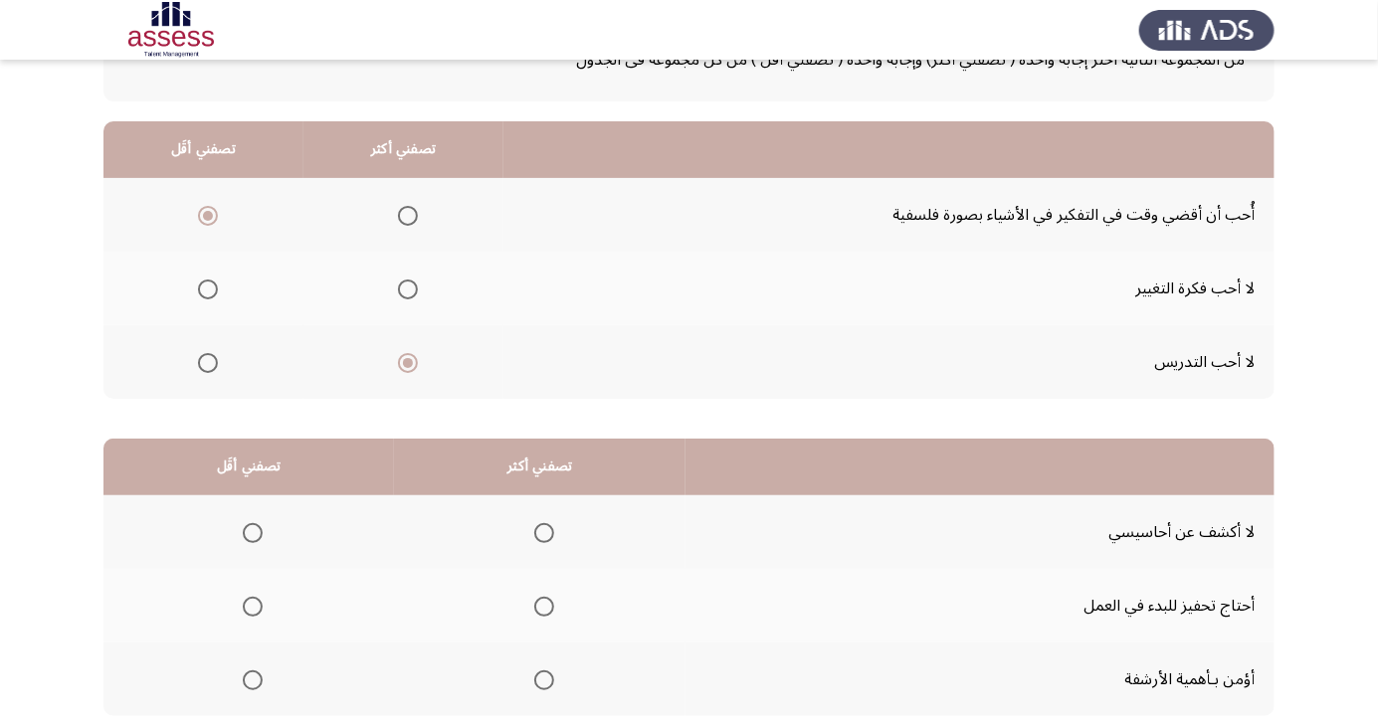
scroll to position [181, 0]
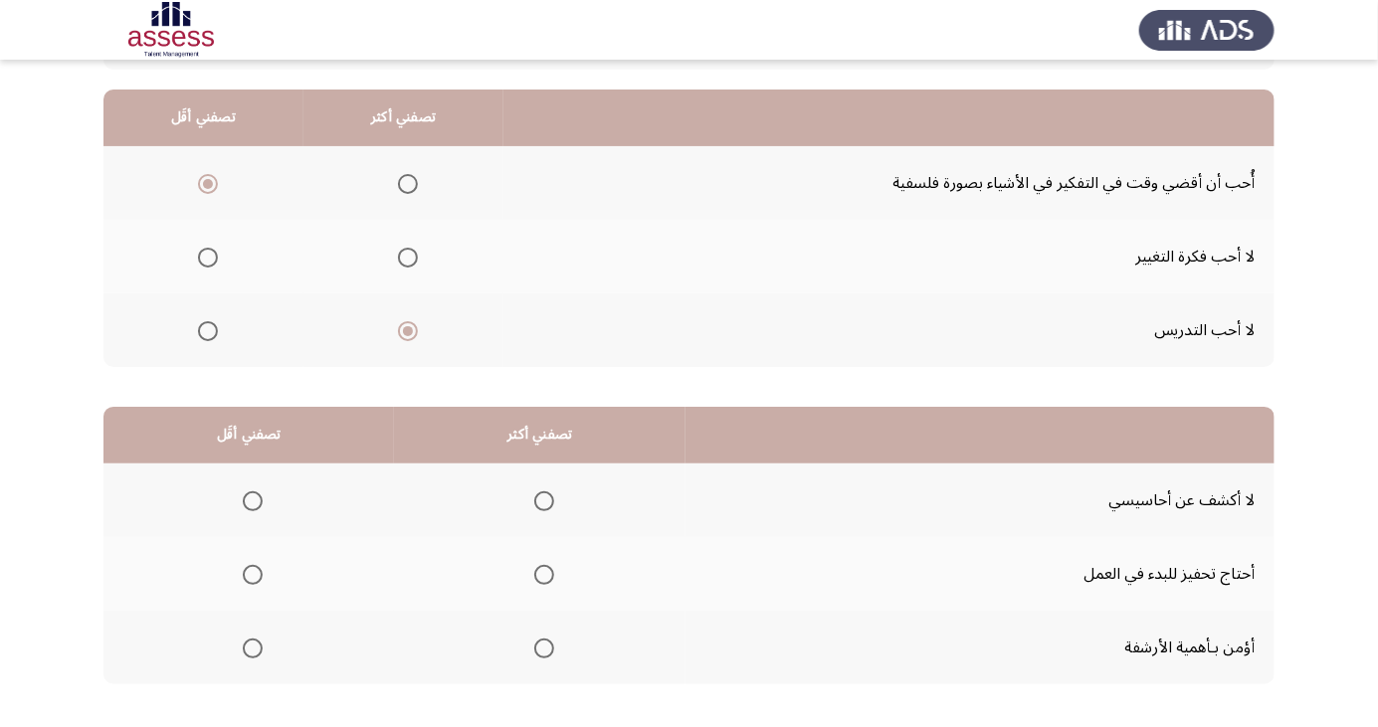
click at [526, 504] on label "Select an option" at bounding box center [540, 502] width 28 height 20
click at [534, 504] on input "Select an option" at bounding box center [544, 502] width 20 height 20
click at [251, 573] on span "Select an option" at bounding box center [253, 575] width 20 height 20
click at [251, 573] on input "Select an option" at bounding box center [253, 575] width 20 height 20
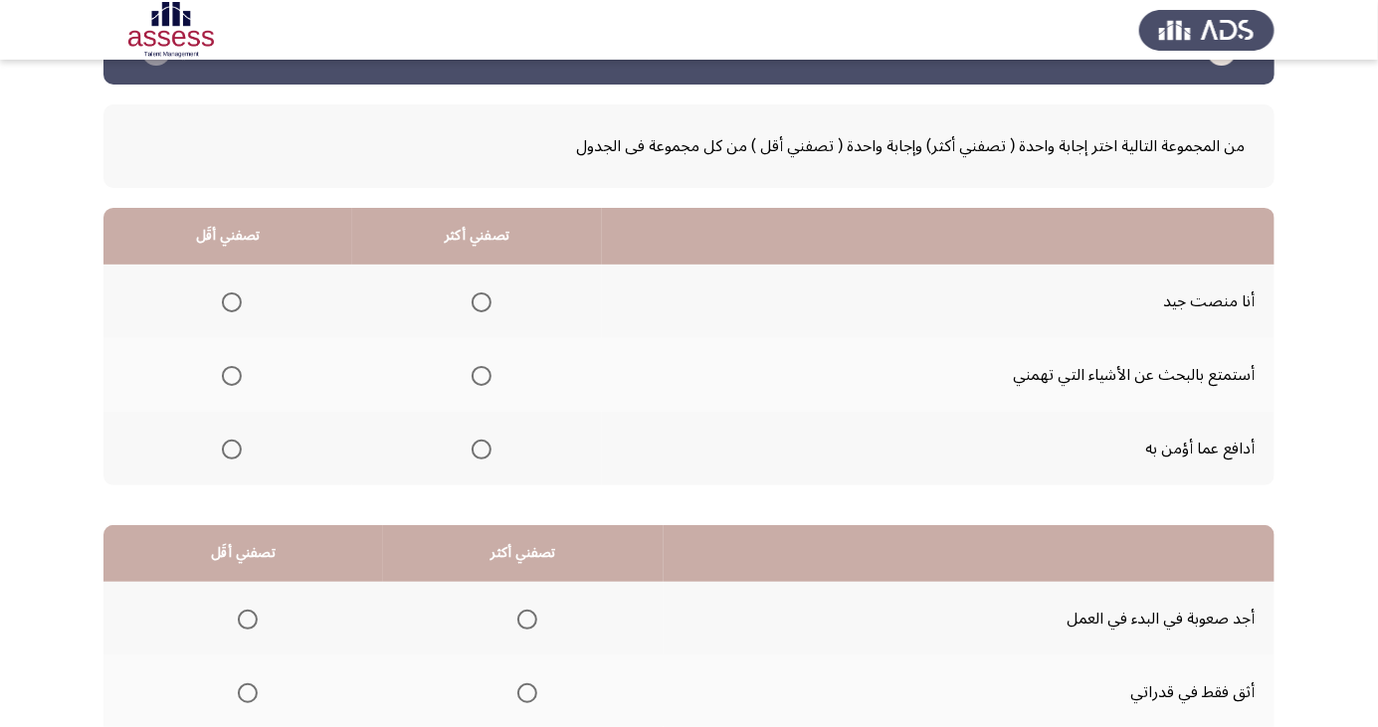
scroll to position [64, 0]
click at [473, 306] on span "Select an option" at bounding box center [482, 302] width 20 height 20
click at [473, 306] on input "Select an option" at bounding box center [482, 302] width 20 height 20
click at [223, 376] on span "Select an option" at bounding box center [232, 375] width 20 height 20
click at [223, 376] on input "Select an option" at bounding box center [232, 375] width 20 height 20
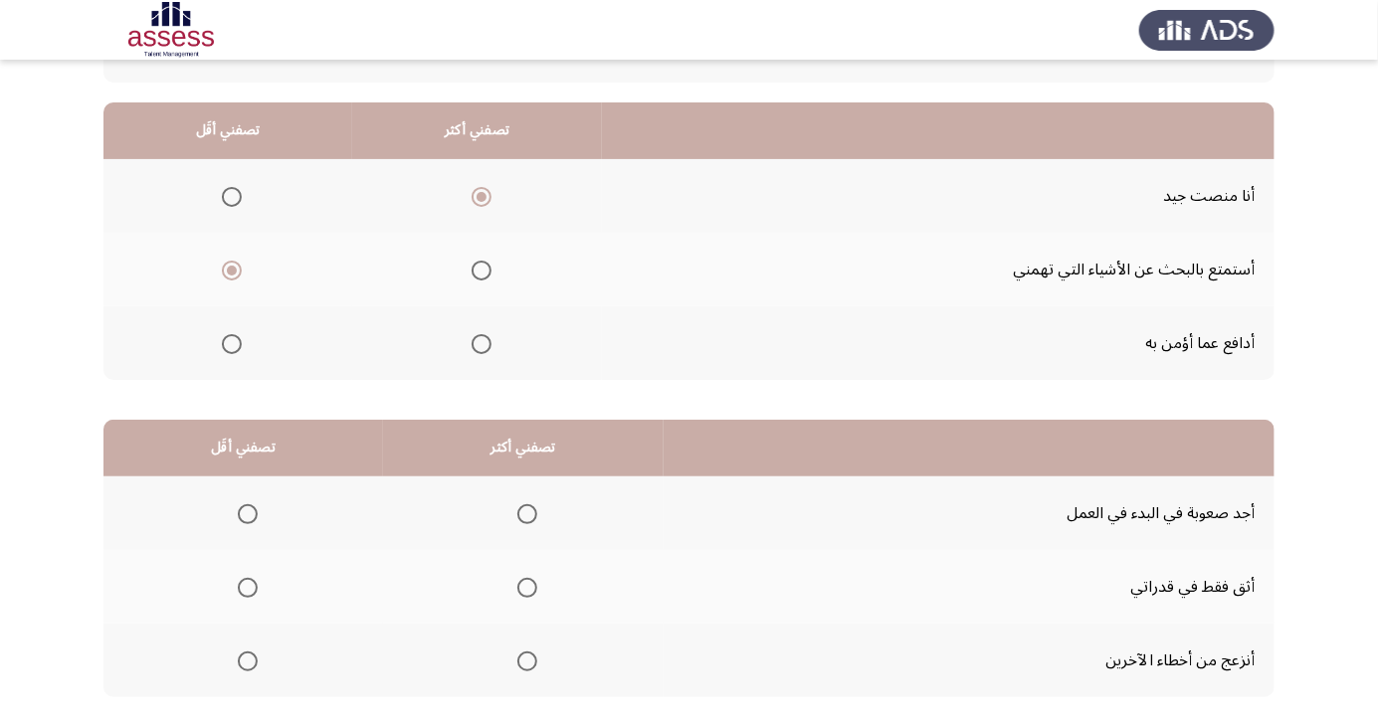
scroll to position [181, 0]
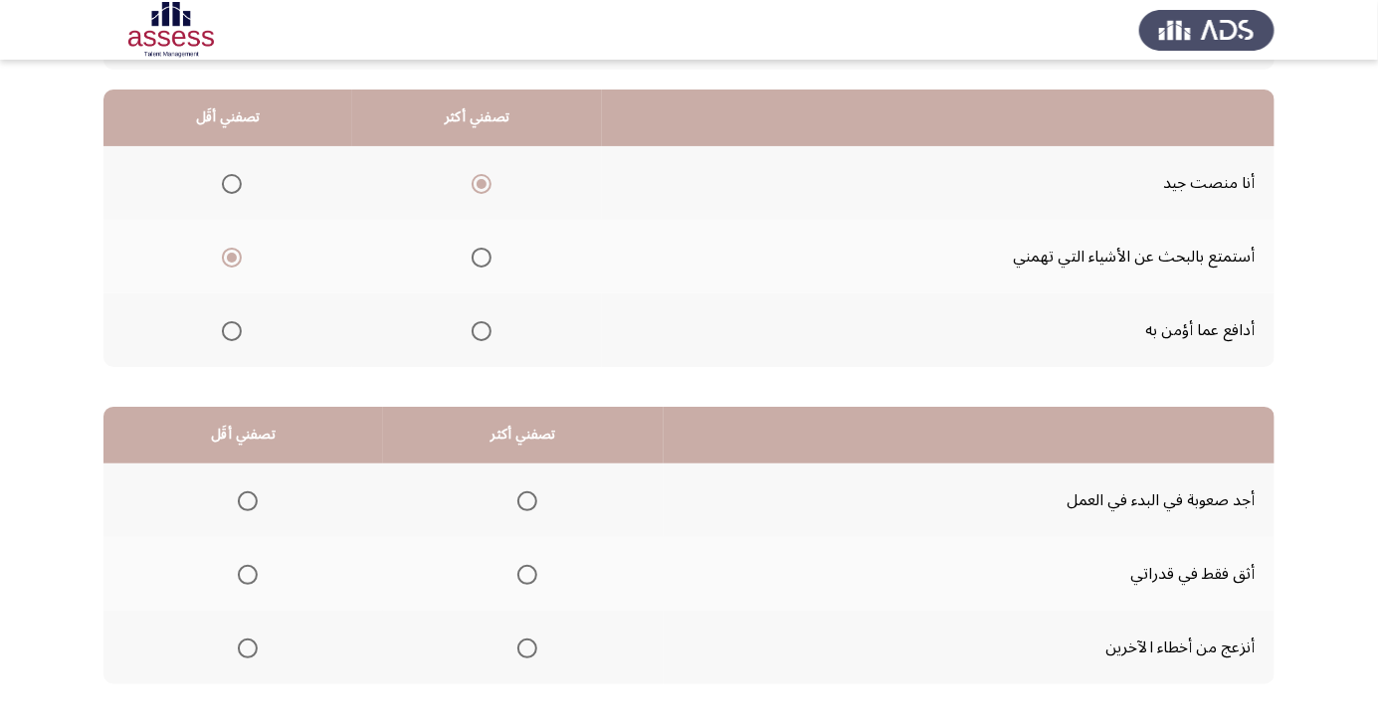
click at [246, 499] on span "Select an option" at bounding box center [248, 502] width 20 height 20
click at [246, 499] on input "Select an option" at bounding box center [248, 502] width 20 height 20
click at [518, 652] on span "Select an option" at bounding box center [527, 649] width 20 height 20
click at [518, 652] on input "Select an option" at bounding box center [527, 649] width 20 height 20
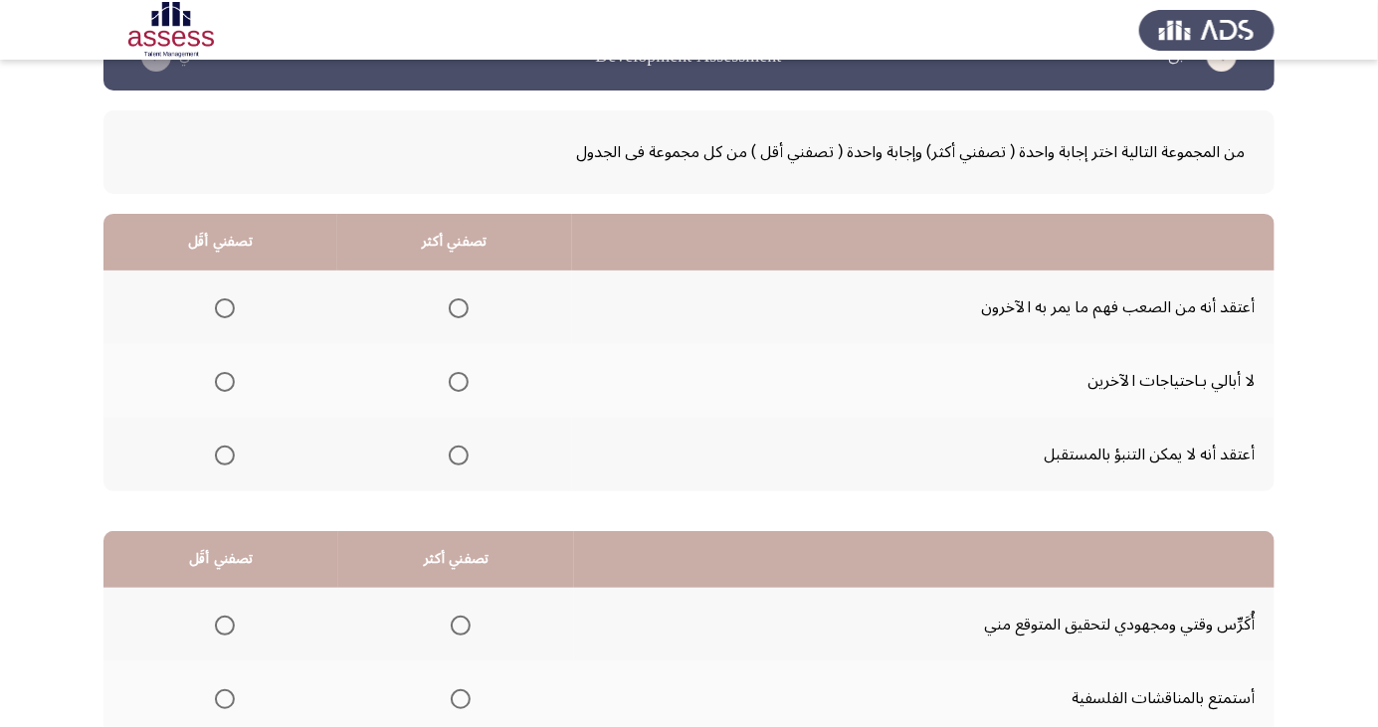
scroll to position [59, 0]
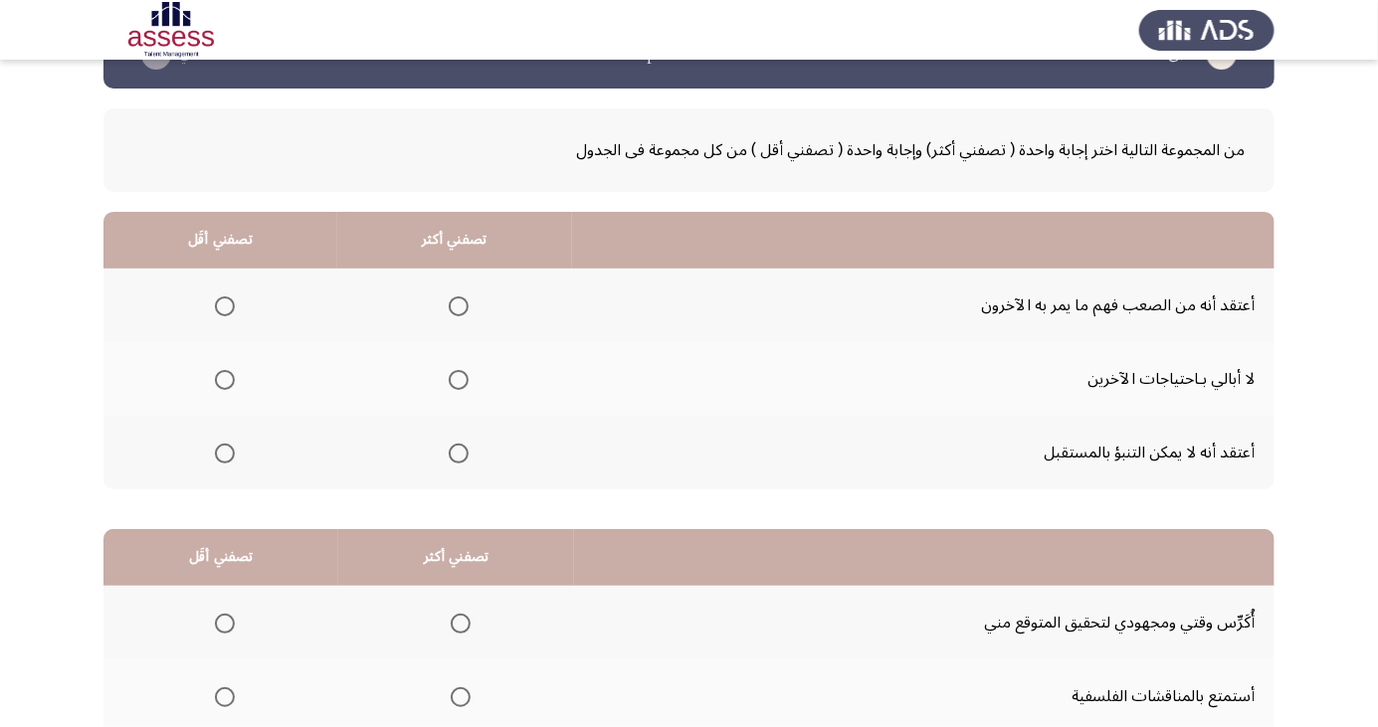
click at [452, 385] on span "Select an option" at bounding box center [459, 380] width 20 height 20
click at [452, 385] on input "Select an option" at bounding box center [459, 380] width 20 height 20
click at [229, 450] on span "Select an option" at bounding box center [225, 454] width 20 height 20
click at [229, 450] on input "Select an option" at bounding box center [225, 454] width 20 height 20
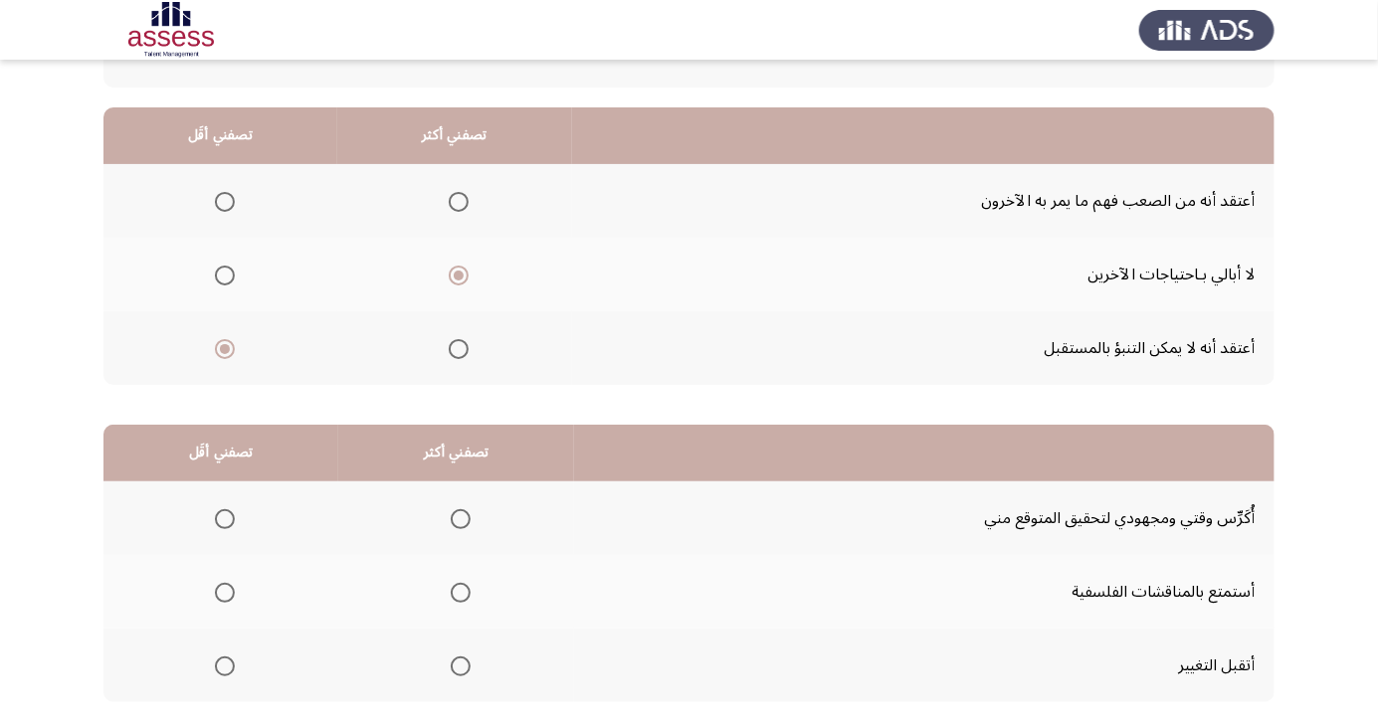
scroll to position [181, 0]
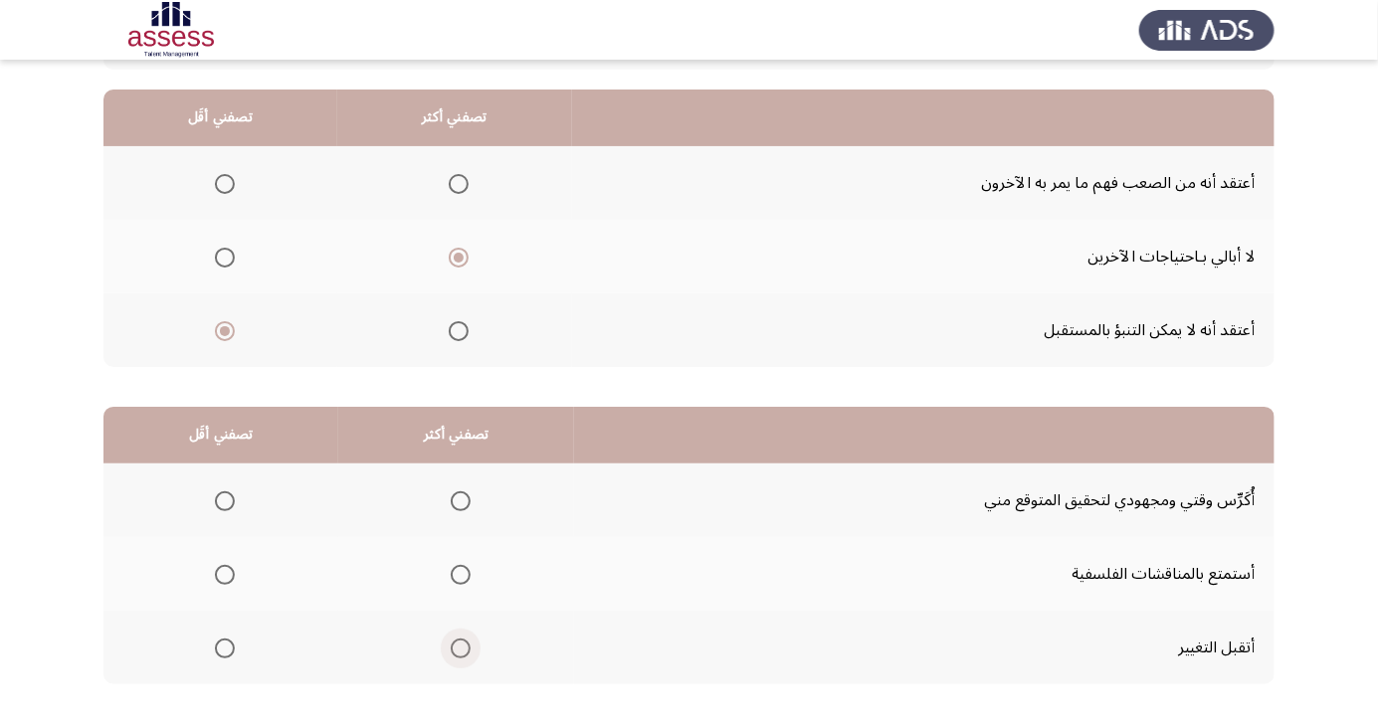
click at [451, 639] on span "Select an option" at bounding box center [461, 649] width 20 height 20
click at [451, 639] on input "Select an option" at bounding box center [461, 649] width 20 height 20
click at [215, 571] on span "Select an option" at bounding box center [225, 575] width 20 height 20
click at [215, 571] on input "Select an option" at bounding box center [225, 575] width 20 height 20
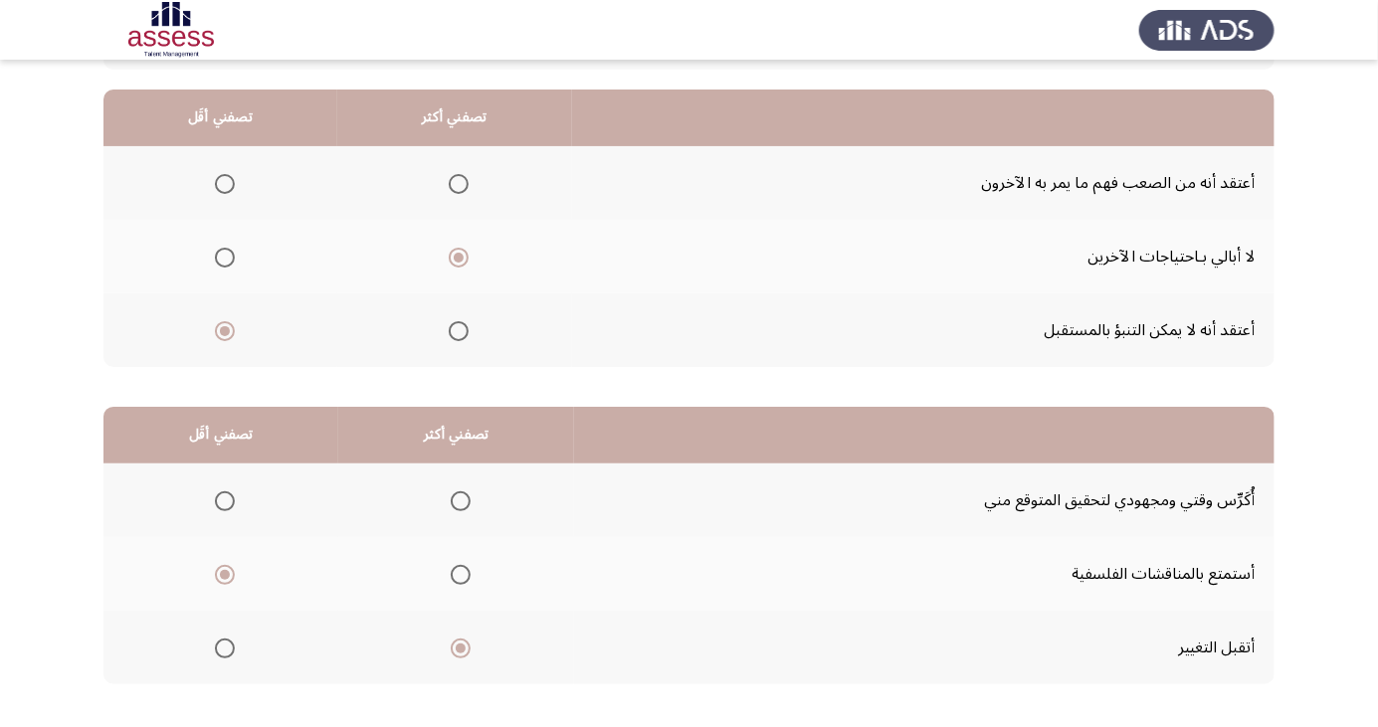
scroll to position [0, 0]
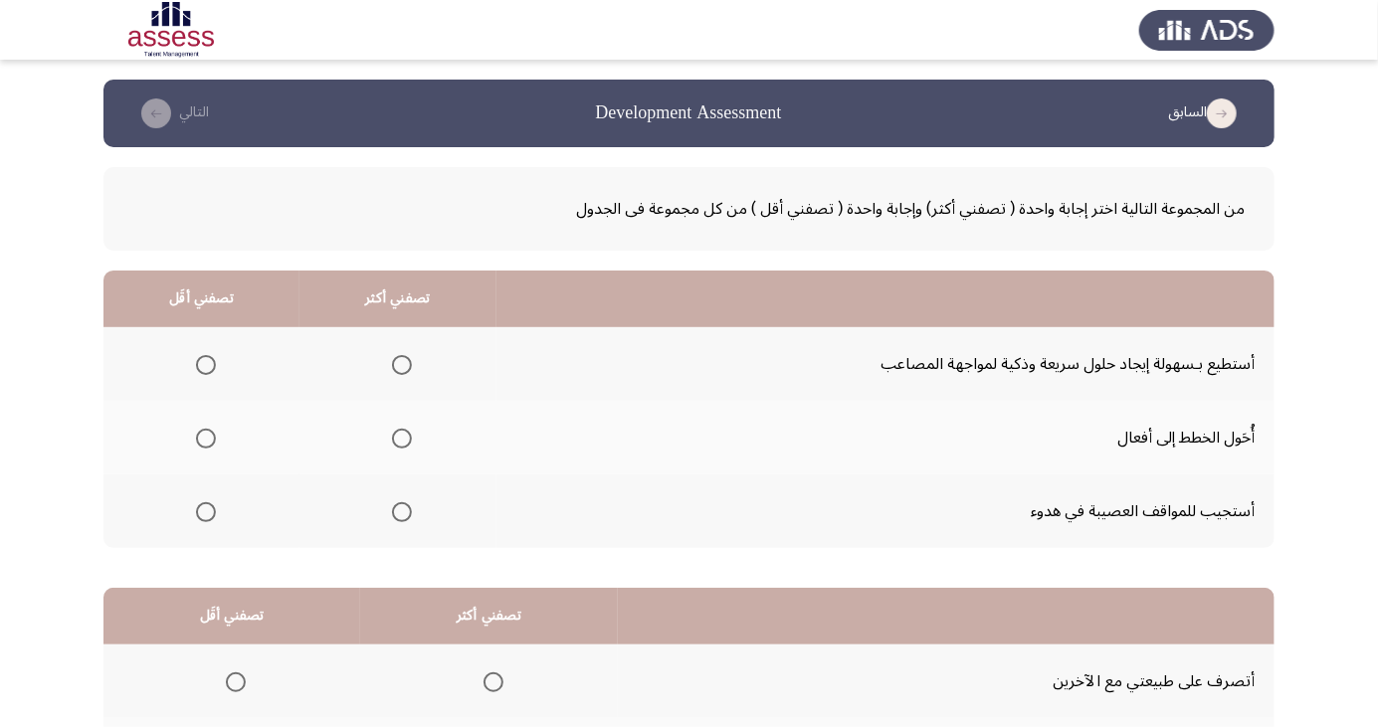
click at [392, 512] on span "Select an option" at bounding box center [402, 512] width 20 height 20
click at [392, 512] on input "Select an option" at bounding box center [402, 512] width 20 height 20
click at [206, 365] on span "Select an option" at bounding box center [206, 365] width 0 height 0
click at [203, 364] on input "Select an option" at bounding box center [206, 365] width 20 height 20
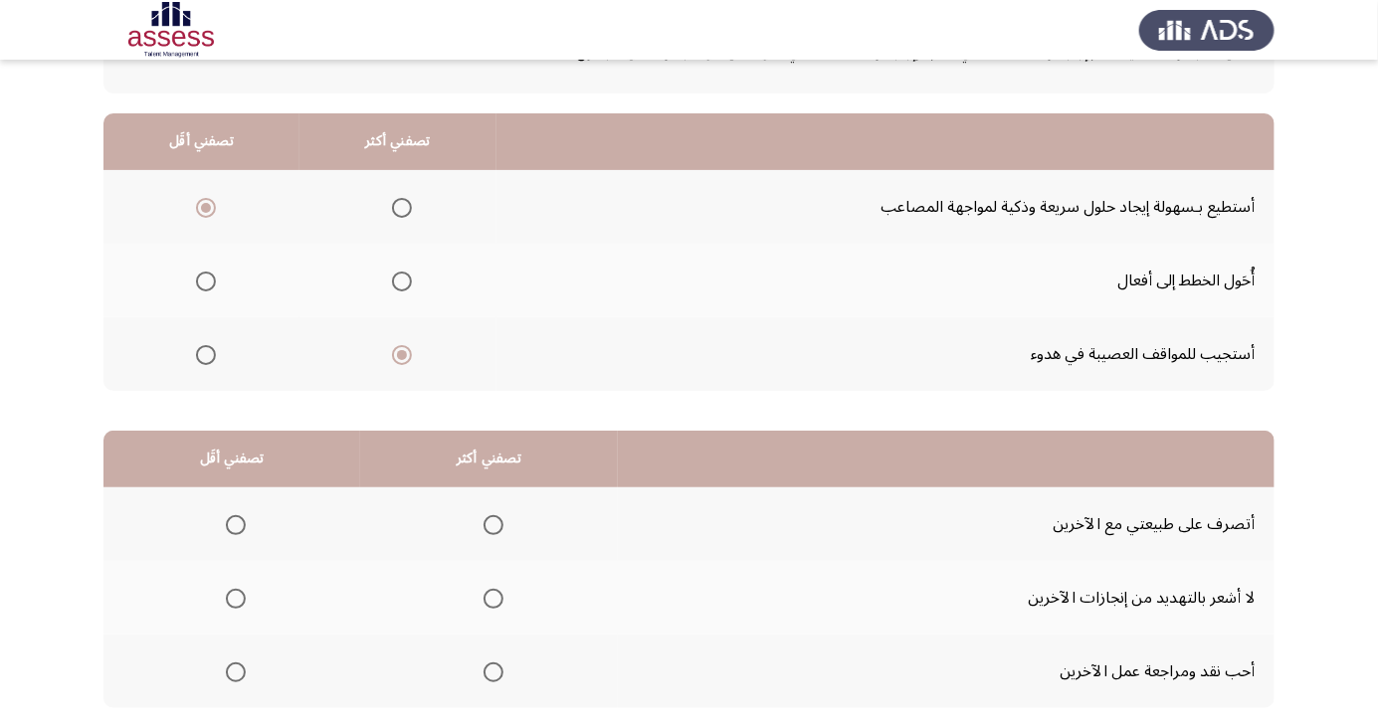
scroll to position [181, 0]
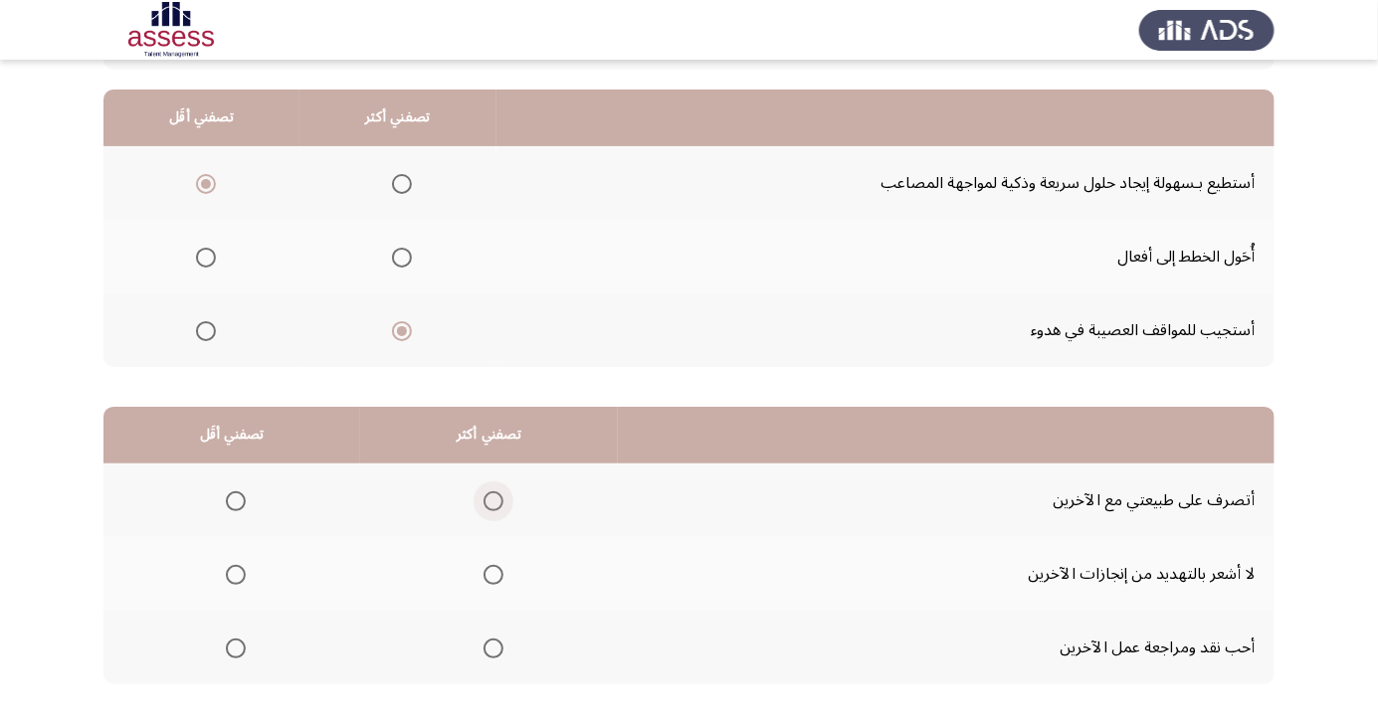
click at [484, 507] on span "Select an option" at bounding box center [494, 502] width 20 height 20
click at [484, 507] on input "Select an option" at bounding box center [494, 502] width 20 height 20
click at [236, 649] on span "Select an option" at bounding box center [236, 649] width 0 height 0
click at [235, 647] on input "Select an option" at bounding box center [236, 649] width 20 height 20
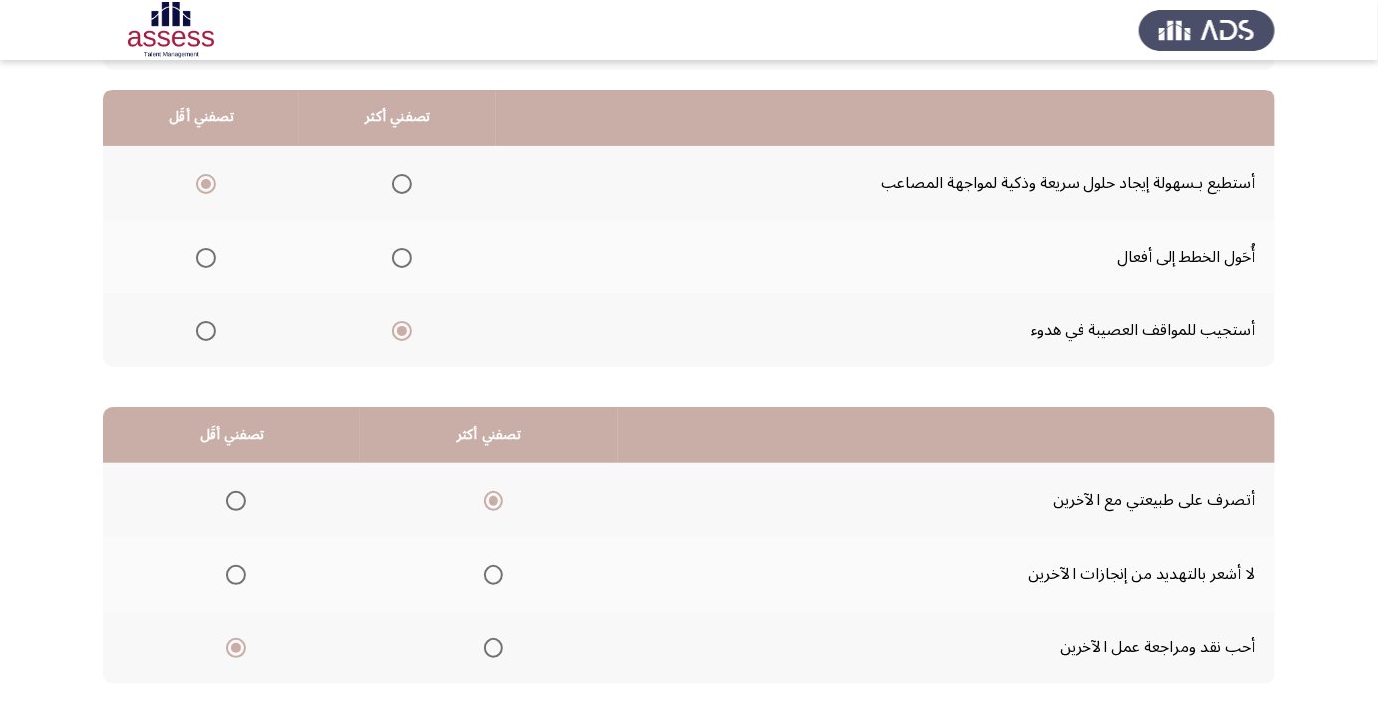
scroll to position [0, 0]
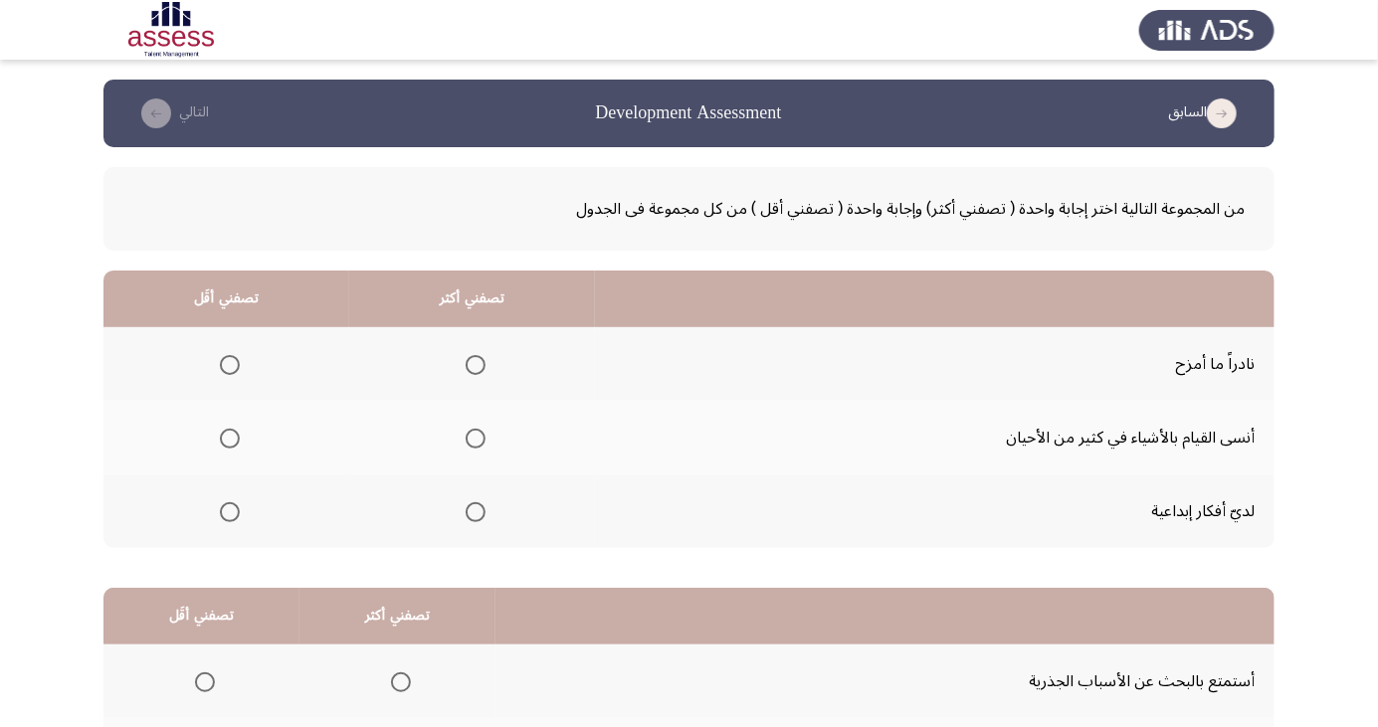
click at [216, 354] on mat-radio-button "Select an option" at bounding box center [226, 364] width 28 height 21
click at [228, 372] on span "Select an option" at bounding box center [230, 365] width 20 height 20
click at [228, 372] on input "Select an option" at bounding box center [230, 365] width 20 height 20
click at [467, 515] on span "Select an option" at bounding box center [476, 512] width 20 height 20
click at [467, 515] on input "Select an option" at bounding box center [476, 512] width 20 height 20
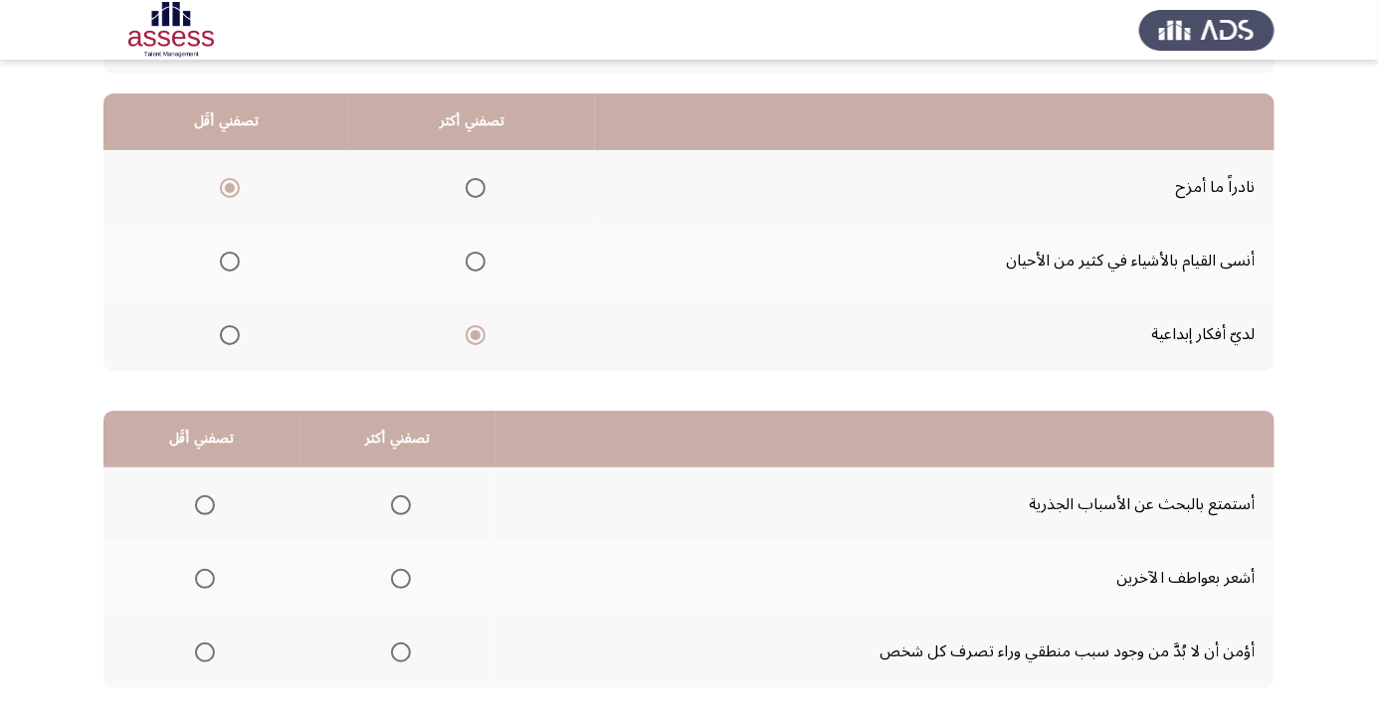
scroll to position [181, 0]
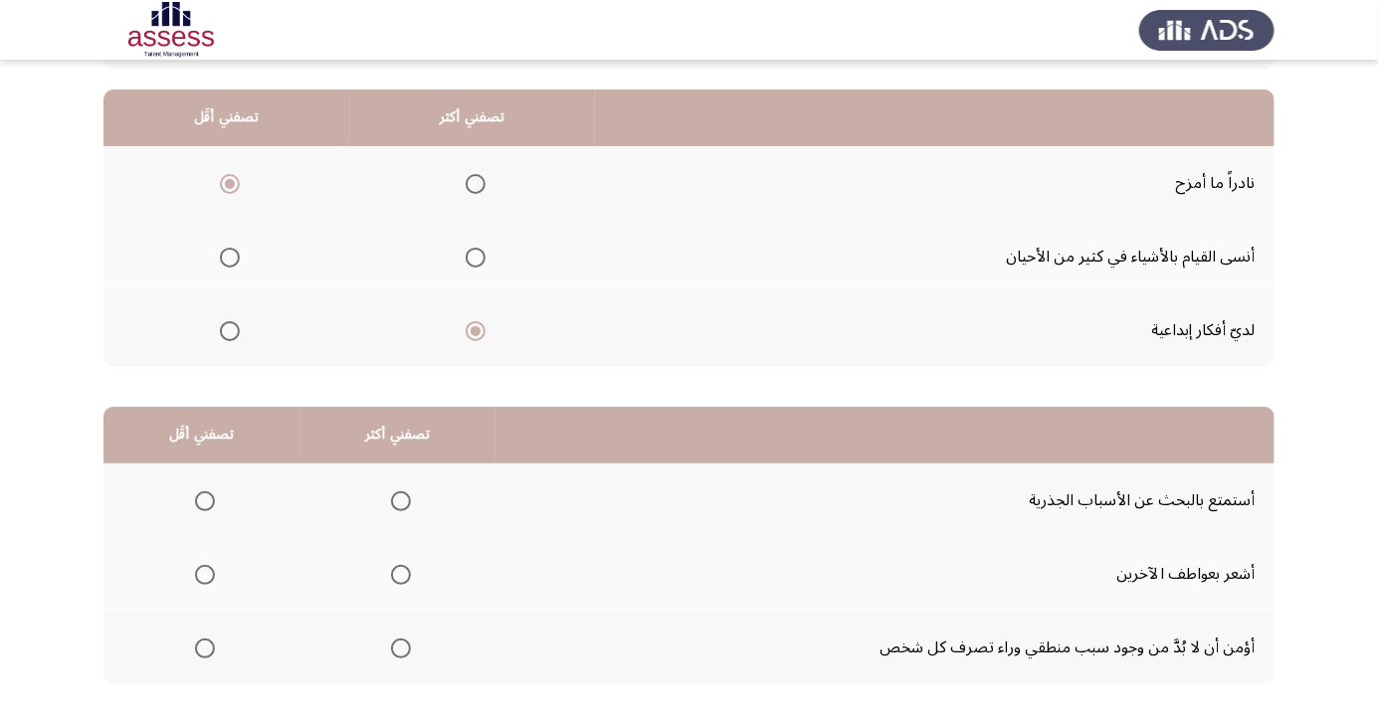
click at [391, 645] on span "Select an option" at bounding box center [401, 649] width 20 height 20
click at [391, 645] on input "Select an option" at bounding box center [401, 649] width 20 height 20
click at [205, 575] on span "Select an option" at bounding box center [205, 575] width 0 height 0
click at [204, 573] on input "Select an option" at bounding box center [205, 575] width 20 height 20
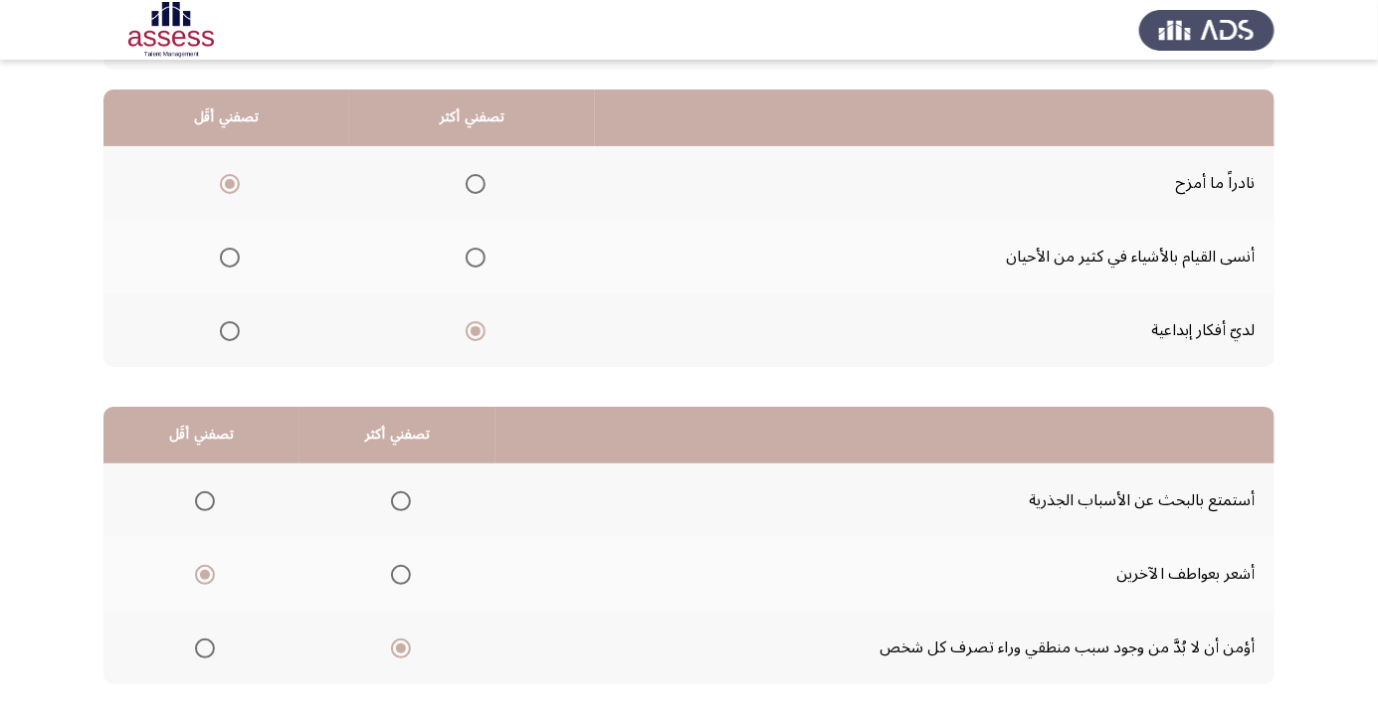
scroll to position [0, 0]
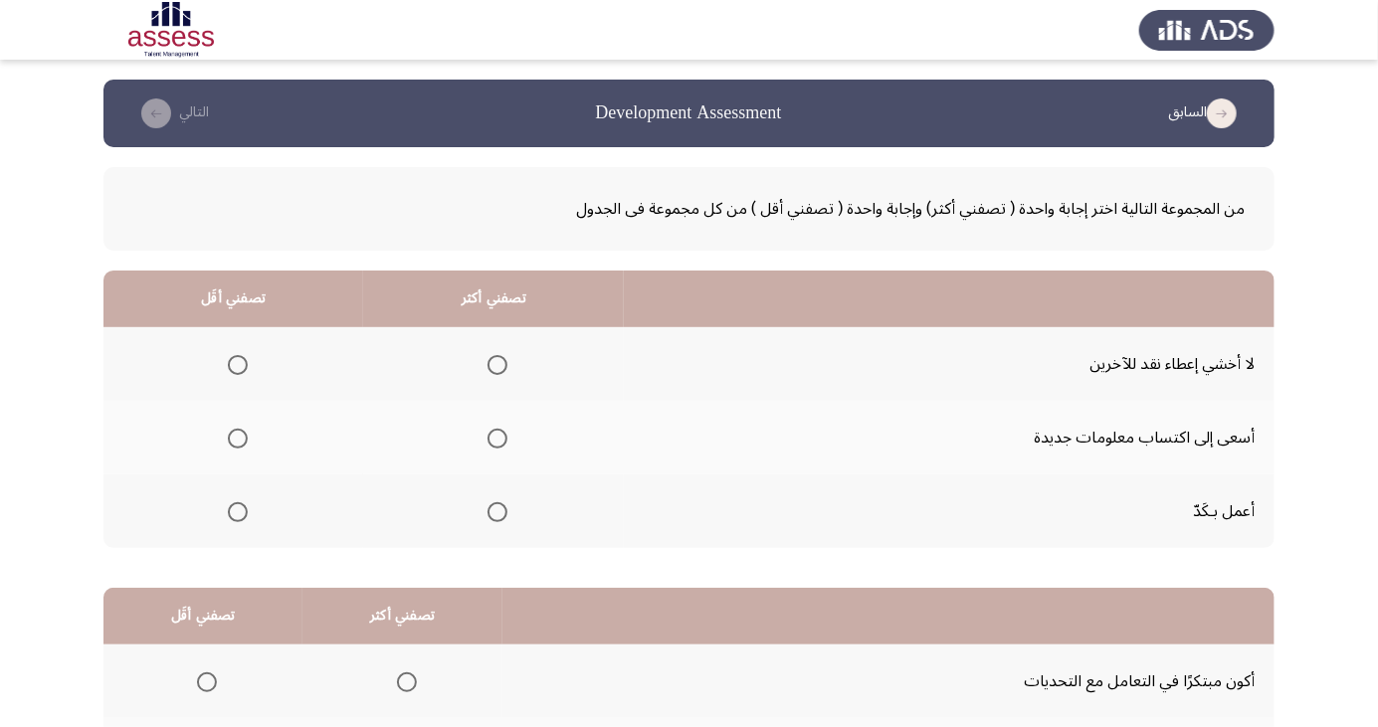
click at [498, 512] on span "Select an option" at bounding box center [498, 512] width 0 height 0
click at [496, 510] on input "Select an option" at bounding box center [498, 512] width 20 height 20
click at [498, 439] on span "Select an option" at bounding box center [498, 439] width 0 height 0
click at [496, 438] on input "Select an option" at bounding box center [498, 439] width 20 height 20
click at [498, 512] on span "Select an option" at bounding box center [498, 512] width 0 height 0
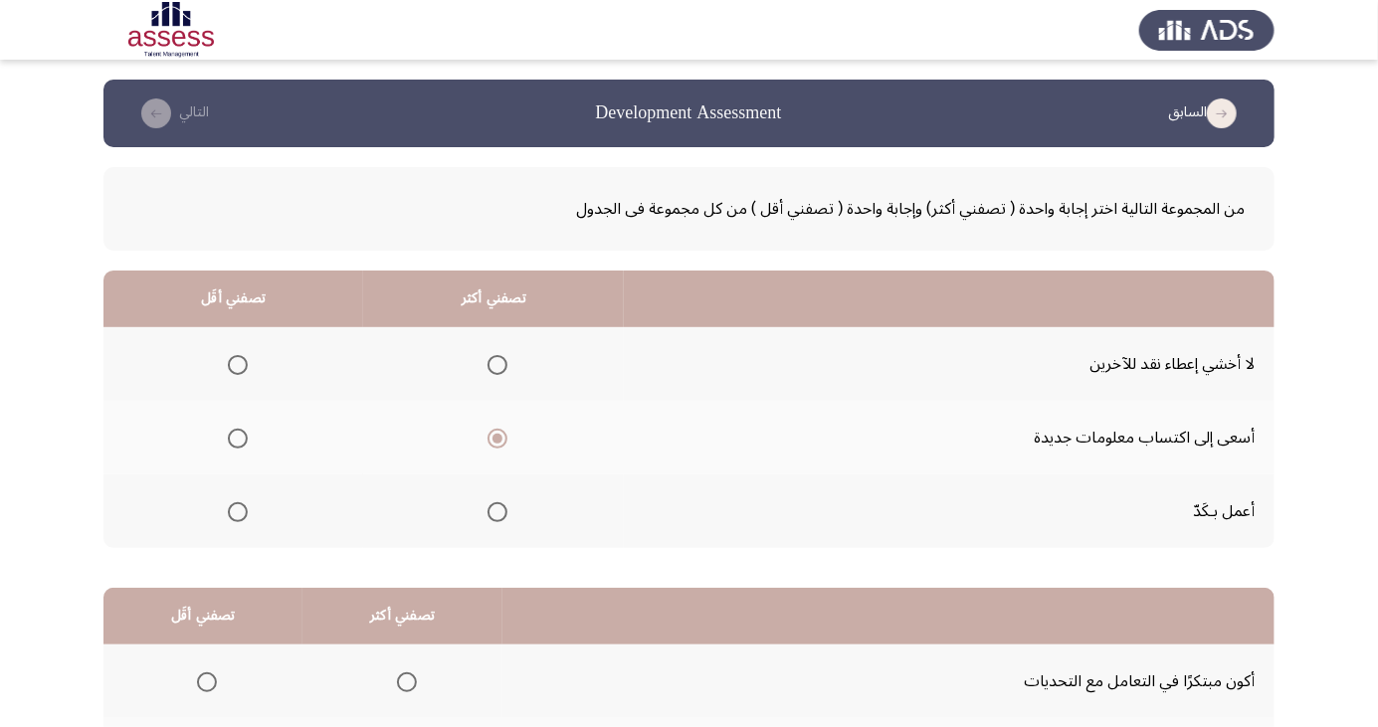
click at [496, 510] on input "Select an option" at bounding box center [498, 512] width 20 height 20
click at [238, 439] on span "Select an option" at bounding box center [238, 439] width 0 height 0
click at [237, 438] on input "Select an option" at bounding box center [238, 439] width 20 height 20
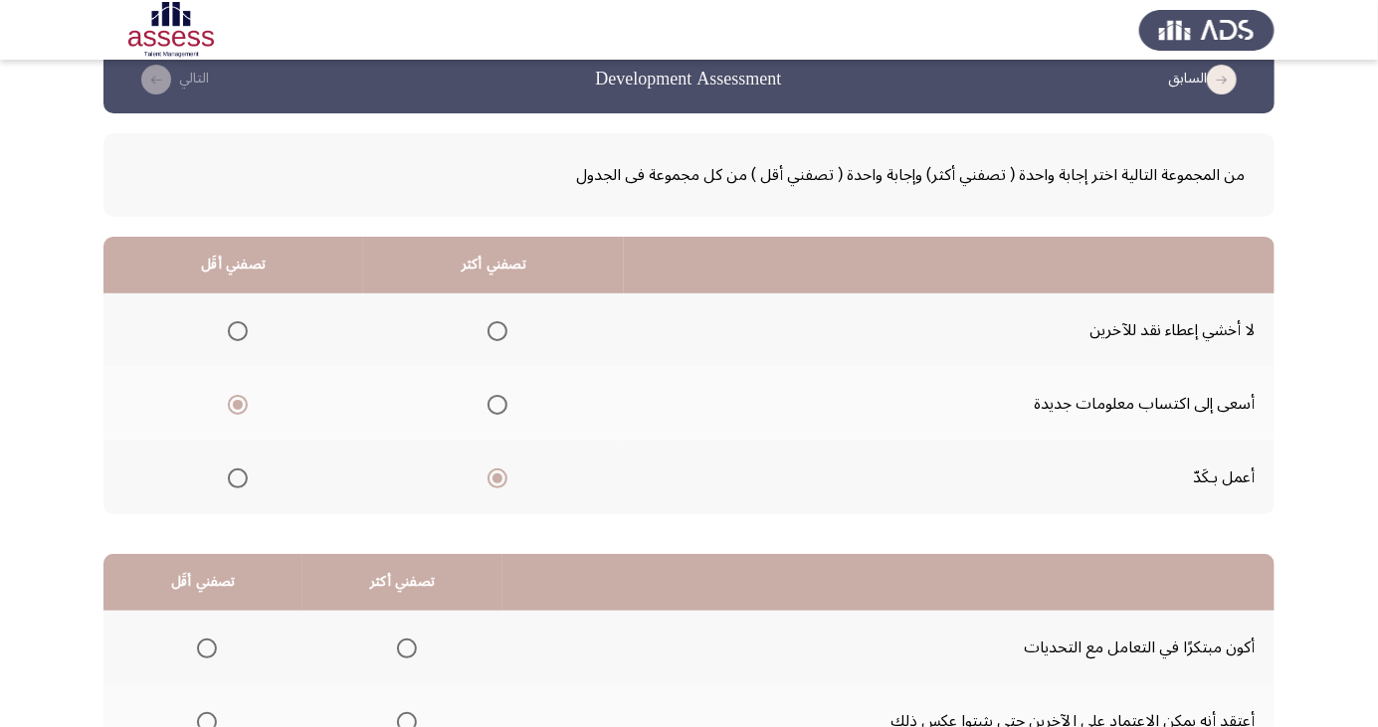
scroll to position [181, 0]
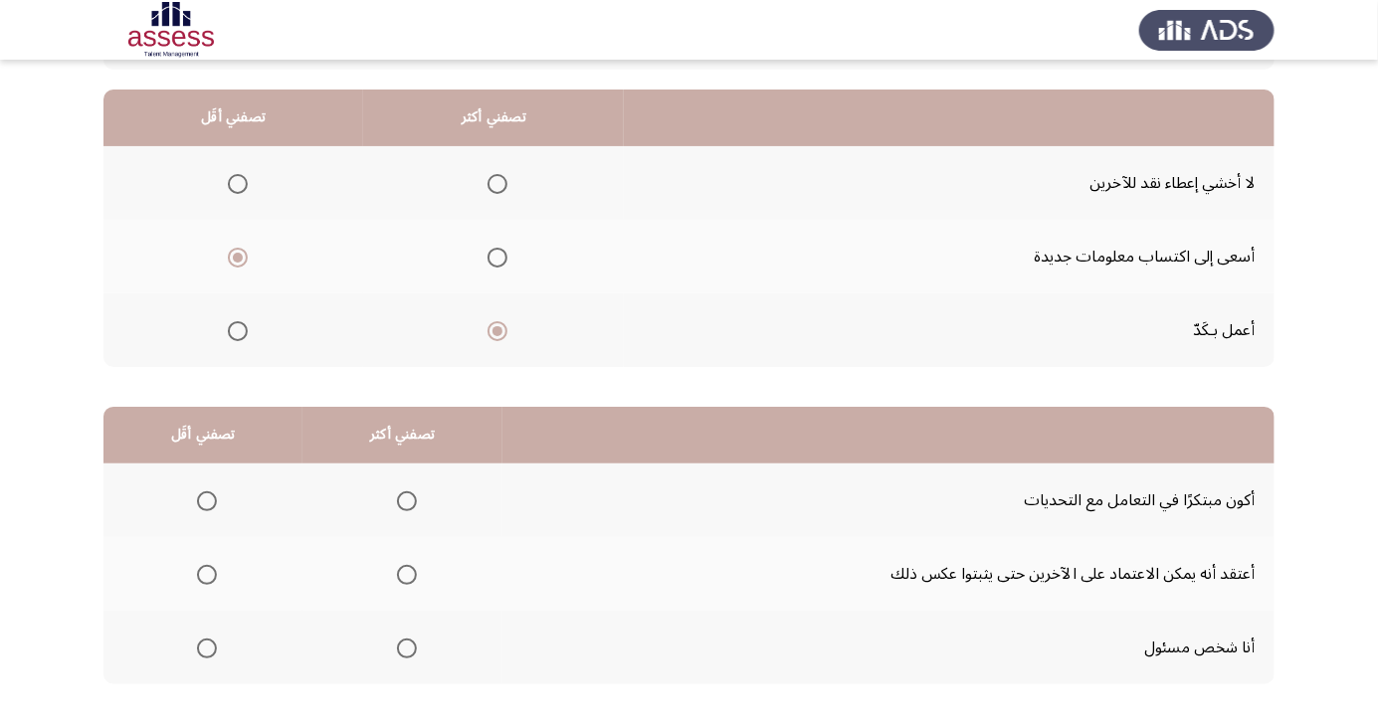
click at [404, 654] on span "Select an option" at bounding box center [407, 649] width 20 height 20
click at [404, 654] on input "Select an option" at bounding box center [407, 649] width 20 height 20
click at [207, 501] on span "Select an option" at bounding box center [207, 501] width 0 height 0
click at [206, 499] on input "Select an option" at bounding box center [207, 502] width 20 height 20
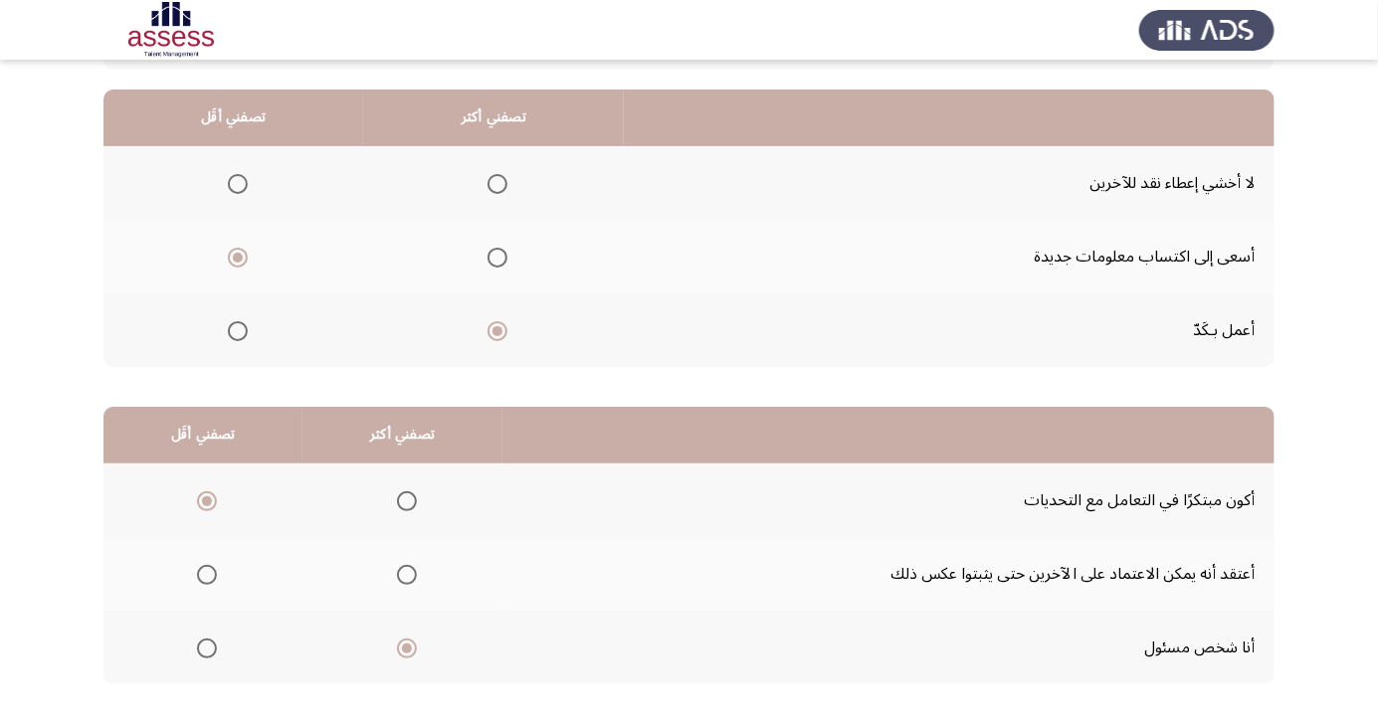
scroll to position [0, 0]
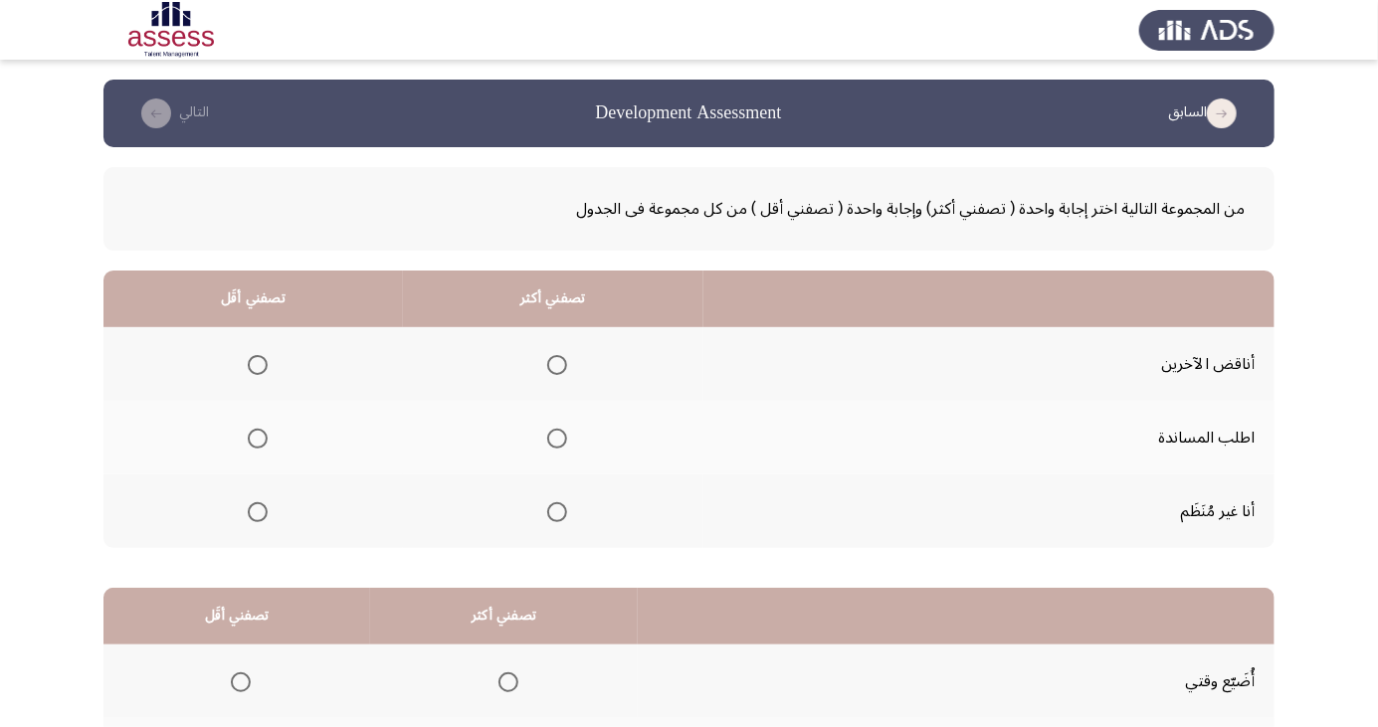
click at [258, 512] on span "Select an option" at bounding box center [258, 512] width 0 height 0
click at [255, 510] on input "Select an option" at bounding box center [258, 512] width 20 height 20
click at [557, 432] on span "Select an option" at bounding box center [557, 439] width 20 height 20
click at [557, 432] on input "Select an option" at bounding box center [557, 439] width 20 height 20
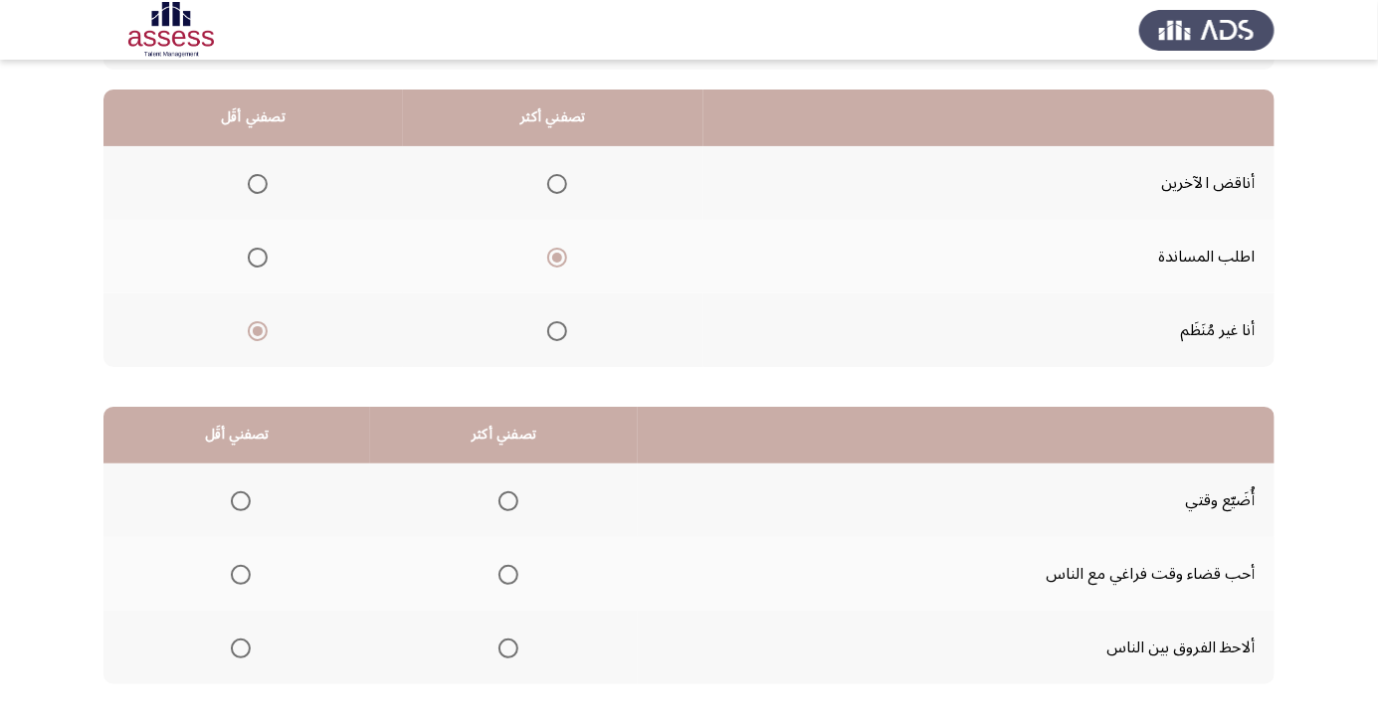
click at [499, 566] on span "Select an option" at bounding box center [509, 575] width 20 height 20
click at [499, 566] on input "Select an option" at bounding box center [509, 575] width 20 height 20
click at [239, 499] on span "Select an option" at bounding box center [241, 502] width 20 height 20
click at [239, 499] on input "Select an option" at bounding box center [241, 502] width 20 height 20
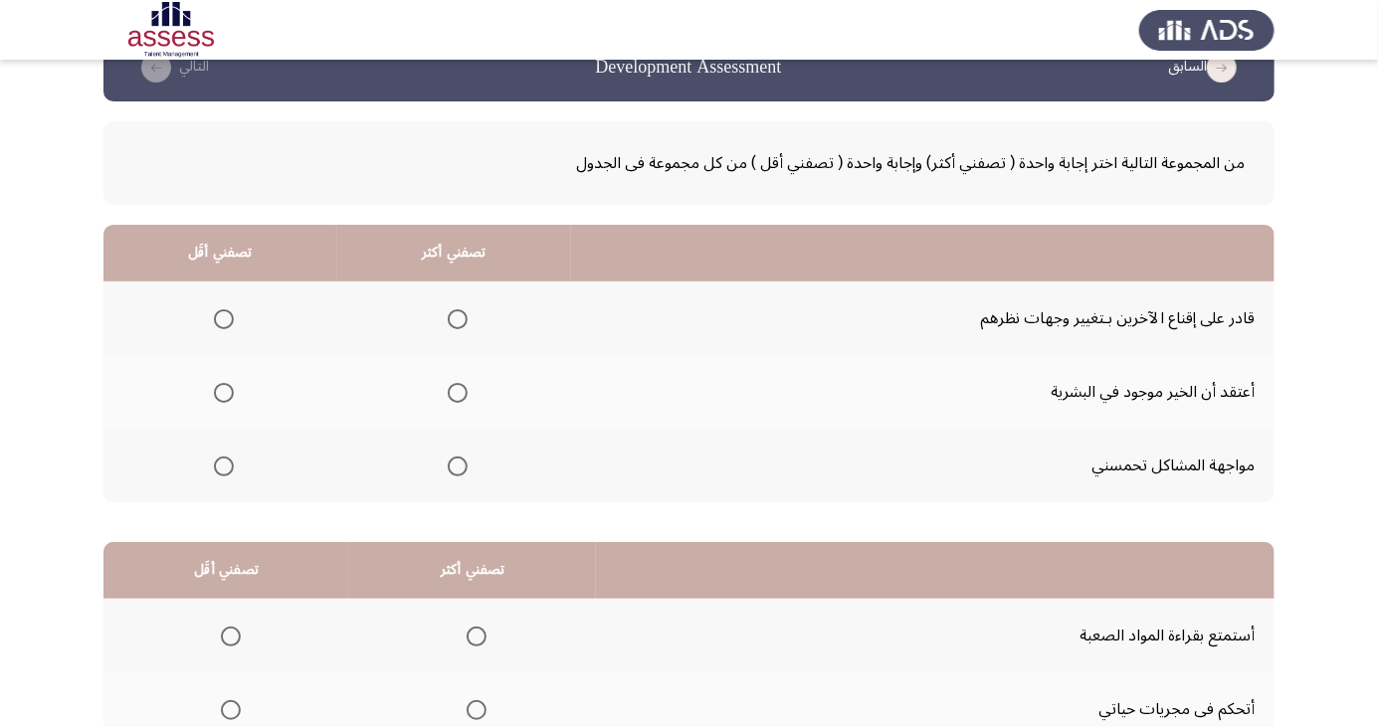
scroll to position [76, 0]
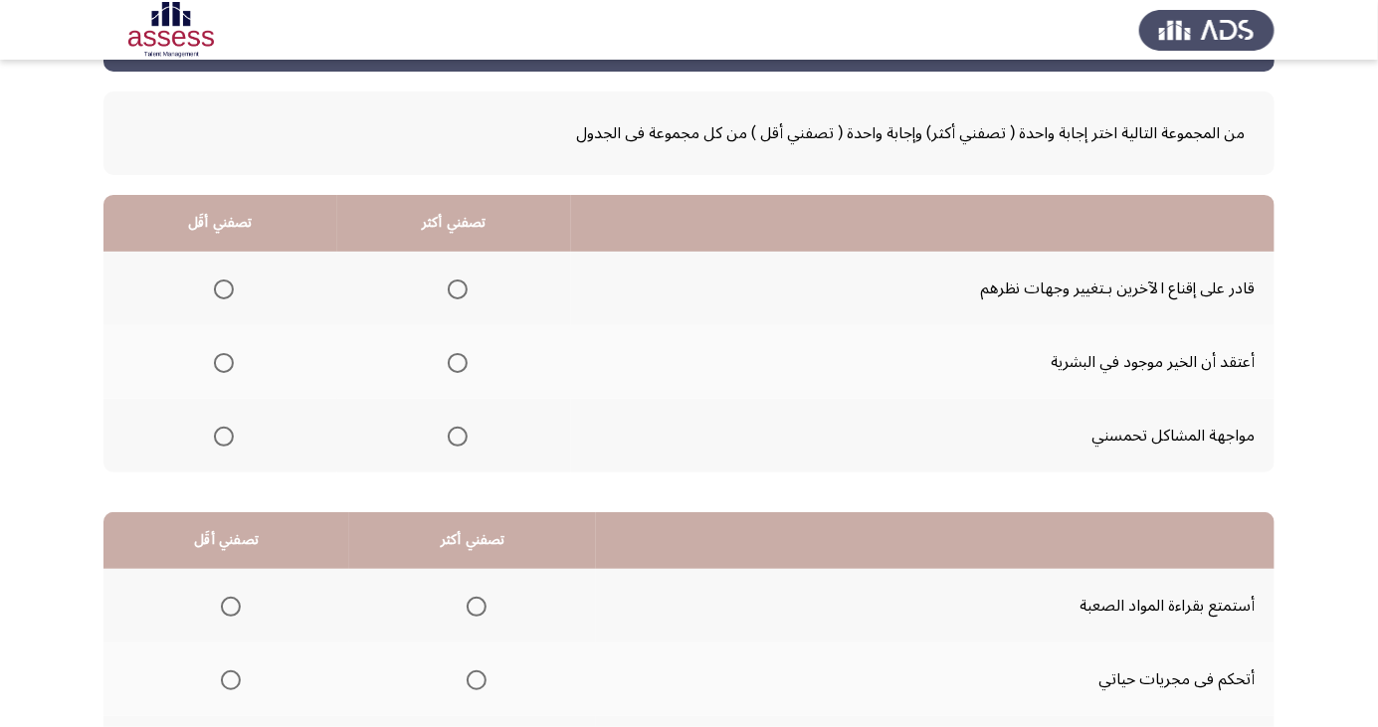
click at [458, 363] on span "Select an option" at bounding box center [458, 363] width 0 height 0
click at [453, 361] on input "Select an option" at bounding box center [458, 363] width 20 height 20
click at [248, 458] on th at bounding box center [220, 436] width 234 height 74
click at [216, 440] on span "Select an option" at bounding box center [224, 437] width 20 height 20
click at [216, 440] on input "Select an option" at bounding box center [224, 437] width 20 height 20
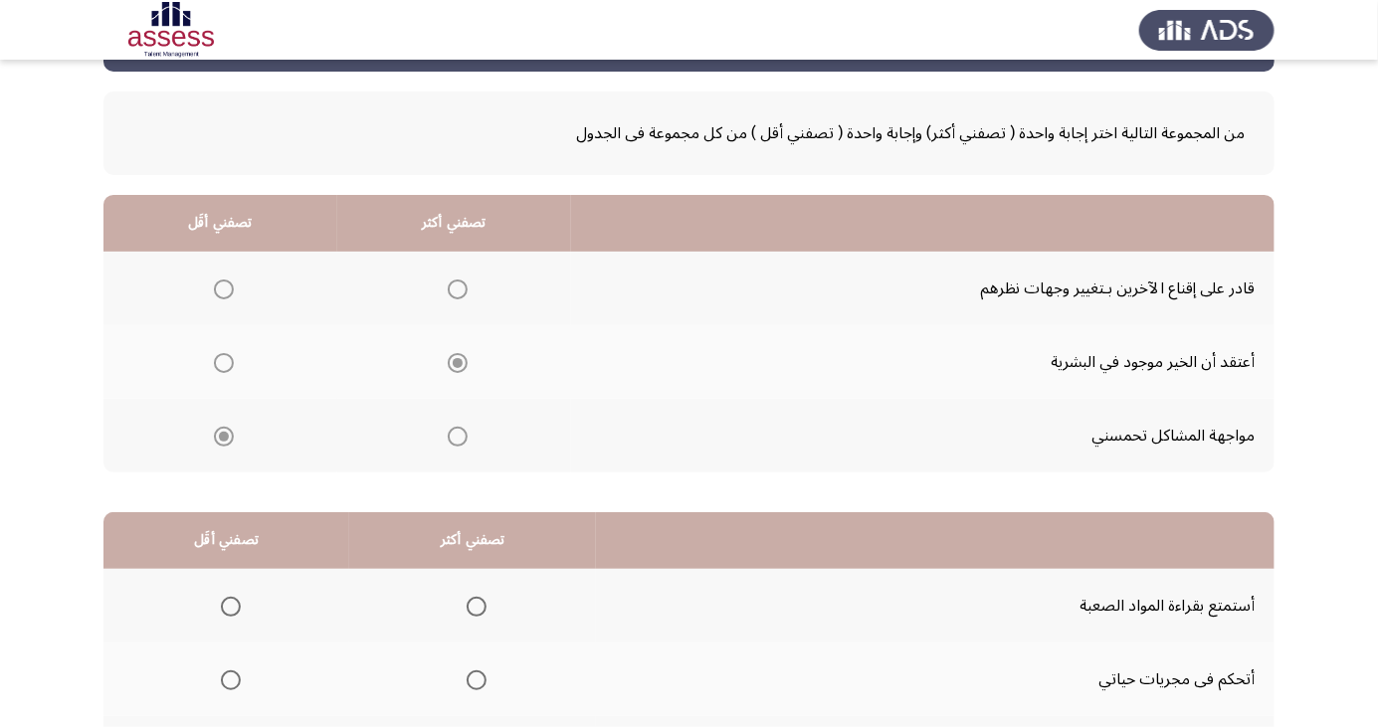
scroll to position [181, 0]
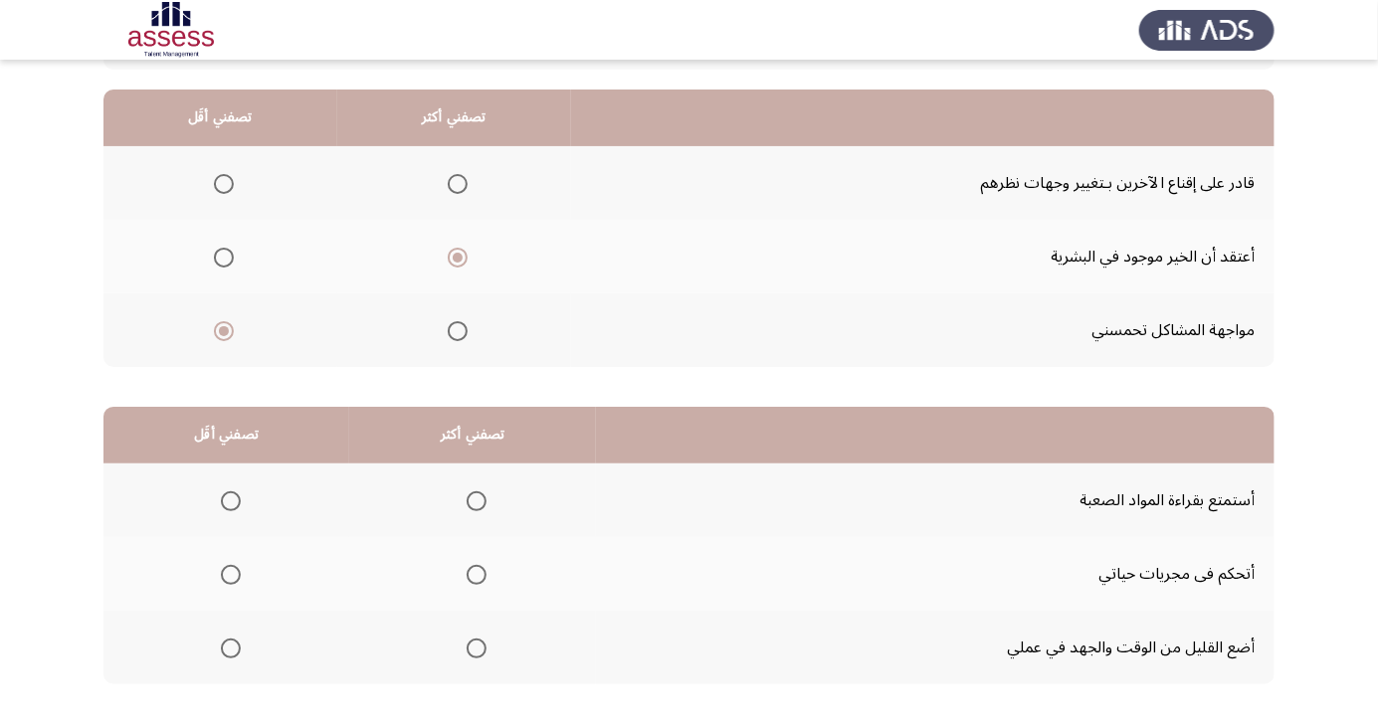
click at [221, 652] on span "Select an option" at bounding box center [231, 649] width 20 height 20
click at [221, 652] on input "Select an option" at bounding box center [231, 649] width 20 height 20
click at [477, 575] on span "Select an option" at bounding box center [477, 575] width 0 height 0
click at [476, 573] on input "Select an option" at bounding box center [477, 575] width 20 height 20
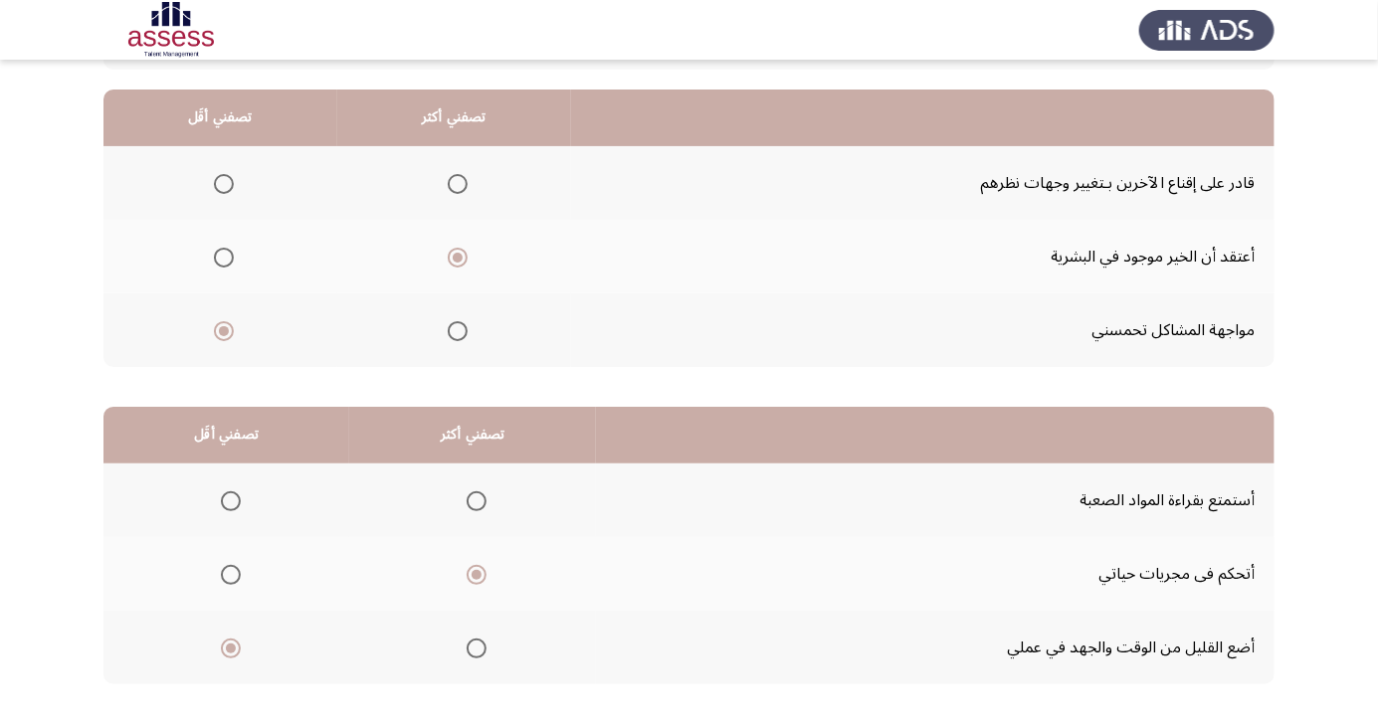
scroll to position [0, 0]
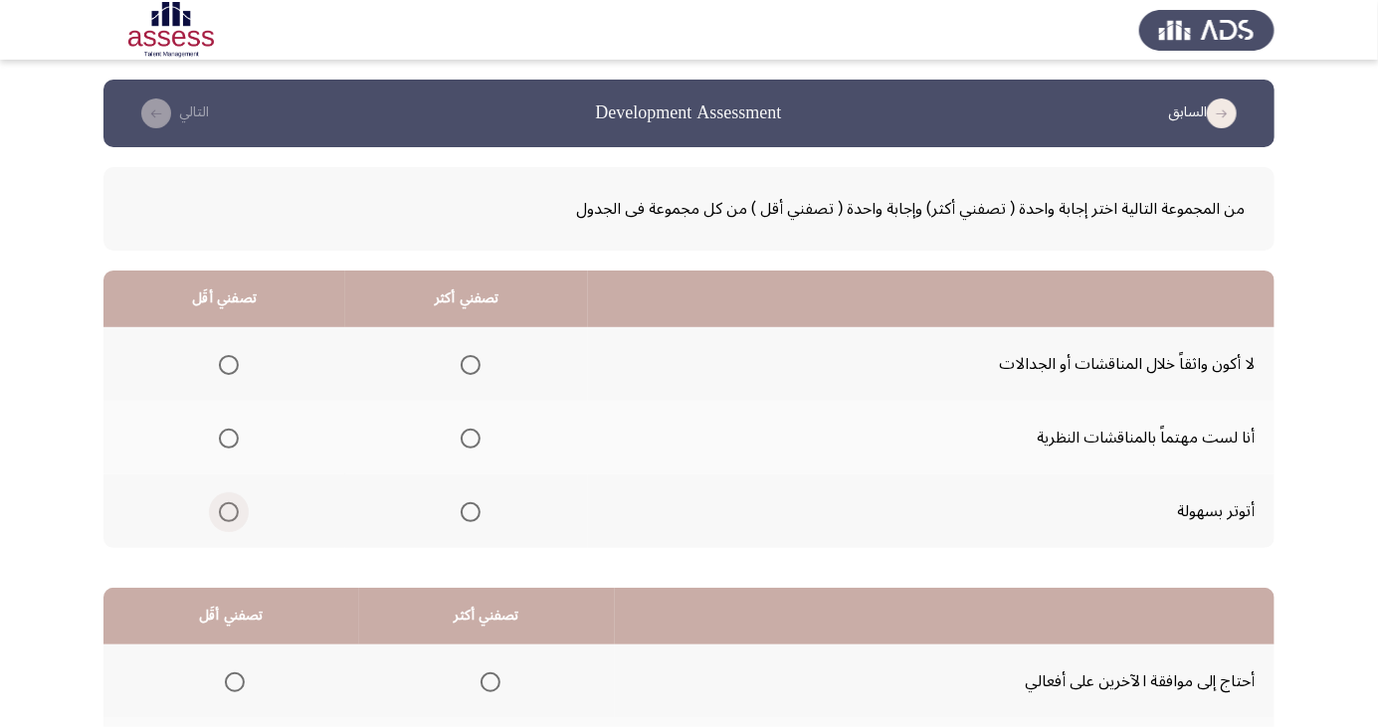
click at [219, 505] on span "Select an option" at bounding box center [229, 512] width 20 height 20
click at [219, 505] on input "Select an option" at bounding box center [229, 512] width 20 height 20
click at [467, 438] on span "Select an option" at bounding box center [471, 439] width 20 height 20
click at [467, 438] on input "Select an option" at bounding box center [471, 439] width 20 height 20
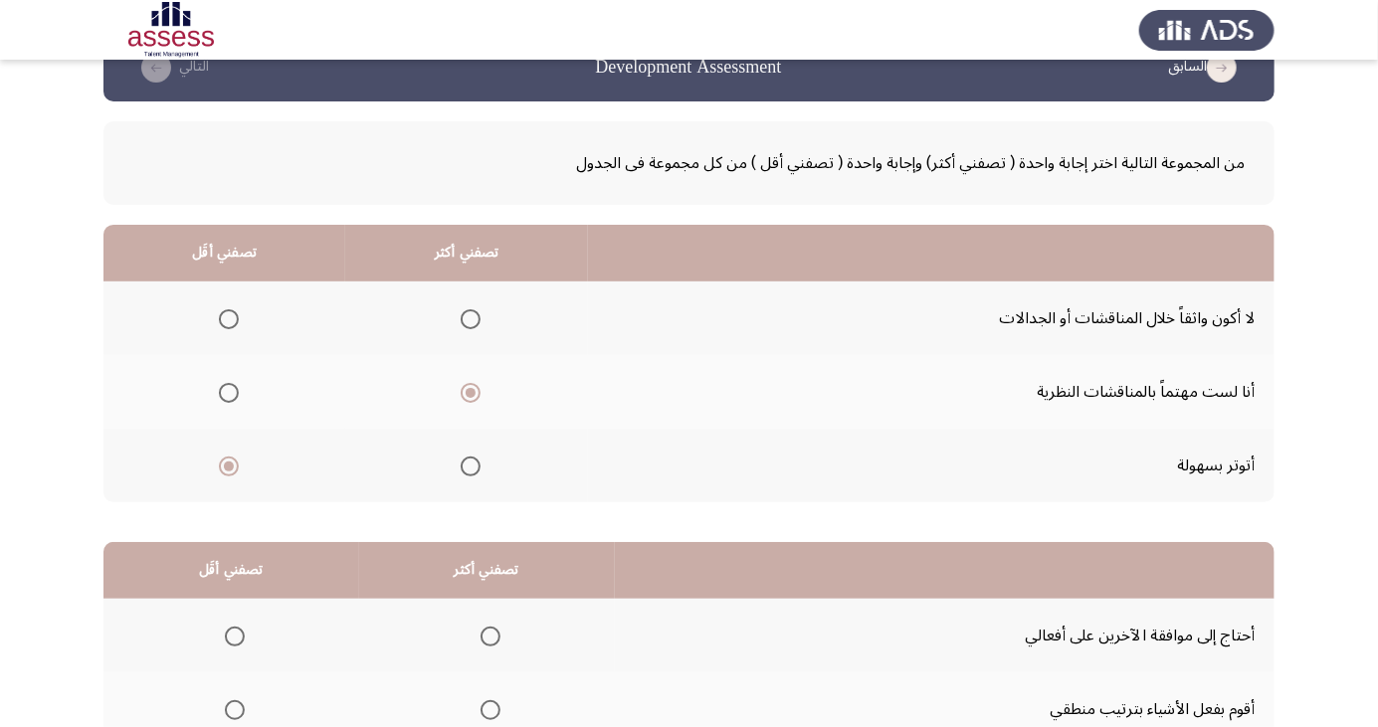
scroll to position [181, 0]
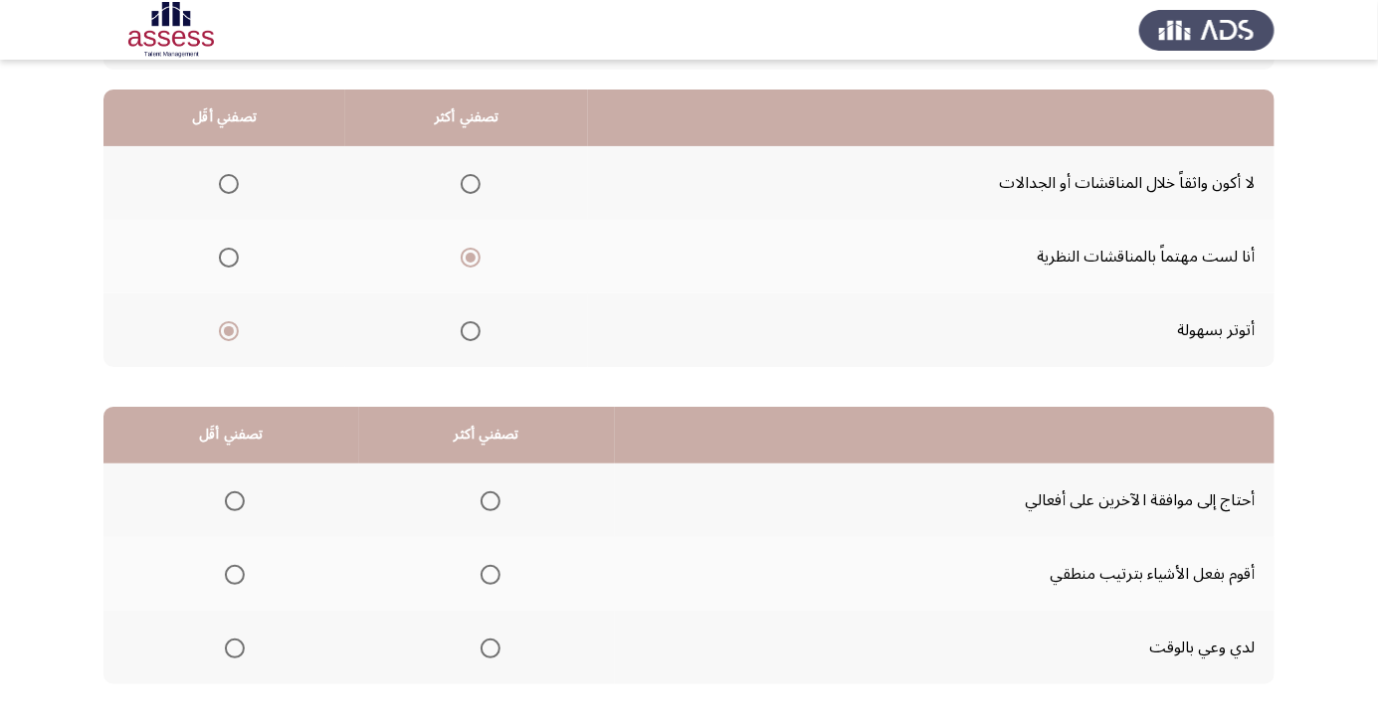
click at [490, 639] on span "Select an option" at bounding box center [491, 649] width 20 height 20
click at [490, 639] on input "Select an option" at bounding box center [491, 649] width 20 height 20
click at [217, 567] on label "Select an option" at bounding box center [231, 575] width 28 height 20
click at [225, 567] on input "Select an option" at bounding box center [235, 575] width 20 height 20
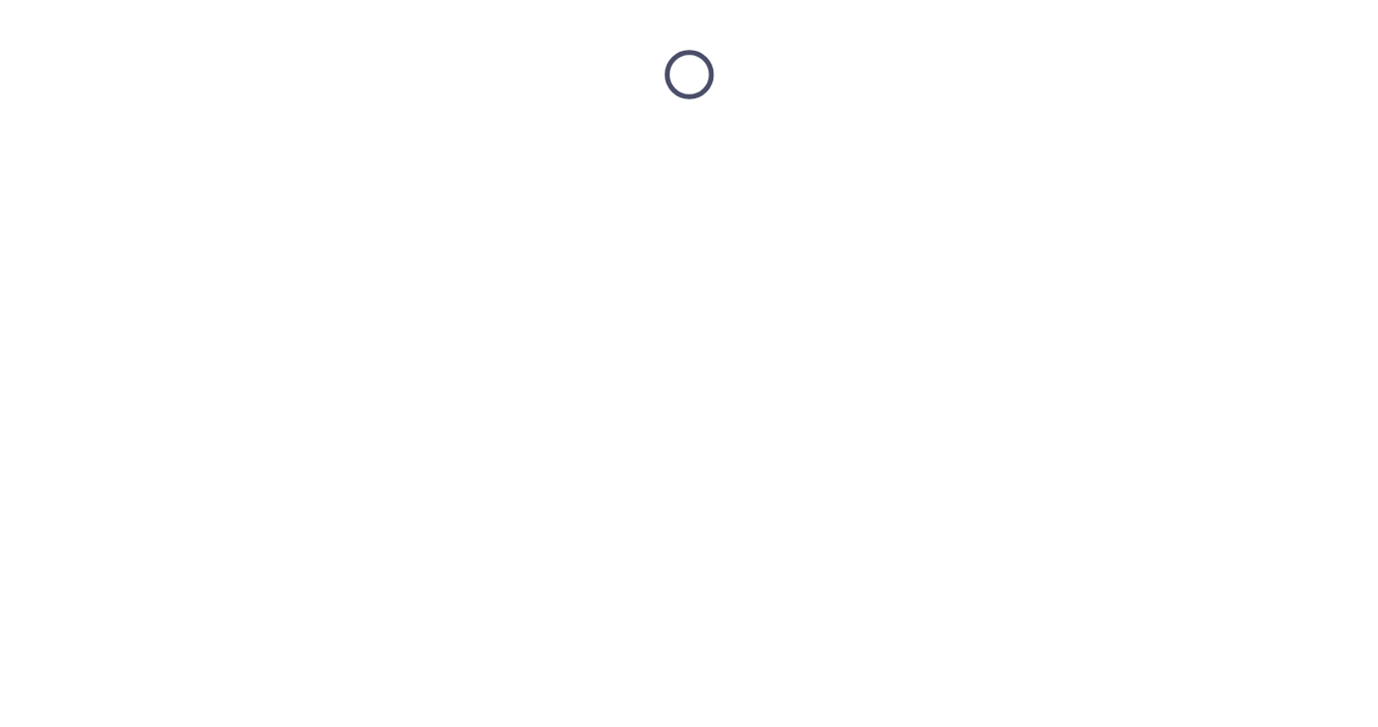
scroll to position [0, 0]
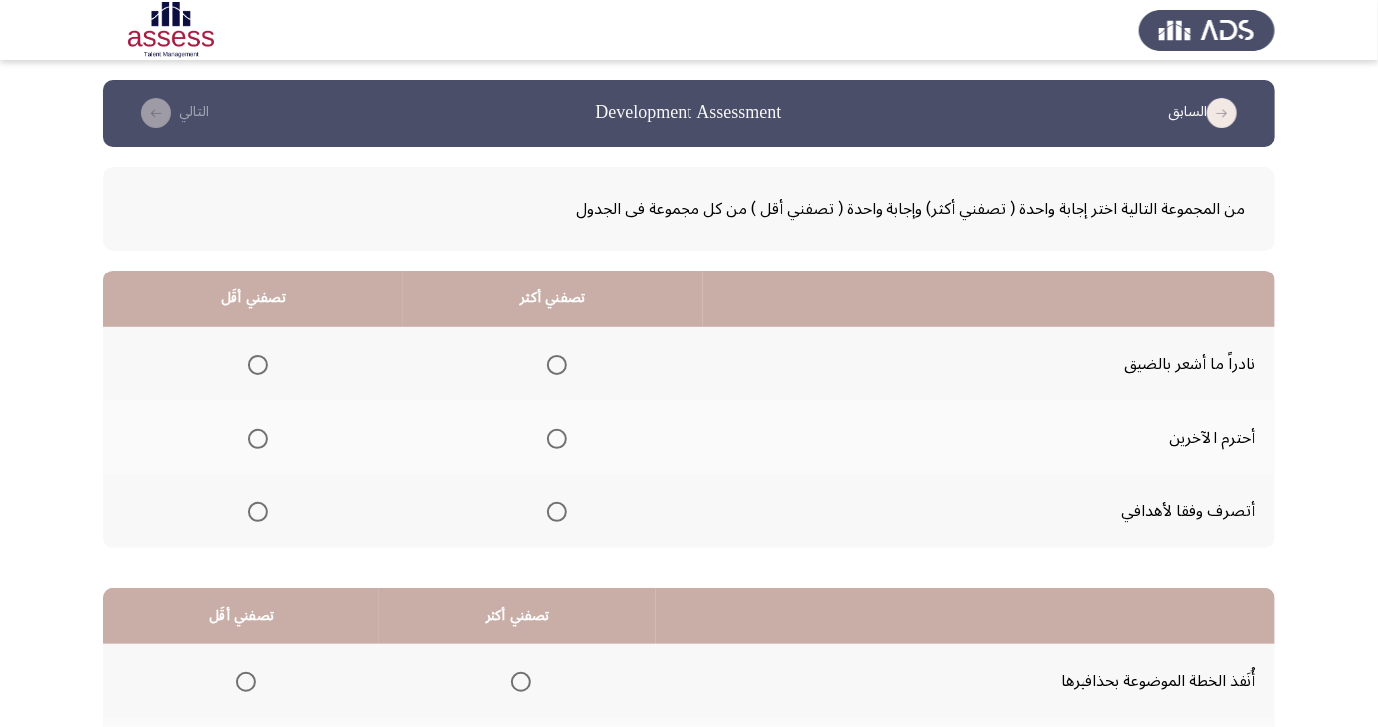
click at [518, 499] on th at bounding box center [553, 512] width 300 height 74
click at [547, 506] on span "Select an option" at bounding box center [557, 512] width 20 height 20
click at [547, 506] on input "Select an option" at bounding box center [557, 512] width 20 height 20
click at [258, 365] on span "Select an option" at bounding box center [258, 365] width 0 height 0
click at [255, 364] on input "Select an option" at bounding box center [258, 365] width 20 height 20
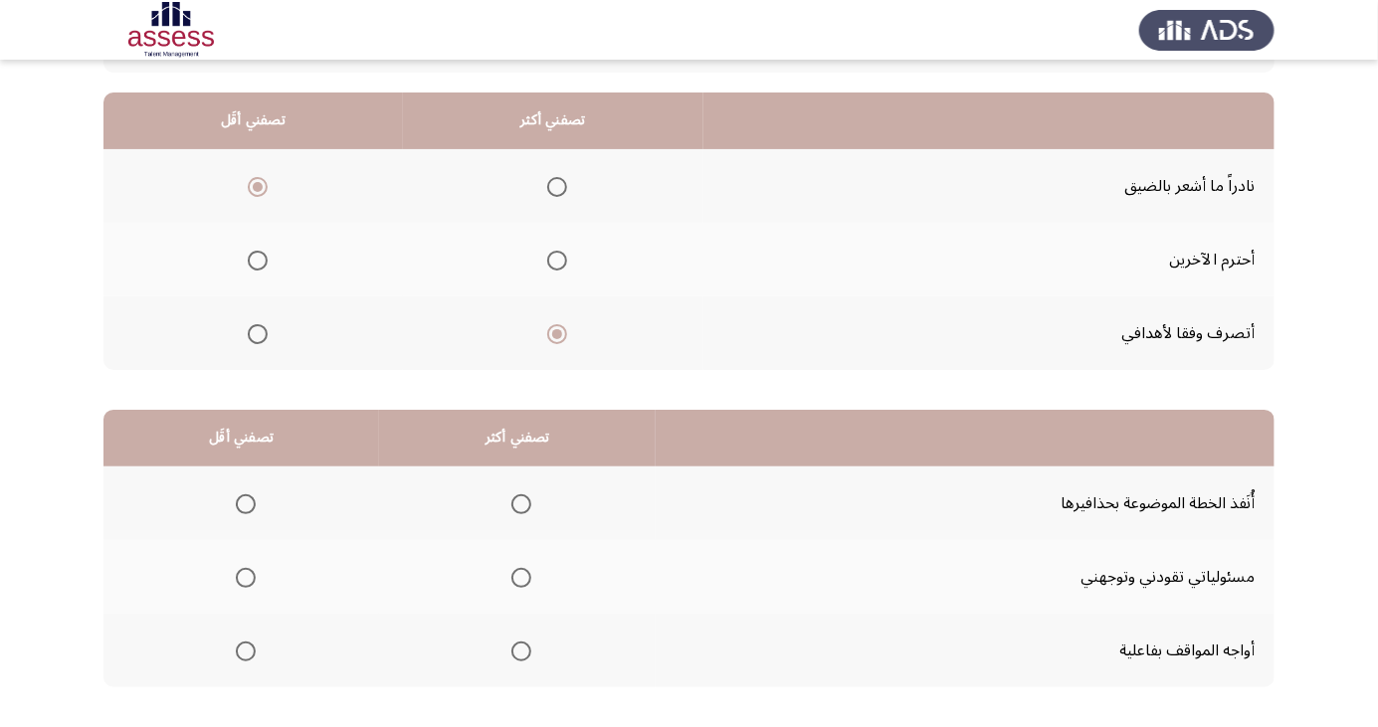
scroll to position [181, 0]
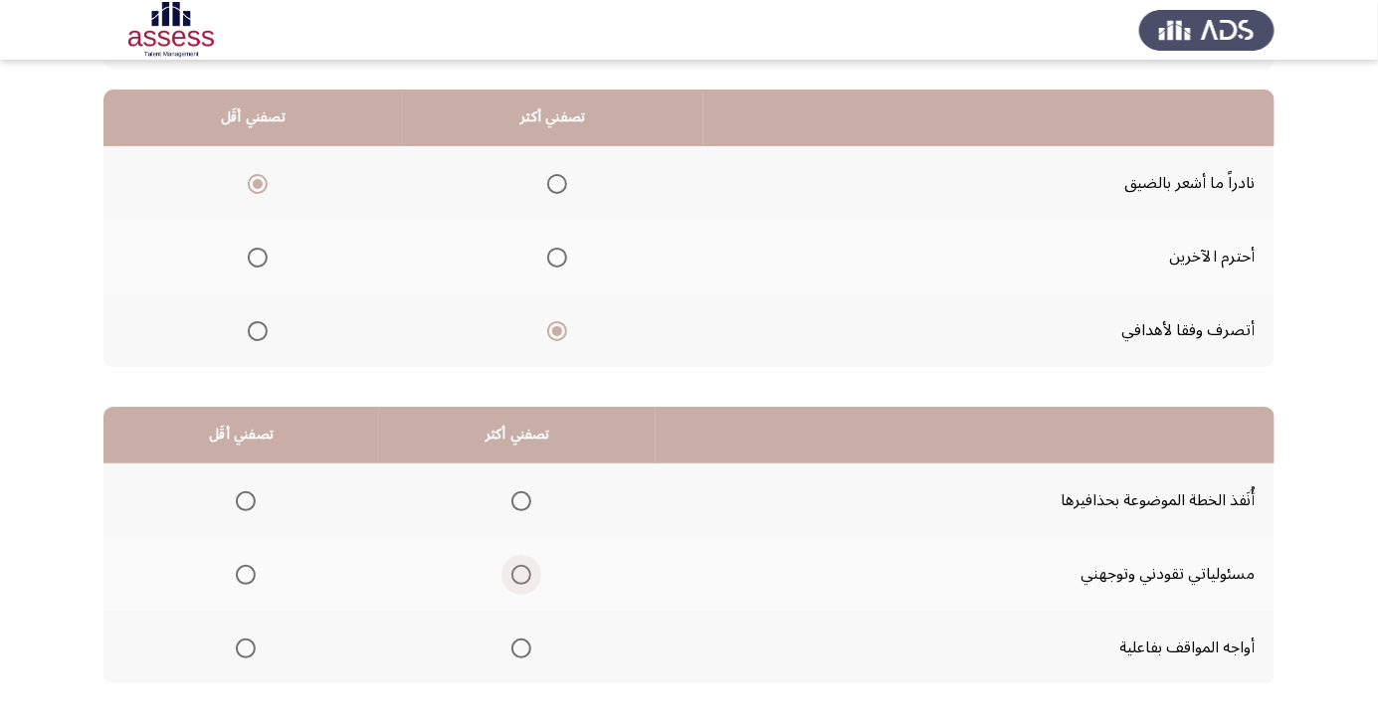
click at [511, 573] on span "Select an option" at bounding box center [521, 575] width 20 height 20
click at [511, 573] on input "Select an option" at bounding box center [521, 575] width 20 height 20
click at [246, 501] on span "Select an option" at bounding box center [246, 501] width 0 height 0
click at [243, 499] on input "Select an option" at bounding box center [246, 502] width 20 height 20
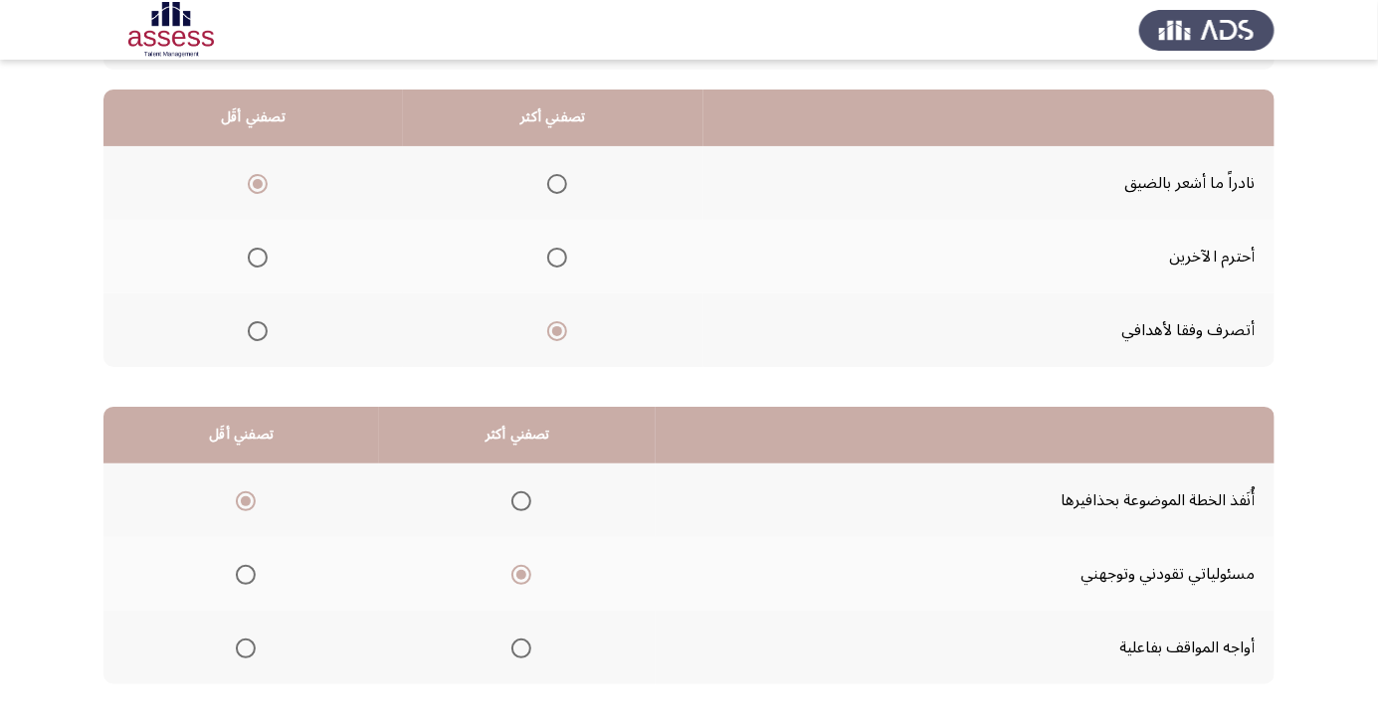
scroll to position [0, 0]
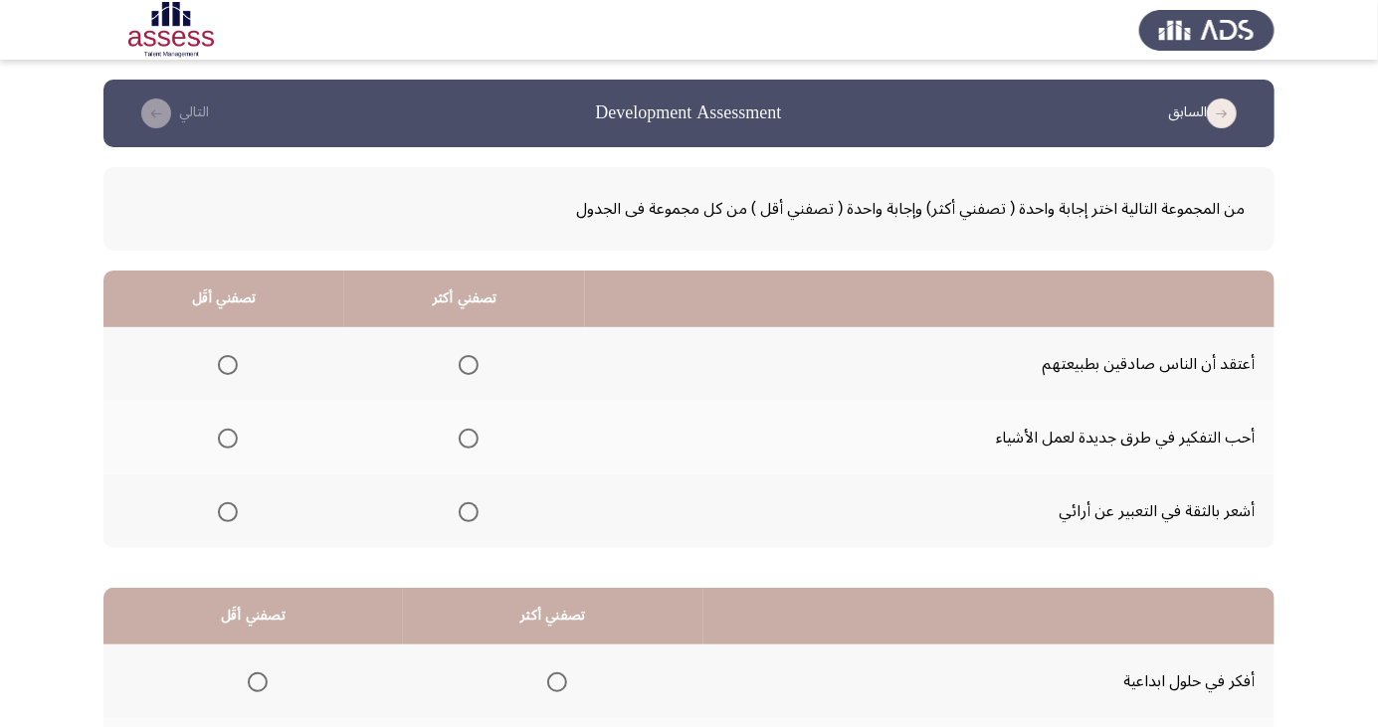
click at [451, 508] on label "Select an option" at bounding box center [465, 512] width 28 height 20
click at [459, 508] on input "Select an option" at bounding box center [469, 512] width 20 height 20
click at [226, 364] on span "Select an option" at bounding box center [228, 365] width 20 height 20
click at [226, 364] on input "Select an option" at bounding box center [228, 365] width 20 height 20
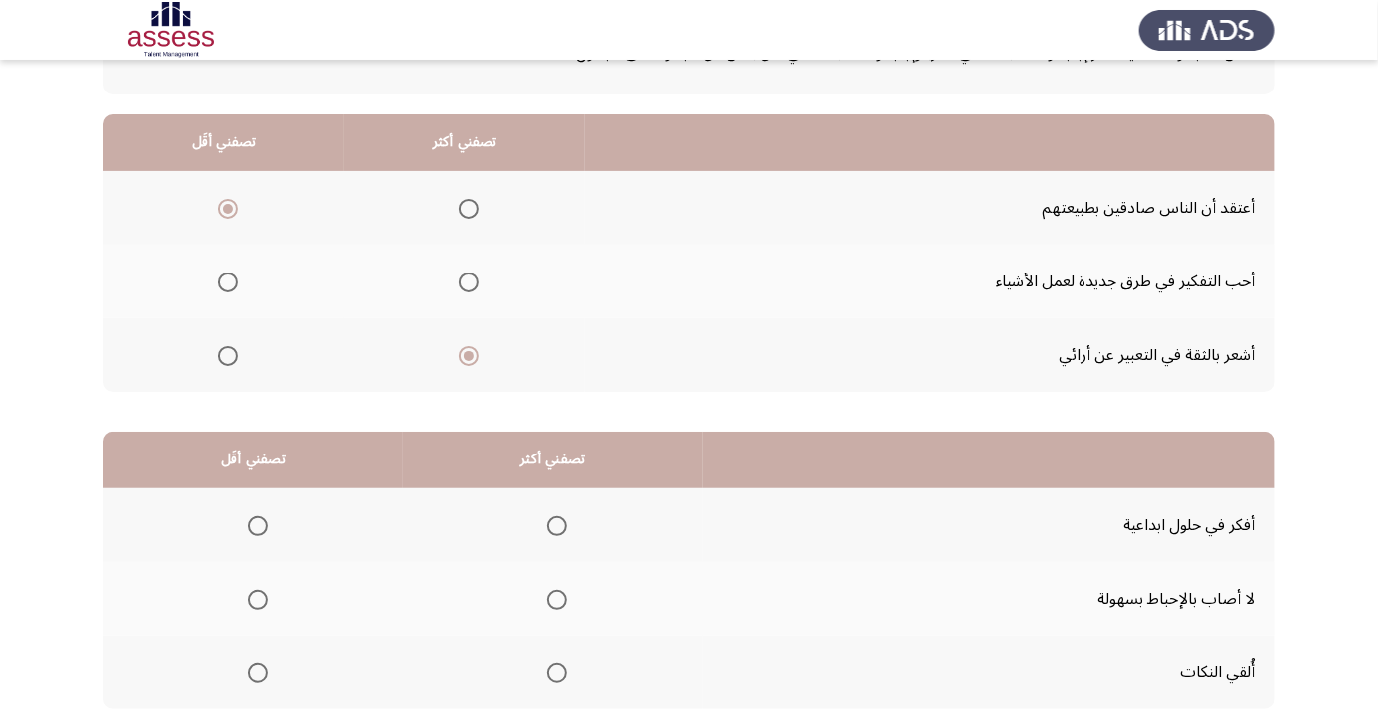
scroll to position [160, 0]
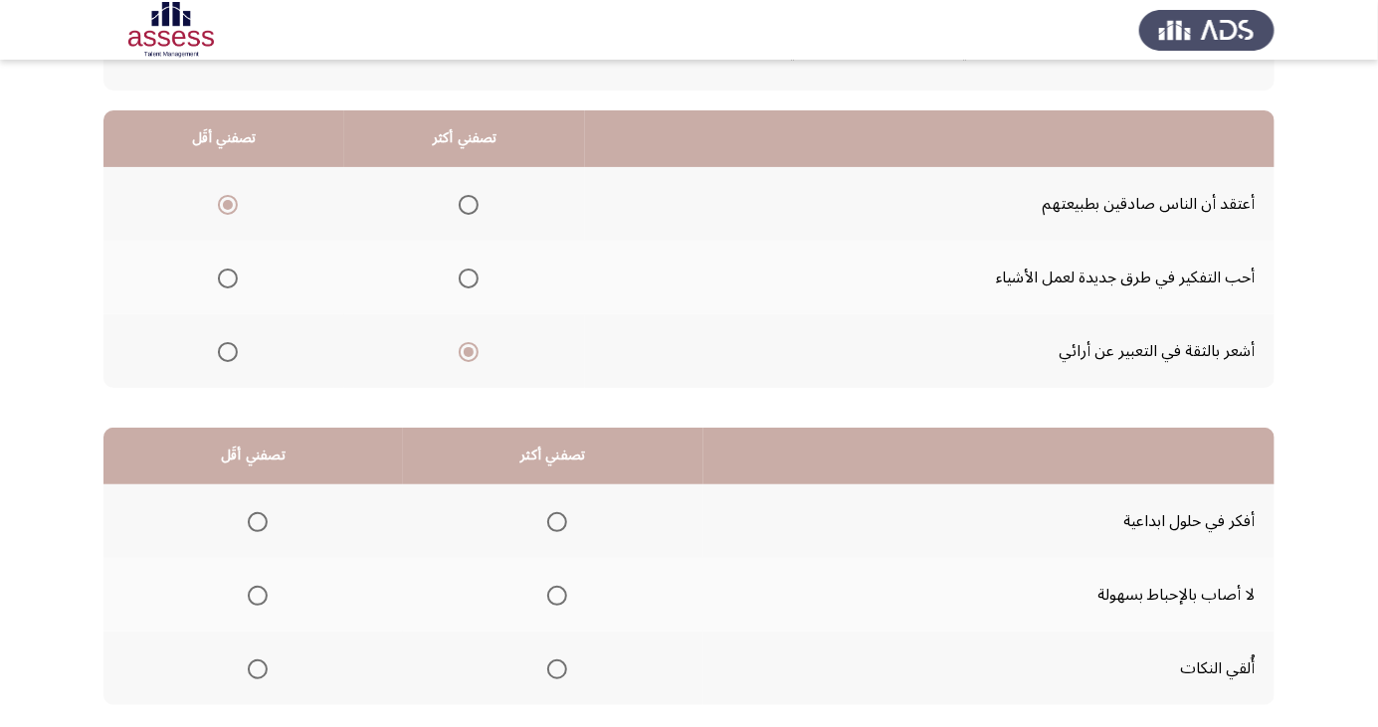
click at [550, 588] on span "Select an option" at bounding box center [557, 596] width 20 height 20
click at [550, 588] on input "Select an option" at bounding box center [557, 596] width 20 height 20
click at [256, 646] on th at bounding box center [252, 669] width 299 height 74
click at [258, 670] on span "Select an option" at bounding box center [258, 670] width 0 height 0
click at [255, 667] on input "Select an option" at bounding box center [258, 670] width 20 height 20
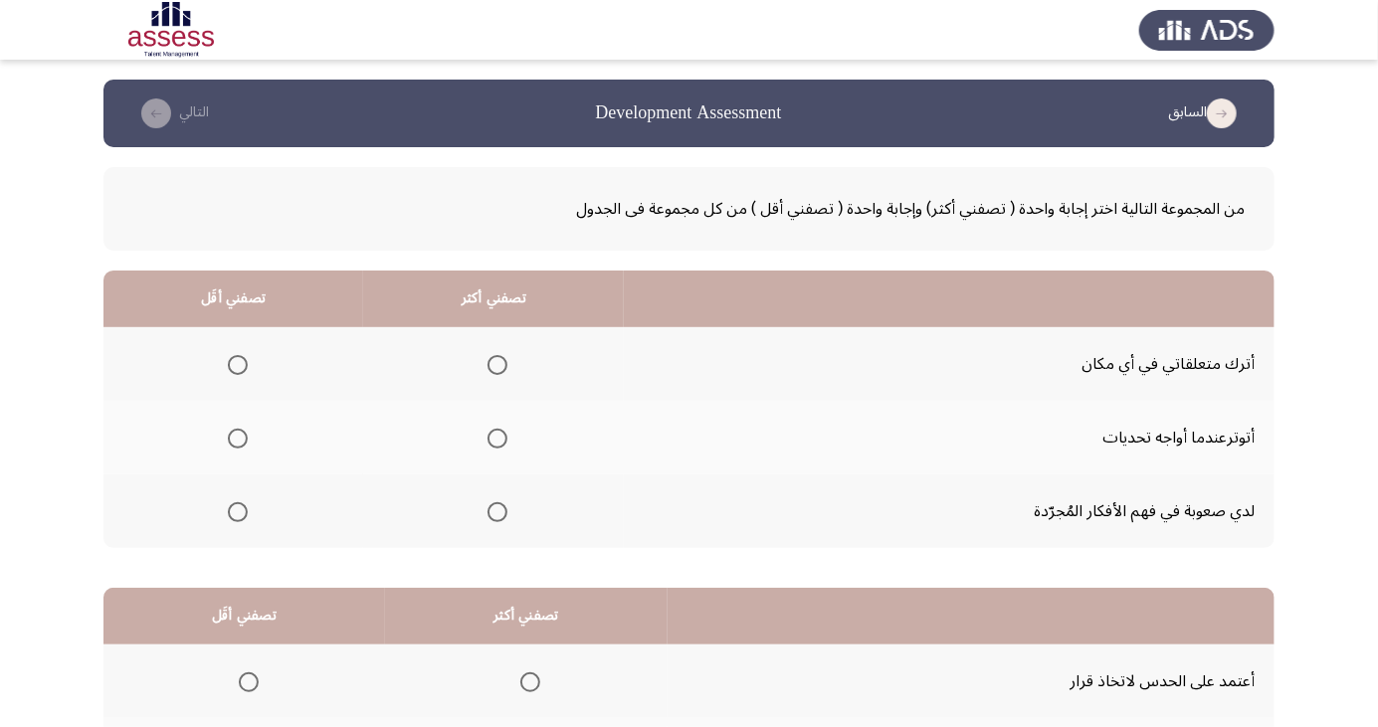
click at [489, 514] on span "Select an option" at bounding box center [498, 512] width 20 height 20
click at [489, 514] on input "Select an option" at bounding box center [498, 512] width 20 height 20
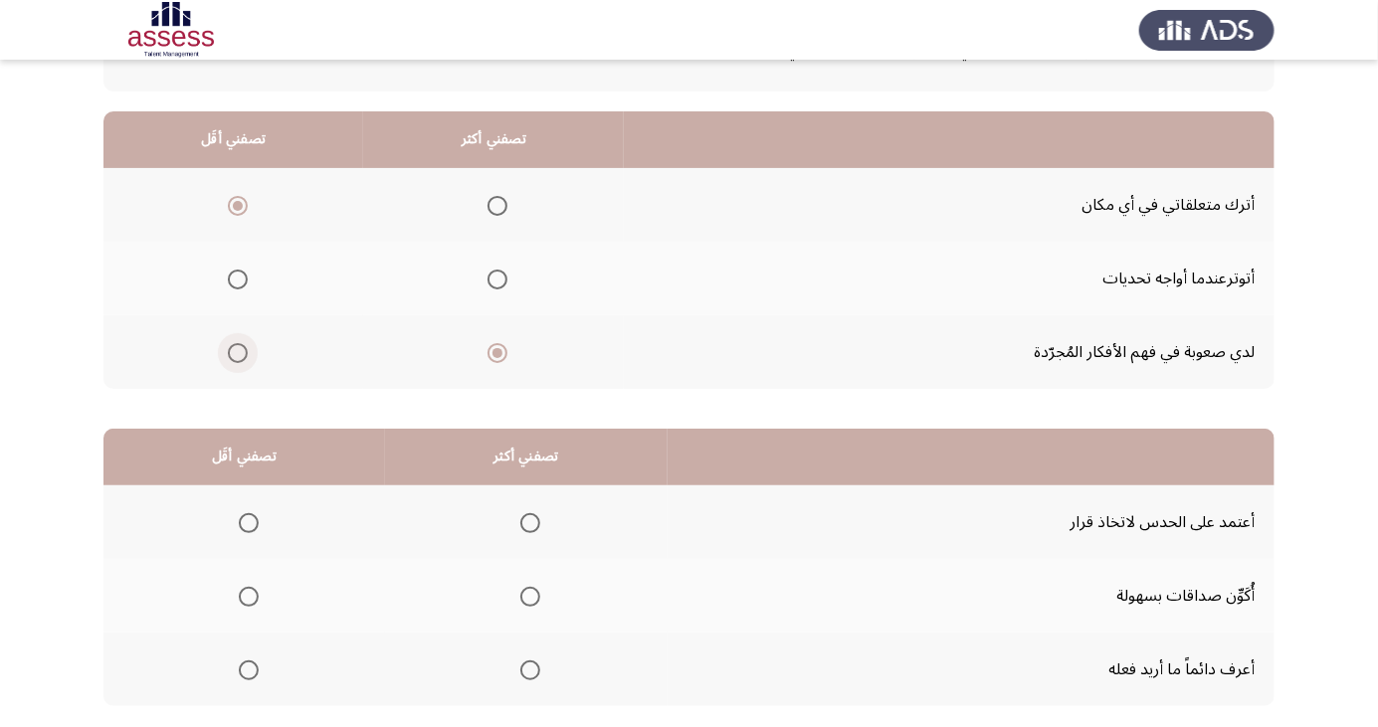
scroll to position [181, 0]
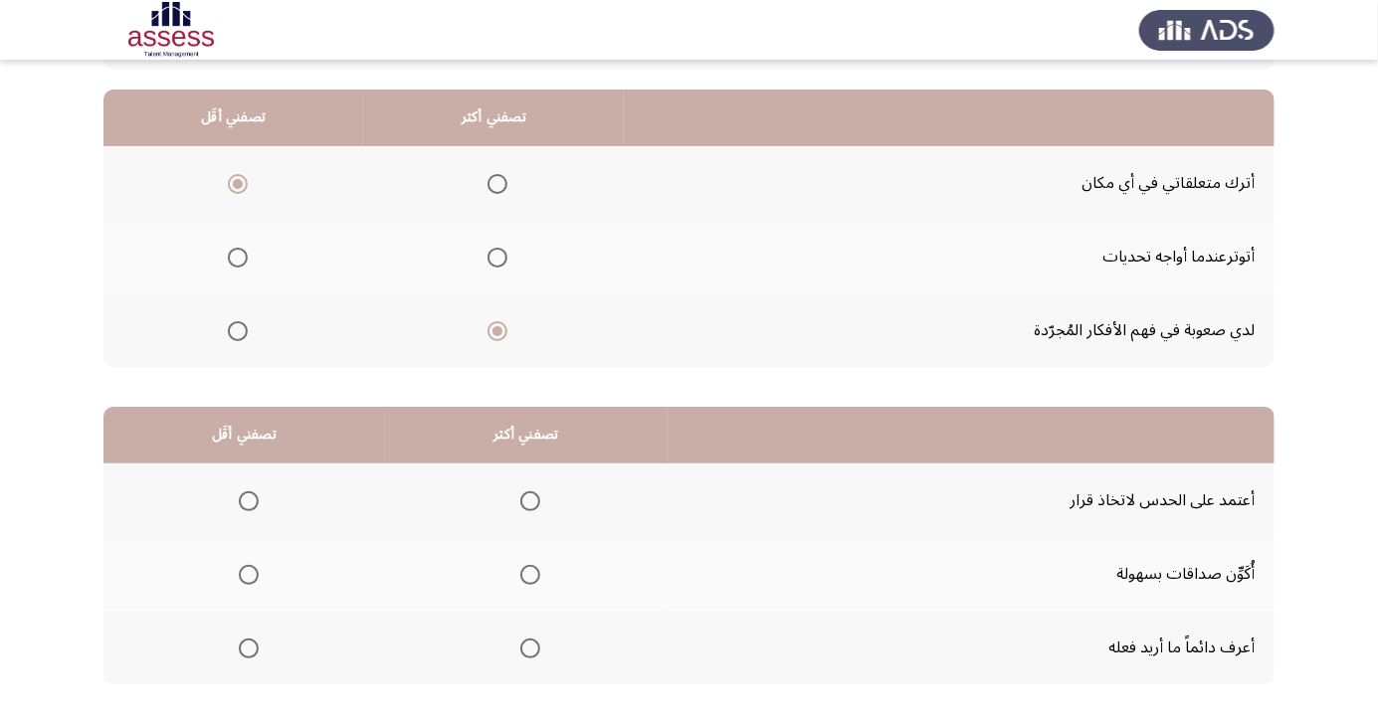
click at [249, 501] on span "Select an option" at bounding box center [249, 501] width 0 height 0
click at [248, 499] on input "Select an option" at bounding box center [249, 502] width 20 height 20
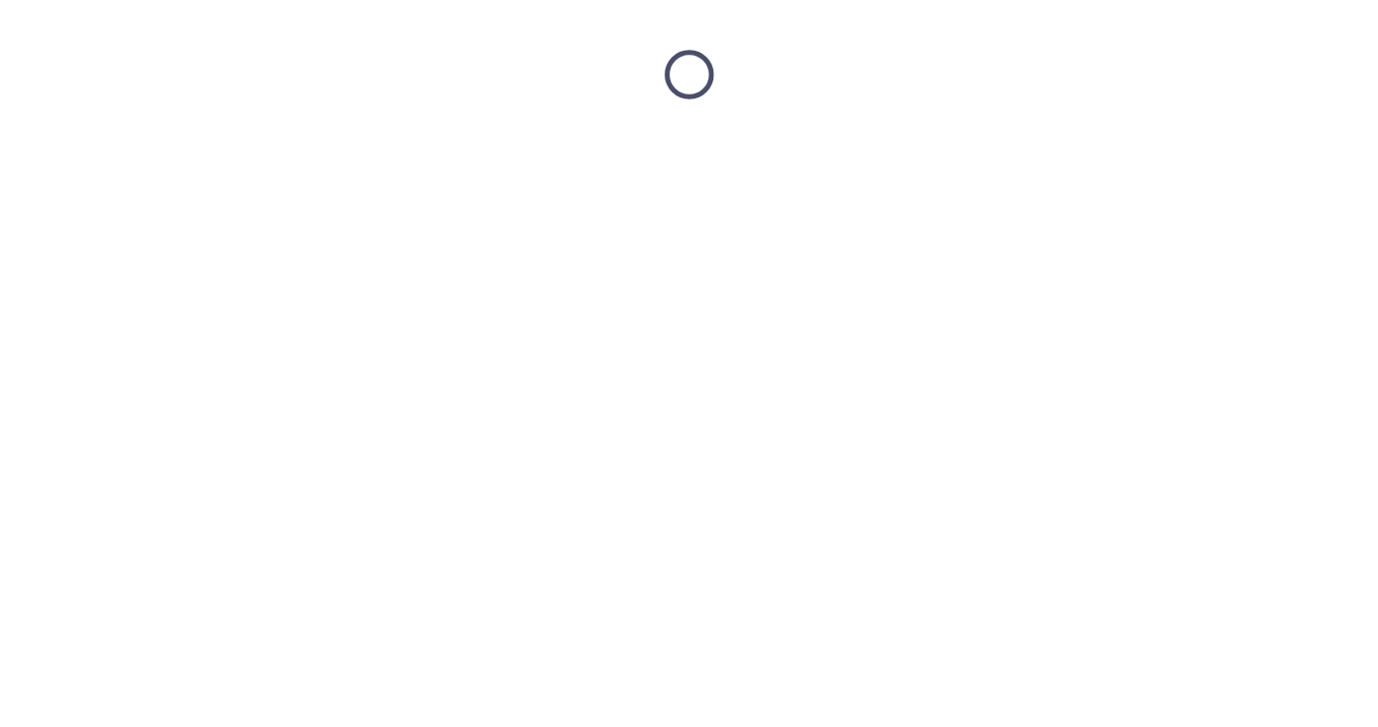
scroll to position [0, 0]
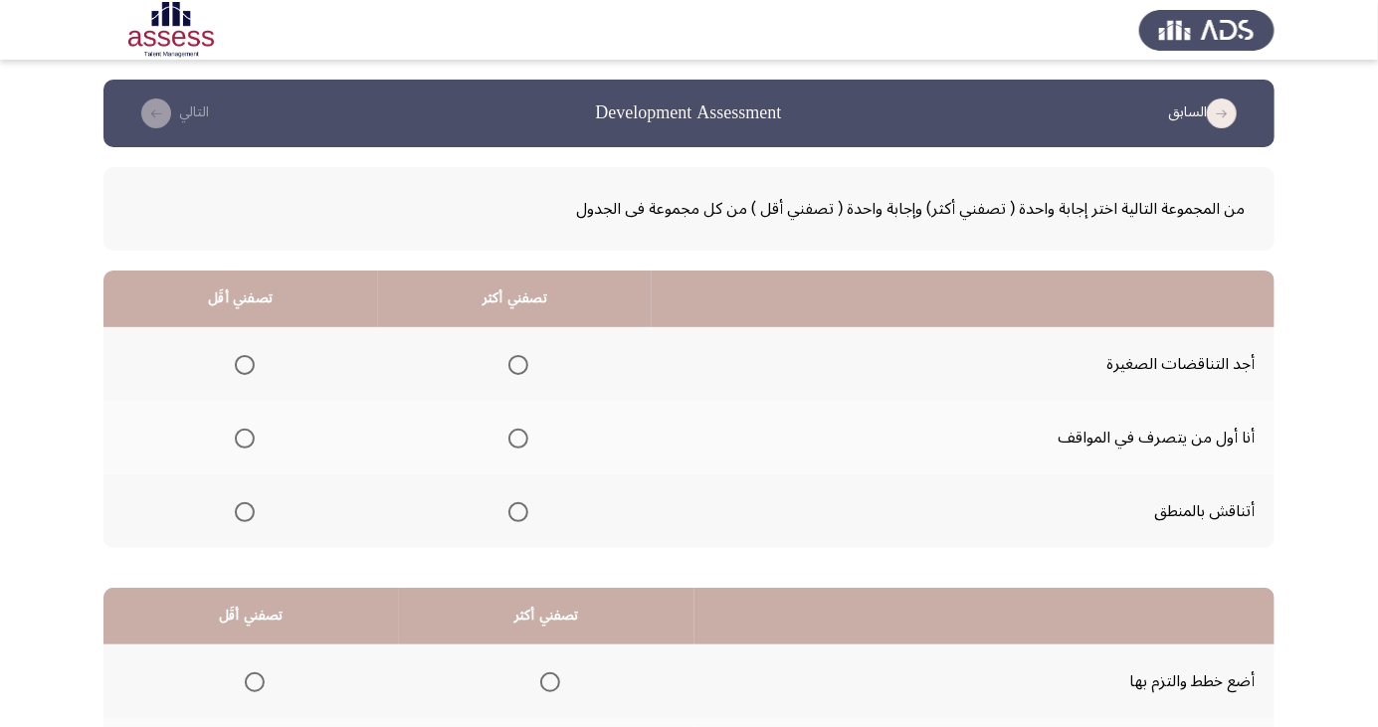
click at [518, 512] on span "Select an option" at bounding box center [518, 512] width 0 height 0
click at [516, 510] on input "Select an option" at bounding box center [518, 512] width 20 height 20
click at [238, 372] on span "Select an option" at bounding box center [245, 365] width 20 height 20
click at [238, 372] on input "Select an option" at bounding box center [245, 365] width 20 height 20
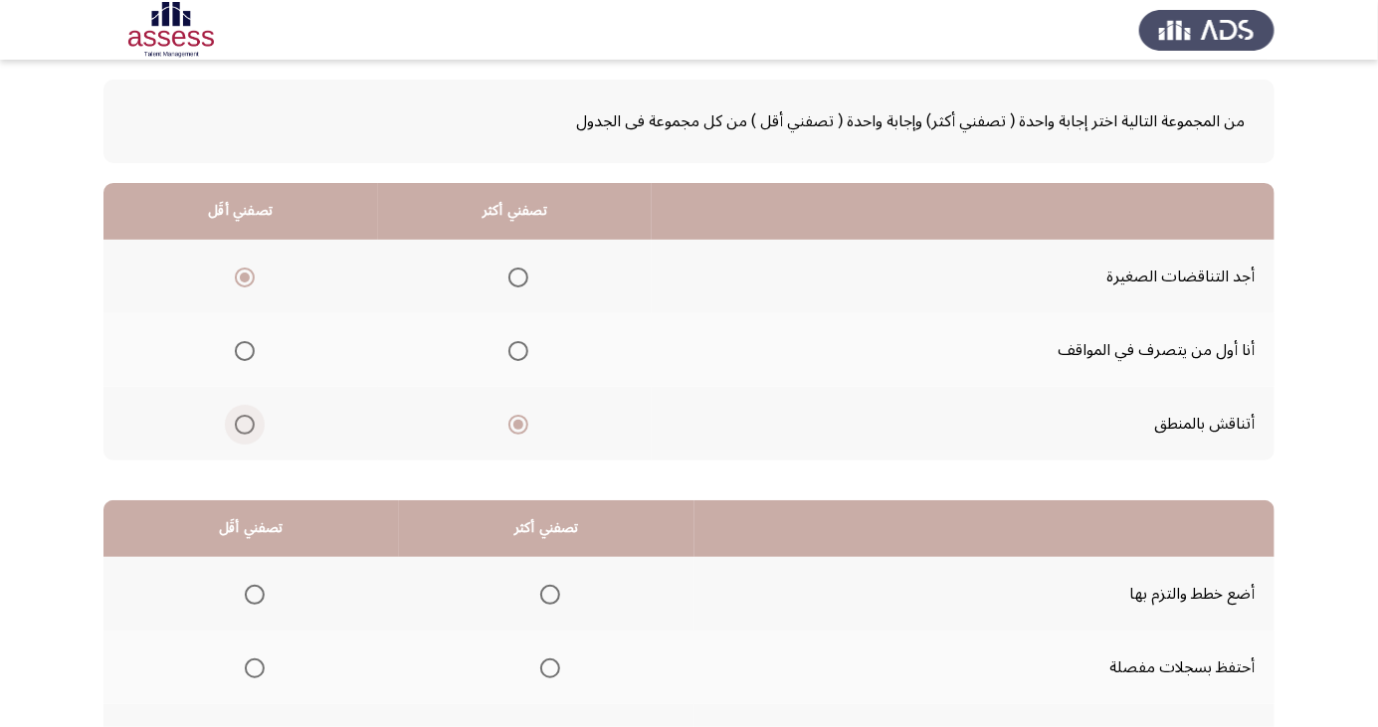
scroll to position [181, 0]
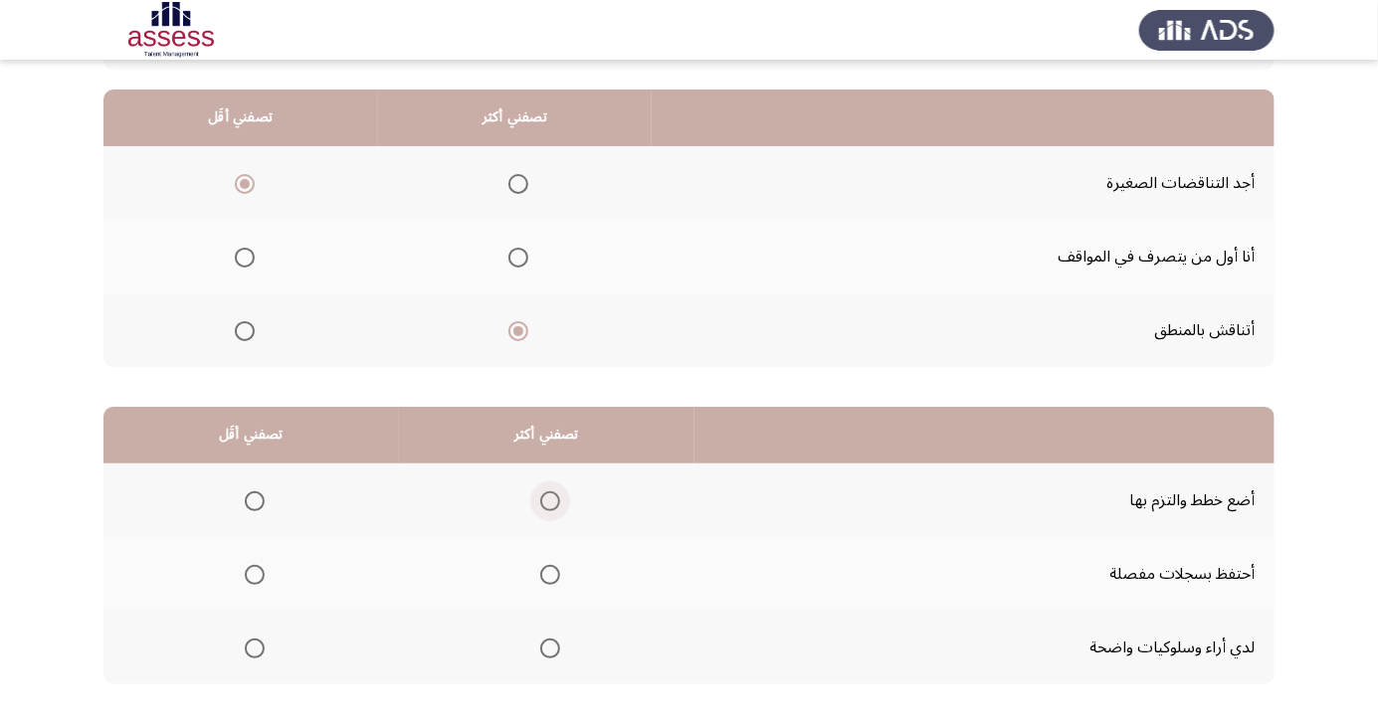
click at [546, 499] on span "Select an option" at bounding box center [550, 502] width 20 height 20
click at [546, 499] on input "Select an option" at bounding box center [550, 502] width 20 height 20
click at [242, 594] on th at bounding box center [251, 574] width 296 height 74
click at [254, 578] on span "Select an option" at bounding box center [255, 575] width 20 height 20
click at [254, 578] on input "Select an option" at bounding box center [255, 575] width 20 height 20
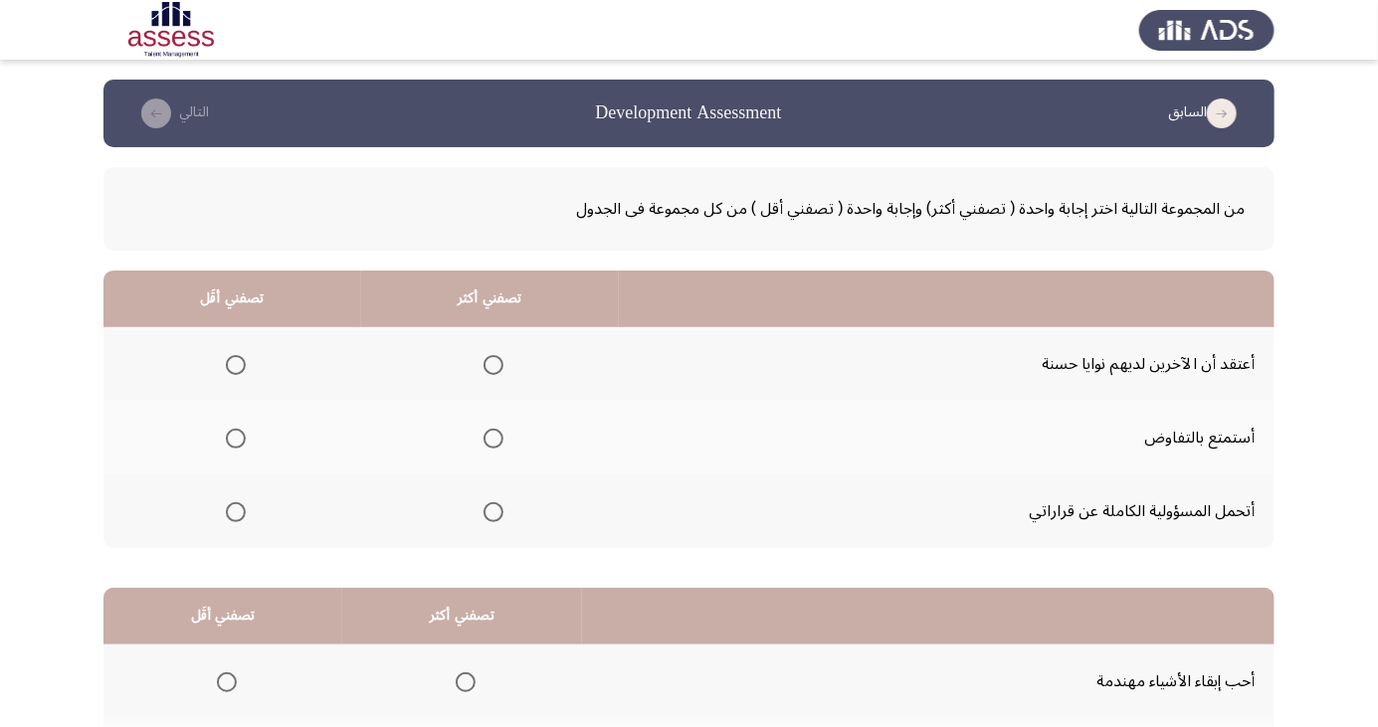
click at [494, 439] on span "Select an option" at bounding box center [494, 439] width 0 height 0
click at [492, 438] on input "Select an option" at bounding box center [494, 439] width 20 height 20
click at [236, 365] on span "Select an option" at bounding box center [236, 365] width 0 height 0
click at [235, 364] on input "Select an option" at bounding box center [236, 365] width 20 height 20
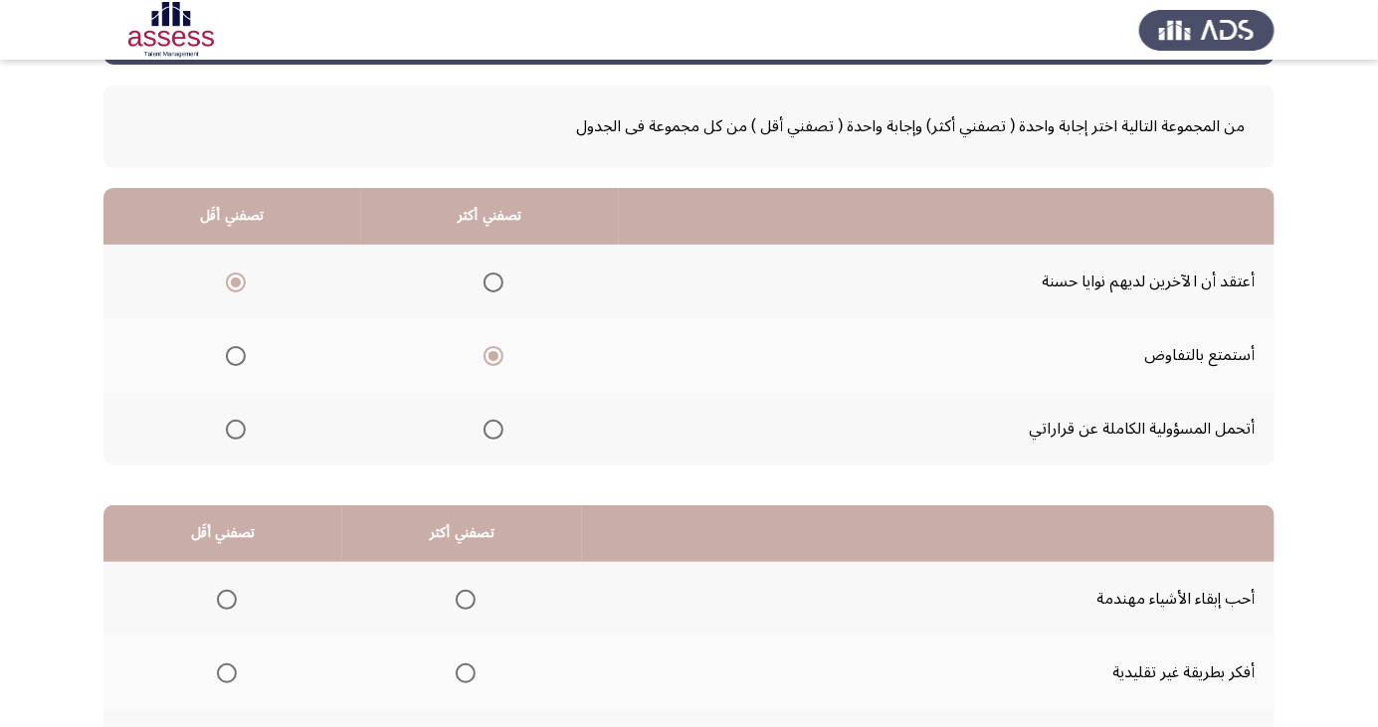
scroll to position [181, 0]
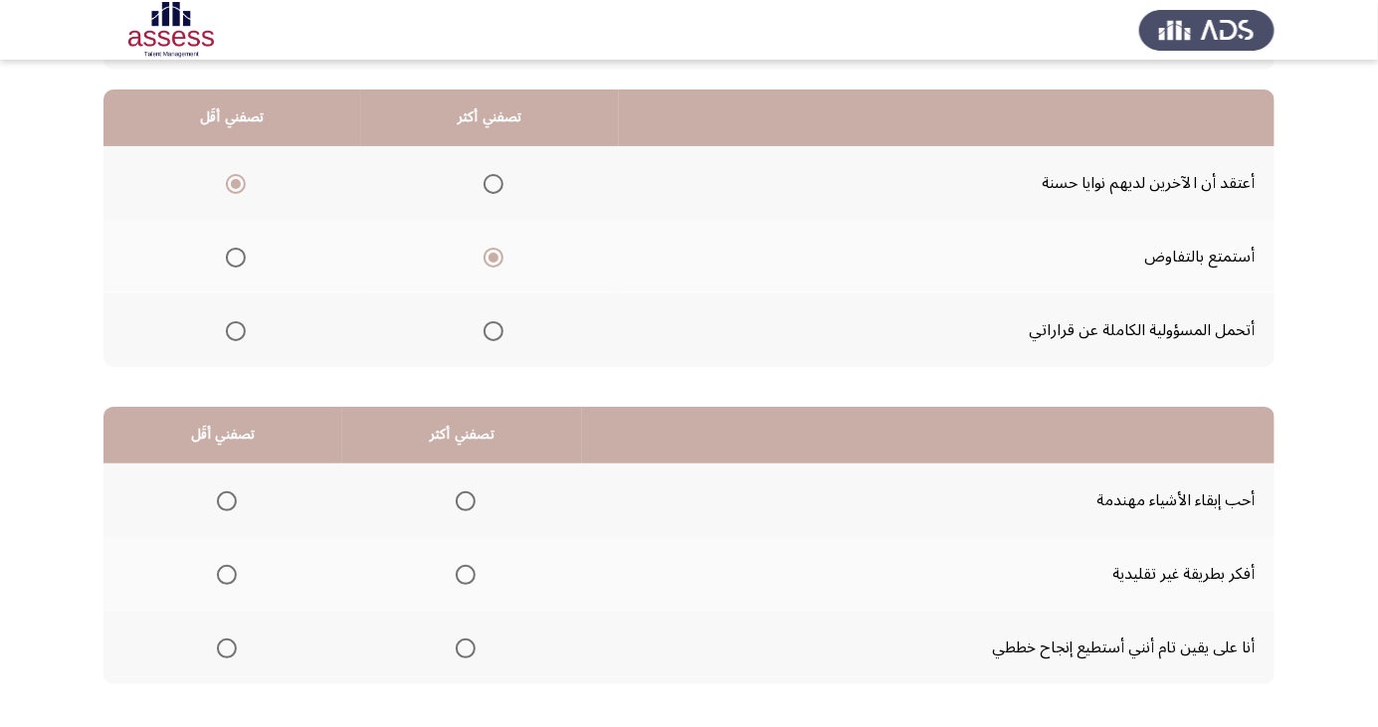
click at [456, 646] on span "Select an option" at bounding box center [466, 649] width 20 height 20
click at [456, 646] on input "Select an option" at bounding box center [466, 649] width 20 height 20
click at [217, 569] on span "Select an option" at bounding box center [227, 575] width 20 height 20
click at [217, 569] on input "Select an option" at bounding box center [227, 575] width 20 height 20
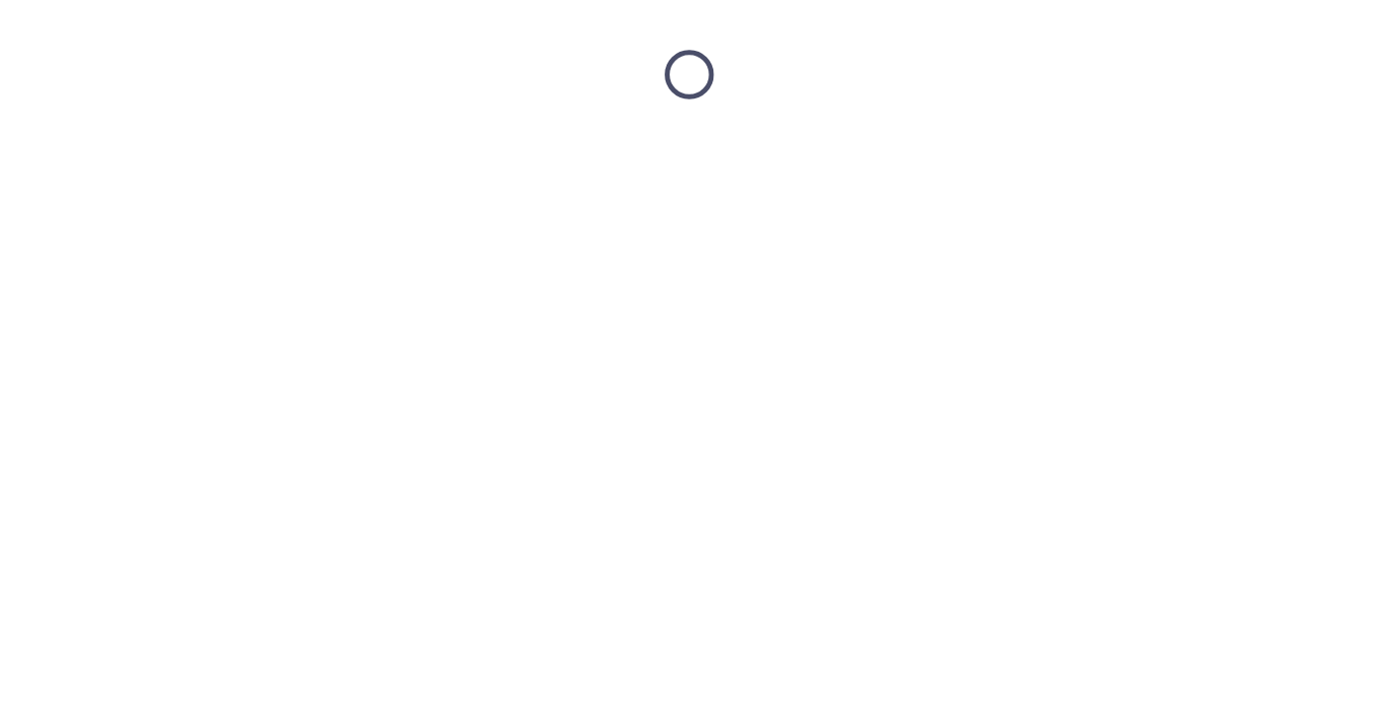
scroll to position [0, 0]
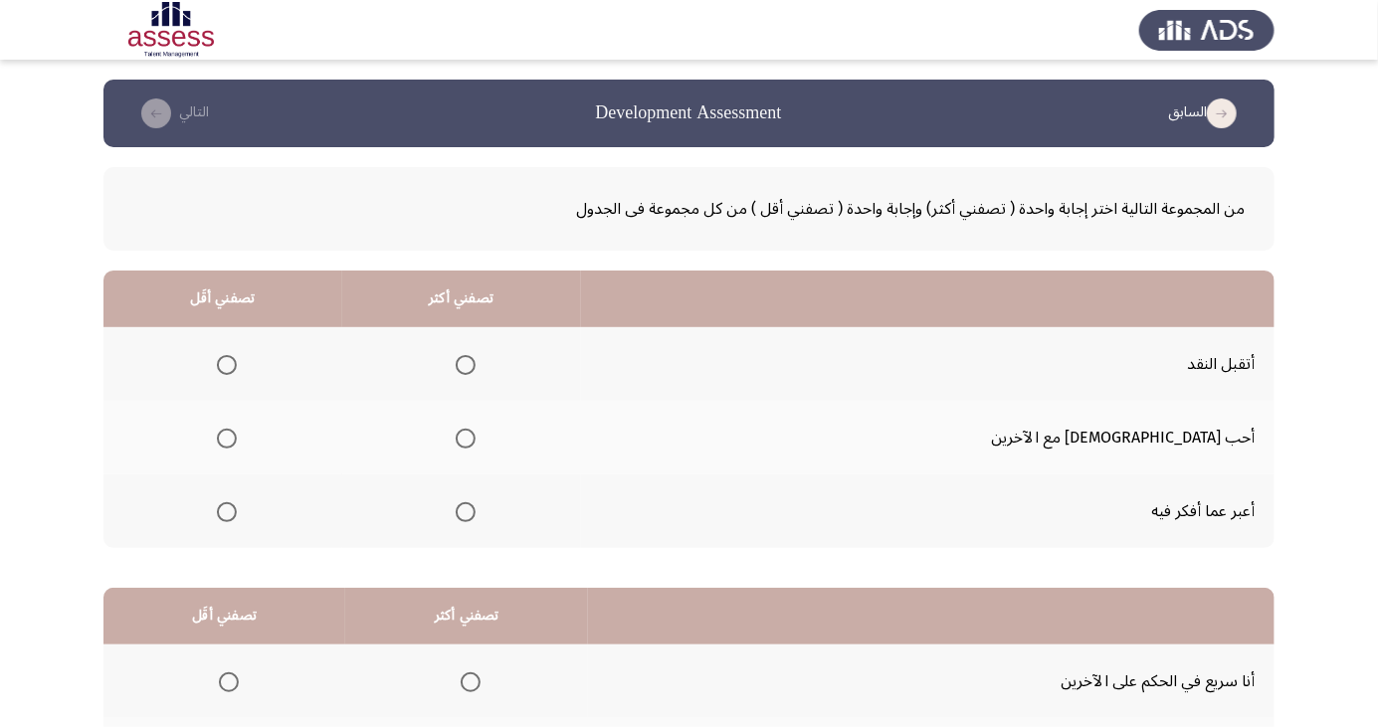
click at [237, 516] on span "Select an option" at bounding box center [227, 512] width 20 height 20
click at [237, 516] on input "Select an option" at bounding box center [227, 512] width 20 height 20
click at [476, 435] on label "Select an option" at bounding box center [462, 439] width 28 height 20
click at [476, 435] on input "Select an option" at bounding box center [466, 439] width 20 height 20
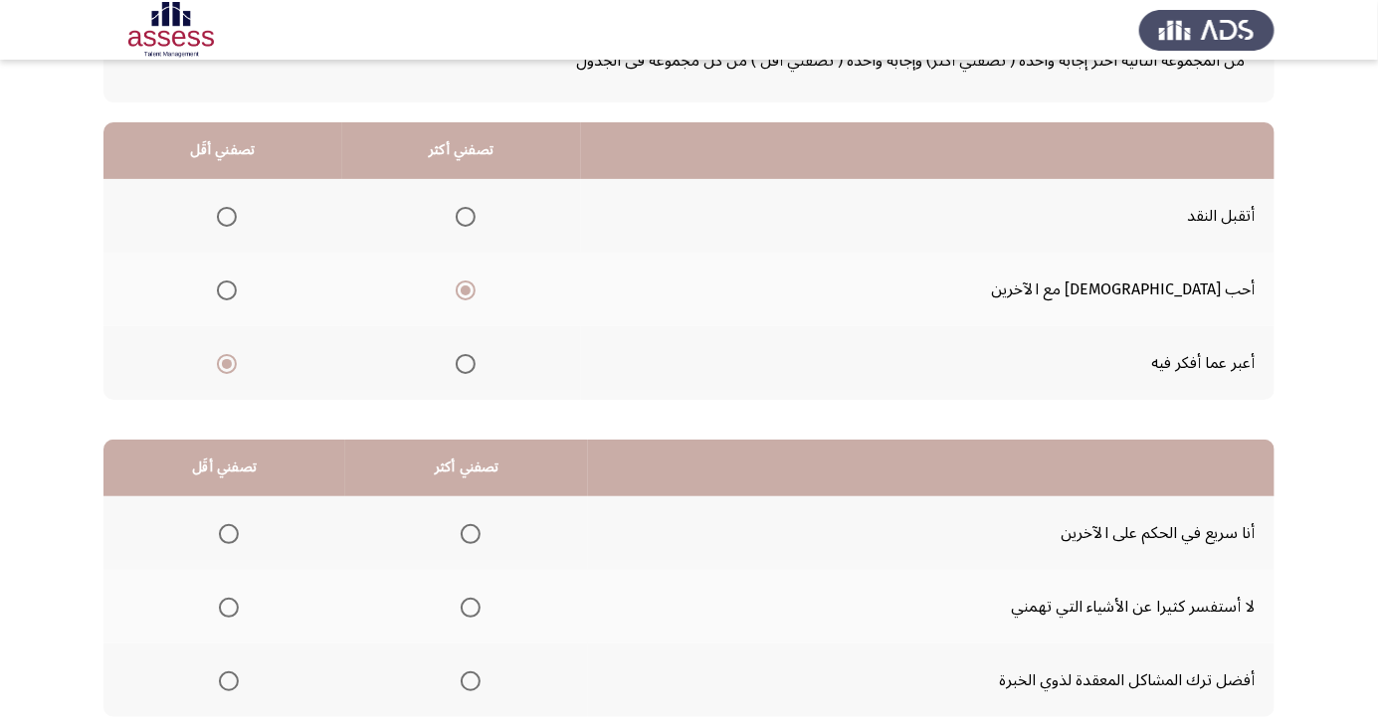
scroll to position [181, 0]
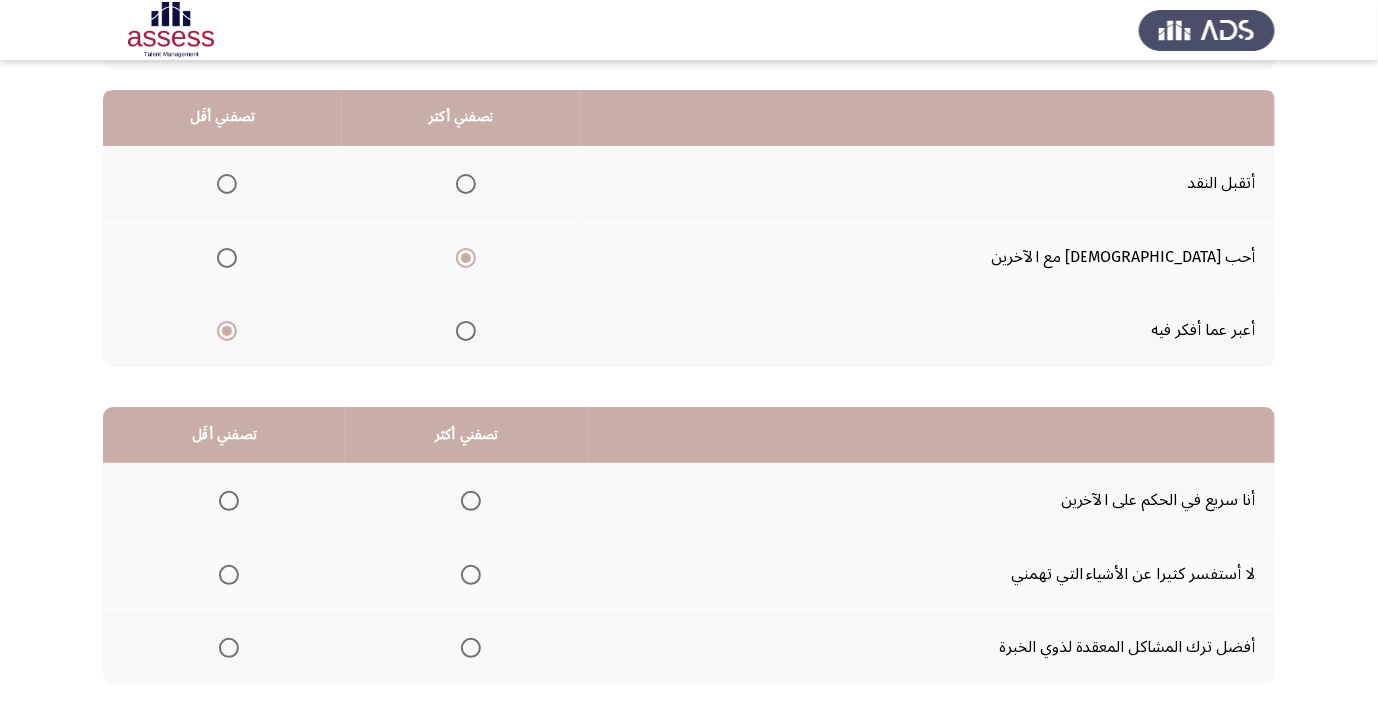
click at [227, 499] on span "Select an option" at bounding box center [229, 502] width 20 height 20
click at [227, 499] on input "Select an option" at bounding box center [229, 502] width 20 height 20
click at [471, 575] on span "Select an option" at bounding box center [471, 575] width 0 height 0
click at [469, 573] on input "Select an option" at bounding box center [471, 575] width 20 height 20
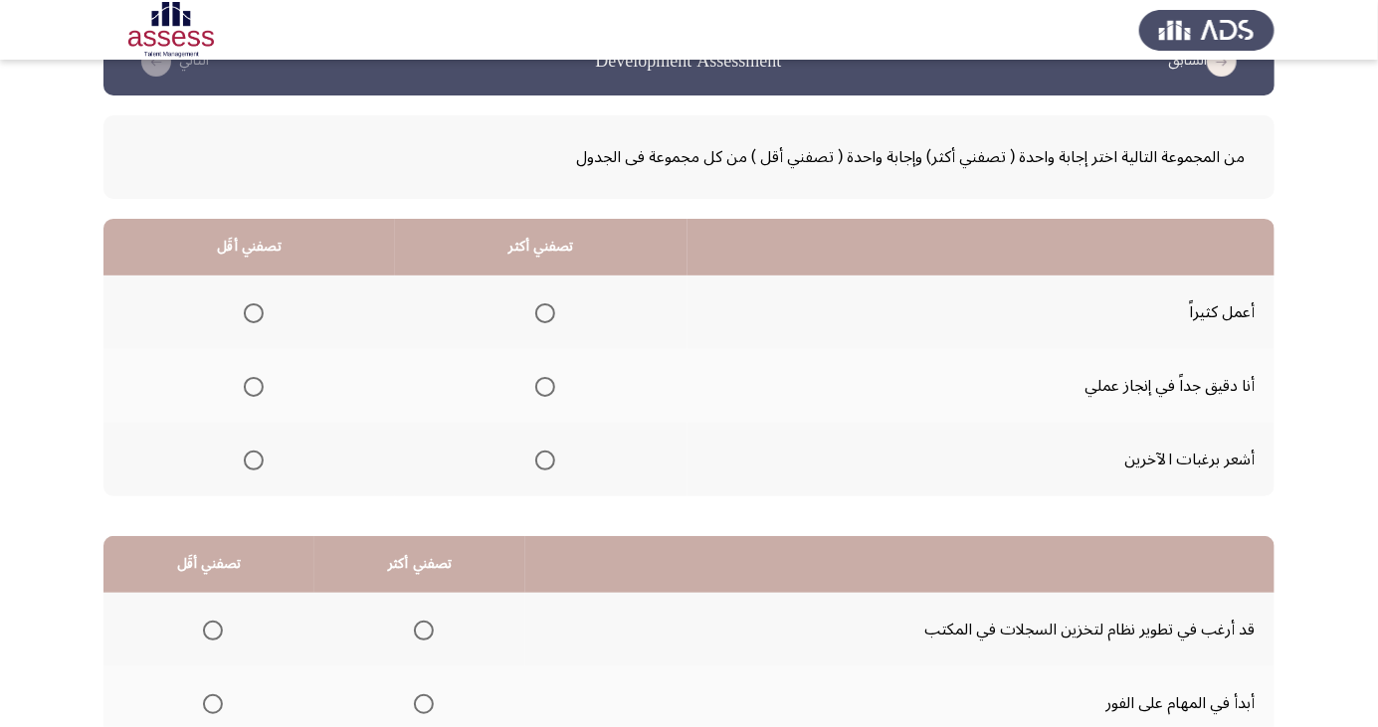
scroll to position [59, 0]
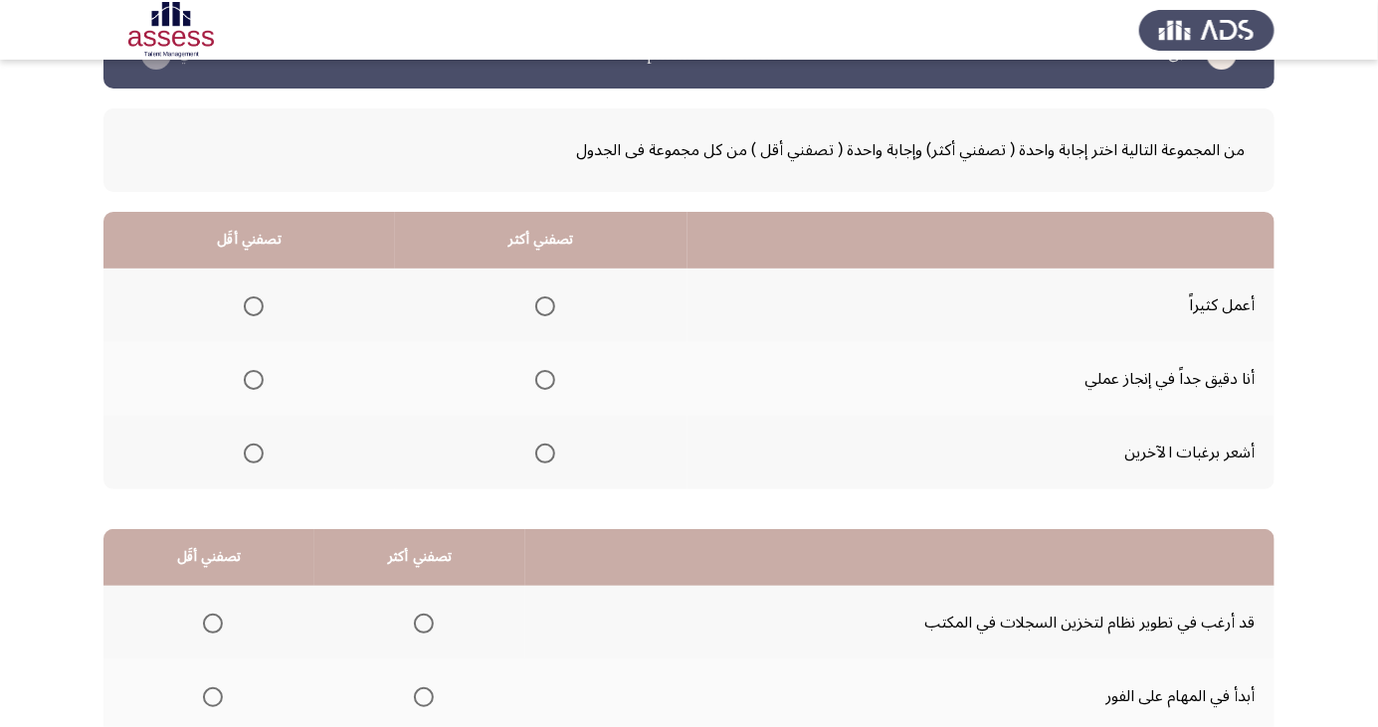
click at [535, 380] on span "Select an option" at bounding box center [545, 380] width 20 height 20
click at [535, 380] on input "Select an option" at bounding box center [545, 380] width 20 height 20
click at [244, 444] on span "Select an option" at bounding box center [254, 454] width 20 height 20
click at [244, 444] on input "Select an option" at bounding box center [254, 454] width 20 height 20
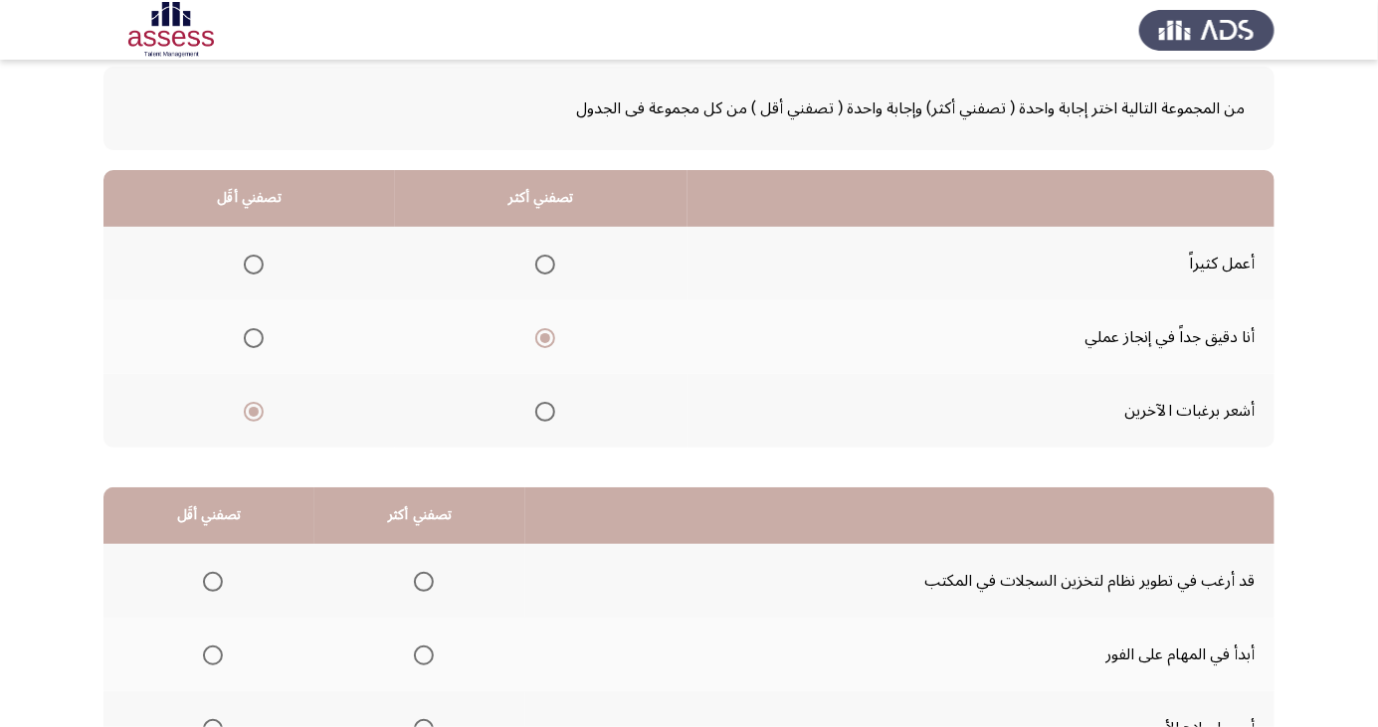
scroll to position [181, 0]
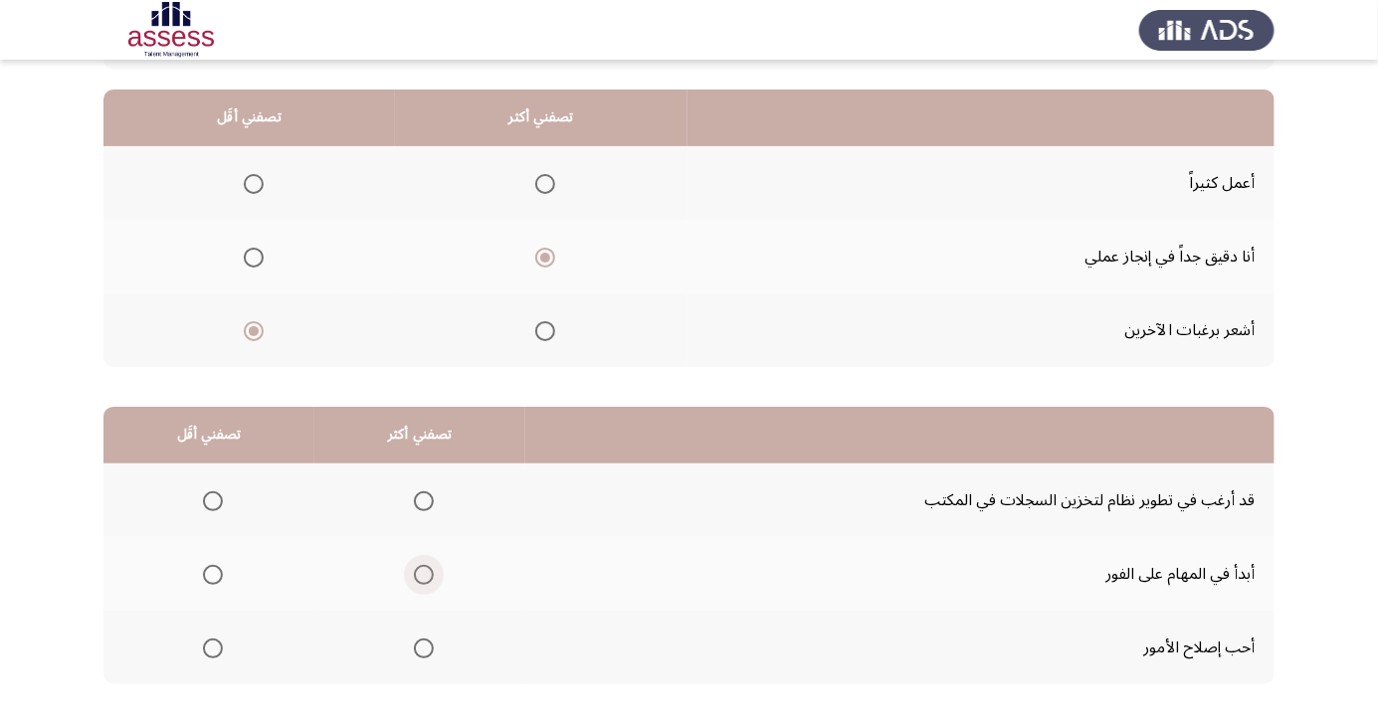
click at [414, 571] on span "Select an option" at bounding box center [424, 575] width 20 height 20
click at [414, 571] on input "Select an option" at bounding box center [424, 575] width 20 height 20
click at [205, 492] on span "Select an option" at bounding box center [213, 502] width 20 height 20
click at [205, 492] on input "Select an option" at bounding box center [213, 502] width 20 height 20
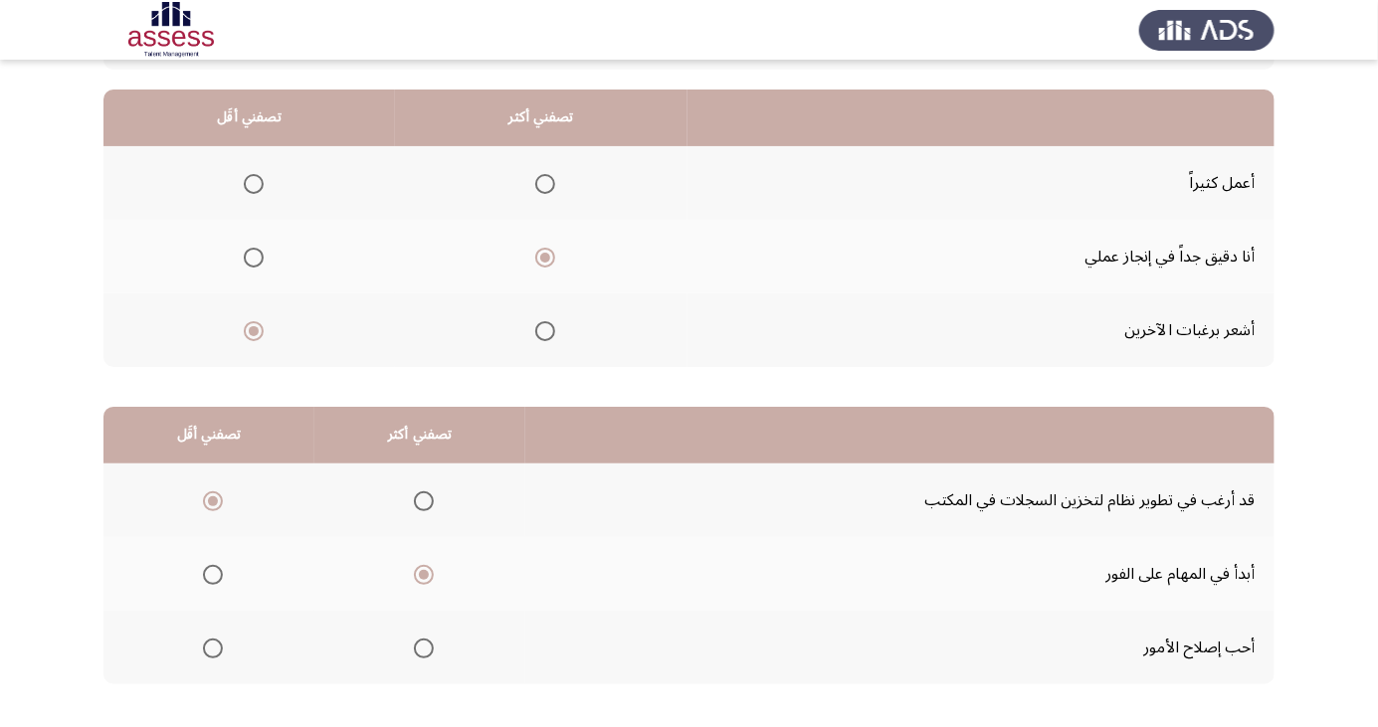
scroll to position [0, 0]
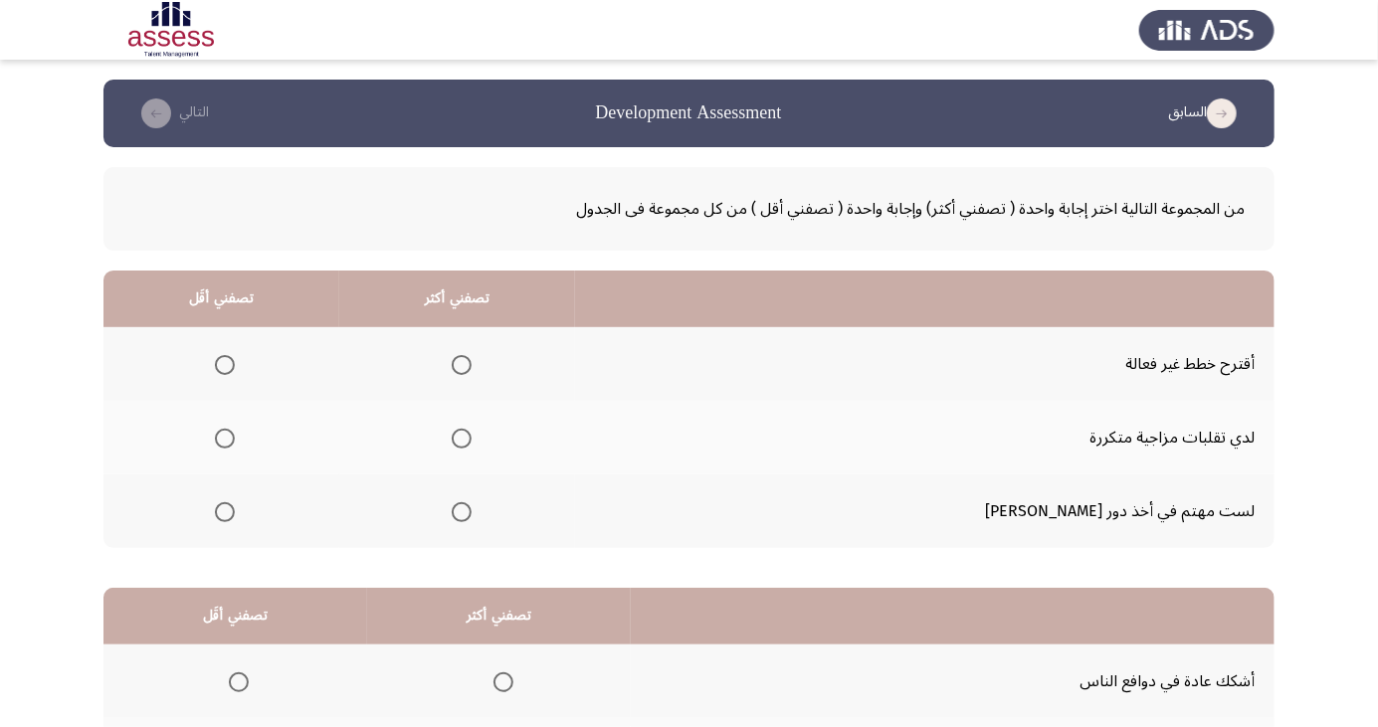
click at [472, 366] on label "Select an option" at bounding box center [458, 365] width 28 height 20
click at [472, 366] on input "Select an option" at bounding box center [462, 365] width 20 height 20
click at [225, 439] on span "Select an option" at bounding box center [225, 439] width 0 height 0
click at [235, 438] on input "Select an option" at bounding box center [225, 439] width 20 height 20
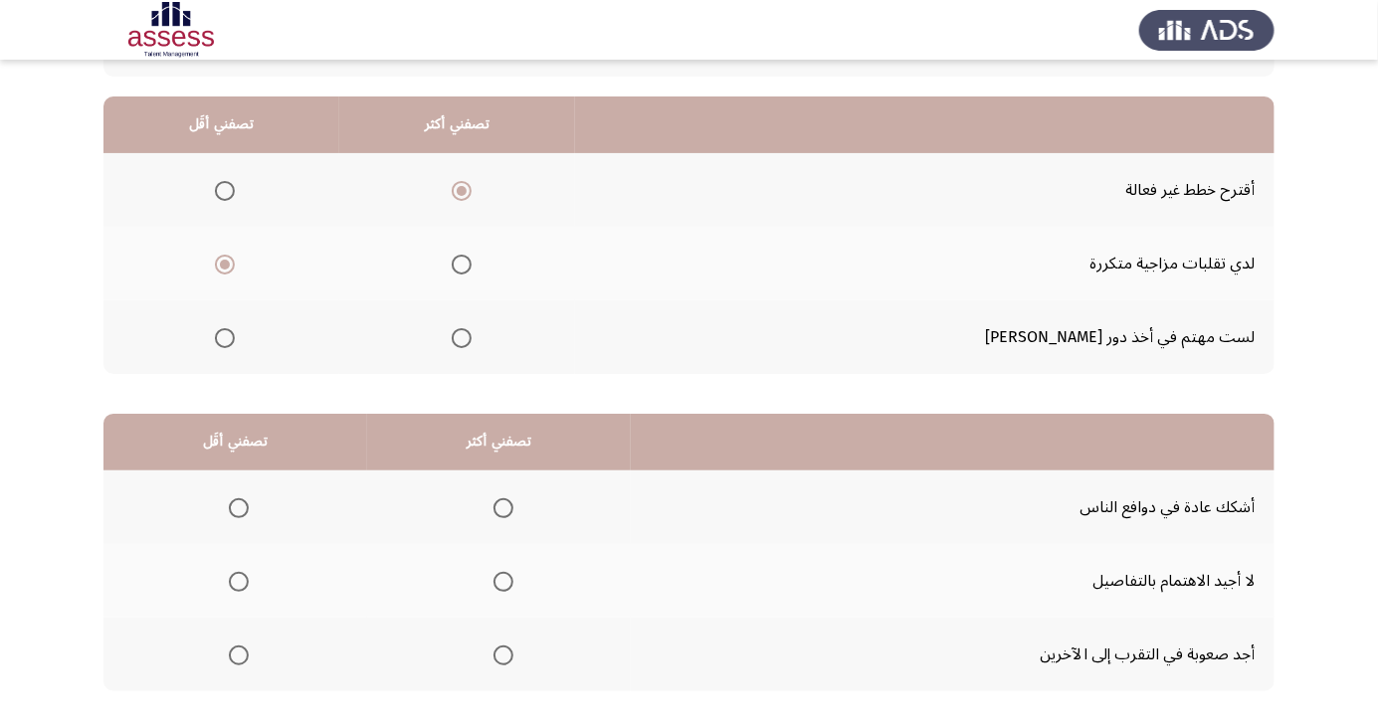
scroll to position [176, 0]
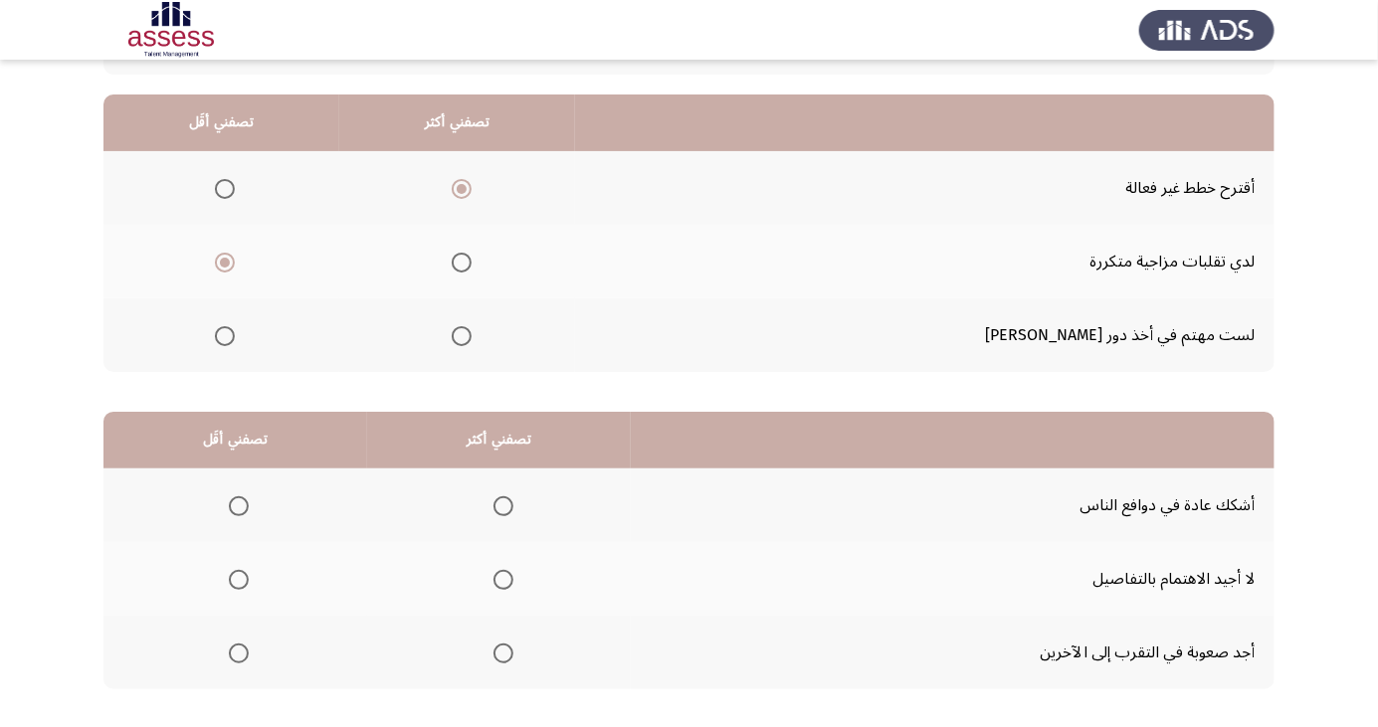
click at [502, 580] on span "Select an option" at bounding box center [502, 580] width 0 height 0
click at [499, 578] on input "Select an option" at bounding box center [504, 580] width 20 height 20
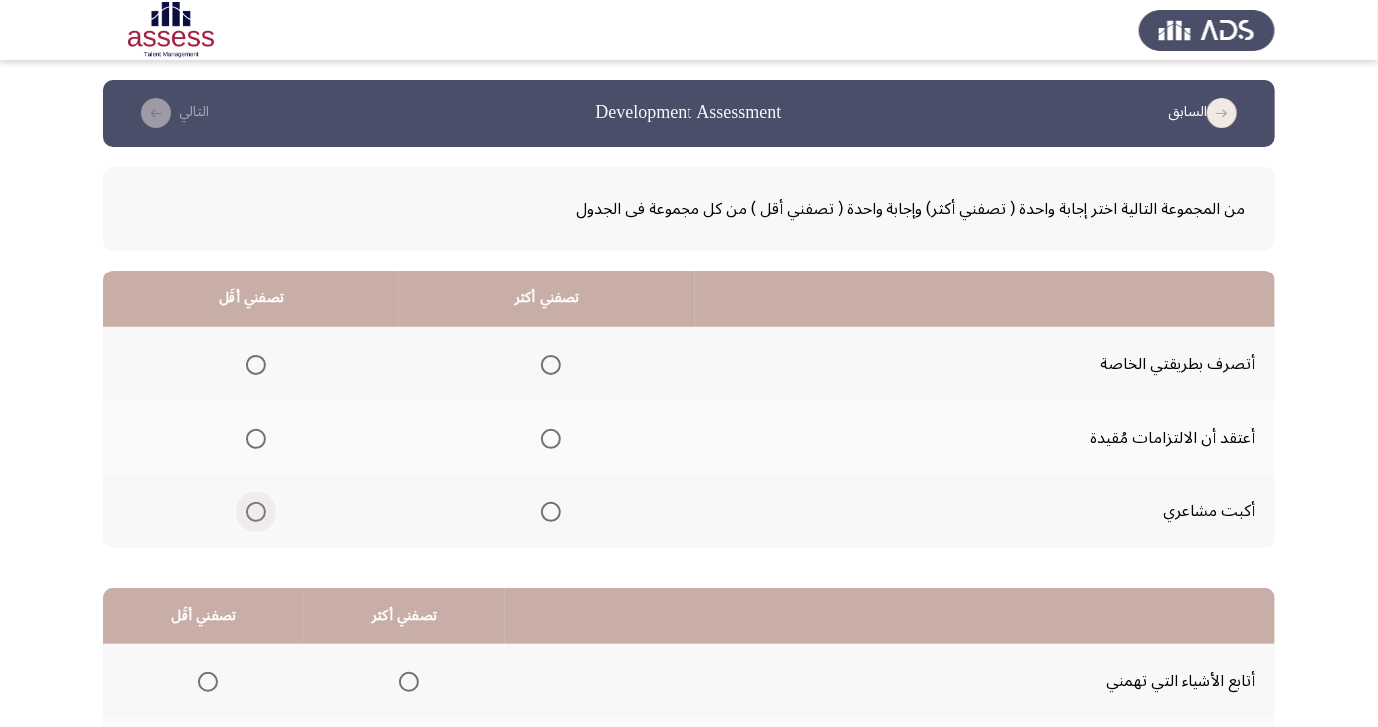
click at [246, 520] on span "Select an option" at bounding box center [256, 512] width 20 height 20
click at [246, 520] on input "Select an option" at bounding box center [256, 512] width 20 height 20
click at [549, 358] on span "Select an option" at bounding box center [551, 365] width 20 height 20
click at [549, 358] on input "Select an option" at bounding box center [551, 365] width 20 height 20
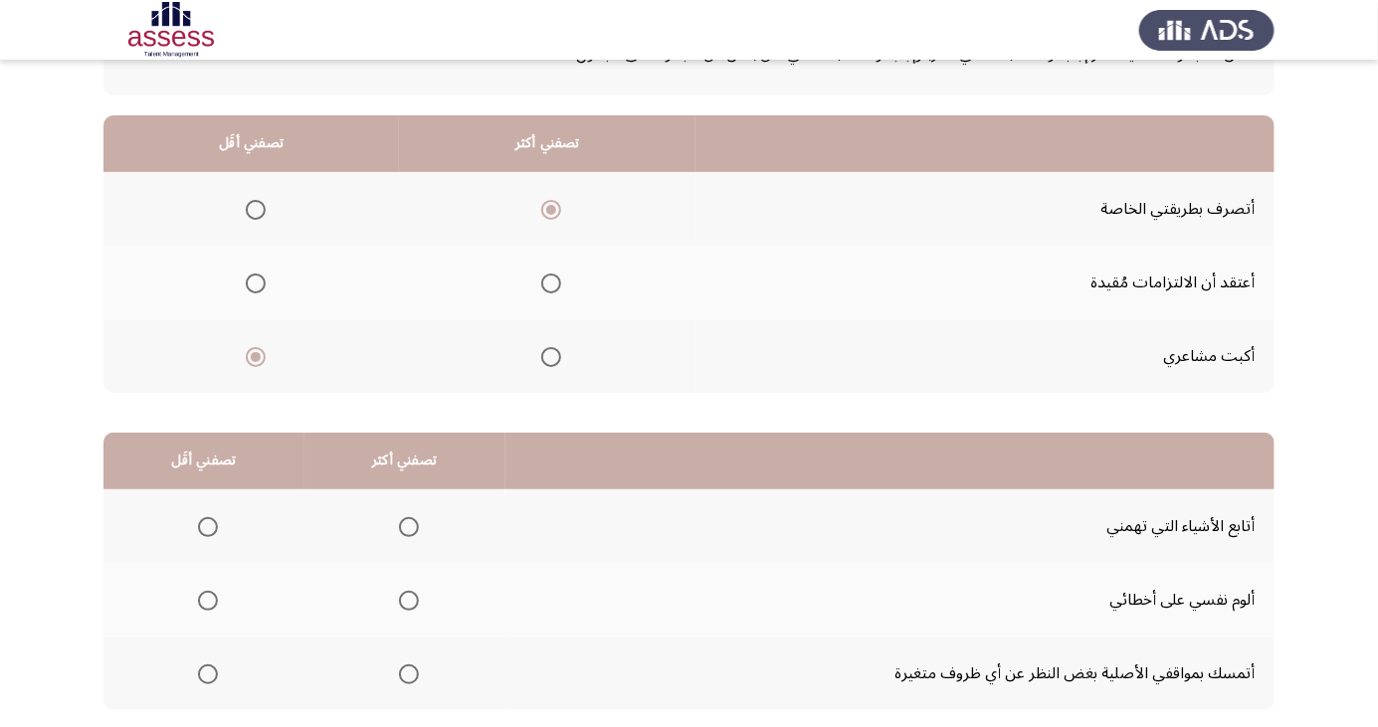
scroll to position [159, 0]
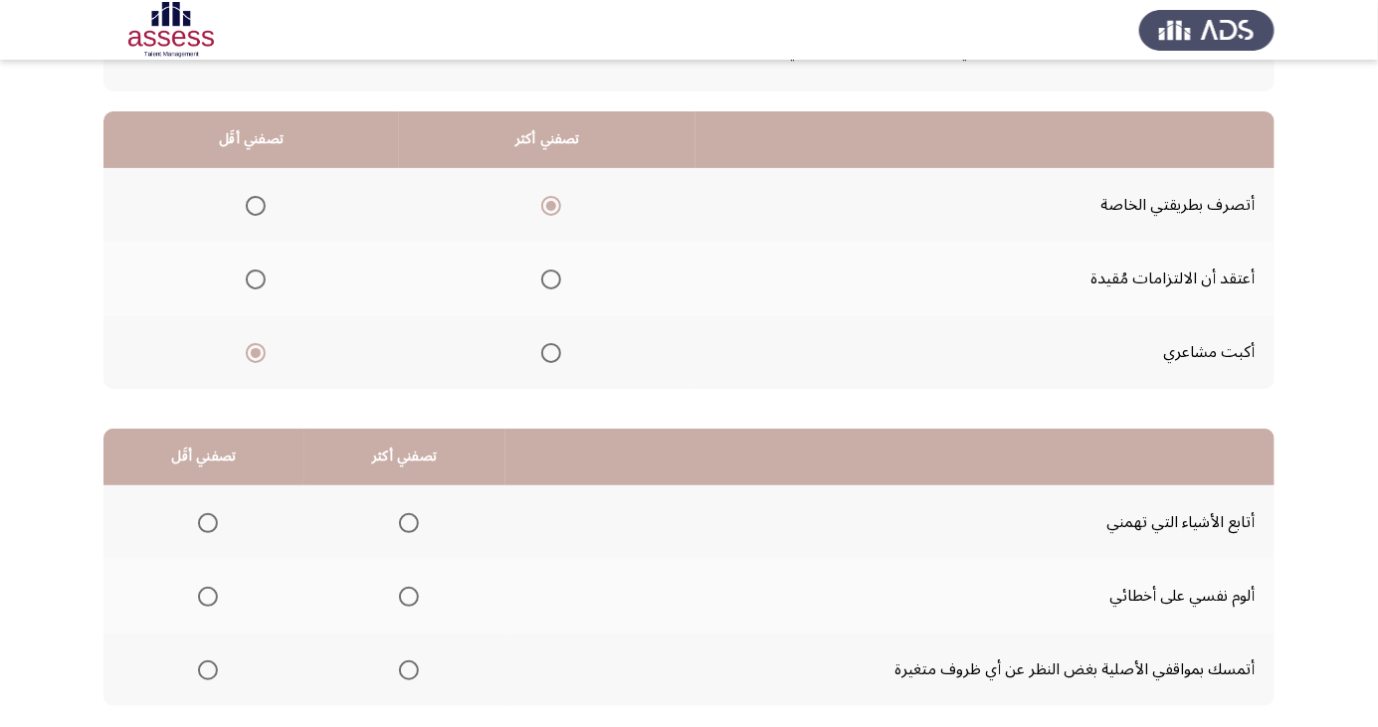
click at [411, 517] on span "Select an option" at bounding box center [409, 523] width 20 height 20
click at [411, 517] on input "Select an option" at bounding box center [409, 523] width 20 height 20
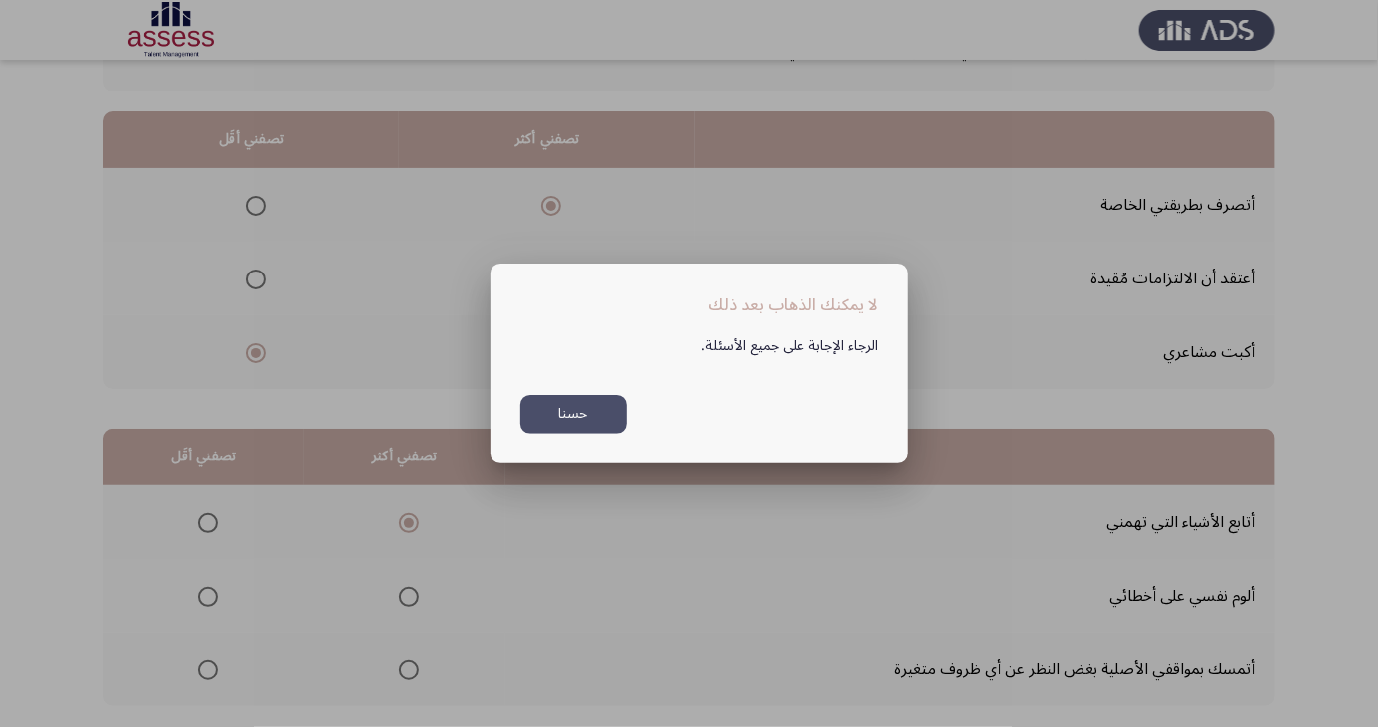
click at [574, 434] on button "حسنا" at bounding box center [573, 414] width 106 height 39
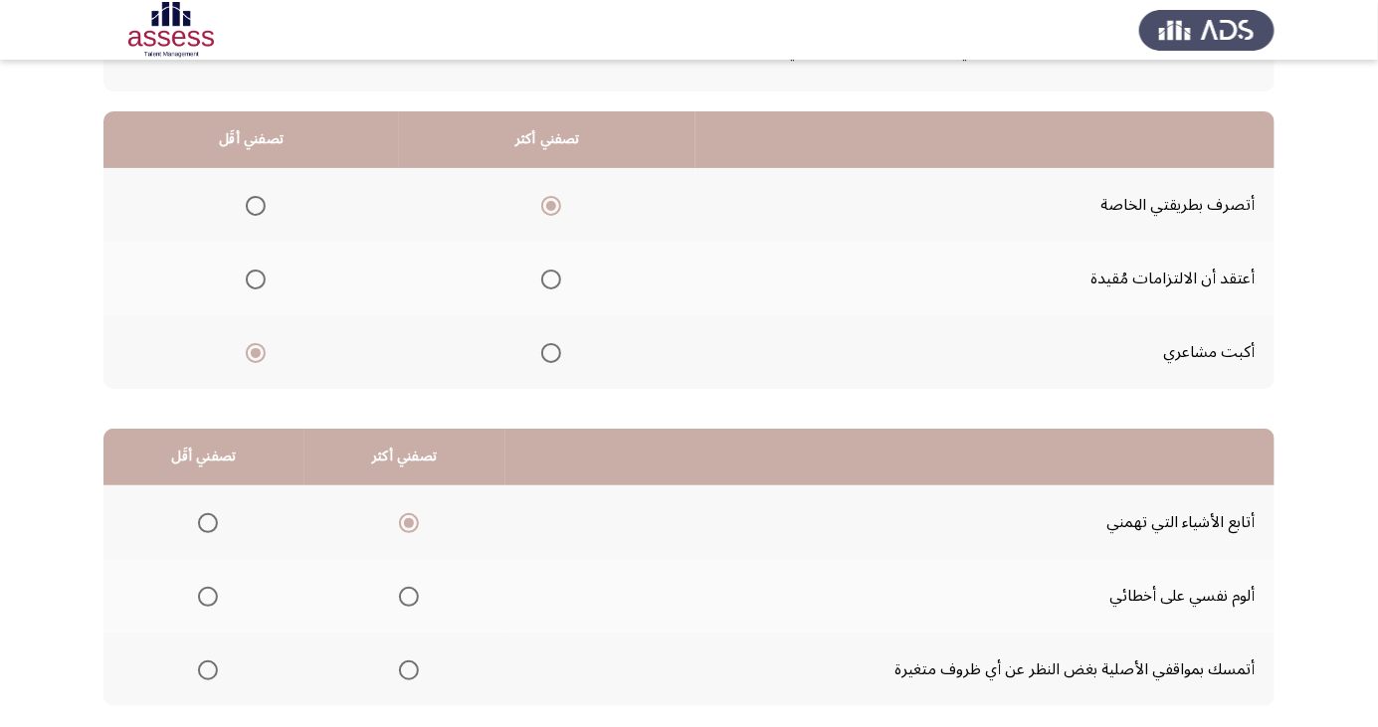
click at [208, 602] on span "Select an option" at bounding box center [208, 597] width 20 height 20
click at [208, 602] on input "Select an option" at bounding box center [208, 597] width 20 height 20
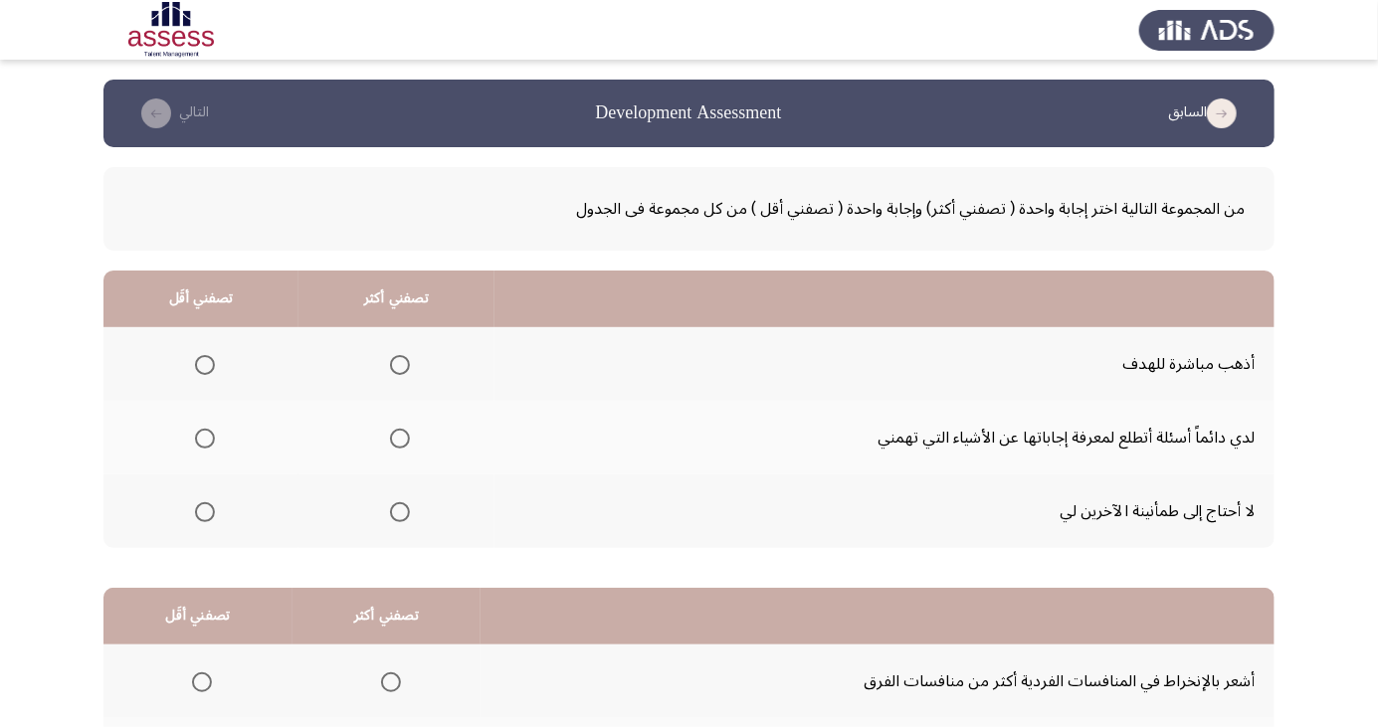
click at [205, 512] on span "Select an option" at bounding box center [205, 512] width 0 height 0
click at [204, 510] on input "Select an option" at bounding box center [205, 512] width 20 height 20
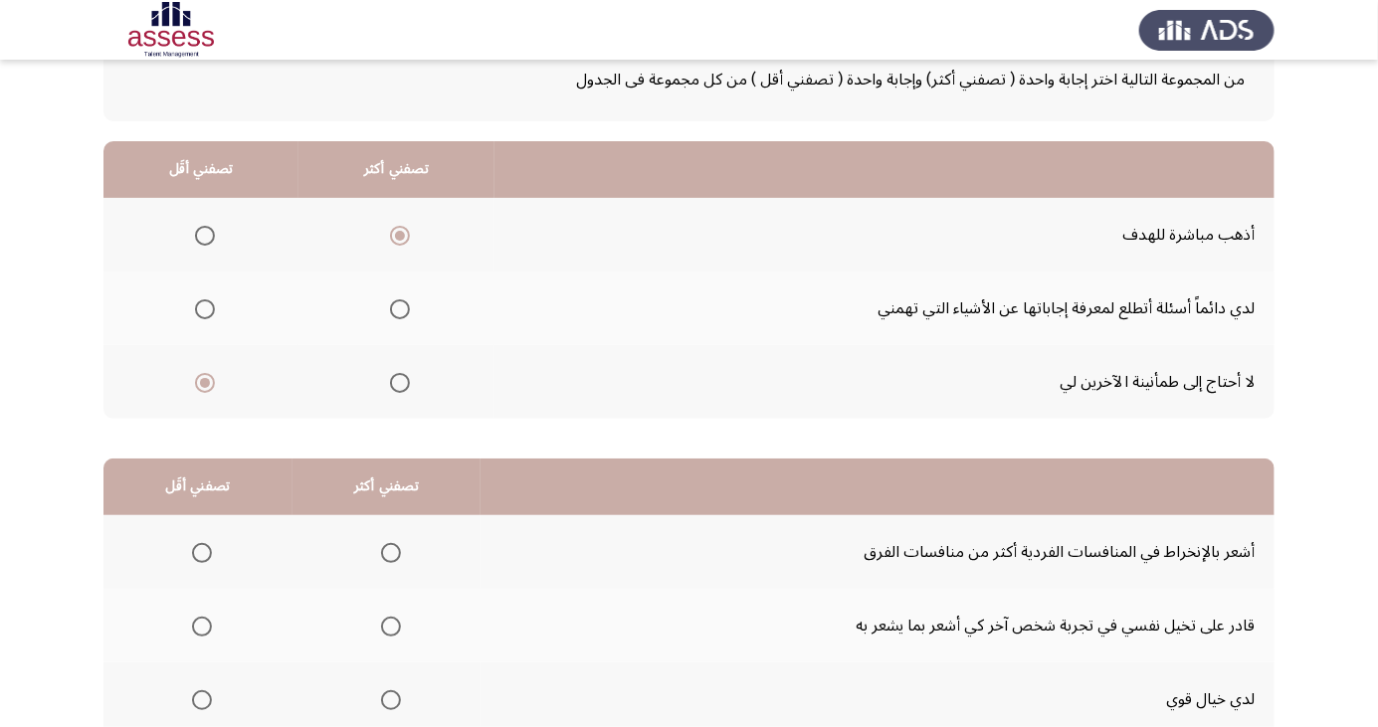
scroll to position [181, 0]
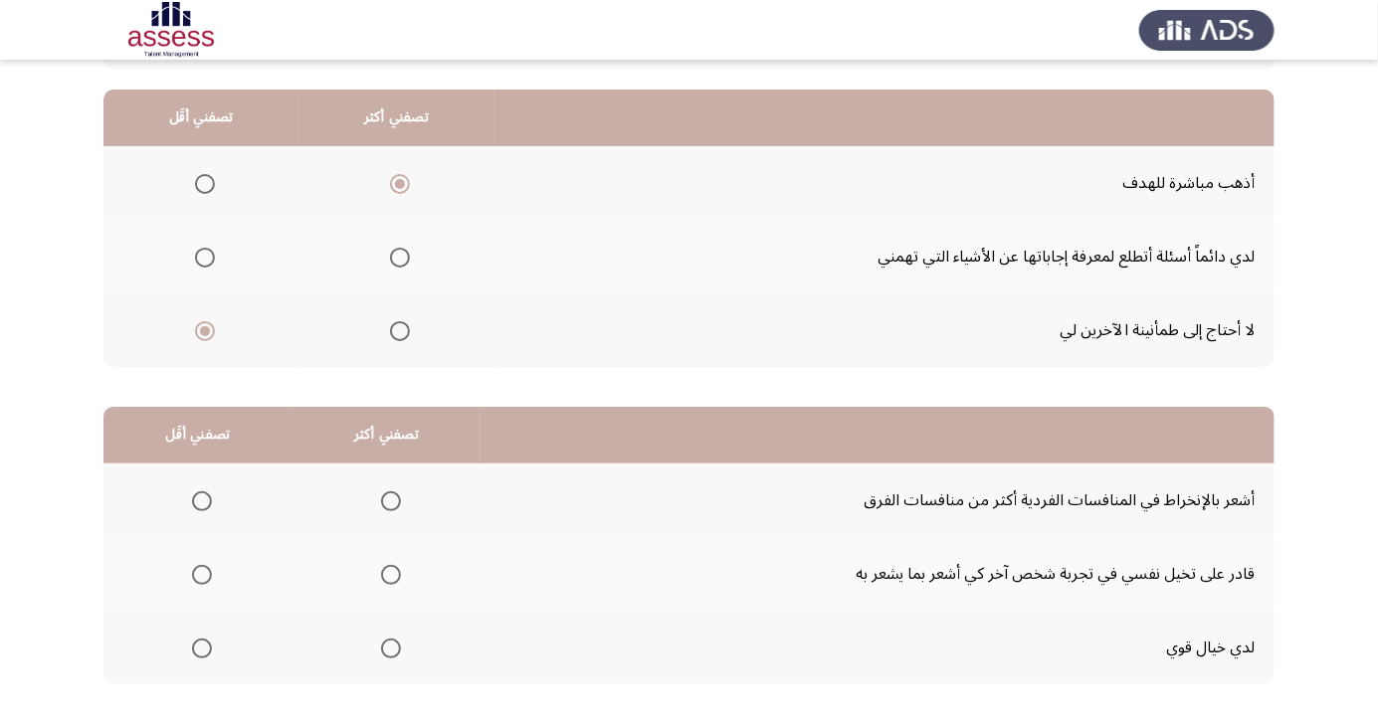
click at [383, 579] on span "Select an option" at bounding box center [391, 575] width 20 height 20
click at [383, 579] on input "Select an option" at bounding box center [391, 575] width 20 height 20
click at [194, 653] on span "Select an option" at bounding box center [202, 649] width 20 height 20
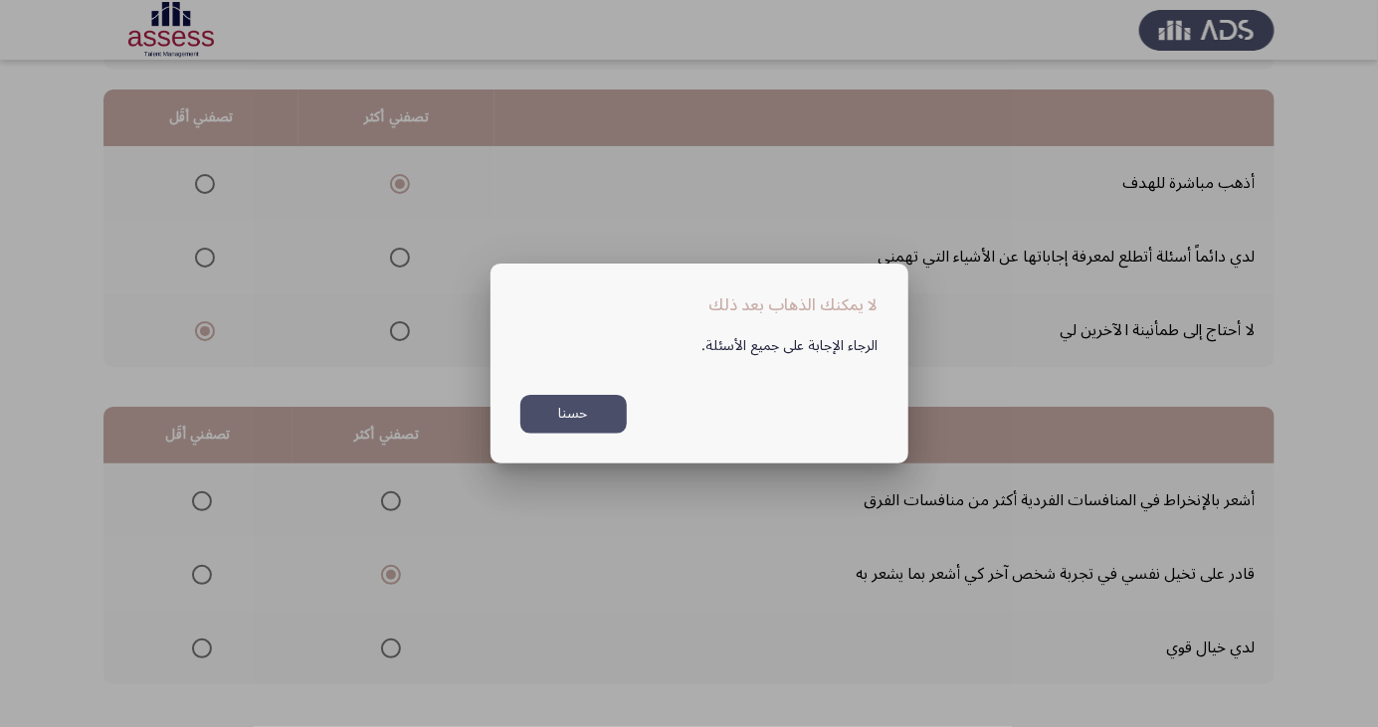
click at [575, 434] on button "حسنا" at bounding box center [573, 414] width 106 height 39
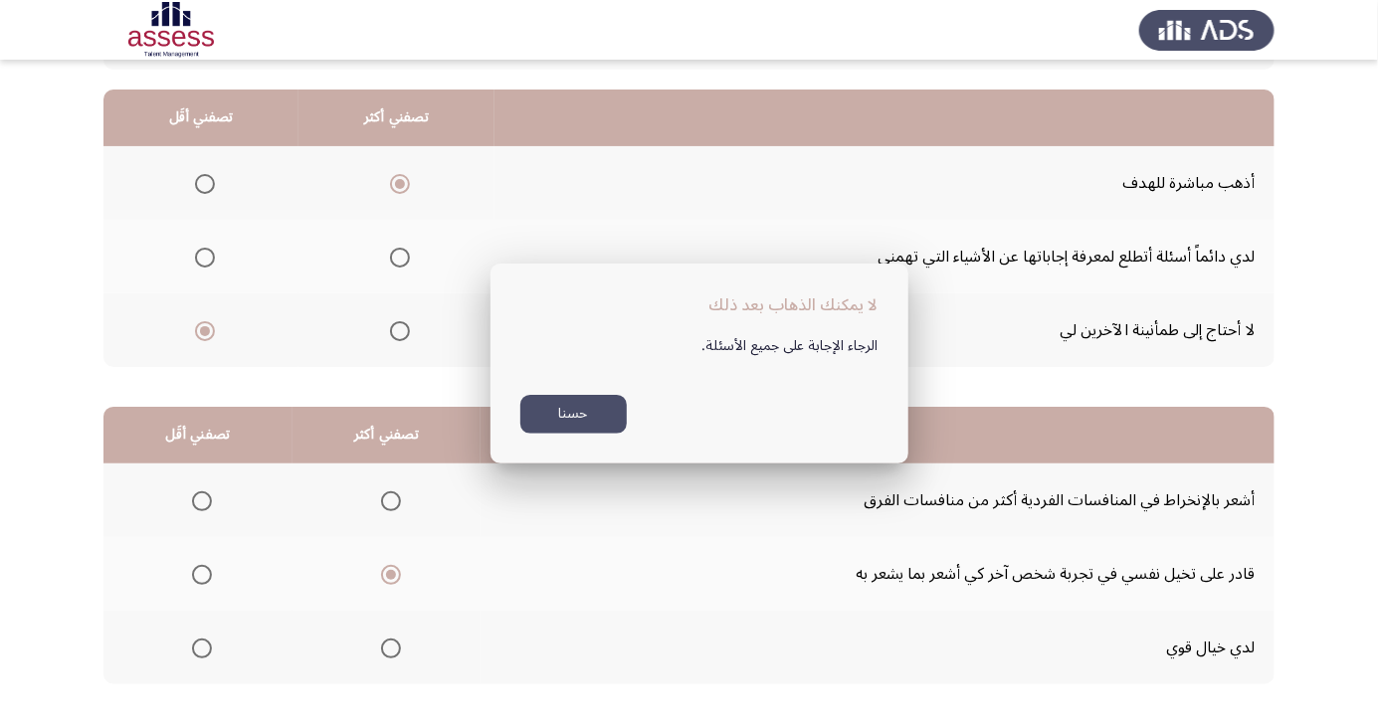
scroll to position [181, 0]
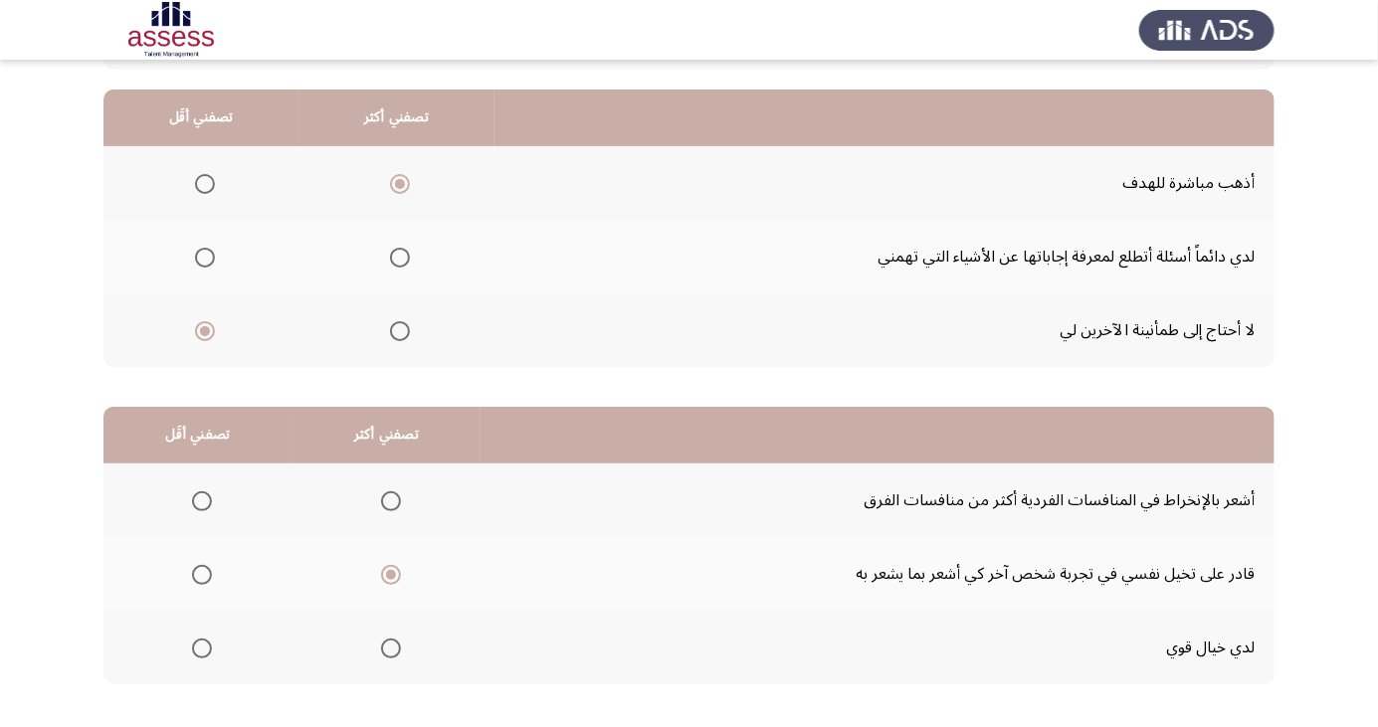
click at [196, 657] on span "Select an option" at bounding box center [202, 649] width 20 height 20
click at [196, 657] on input "Select an option" at bounding box center [202, 649] width 20 height 20
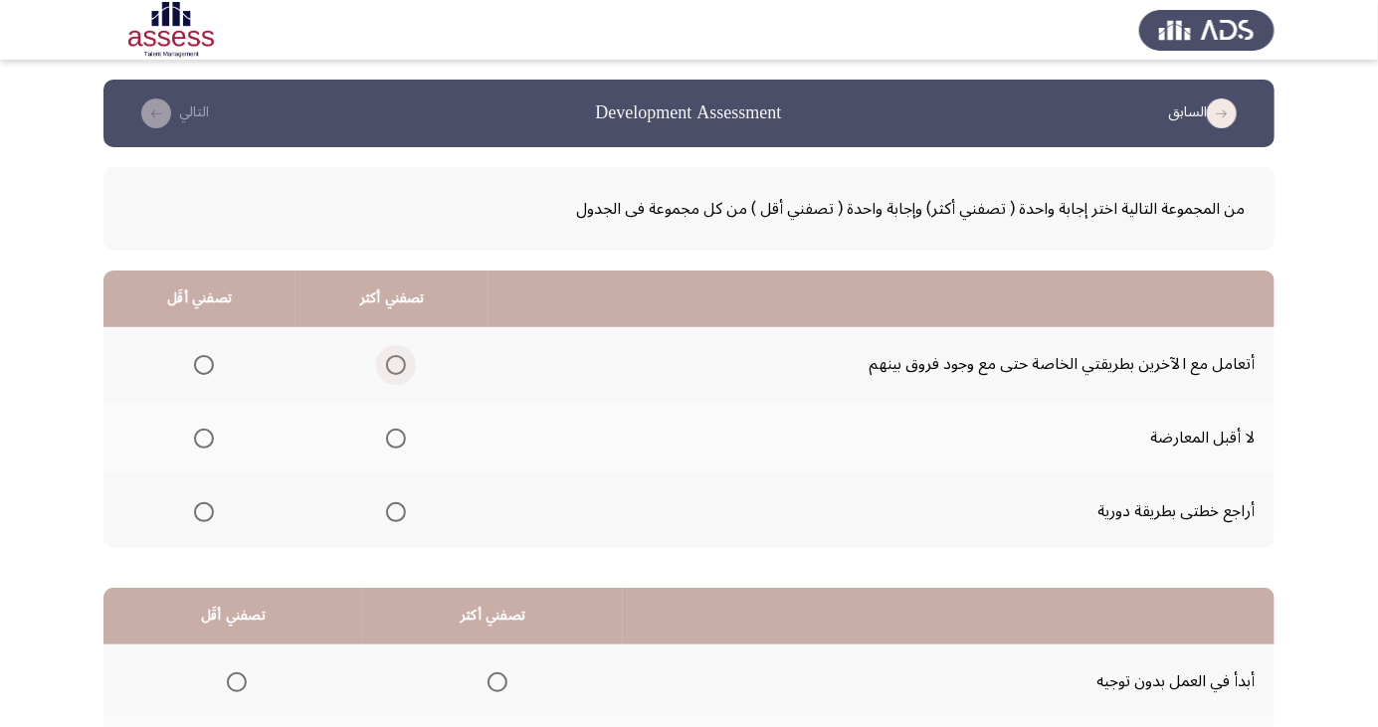
click at [395, 364] on span "Select an option" at bounding box center [396, 365] width 20 height 20
click at [395, 364] on input "Select an option" at bounding box center [396, 365] width 20 height 20
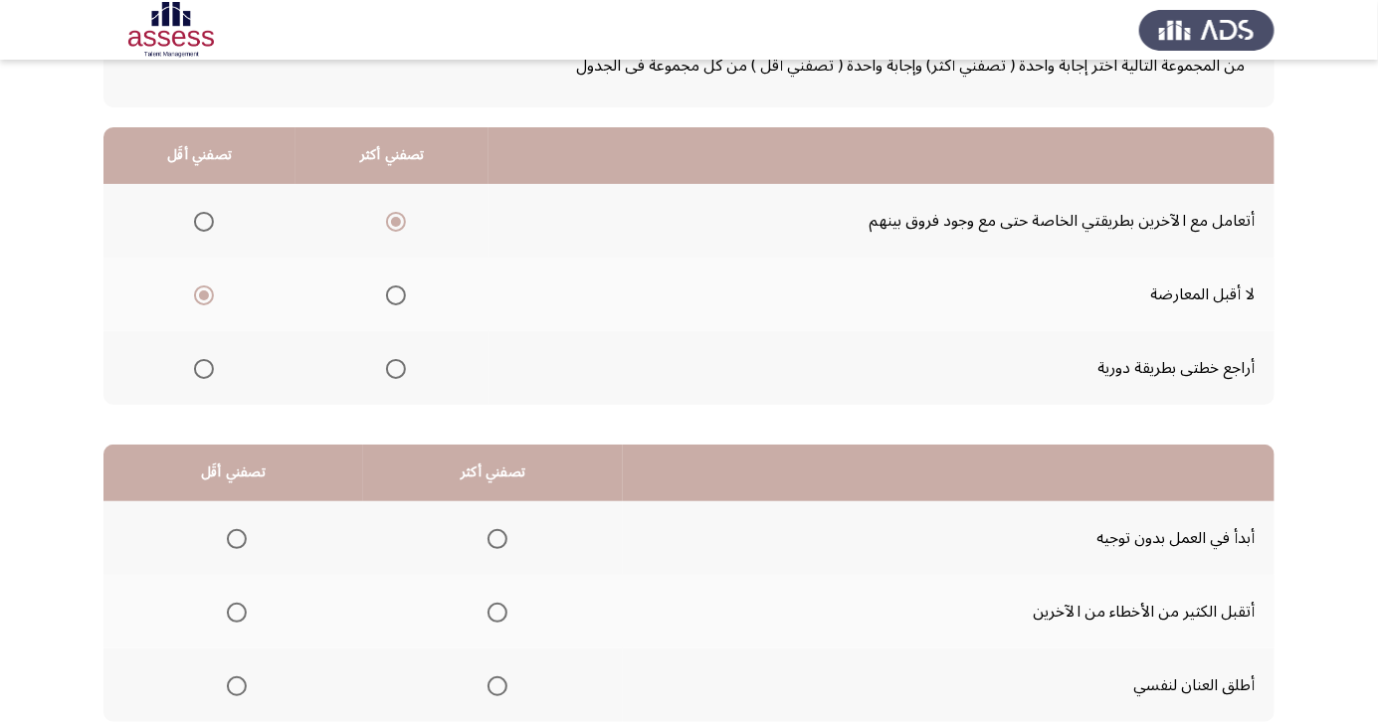
scroll to position [181, 0]
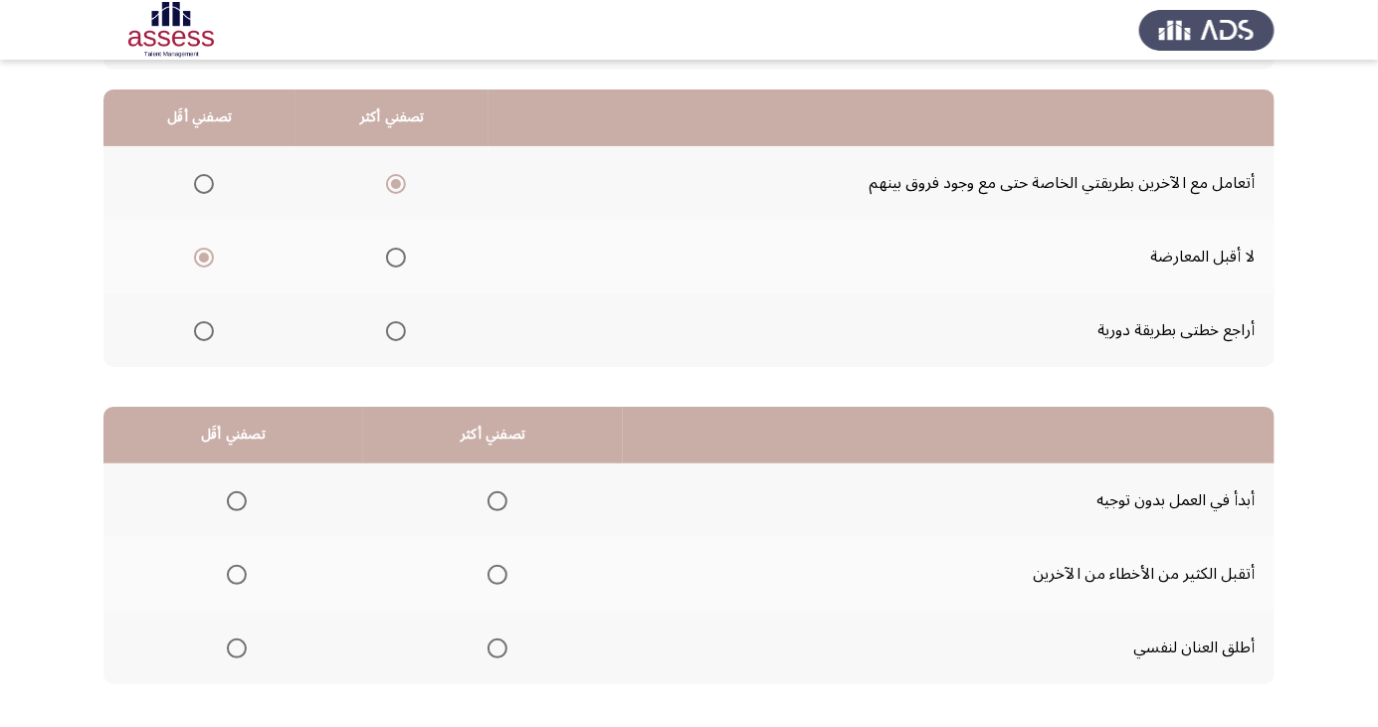
click at [498, 501] on span "Select an option" at bounding box center [498, 501] width 0 height 0
click at [495, 499] on input "Select an option" at bounding box center [498, 502] width 20 height 20
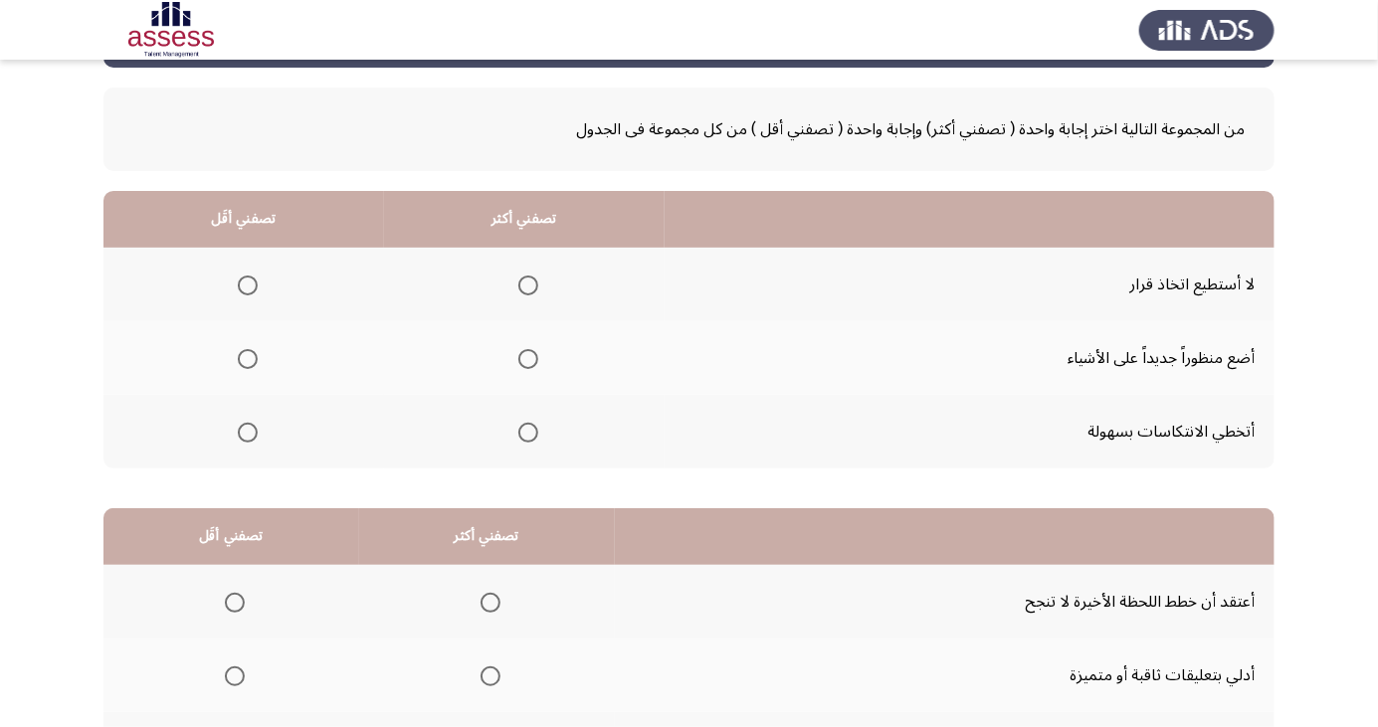
scroll to position [83, 0]
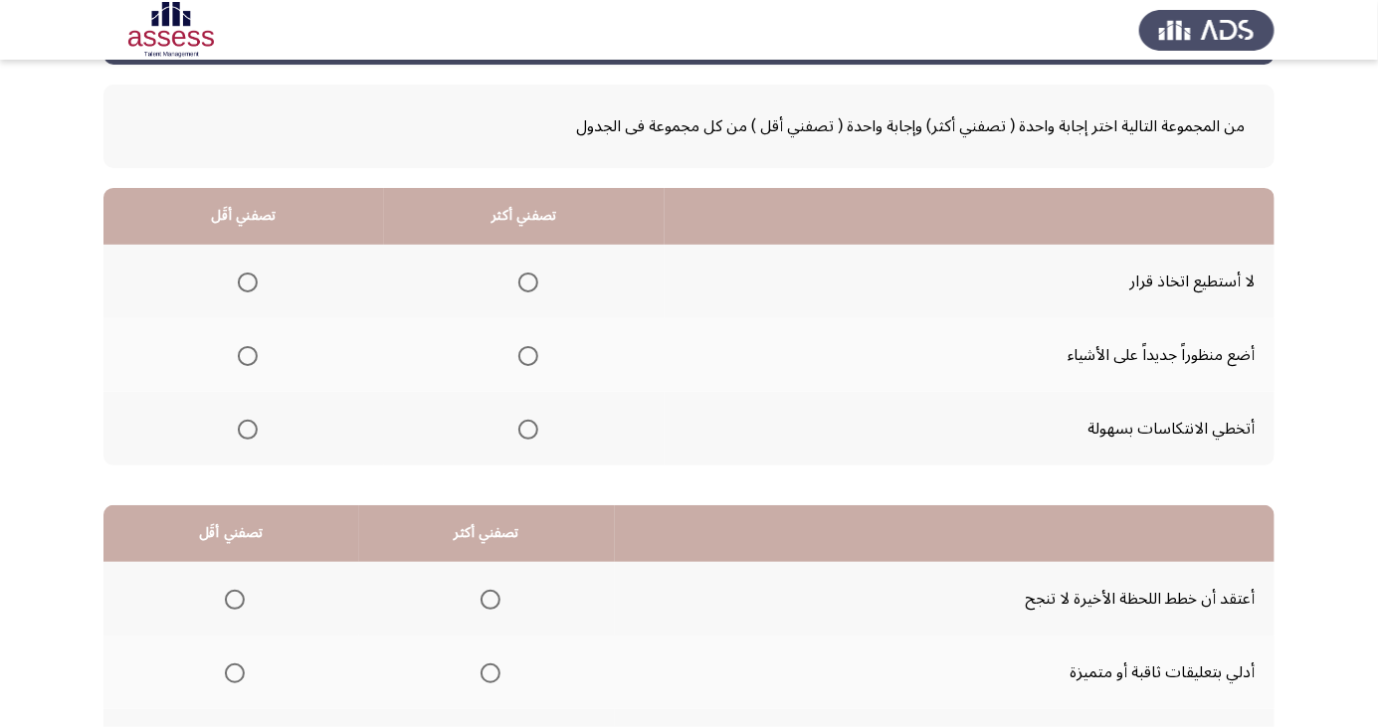
click at [510, 432] on label "Select an option" at bounding box center [524, 430] width 28 height 20
click at [518, 432] on input "Select an option" at bounding box center [528, 430] width 20 height 20
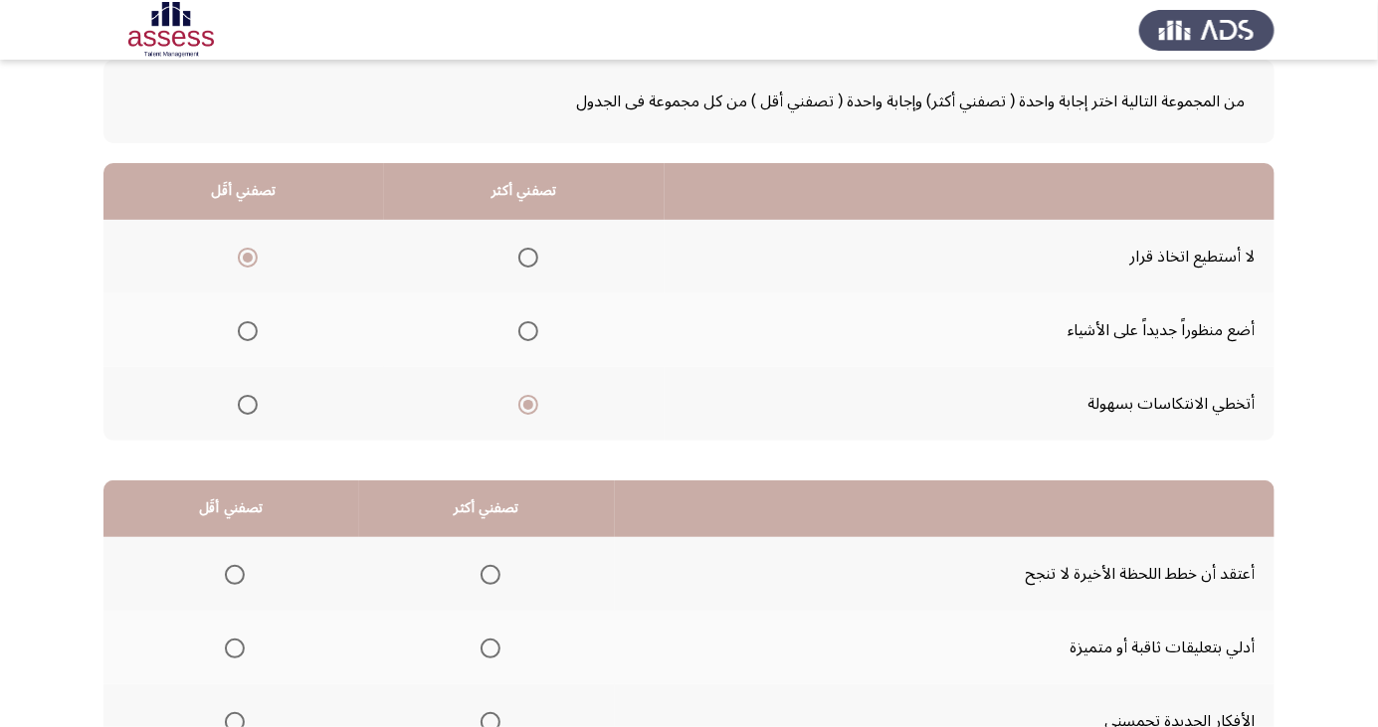
scroll to position [181, 0]
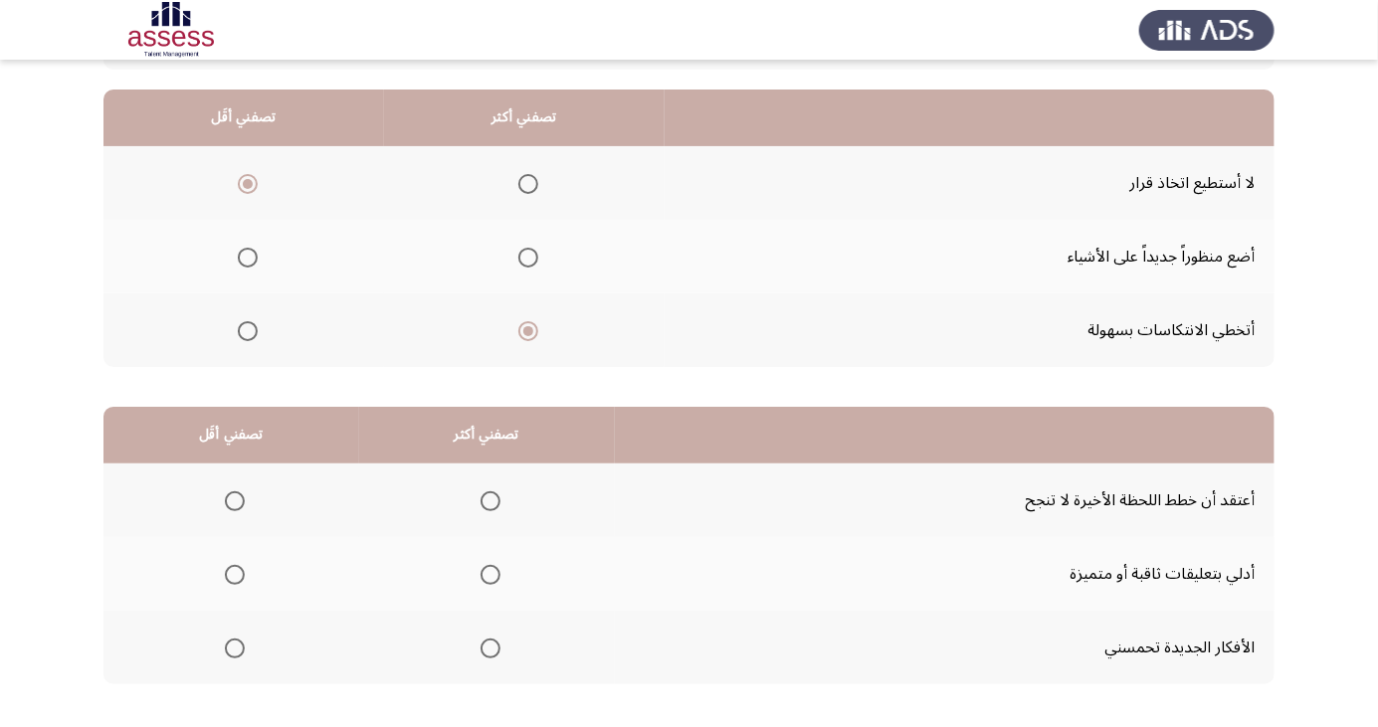
click at [491, 649] on span "Select an option" at bounding box center [491, 649] width 0 height 0
click at [486, 647] on input "Select an option" at bounding box center [491, 649] width 20 height 20
click at [239, 573] on span "Select an option" at bounding box center [235, 575] width 20 height 20
click at [239, 573] on input "Select an option" at bounding box center [235, 575] width 20 height 20
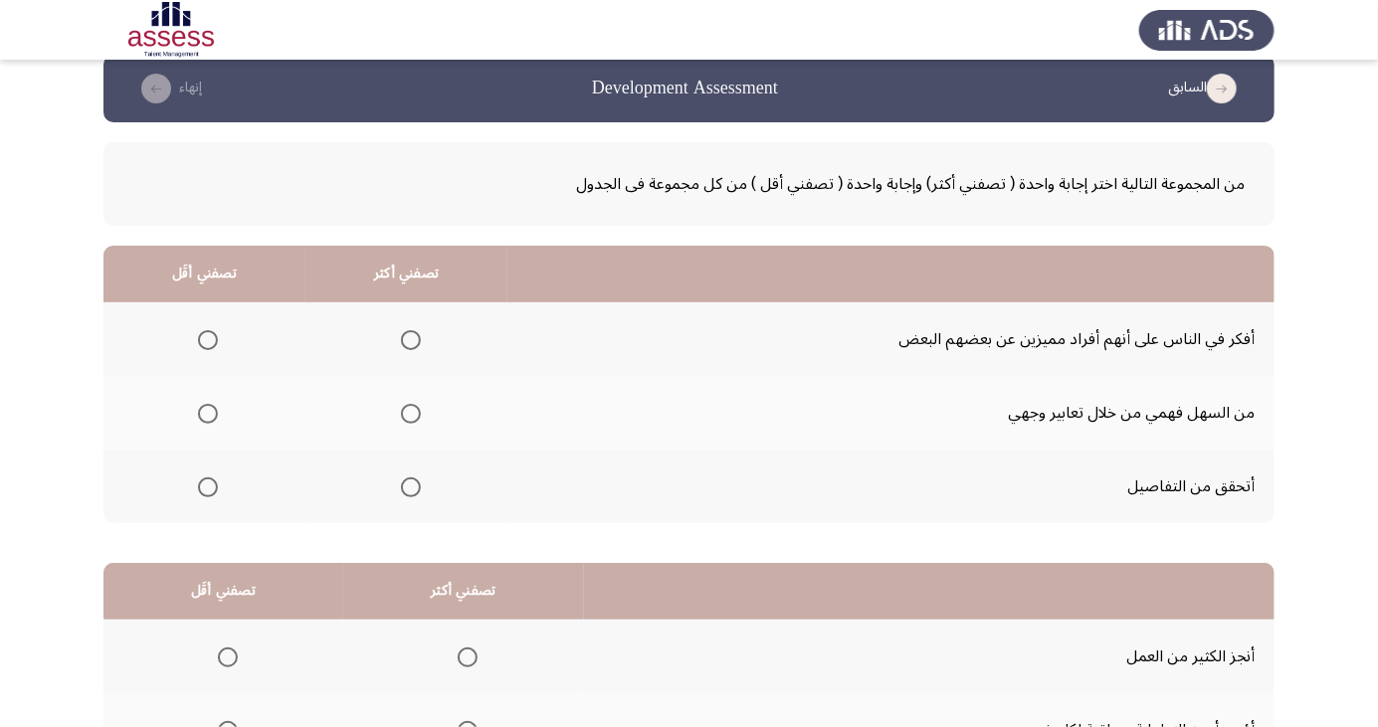
scroll to position [50, 0]
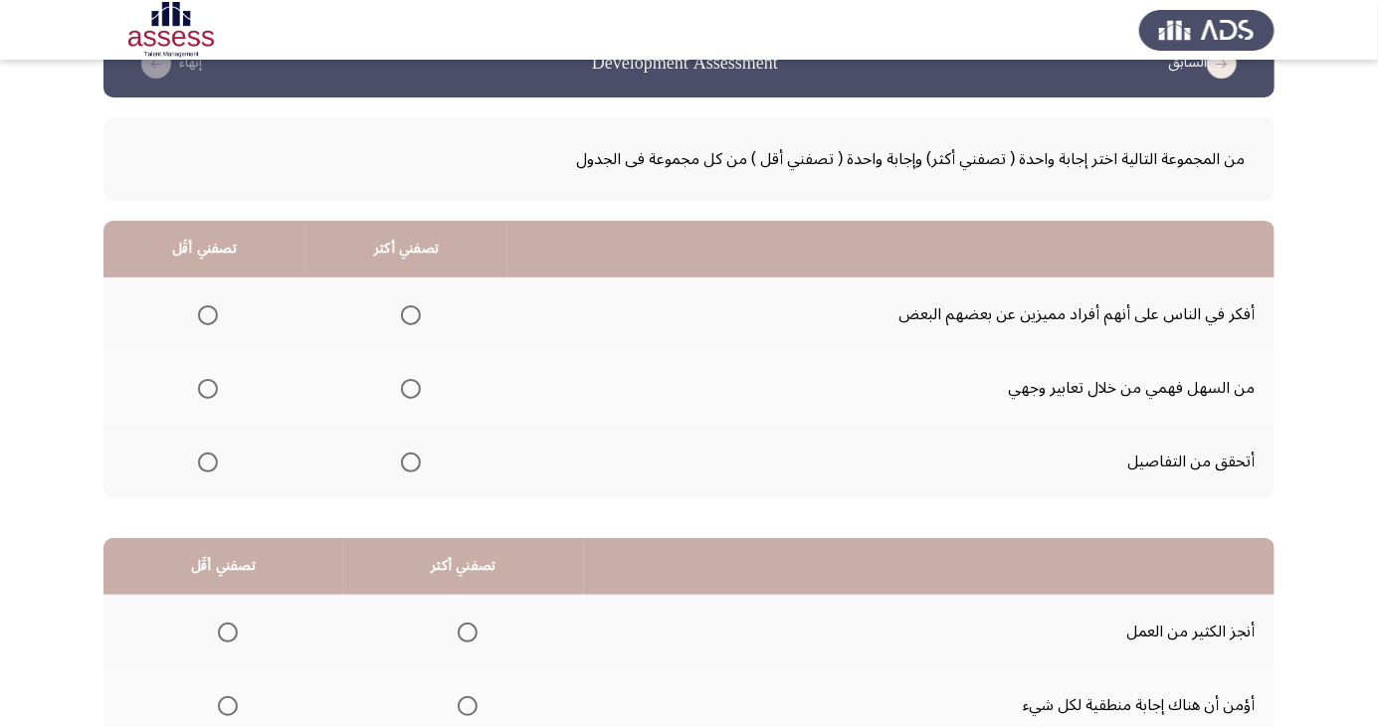
click at [411, 315] on span "Select an option" at bounding box center [411, 315] width 0 height 0
click at [409, 313] on input "Select an option" at bounding box center [411, 315] width 20 height 20
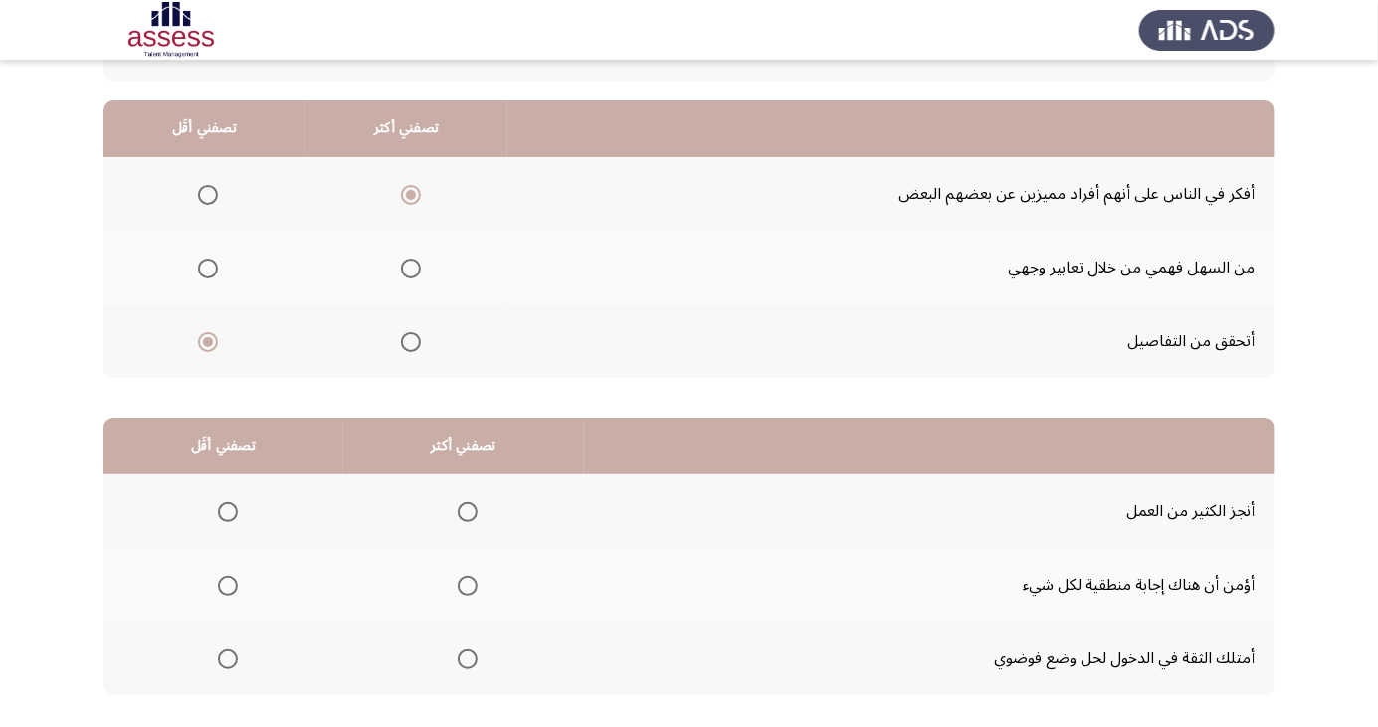
scroll to position [181, 0]
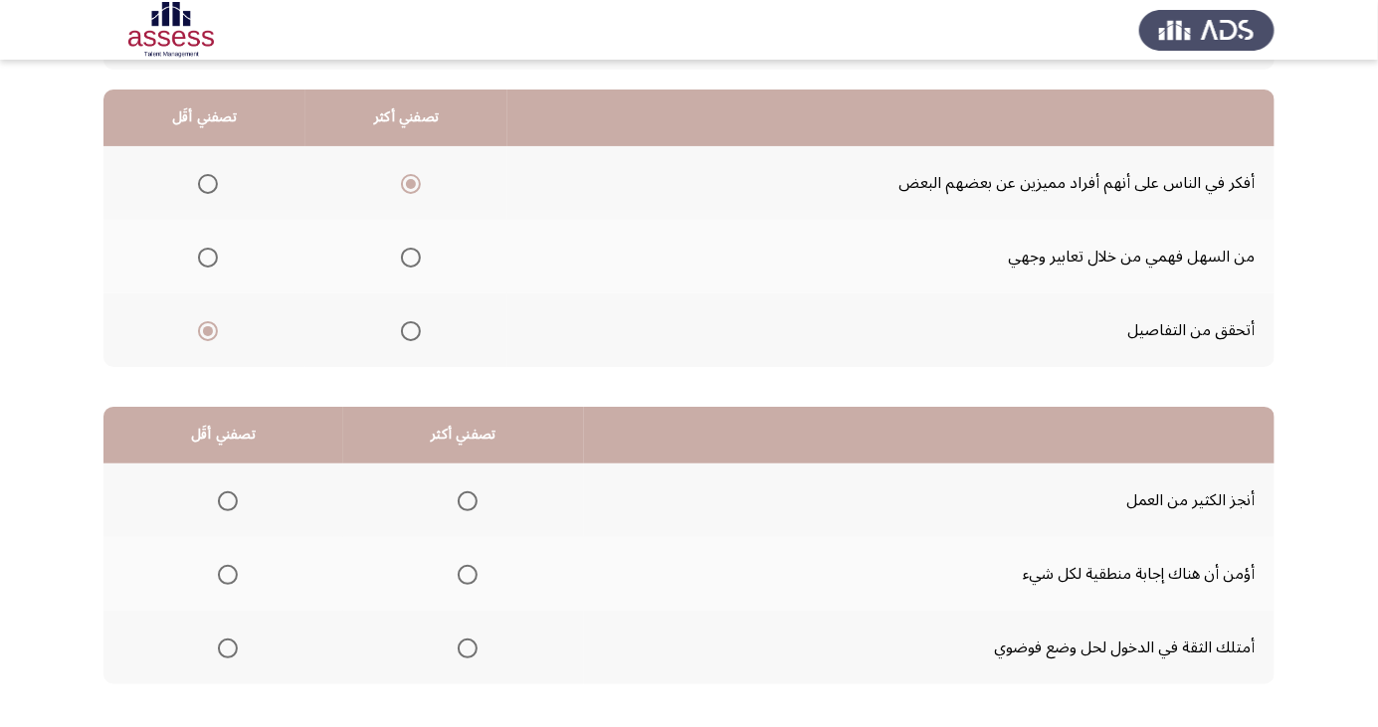
click at [468, 501] on span "Select an option" at bounding box center [468, 501] width 0 height 0
click at [464, 499] on input "Select an option" at bounding box center [468, 502] width 20 height 20
click at [228, 575] on span "Select an option" at bounding box center [228, 575] width 0 height 0
click at [226, 573] on input "Select an option" at bounding box center [228, 575] width 20 height 20
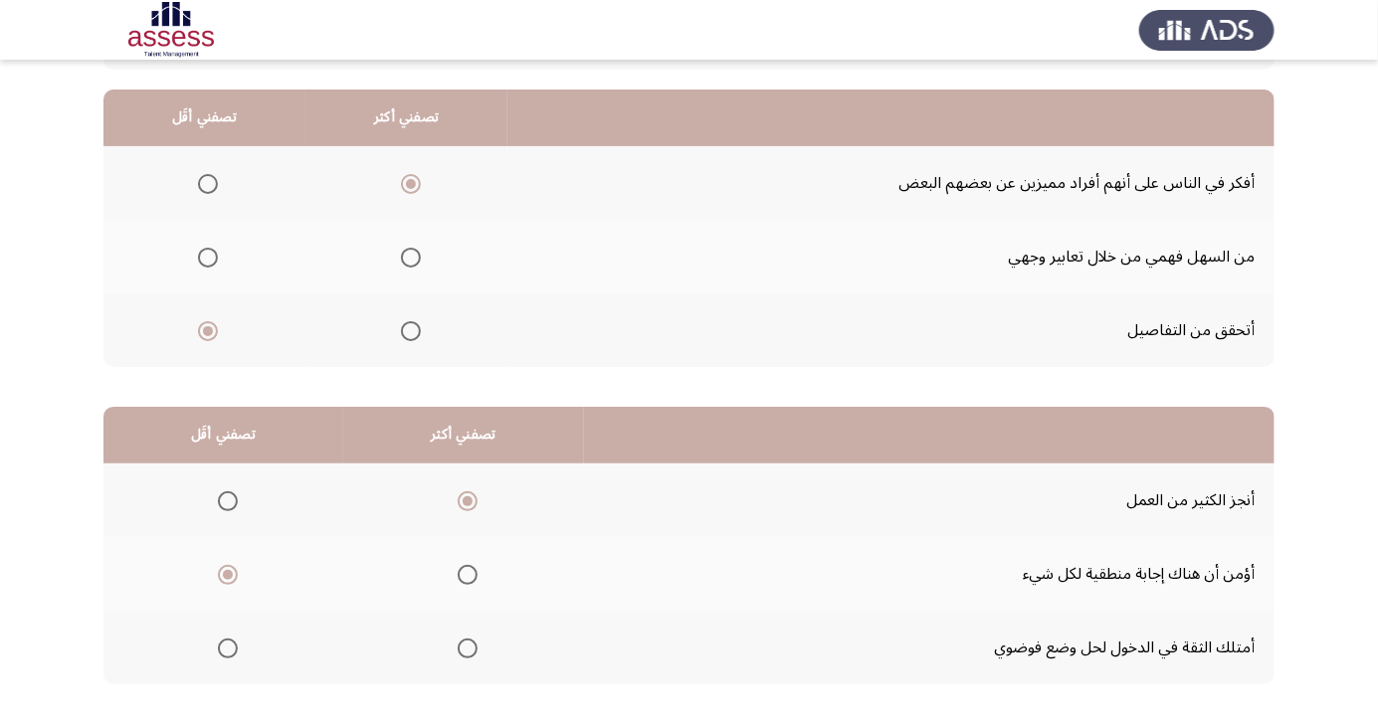
scroll to position [0, 0]
